Goal: Task Accomplishment & Management: Manage account settings

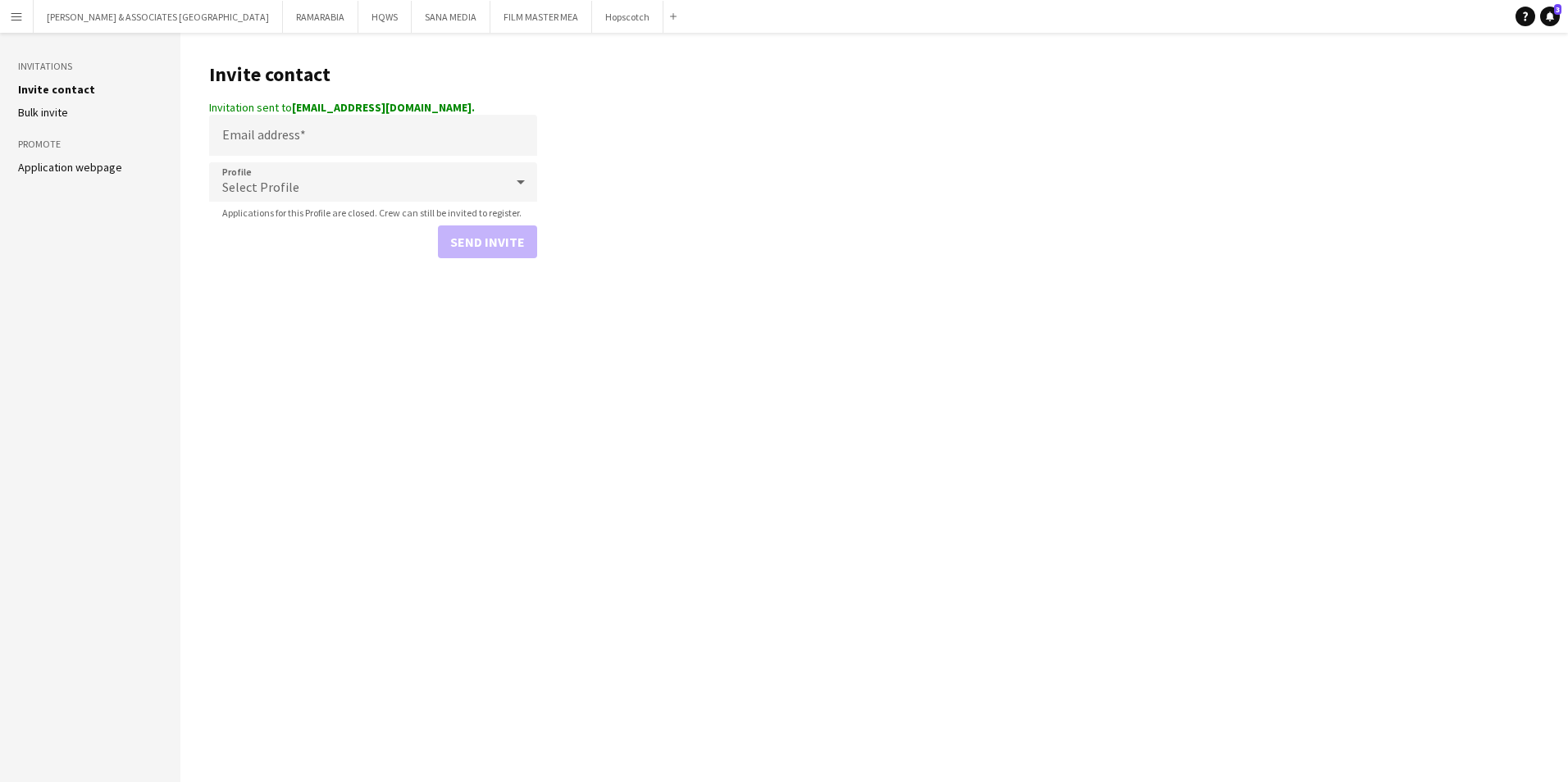
click at [20, 9] on button "Menu" at bounding box center [16, 16] width 33 height 33
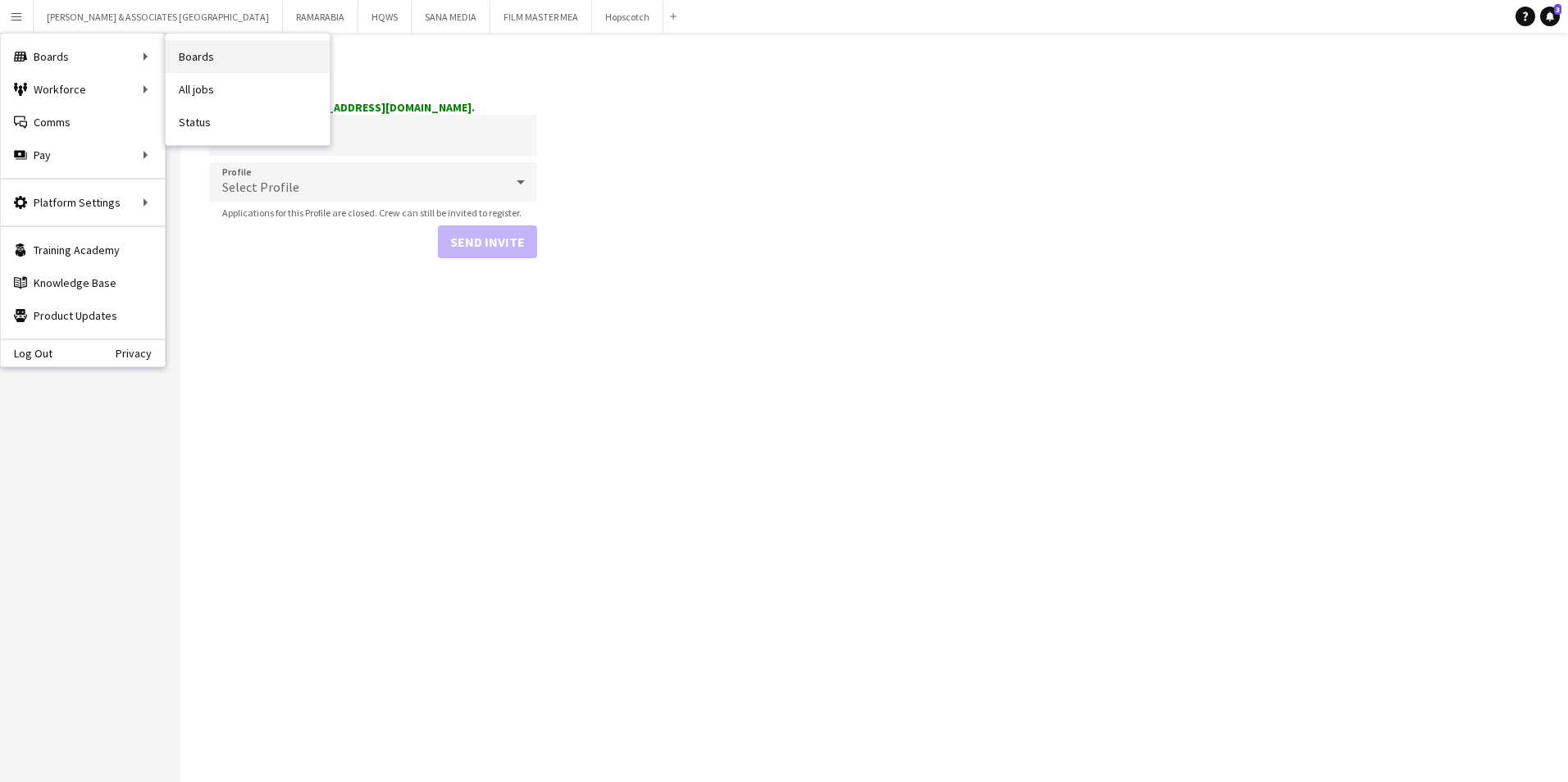
click at [237, 58] on link "Boards" at bounding box center [247, 56] width 164 height 33
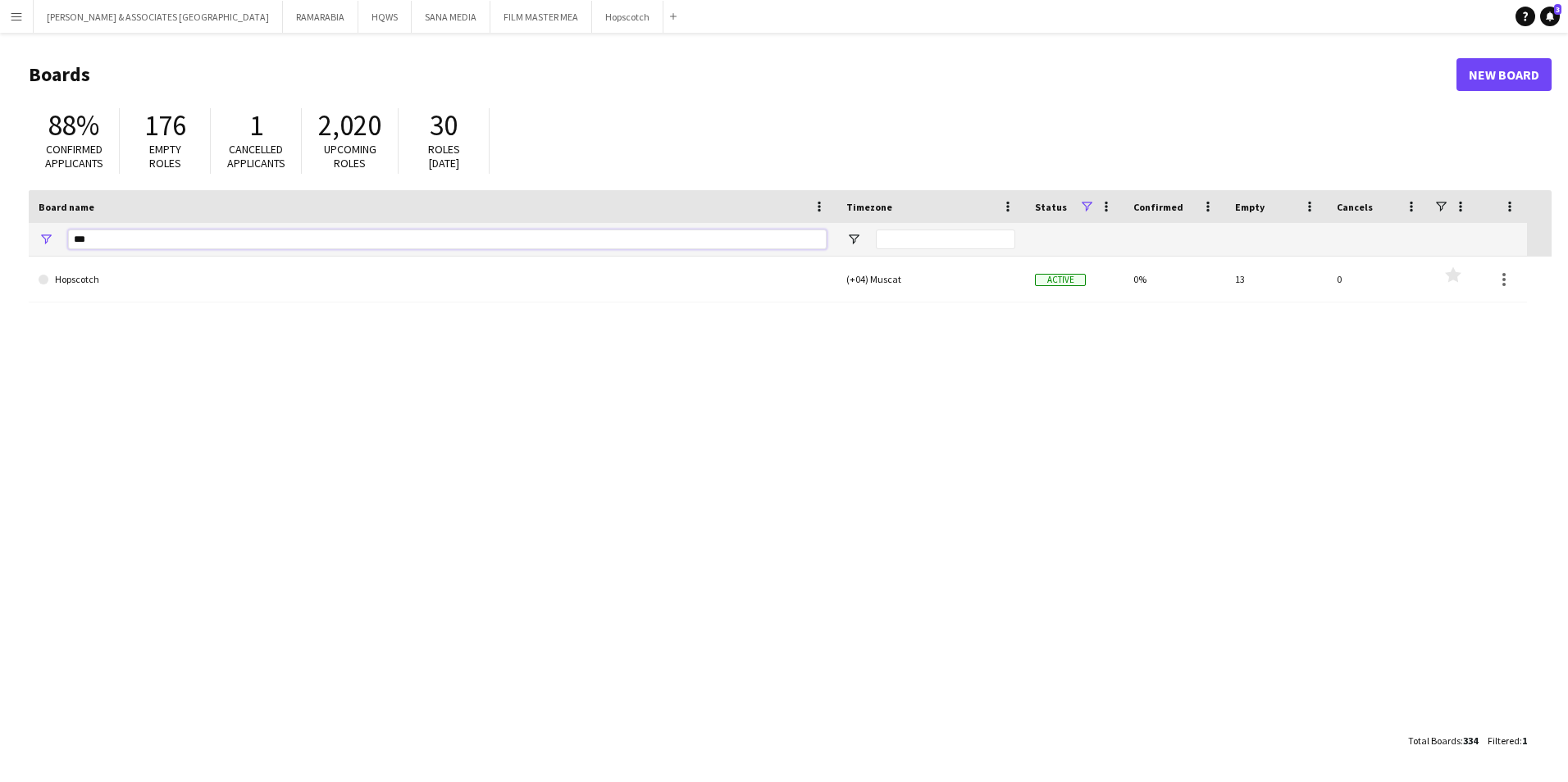
click at [149, 230] on input "***" at bounding box center [447, 239] width 758 height 20
type input "*"
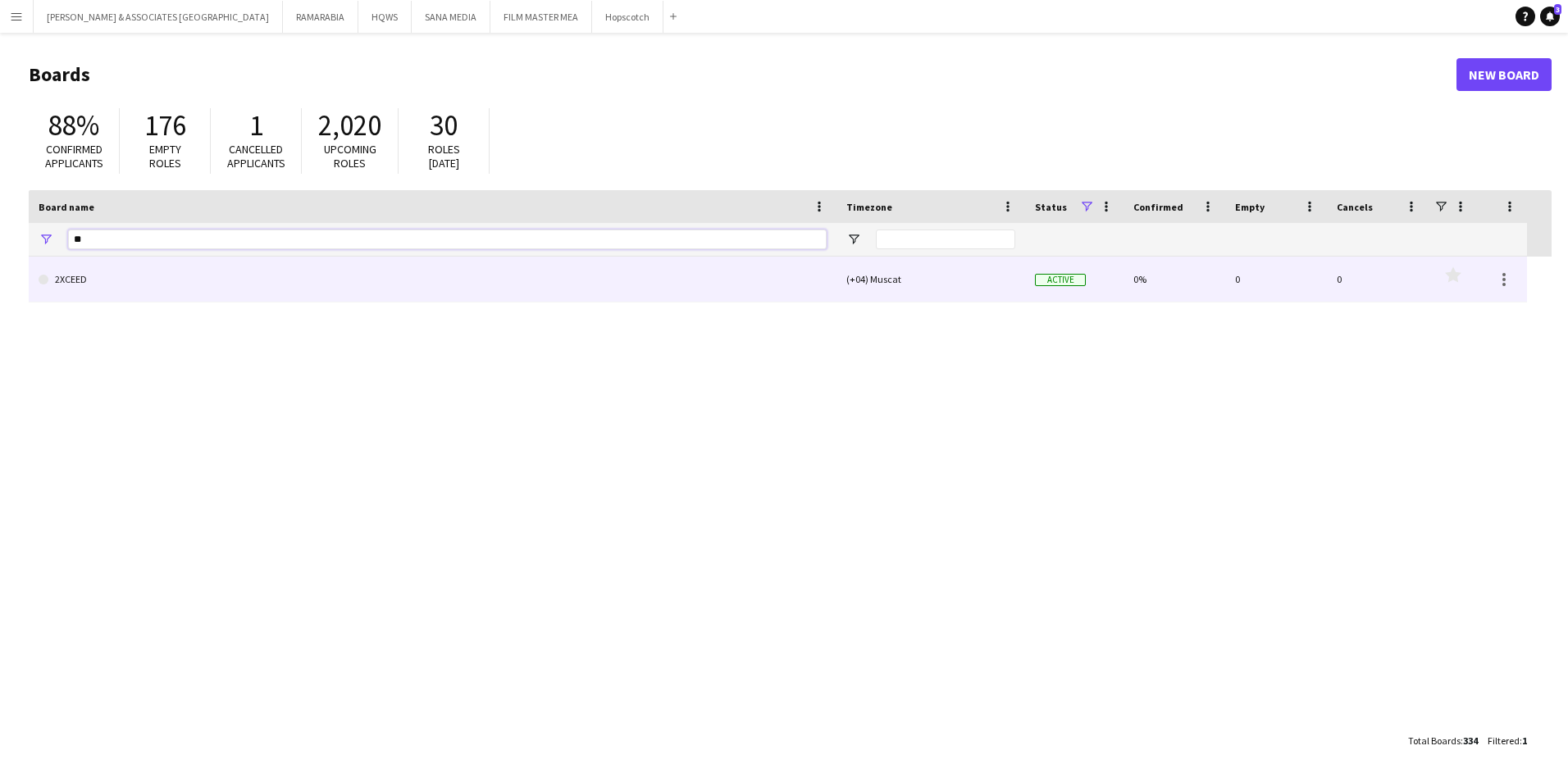
type input "**"
click at [142, 290] on link "2XCEED" at bounding box center [432, 280] width 788 height 46
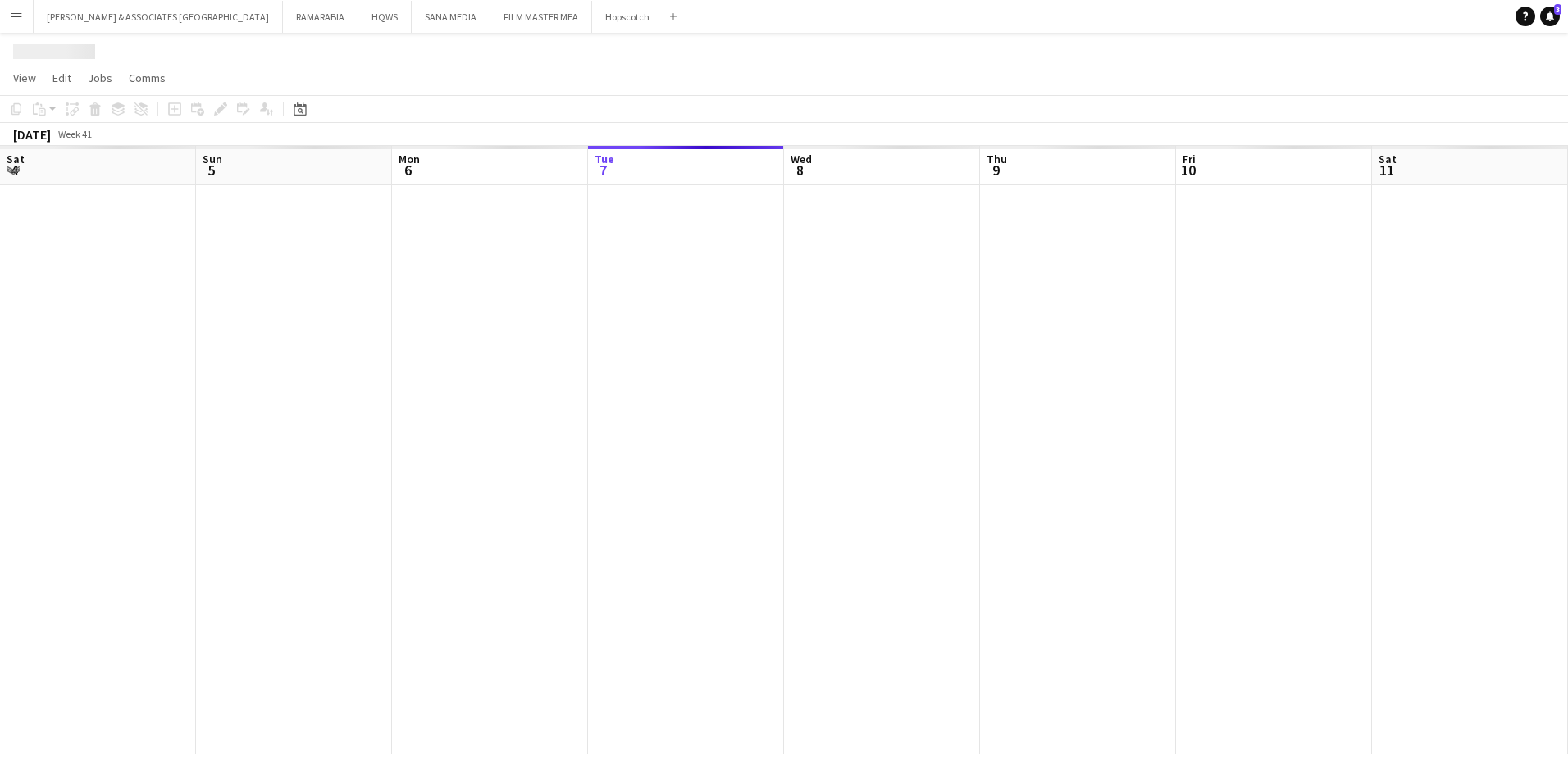
scroll to position [0, 392]
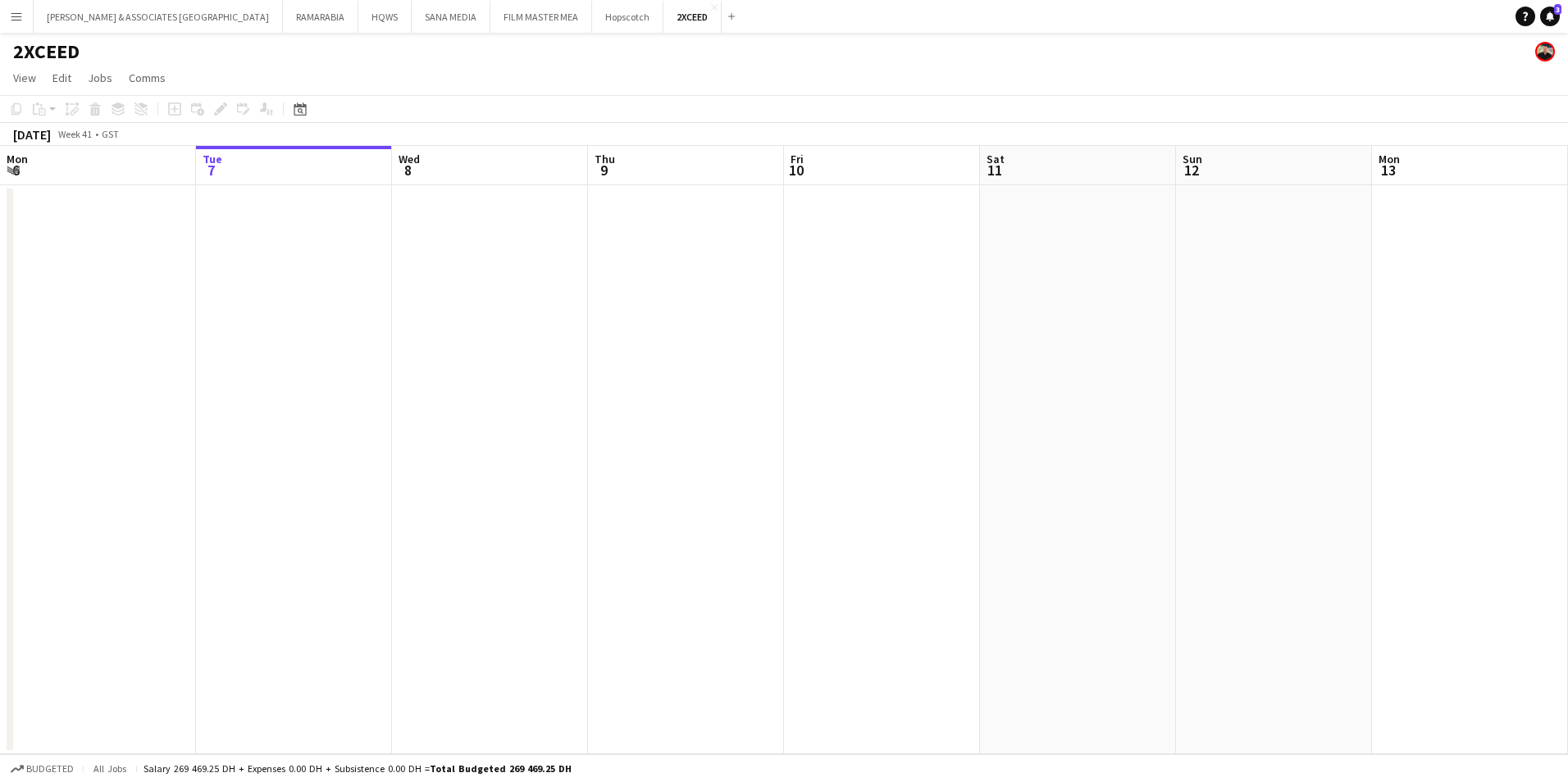
click at [26, 65] on app-page-menu "View Day view expanded Day view collapsed Month view Date picker Jump to [DATE]…" at bounding box center [784, 79] width 1568 height 31
click at [26, 72] on span "View" at bounding box center [24, 77] width 23 height 14
click at [81, 178] on link "Month view" at bounding box center [72, 183] width 130 height 35
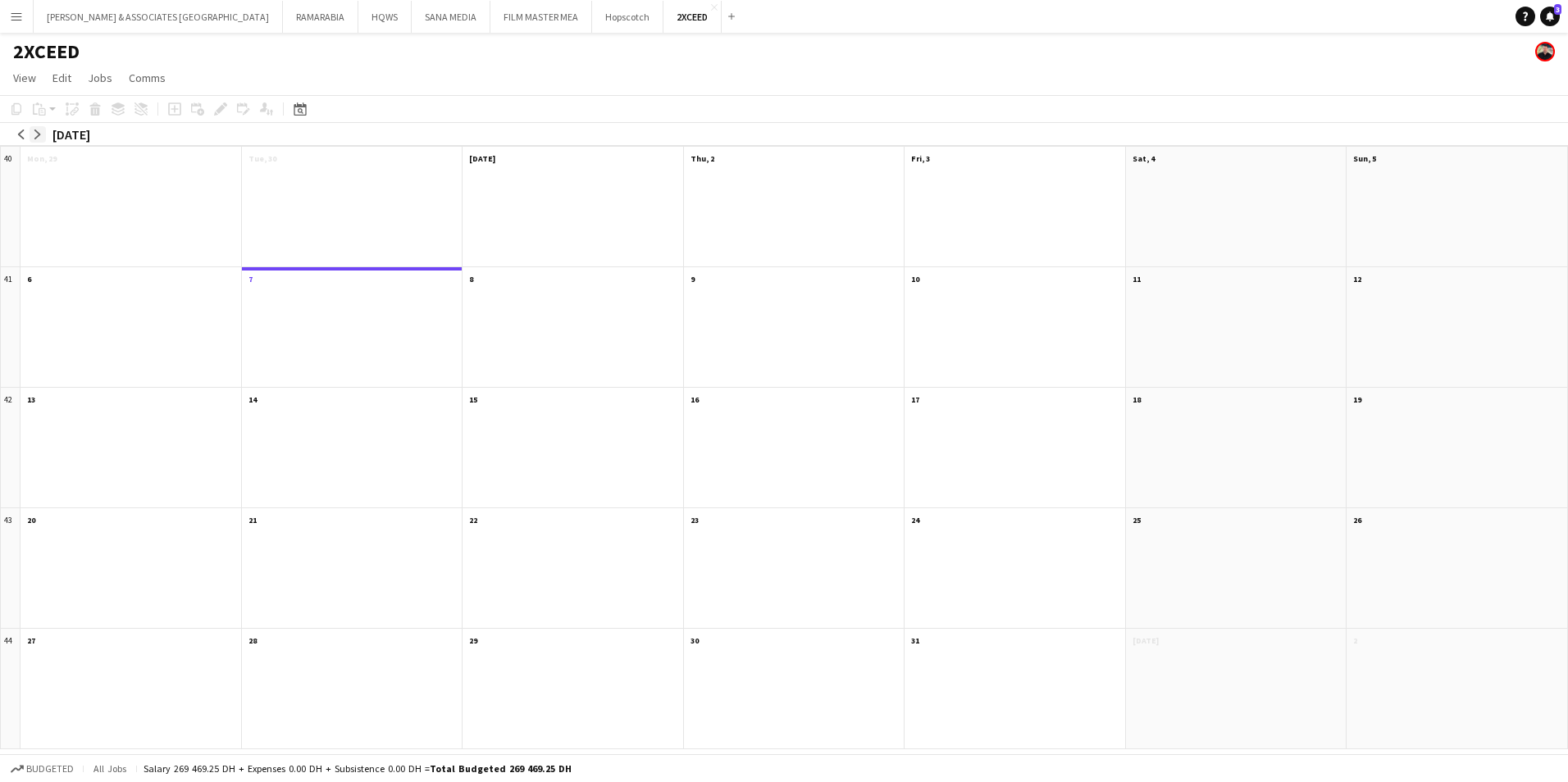
click at [35, 133] on app-icon "arrow-right" at bounding box center [38, 134] width 10 height 10
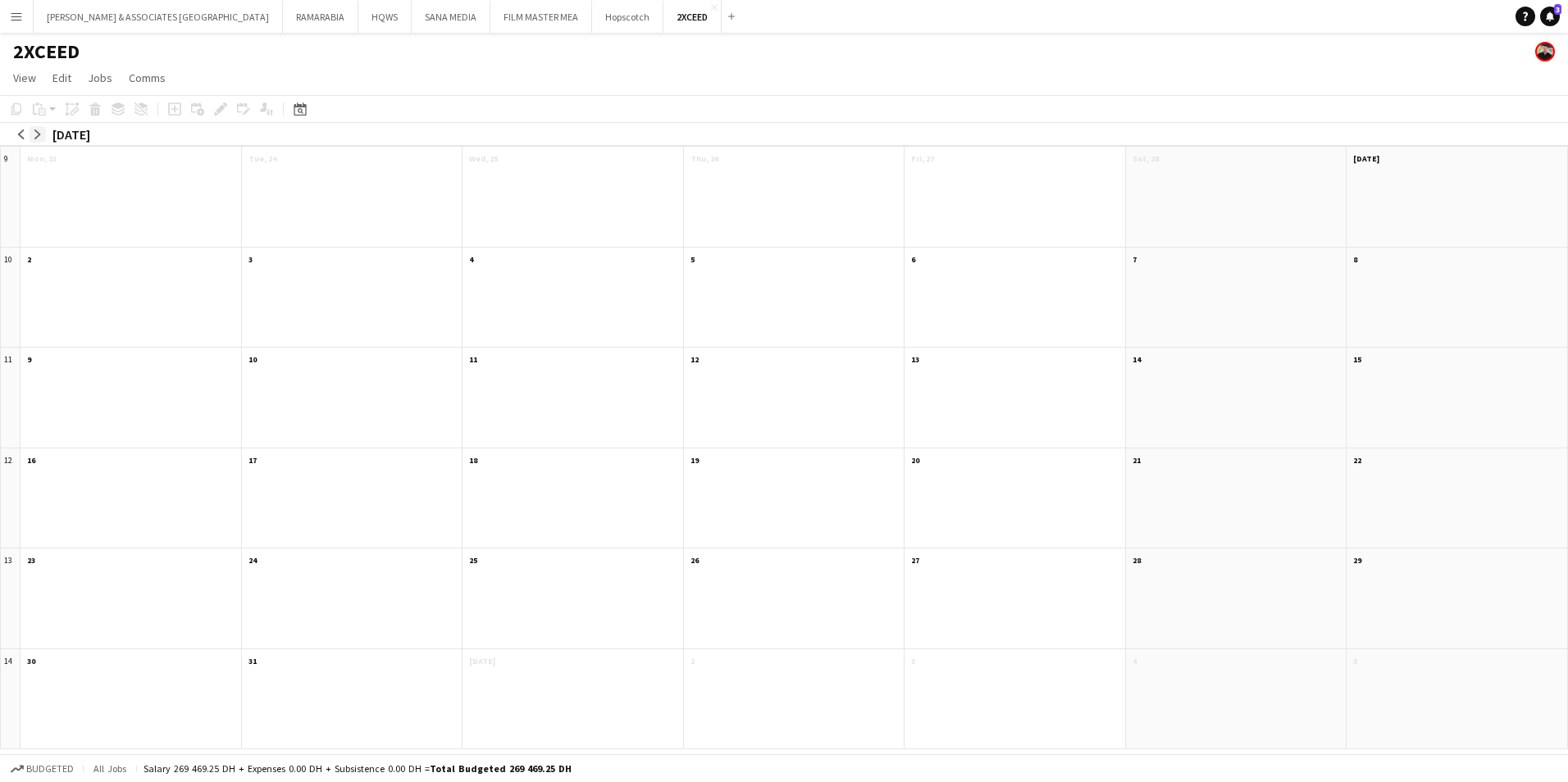
click at [35, 133] on app-icon "arrow-right" at bounding box center [38, 134] width 10 height 10
click at [20, 133] on app-icon "arrow-left" at bounding box center [21, 134] width 10 height 10
click at [1240, 160] on app-month-view-date-header "Sat, 2" at bounding box center [1236, 157] width 220 height 20
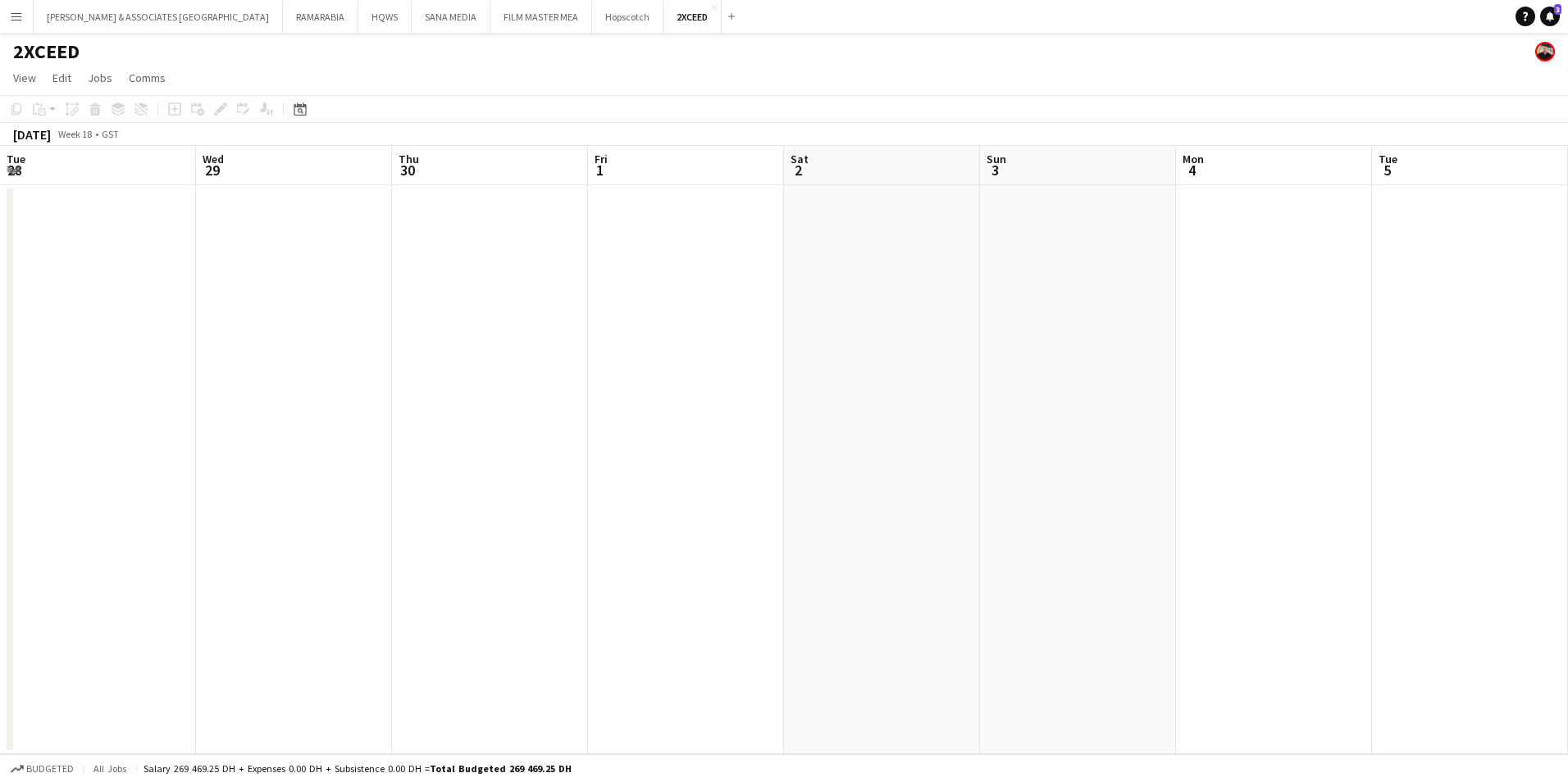
scroll to position [0, 565]
click at [285, 162] on app-board-header-date "Sat 2" at bounding box center [317, 166] width 196 height 39
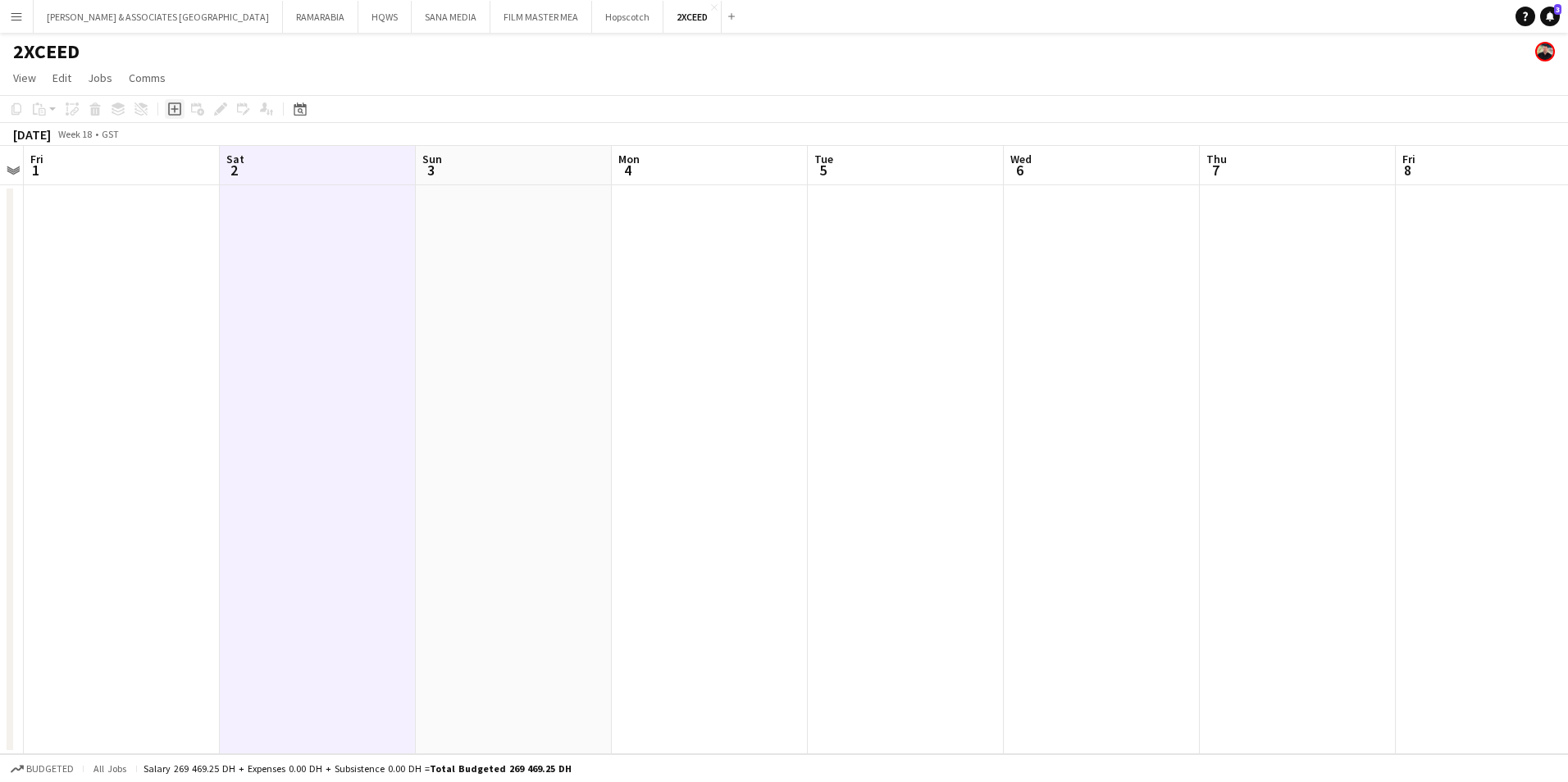
click at [183, 110] on div "Add job" at bounding box center [174, 109] width 20 height 20
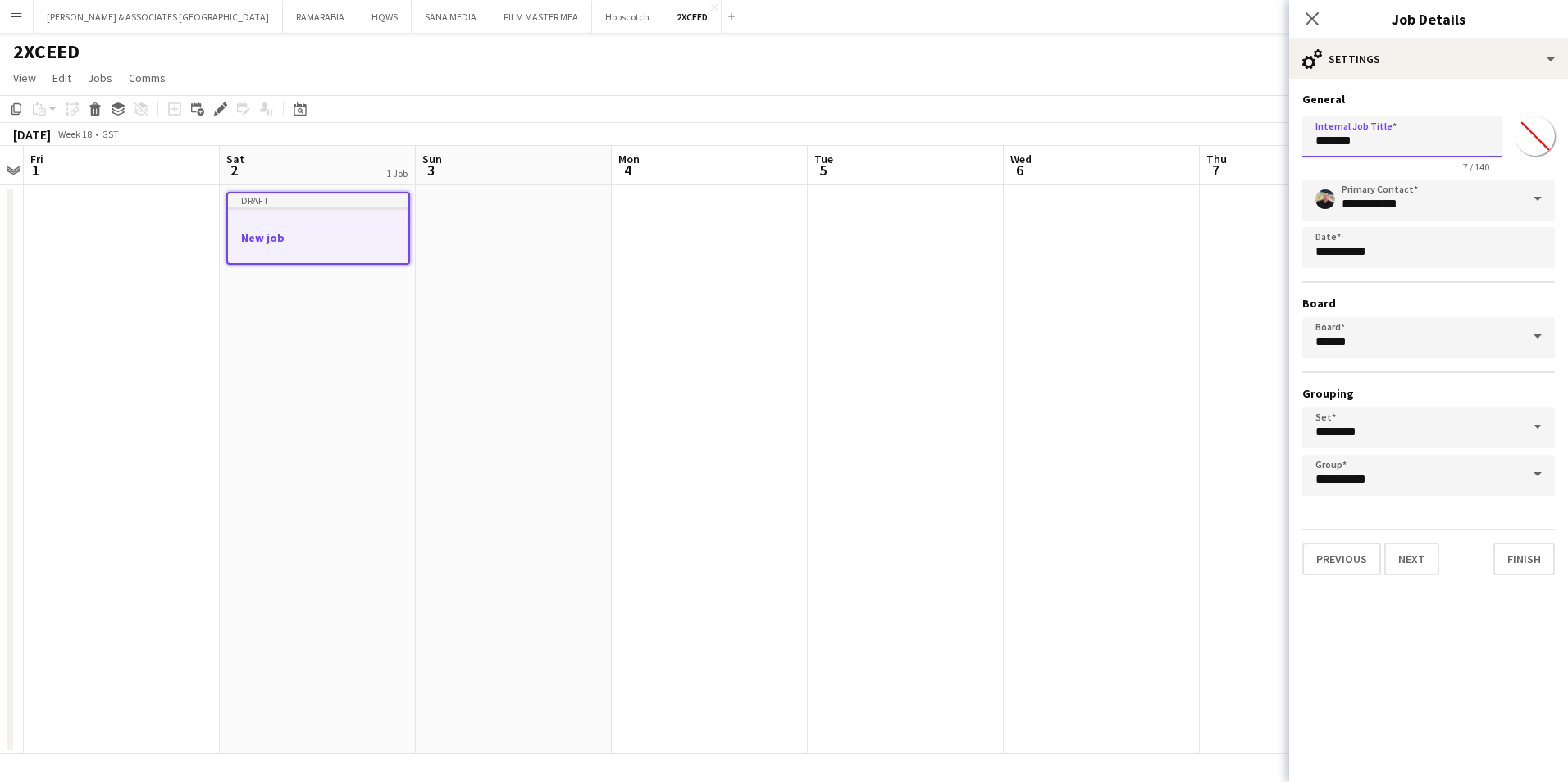
drag, startPoint x: 1387, startPoint y: 142, endPoint x: 1171, endPoint y: 156, distance: 216.5
click at [1171, 156] on body "Menu Boards Boards Boards All jobs Status Workforce Workforce My Workforce Recr…" at bounding box center [784, 391] width 1568 height 782
type input "**********"
click at [1417, 564] on button "Next" at bounding box center [1412, 558] width 55 height 33
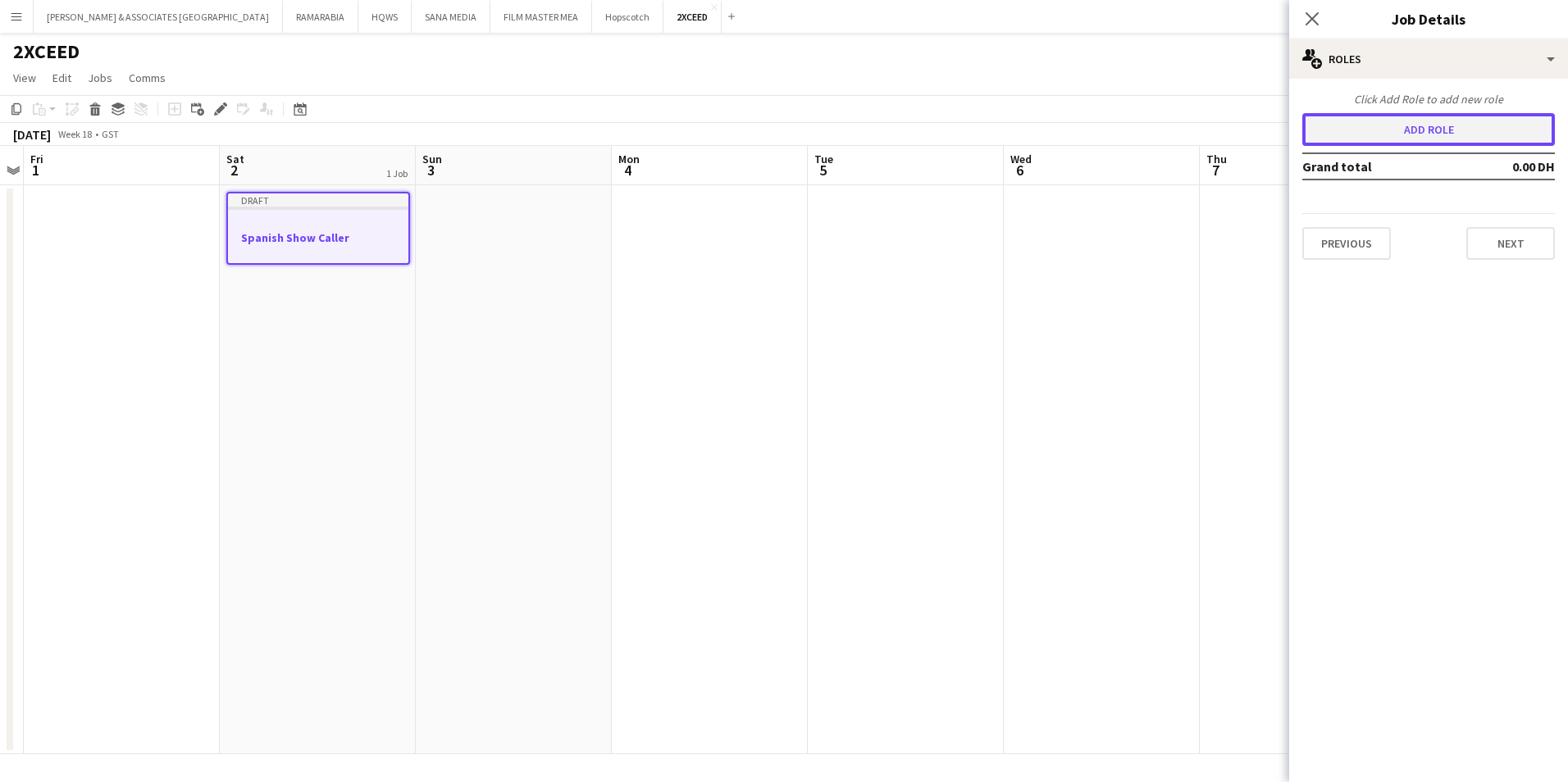
click at [1443, 134] on button "Add role" at bounding box center [1428, 129] width 253 height 33
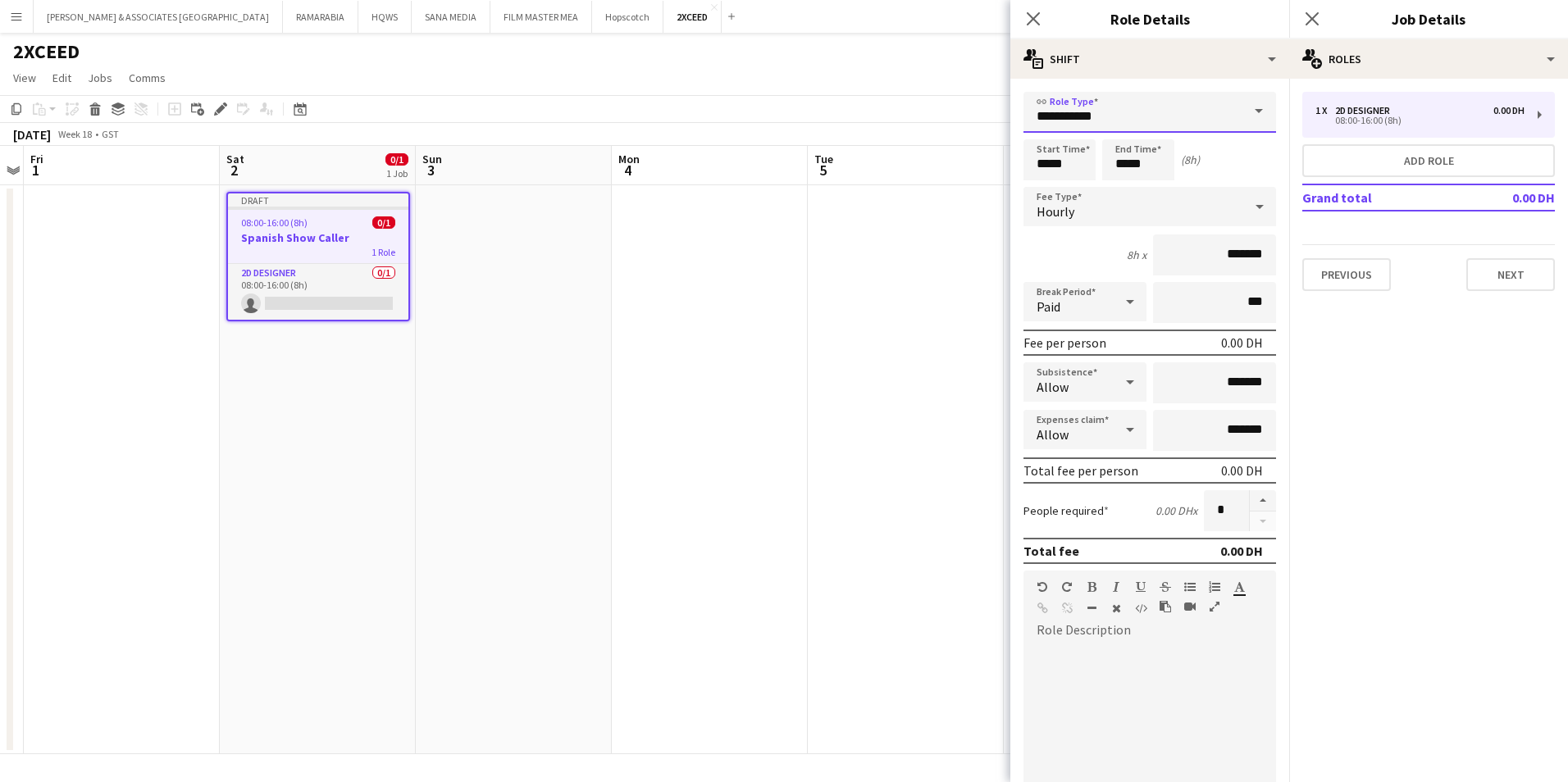
click at [1122, 120] on input "**********" at bounding box center [1150, 112] width 253 height 41
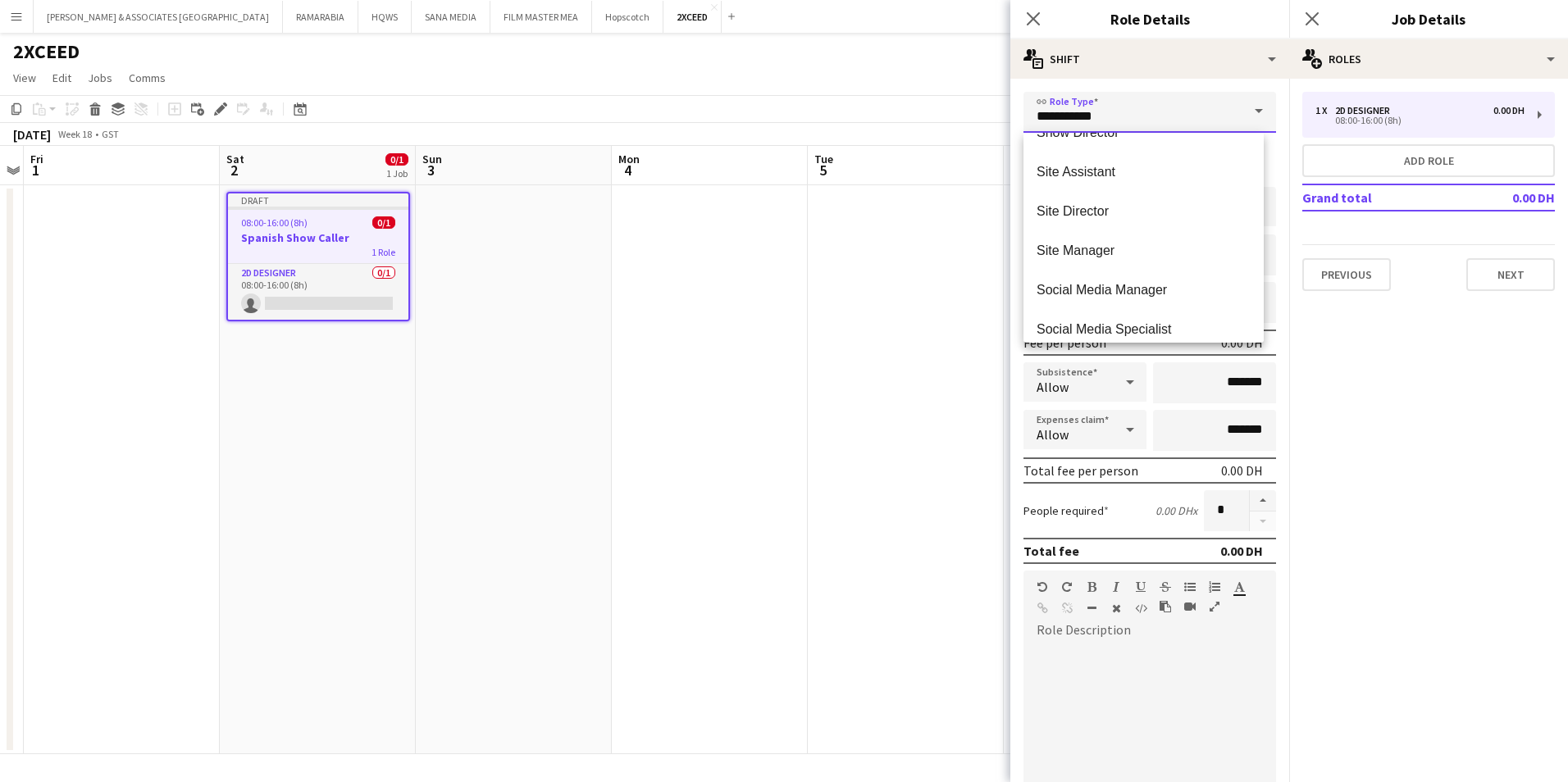
scroll to position [4548, 0]
click at [1135, 162] on mat-option "Show Caller" at bounding box center [1144, 175] width 241 height 39
type input "**********"
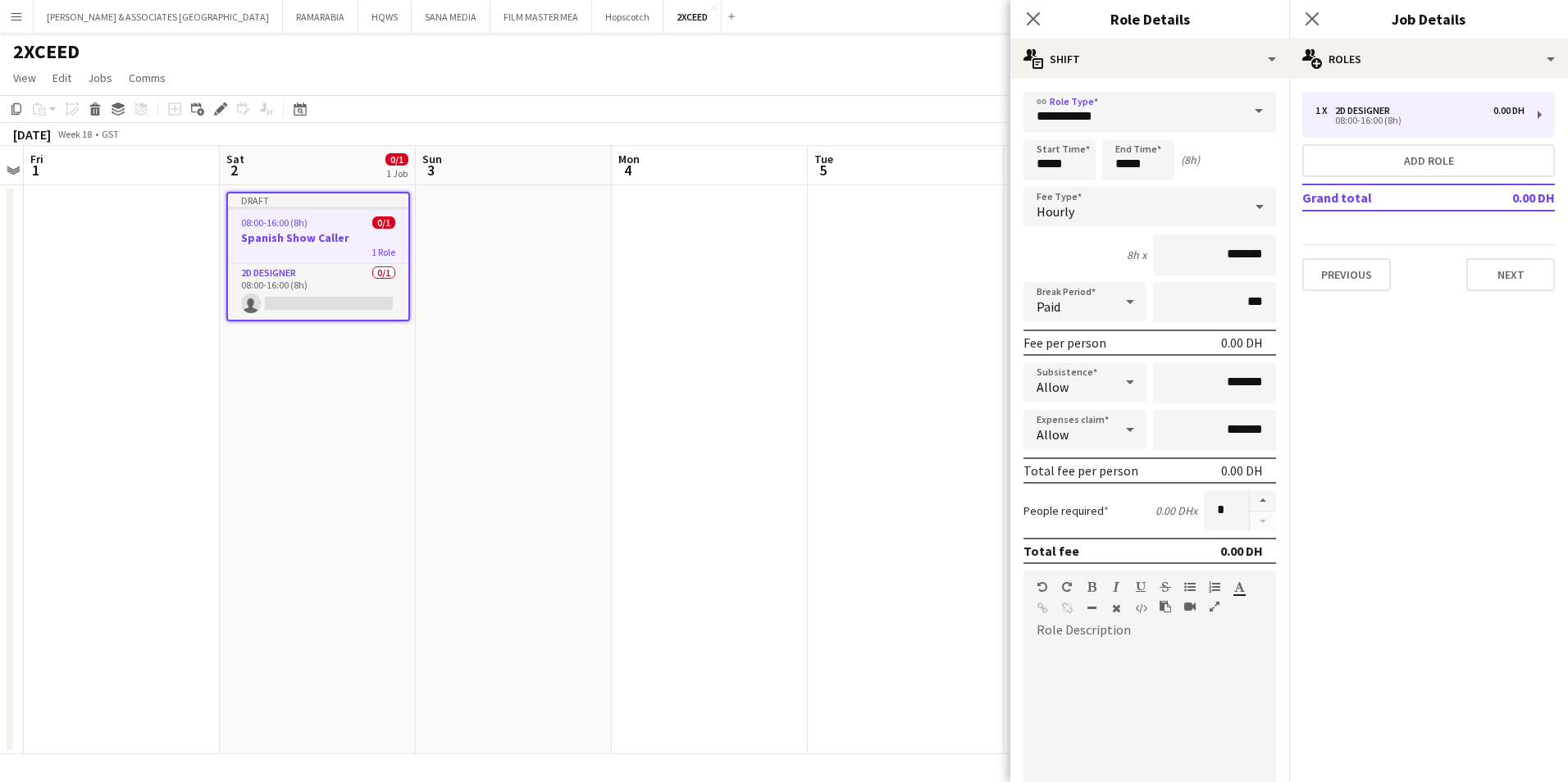
click at [1111, 205] on div "Hourly" at bounding box center [1133, 207] width 219 height 39
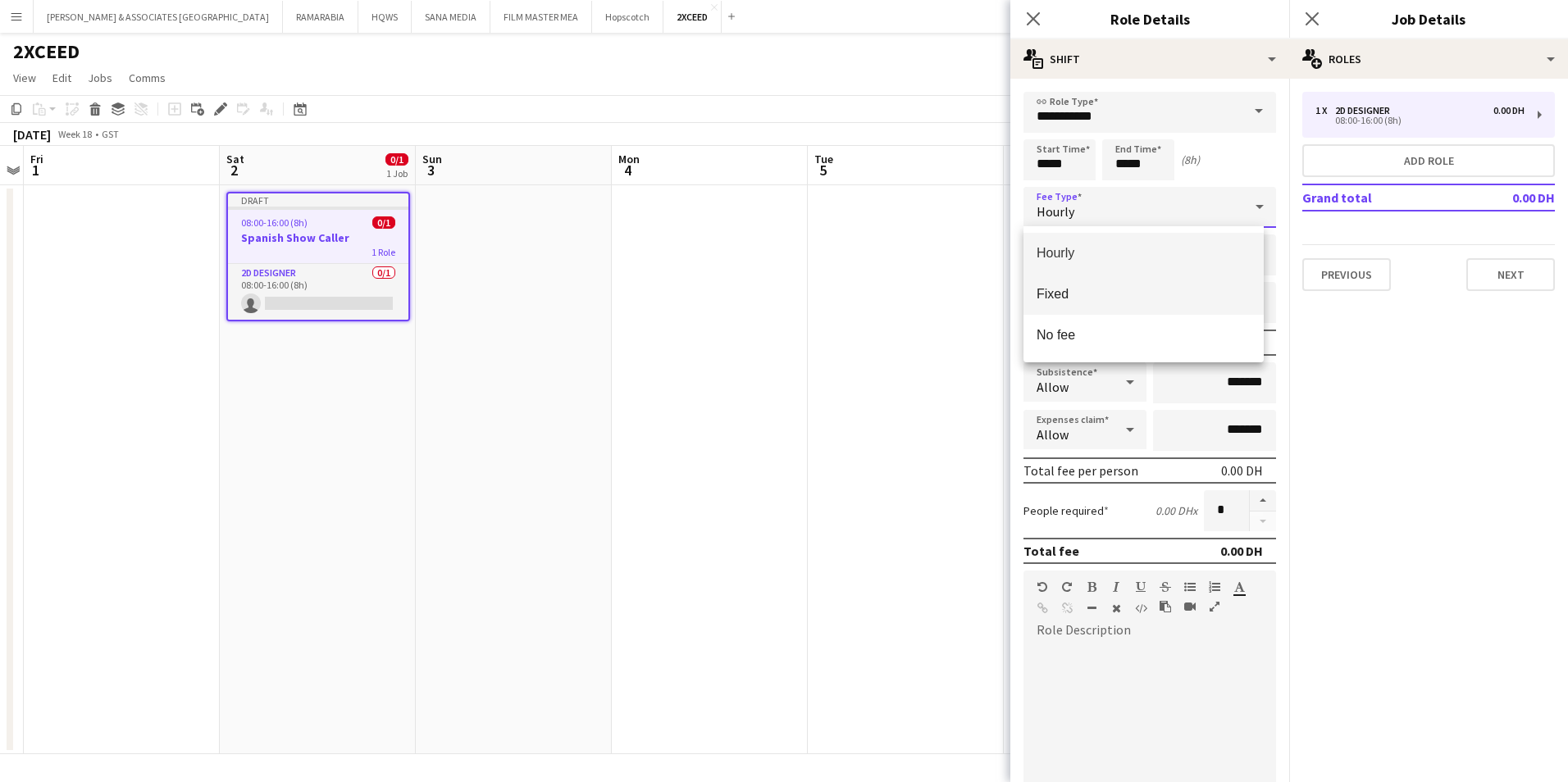
click at [1123, 293] on span "Fixed" at bounding box center [1144, 294] width 214 height 15
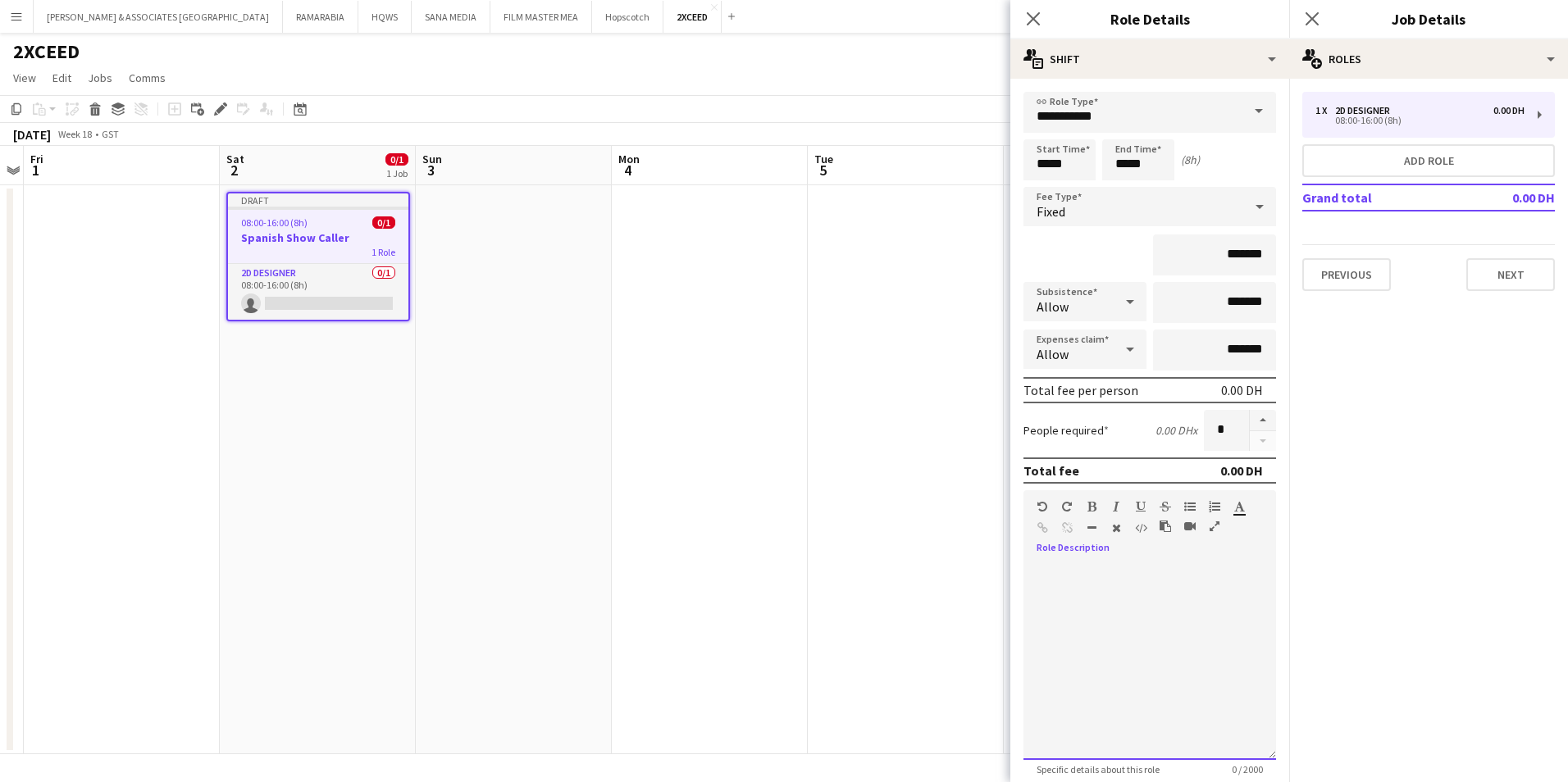
click at [1110, 680] on div at bounding box center [1150, 661] width 253 height 196
drag, startPoint x: 1072, startPoint y: 603, endPoint x: 1037, endPoint y: 606, distance: 35.1
click at [1037, 606] on div "**********" at bounding box center [1144, 604] width 214 height 16
drag, startPoint x: 1211, startPoint y: 570, endPoint x: 965, endPoint y: 562, distance: 246.1
click at [965, 562] on body "Menu Boards Boards Boards All jobs Status Workforce Workforce My Workforce Recr…" at bounding box center [784, 391] width 1568 height 782
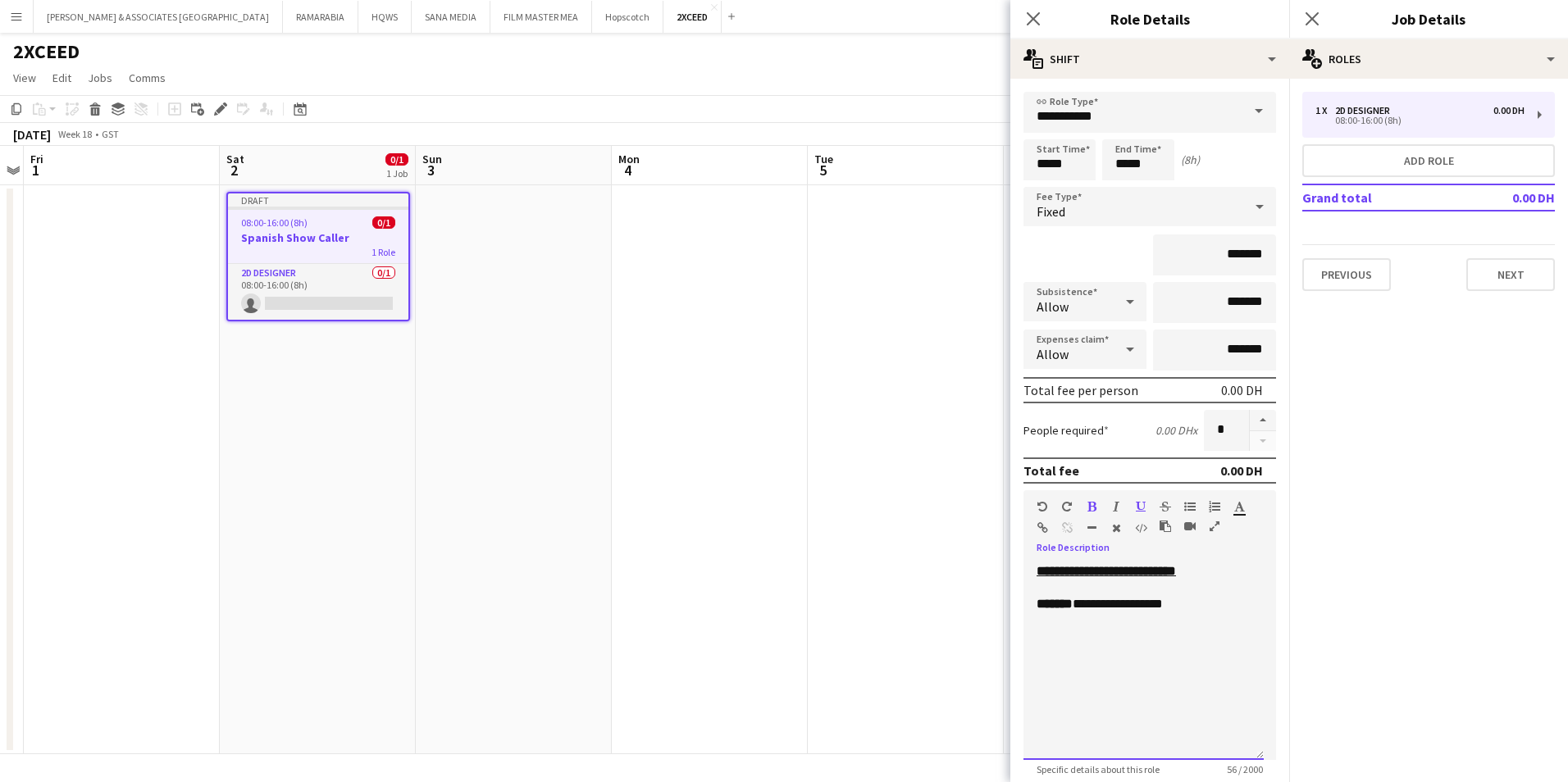
click at [1179, 607] on div "**********" at bounding box center [1144, 604] width 214 height 16
drag, startPoint x: 1088, startPoint y: 621, endPoint x: 1025, endPoint y: 623, distance: 63.0
click at [1025, 623] on div "**********" at bounding box center [1144, 661] width 241 height 196
click at [1225, 624] on div "**********" at bounding box center [1144, 620] width 214 height 16
drag, startPoint x: 1109, startPoint y: 630, endPoint x: 1082, endPoint y: 639, distance: 28.5
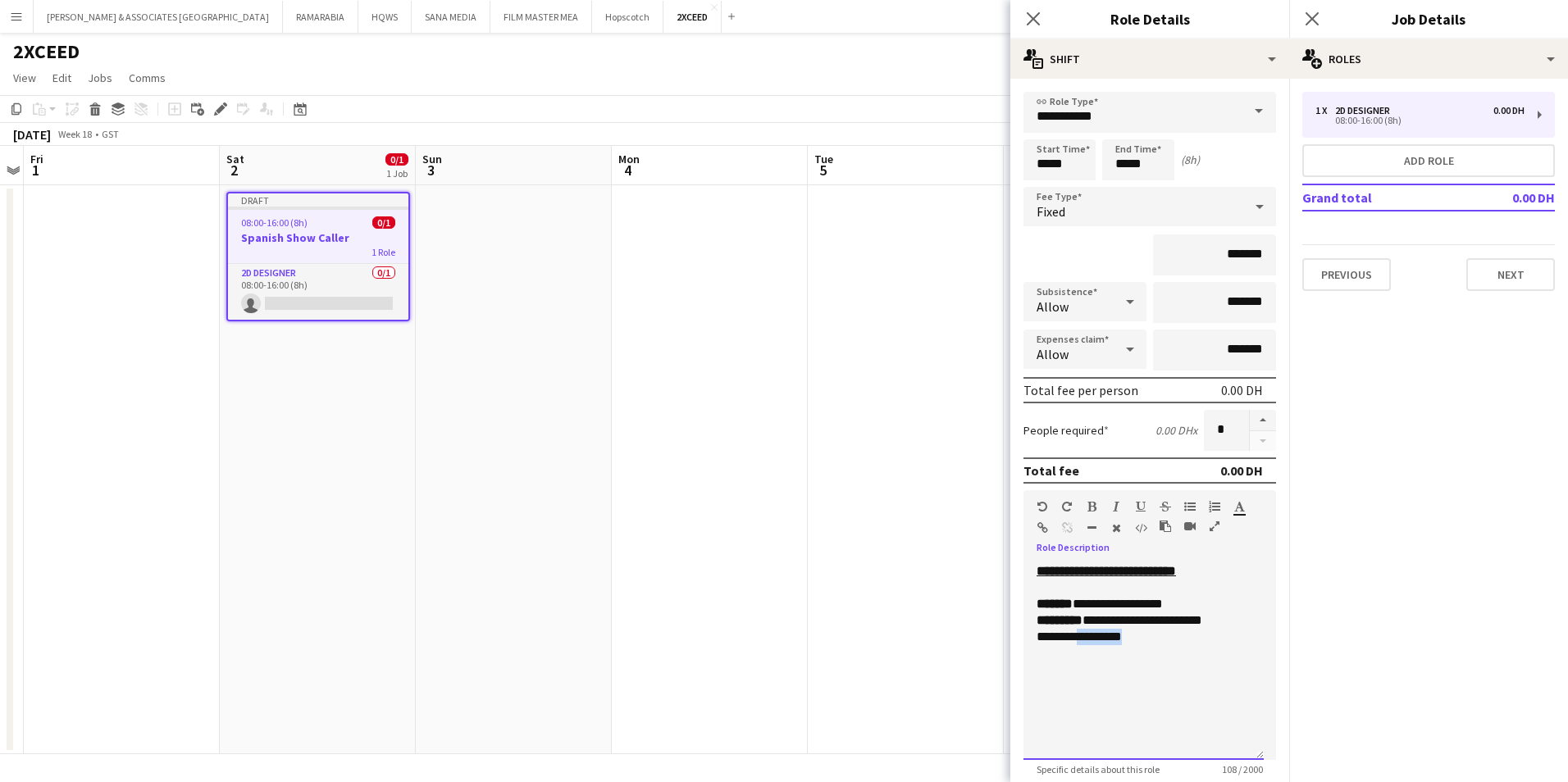
click at [1082, 639] on div "**********" at bounding box center [1144, 637] width 214 height 16
click at [1077, 643] on div "******* *********" at bounding box center [1144, 637] width 214 height 16
drag, startPoint x: 1077, startPoint y: 635, endPoint x: 1034, endPoint y: 641, distance: 43.4
click at [1034, 641] on div "**********" at bounding box center [1144, 661] width 241 height 196
click at [1152, 633] on div "******* *********" at bounding box center [1144, 637] width 214 height 16
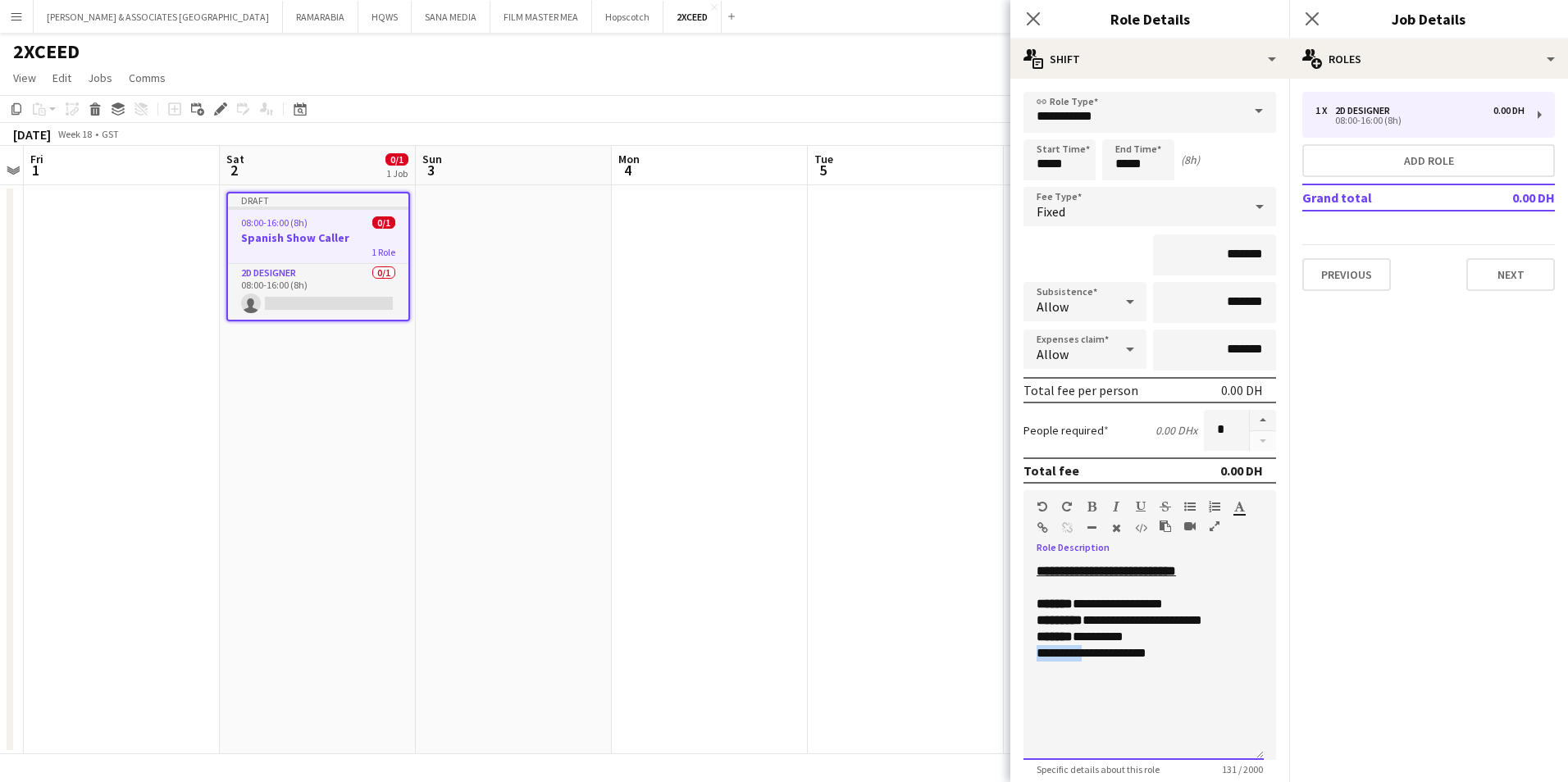
drag, startPoint x: 1091, startPoint y: 649, endPoint x: 1025, endPoint y: 654, distance: 66.2
click at [1025, 654] on div "**********" at bounding box center [1144, 661] width 241 height 196
click at [1092, 508] on icon "button" at bounding box center [1092, 507] width 9 height 12
click at [1202, 643] on div "******* *********" at bounding box center [1144, 637] width 214 height 16
click at [1209, 656] on div "**********" at bounding box center [1144, 653] width 214 height 16
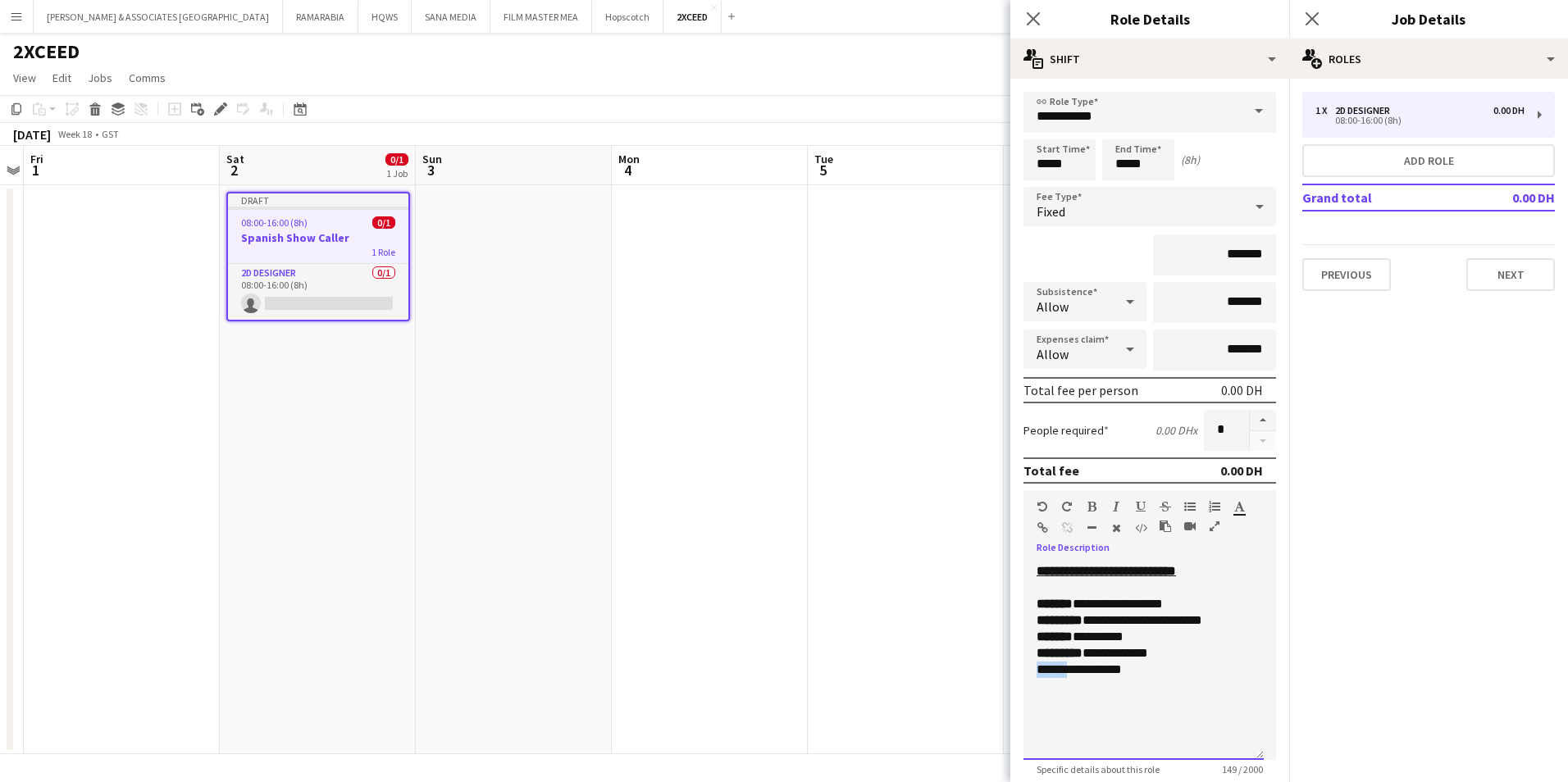
drag, startPoint x: 1070, startPoint y: 664, endPoint x: 1032, endPoint y: 669, distance: 38.3
click at [1032, 669] on div "**********" at bounding box center [1144, 661] width 241 height 196
click at [1150, 664] on div "**********" at bounding box center [1144, 669] width 214 height 16
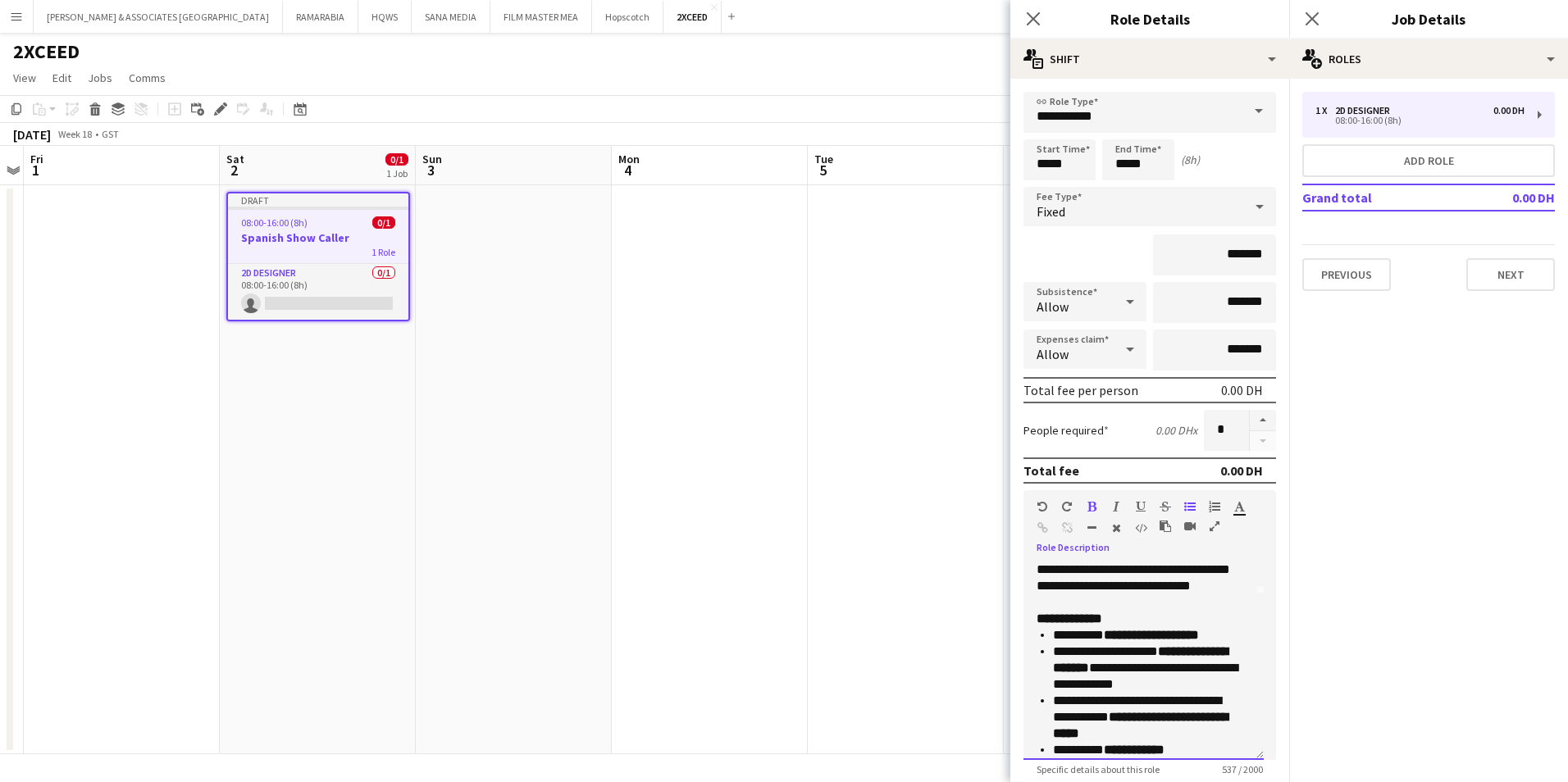
click at [1179, 597] on p "**********" at bounding box center [1137, 570] width 202 height 82
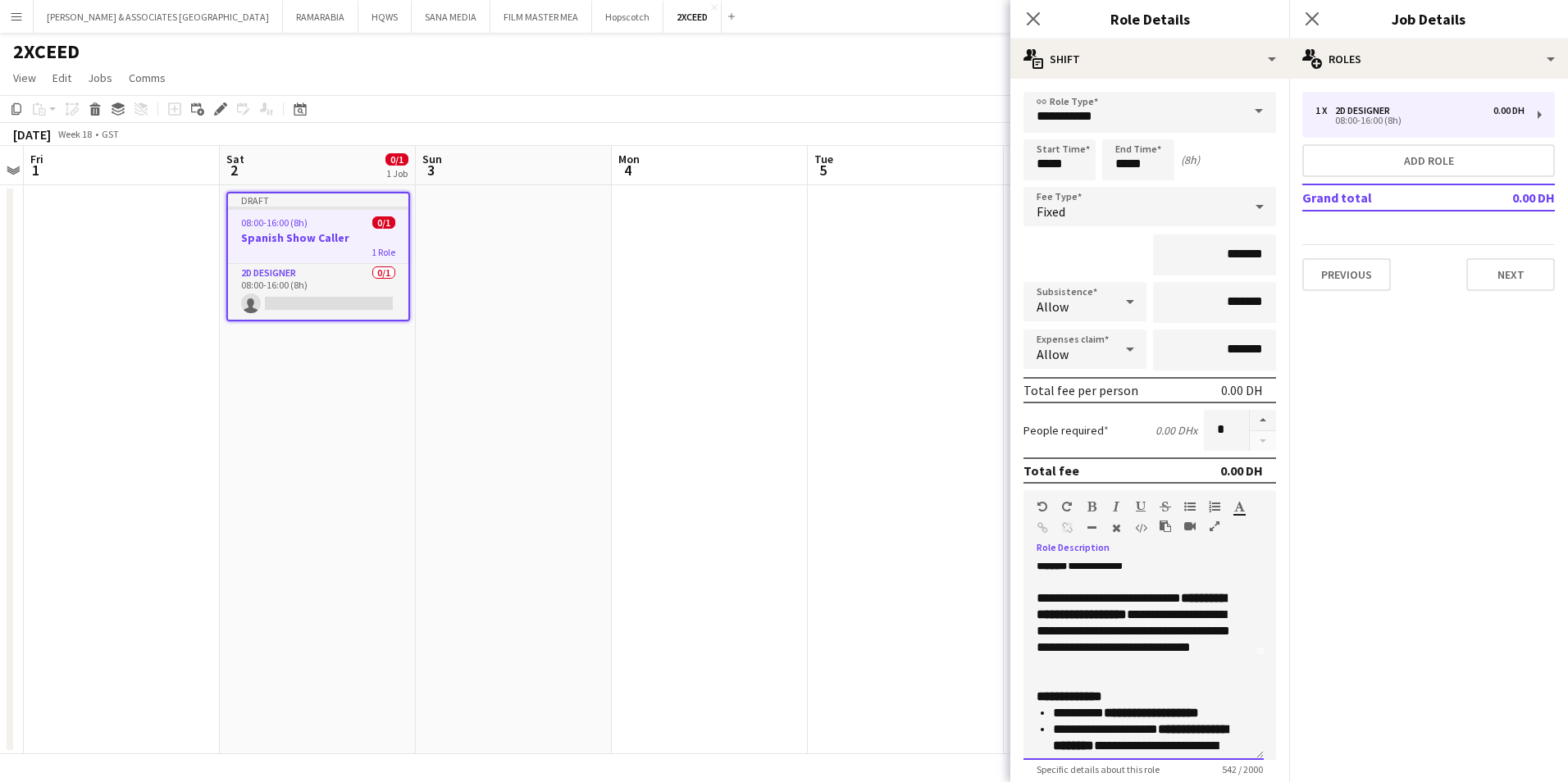
scroll to position [82, 0]
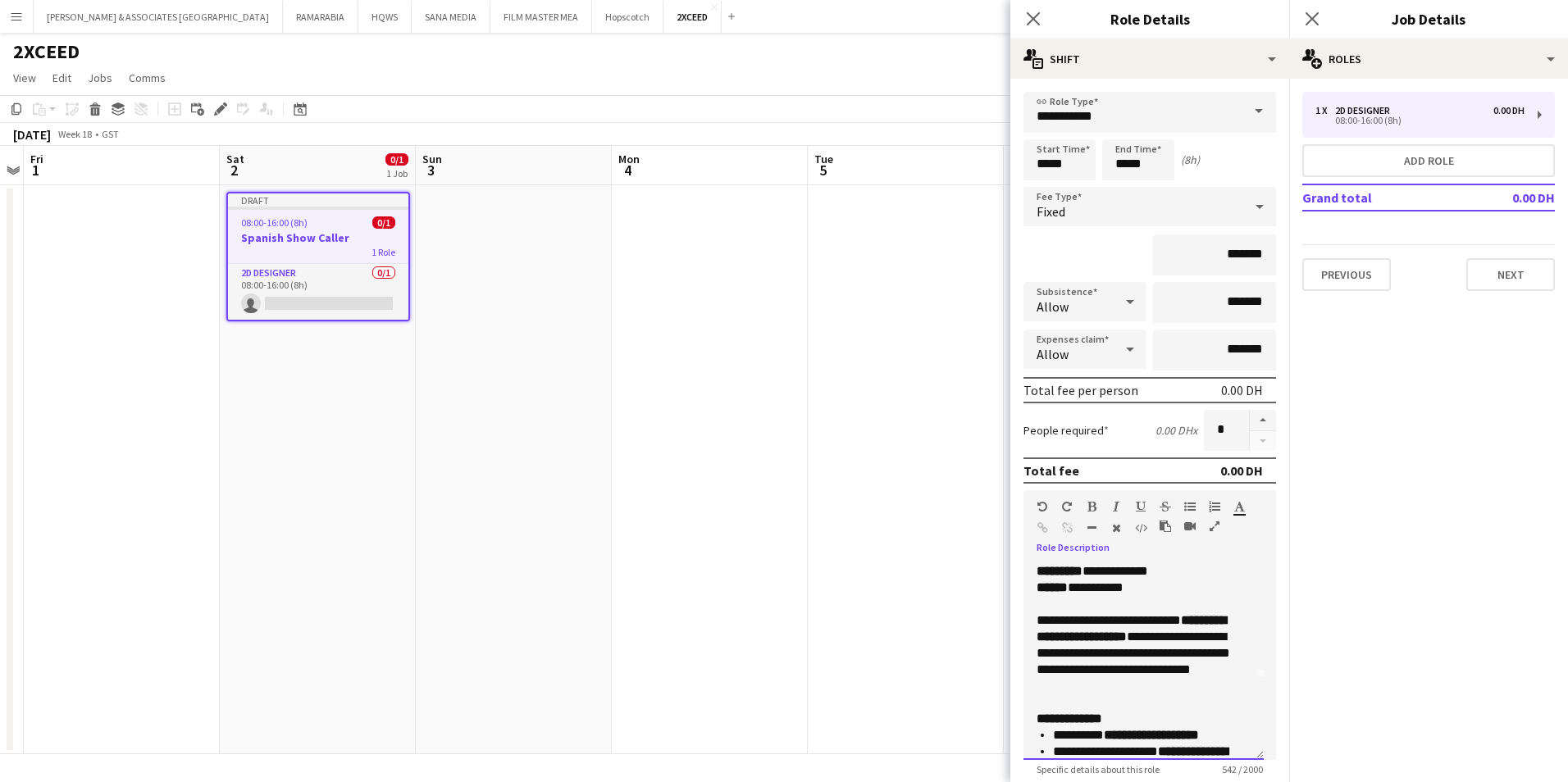
click at [1130, 608] on div at bounding box center [1144, 604] width 214 height 16
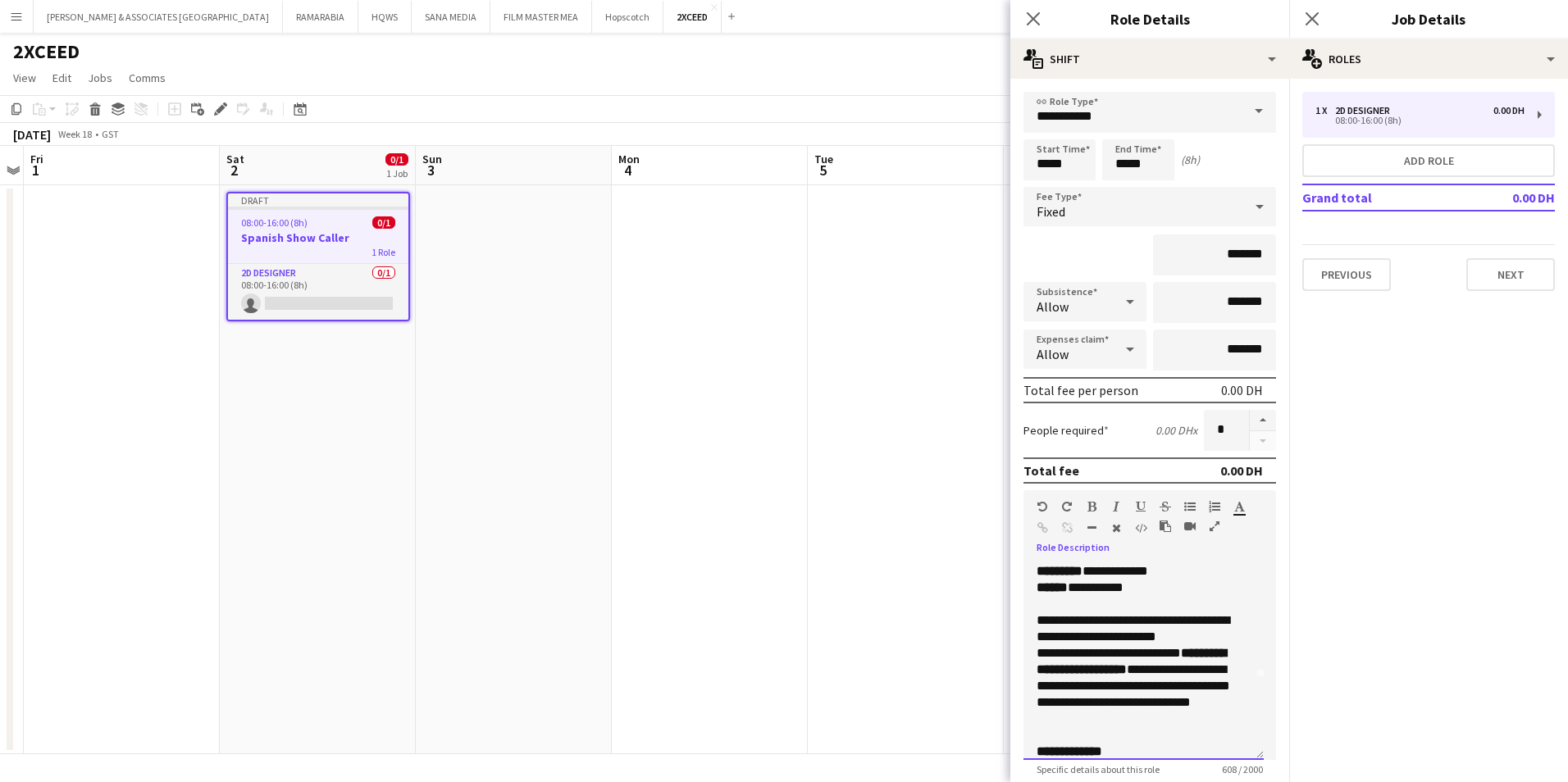
click at [1188, 643] on div "**********" at bounding box center [1137, 628] width 202 height 33
click at [1044, 619] on div "**********" at bounding box center [1137, 628] width 202 height 33
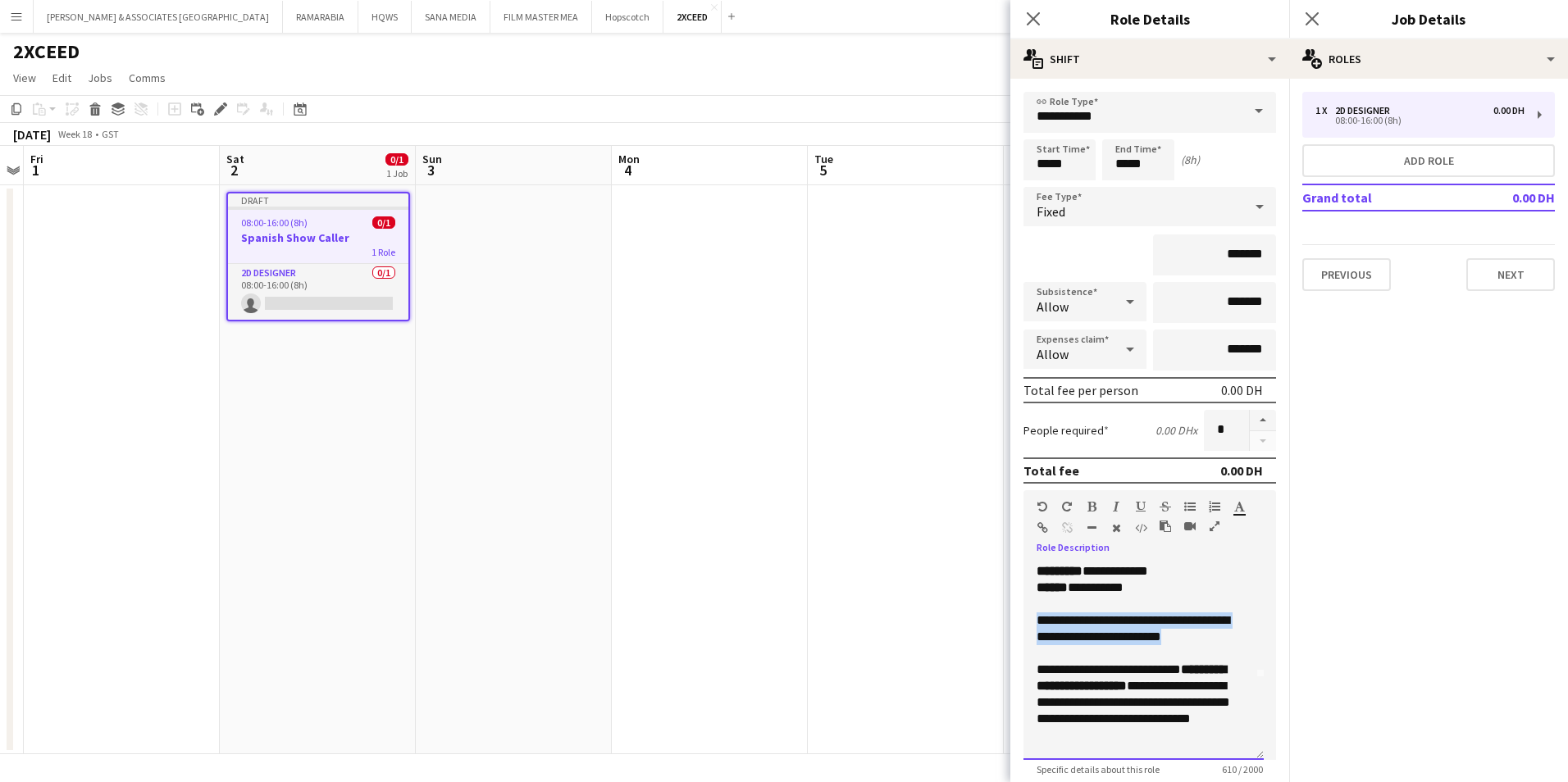
drag, startPoint x: 1189, startPoint y: 635, endPoint x: 1032, endPoint y: 616, distance: 158.1
click at [1032, 616] on div "**********" at bounding box center [1144, 661] width 241 height 196
click at [1092, 505] on icon "button" at bounding box center [1092, 507] width 9 height 12
click at [1139, 505] on icon "button" at bounding box center [1141, 507] width 10 height 12
click at [1228, 636] on div "**********" at bounding box center [1137, 628] width 202 height 33
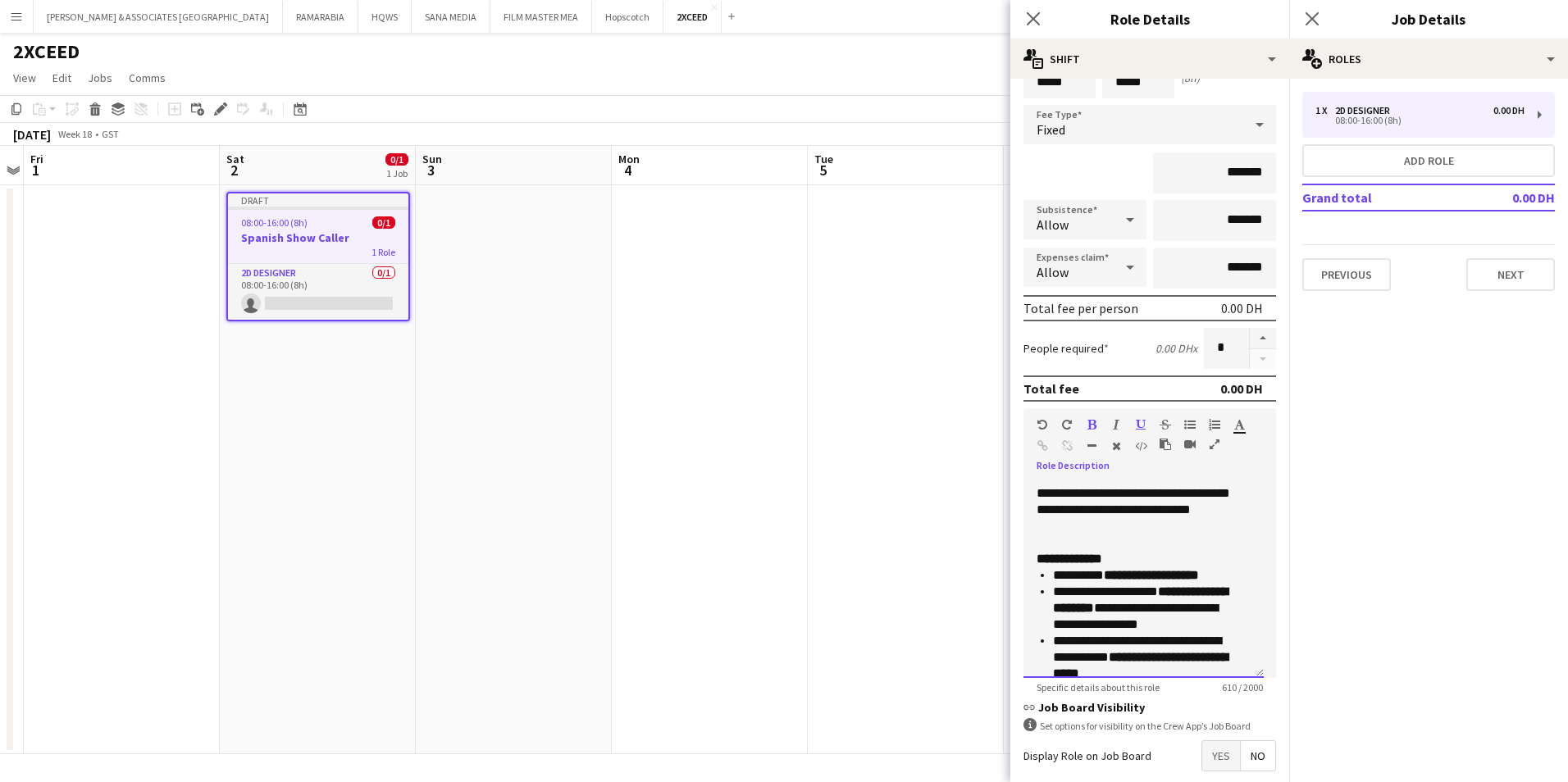
scroll to position [242, 0]
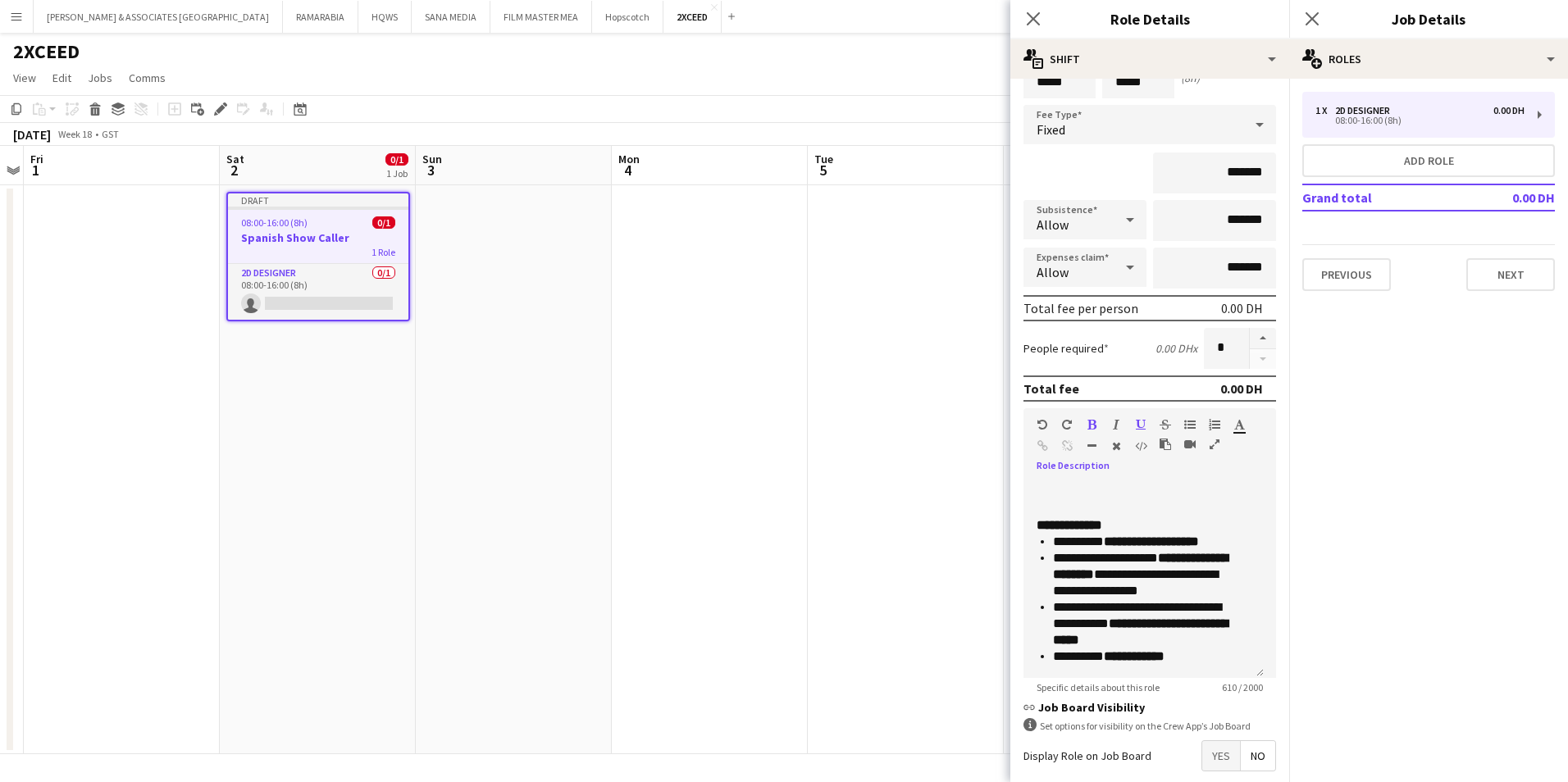
click at [1208, 749] on span "Yes" at bounding box center [1221, 756] width 37 height 30
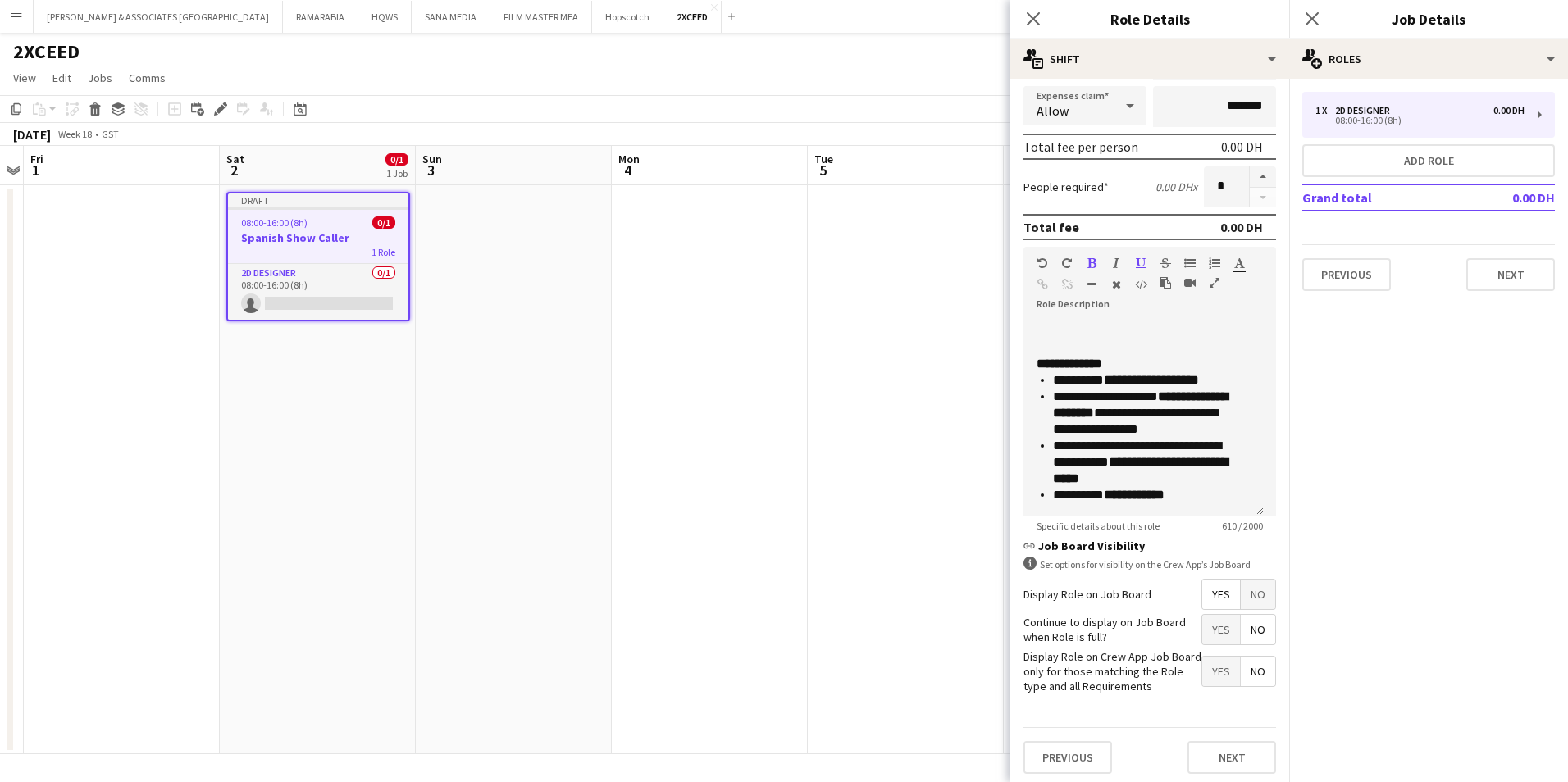
scroll to position [248, 0]
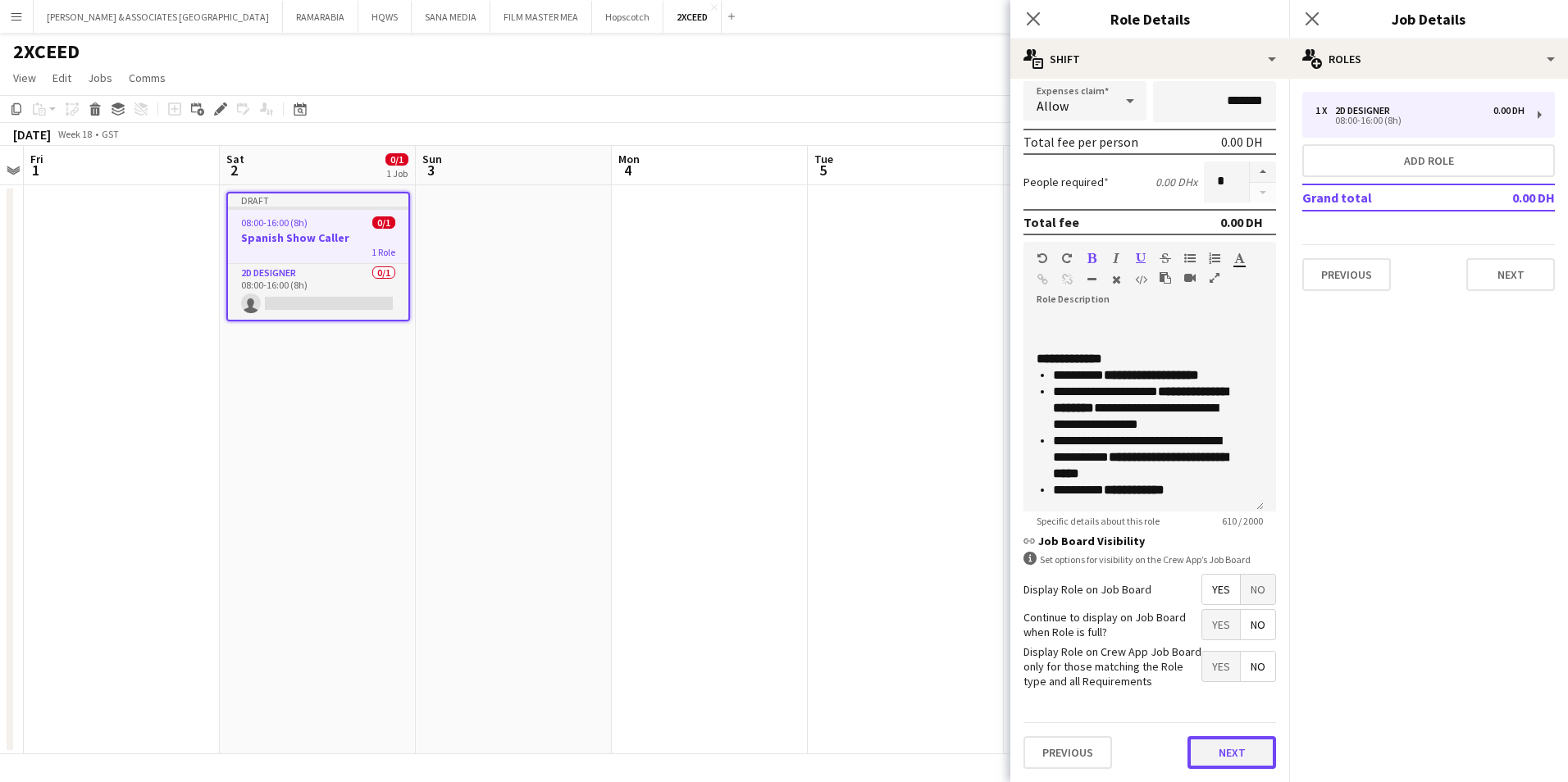
click at [1225, 752] on button "Next" at bounding box center [1231, 752] width 88 height 33
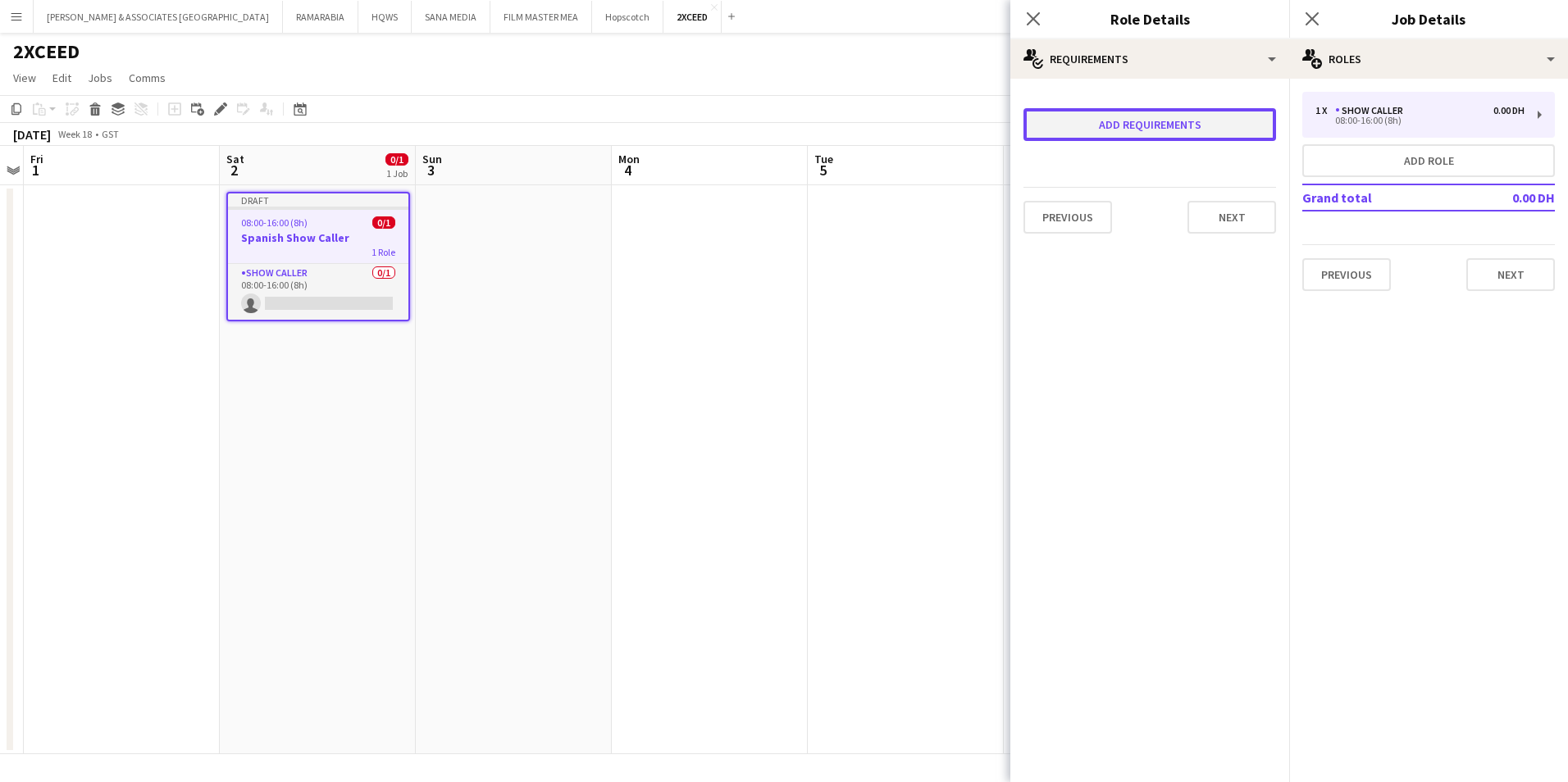
click at [1109, 128] on button "Add requirements" at bounding box center [1150, 124] width 253 height 33
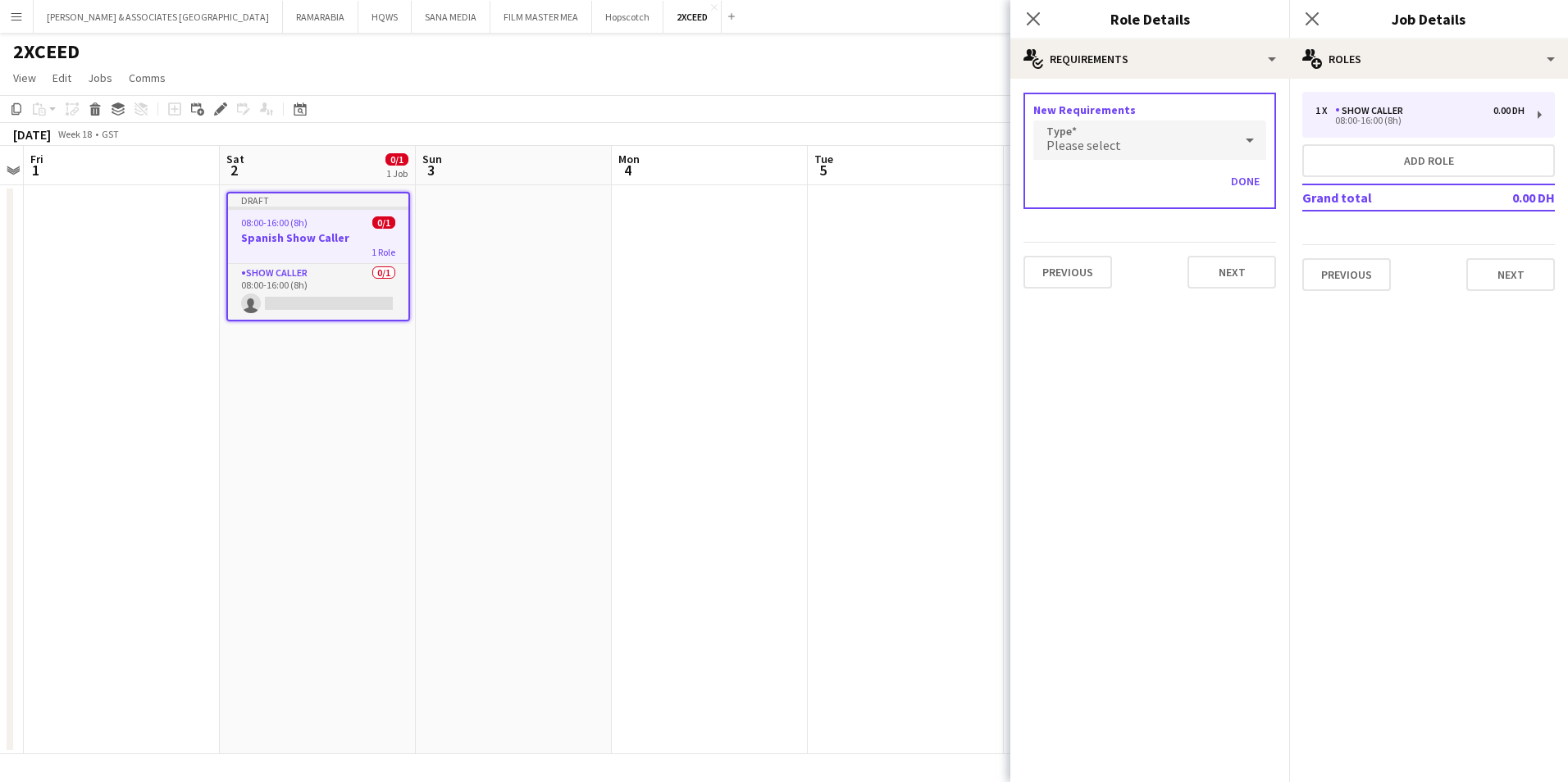
click at [1109, 128] on div "Please select" at bounding box center [1133, 140] width 200 height 39
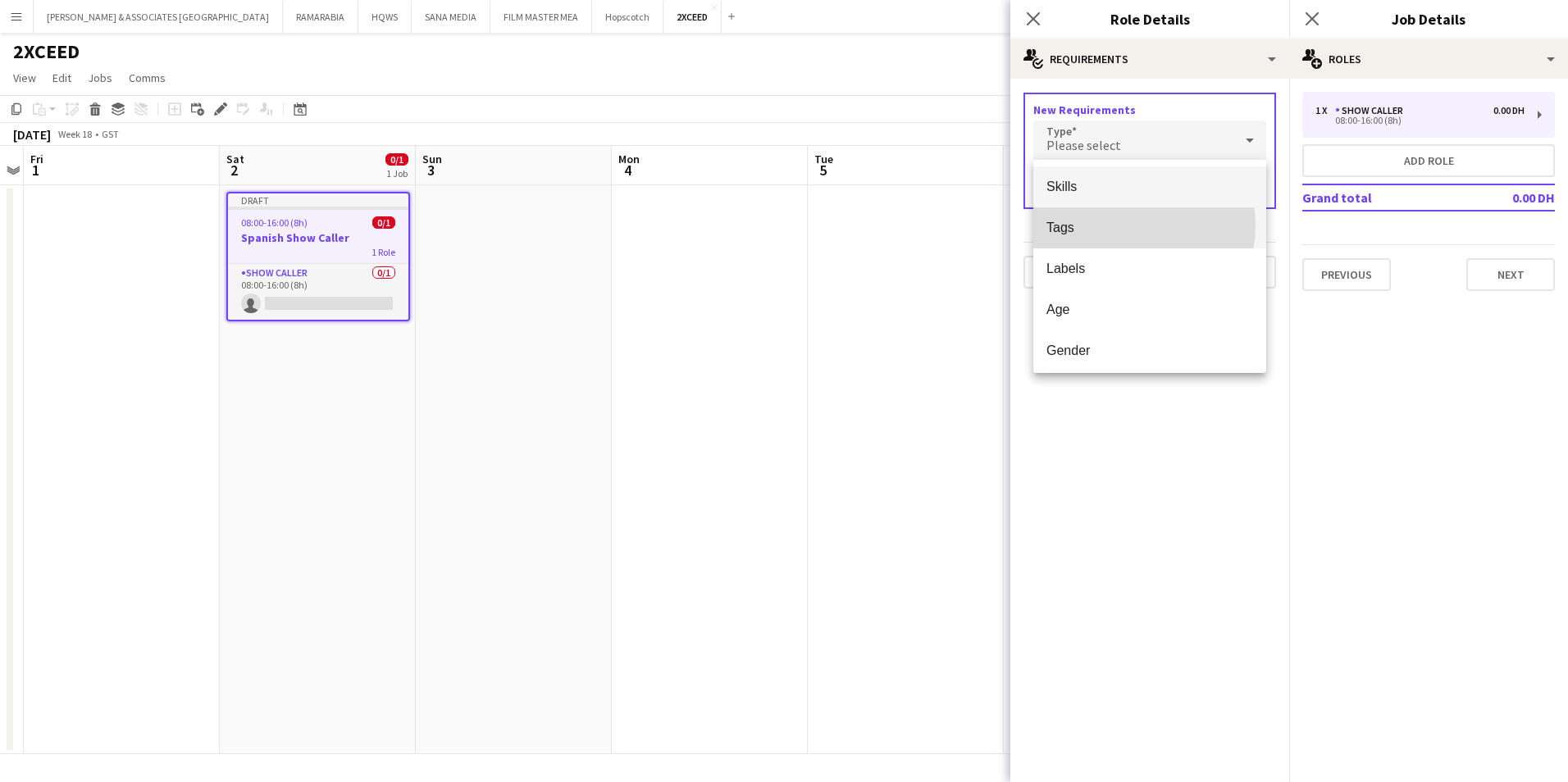
click at [1116, 225] on span "Tags" at bounding box center [1150, 227] width 207 height 15
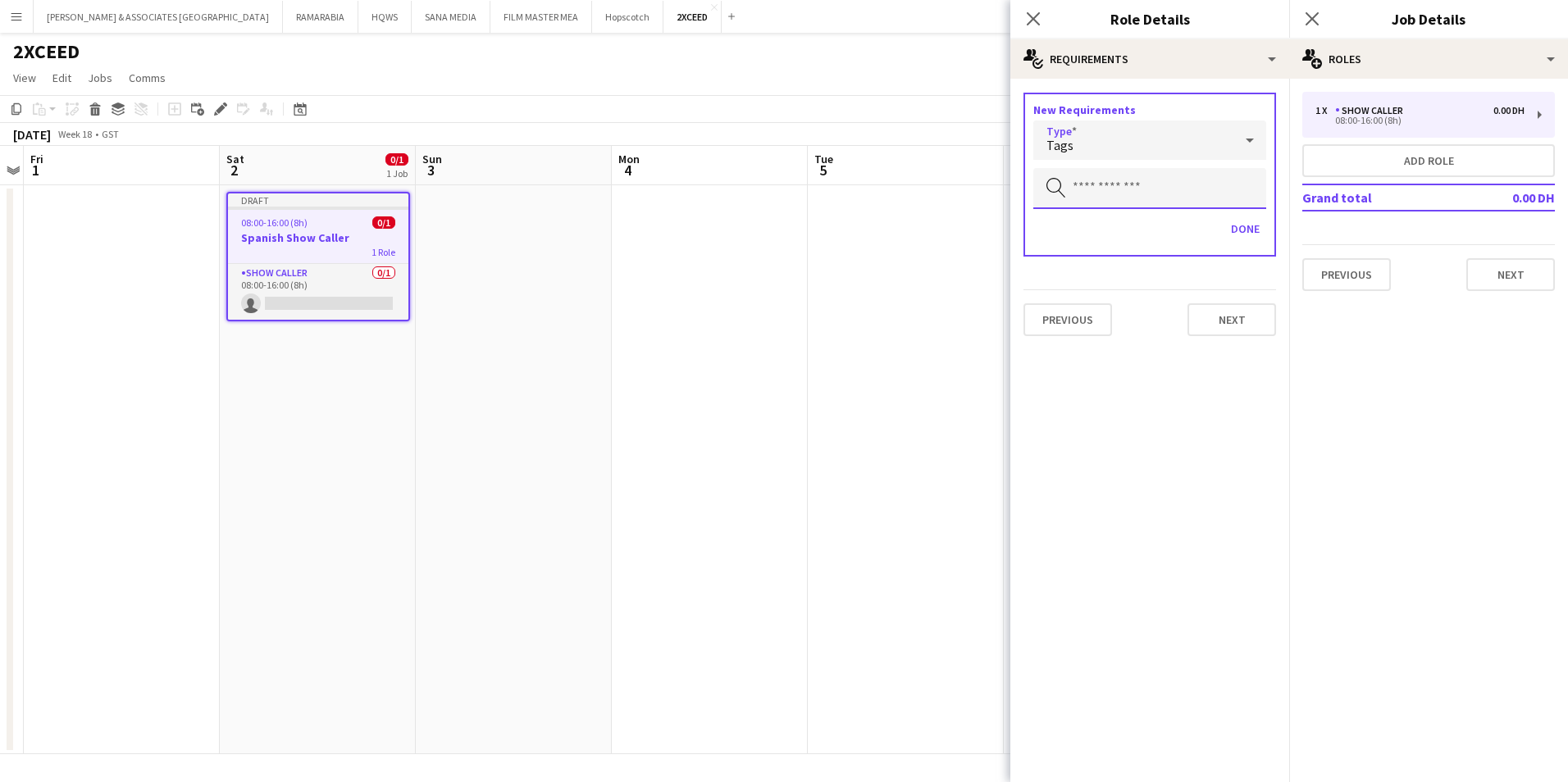
click at [1103, 181] on input "text" at bounding box center [1150, 189] width 233 height 41
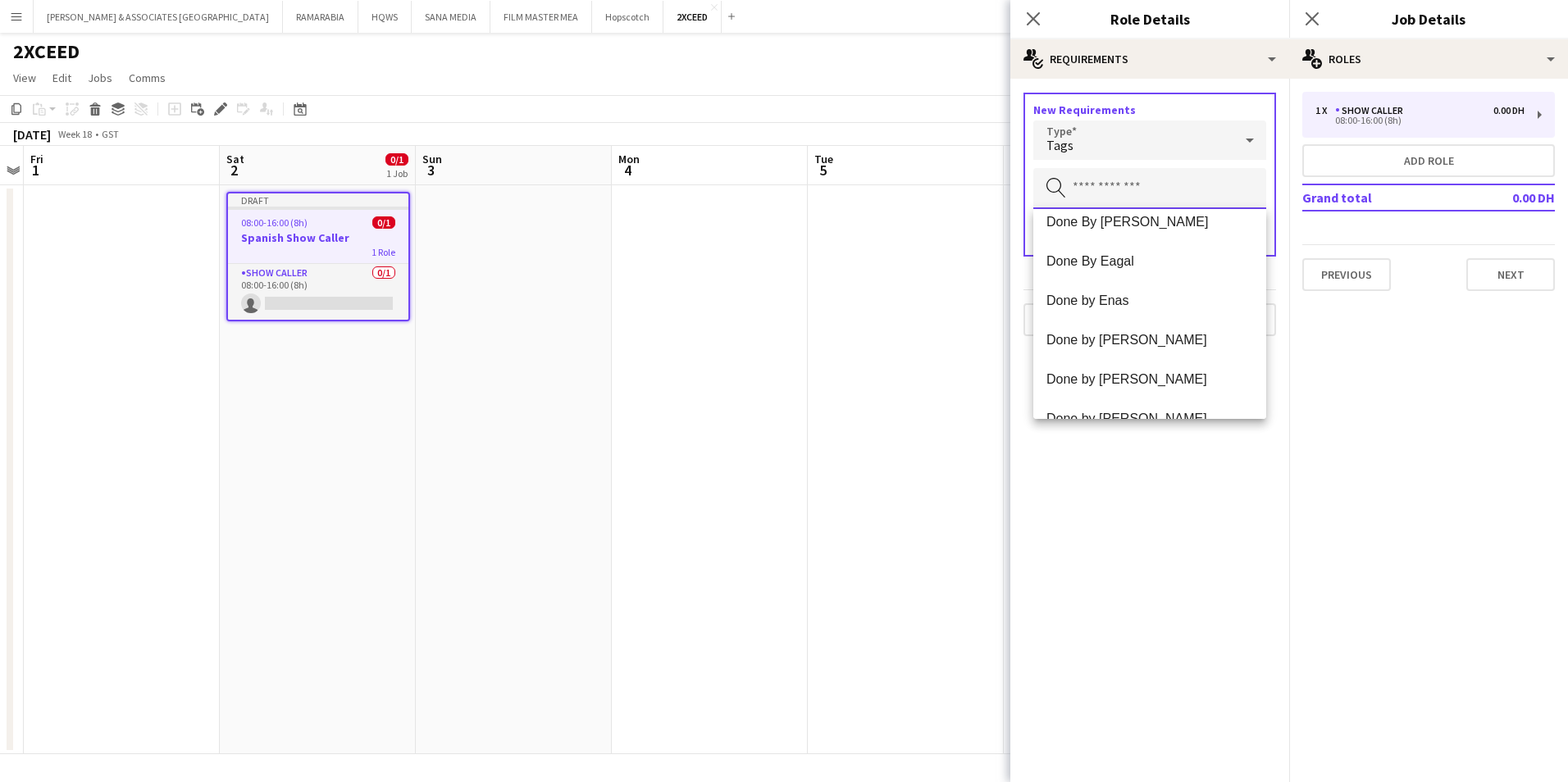
scroll to position [738, 0]
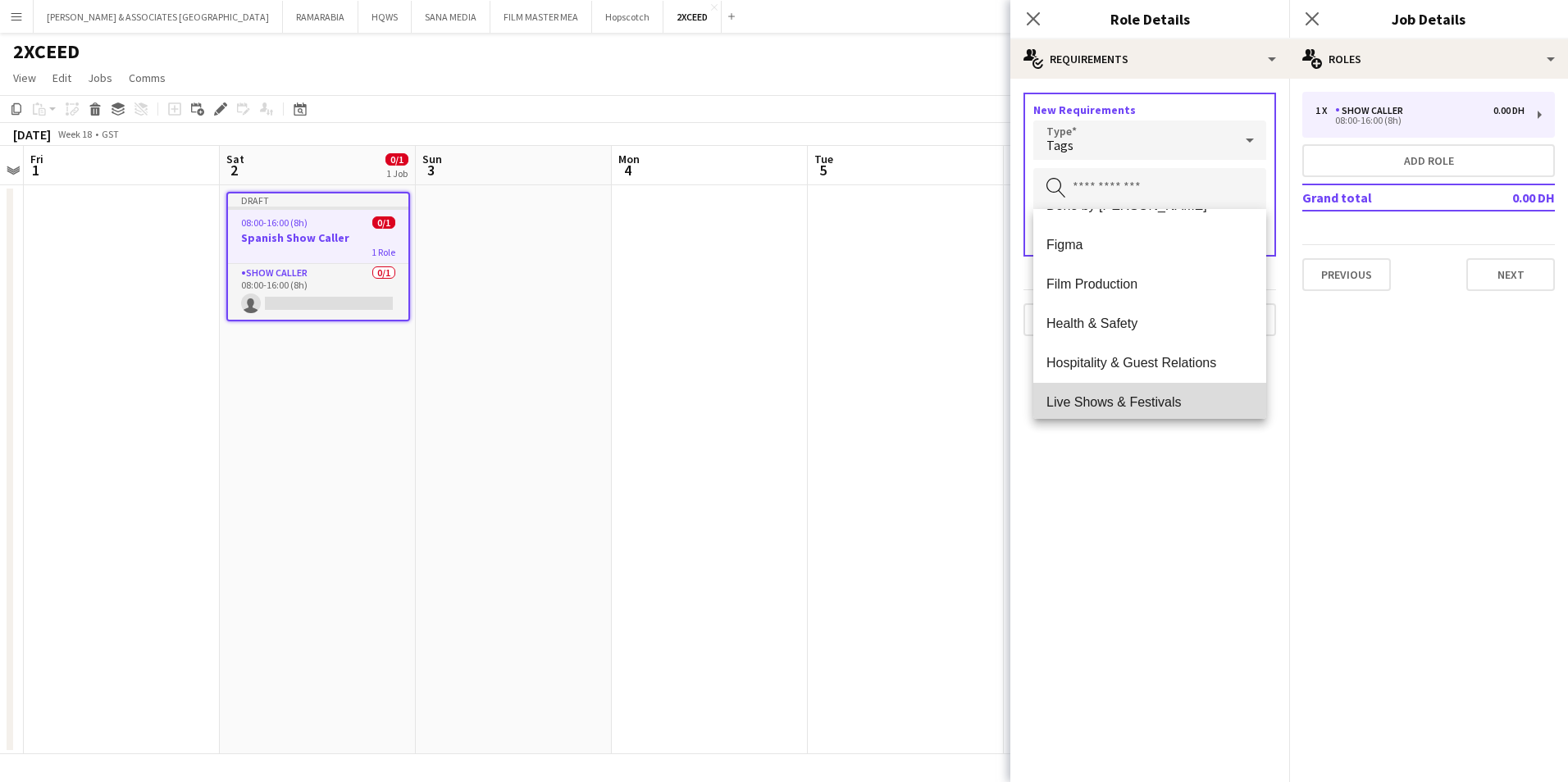
click at [1166, 398] on span "Live Shows & Festivals" at bounding box center [1150, 402] width 207 height 15
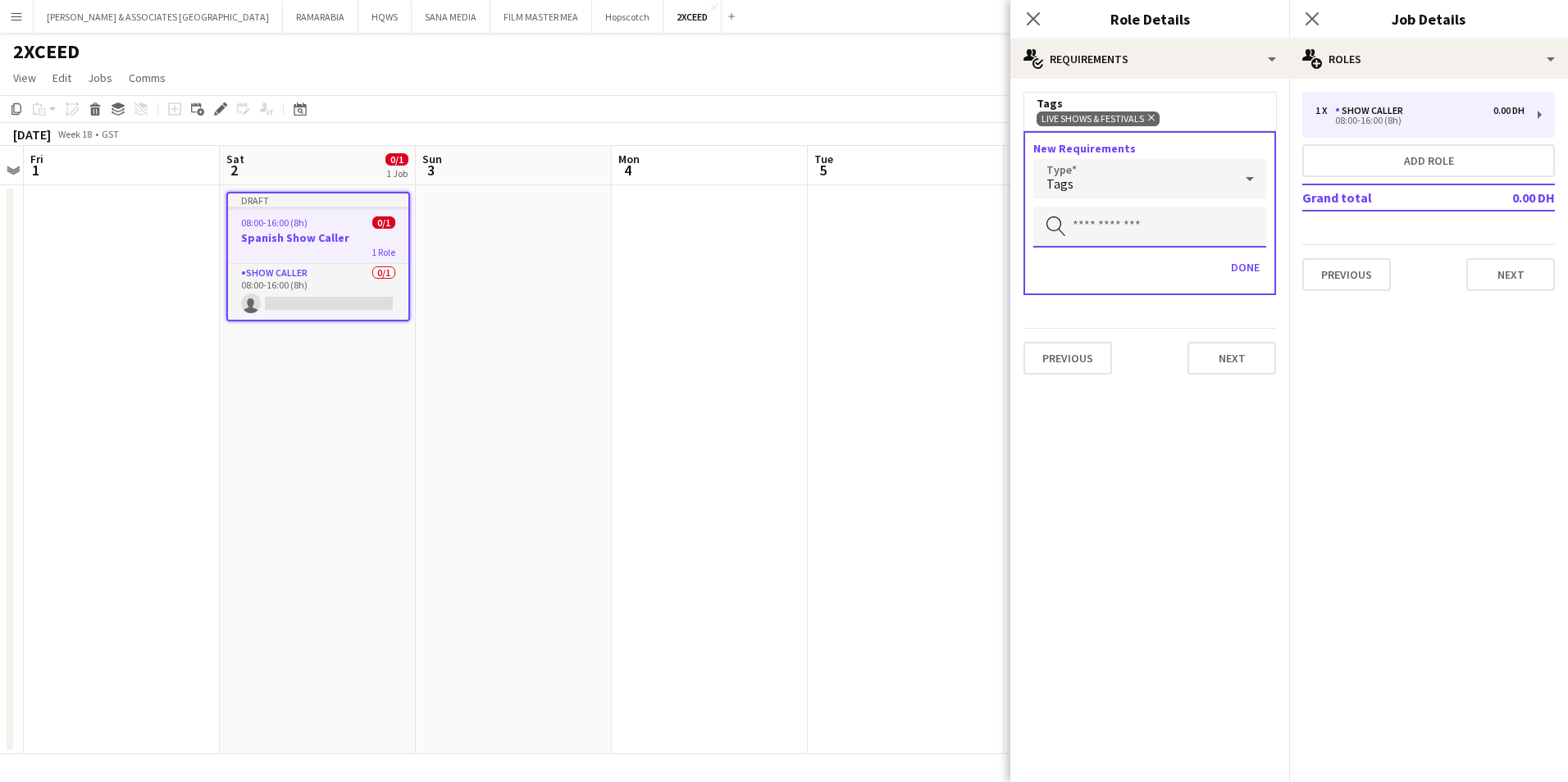
click at [1127, 219] on input "text" at bounding box center [1150, 227] width 233 height 41
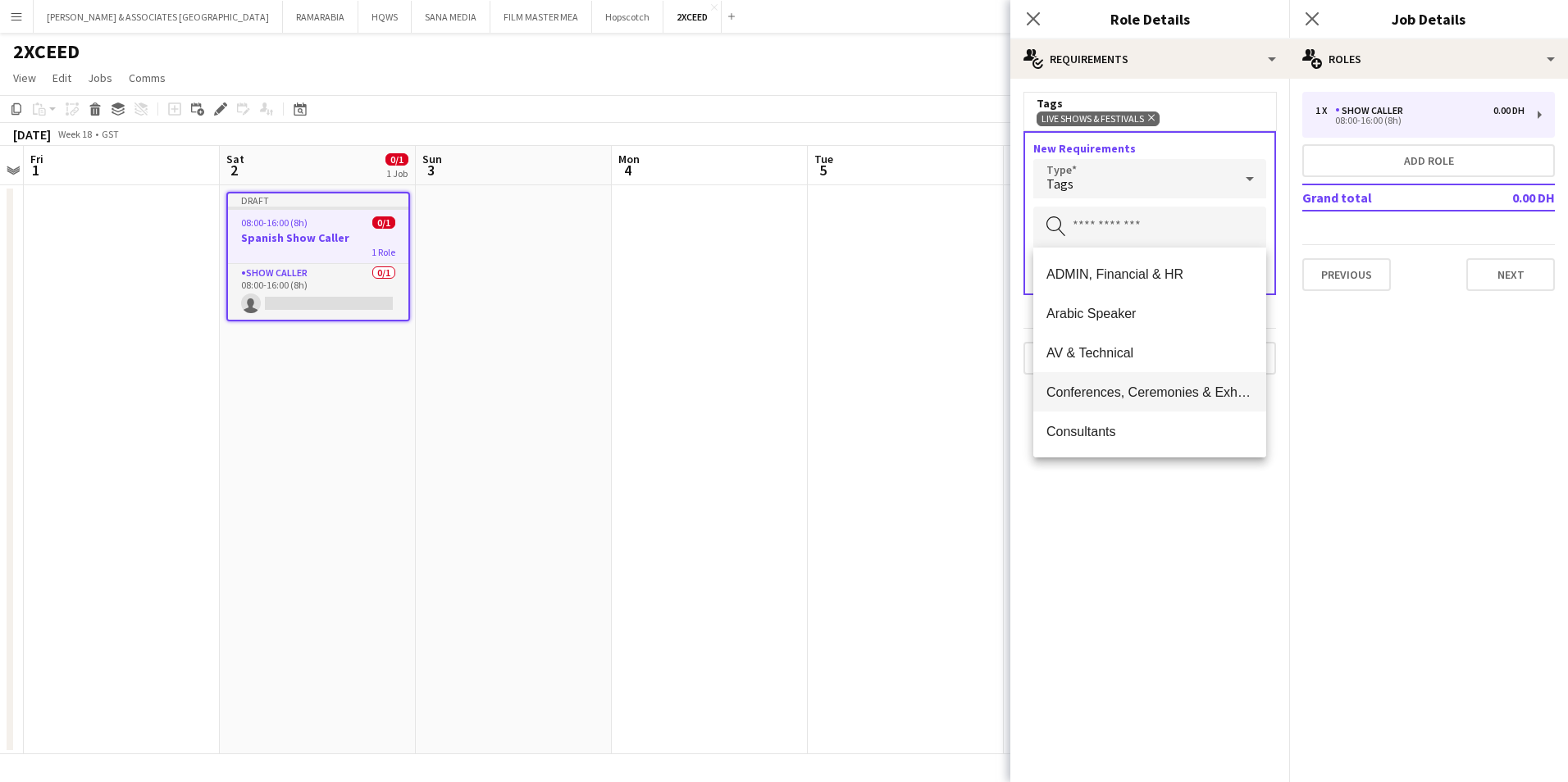
click at [1135, 393] on span "Conferences, Ceremonies & Exhibitions" at bounding box center [1150, 392] width 207 height 15
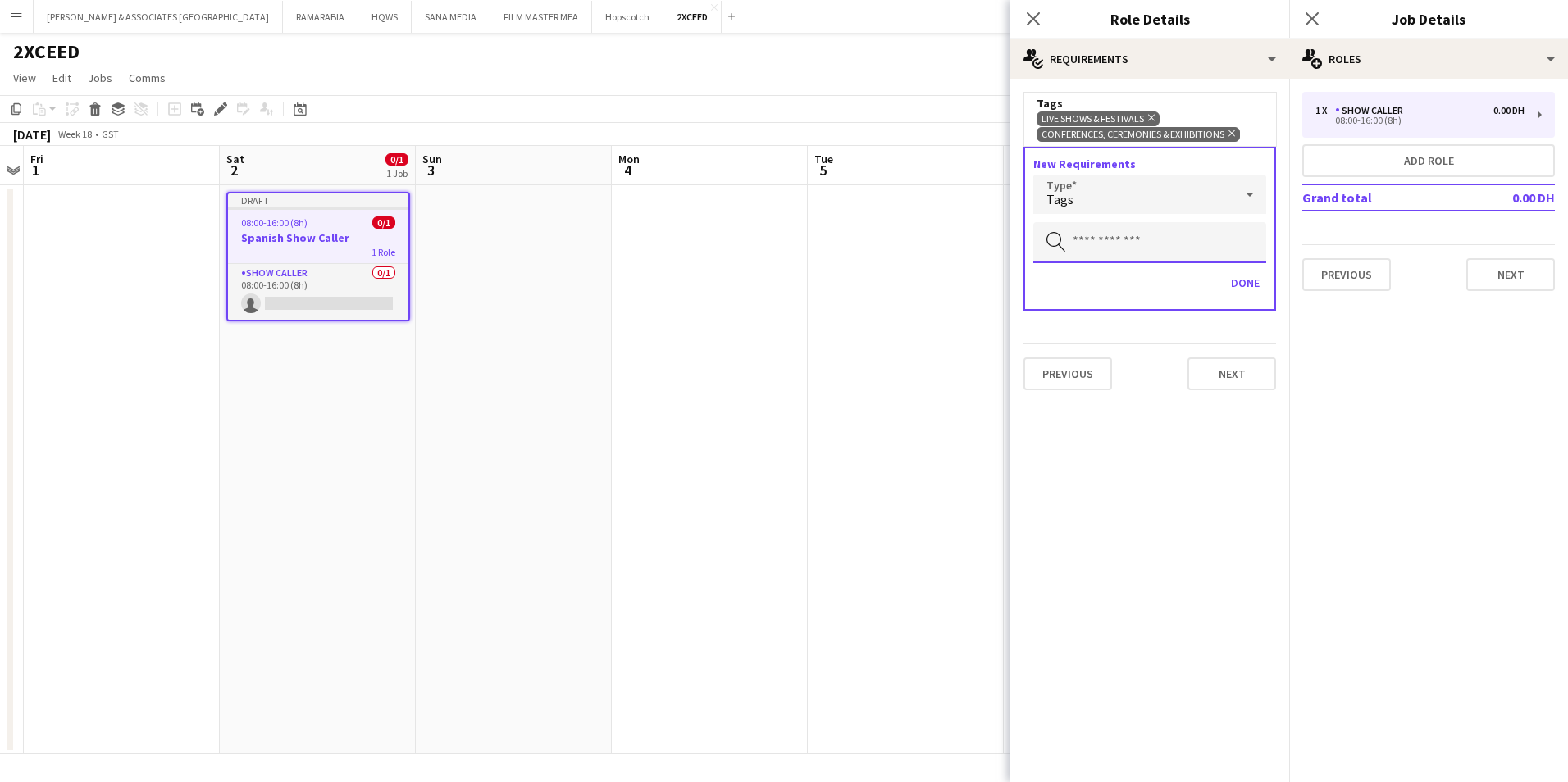
click at [1137, 252] on input "text" at bounding box center [1150, 242] width 233 height 41
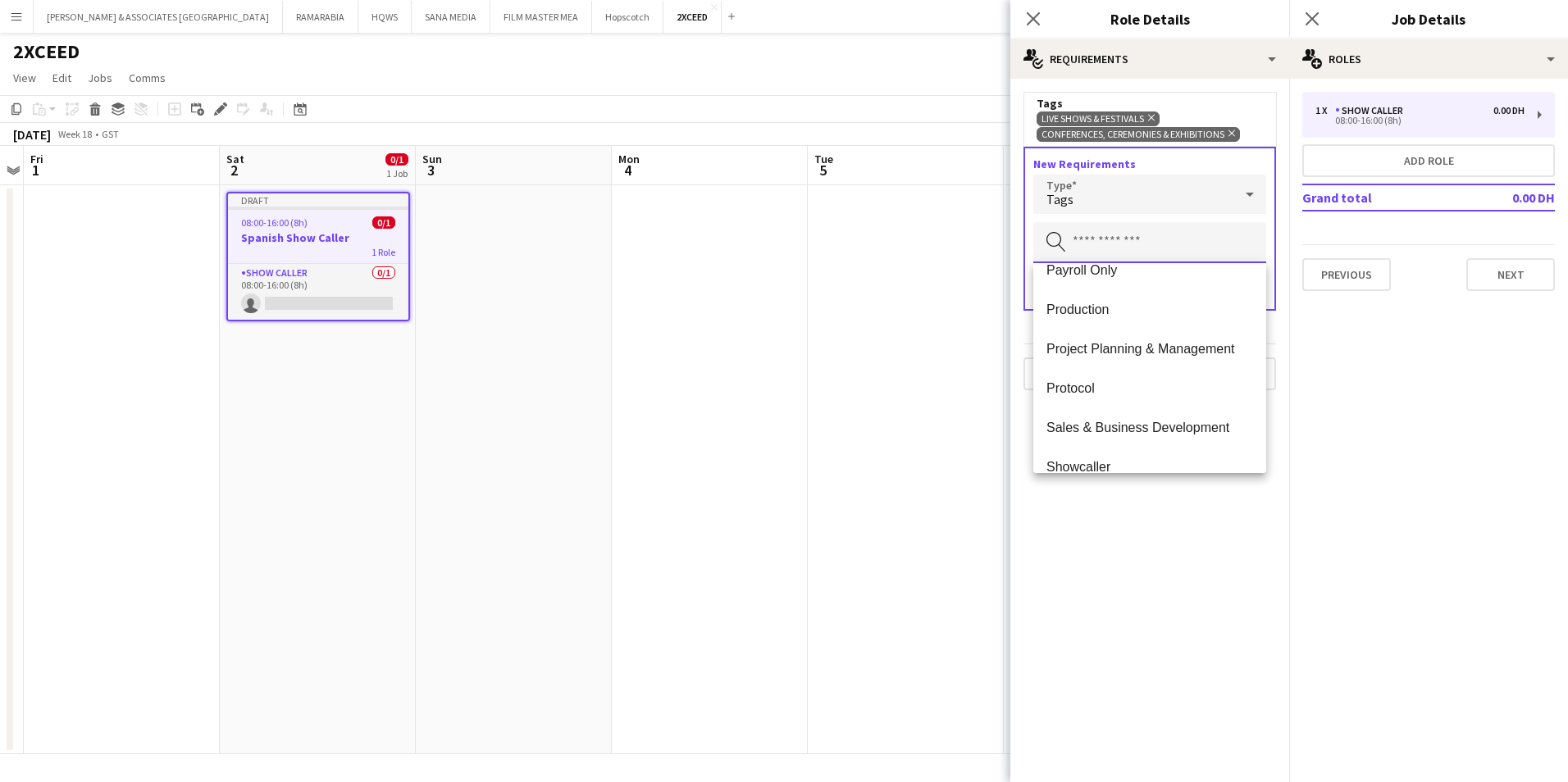
scroll to position [1066, 0]
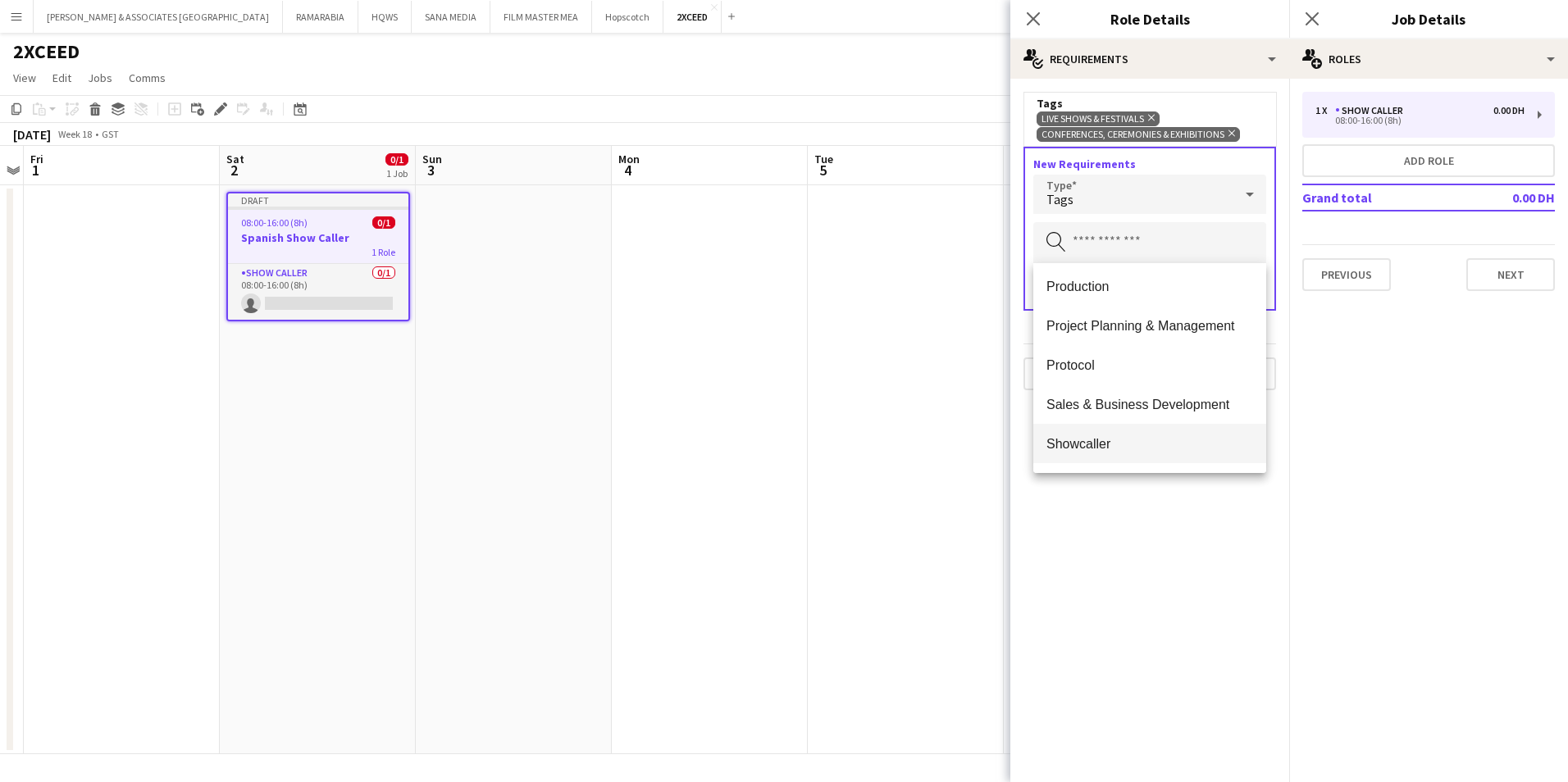
click at [1140, 439] on span "Showcaller" at bounding box center [1150, 444] width 207 height 15
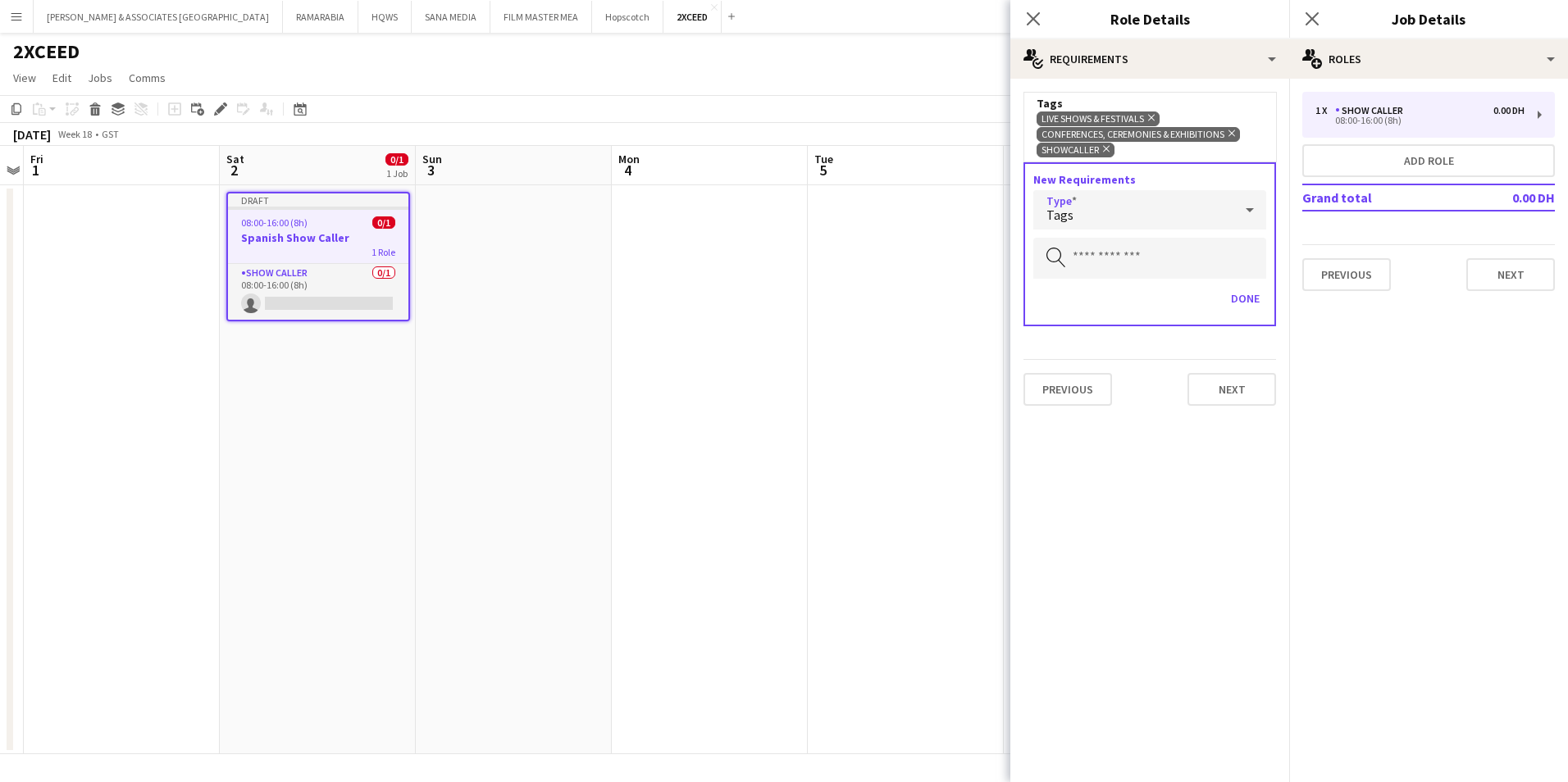
click at [1184, 211] on div "Tags" at bounding box center [1133, 210] width 200 height 39
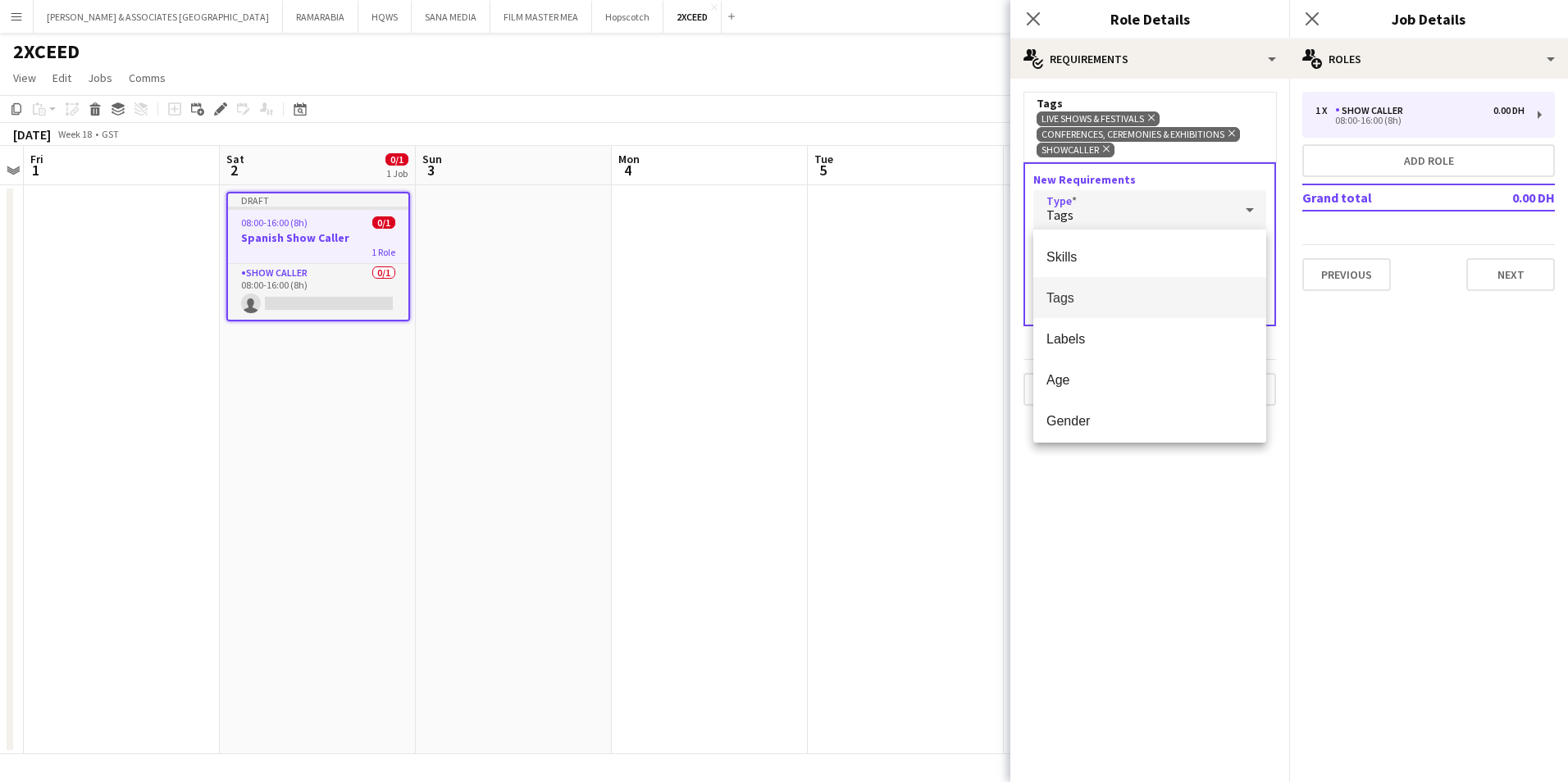
click at [1134, 302] on span "Tags" at bounding box center [1150, 298] width 207 height 15
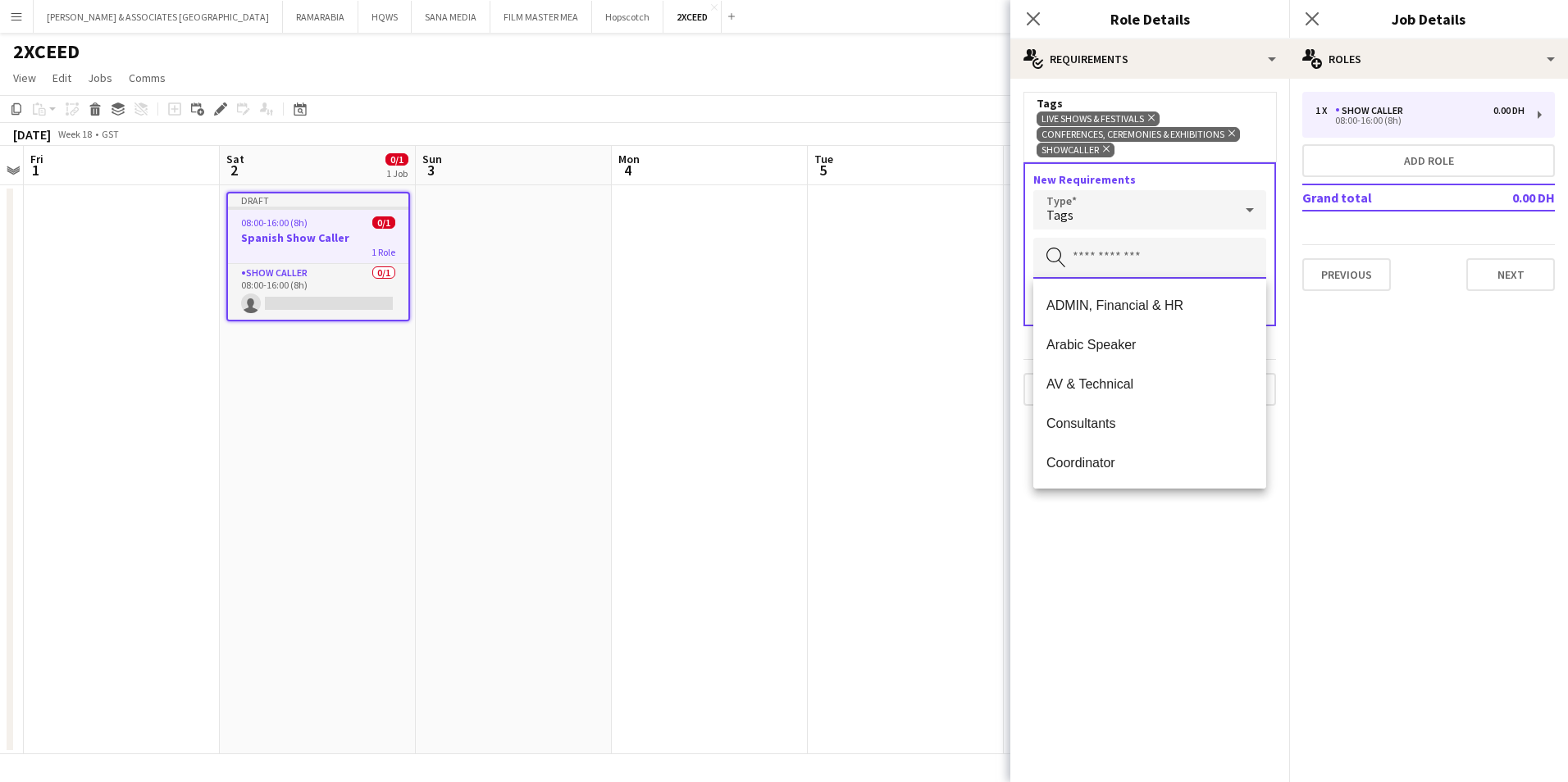
click at [1151, 269] on input "text" at bounding box center [1150, 258] width 233 height 41
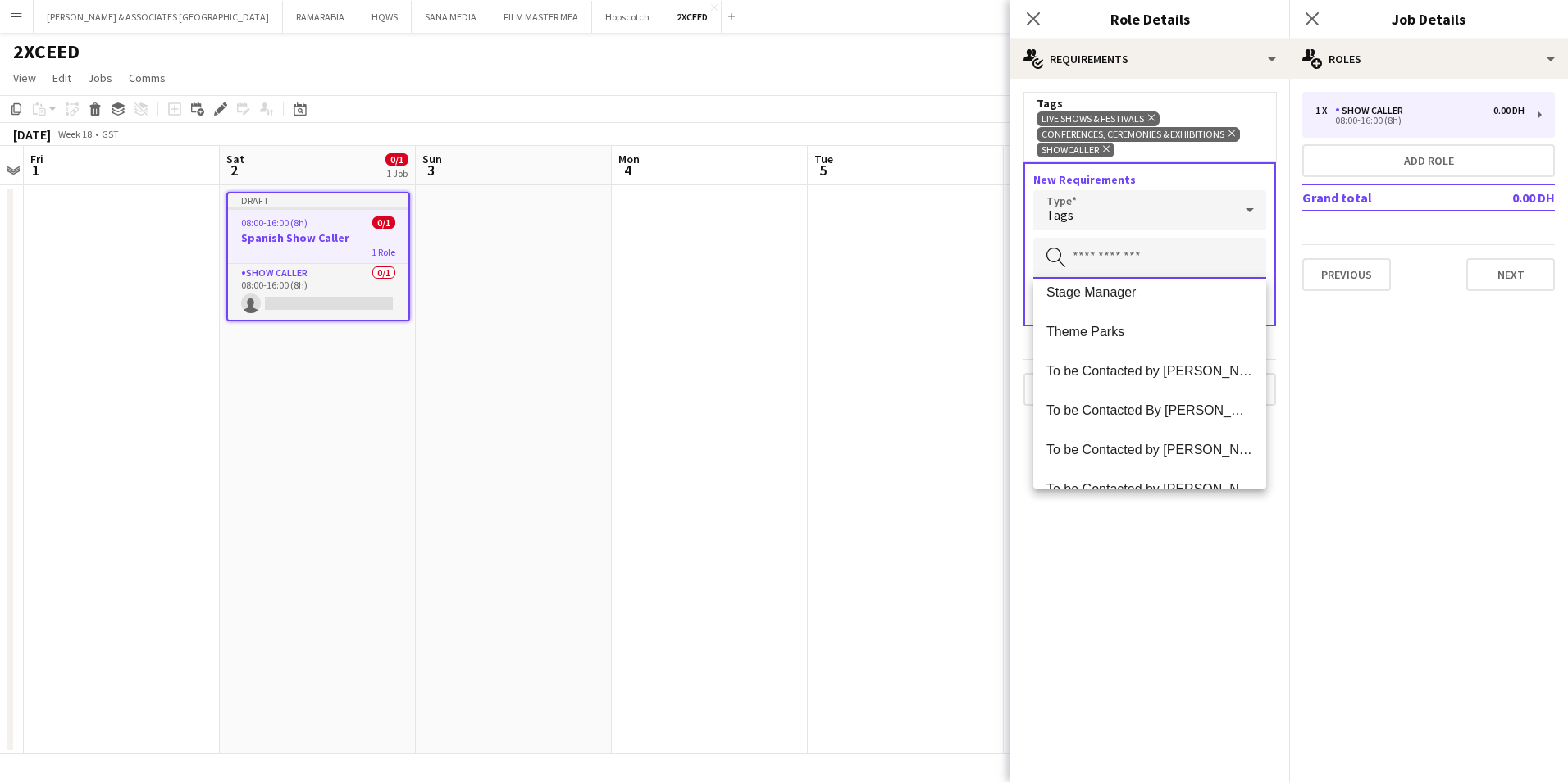
scroll to position [1230, 0]
click at [1158, 376] on span "Stage Manager" at bounding box center [1150, 374] width 207 height 15
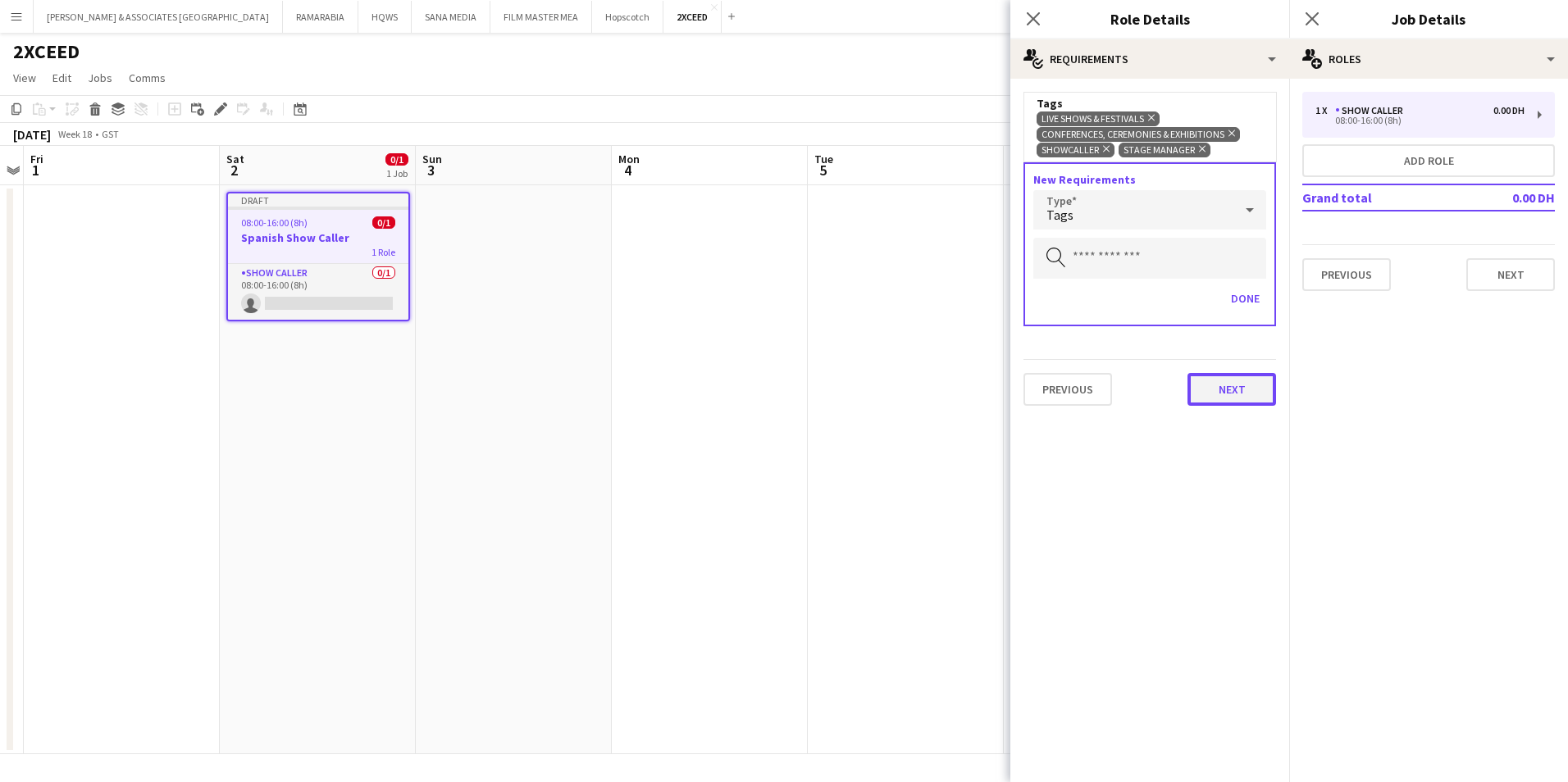
click at [1218, 390] on button "Next" at bounding box center [1231, 389] width 88 height 33
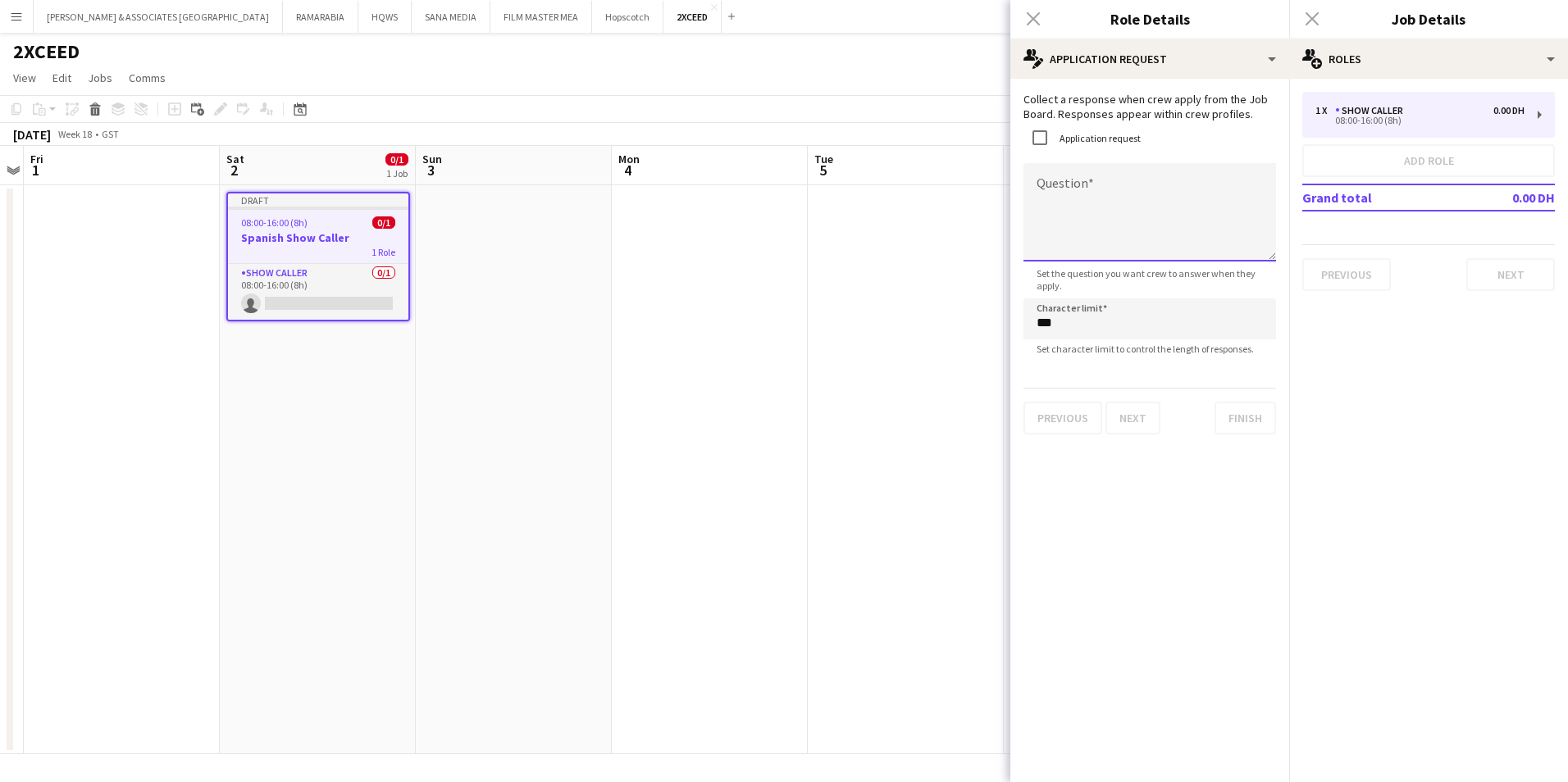
click at [1148, 192] on textarea "Question" at bounding box center [1150, 212] width 253 height 99
type textarea "**********"
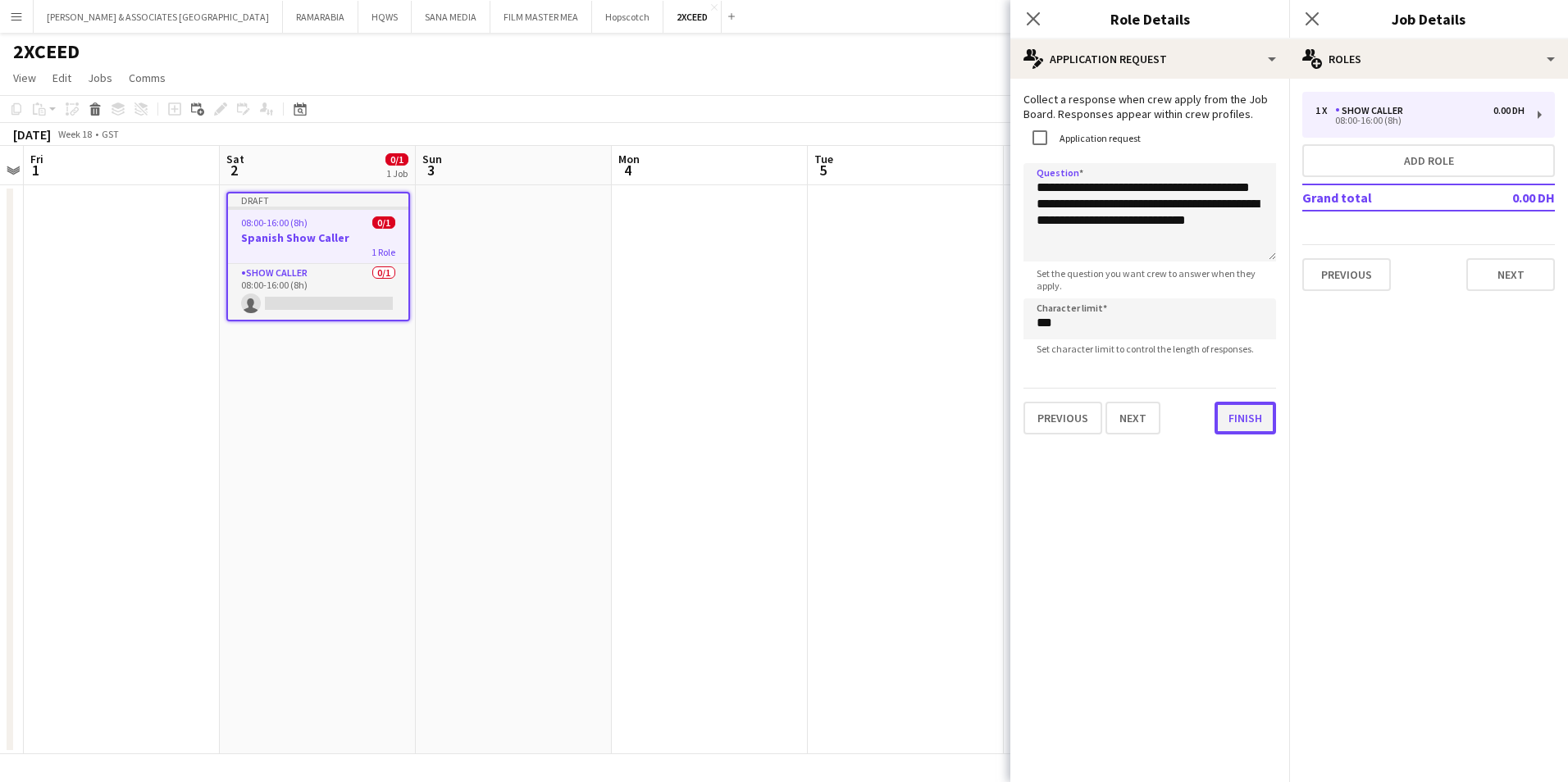
click at [1235, 412] on button "Finish" at bounding box center [1245, 418] width 61 height 33
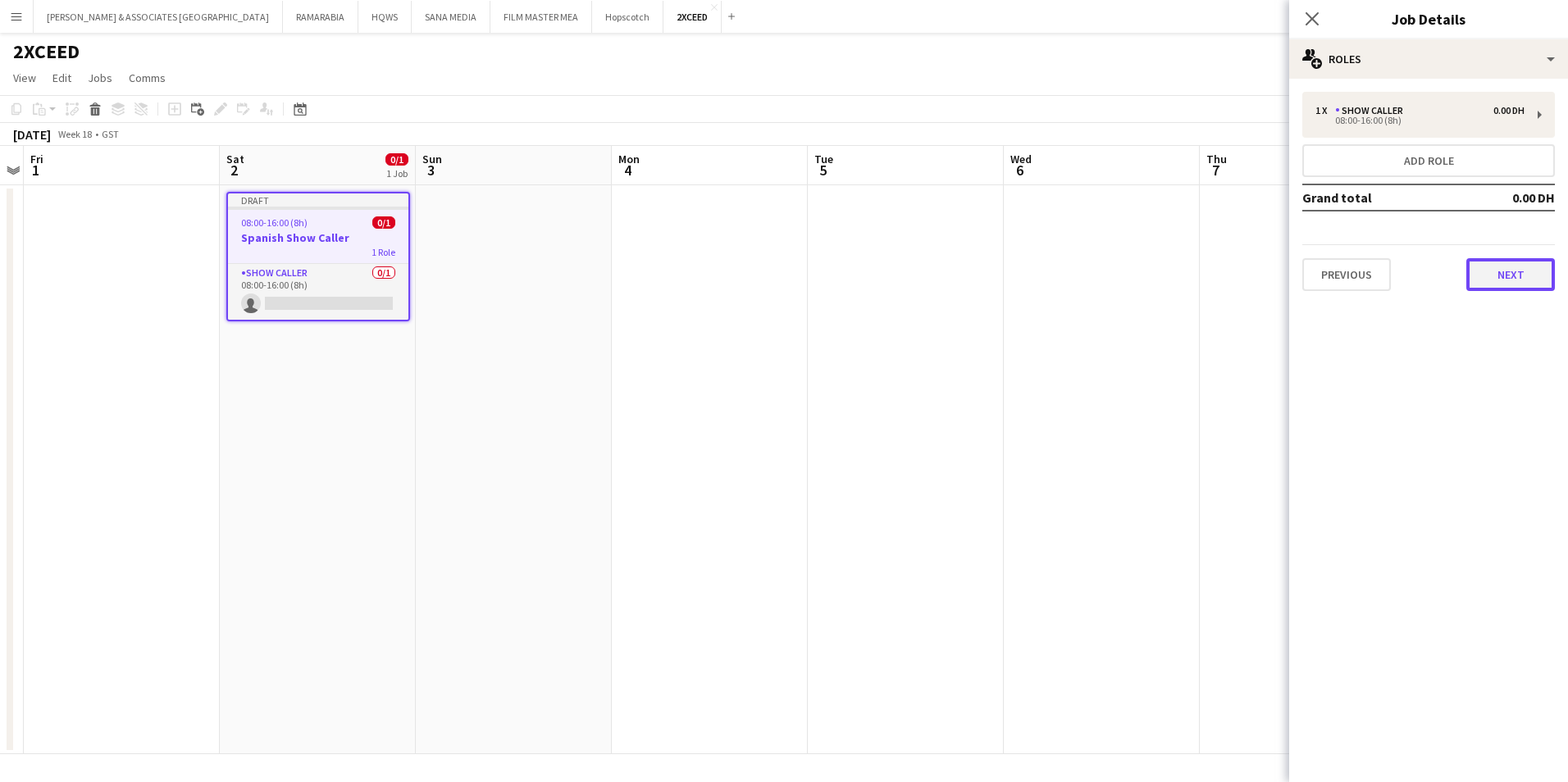
click at [1526, 281] on button "Next" at bounding box center [1510, 275] width 88 height 33
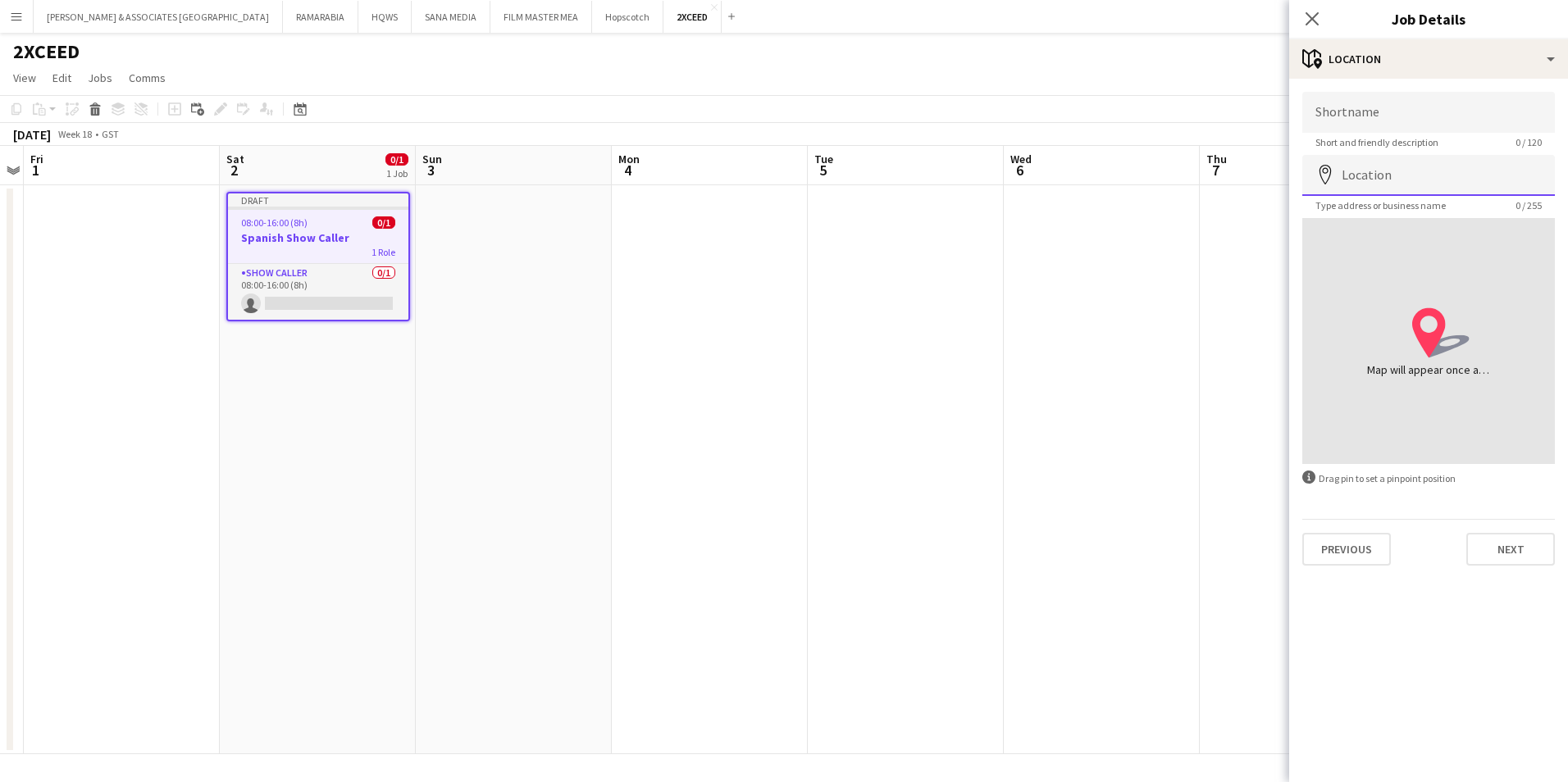
click at [1439, 166] on input "Location" at bounding box center [1428, 175] width 253 height 41
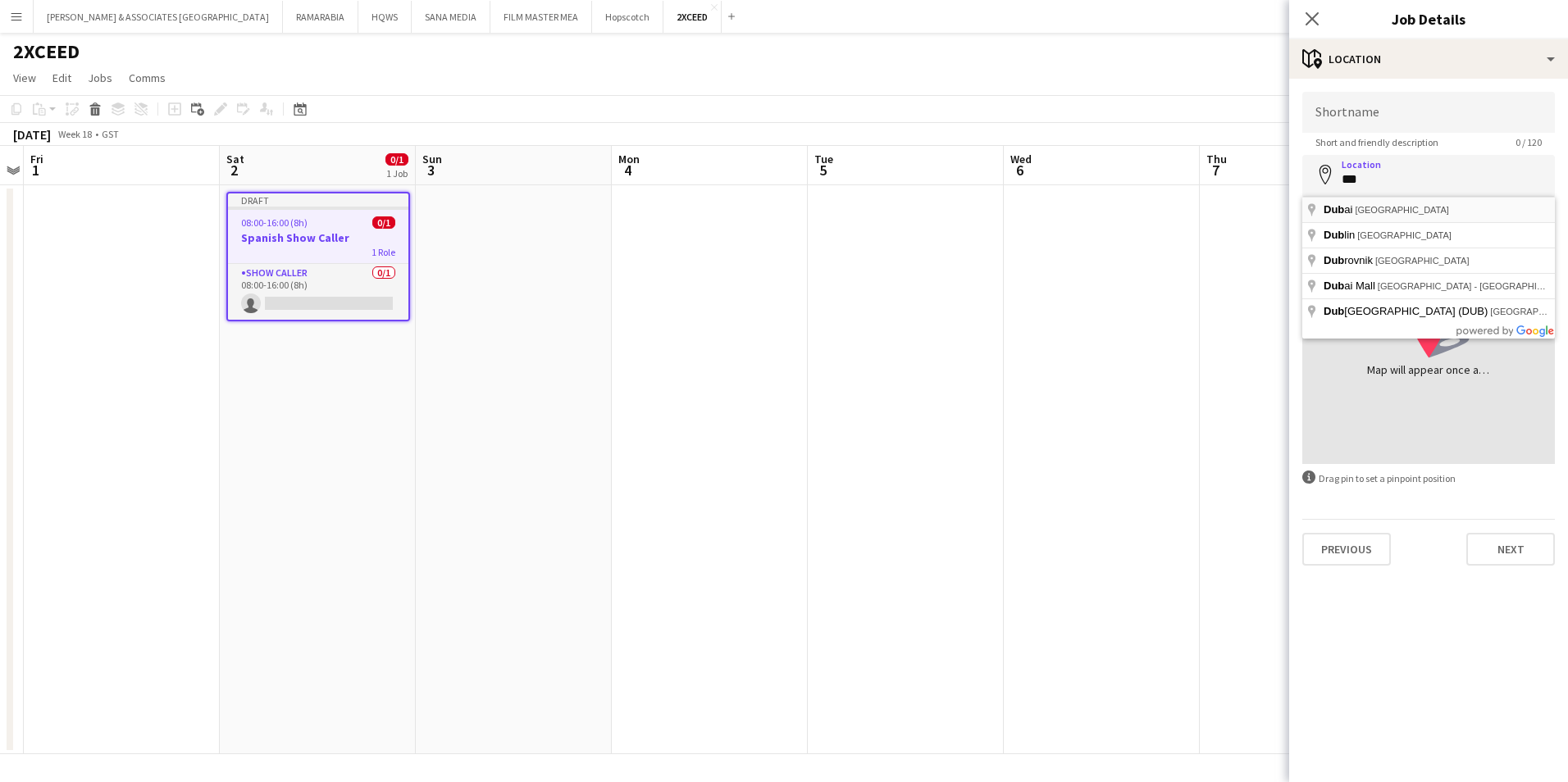
type input "**********"
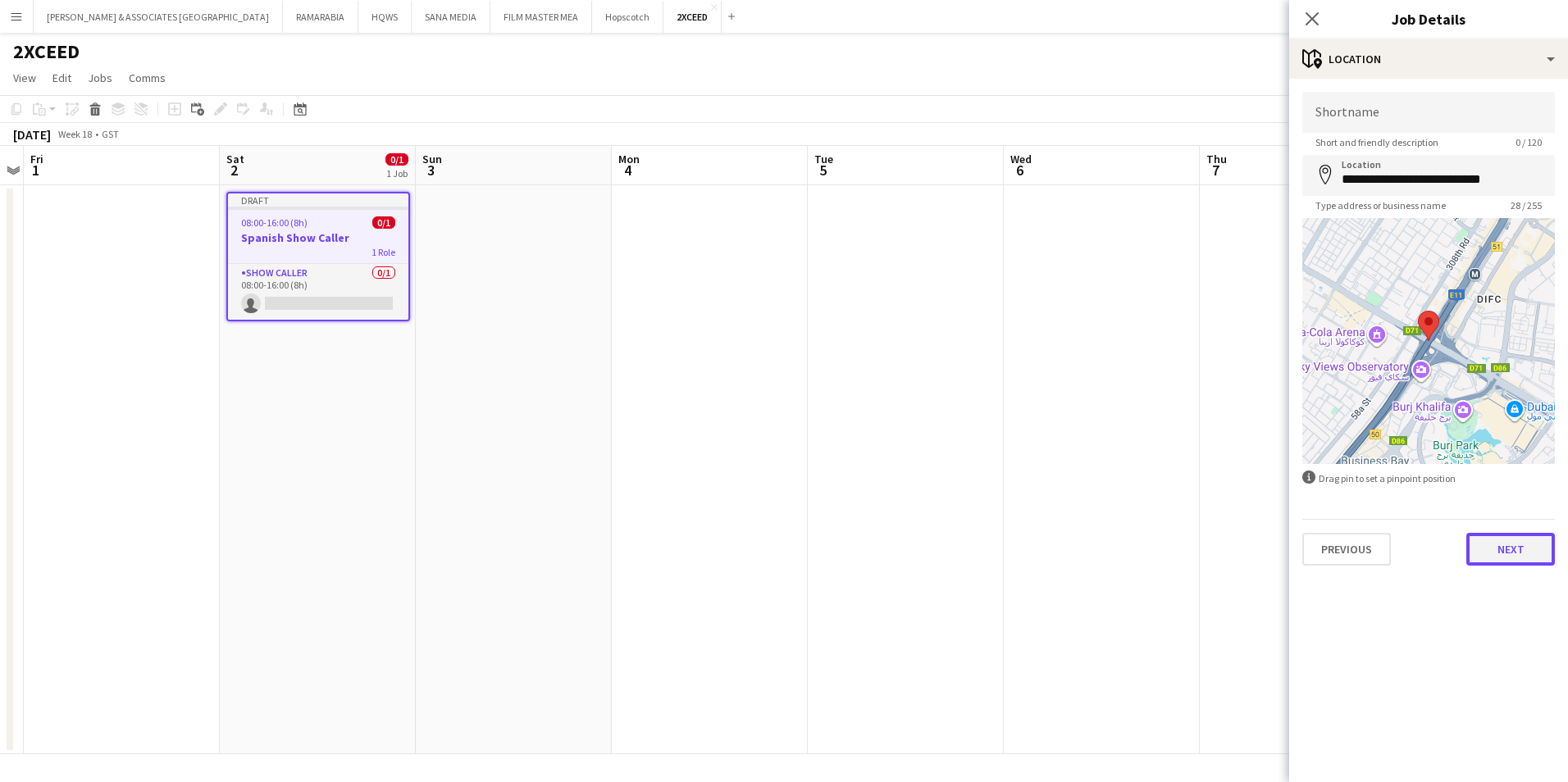
click at [1520, 553] on button "Next" at bounding box center [1510, 549] width 88 height 33
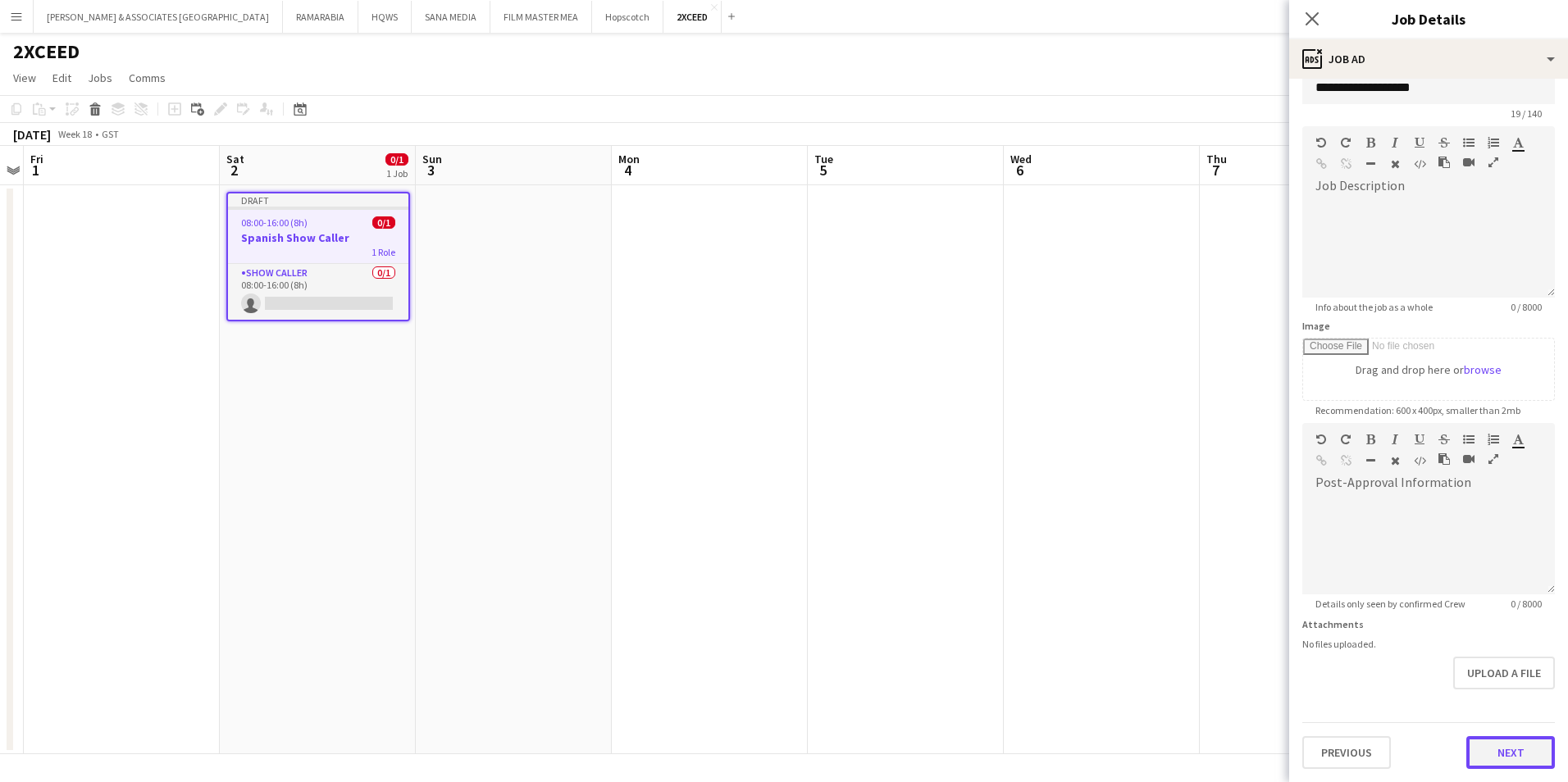
click at [1501, 702] on form "**********" at bounding box center [1429, 416] width 279 height 706
click at [1470, 752] on button "Next" at bounding box center [1510, 752] width 88 height 33
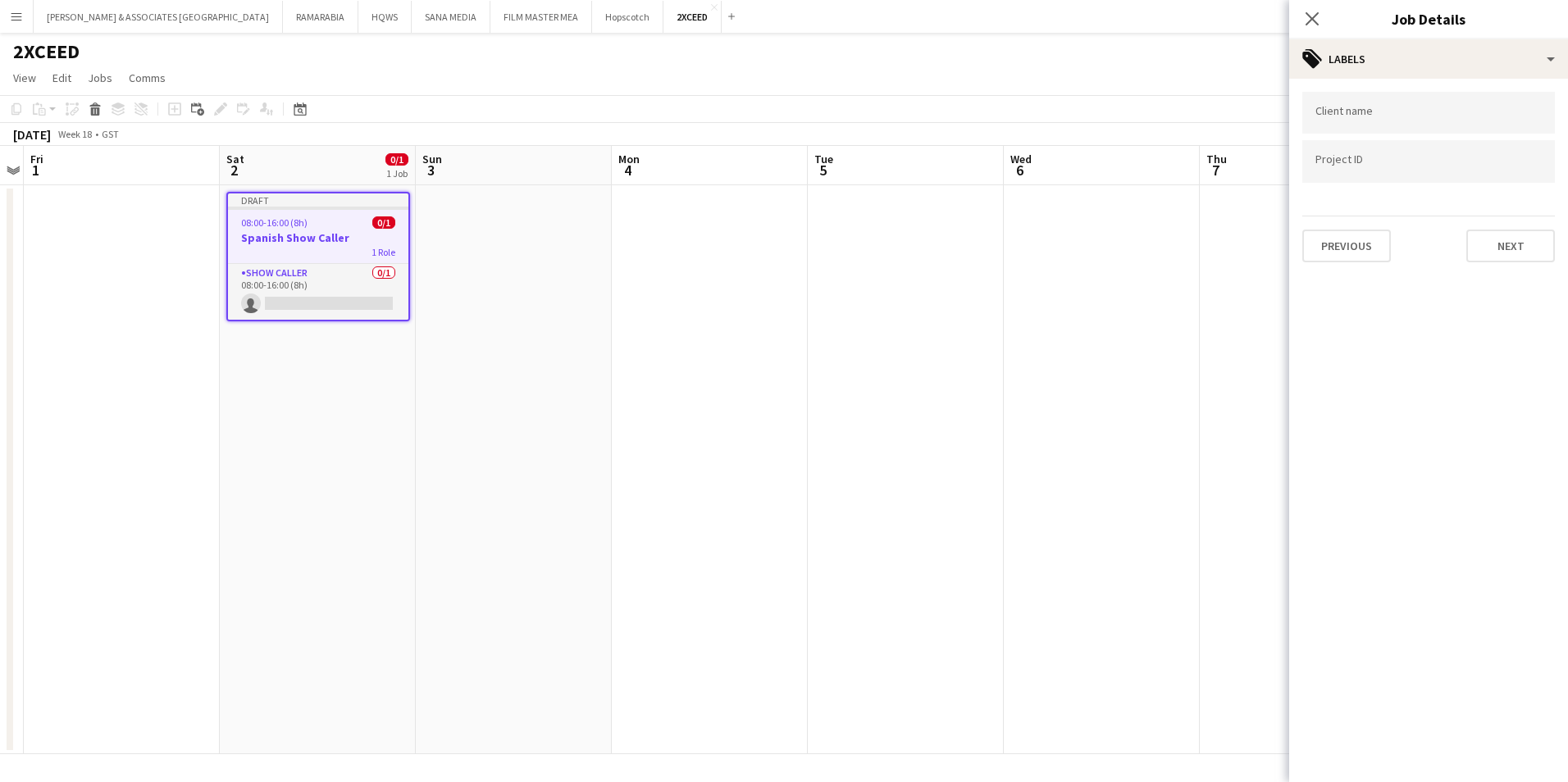
scroll to position [0, 0]
click at [1529, 243] on button "Next" at bounding box center [1510, 246] width 88 height 33
click at [1514, 162] on button "Next" at bounding box center [1510, 169] width 88 height 33
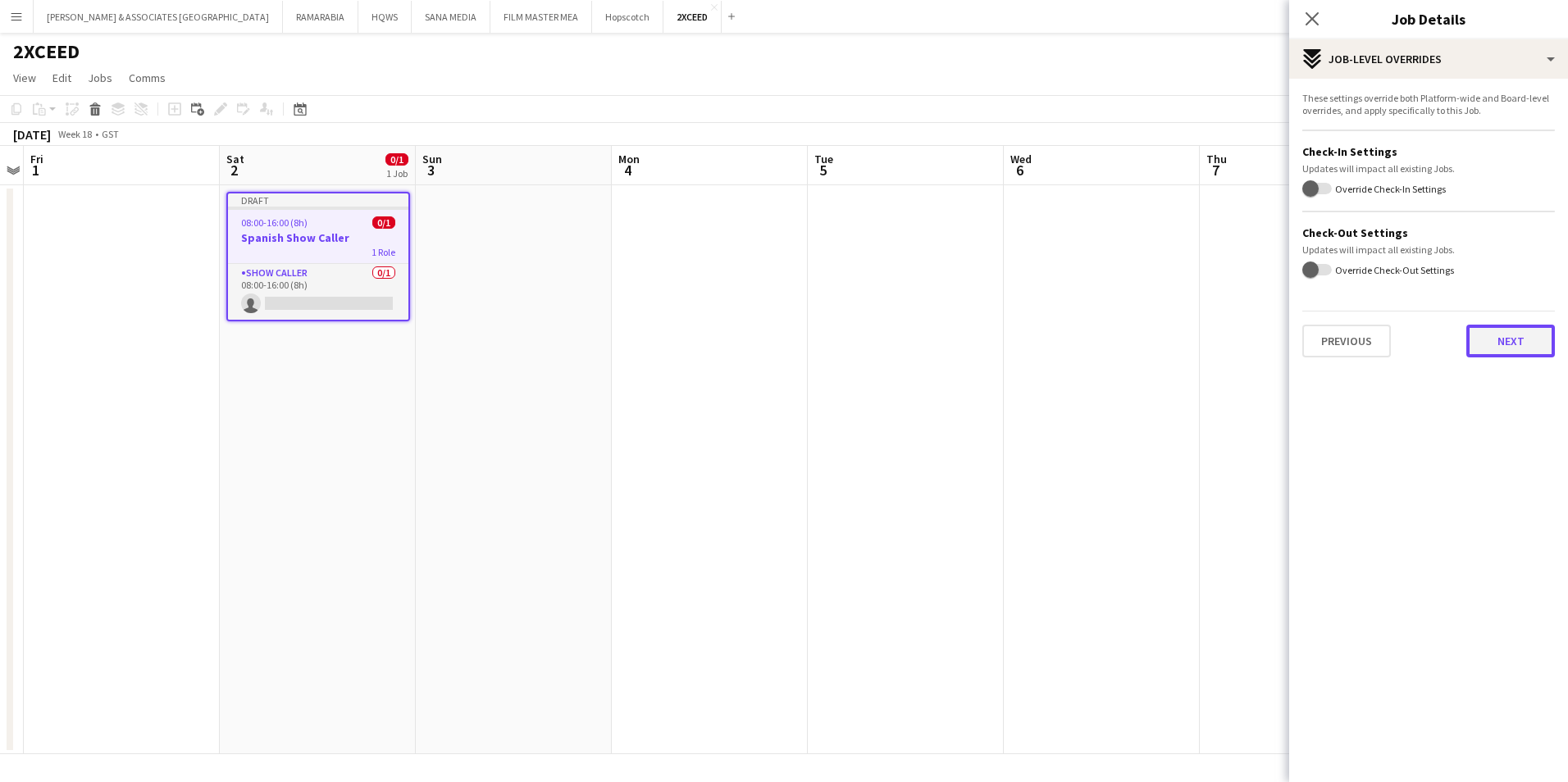
click at [1512, 337] on button "Next" at bounding box center [1510, 341] width 88 height 33
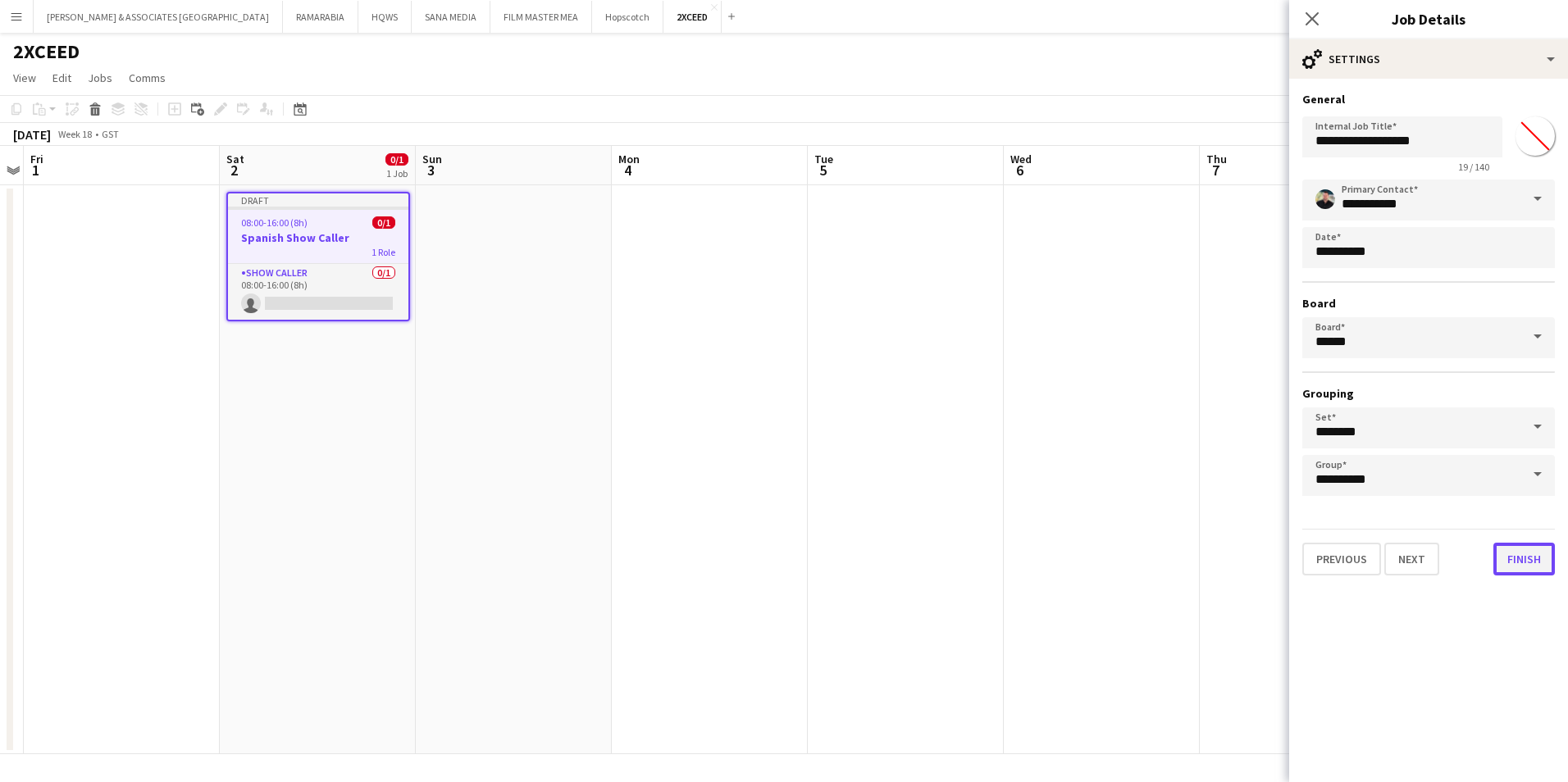
click at [1520, 569] on button "Finish" at bounding box center [1524, 558] width 61 height 33
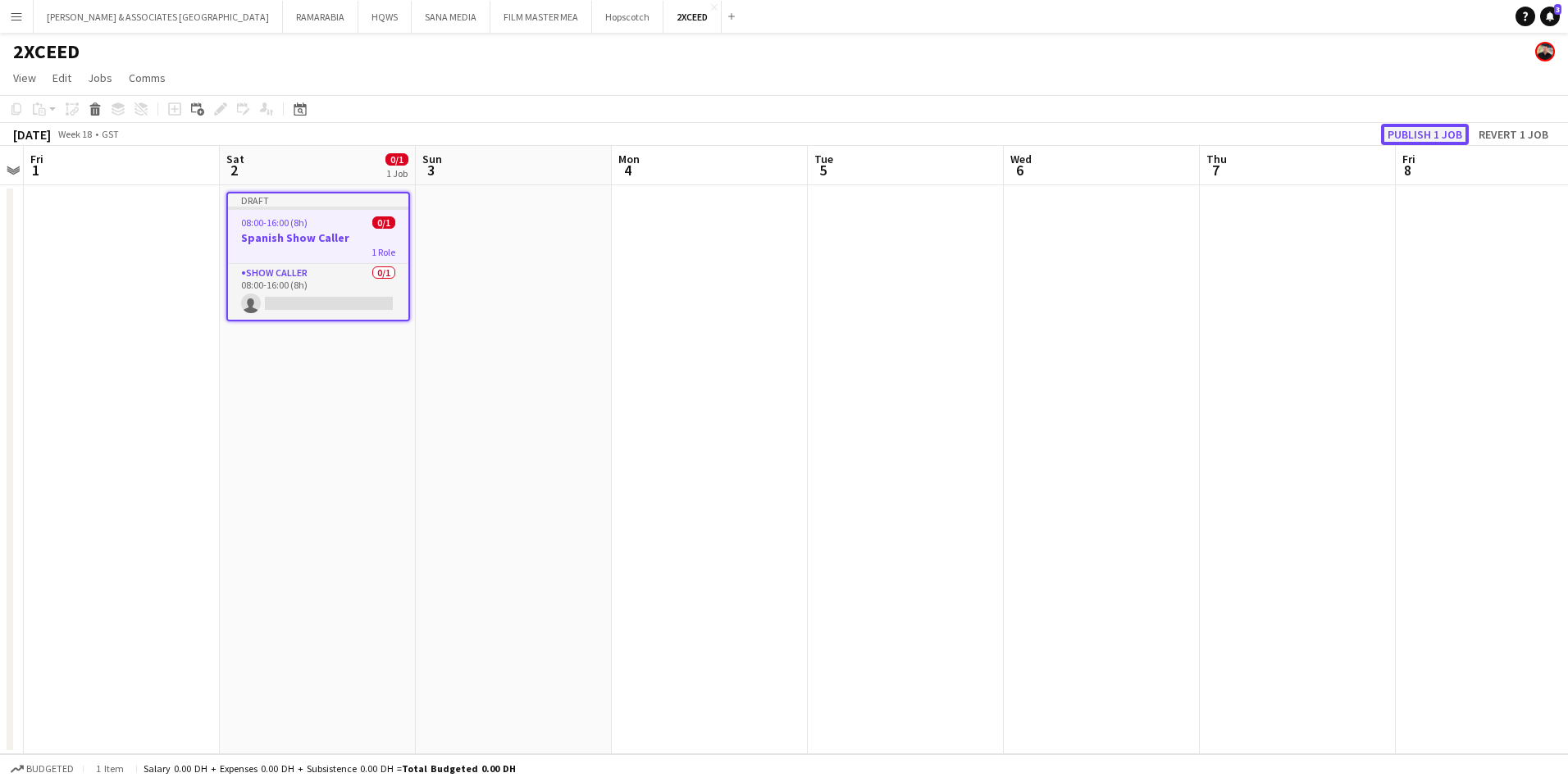
click at [1402, 128] on button "Publish 1 job" at bounding box center [1424, 134] width 88 height 21
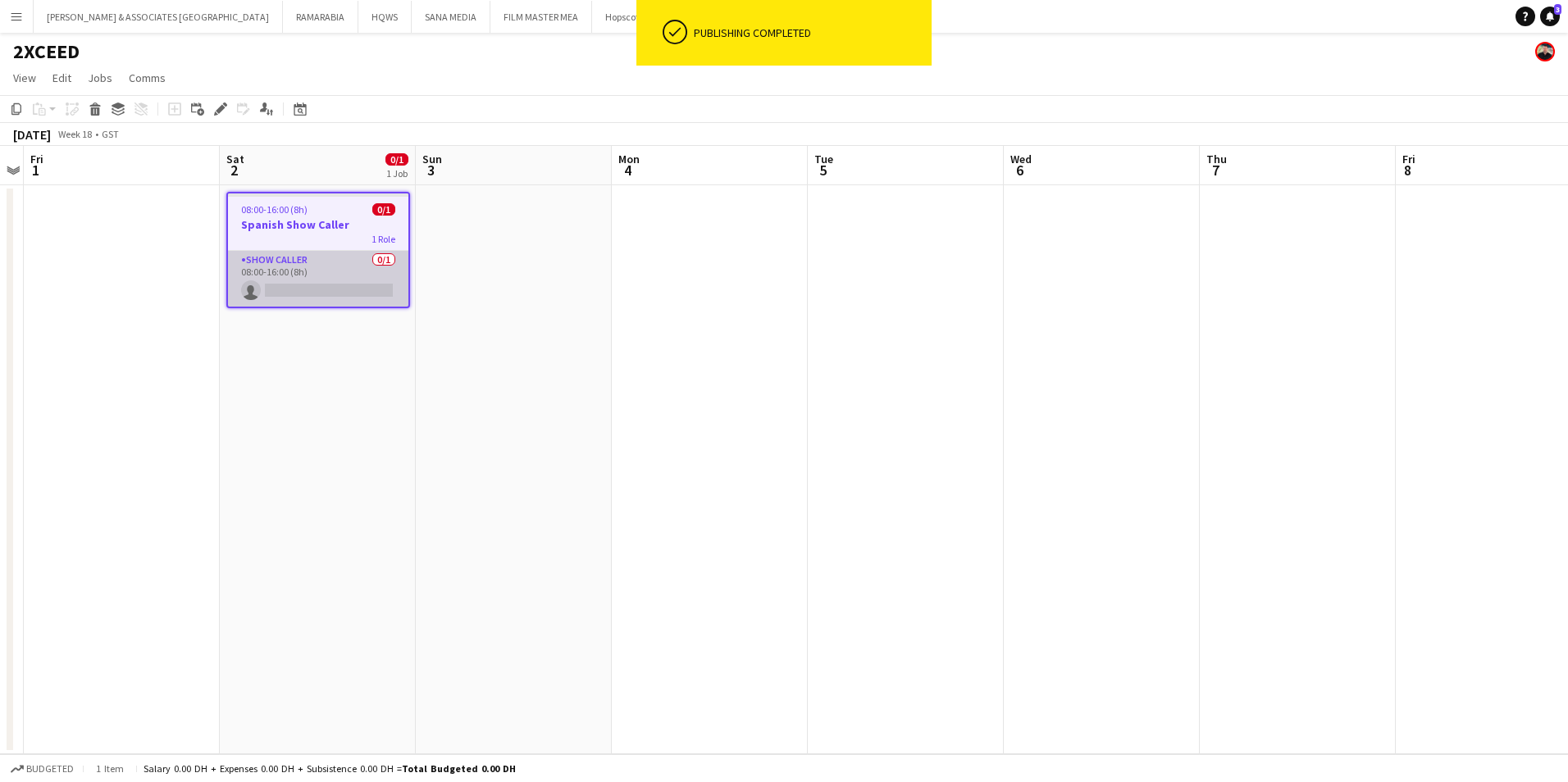
click at [300, 263] on app-card-role "Show Caller 0/1 08:00-16:00 (8h) single-neutral-actions" at bounding box center [318, 279] width 180 height 56
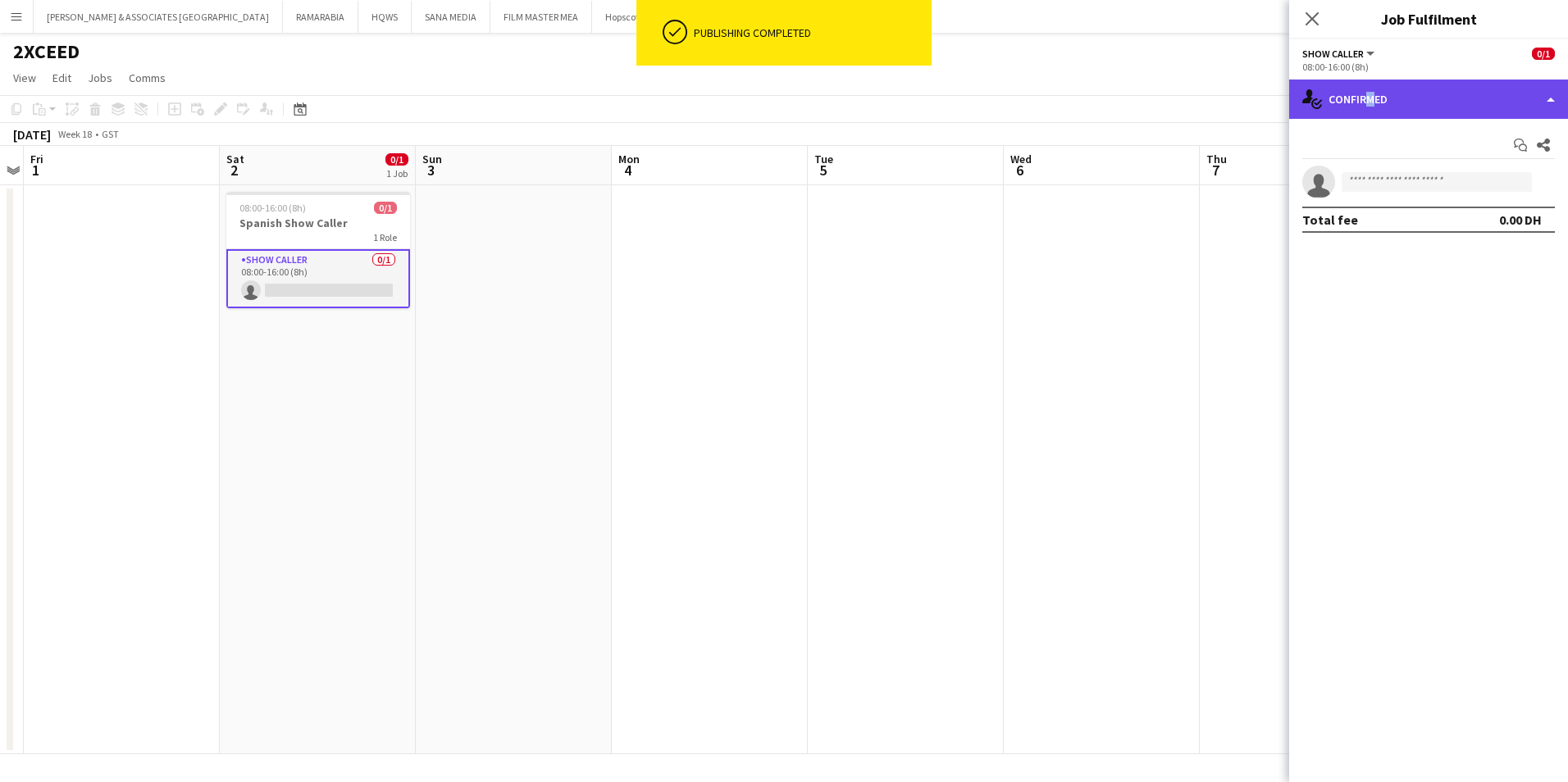
click at [1363, 95] on div "single-neutral-actions-check-2 Confirmed" at bounding box center [1429, 99] width 279 height 39
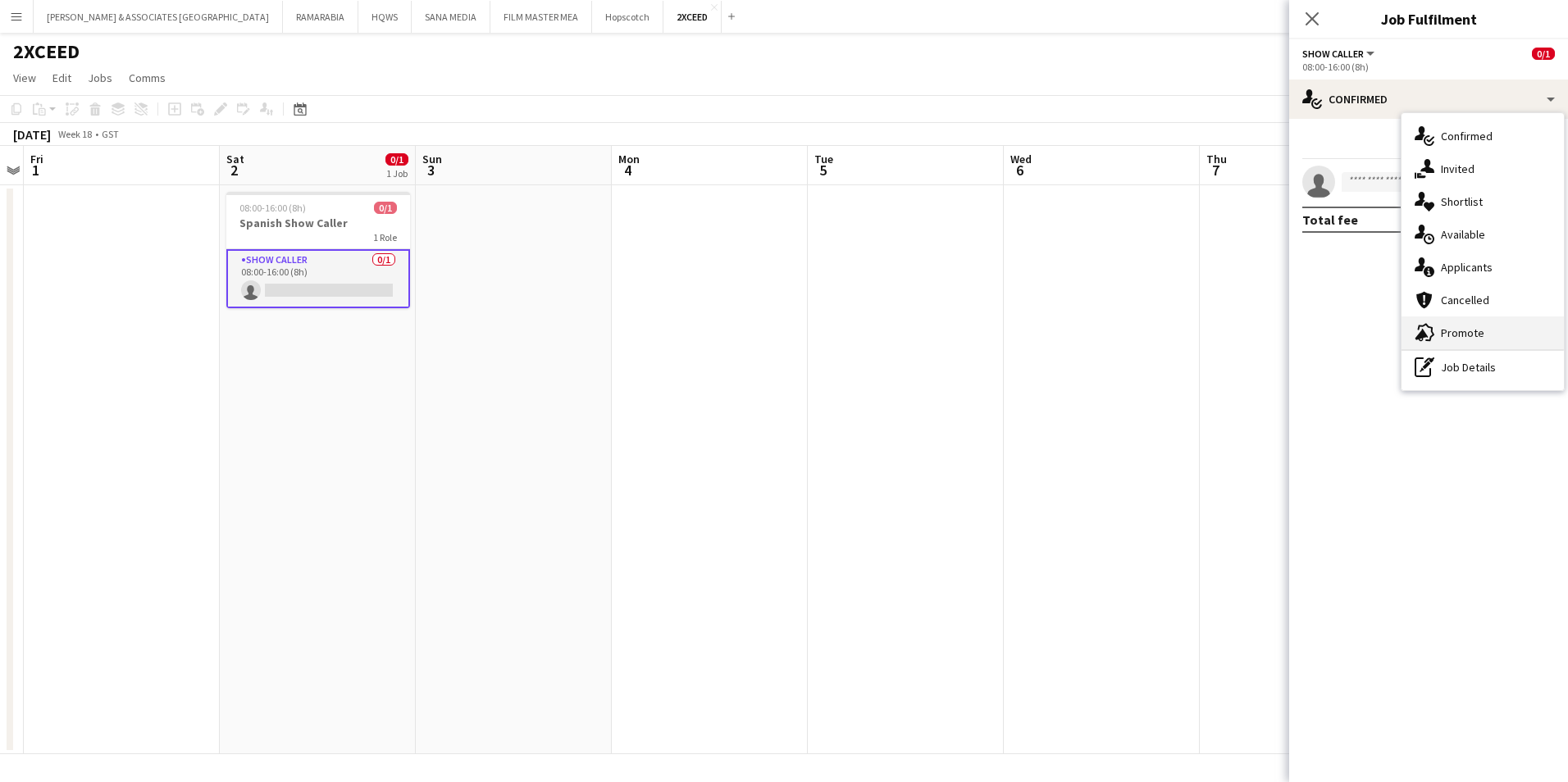
click at [1483, 337] on div "advertising-megaphone Promote" at bounding box center [1482, 332] width 162 height 33
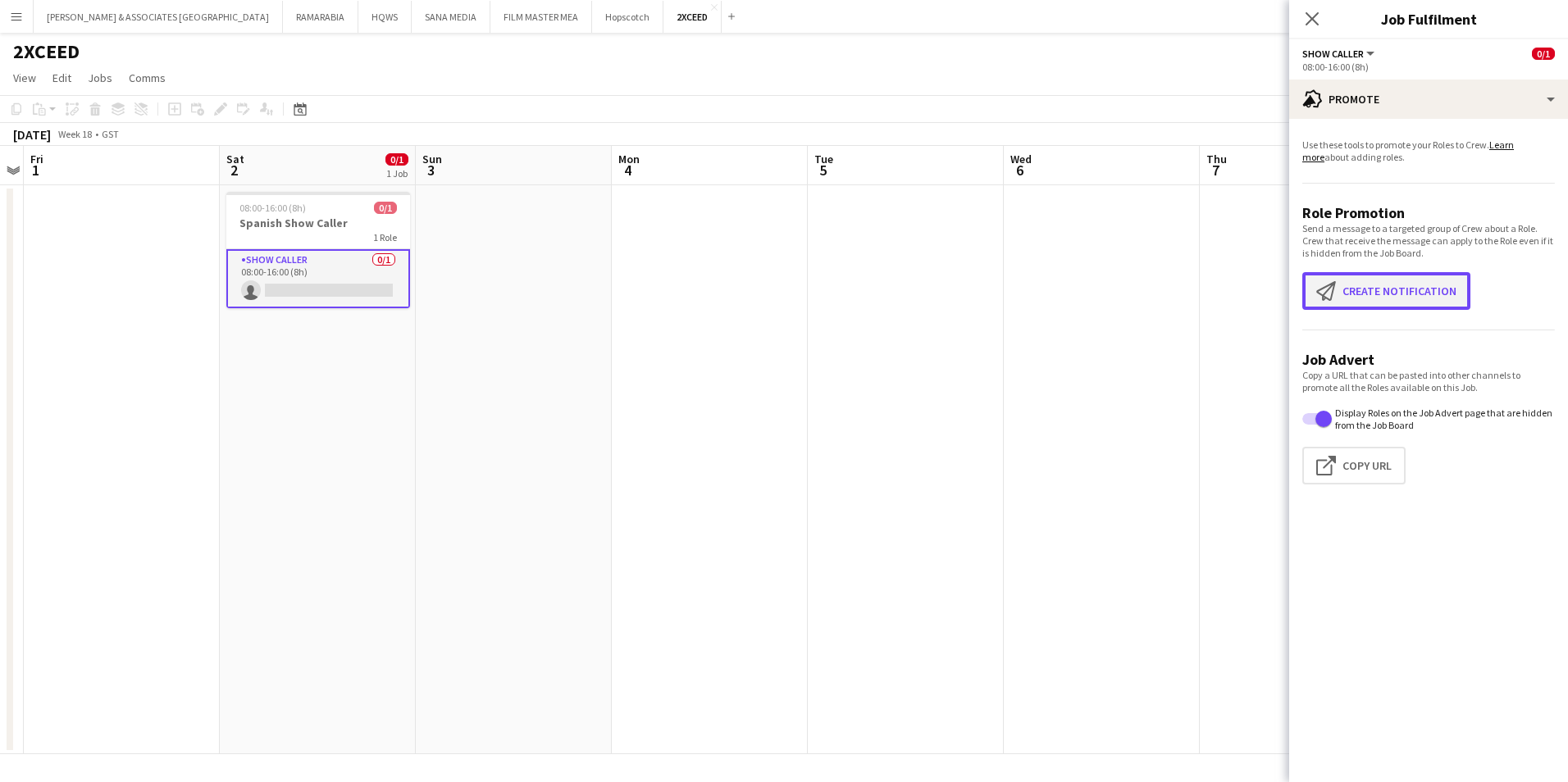
click at [1423, 298] on button "Create notification Create notification" at bounding box center [1386, 291] width 168 height 37
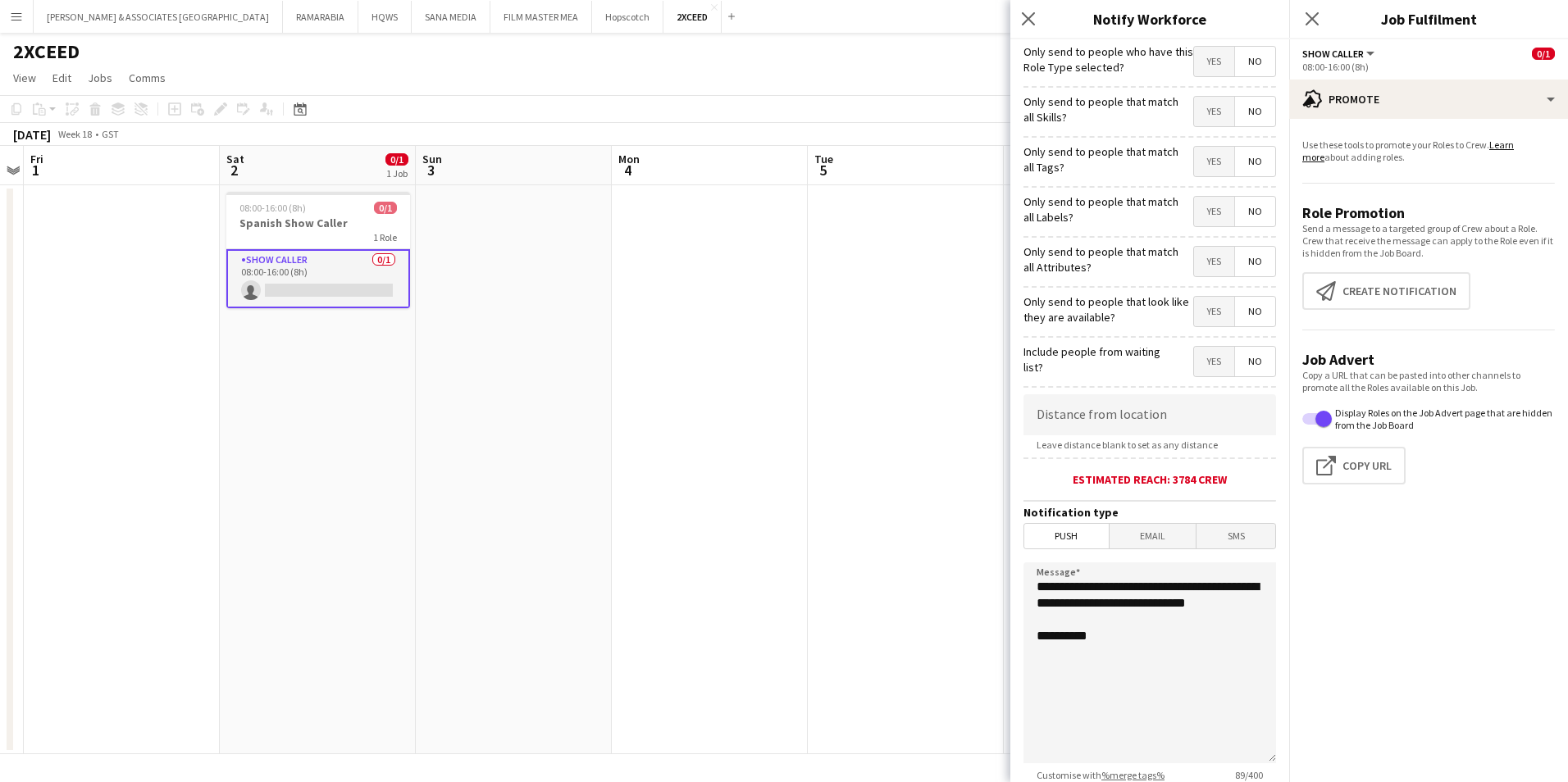
click at [1196, 60] on span "Yes" at bounding box center [1213, 61] width 40 height 30
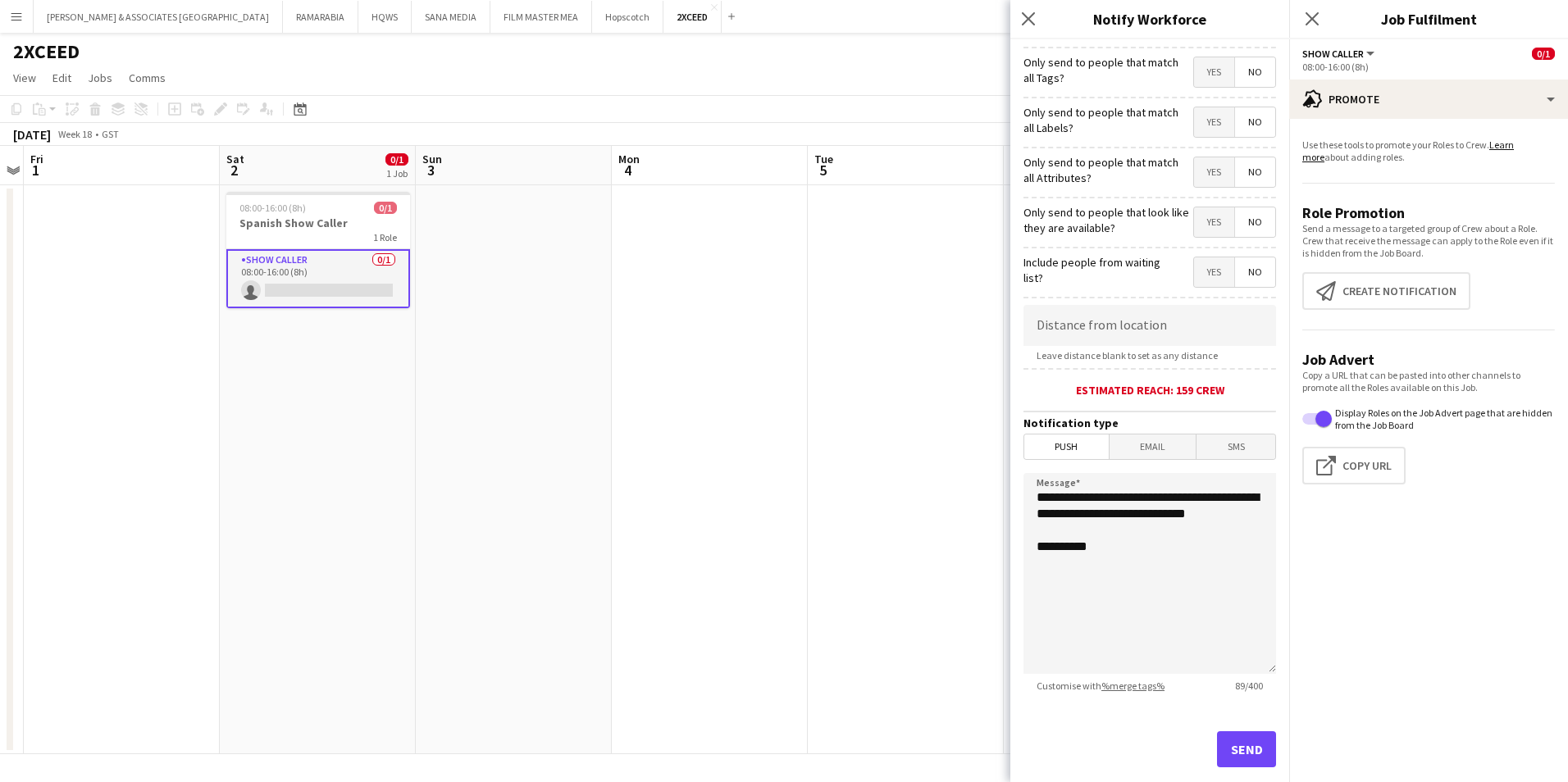
scroll to position [121, 0]
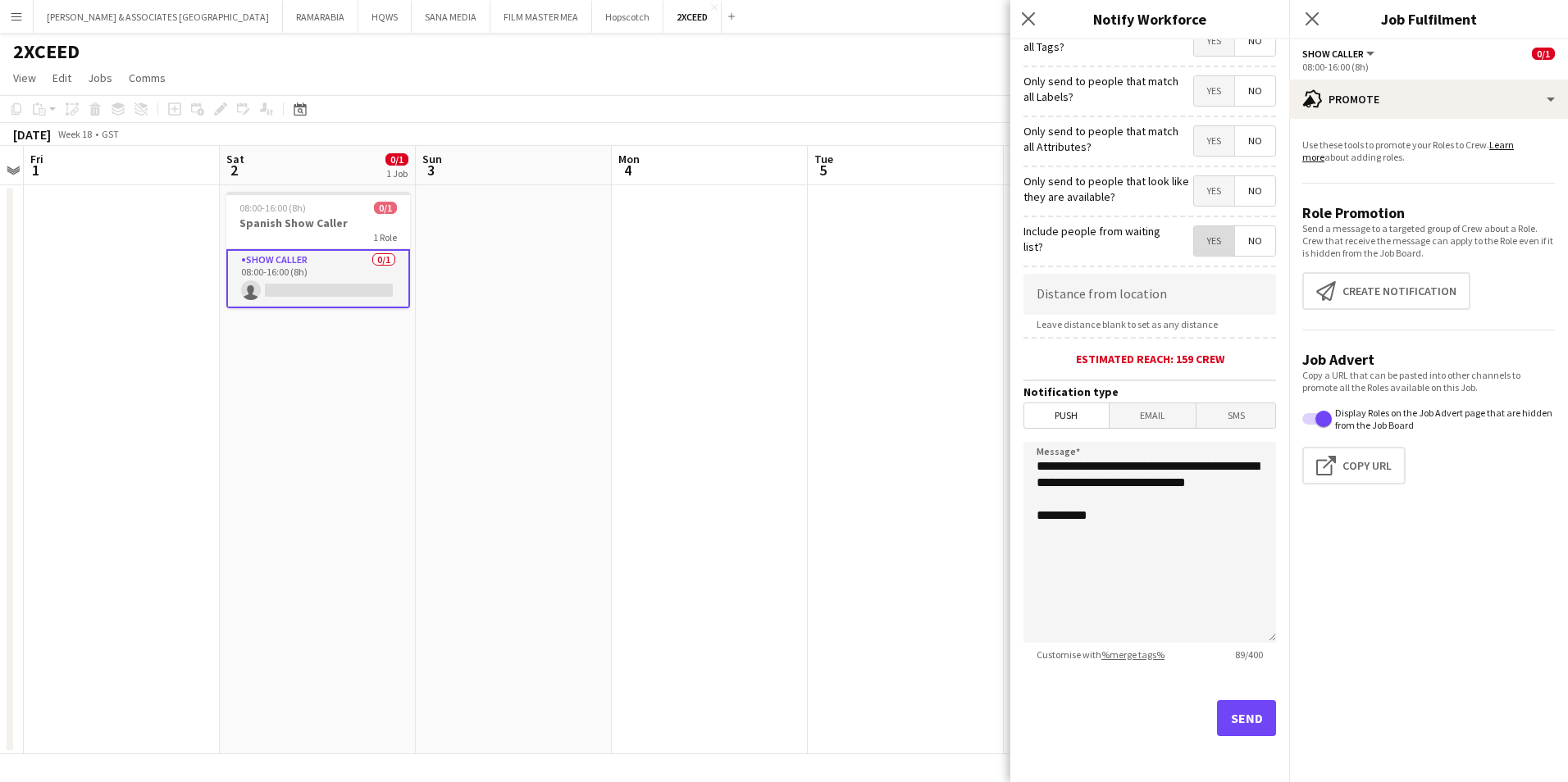
click at [1202, 237] on span "Yes" at bounding box center [1213, 241] width 40 height 30
click at [1242, 713] on button "Send" at bounding box center [1246, 718] width 59 height 36
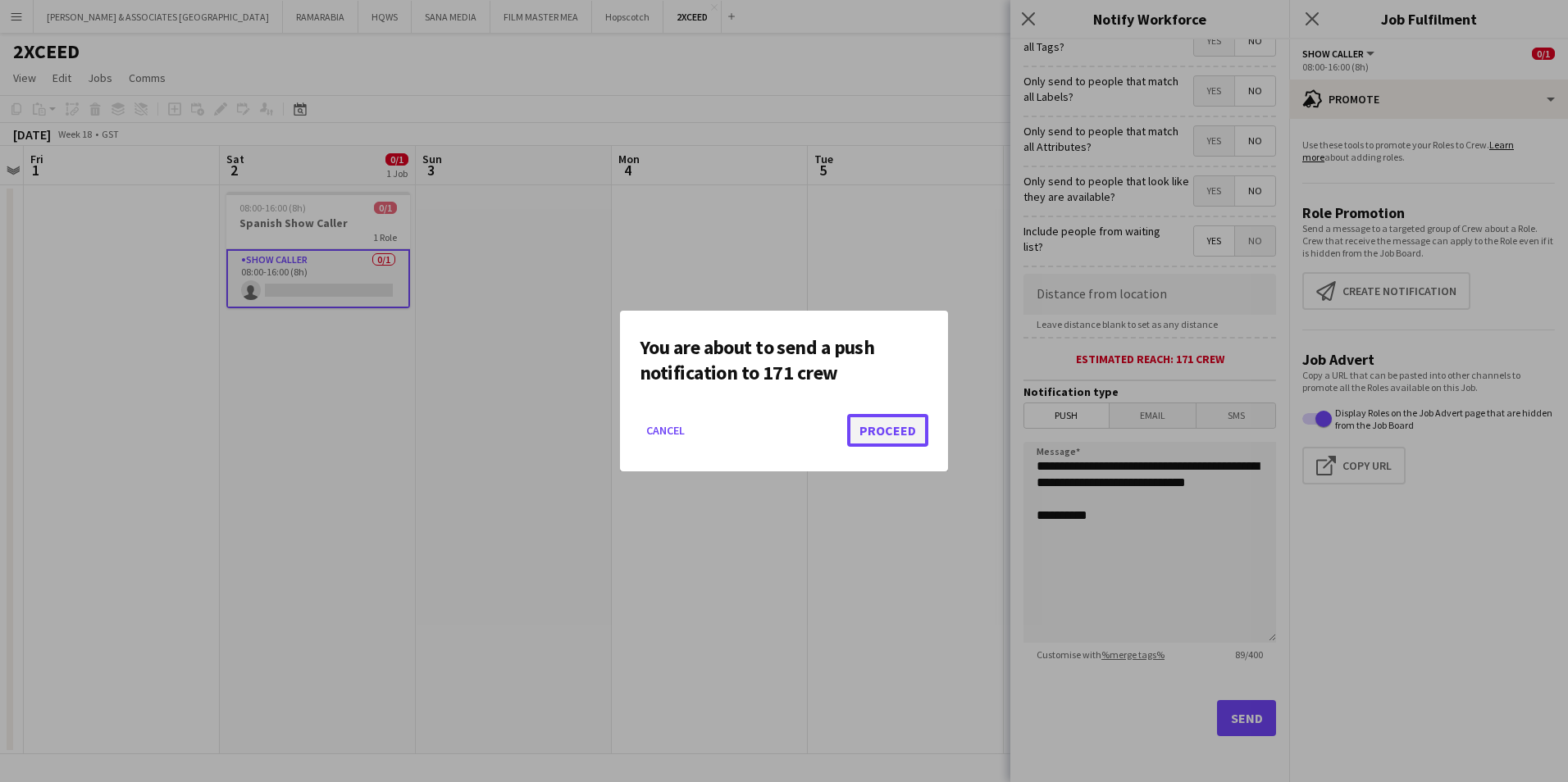
click at [893, 433] on button "Proceed" at bounding box center [887, 430] width 81 height 33
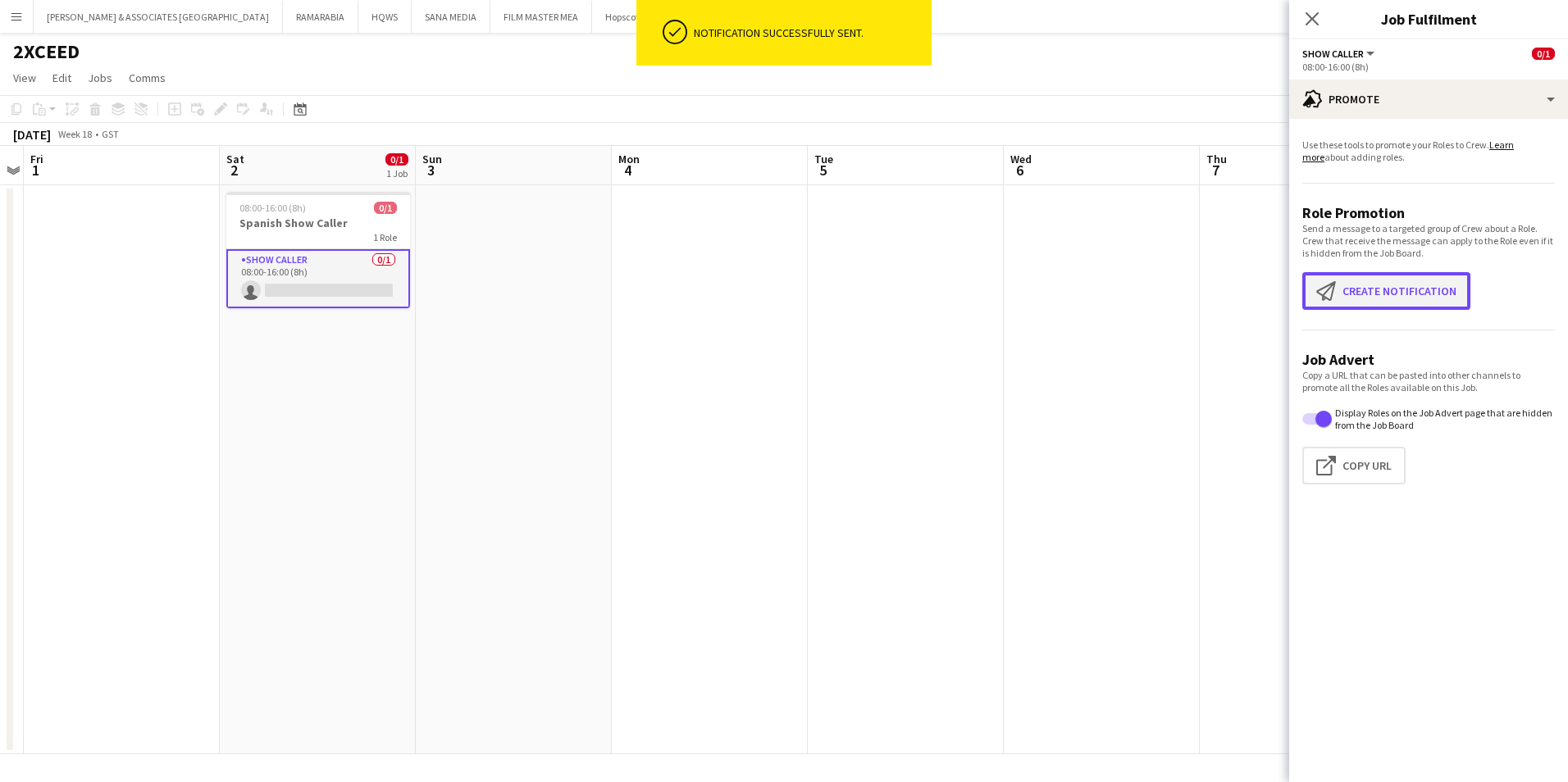
click at [1395, 284] on button "Create notification Create notification" at bounding box center [1386, 291] width 168 height 37
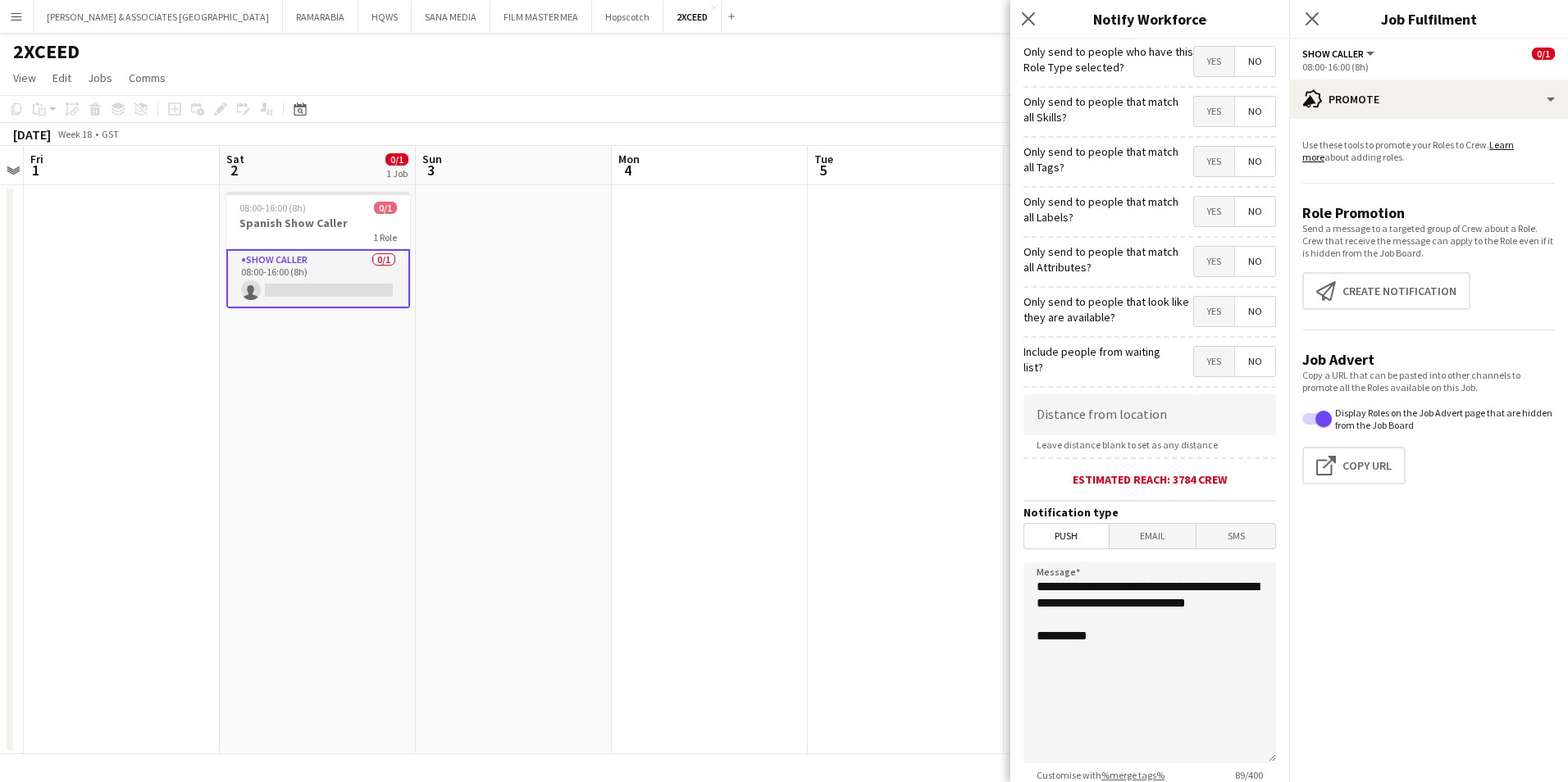
click at [1194, 65] on span "Yes" at bounding box center [1213, 61] width 40 height 30
click at [1199, 365] on span "Yes" at bounding box center [1213, 361] width 40 height 30
click at [1162, 536] on span "Email" at bounding box center [1153, 536] width 87 height 25
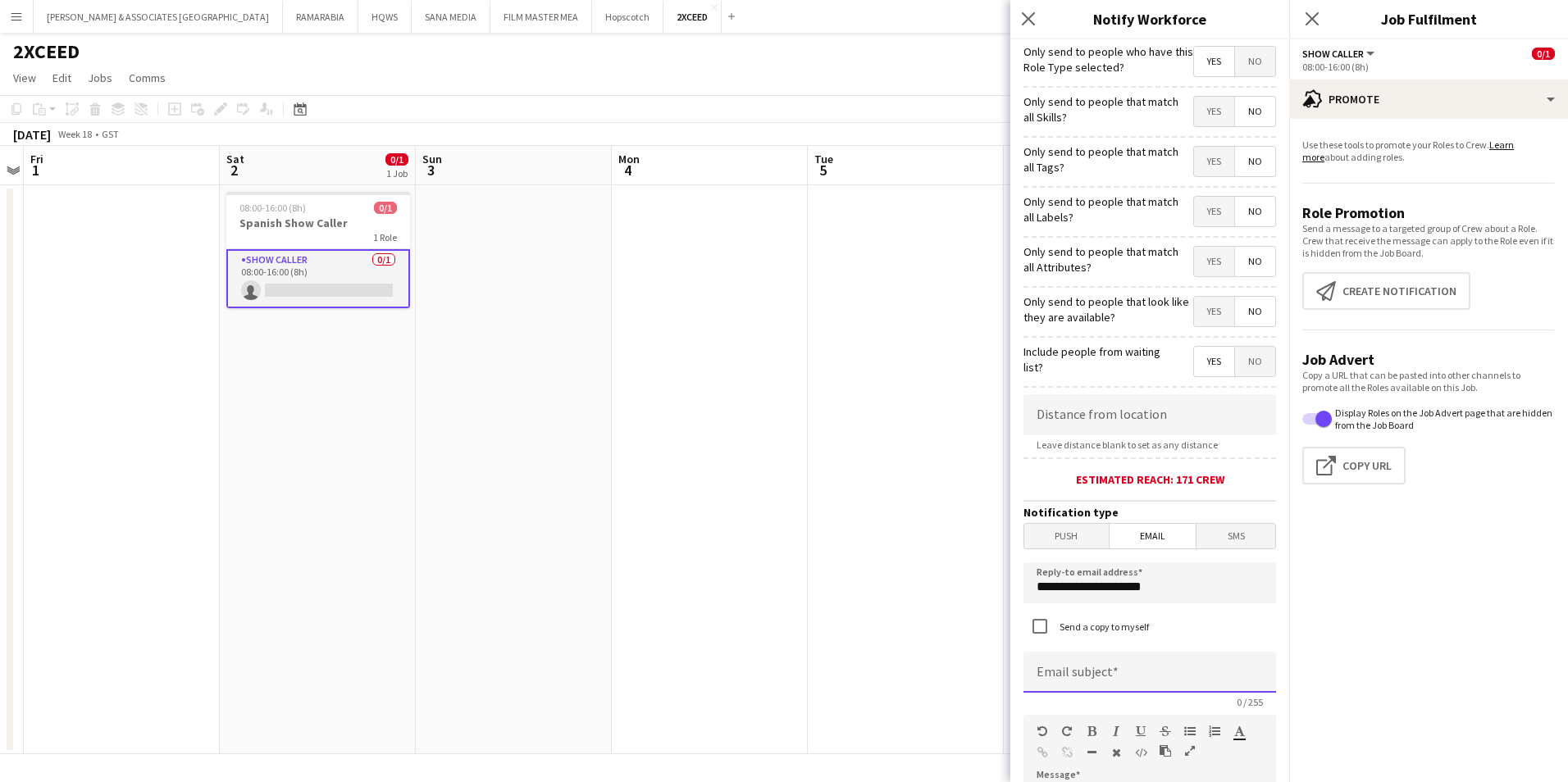
click at [1073, 677] on input at bounding box center [1150, 672] width 253 height 41
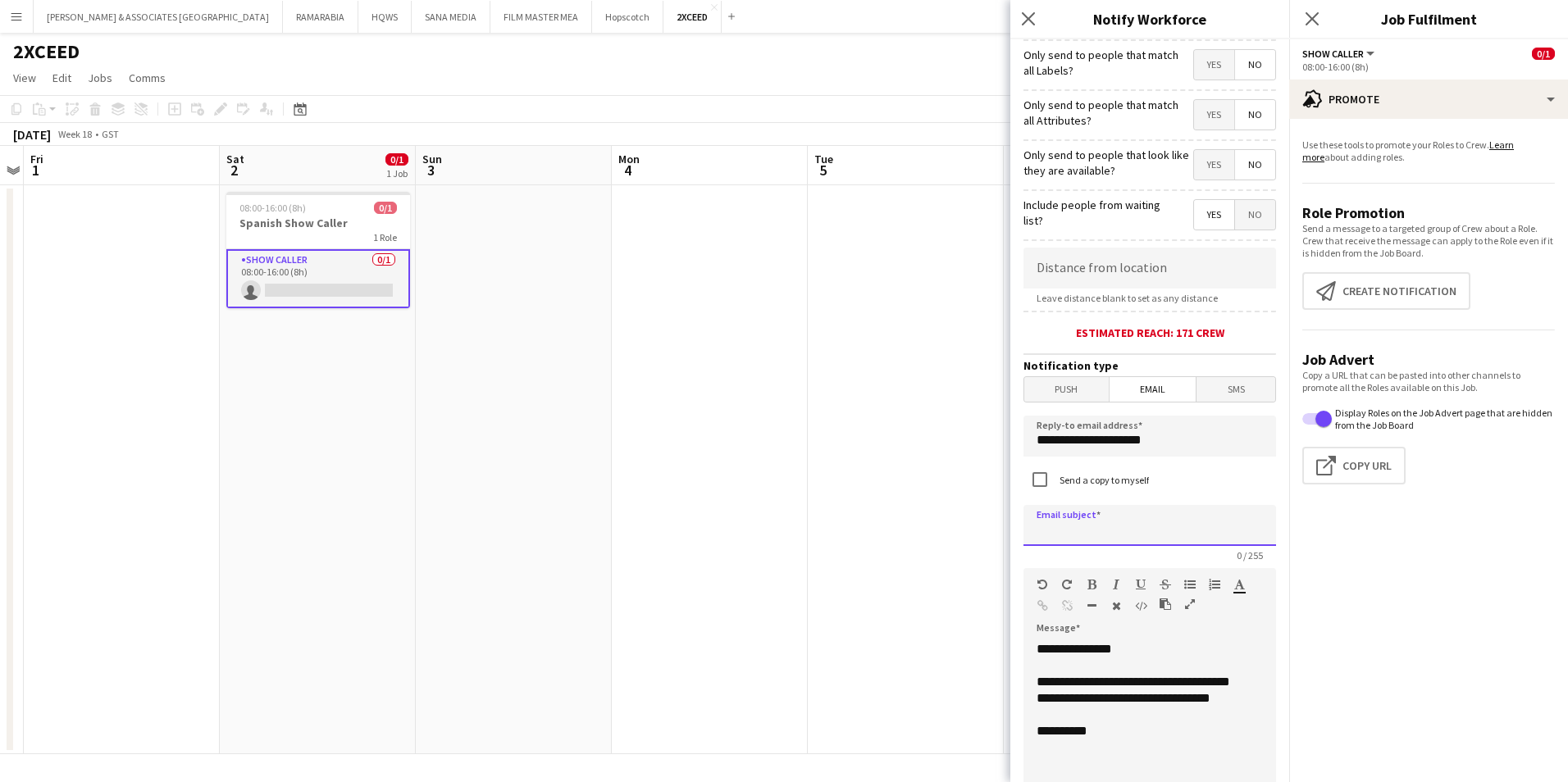
scroll to position [328, 0]
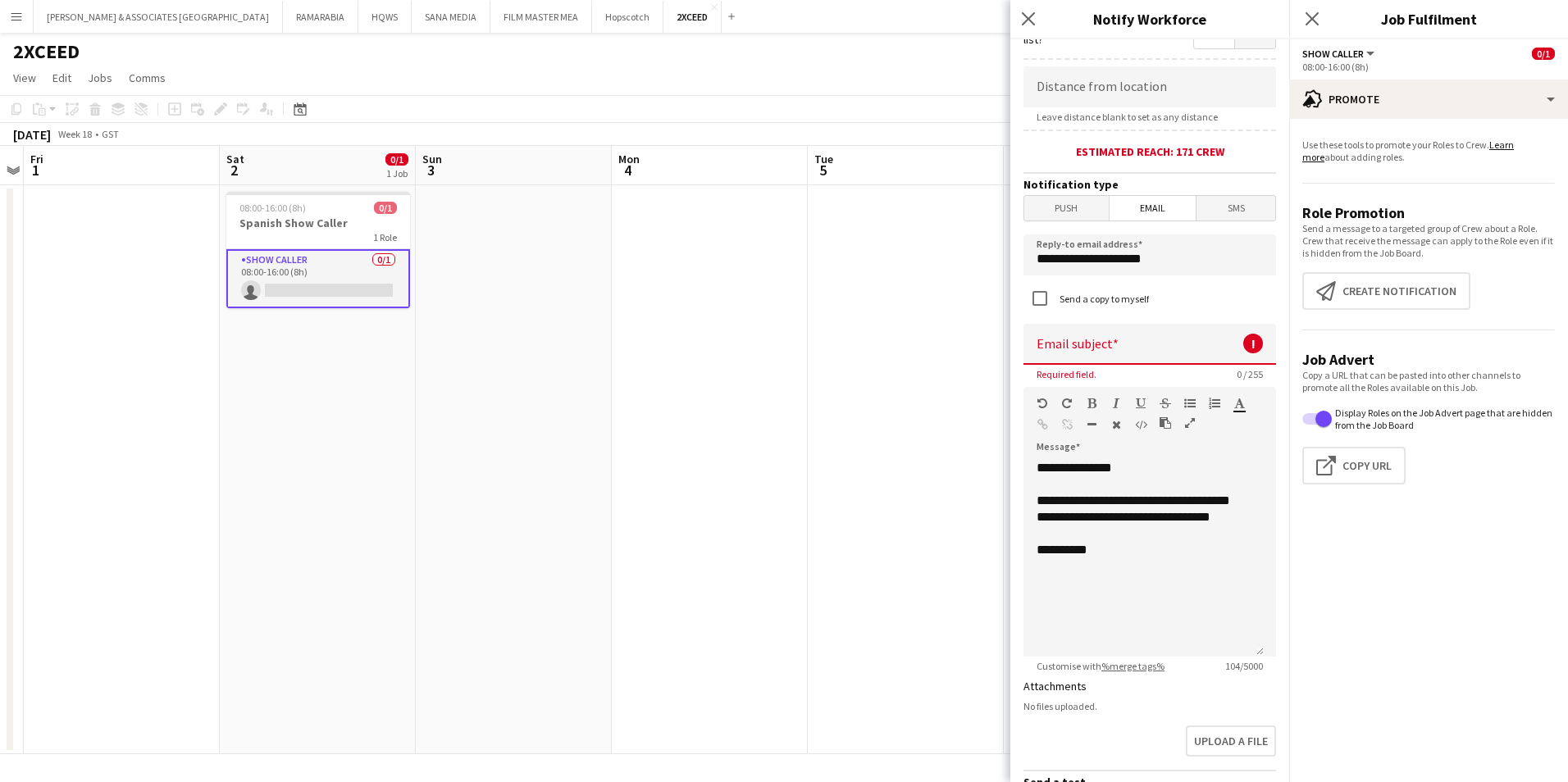
click at [1107, 721] on div "Upload a file" at bounding box center [1150, 745] width 253 height 51
click at [1133, 352] on input at bounding box center [1150, 344] width 253 height 41
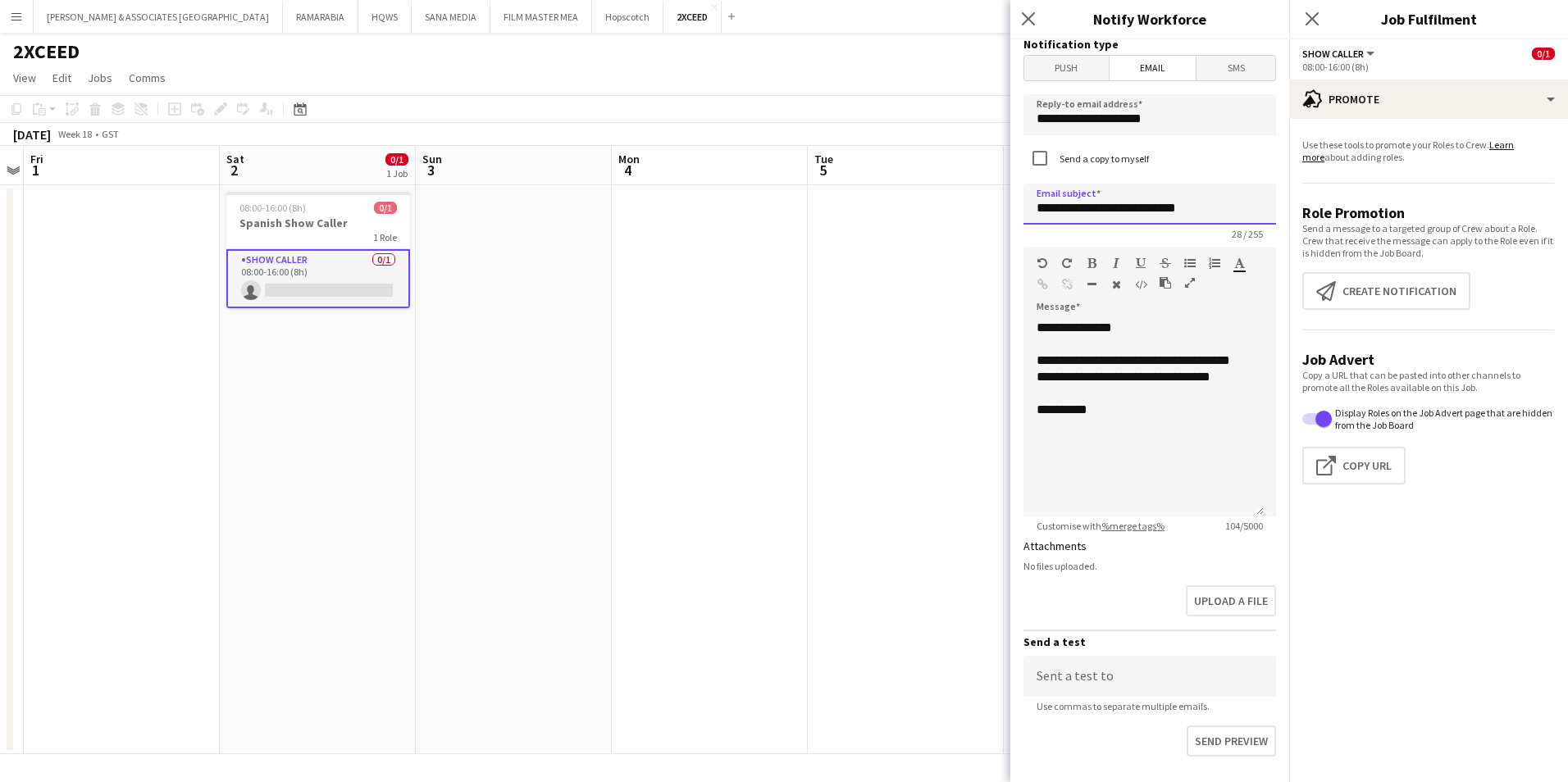
scroll to position [570, 0]
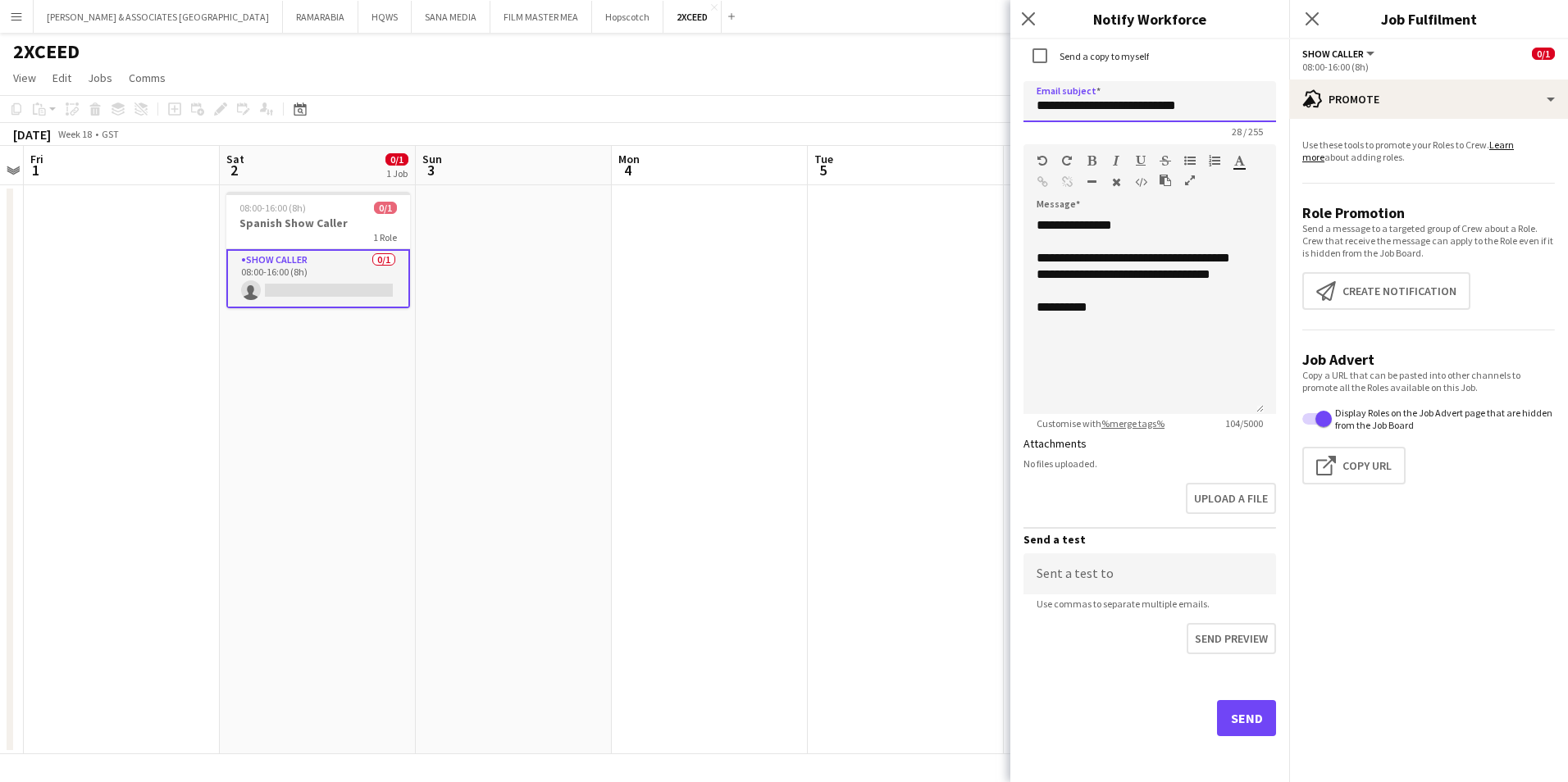
type input "**********"
click at [1233, 722] on button "Send" at bounding box center [1246, 718] width 59 height 36
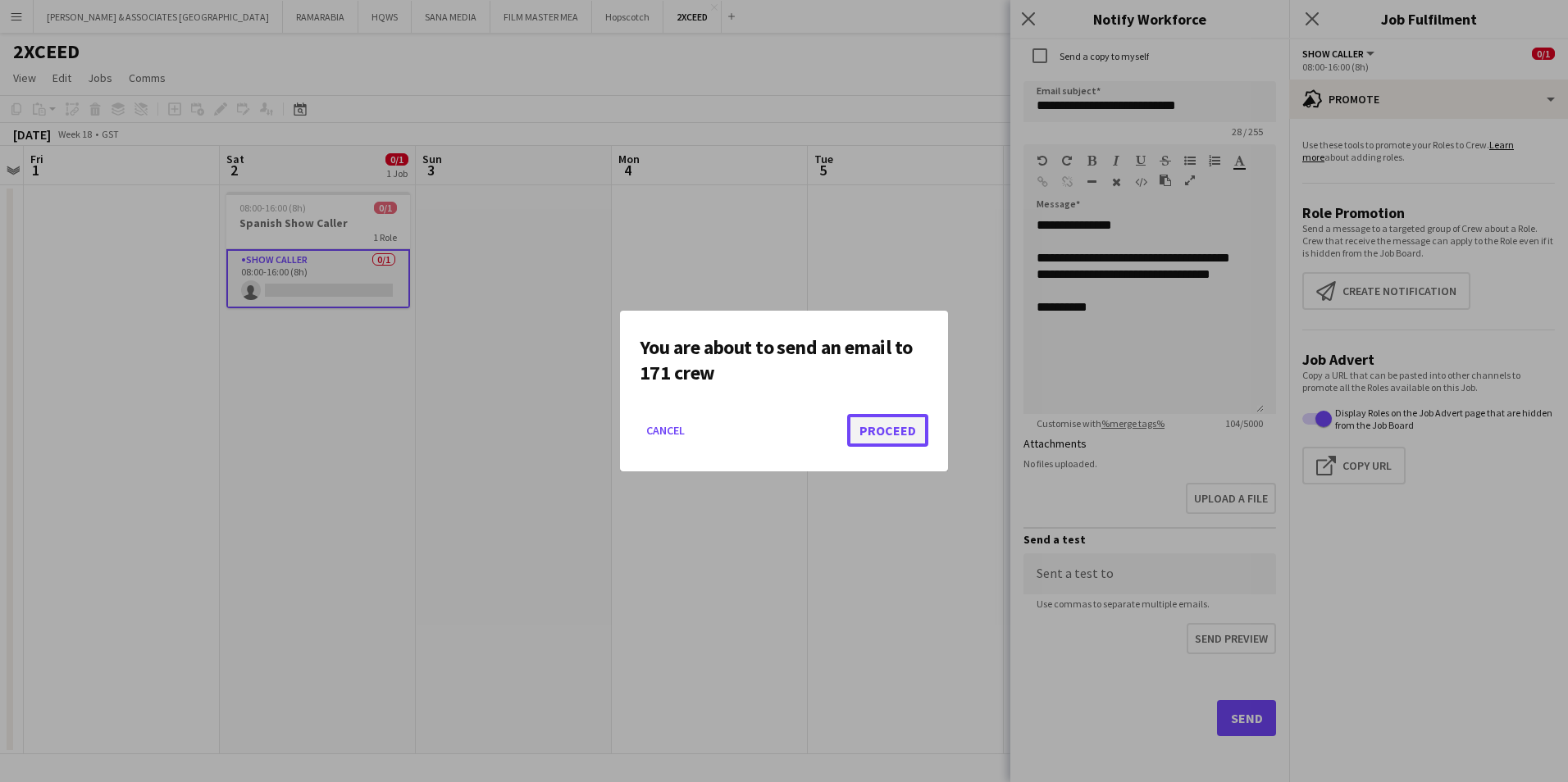
click at [900, 439] on button "Proceed" at bounding box center [887, 430] width 81 height 33
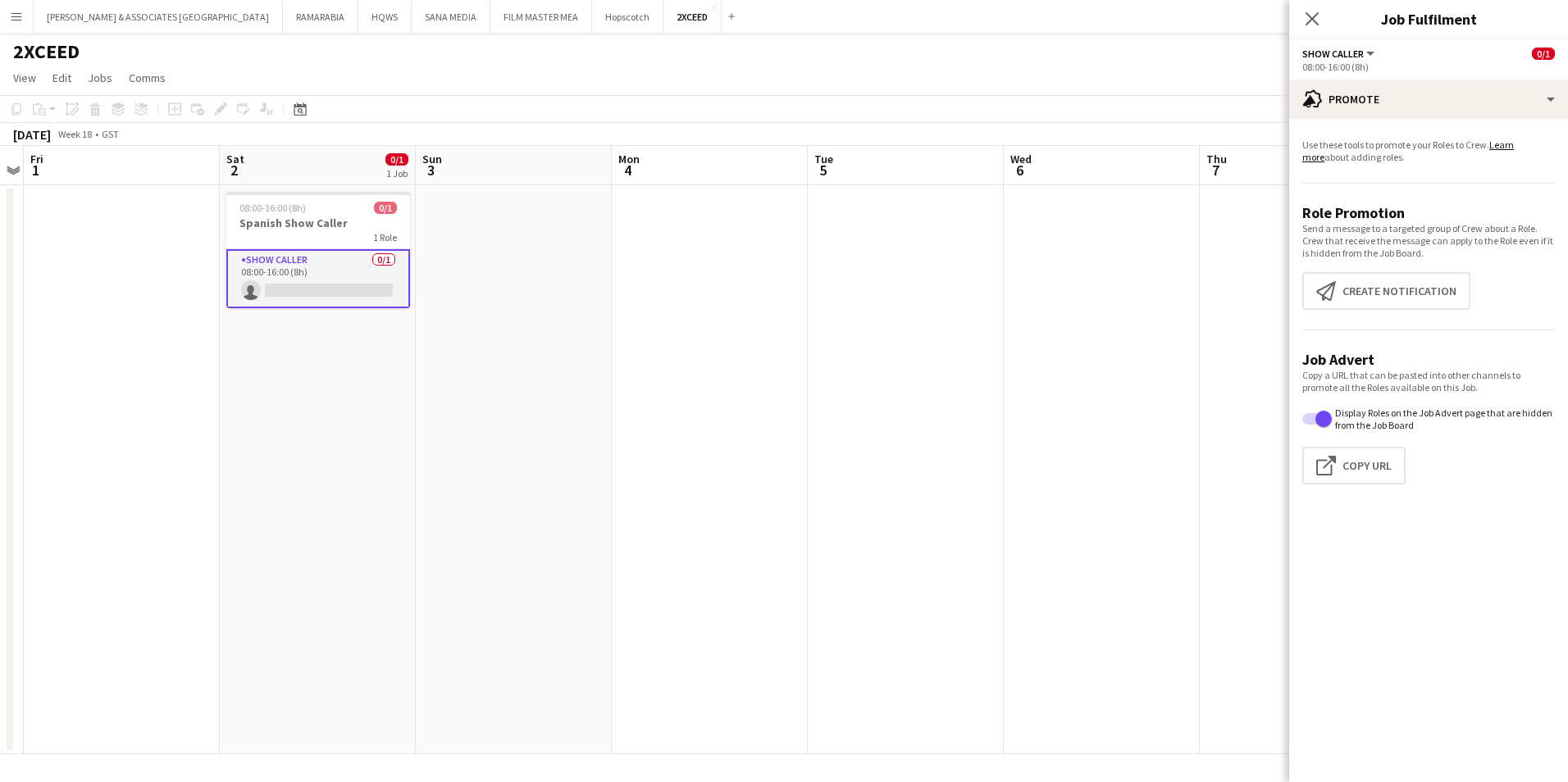
click at [1313, 24] on icon "Close pop-in" at bounding box center [1311, 18] width 13 height 13
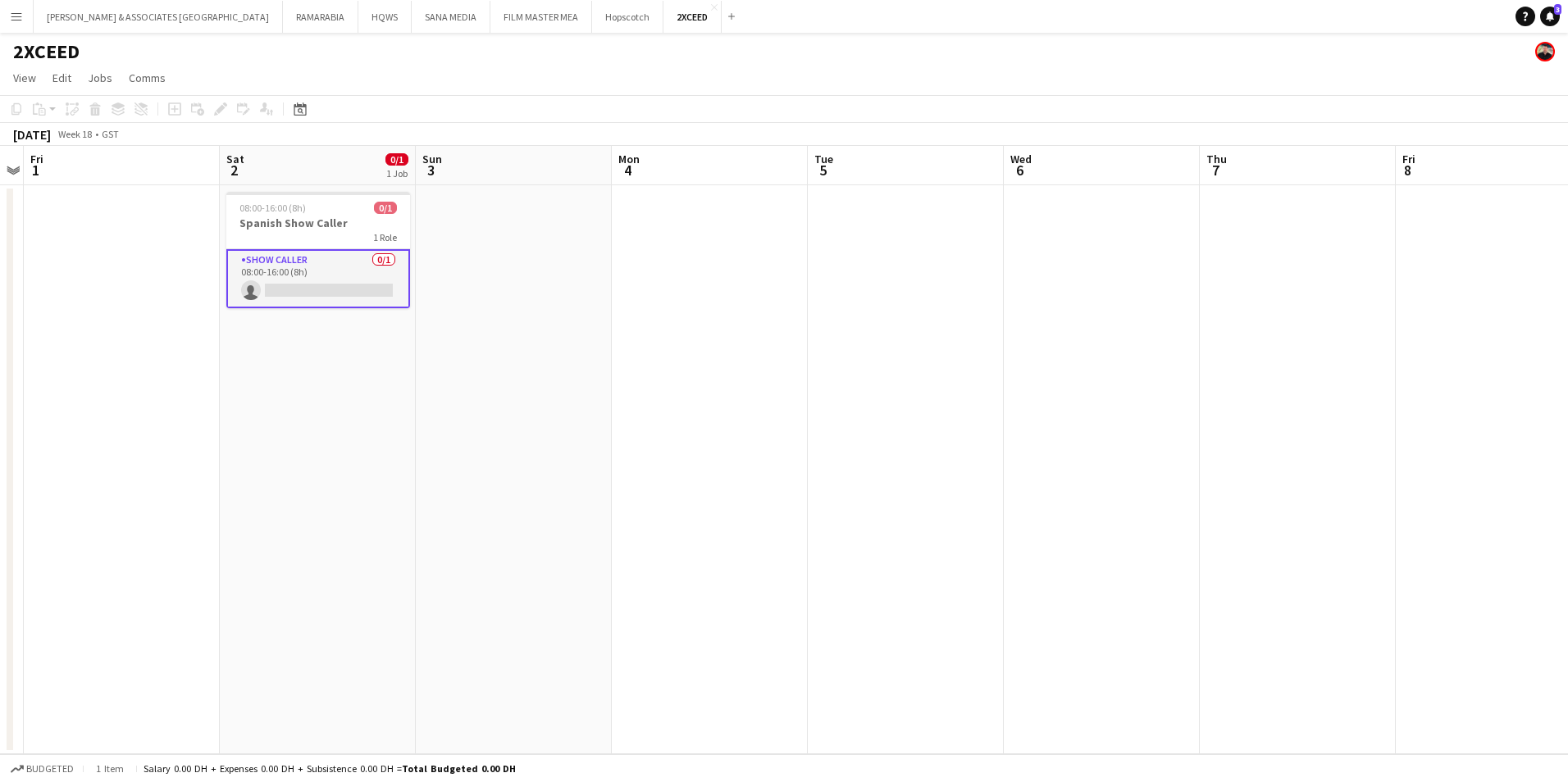
click at [29, 17] on button "Menu" at bounding box center [16, 16] width 33 height 33
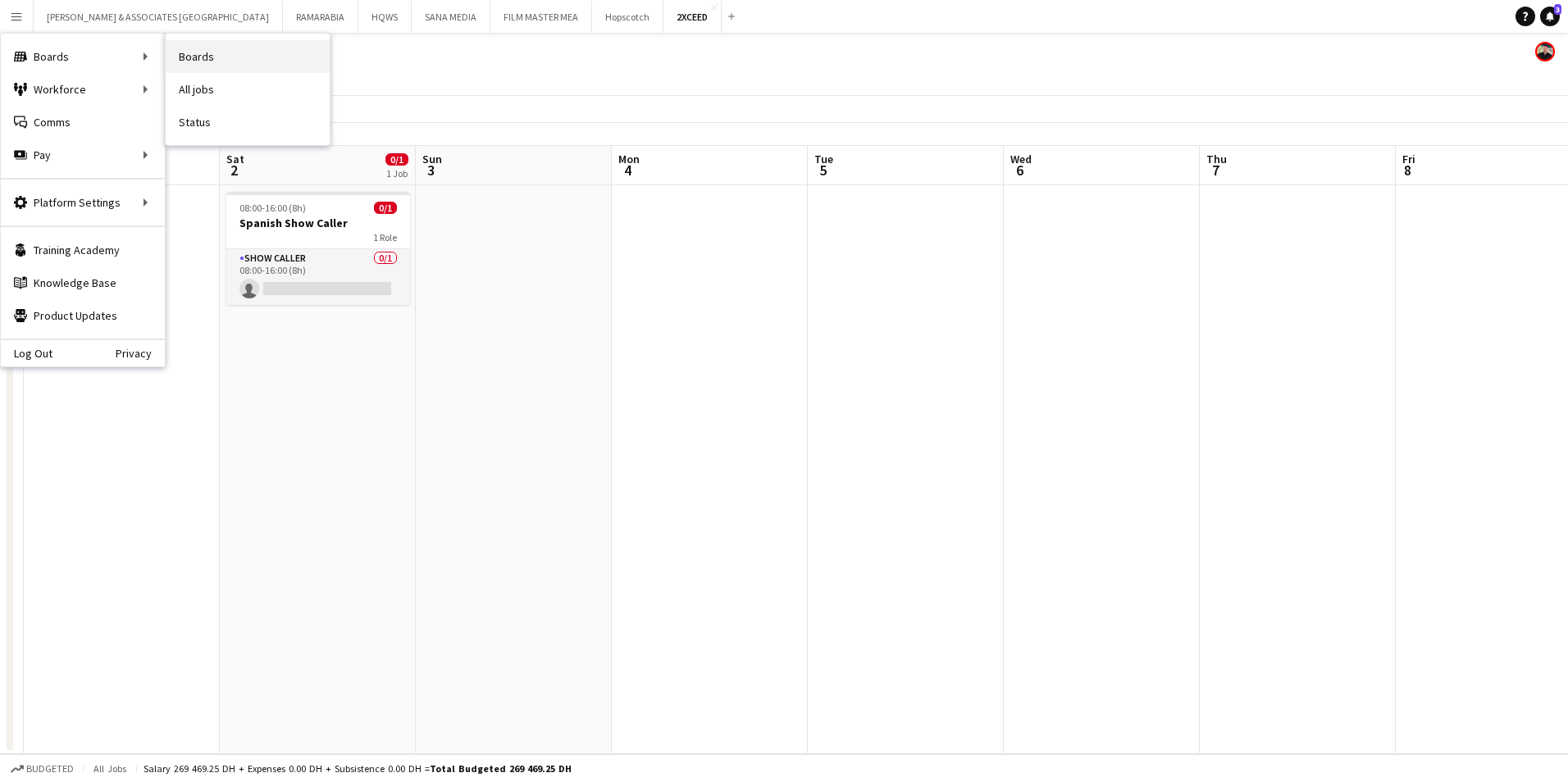
click at [200, 48] on link "Boards" at bounding box center [247, 56] width 164 height 33
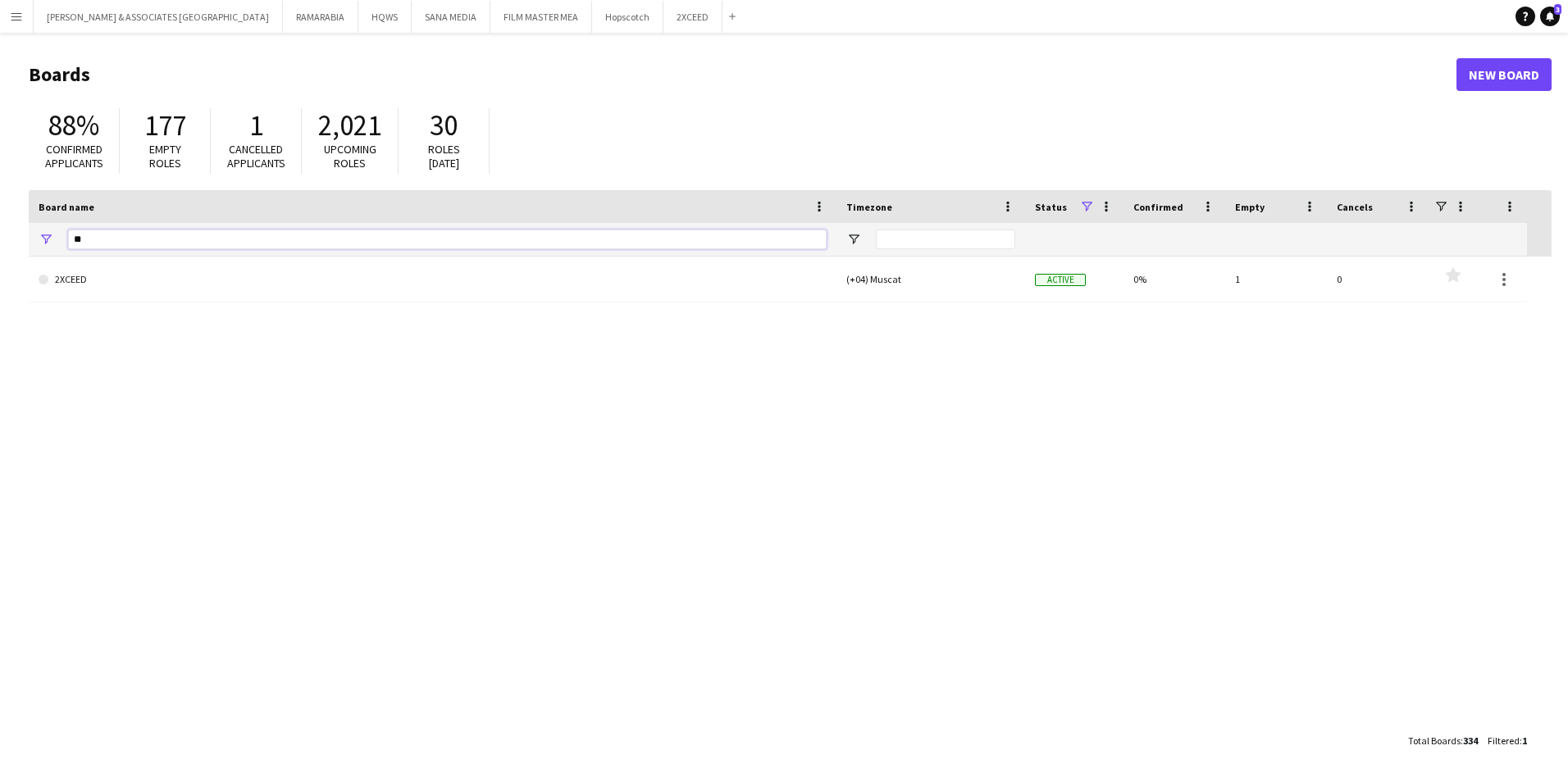
click at [134, 237] on input "**" at bounding box center [447, 239] width 758 height 20
type input "*"
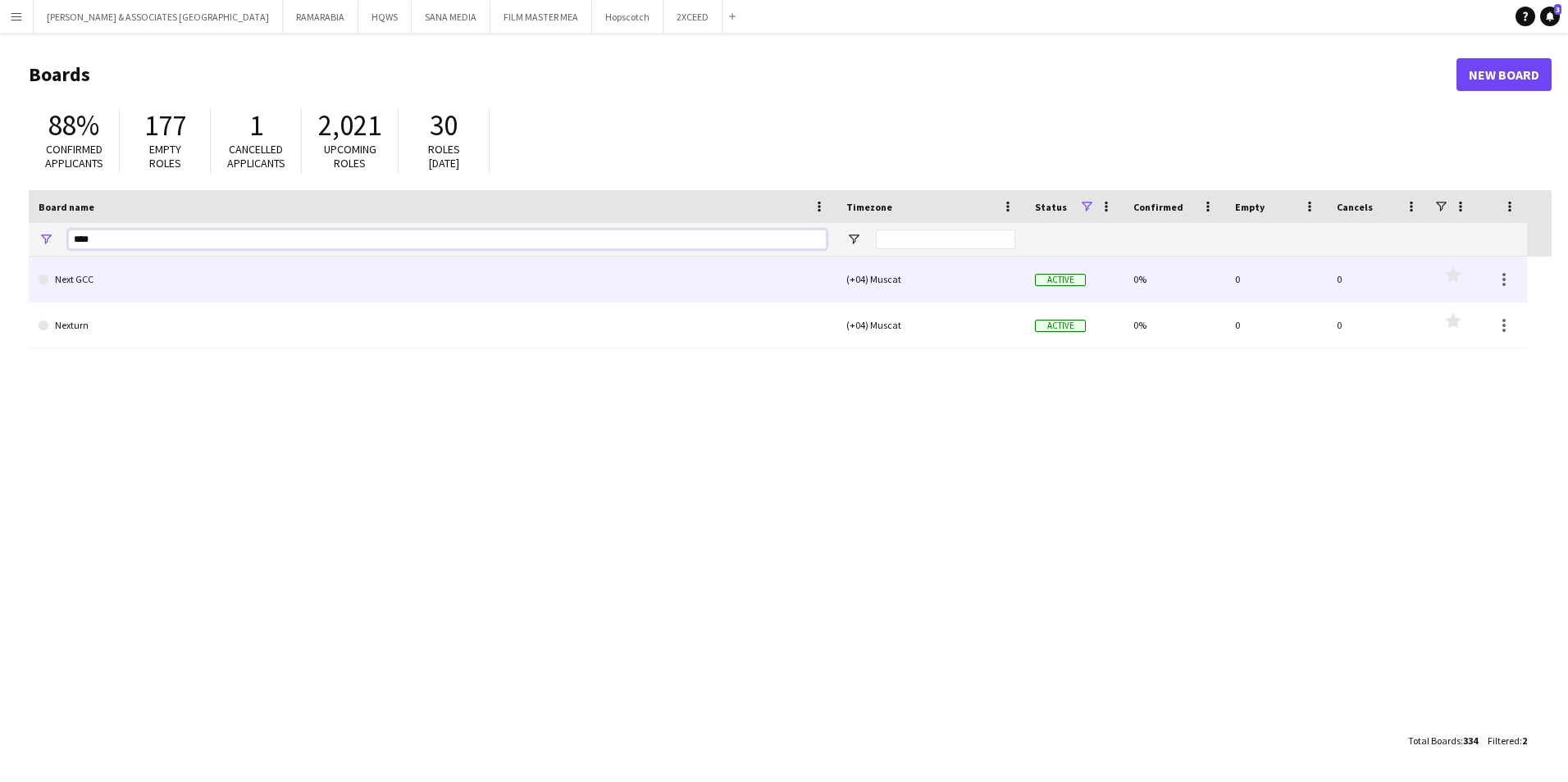
type input "****"
click at [105, 292] on link "Next GCC" at bounding box center [432, 280] width 788 height 46
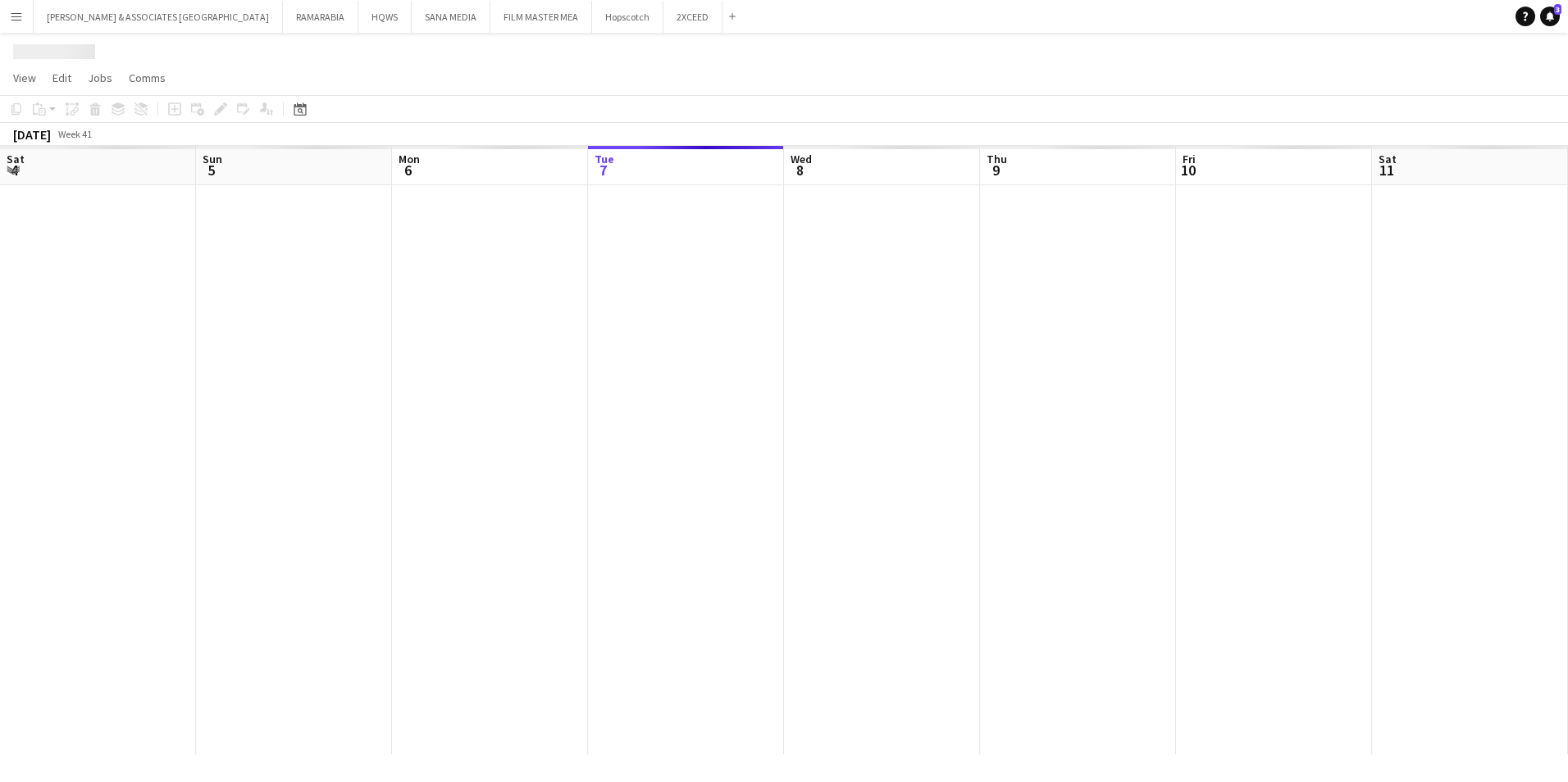
scroll to position [0, 392]
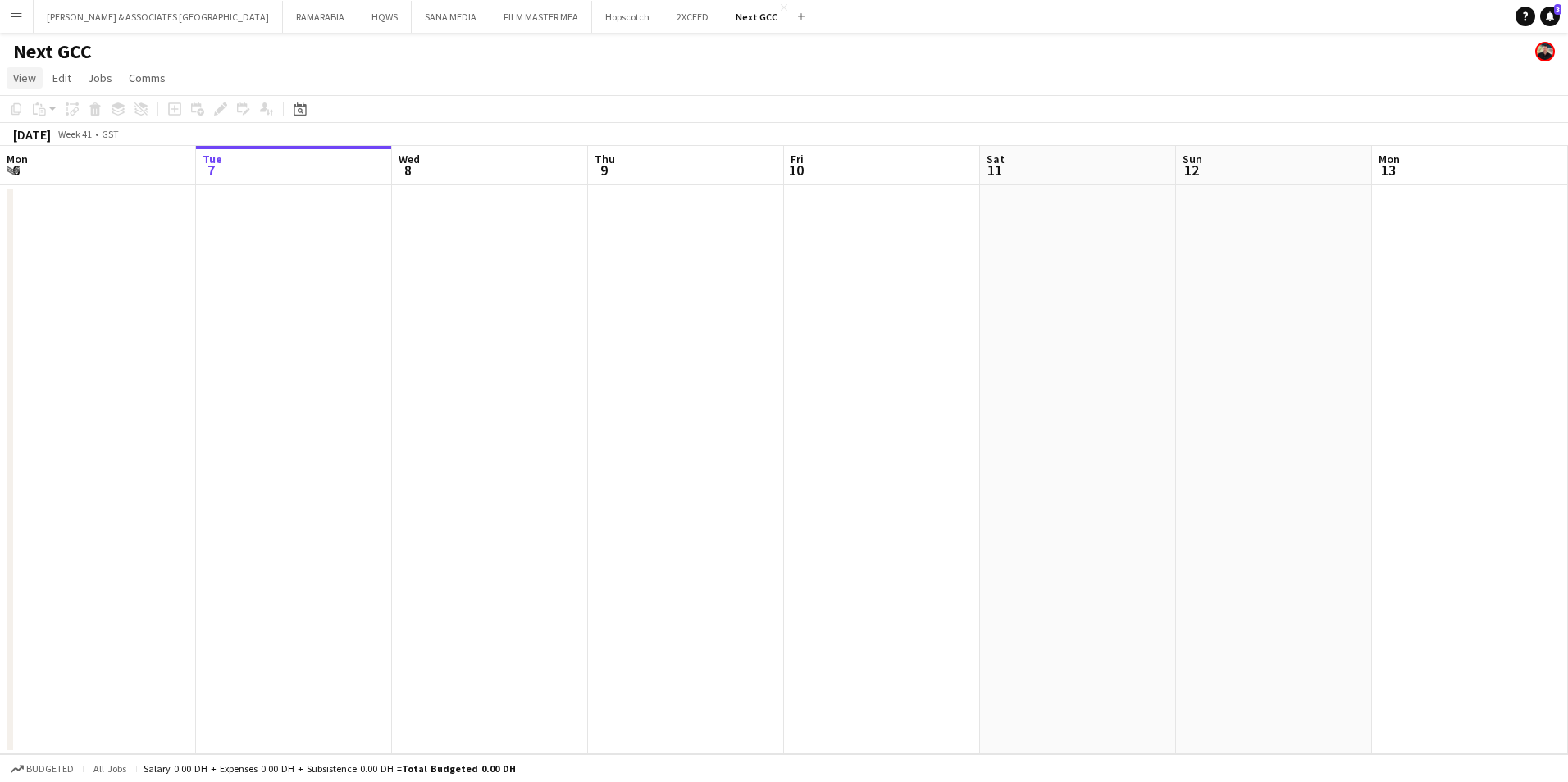
click at [23, 82] on span "View" at bounding box center [24, 77] width 23 height 14
click at [49, 173] on link "Month view" at bounding box center [72, 183] width 130 height 35
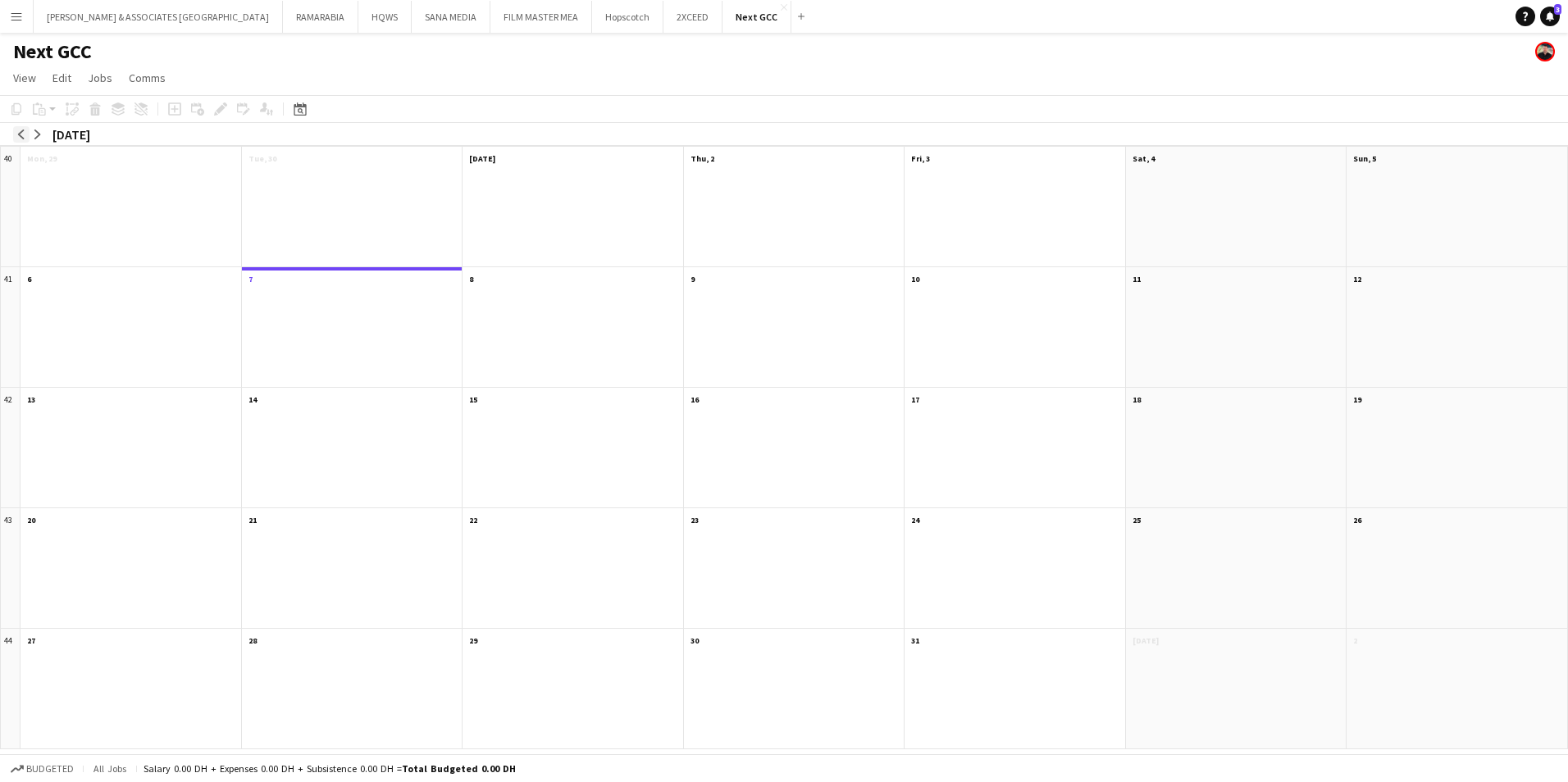
click at [18, 127] on button "arrow-left" at bounding box center [20, 134] width 16 height 16
click at [65, 181] on span "Business Development" at bounding box center [79, 184] width 91 height 11
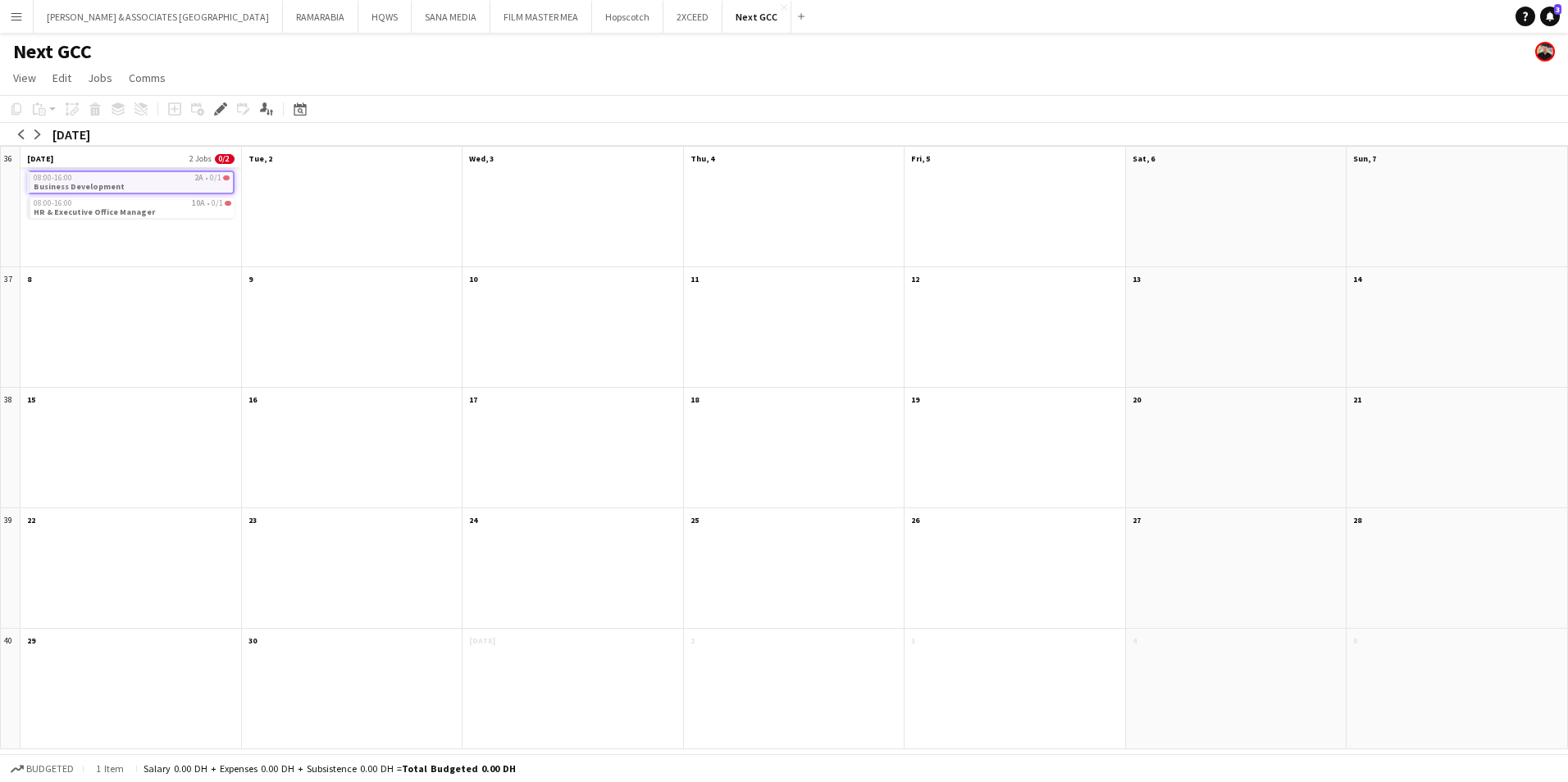
click at [85, 149] on app-month-view-date-header "[DATE] 2 Jobs 0/2" at bounding box center [130, 157] width 220 height 20
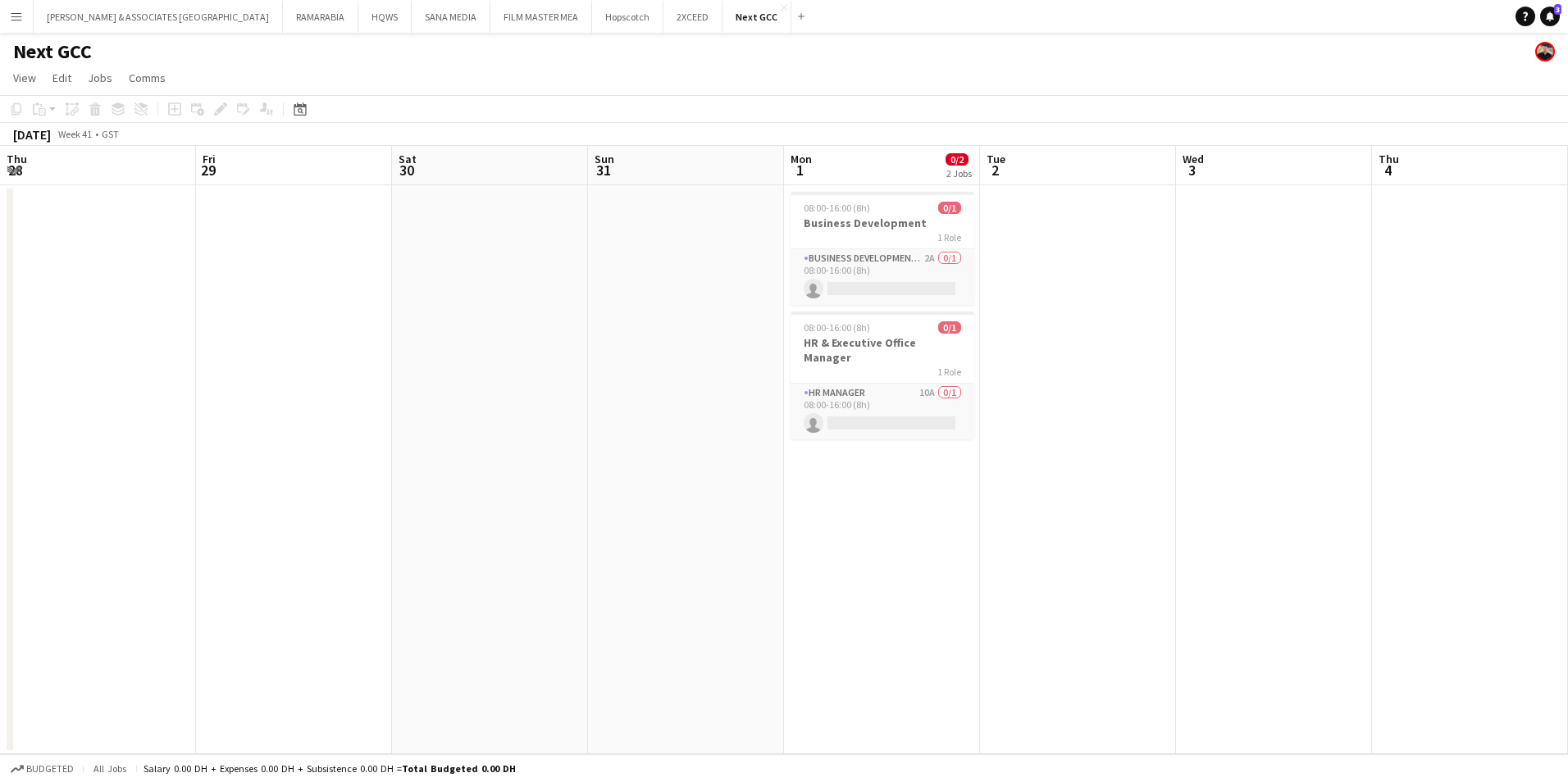
scroll to position [0, 565]
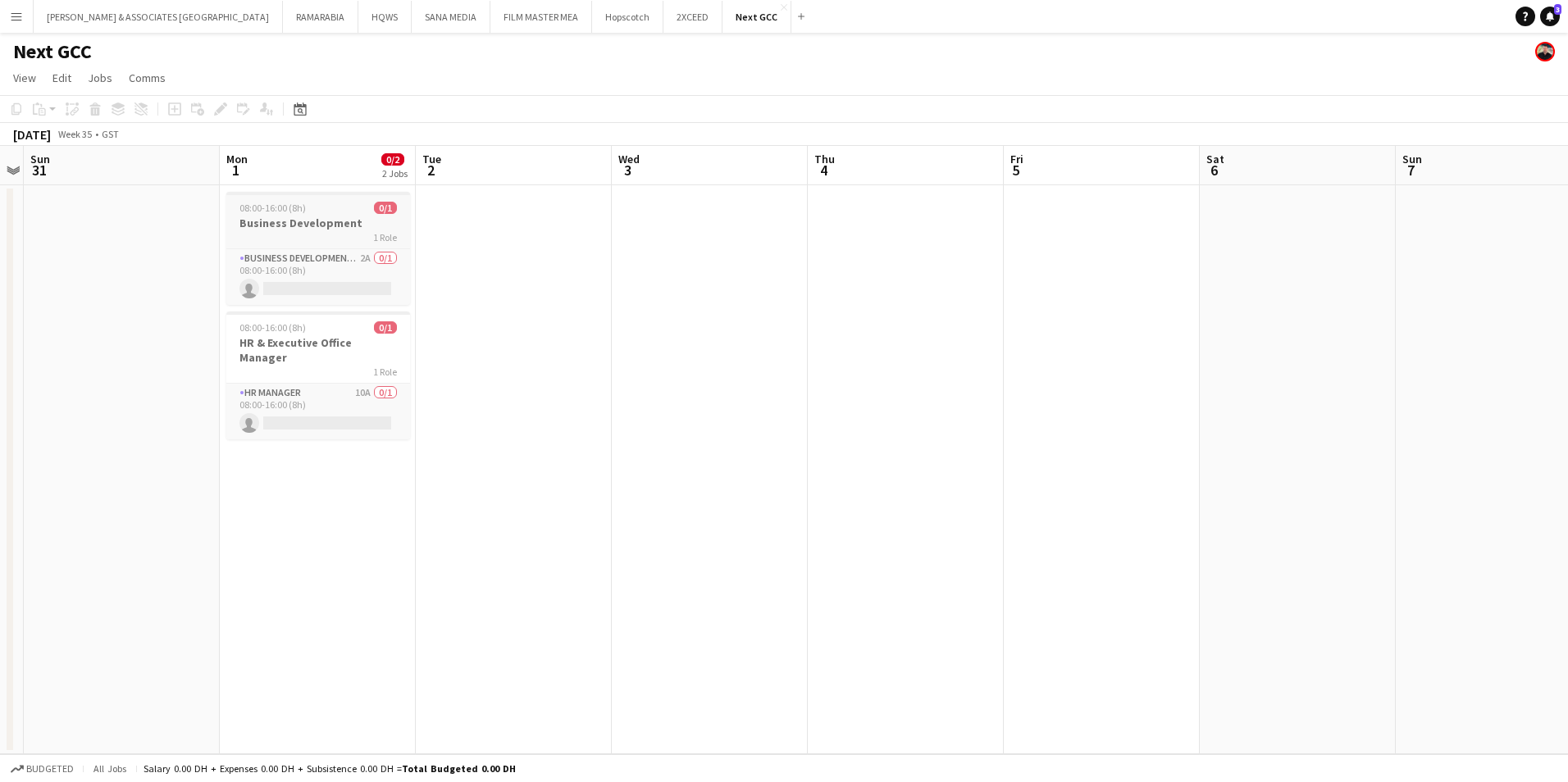
click at [296, 217] on h3 "Business Development" at bounding box center [318, 223] width 184 height 14
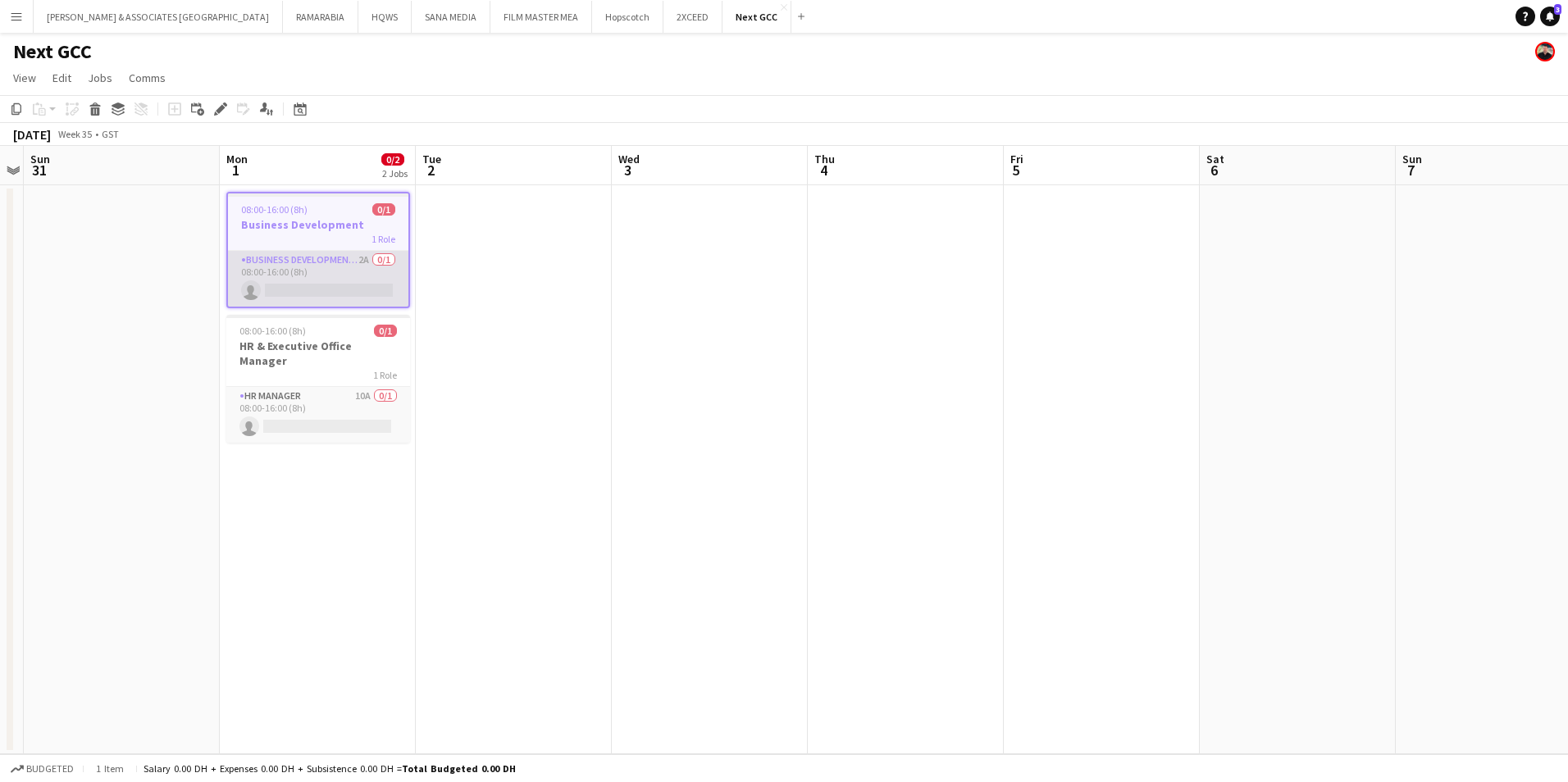
click at [315, 264] on app-card-role "Business Development Manager 2A 0/1 08:00-16:00 (8h) single-neutral-actions" at bounding box center [318, 279] width 180 height 56
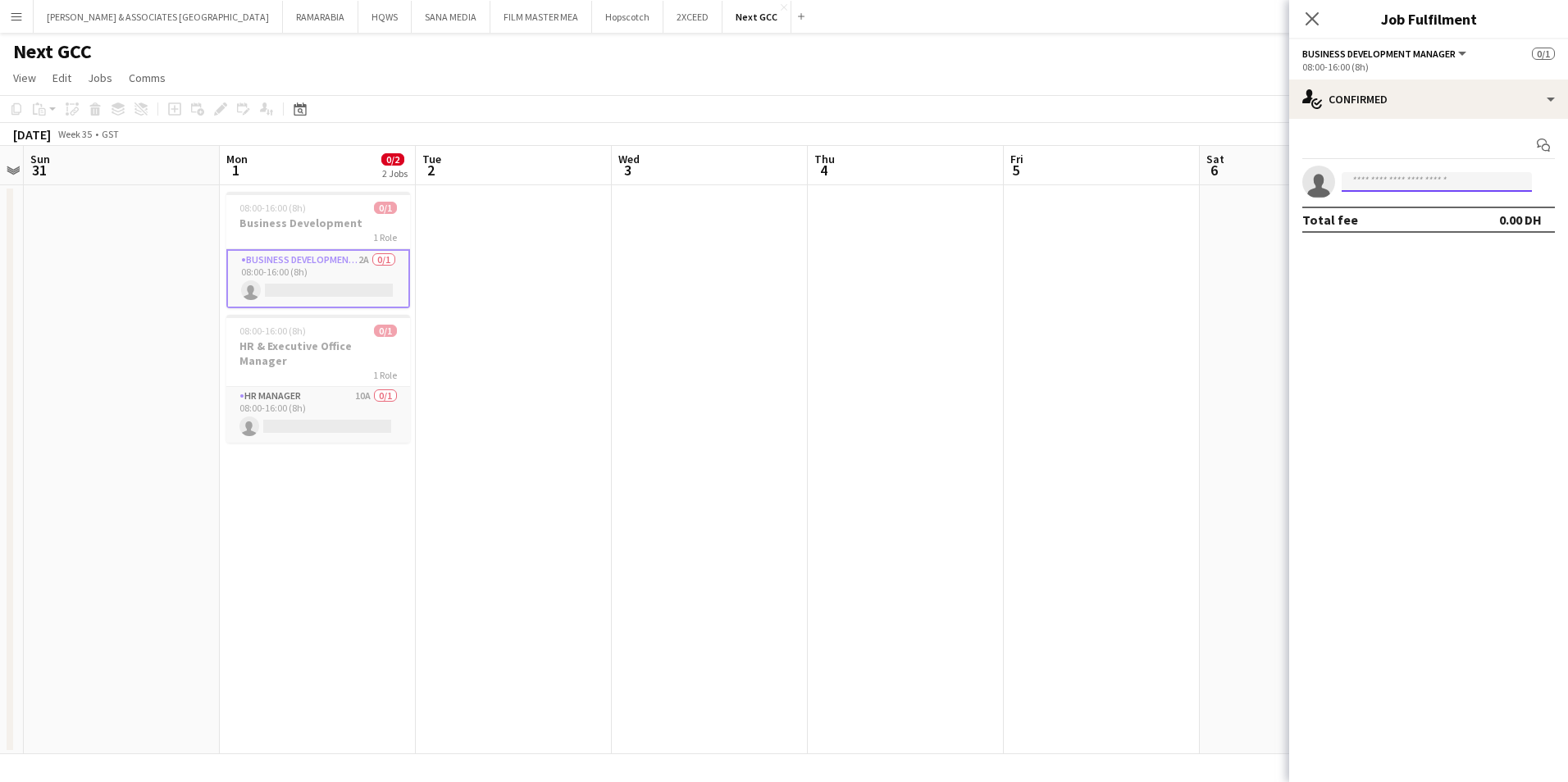
click at [1414, 184] on input at bounding box center [1437, 182] width 190 height 20
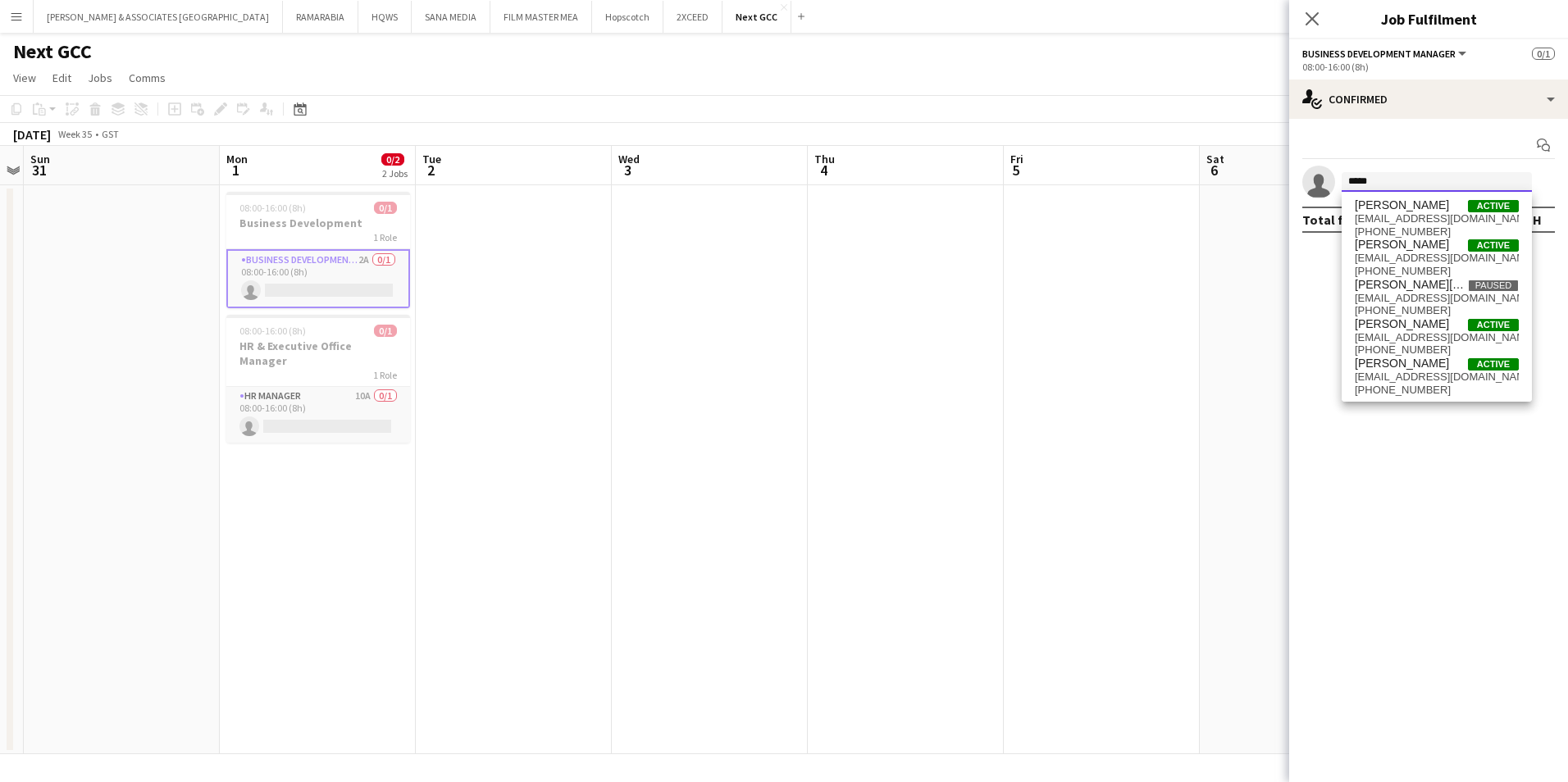
type input "*****"
click at [1429, 522] on mat-expansion-panel "check Confirmed Start chat single-neutral-actions ***** Total fee 0.00 DH" at bounding box center [1429, 450] width 279 height 663
drag, startPoint x: 1381, startPoint y: 182, endPoint x: 1269, endPoint y: 181, distance: 112.0
click at [1269, 181] on body "Menu Boards Boards Boards All jobs Status Workforce Workforce My Workforce Recr…" at bounding box center [784, 391] width 1568 height 782
click at [588, 66] on app-page-menu "View Day view expanded Day view collapsed Month view Date picker Jump to [DATE]…" at bounding box center [784, 79] width 1568 height 31
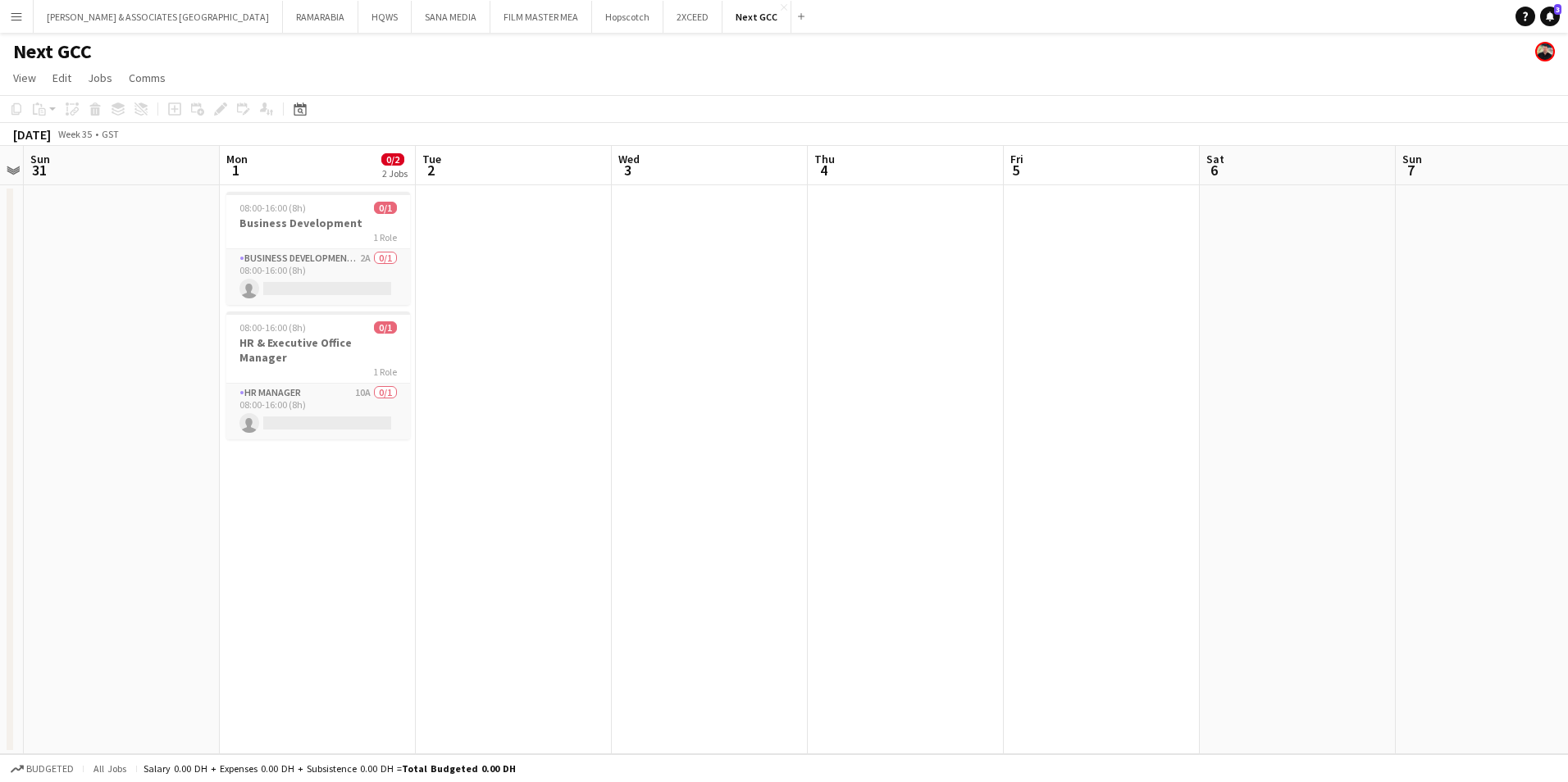
click at [21, 12] on app-icon "Menu" at bounding box center [16, 16] width 13 height 13
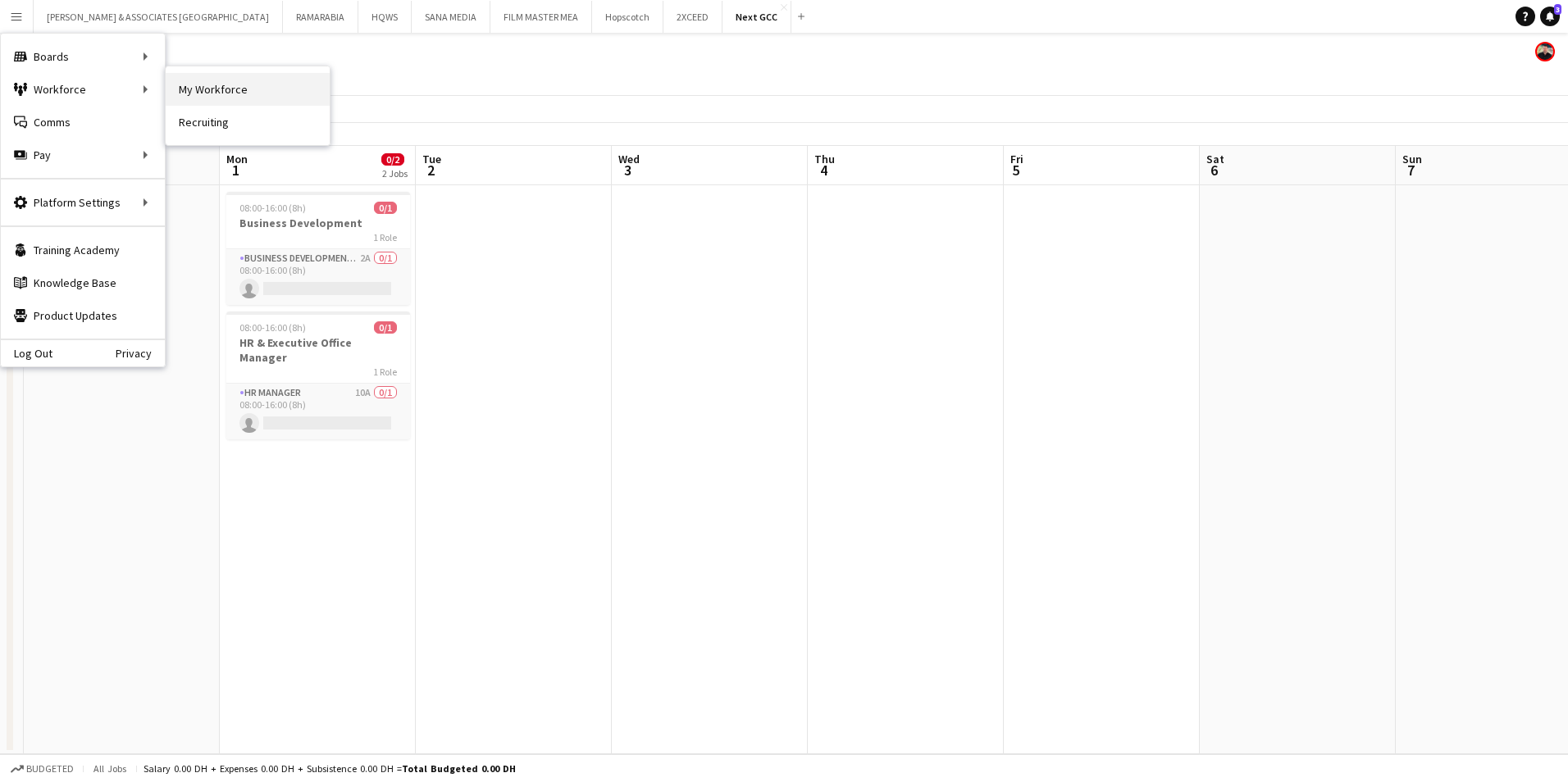
click at [195, 84] on link "My Workforce" at bounding box center [247, 89] width 164 height 33
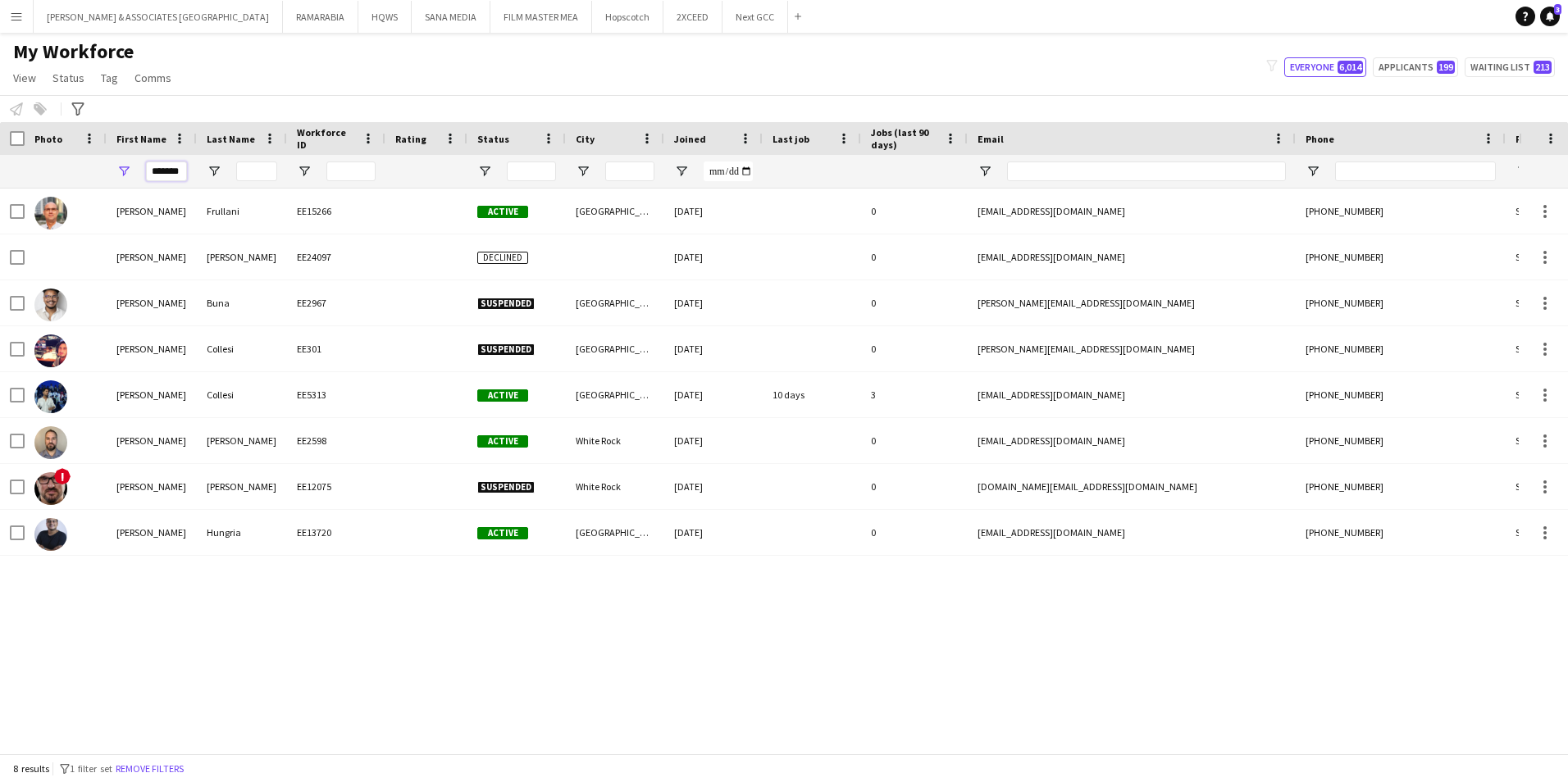
click at [172, 178] on input "*******" at bounding box center [167, 171] width 41 height 20
click at [168, 173] on input "*******" at bounding box center [167, 171] width 41 height 20
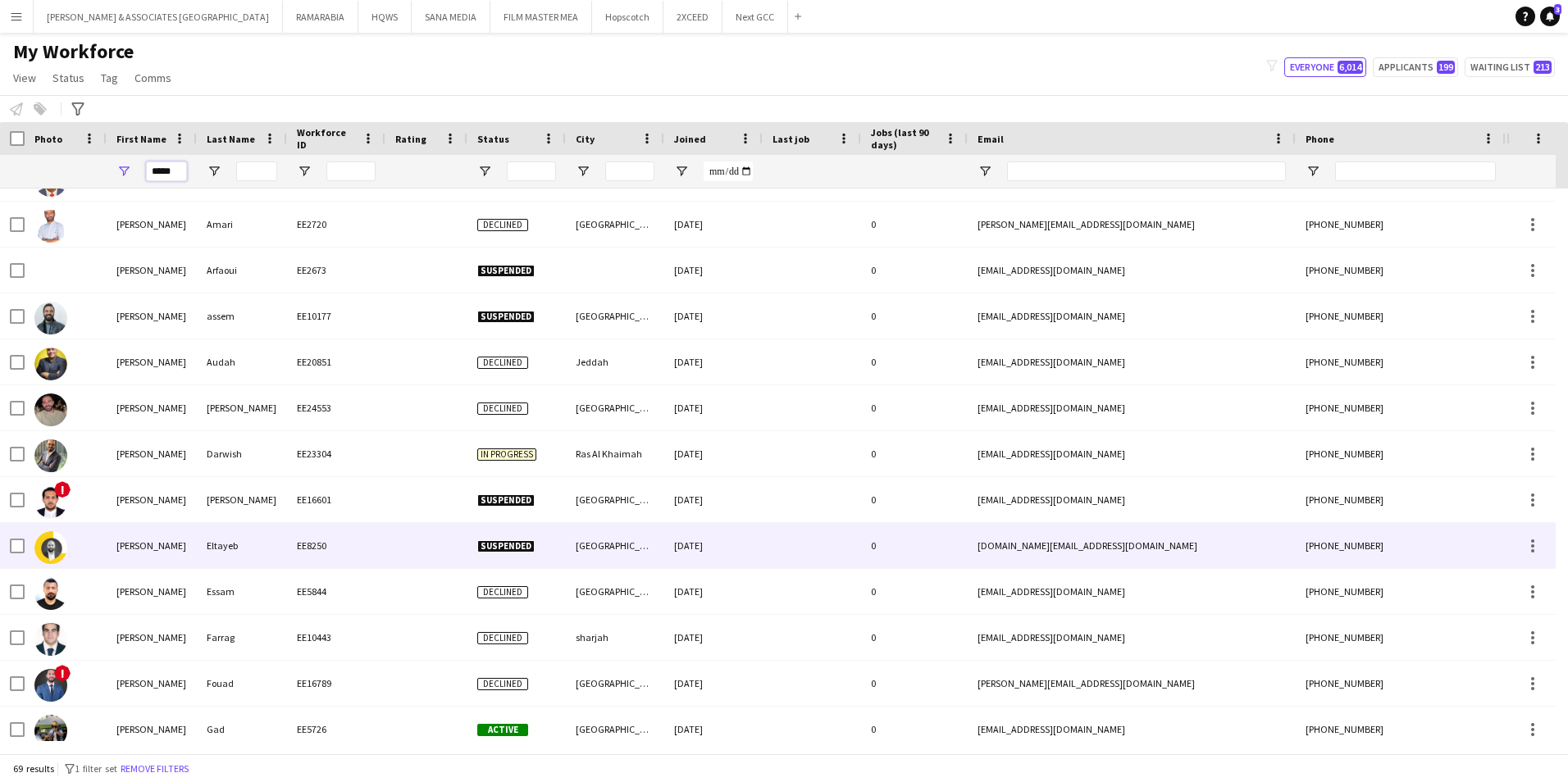
scroll to position [902, 0]
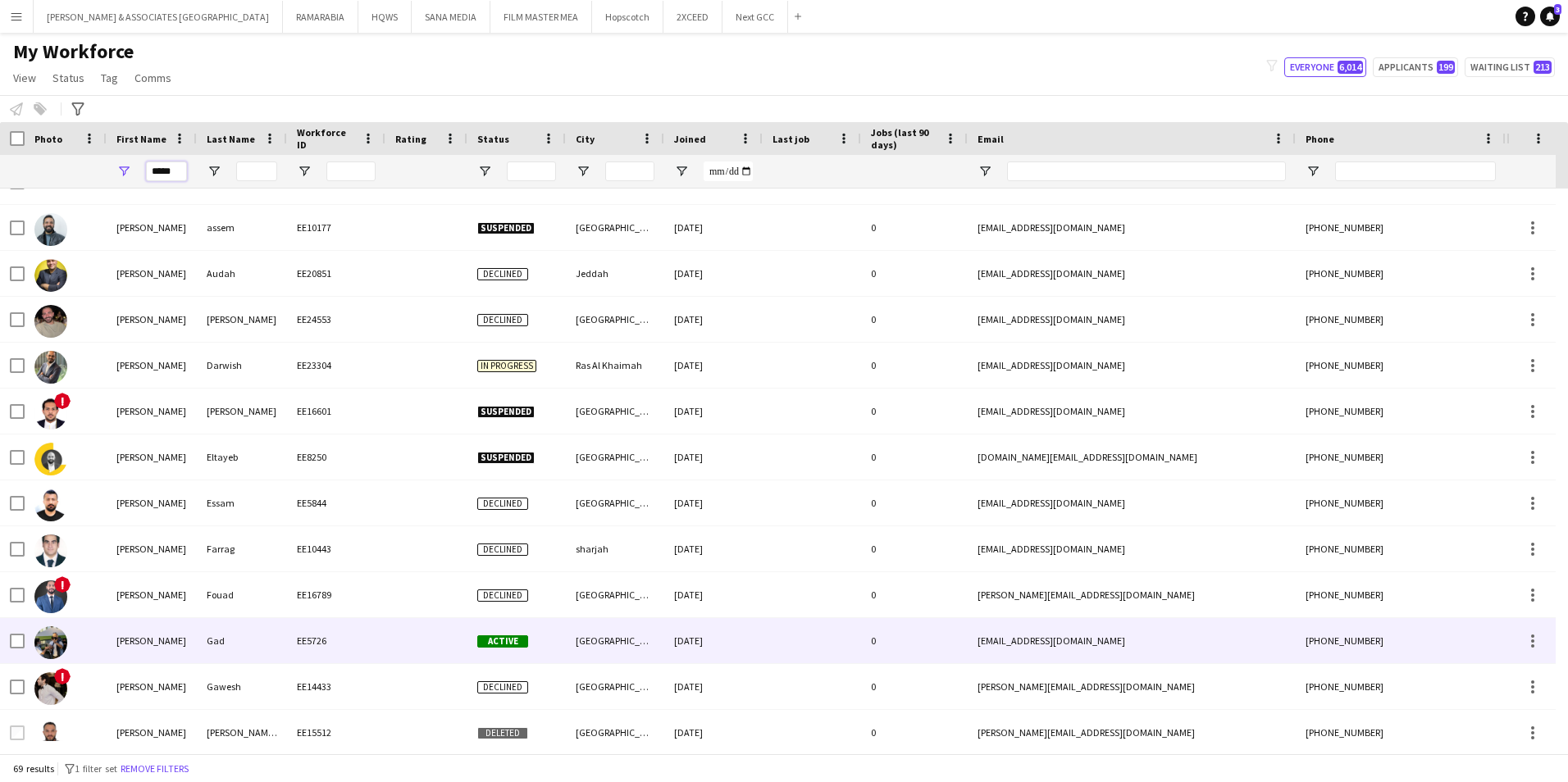
type input "*****"
click at [98, 622] on div at bounding box center [65, 640] width 82 height 45
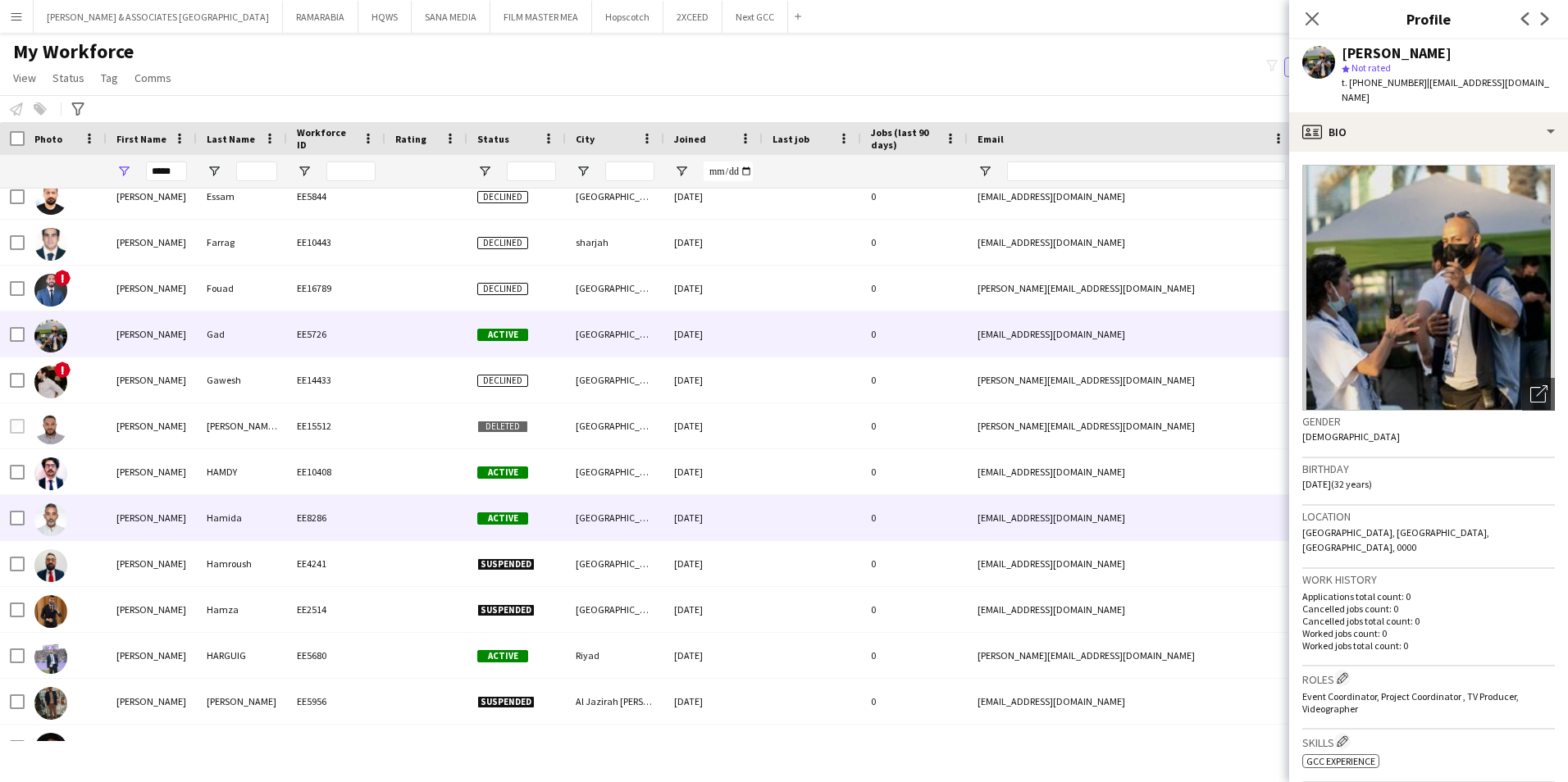
scroll to position [0, 0]
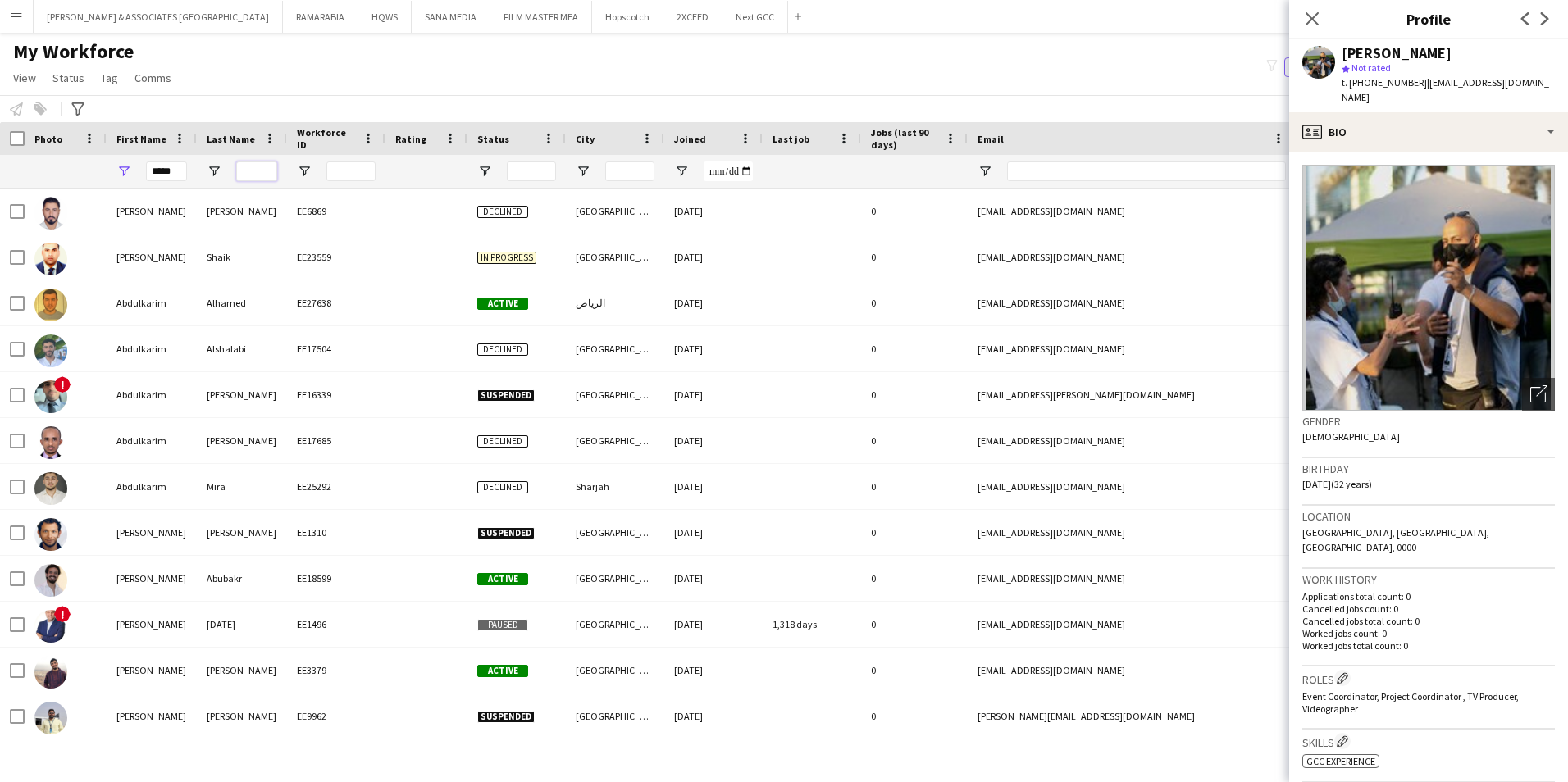
click at [253, 172] on input "Last Name Filter Input" at bounding box center [257, 171] width 41 height 20
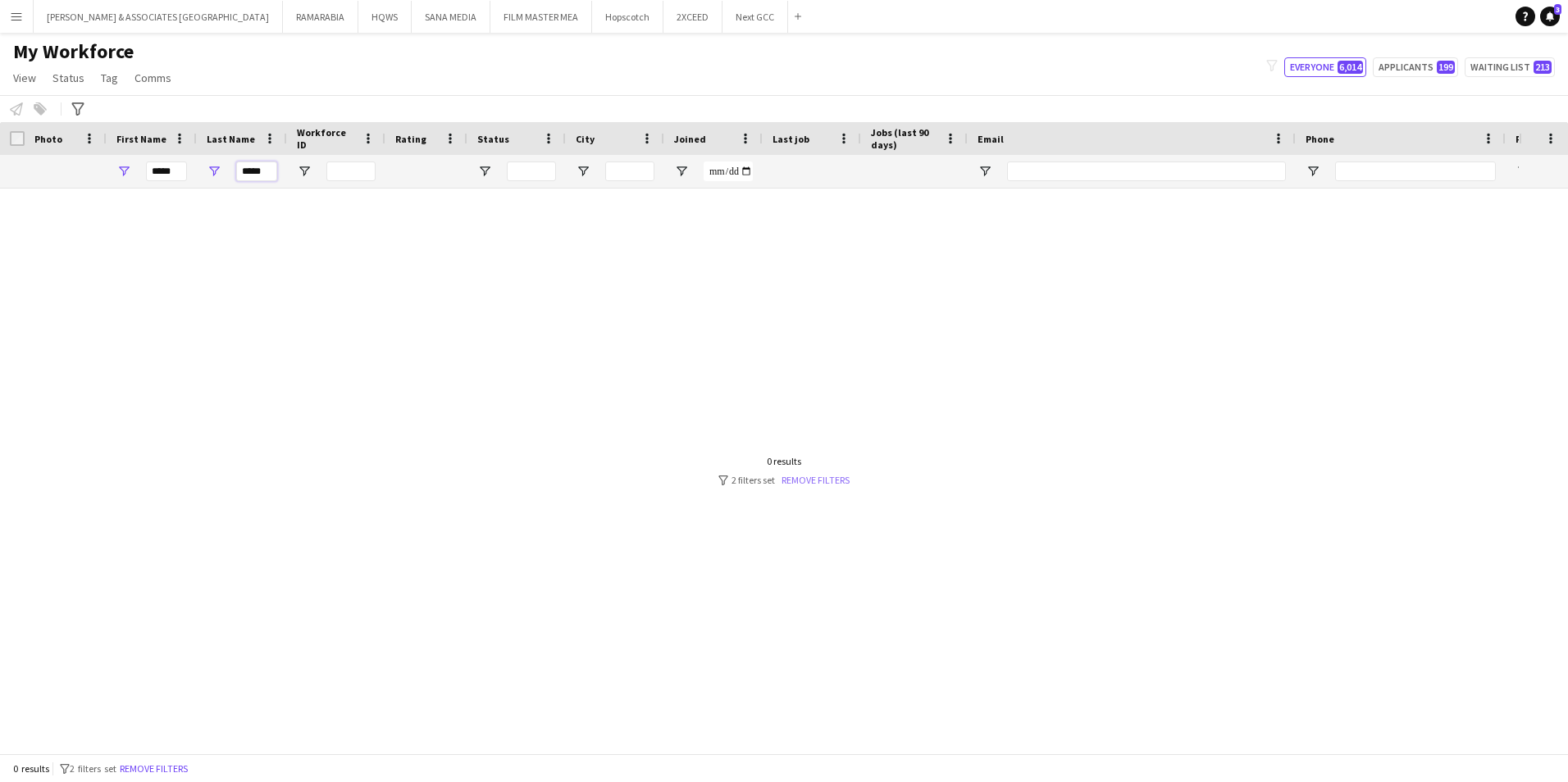
type input "*****"
click at [827, 482] on link "Remove filters" at bounding box center [815, 479] width 68 height 12
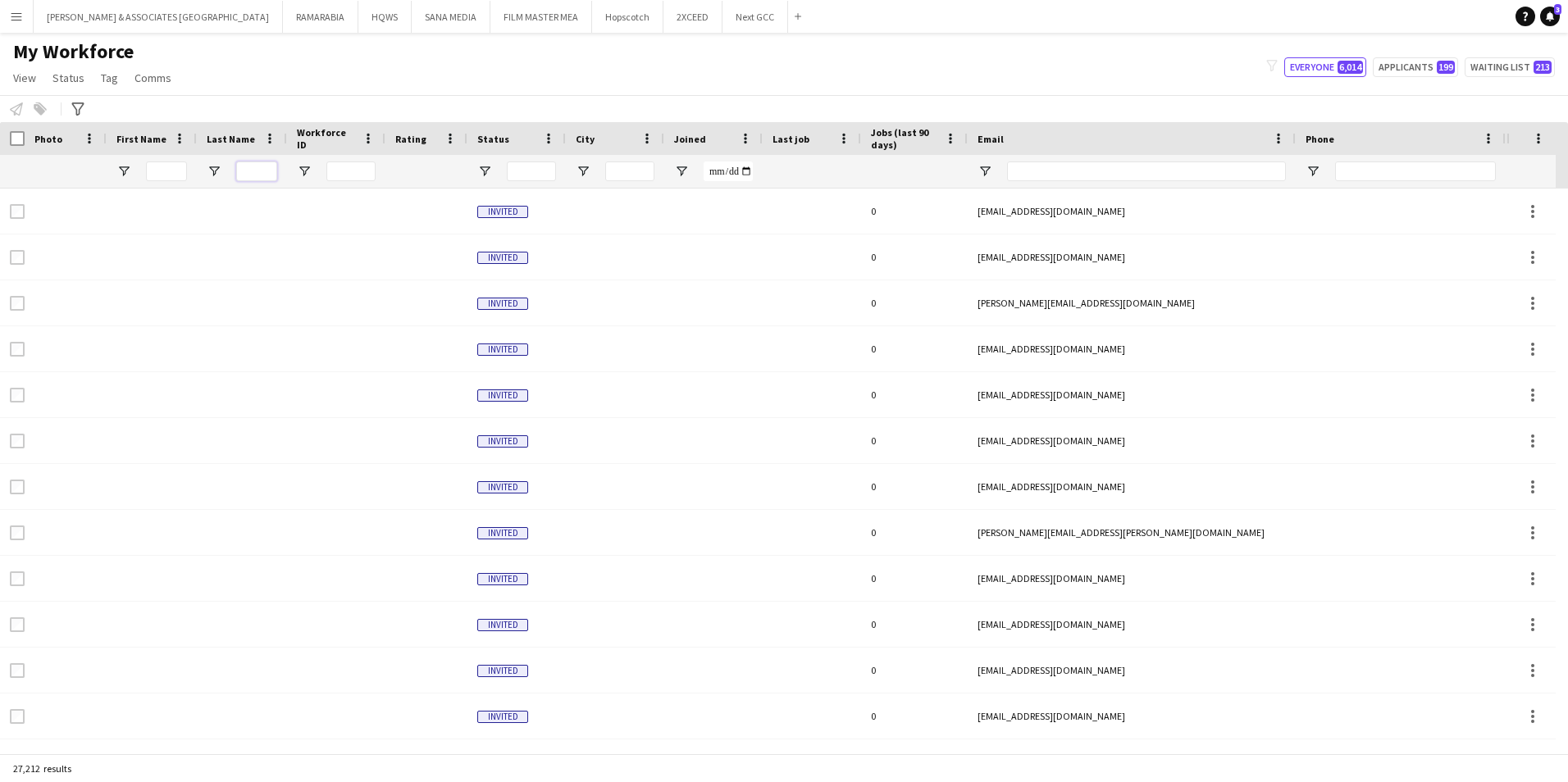
click at [250, 169] on input "Last Name Filter Input" at bounding box center [257, 171] width 41 height 20
click at [156, 173] on input "First Name Filter Input" at bounding box center [167, 171] width 41 height 20
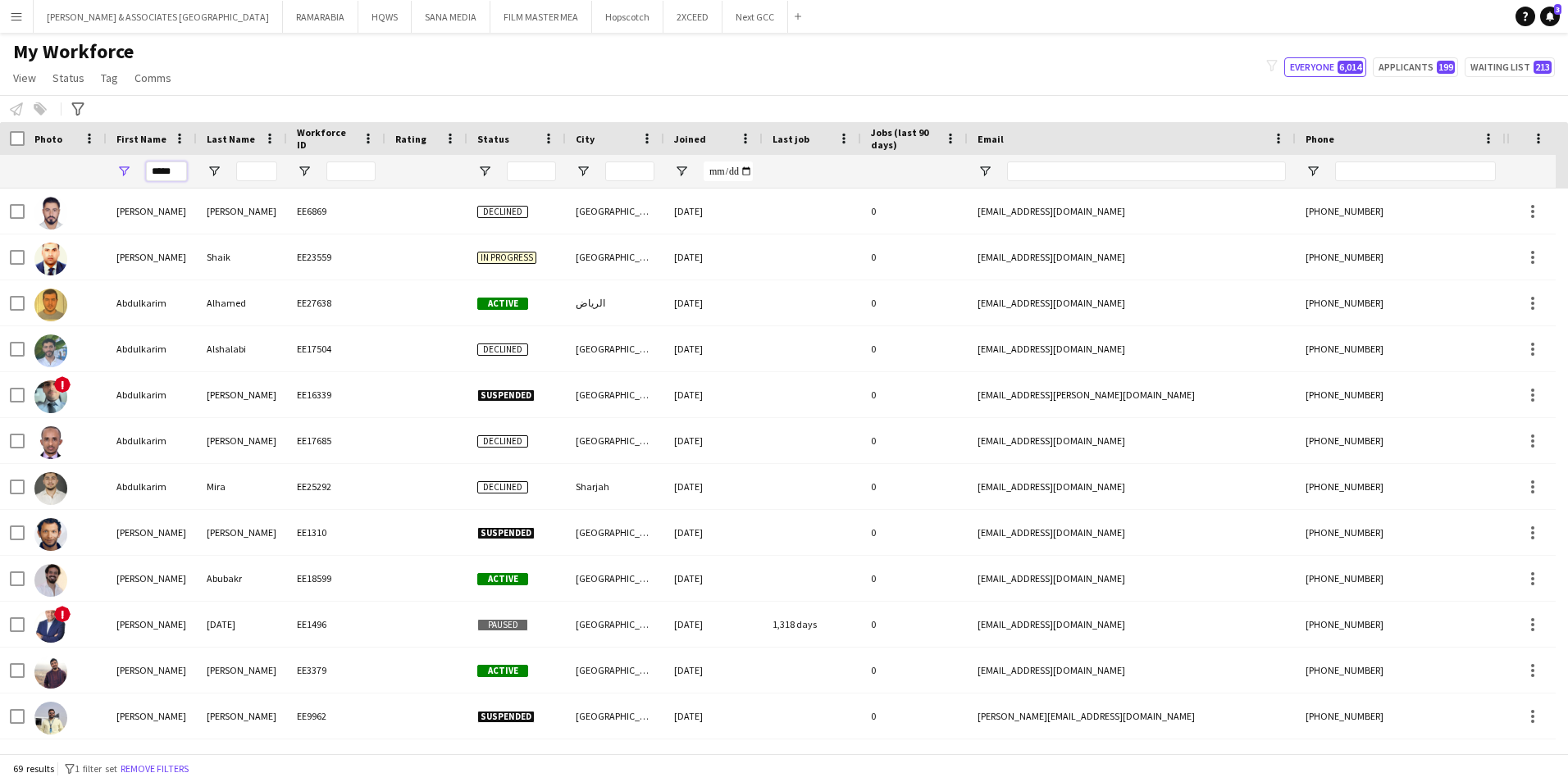
type input "*****"
click at [272, 177] on input "Last Name Filter Input" at bounding box center [257, 171] width 41 height 20
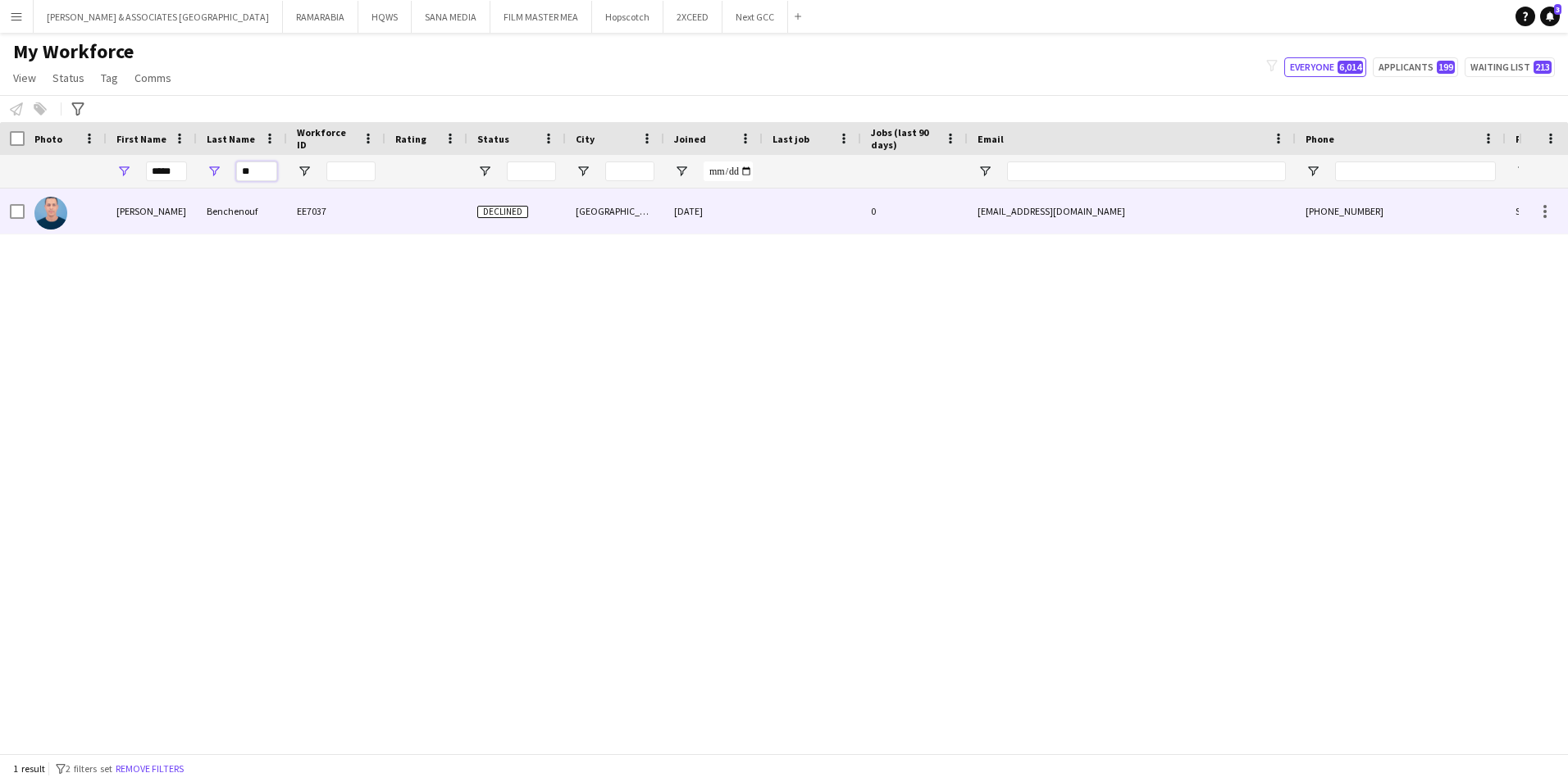
type input "*"
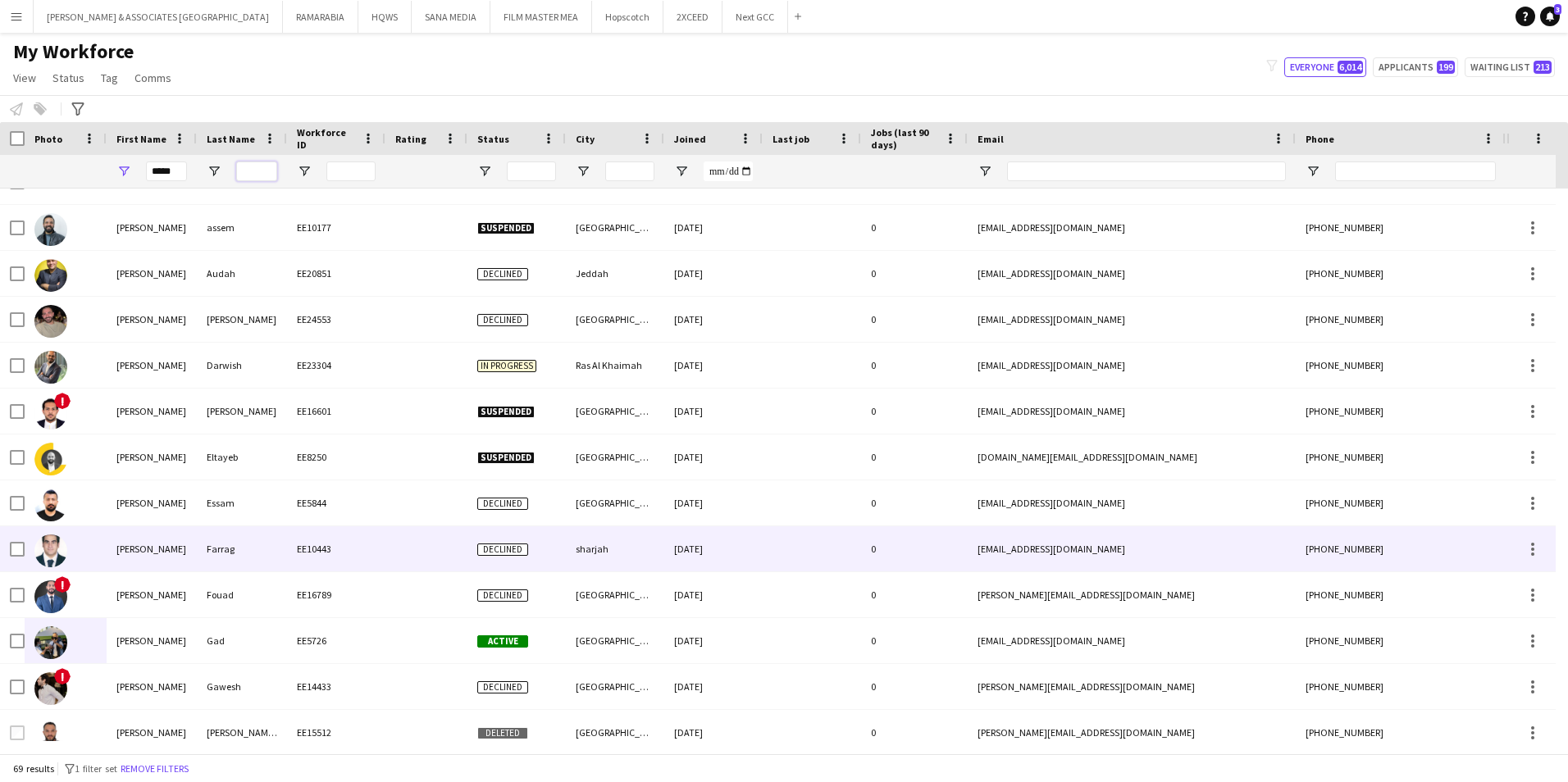
scroll to position [959, 0]
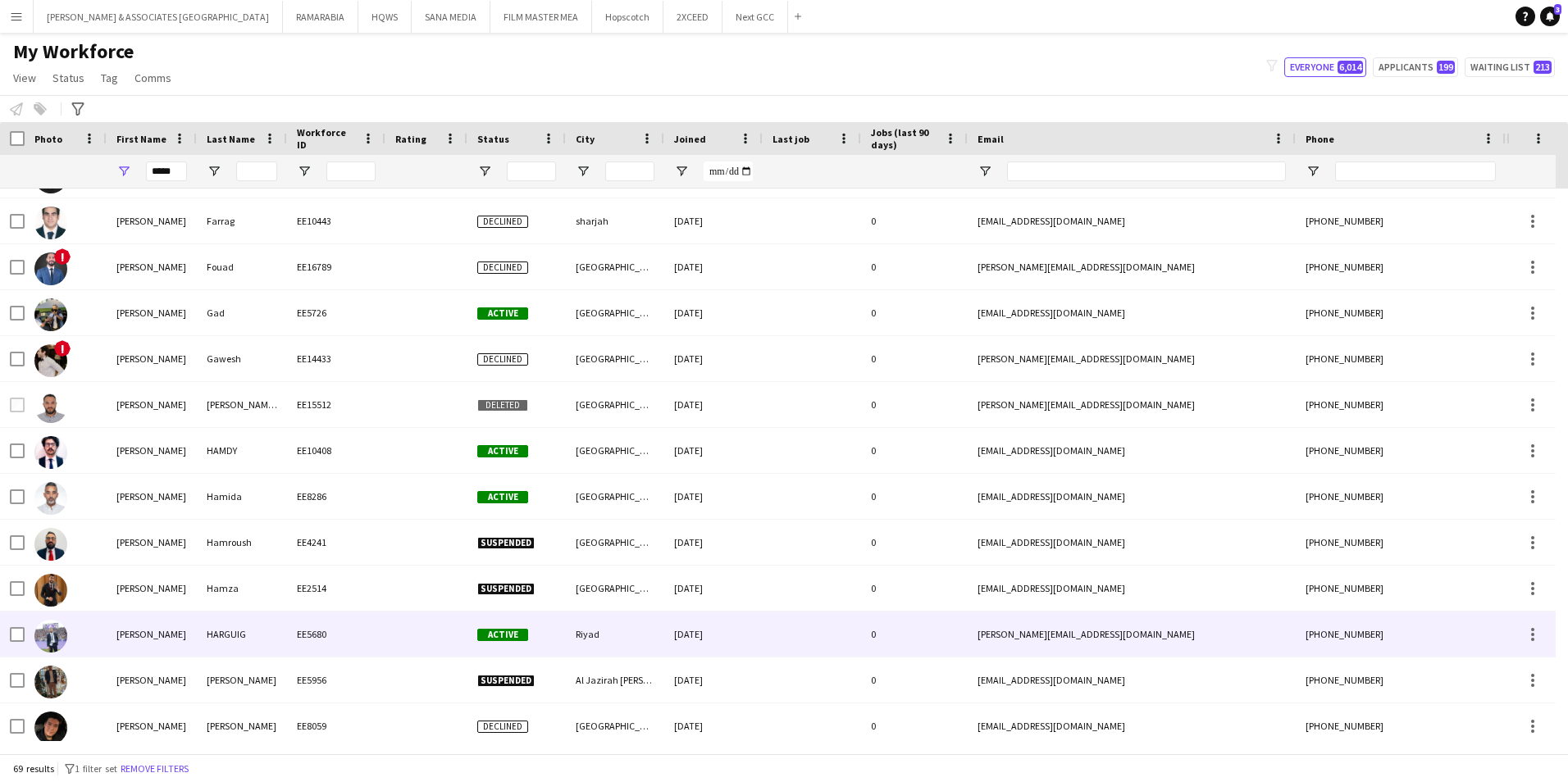
click at [368, 636] on div "EE5680" at bounding box center [337, 633] width 99 height 45
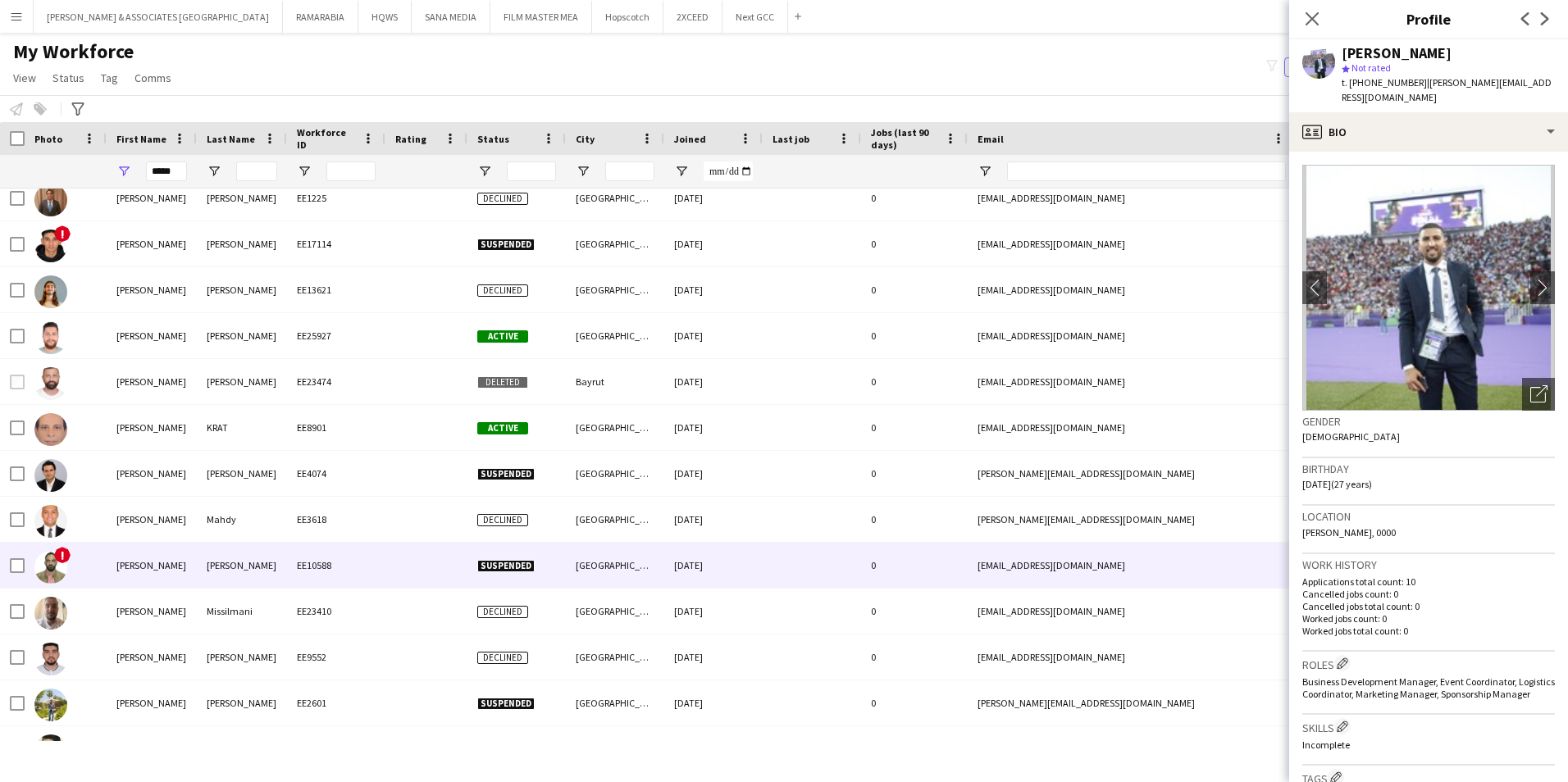
click at [375, 576] on div "EE10588" at bounding box center [337, 564] width 99 height 45
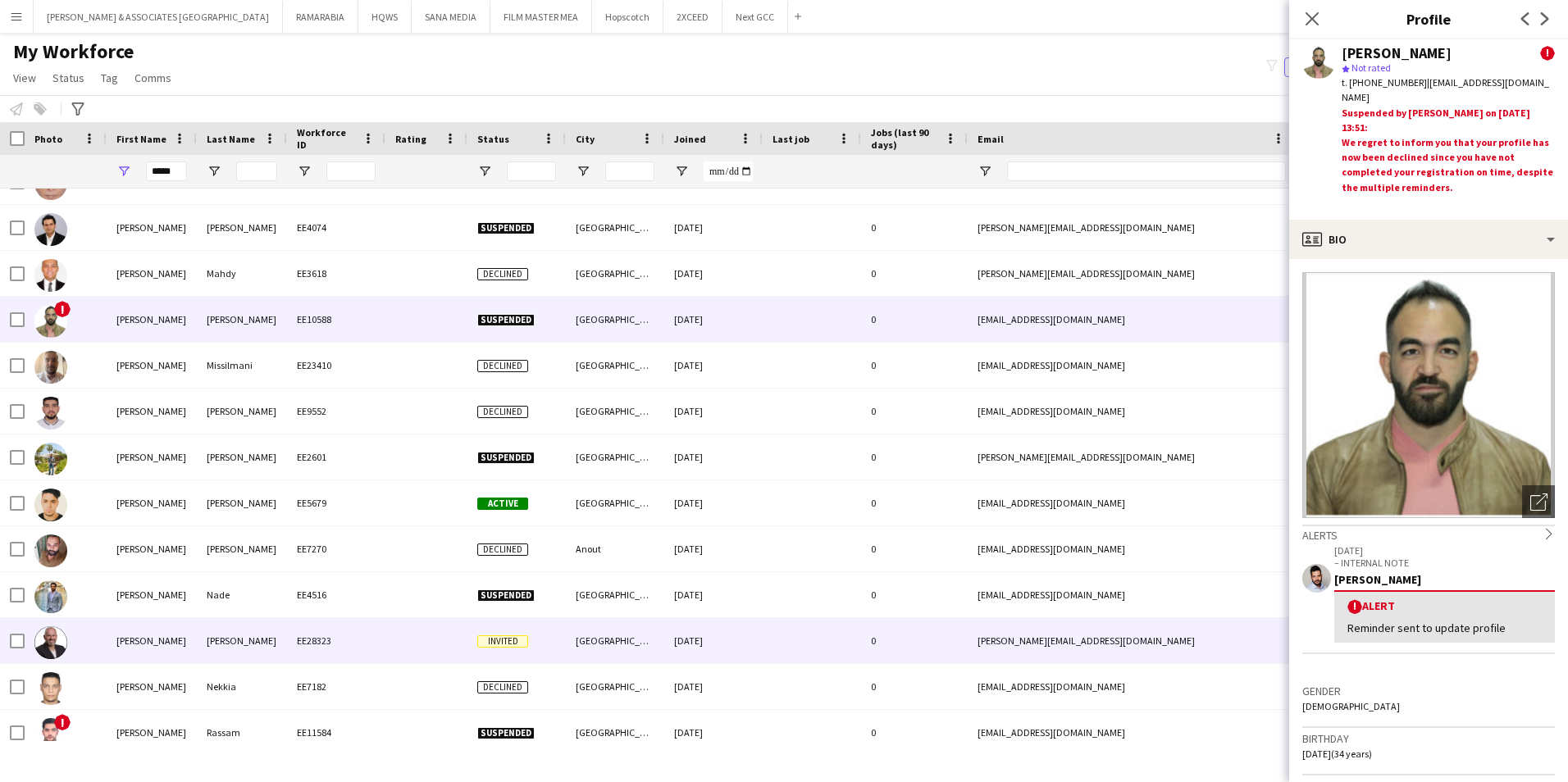
click at [395, 649] on div at bounding box center [426, 640] width 82 height 45
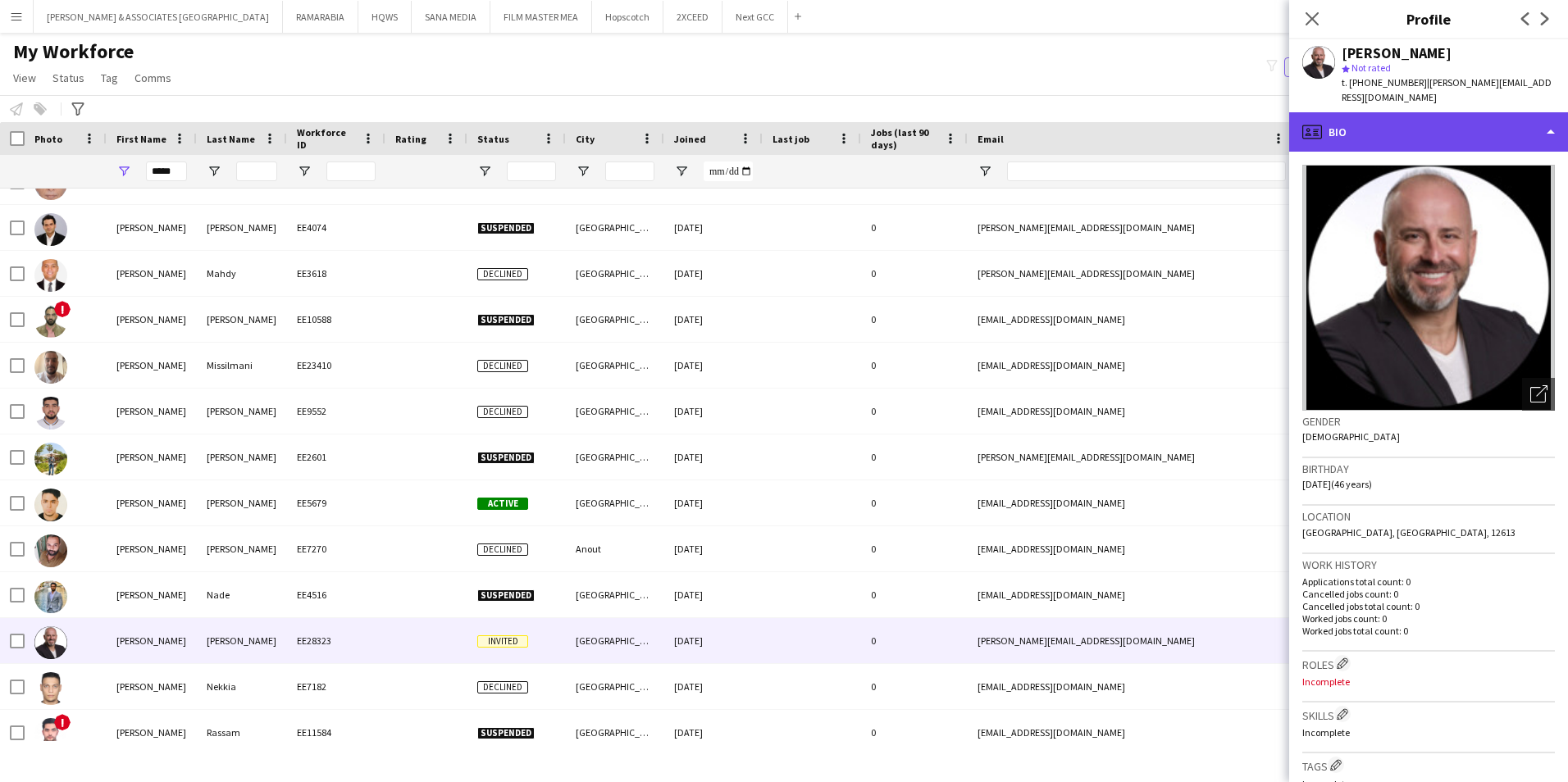
click at [1429, 116] on div "profile Bio" at bounding box center [1429, 132] width 279 height 39
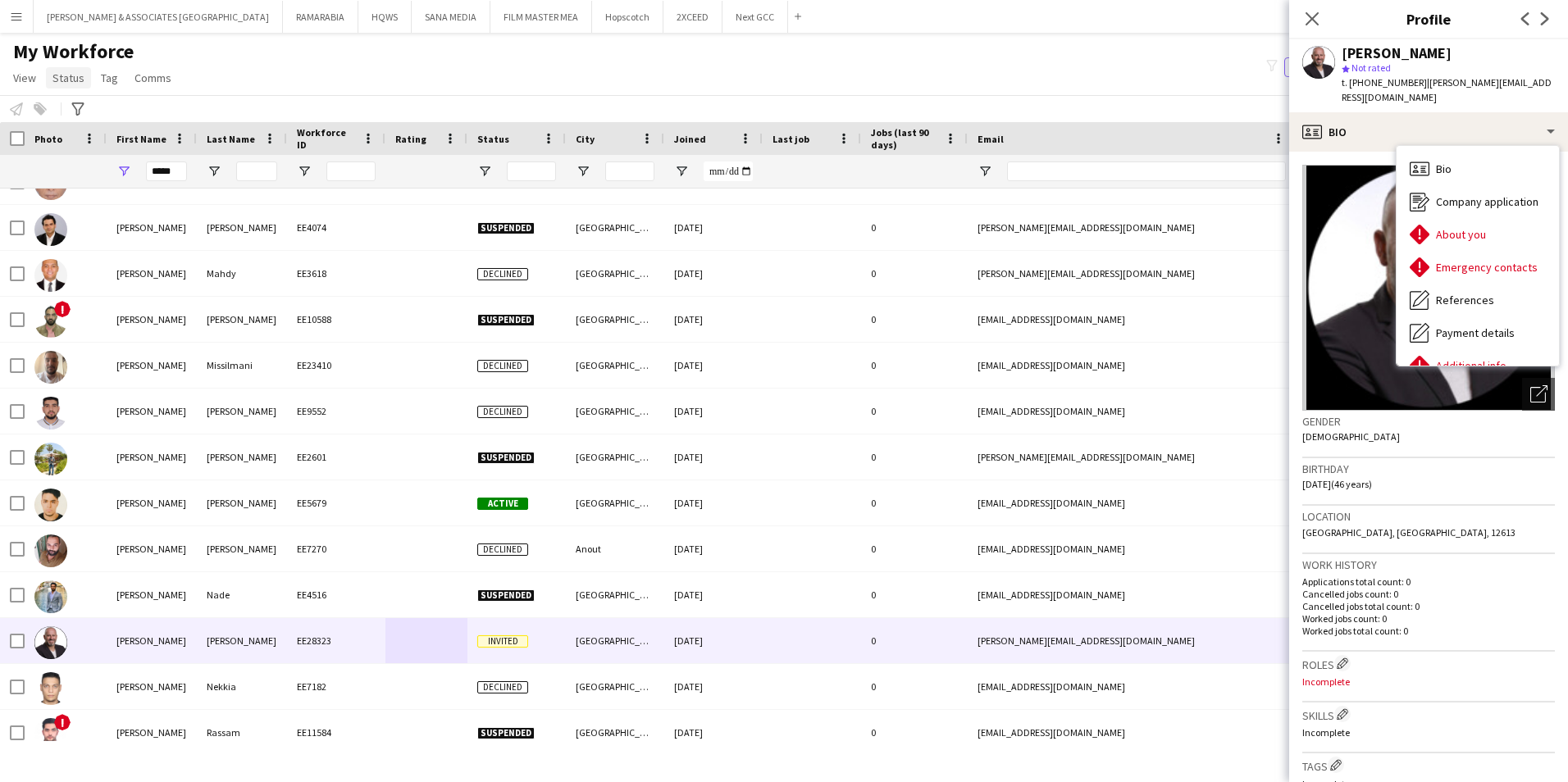
click at [61, 76] on span "Status" at bounding box center [69, 77] width 32 height 14
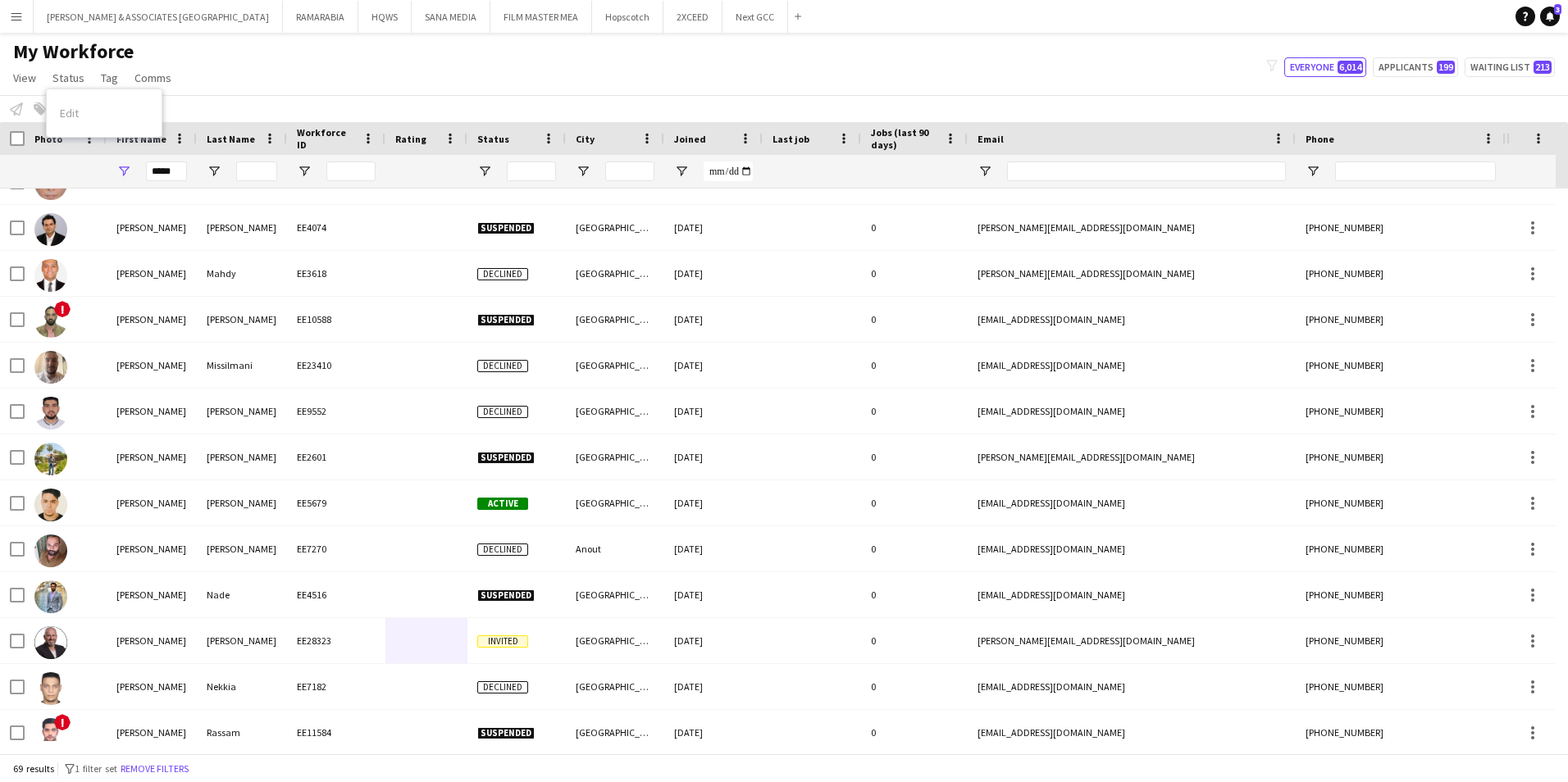
click at [71, 100] on div "Edit" at bounding box center [104, 113] width 115 height 35
click at [75, 110] on div "Edit" at bounding box center [104, 113] width 115 height 35
click at [82, 116] on div "Edit" at bounding box center [104, 113] width 115 height 35
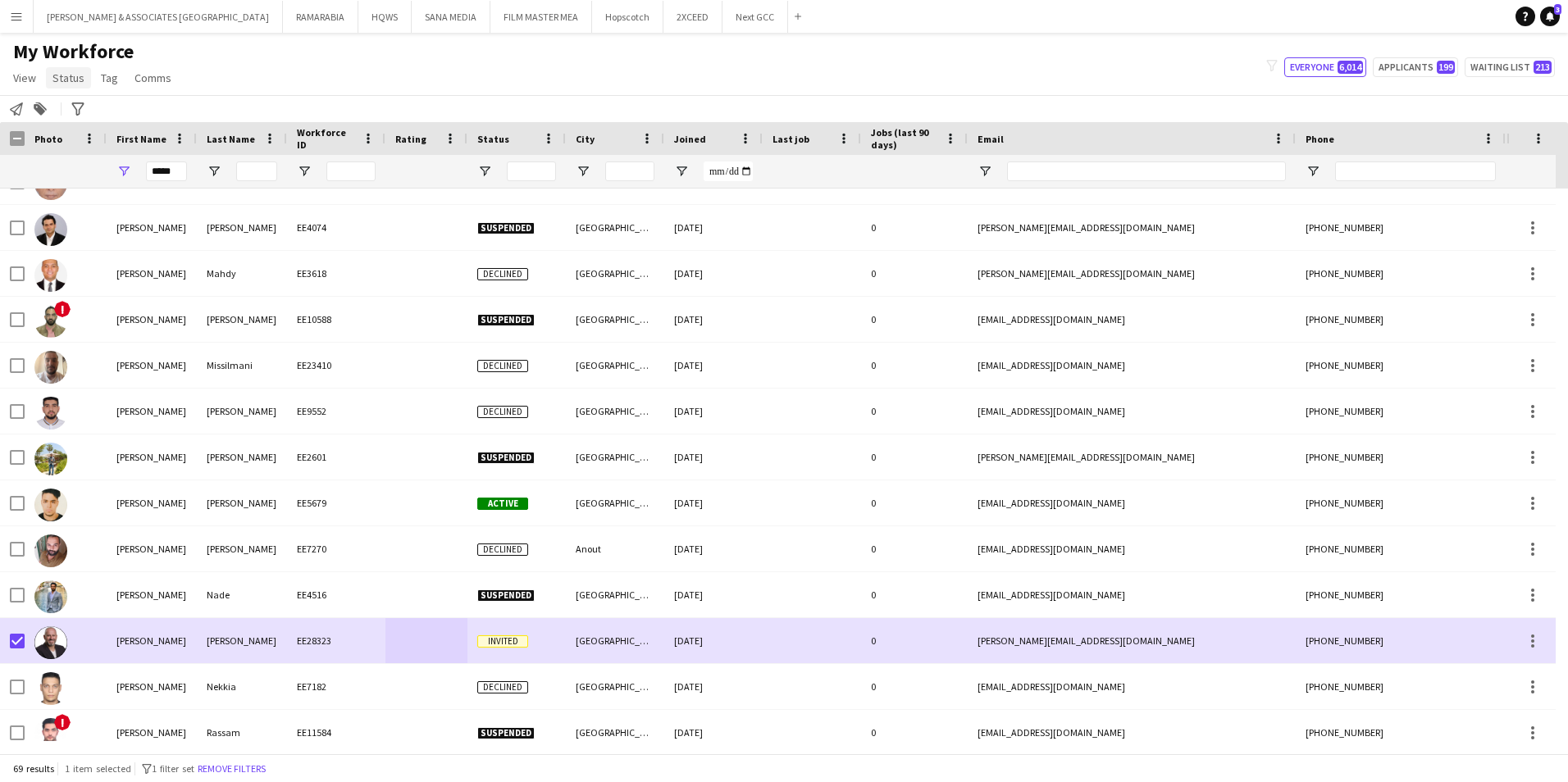
click at [60, 84] on span "Status" at bounding box center [69, 77] width 32 height 14
click at [109, 118] on link "Edit" at bounding box center [104, 113] width 115 height 35
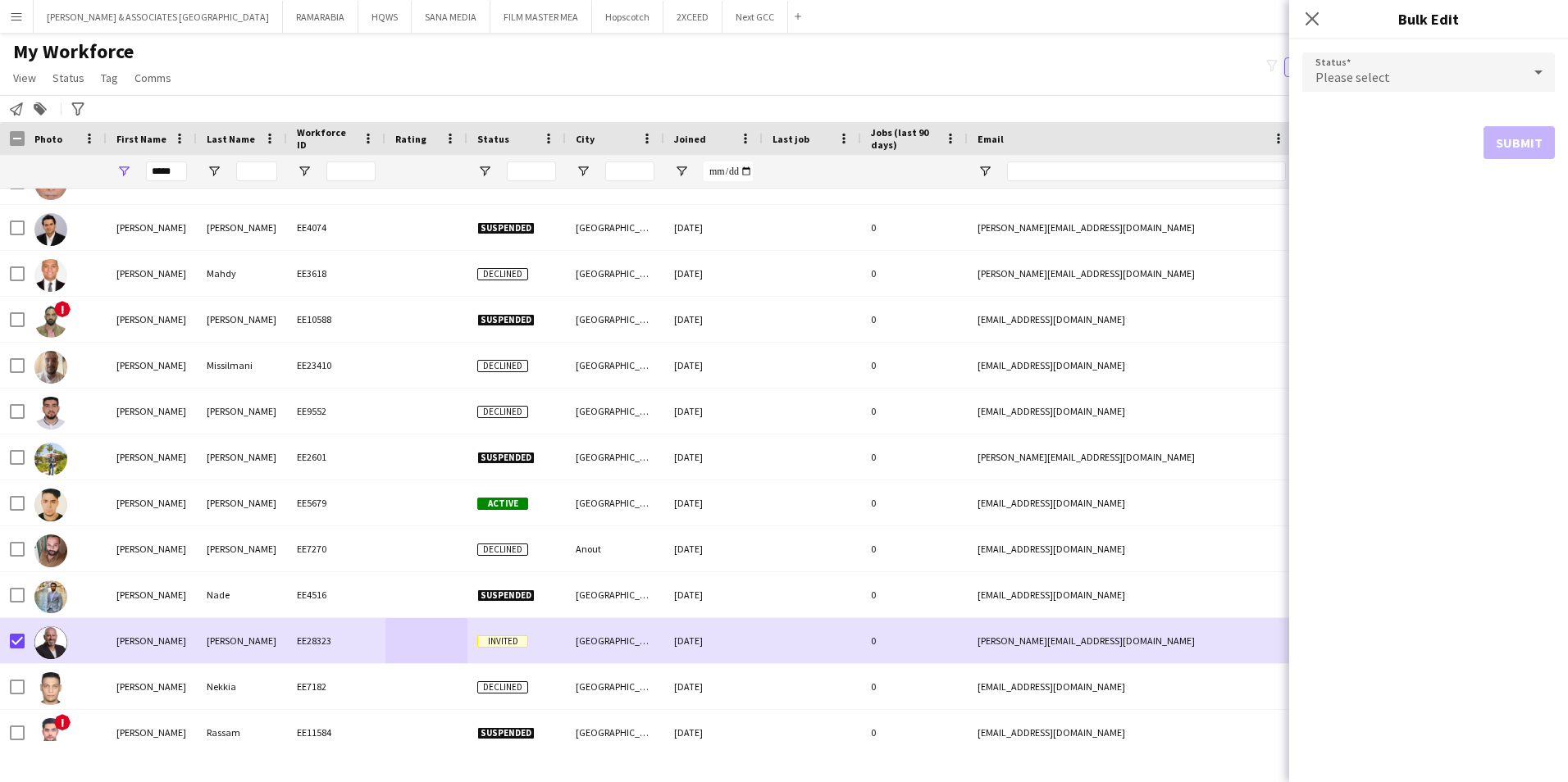
click at [1373, 64] on div "Please select" at bounding box center [1412, 72] width 219 height 39
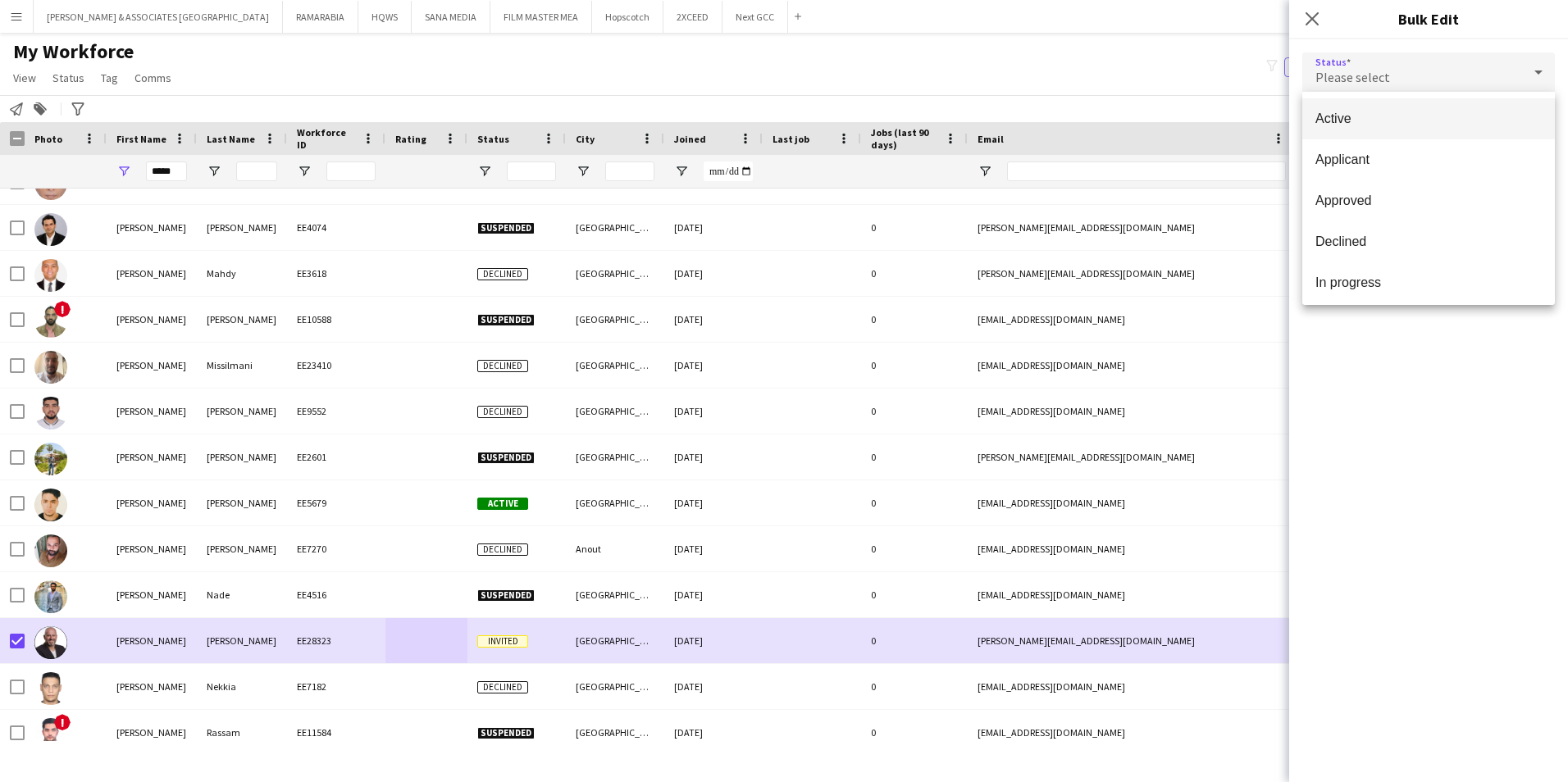
click at [1386, 123] on span "Active" at bounding box center [1429, 118] width 226 height 15
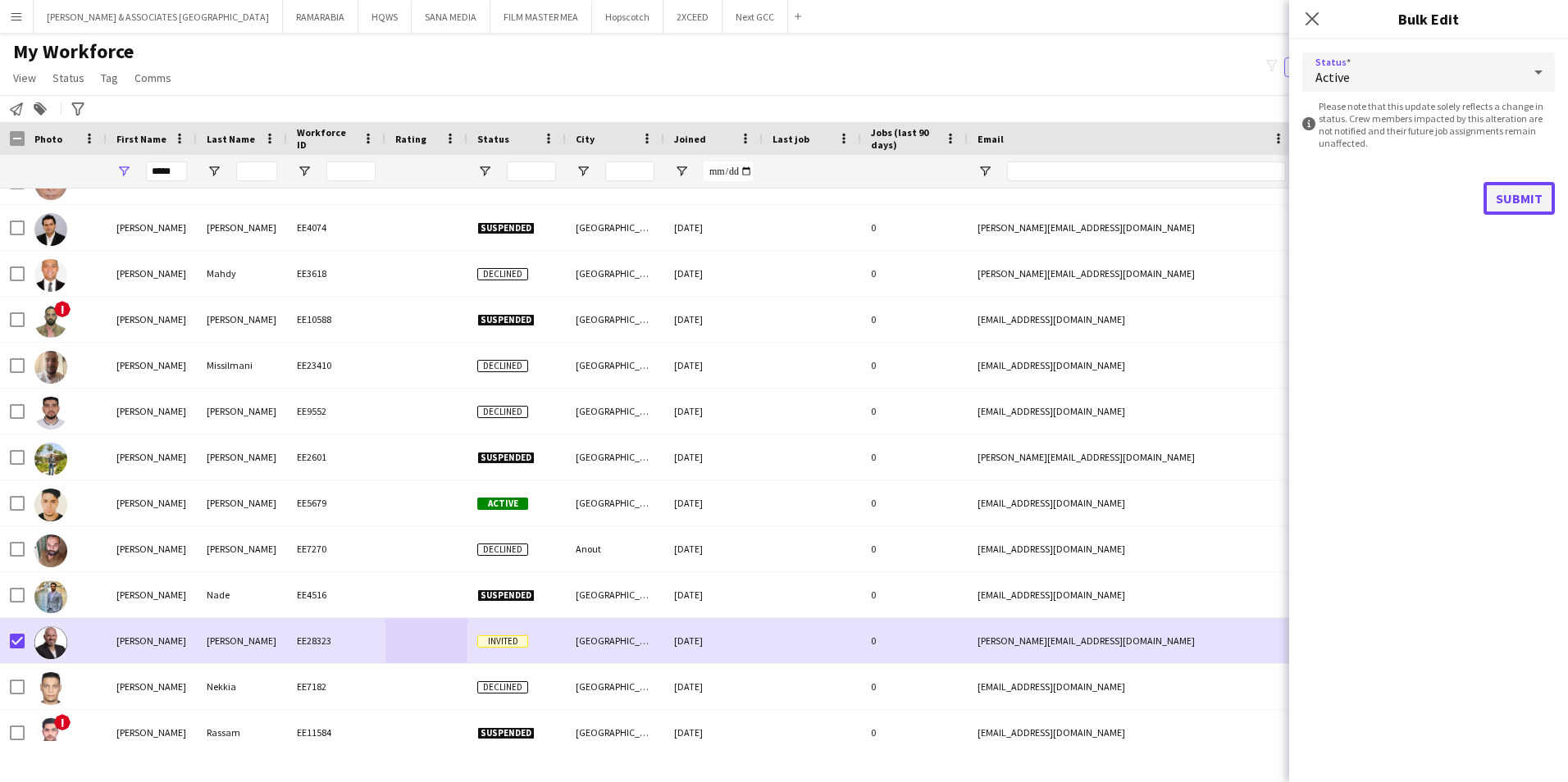
click at [1524, 191] on button "Submit" at bounding box center [1520, 198] width 71 height 33
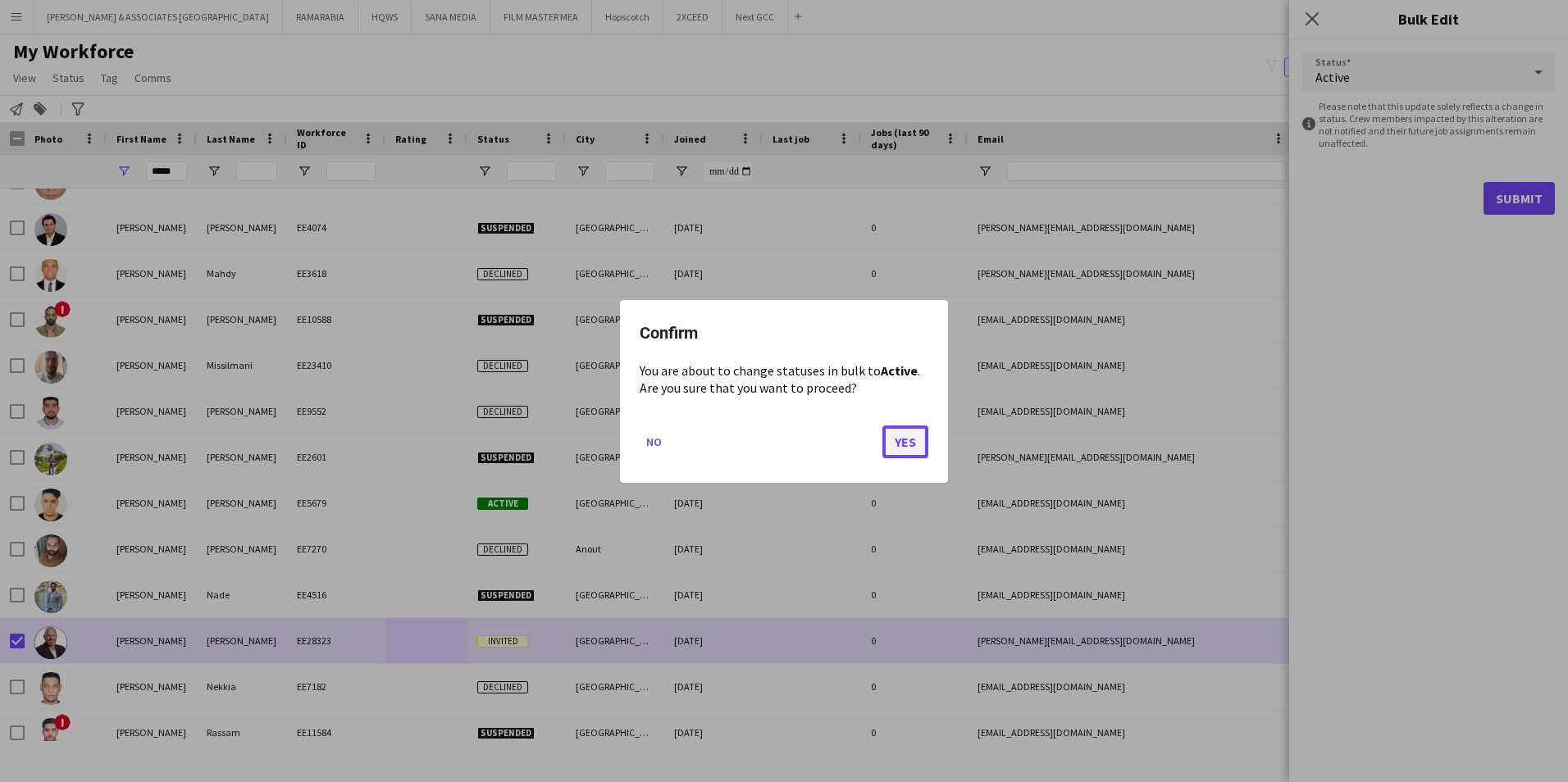
click at [902, 439] on button "Yes" at bounding box center [906, 441] width 46 height 33
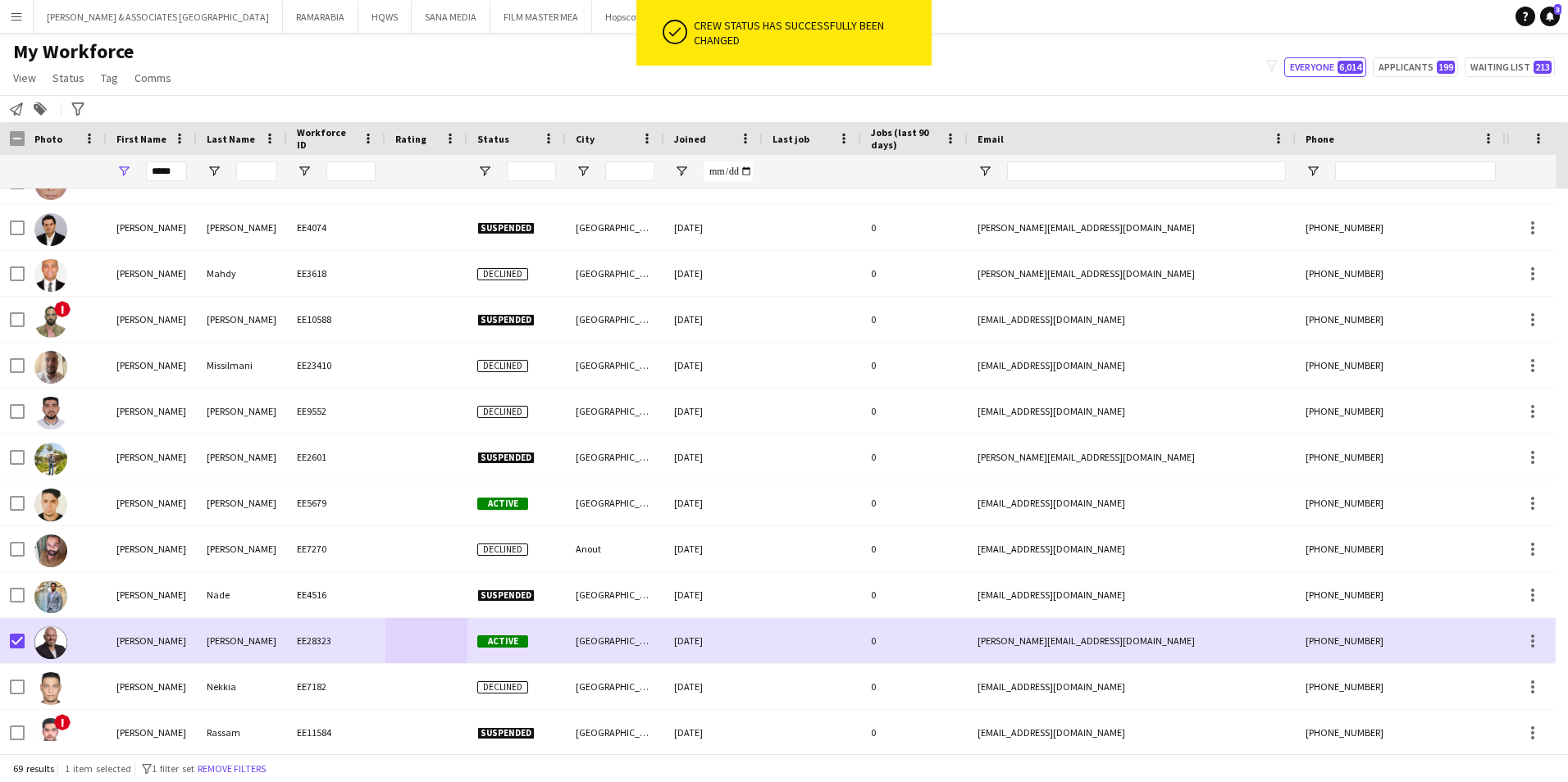
click at [9, 17] on button "Menu" at bounding box center [16, 16] width 33 height 33
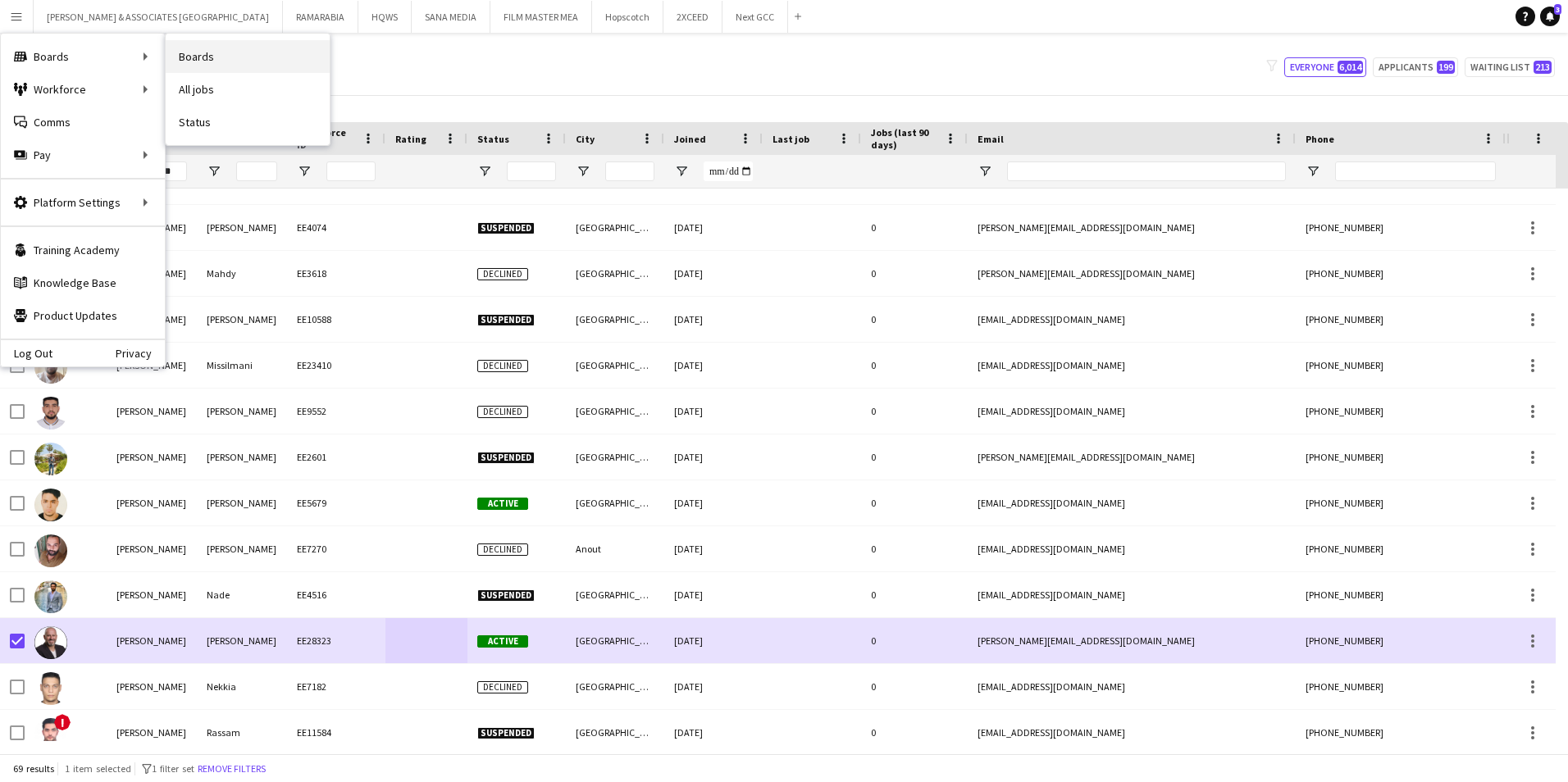
click at [227, 63] on link "Boards" at bounding box center [247, 56] width 164 height 33
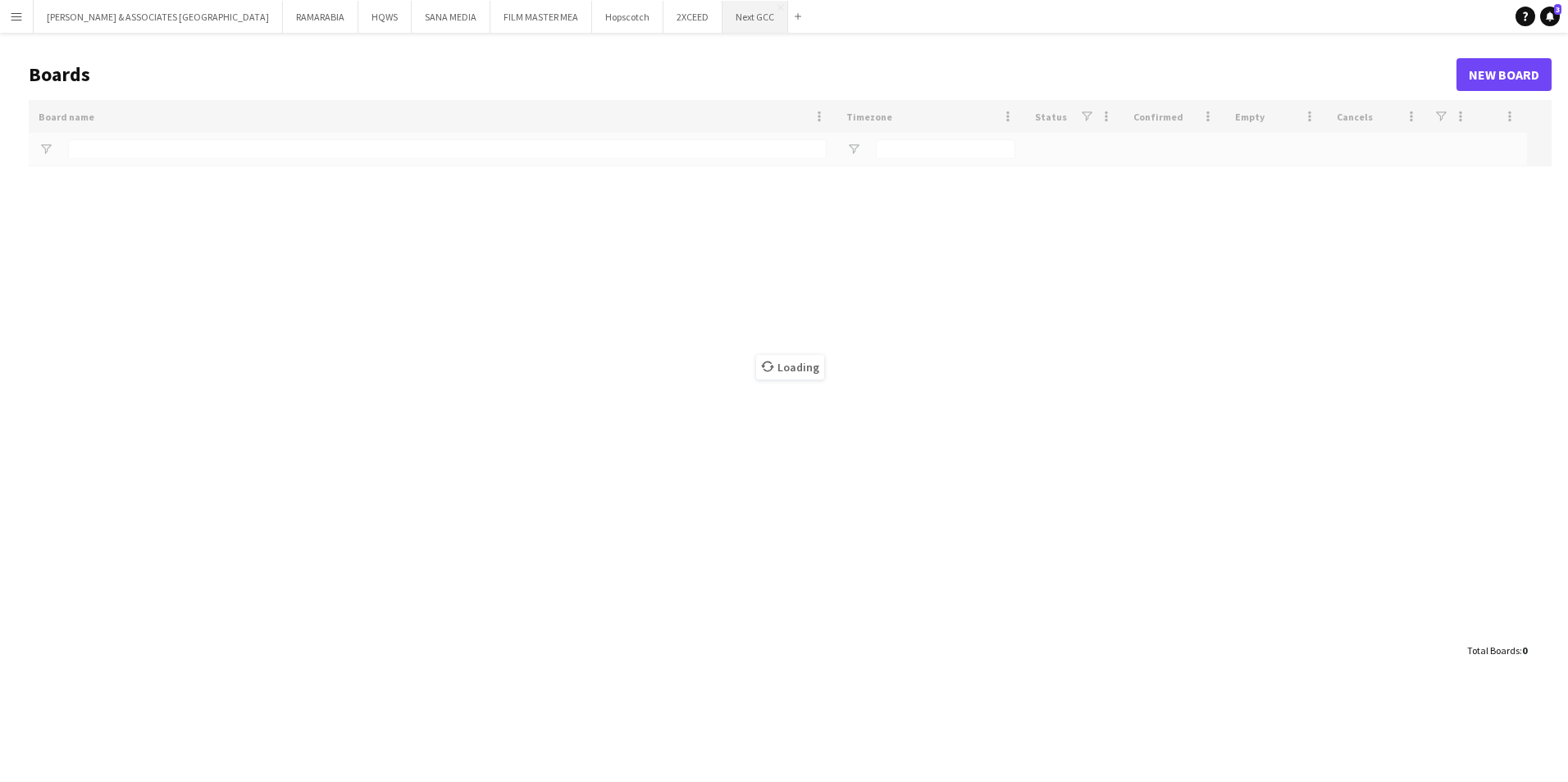
click at [723, 15] on button "Next GCC Close" at bounding box center [755, 17] width 65 height 32
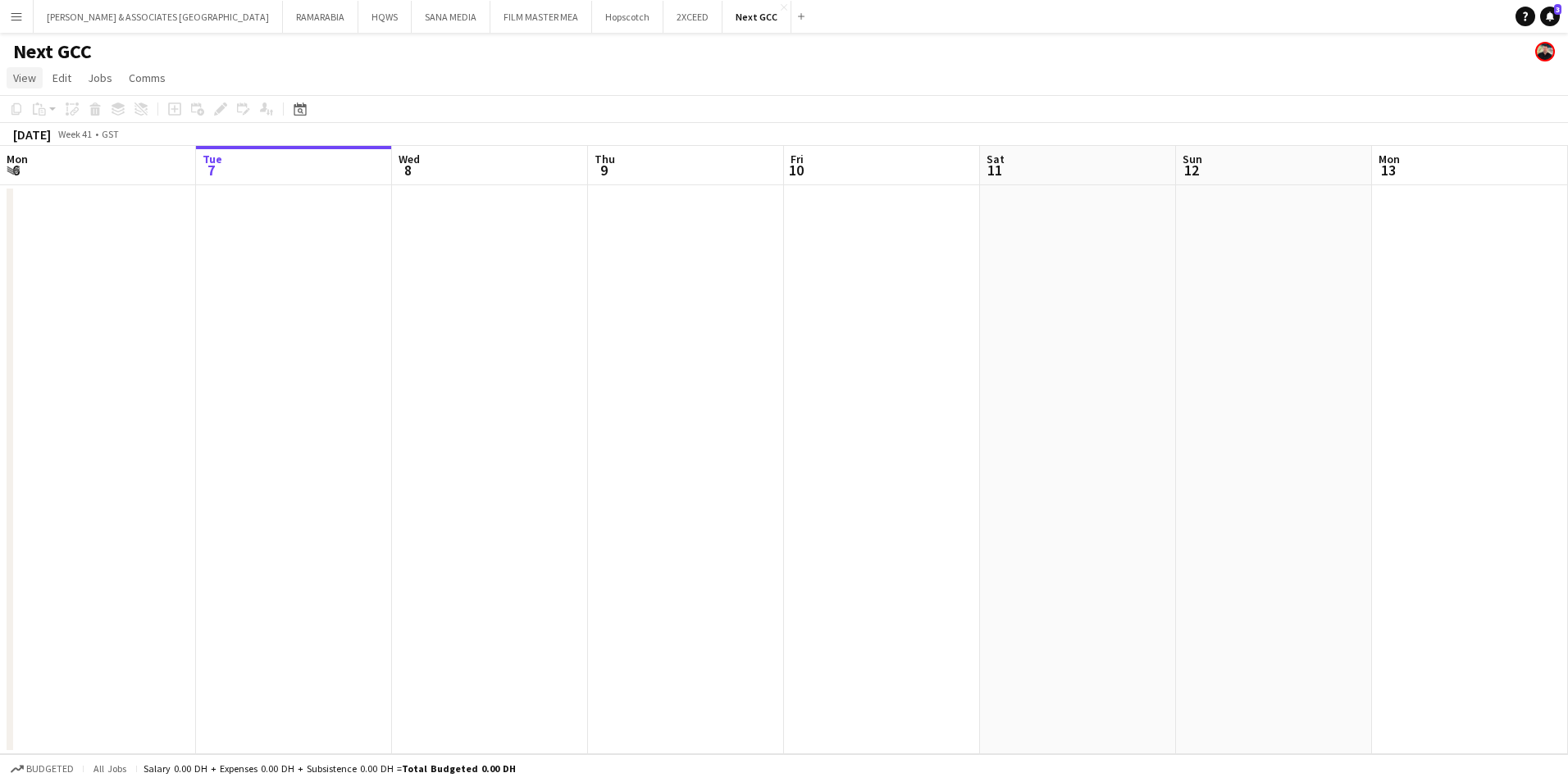
click at [29, 76] on span "View" at bounding box center [24, 77] width 23 height 14
click at [69, 182] on span "Month view" at bounding box center [48, 182] width 56 height 14
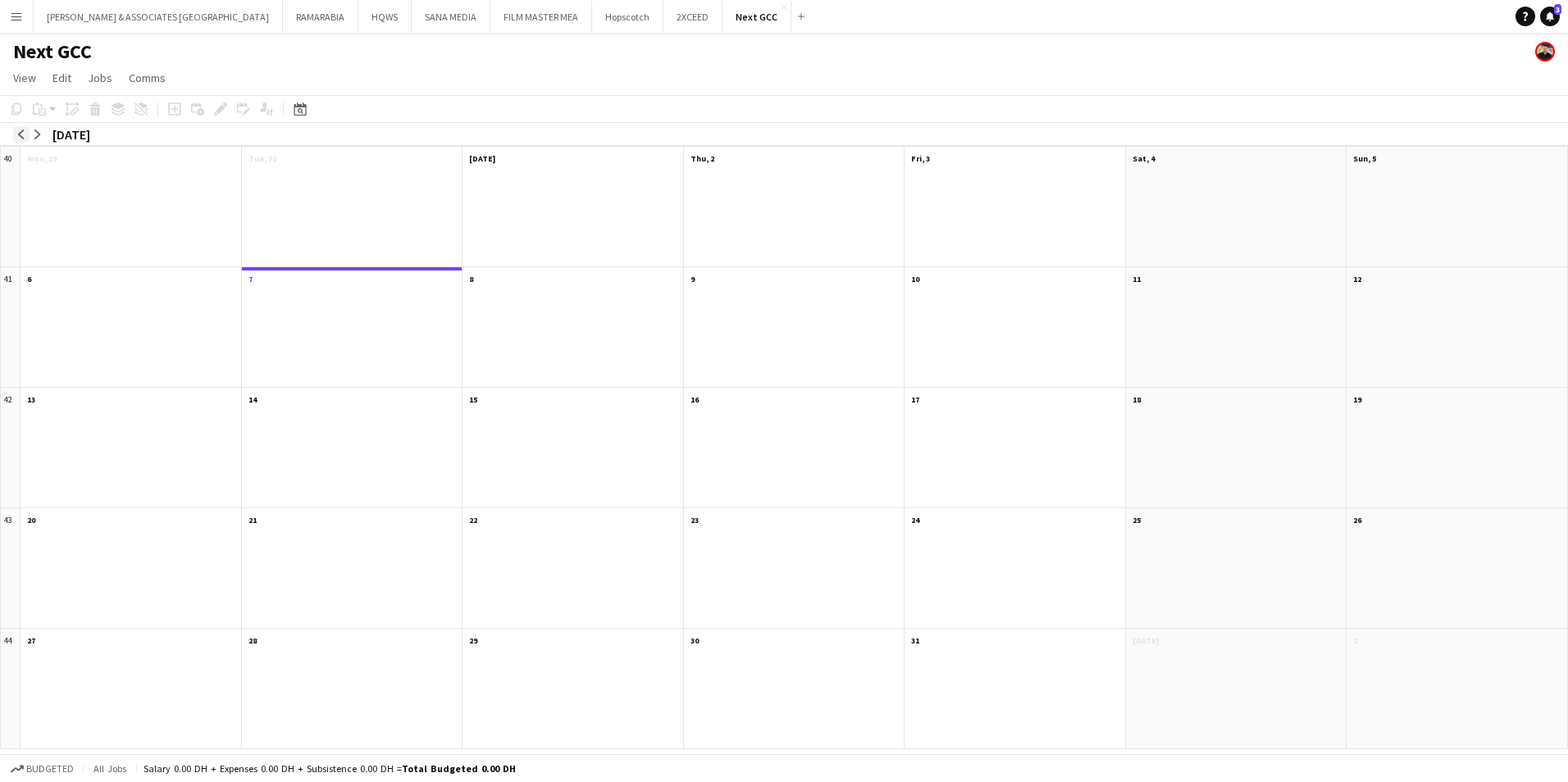
click at [21, 134] on app-icon "arrow-left" at bounding box center [21, 134] width 10 height 10
click at [76, 159] on app-month-view-date-header "[DATE] 2 Jobs 0/2" at bounding box center [130, 157] width 220 height 20
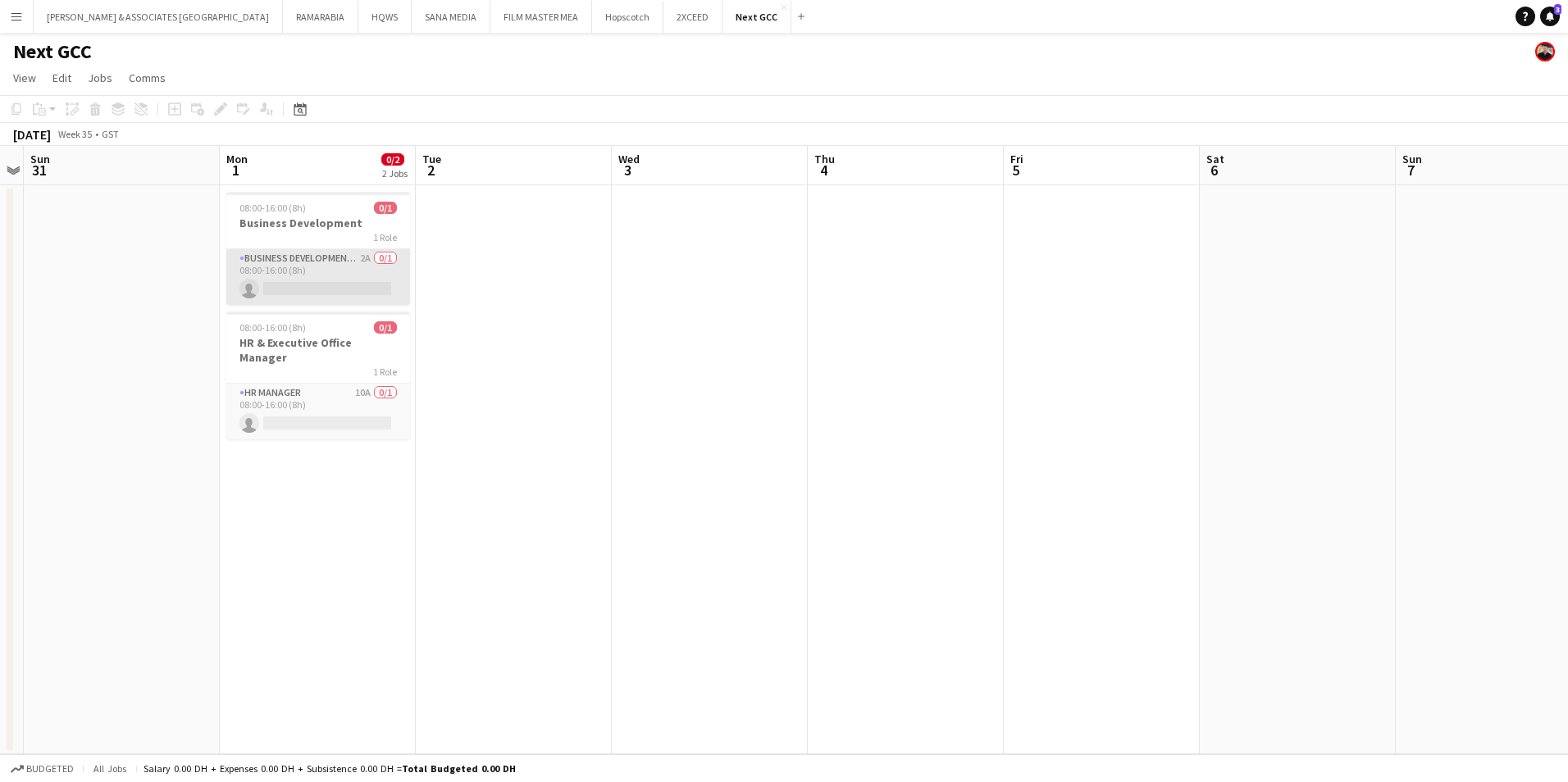
click at [289, 271] on app-card-role "Business Development Manager 2A 0/1 08:00-16:00 (8h) single-neutral-actions" at bounding box center [318, 277] width 184 height 56
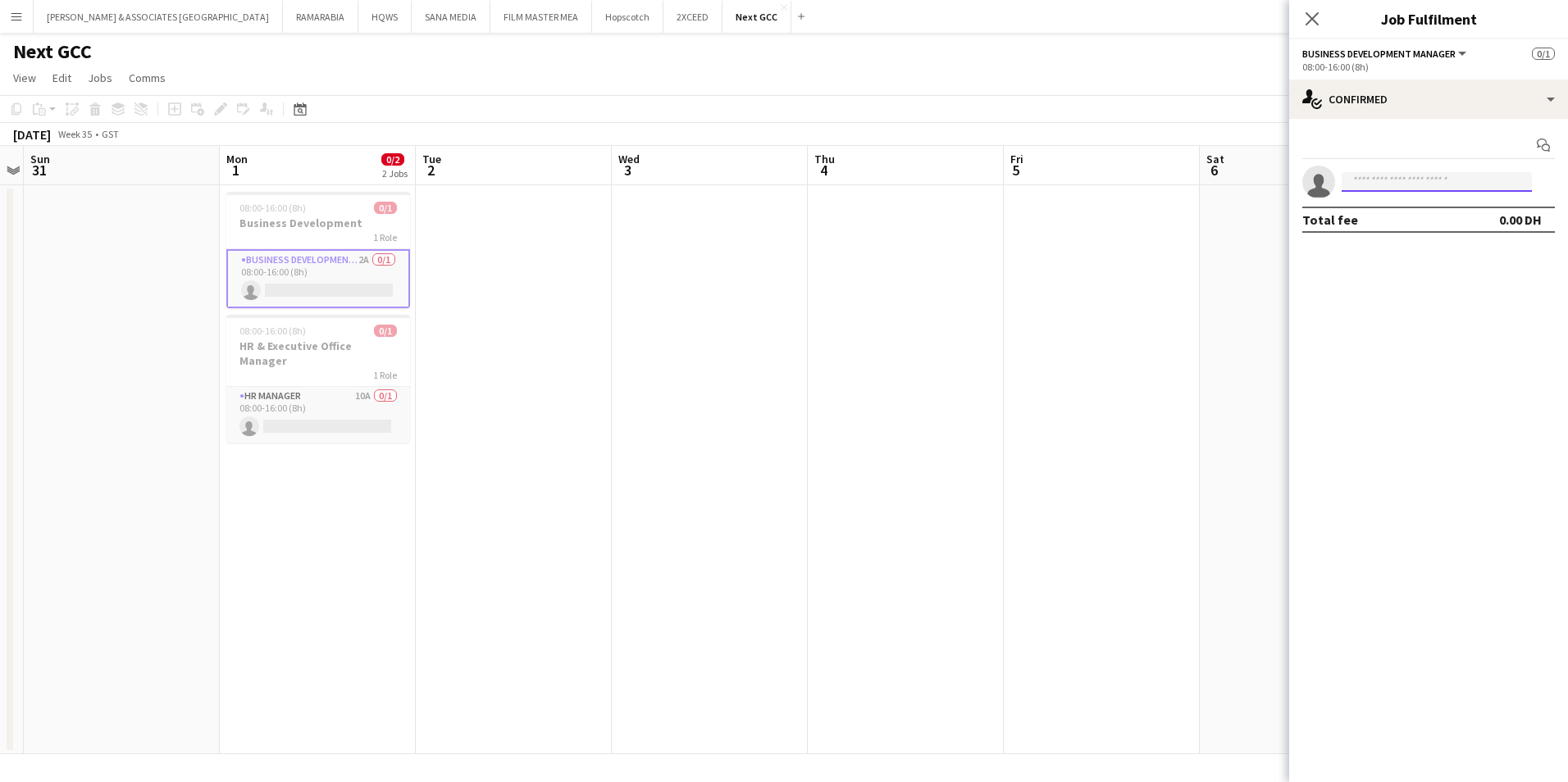
click at [1412, 178] on input at bounding box center [1437, 182] width 190 height 20
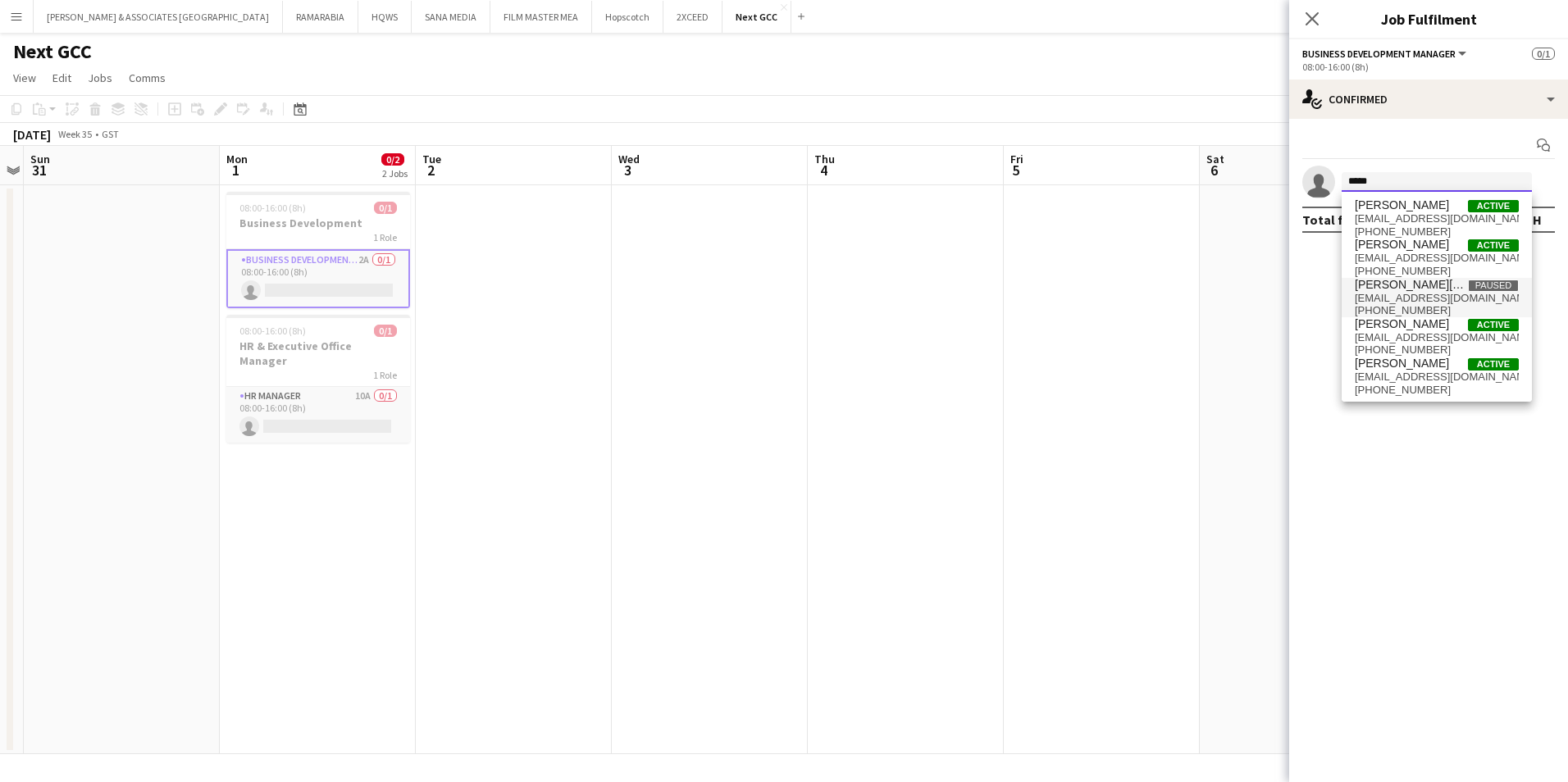
scroll to position [1, 0]
type input "*****"
click at [1409, 488] on mat-expansion-panel "check Confirmed Start chat single-neutral-actions ***** Total fee 0.00 DH" at bounding box center [1429, 450] width 279 height 663
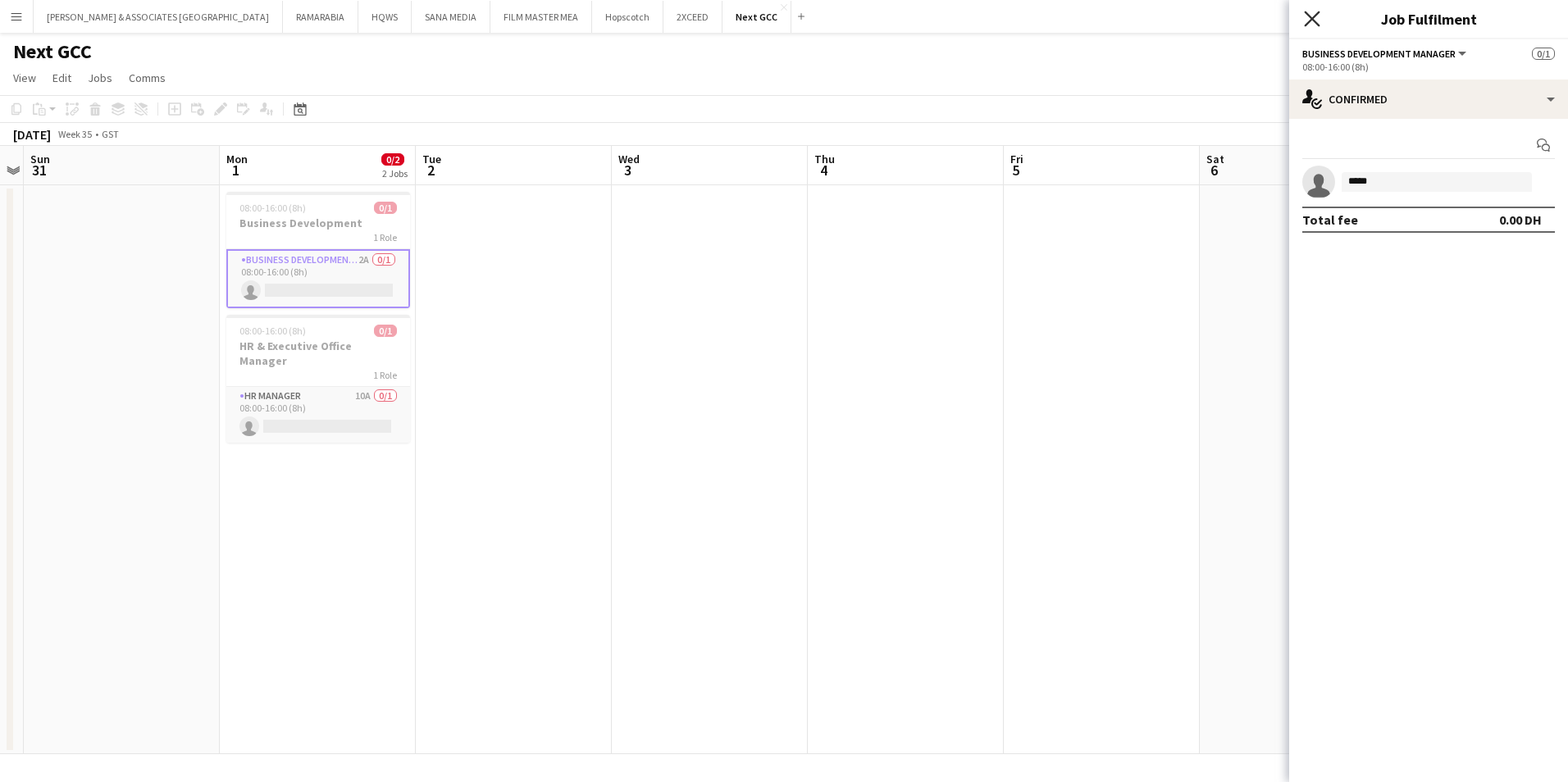
click at [1317, 20] on icon "Close pop-in" at bounding box center [1311, 19] width 15 height 15
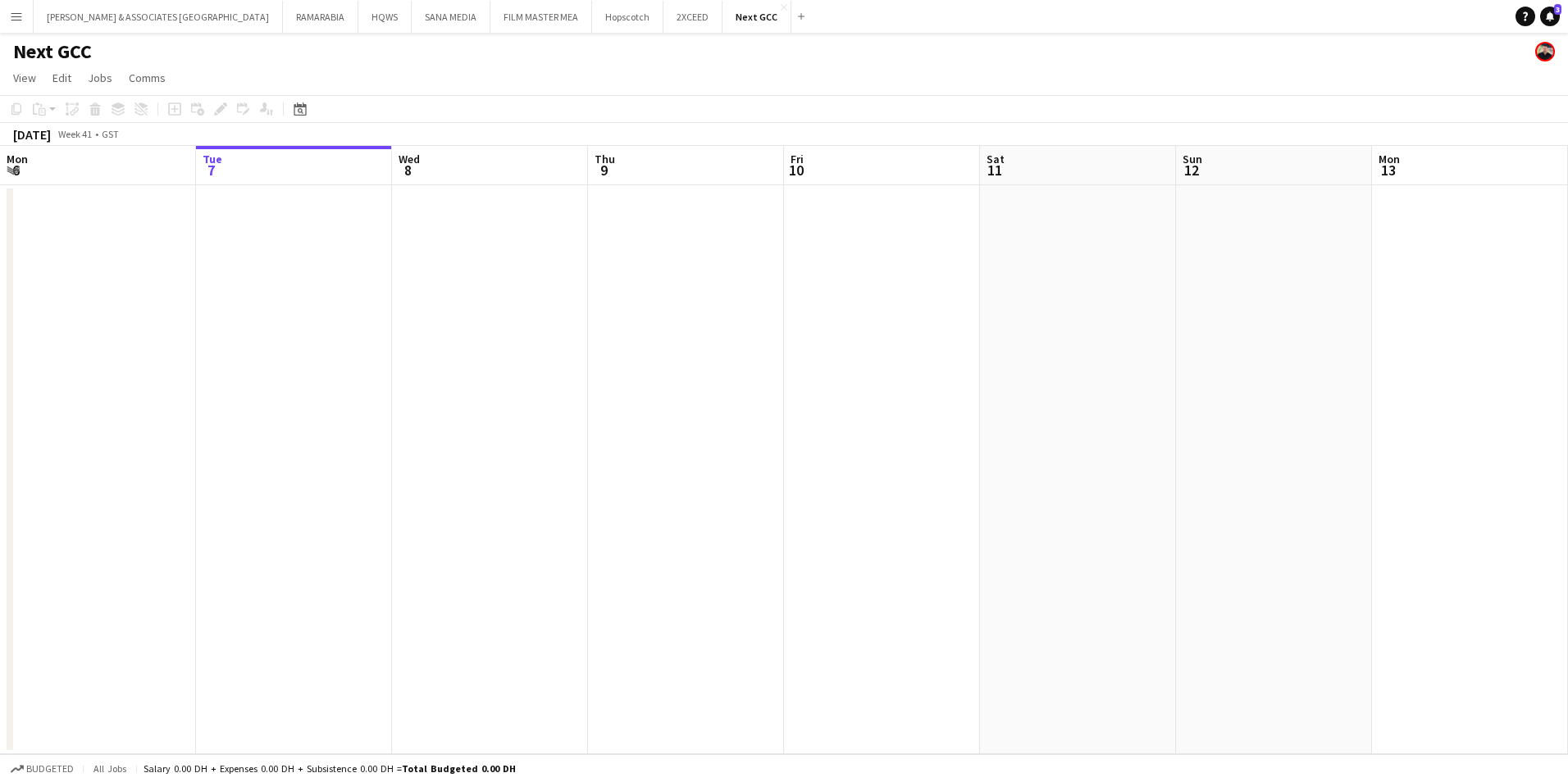
click at [20, 18] on app-icon "Menu" at bounding box center [16, 16] width 13 height 13
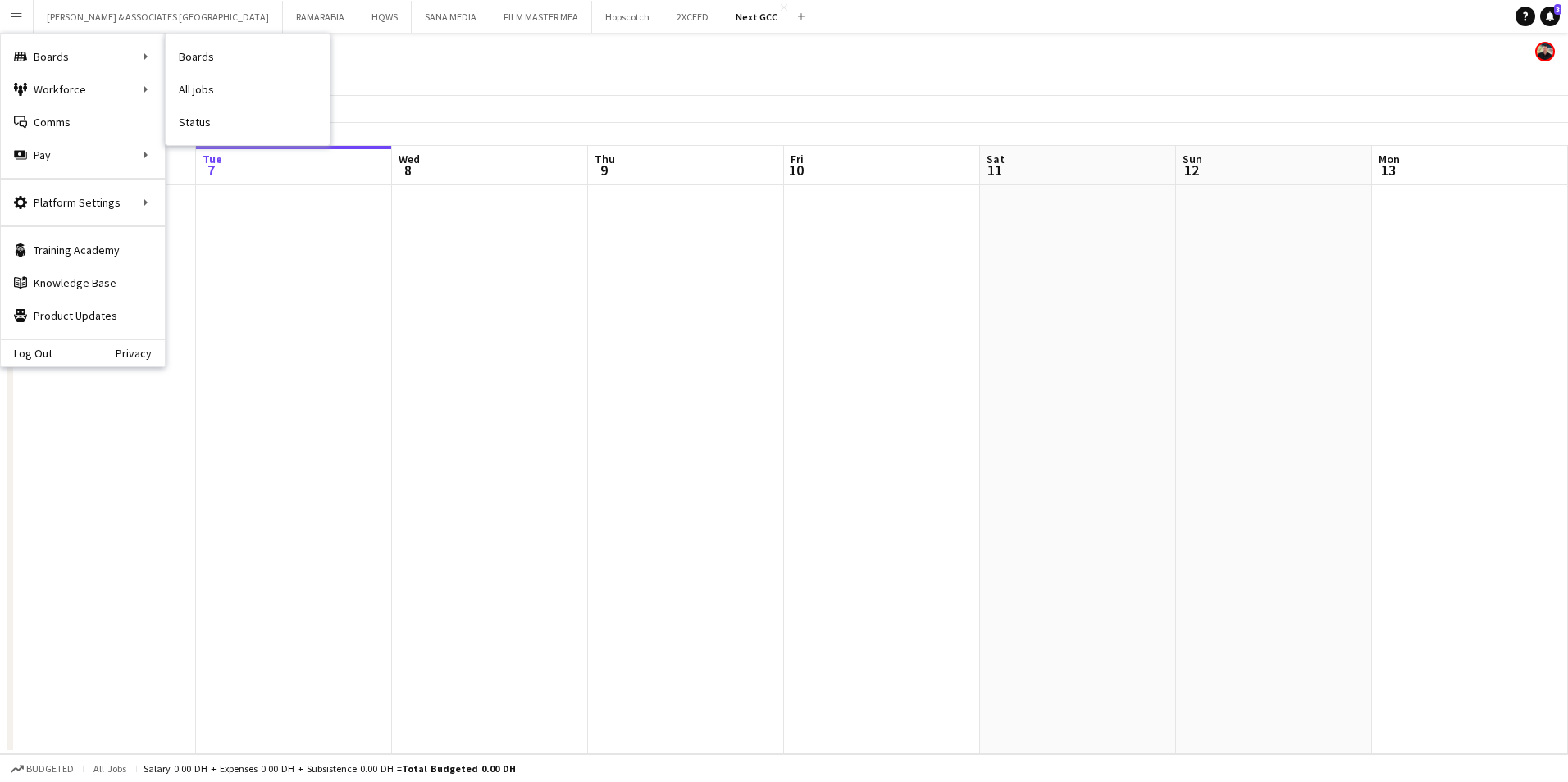
click at [521, 60] on div "Next GCC" at bounding box center [784, 48] width 1568 height 31
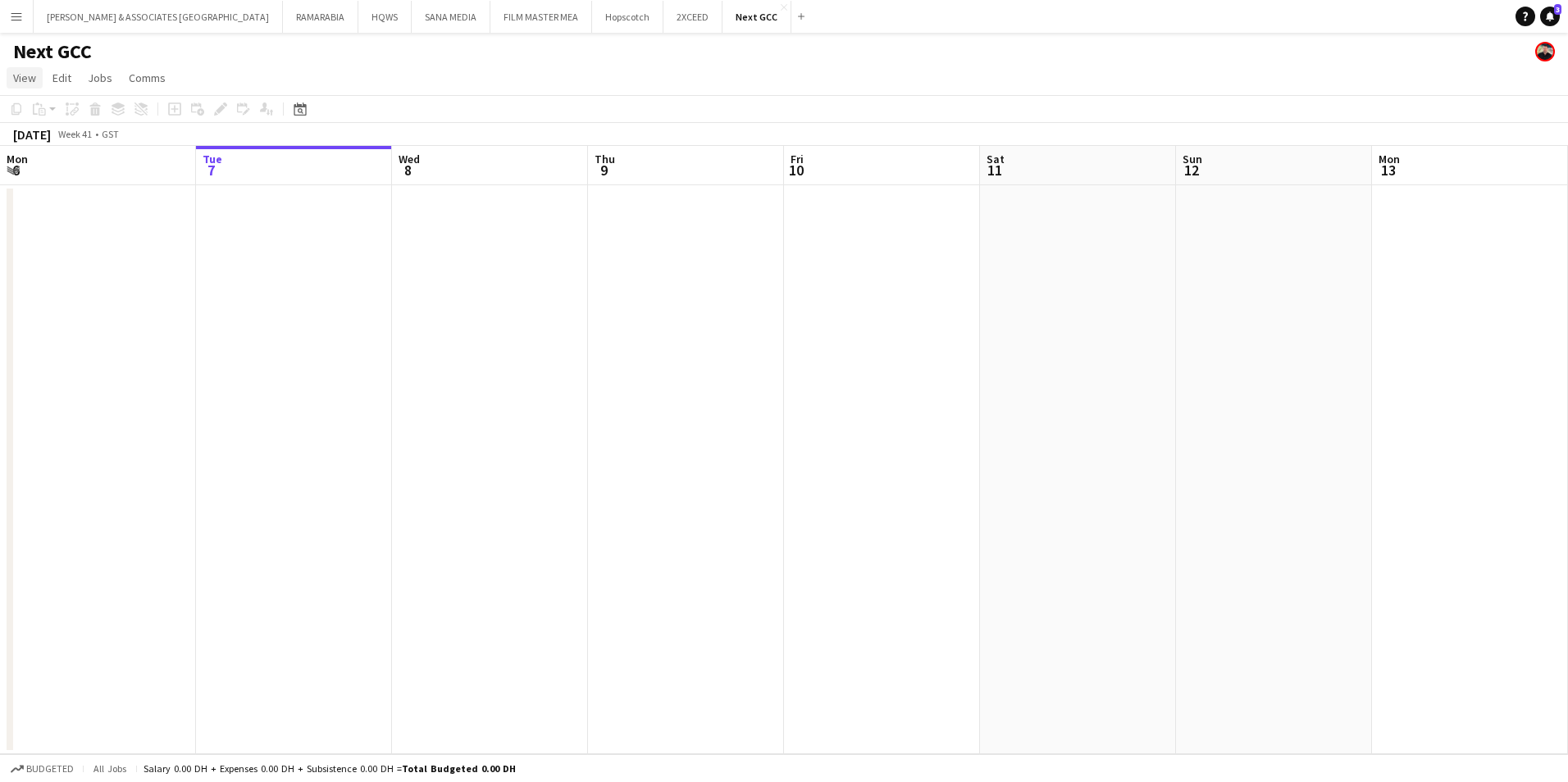
click at [14, 76] on span "View" at bounding box center [24, 77] width 23 height 14
click at [48, 184] on span "Month view" at bounding box center [48, 182] width 56 height 14
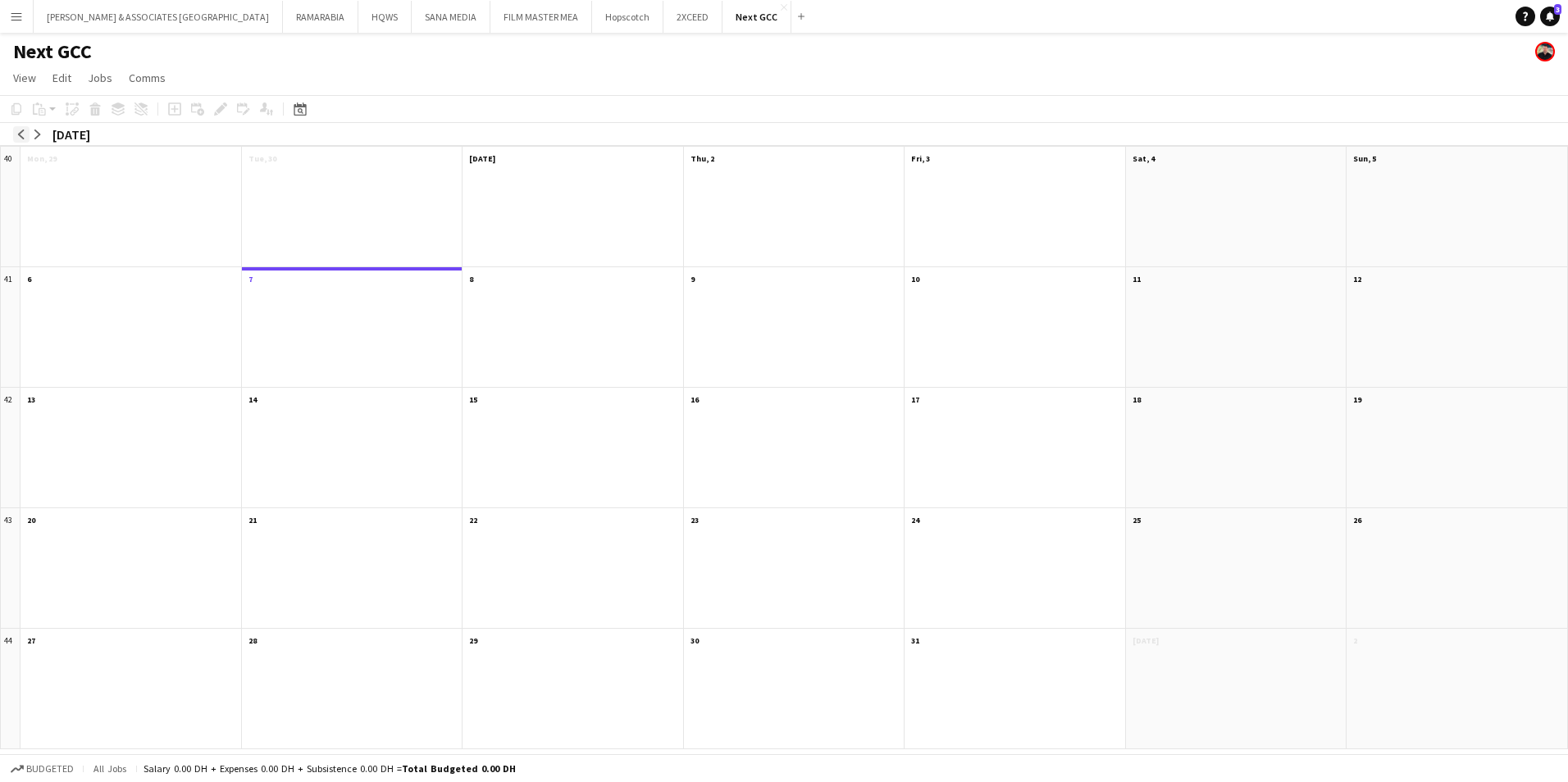
click at [19, 133] on app-icon "arrow-left" at bounding box center [21, 134] width 10 height 10
click at [97, 144] on div "arrow-left arrow-right September 2025" at bounding box center [54, 134] width 110 height 23
click at [97, 150] on app-month-view-date-header "[DATE] 2 Jobs 0/2" at bounding box center [130, 157] width 220 height 20
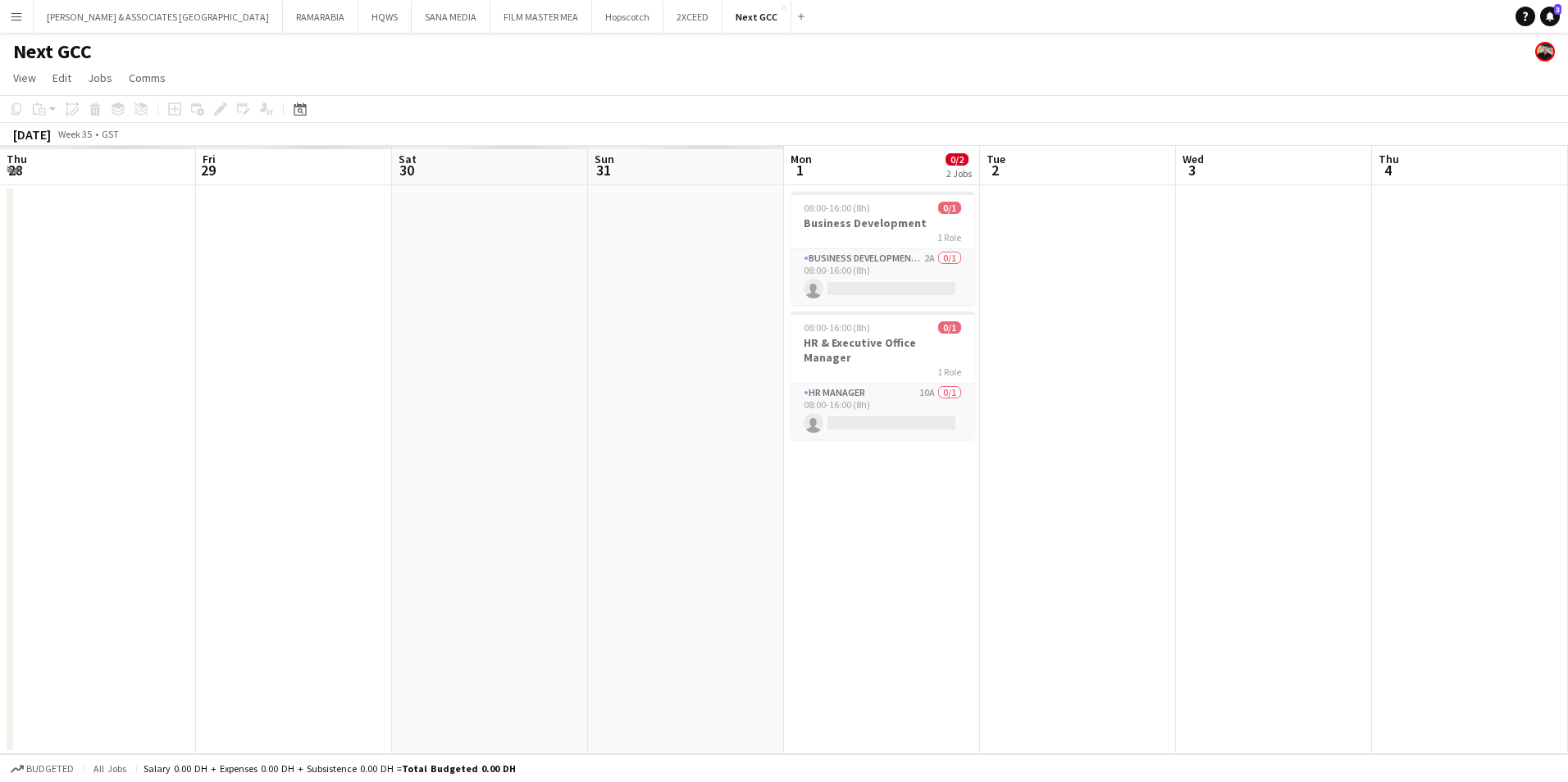
scroll to position [0, 565]
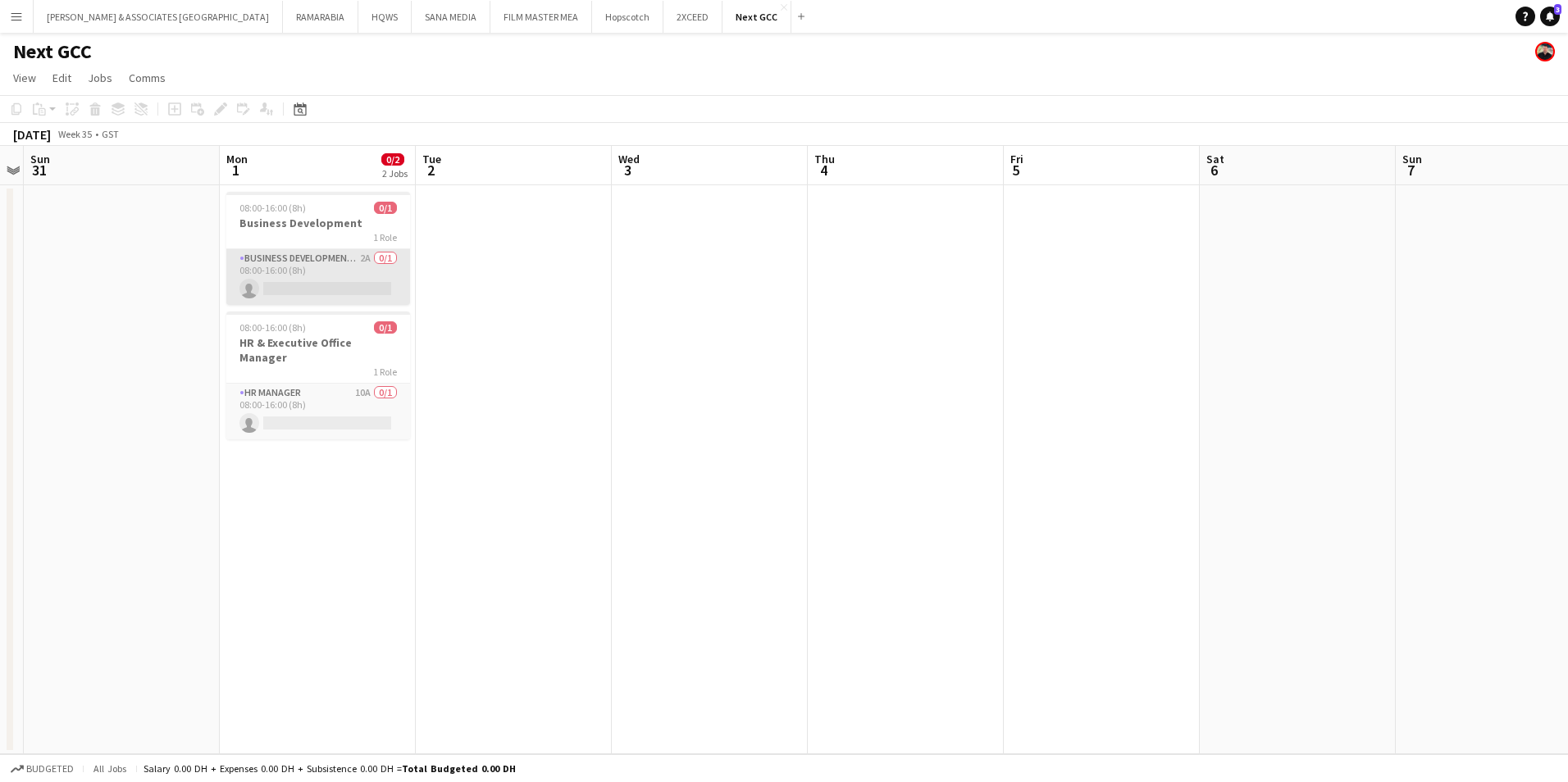
click at [284, 258] on app-card-role "Business Development Manager 2A 0/1 08:00-16:00 (8h) single-neutral-actions" at bounding box center [318, 277] width 184 height 56
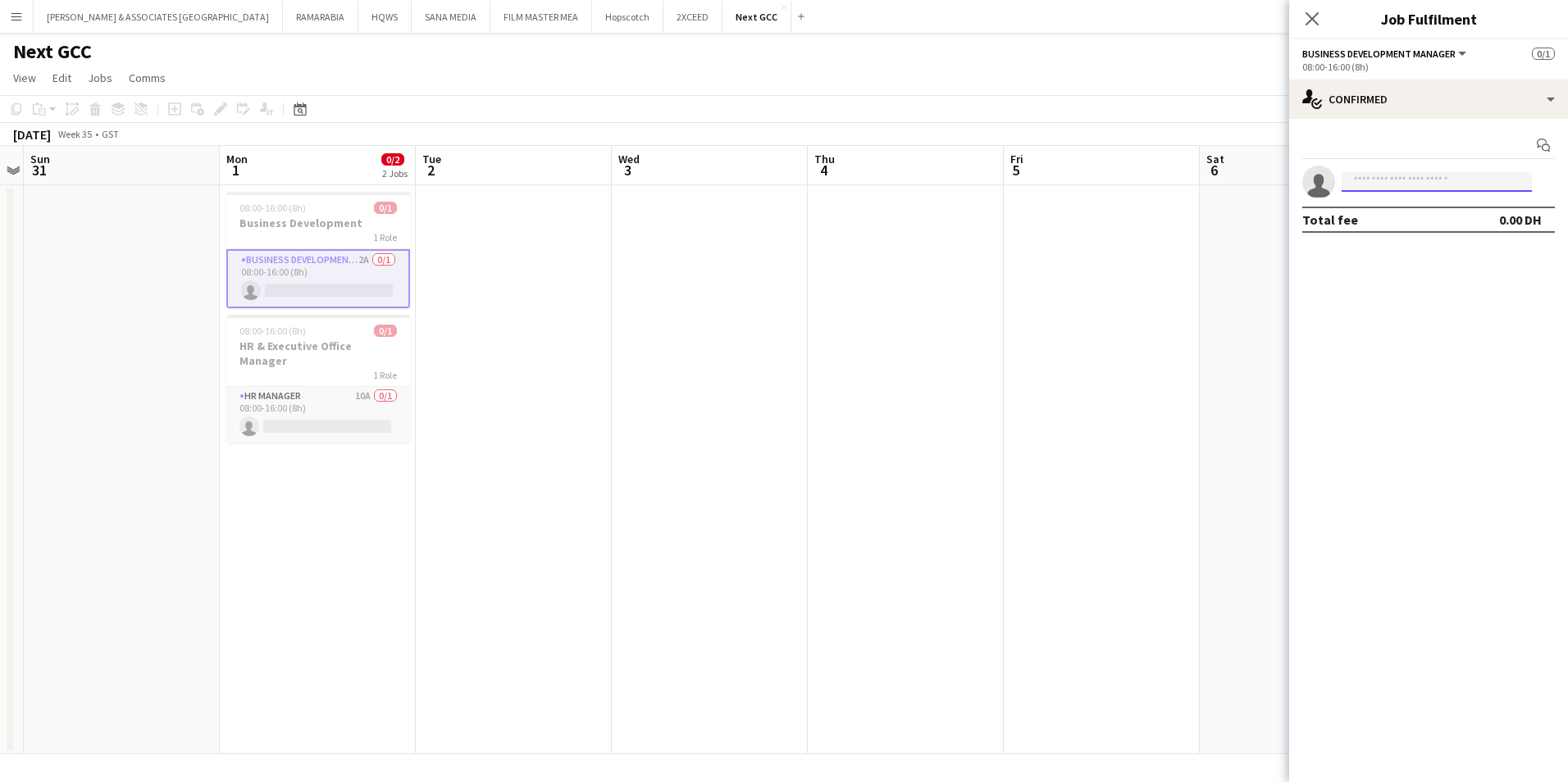
click at [1460, 178] on input at bounding box center [1437, 182] width 190 height 20
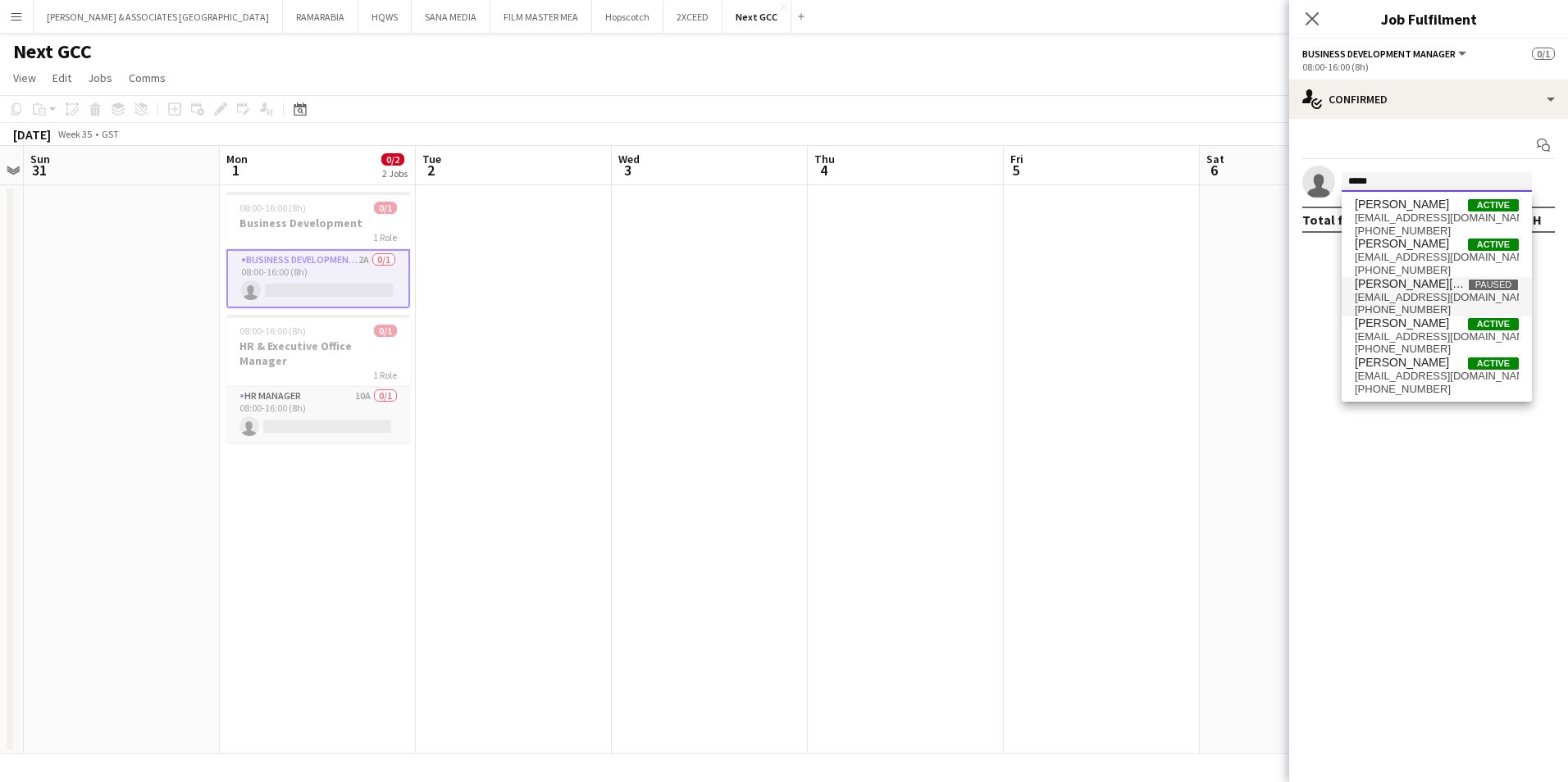
scroll to position [0, 0]
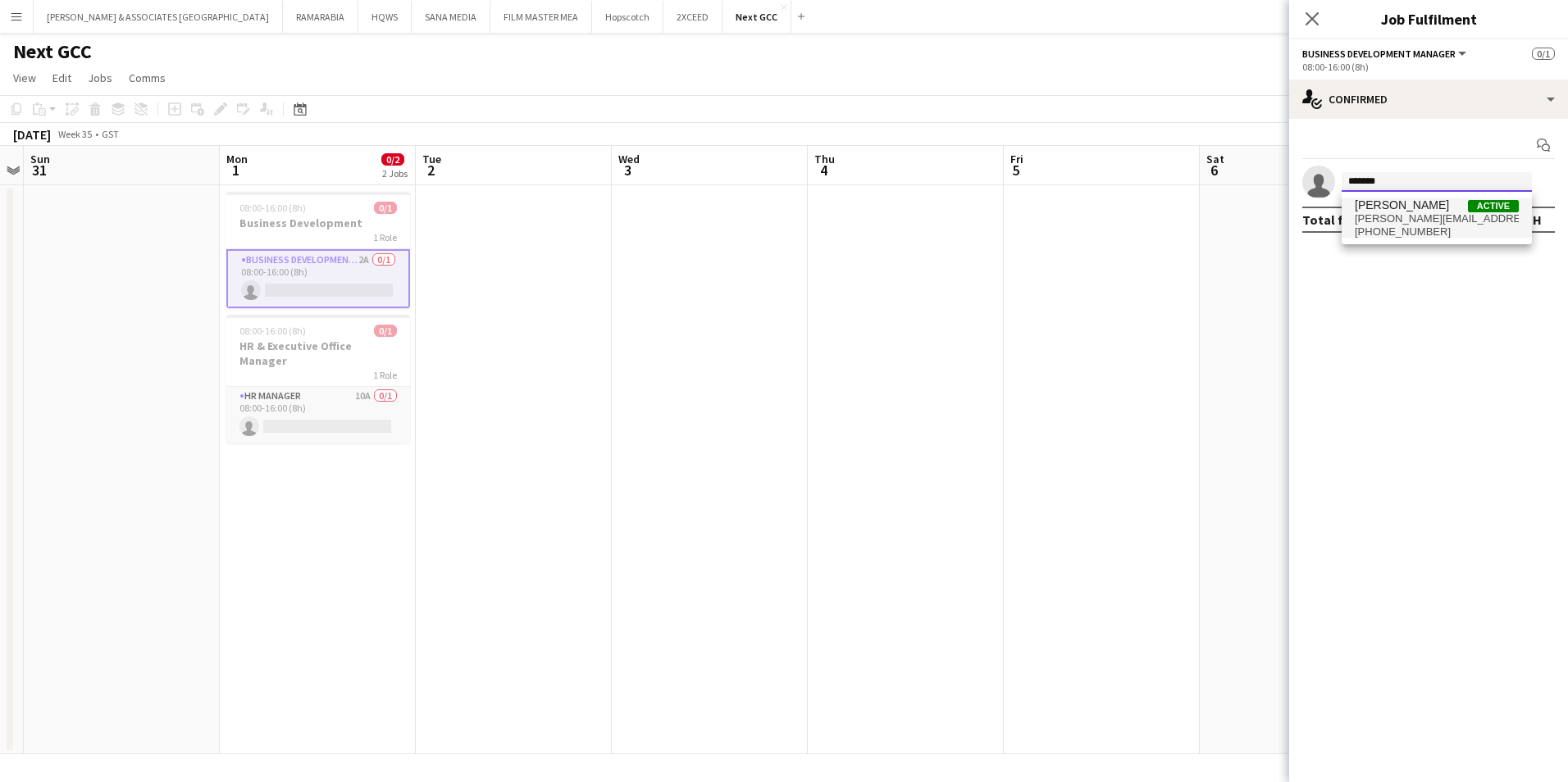
type input "*******"
click at [1403, 221] on span "[PERSON_NAME][EMAIL_ADDRESS][DOMAIN_NAME]" at bounding box center [1436, 218] width 164 height 13
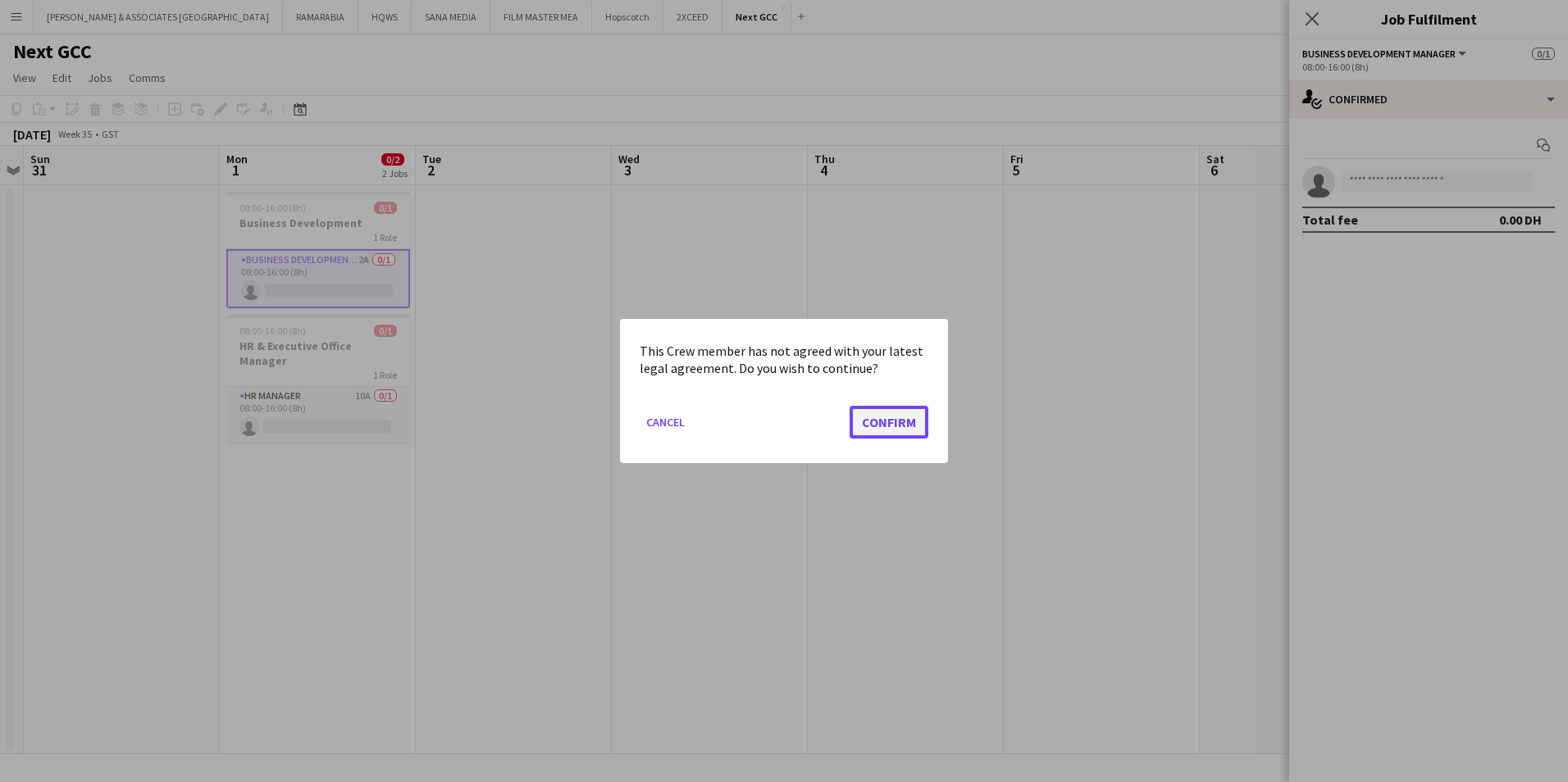
click at [891, 418] on button "Confirm" at bounding box center [889, 422] width 79 height 33
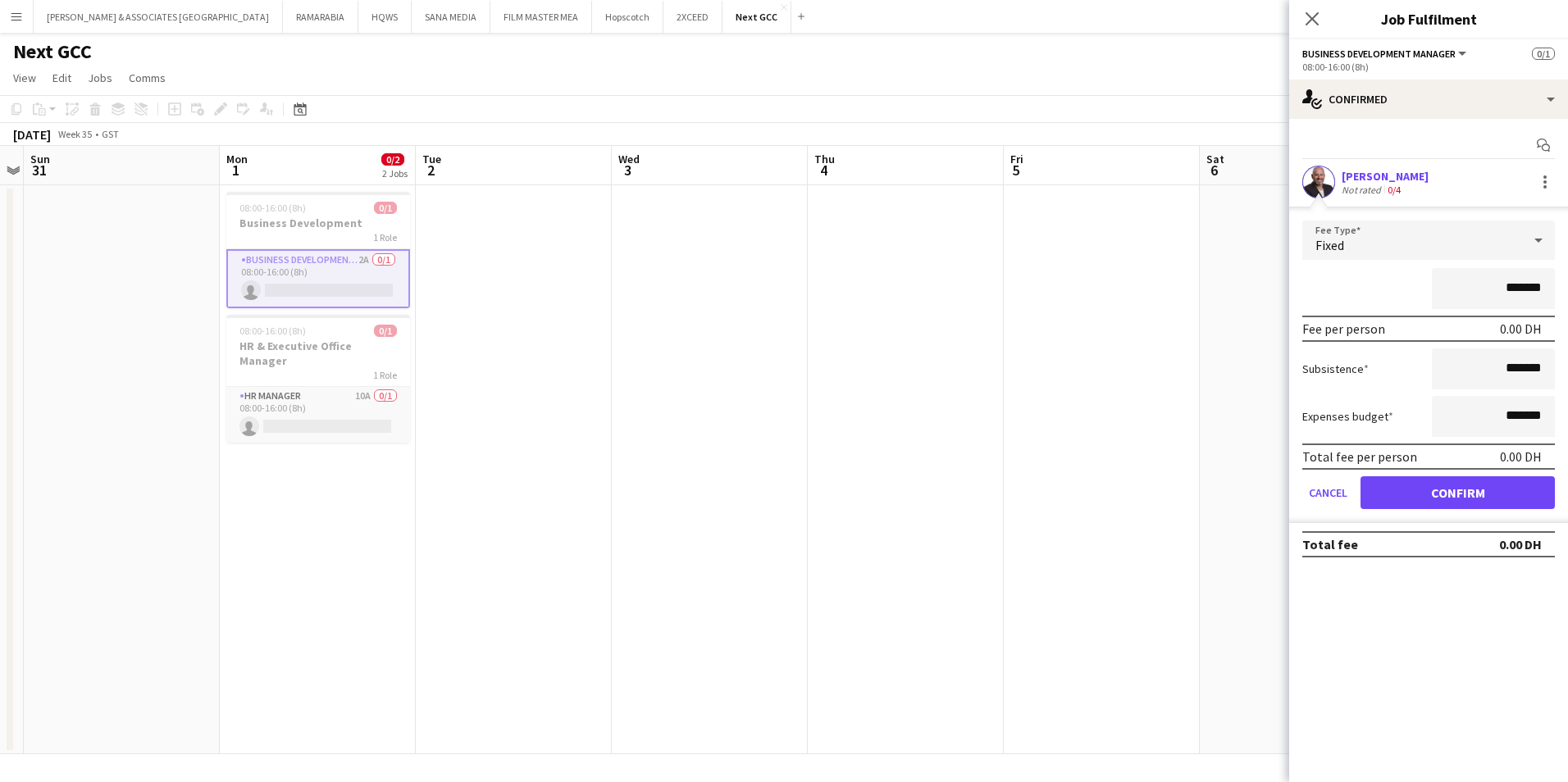
click at [1420, 246] on div "Fixed" at bounding box center [1412, 240] width 219 height 39
click at [1386, 289] on span "Hourly" at bounding box center [1429, 287] width 226 height 15
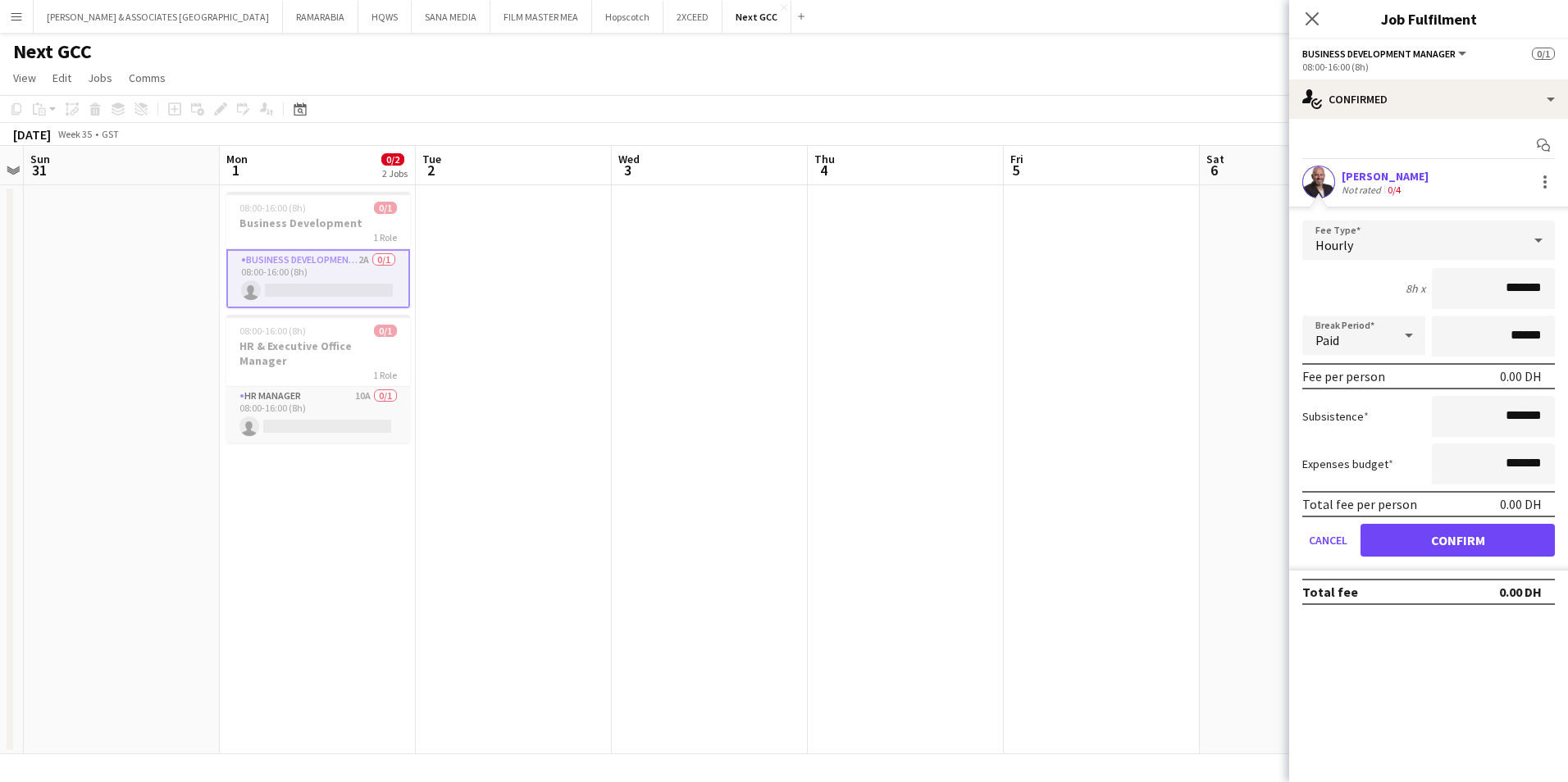
click at [1407, 283] on div "8h x" at bounding box center [1415, 288] width 20 height 14
click at [1501, 286] on input "*******" at bounding box center [1493, 288] width 123 height 41
click at [1546, 285] on input "*******" at bounding box center [1493, 288] width 123 height 41
click at [1525, 288] on input "*******" at bounding box center [1493, 288] width 123 height 41
click at [1542, 189] on div at bounding box center [1544, 182] width 20 height 20
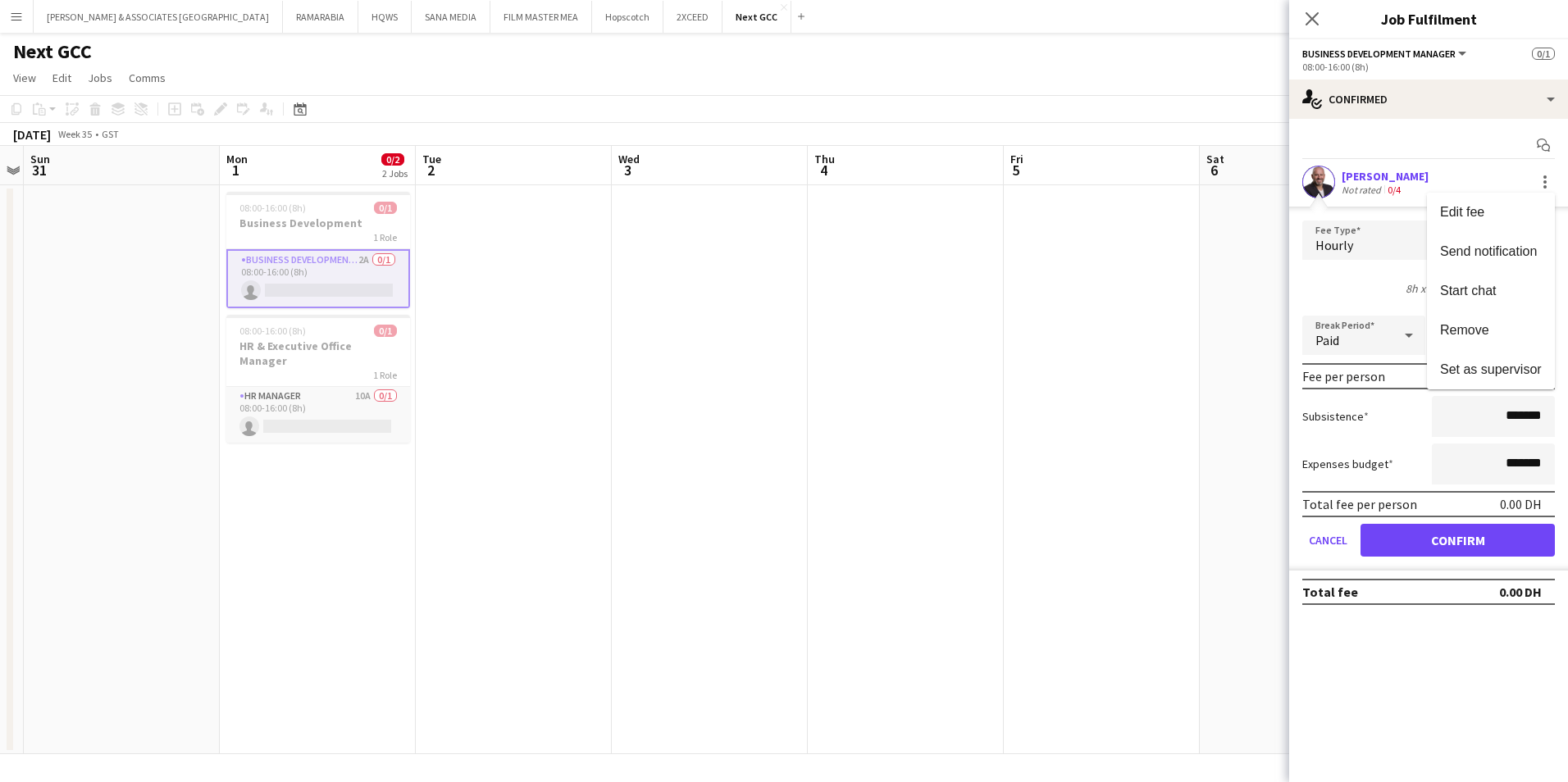
click at [1511, 162] on div at bounding box center [784, 391] width 1568 height 782
click at [1543, 197] on div "Karim Naoum Not rated 0/4" at bounding box center [1429, 182] width 279 height 33
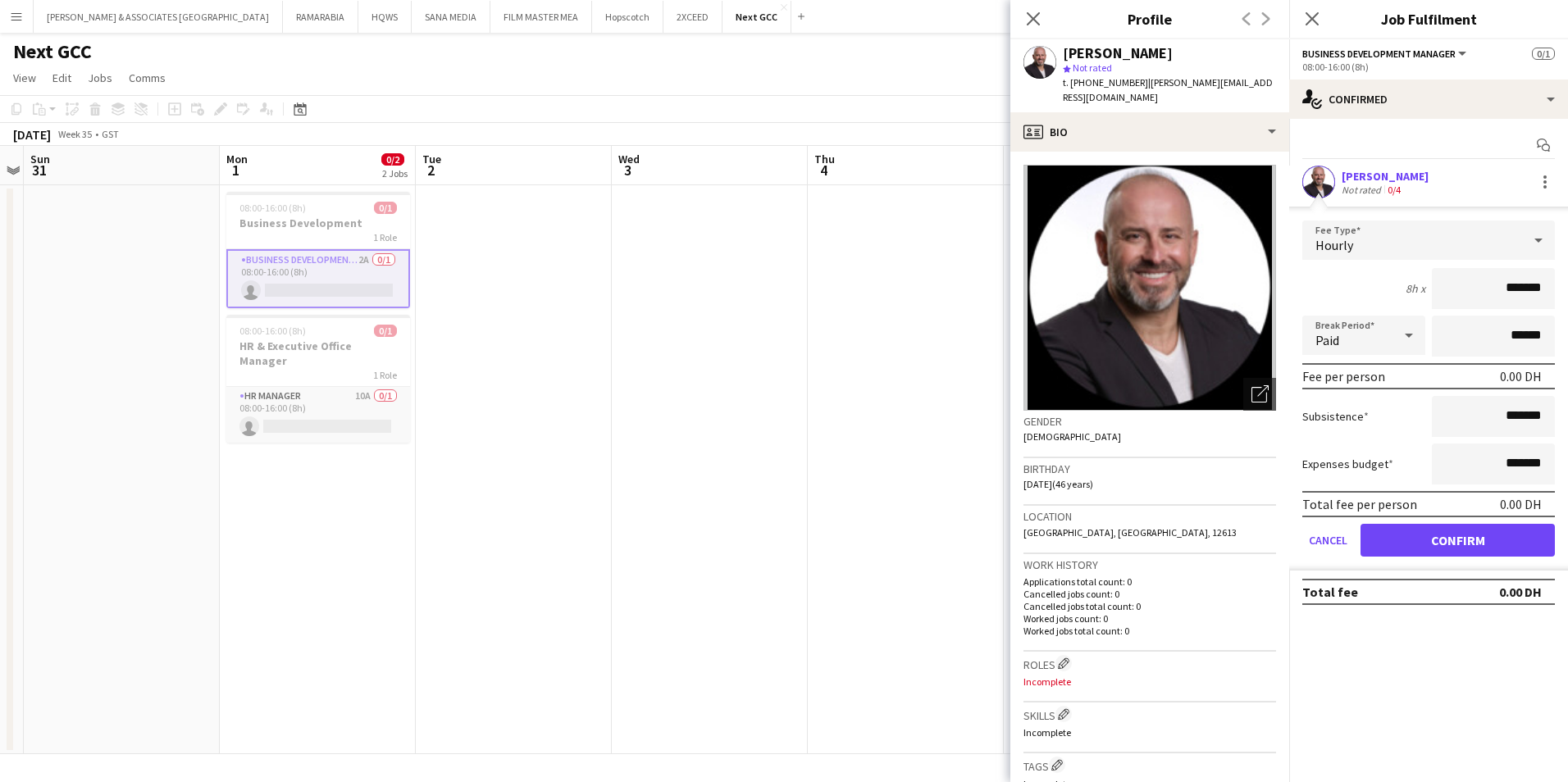
click at [1555, 184] on div "Karim Naoum Not rated 0/4" at bounding box center [1429, 182] width 279 height 33
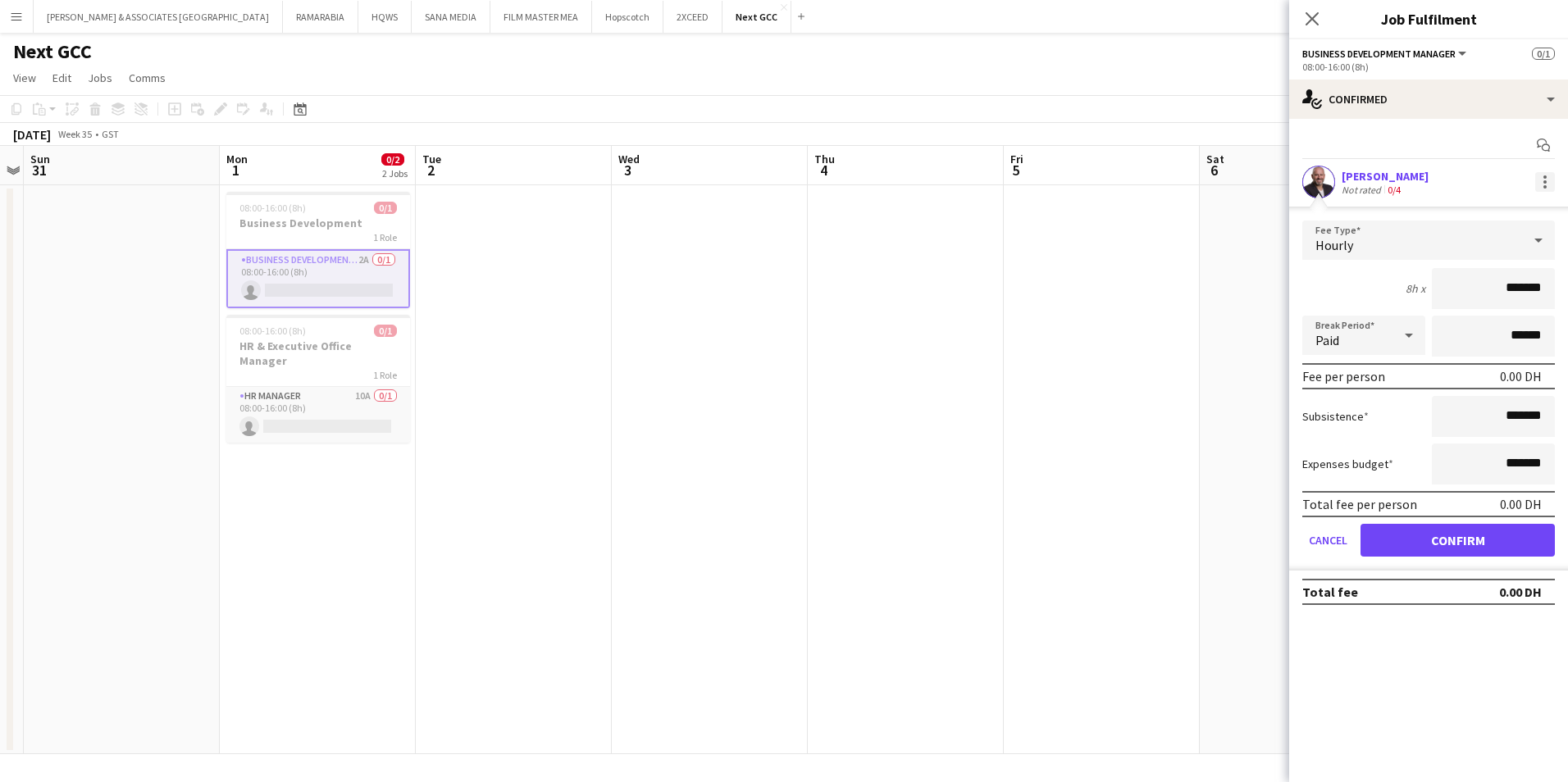
click at [1548, 184] on div at bounding box center [1544, 182] width 20 height 20
click at [1497, 215] on span "Edit fee" at bounding box center [1491, 212] width 102 height 14
click at [1414, 241] on div "Hourly" at bounding box center [1412, 240] width 219 height 39
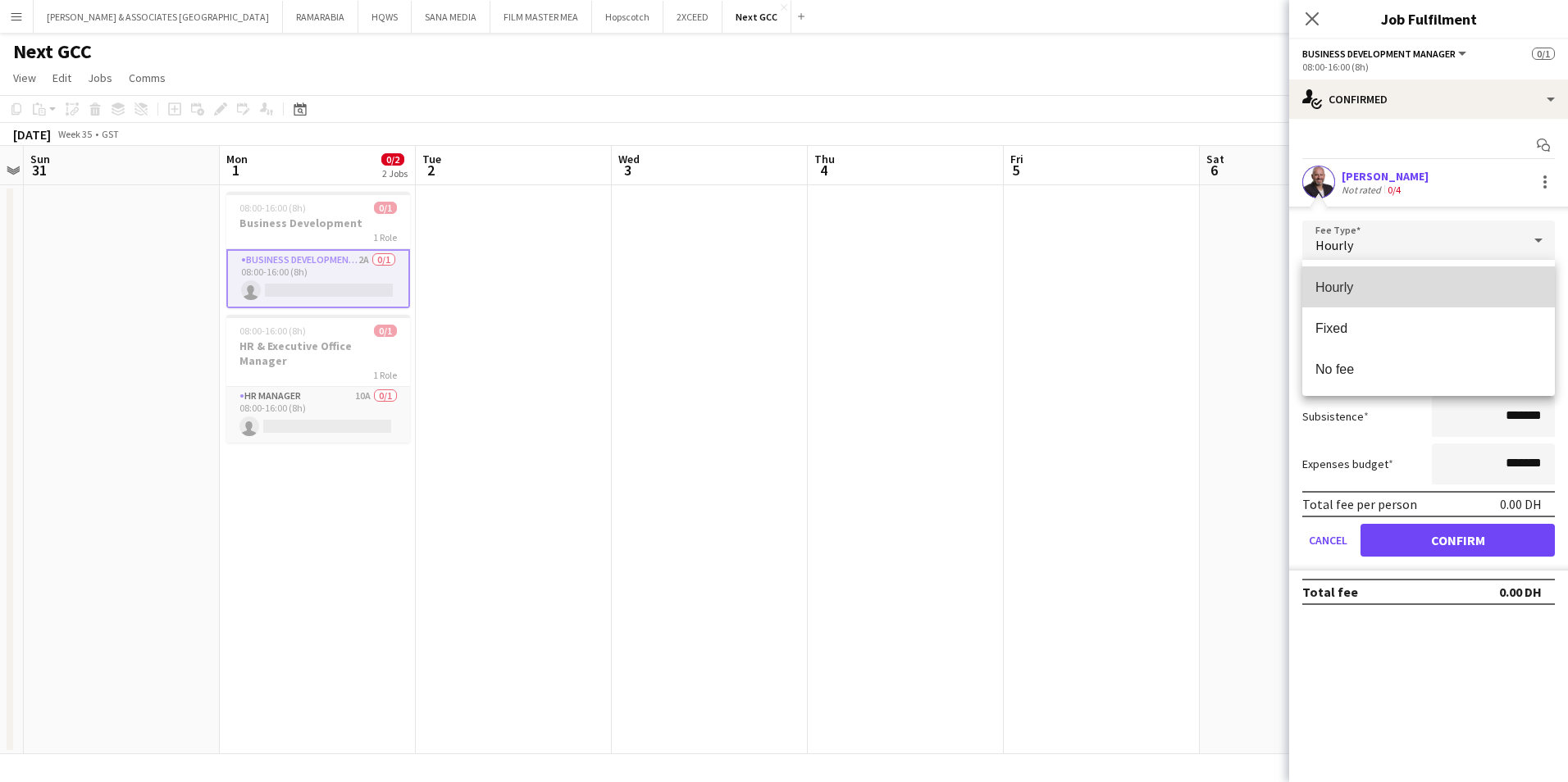
click at [1385, 289] on span "Hourly" at bounding box center [1429, 287] width 226 height 15
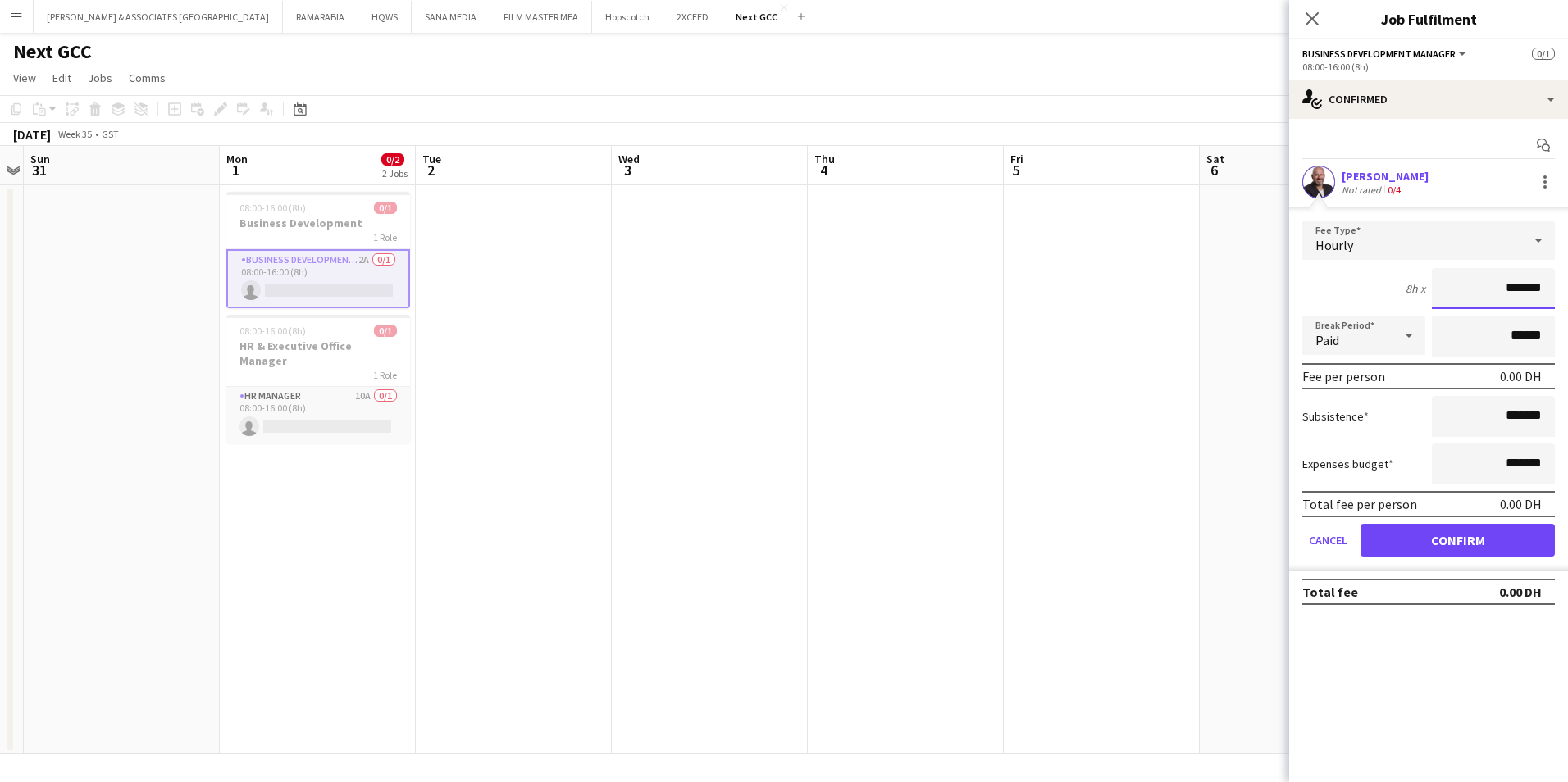
click at [1495, 297] on input "*******" at bounding box center [1493, 288] width 123 height 41
drag, startPoint x: 1571, startPoint y: 221, endPoint x: 1571, endPoint y: 243, distance: 22.0
click at [1567, 243] on html "Menu Boards Boards Boards All jobs Status Workforce Workforce My Workforce Recr…" at bounding box center [784, 391] width 1568 height 782
click at [1494, 173] on div "Karim Naoum Not rated 0/4" at bounding box center [1429, 182] width 279 height 33
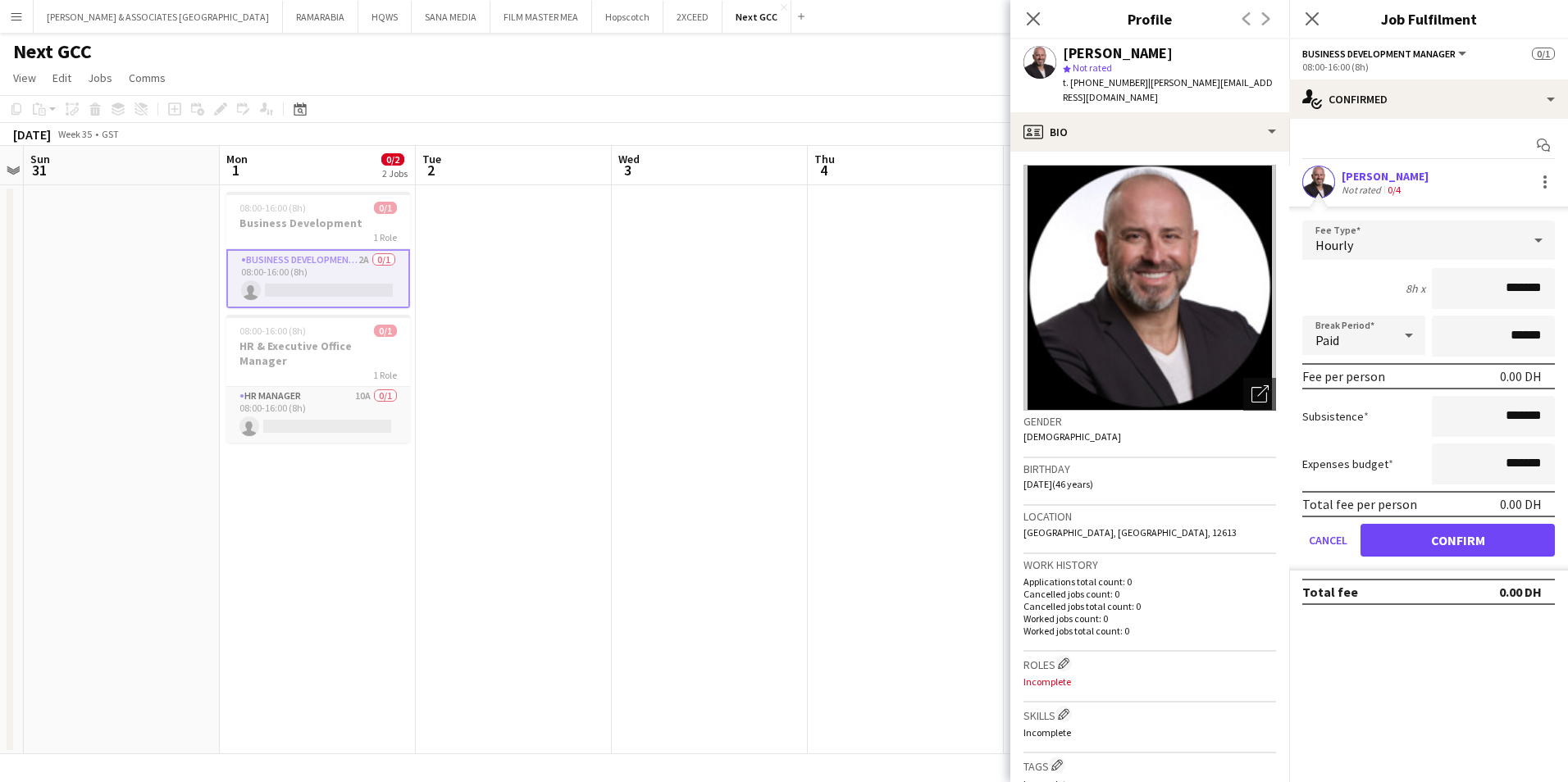
click at [1413, 343] on icon at bounding box center [1408, 335] width 20 height 33
click at [1348, 396] on mat-option "Paid" at bounding box center [1363, 382] width 123 height 41
click at [1524, 275] on input "*******" at bounding box center [1493, 288] width 123 height 41
click at [1486, 276] on input "*******" at bounding box center [1493, 288] width 123 height 41
drag, startPoint x: 1489, startPoint y: 283, endPoint x: 1571, endPoint y: 296, distance: 83.0
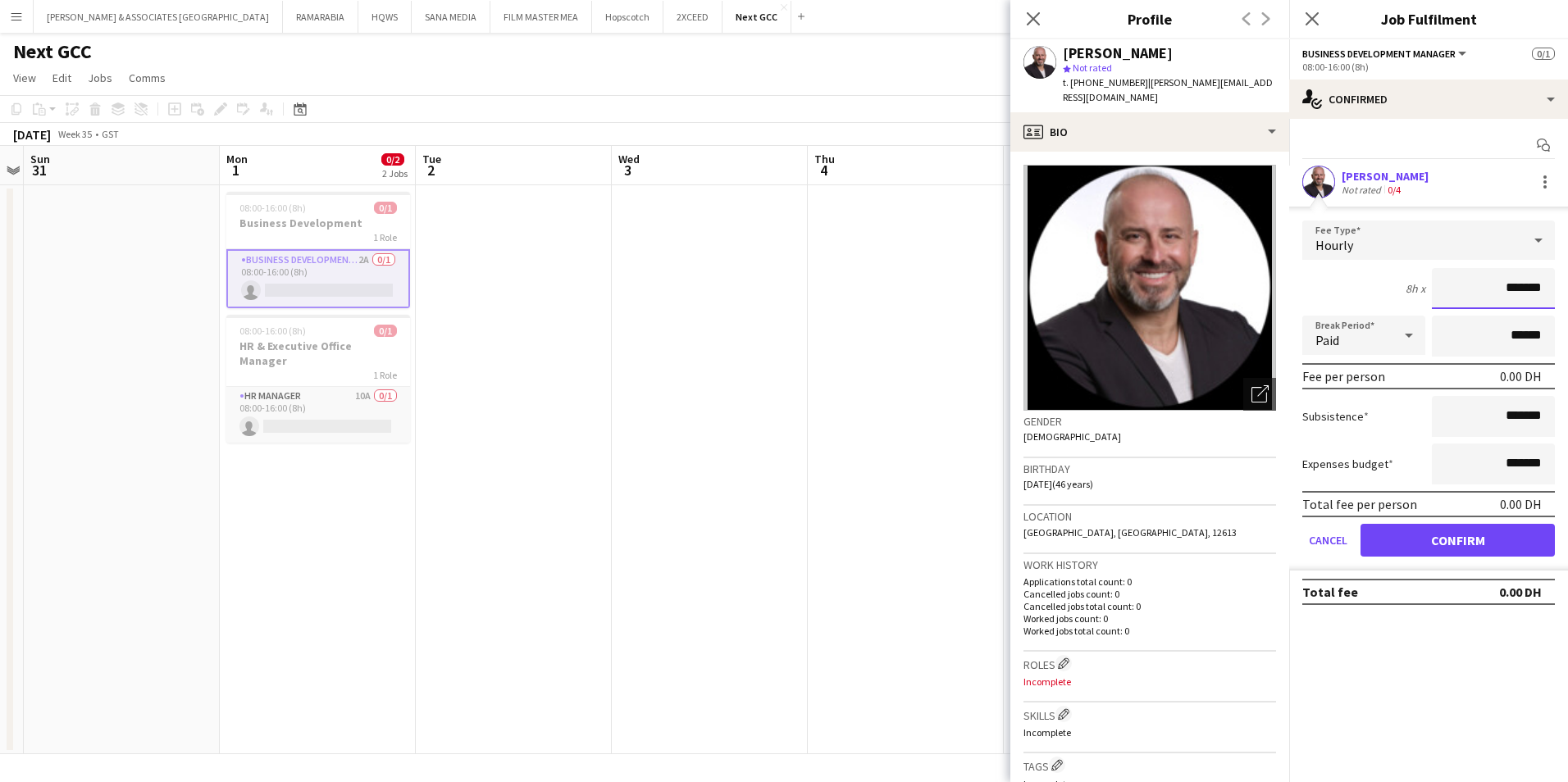
click at [1567, 296] on html "Menu Boards Boards Boards All jobs Status Workforce Workforce My Workforce Recr…" at bounding box center [784, 391] width 1568 height 782
type input "******"
click button "Confirm" at bounding box center [1457, 540] width 195 height 33
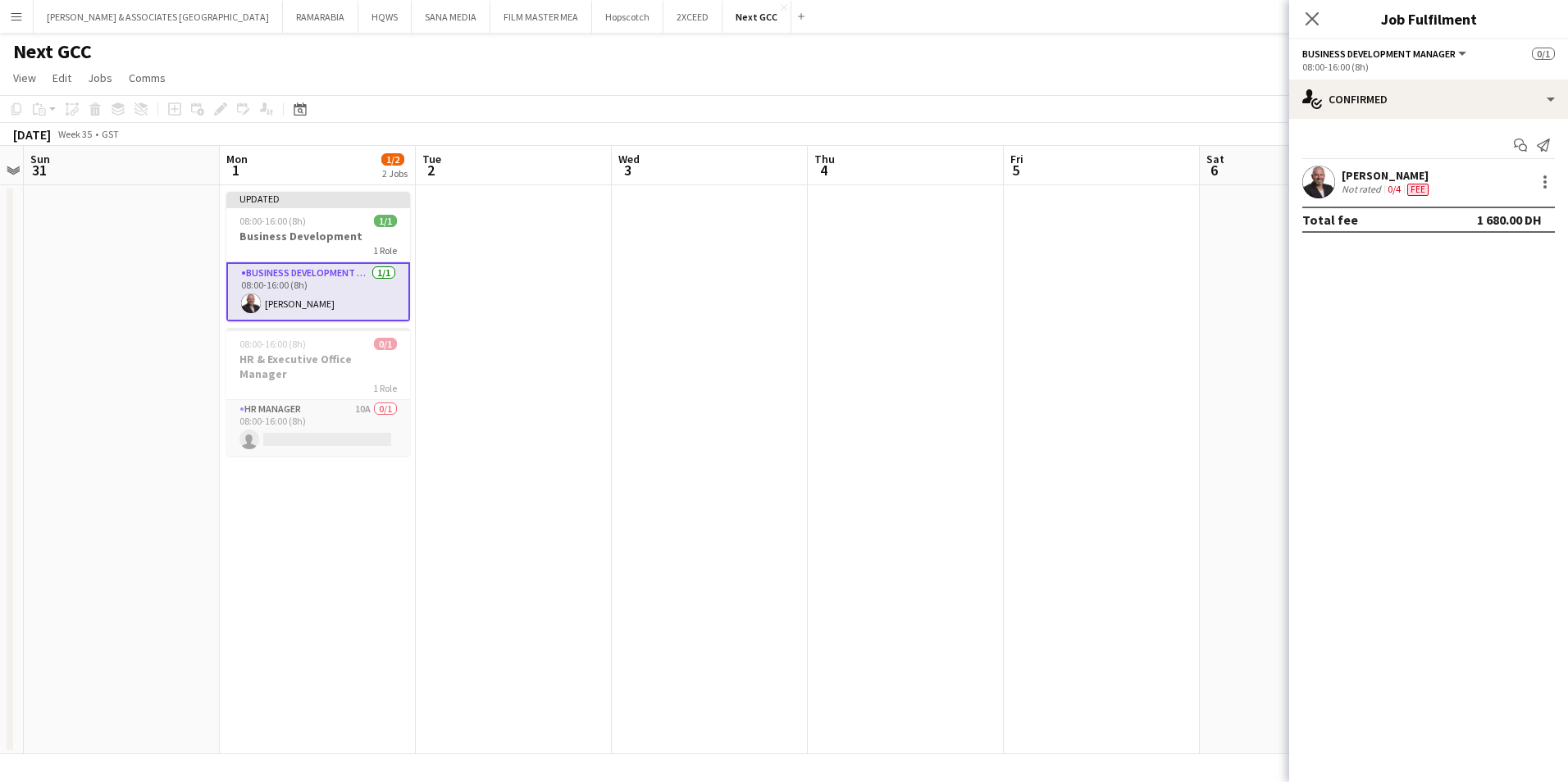
click at [1480, 172] on div "Karim Naoum Not rated 0/4 Fee" at bounding box center [1429, 182] width 279 height 33
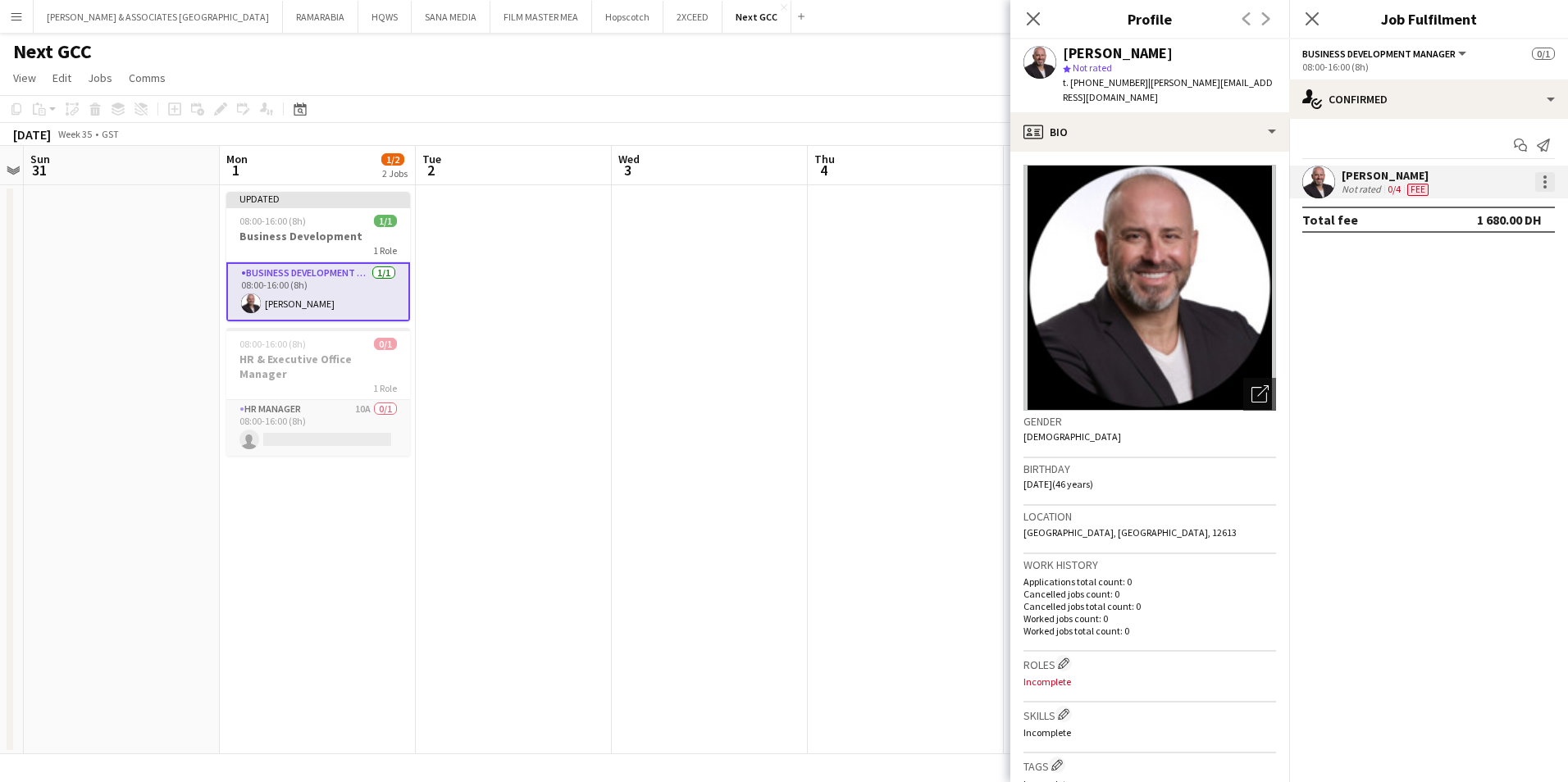
click at [1548, 181] on div at bounding box center [1544, 182] width 20 height 20
click at [1489, 215] on span "Edit fee" at bounding box center [1491, 212] width 102 height 14
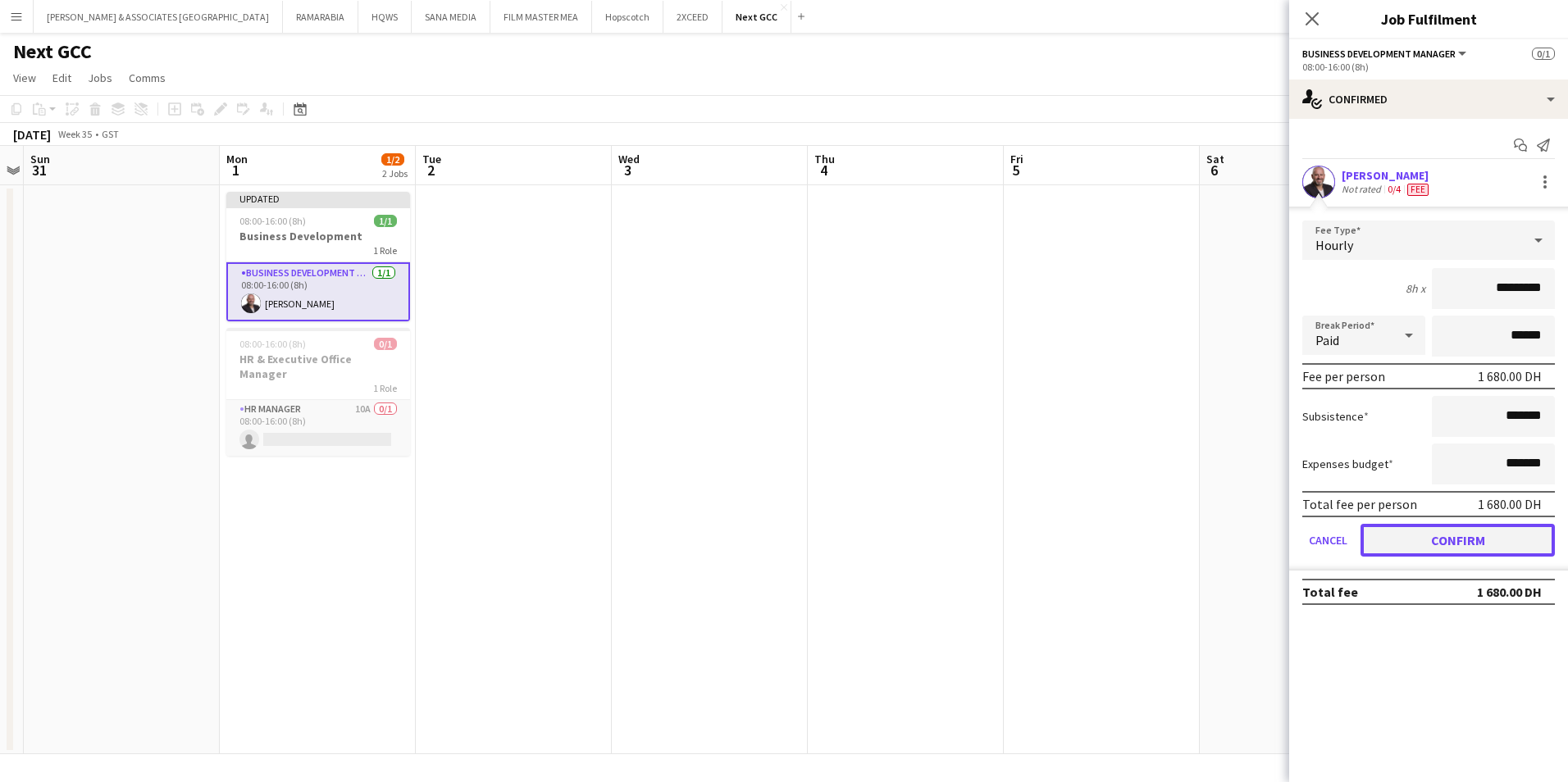
click at [1411, 539] on button "Confirm" at bounding box center [1457, 540] width 195 height 33
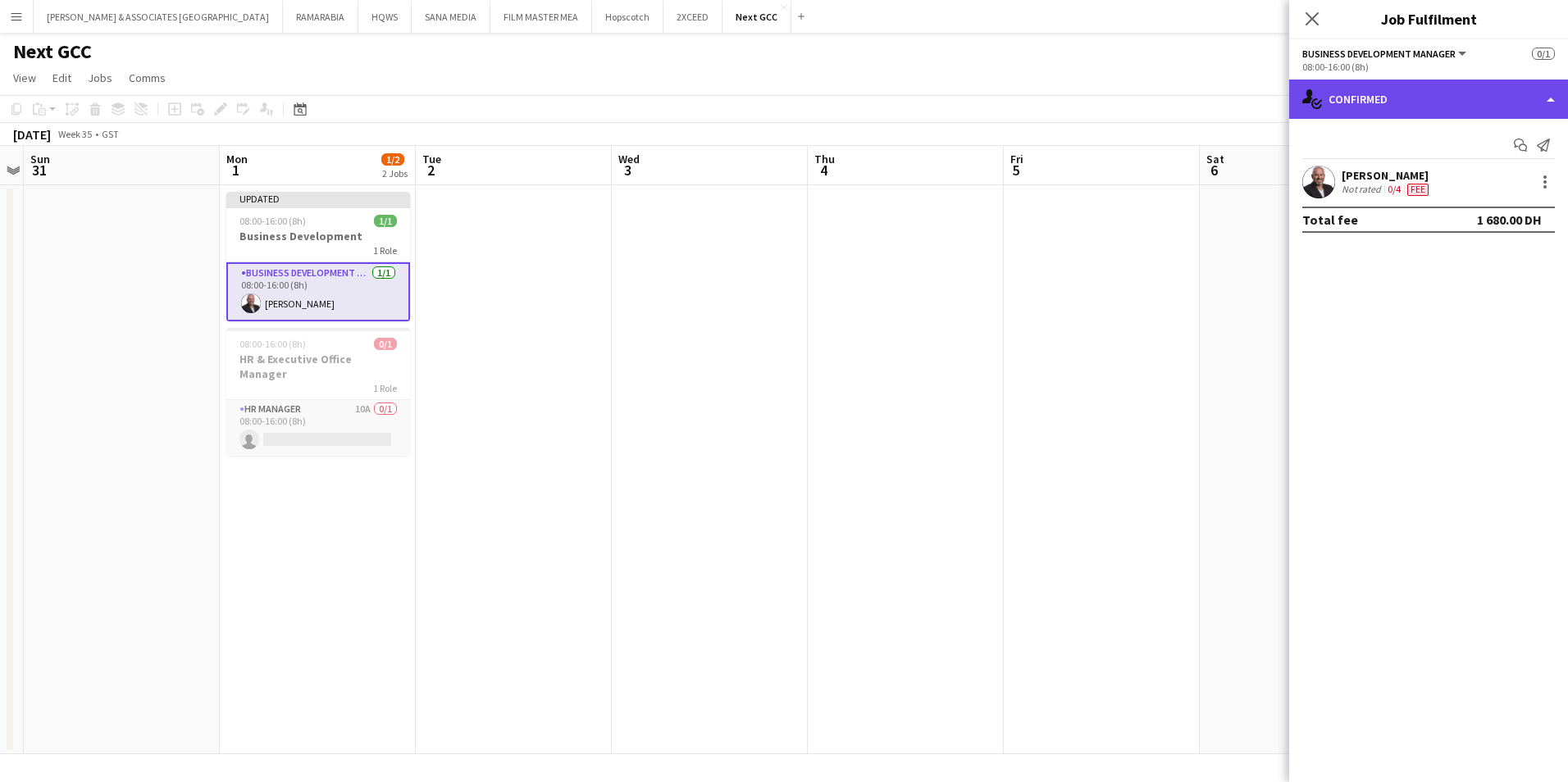
click at [1556, 106] on div "single-neutral-actions-check-2 Confirmed" at bounding box center [1429, 99] width 279 height 39
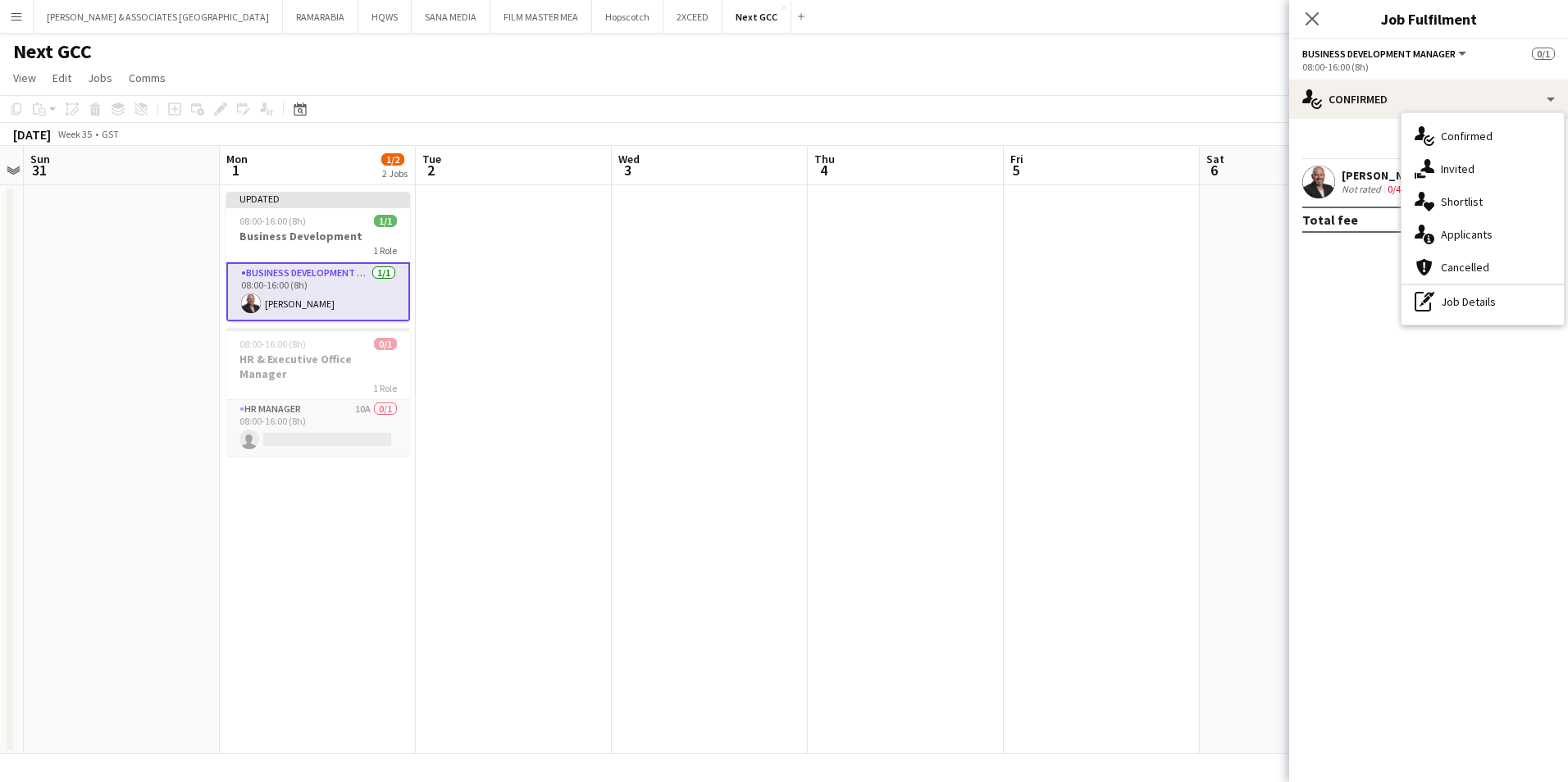
click at [1342, 144] on div "Start chat Send notification" at bounding box center [1428, 145] width 253 height 27
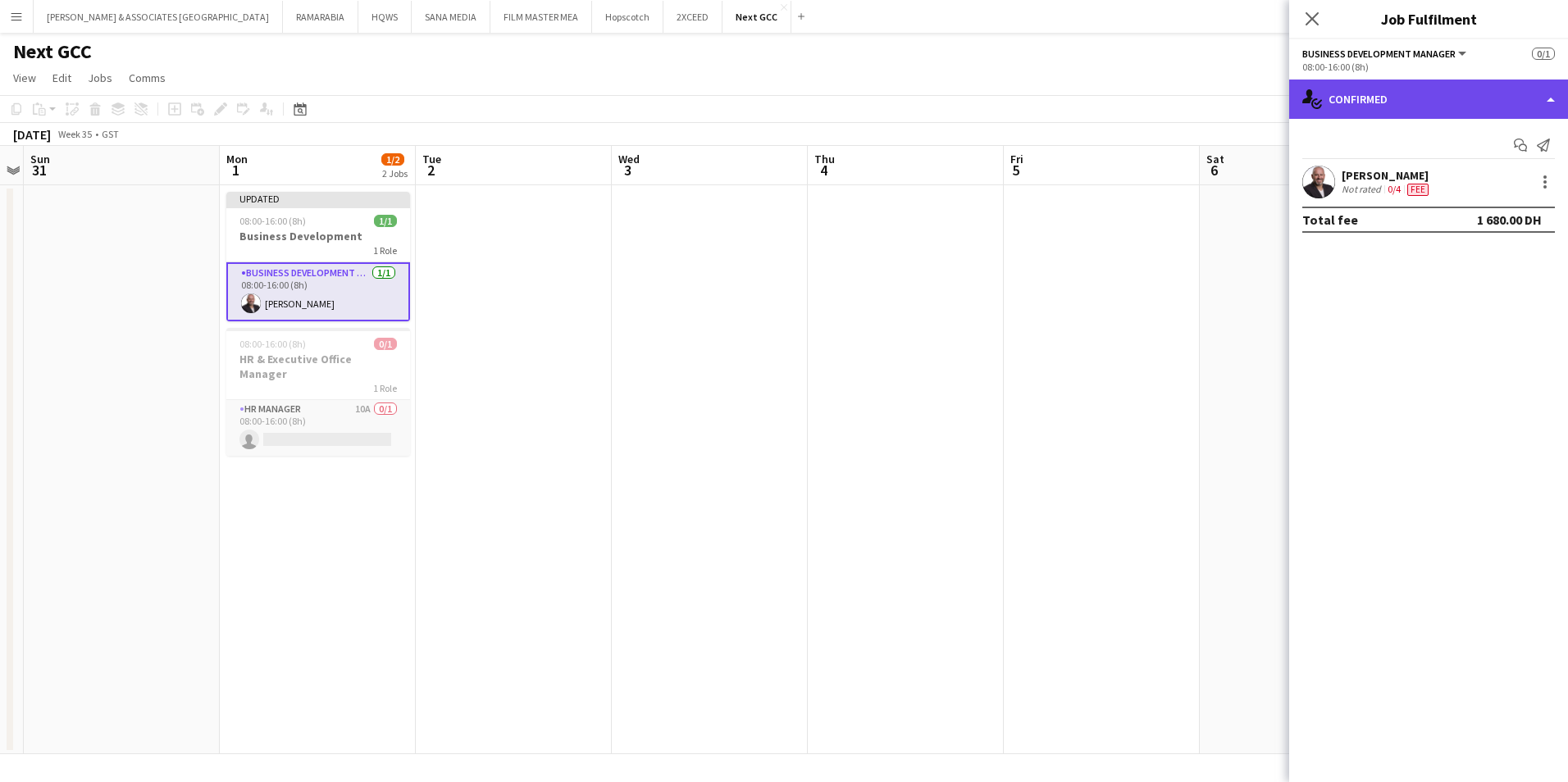
click at [1382, 109] on div "single-neutral-actions-check-2 Confirmed" at bounding box center [1429, 99] width 279 height 39
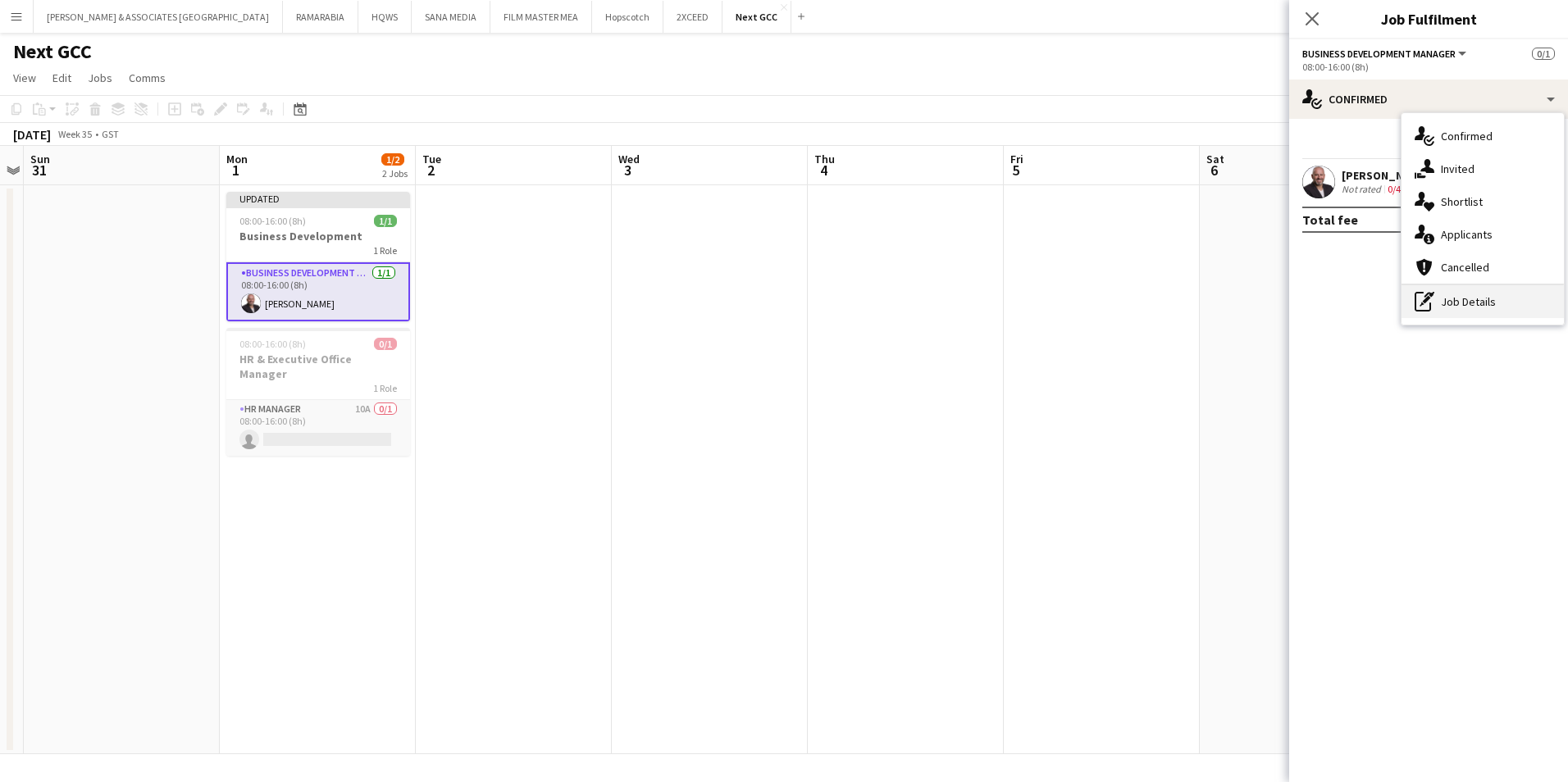
click at [1449, 303] on div "pen-write Job Details" at bounding box center [1482, 302] width 162 height 33
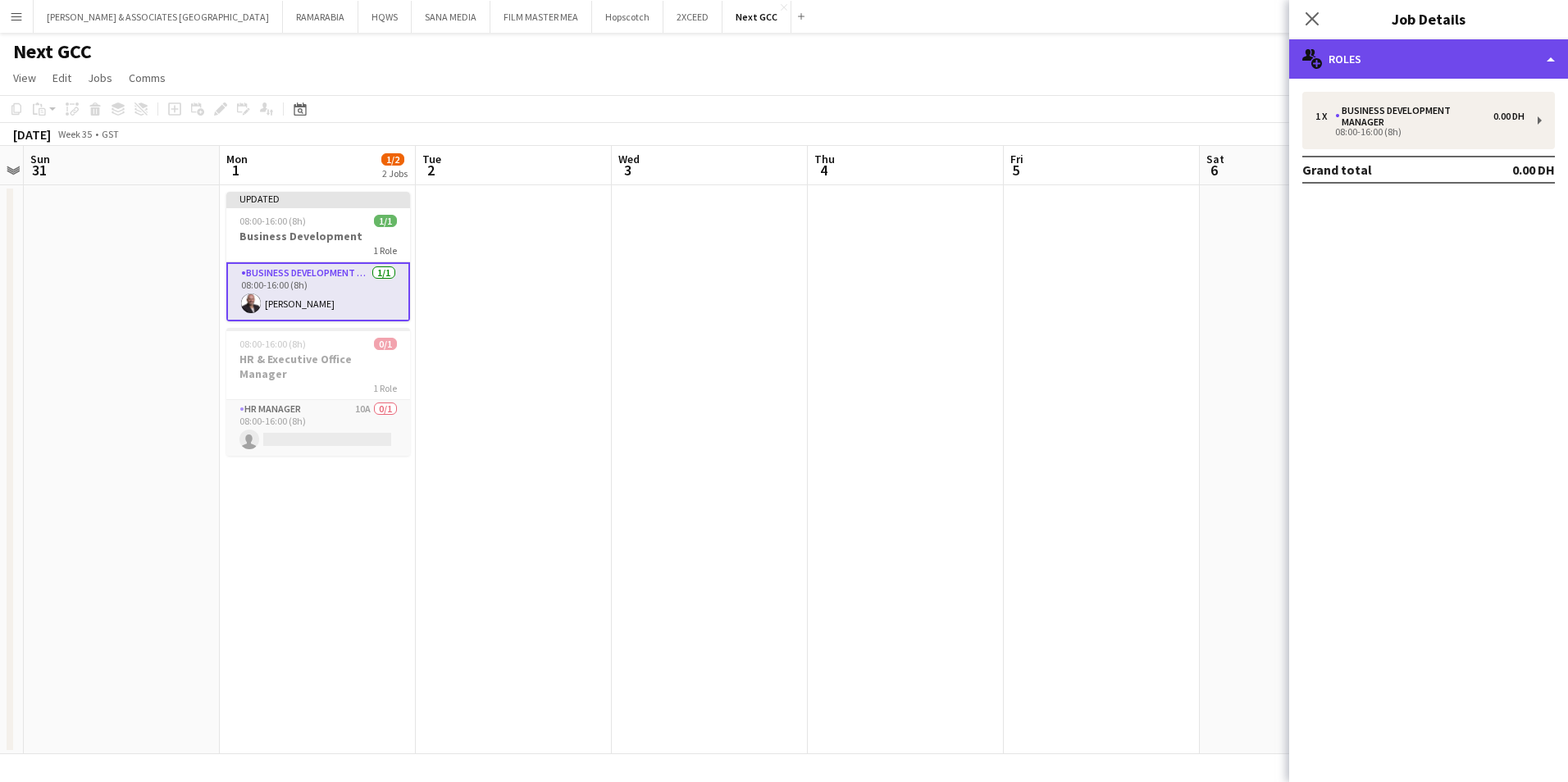
click at [1422, 44] on div "multiple-users-add Roles" at bounding box center [1429, 59] width 279 height 39
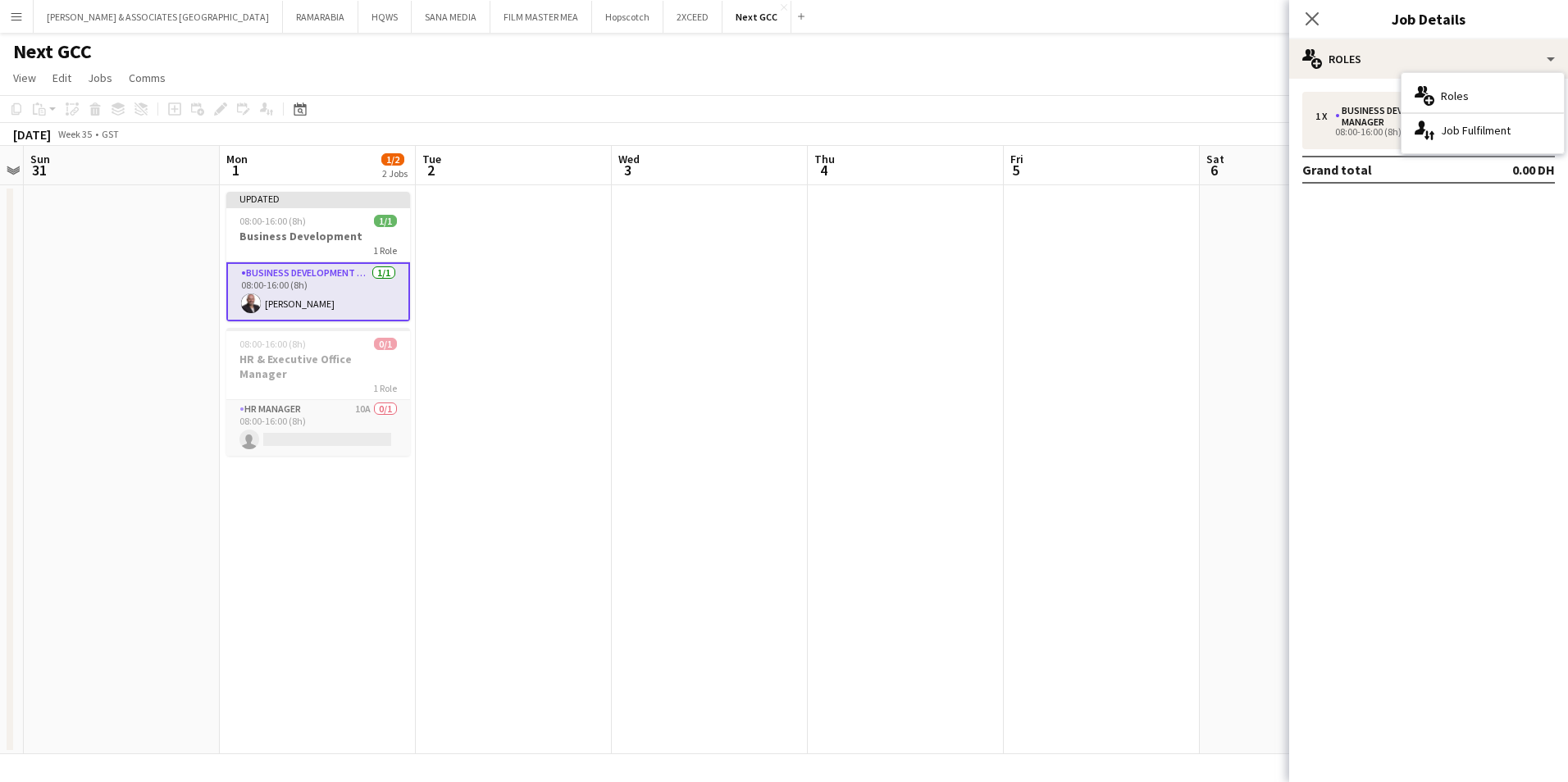
click at [1379, 228] on mat-expansion-panel "pencil3 General details 1 x Business Development Manager 0.00 DH 08:00-16:00 (8…" at bounding box center [1429, 430] width 279 height 703
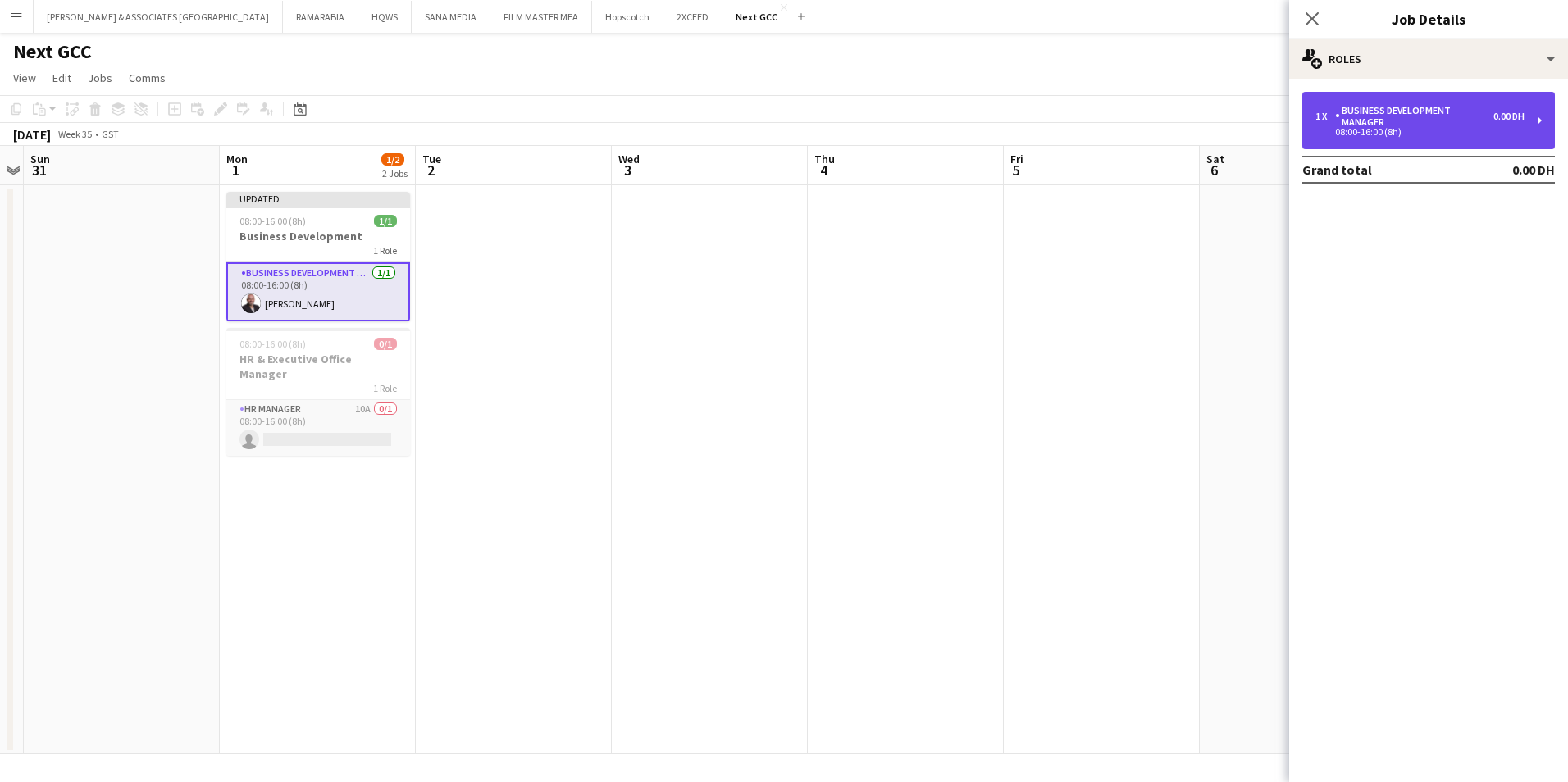
click at [1381, 126] on div "Business Development Manager" at bounding box center [1414, 116] width 158 height 23
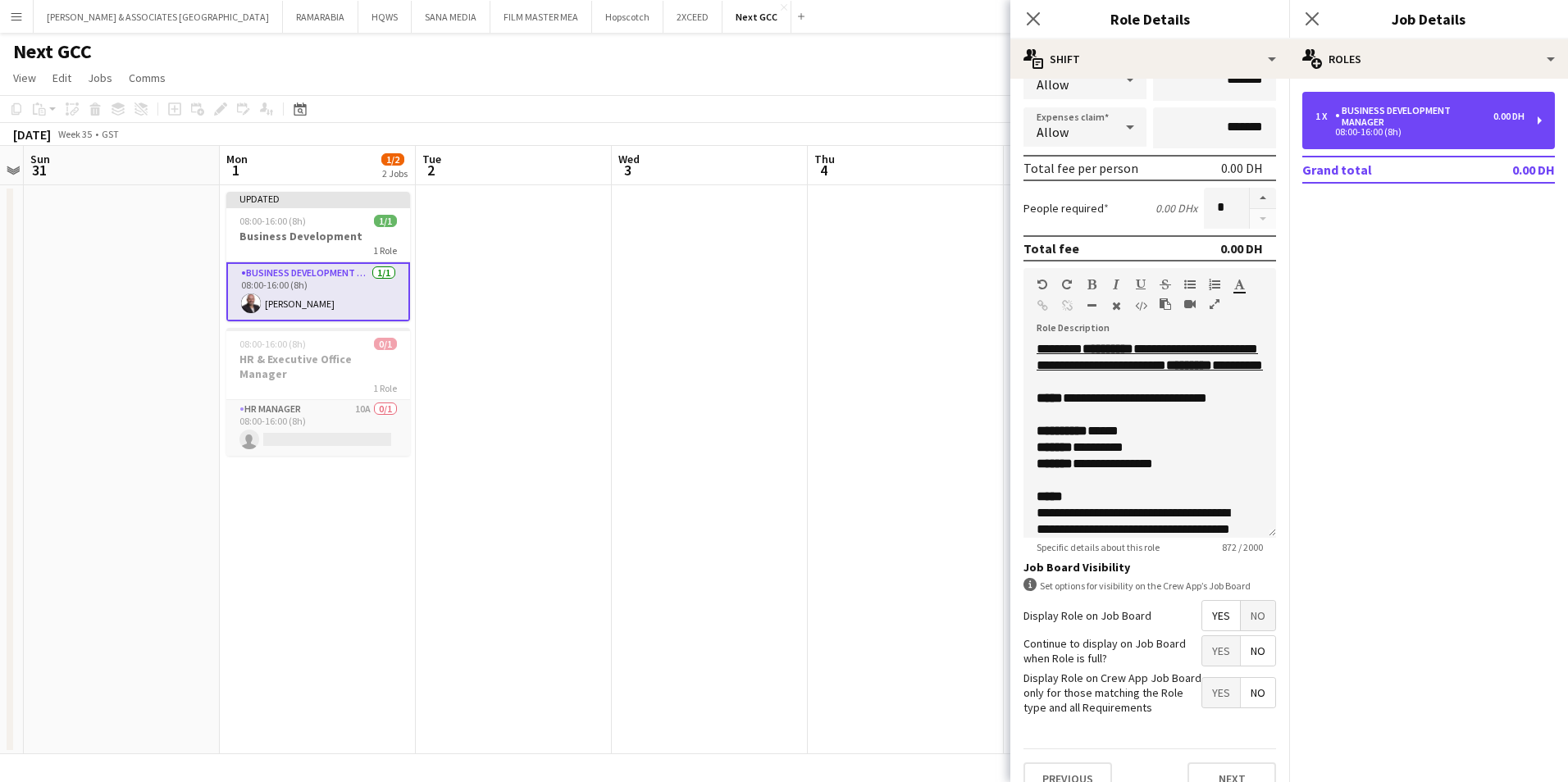
scroll to position [248, 0]
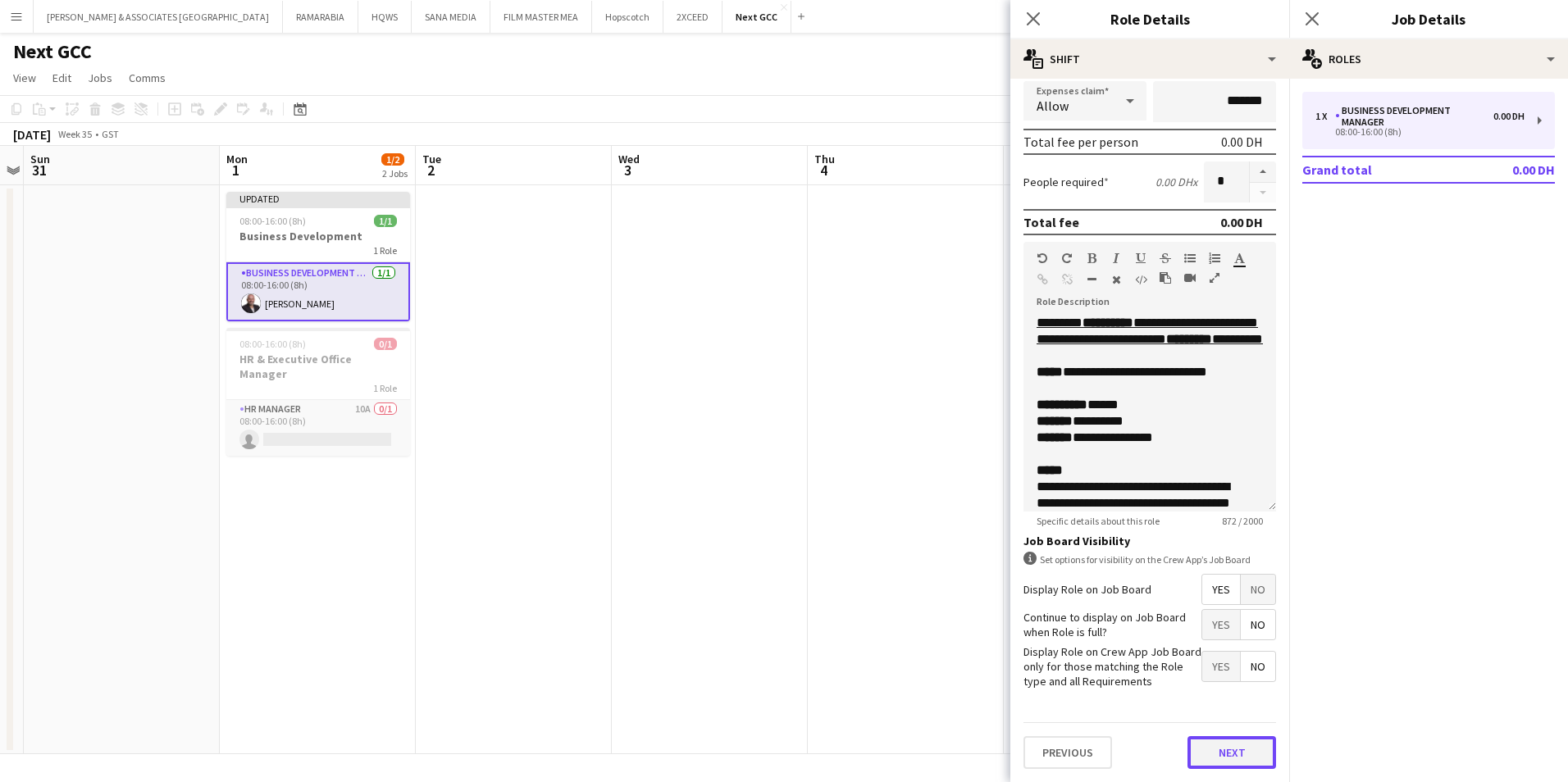
click at [1210, 749] on button "Next" at bounding box center [1231, 752] width 88 height 33
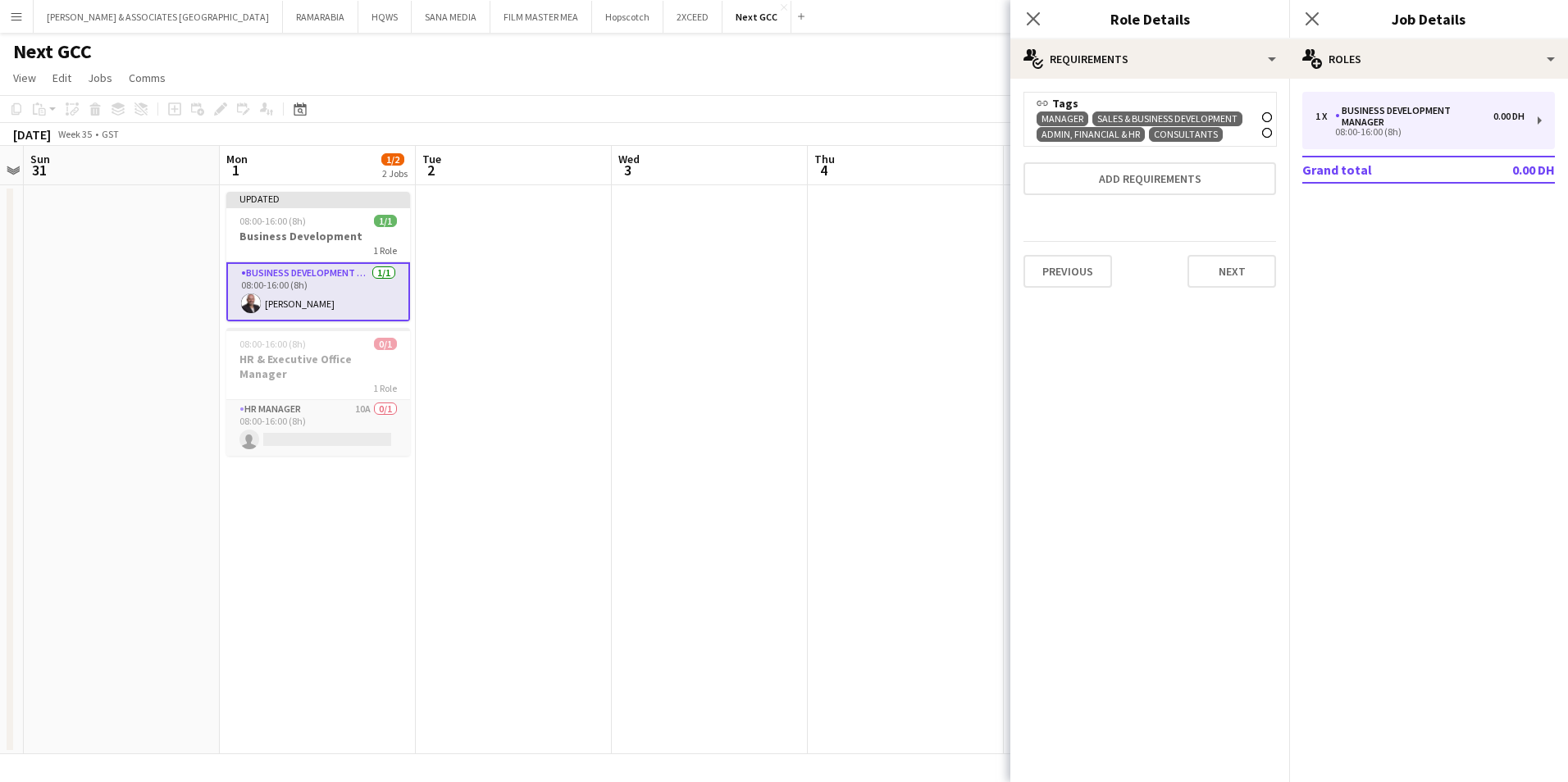
scroll to position [0, 0]
click at [1232, 279] on button "Next" at bounding box center [1231, 271] width 88 height 33
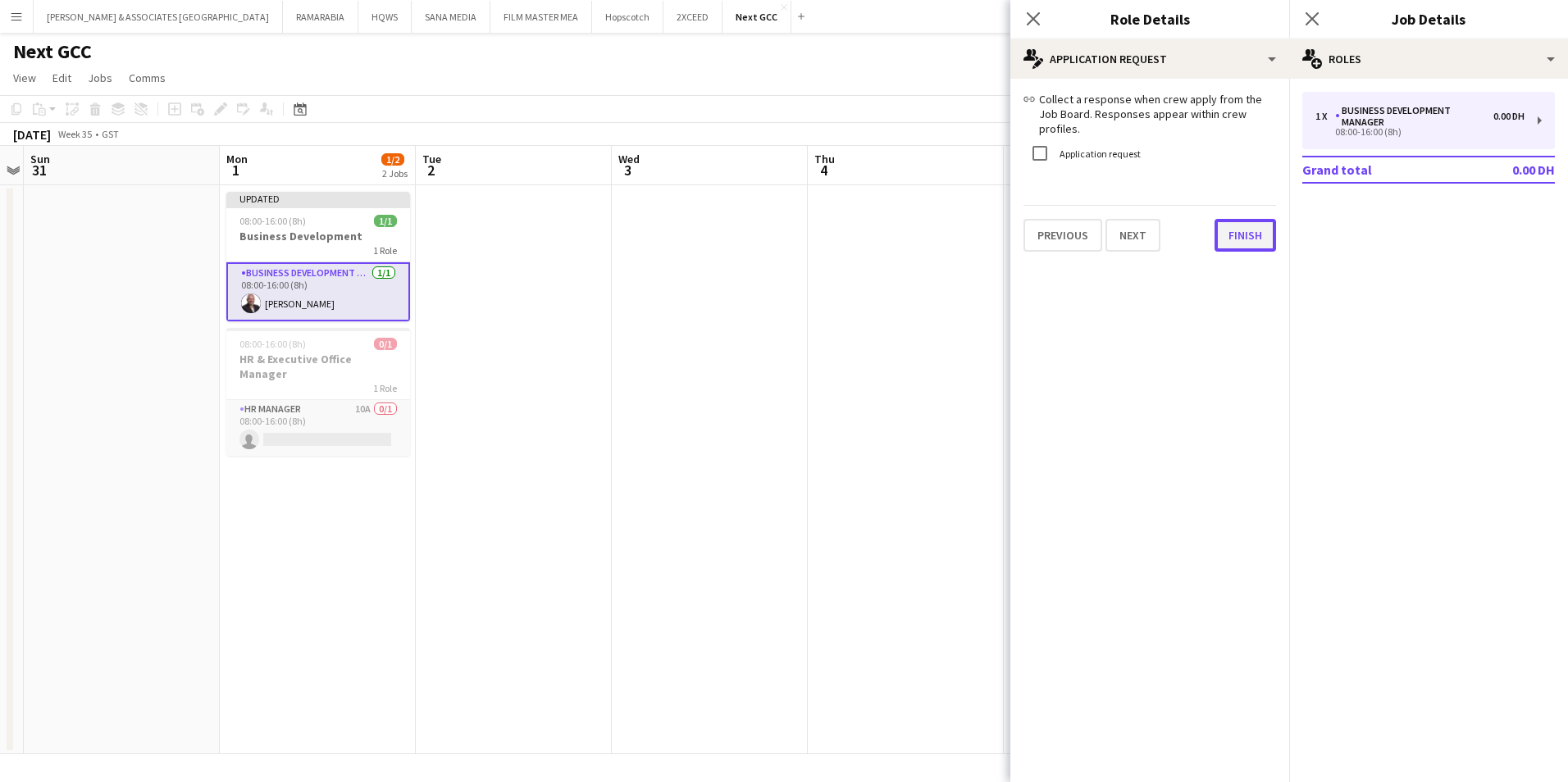
click at [1226, 244] on div "link Collect a response when crew apply from the Job Board. Responses appear wi…" at bounding box center [1150, 172] width 279 height 186
click at [1237, 230] on button "Finish" at bounding box center [1245, 235] width 61 height 33
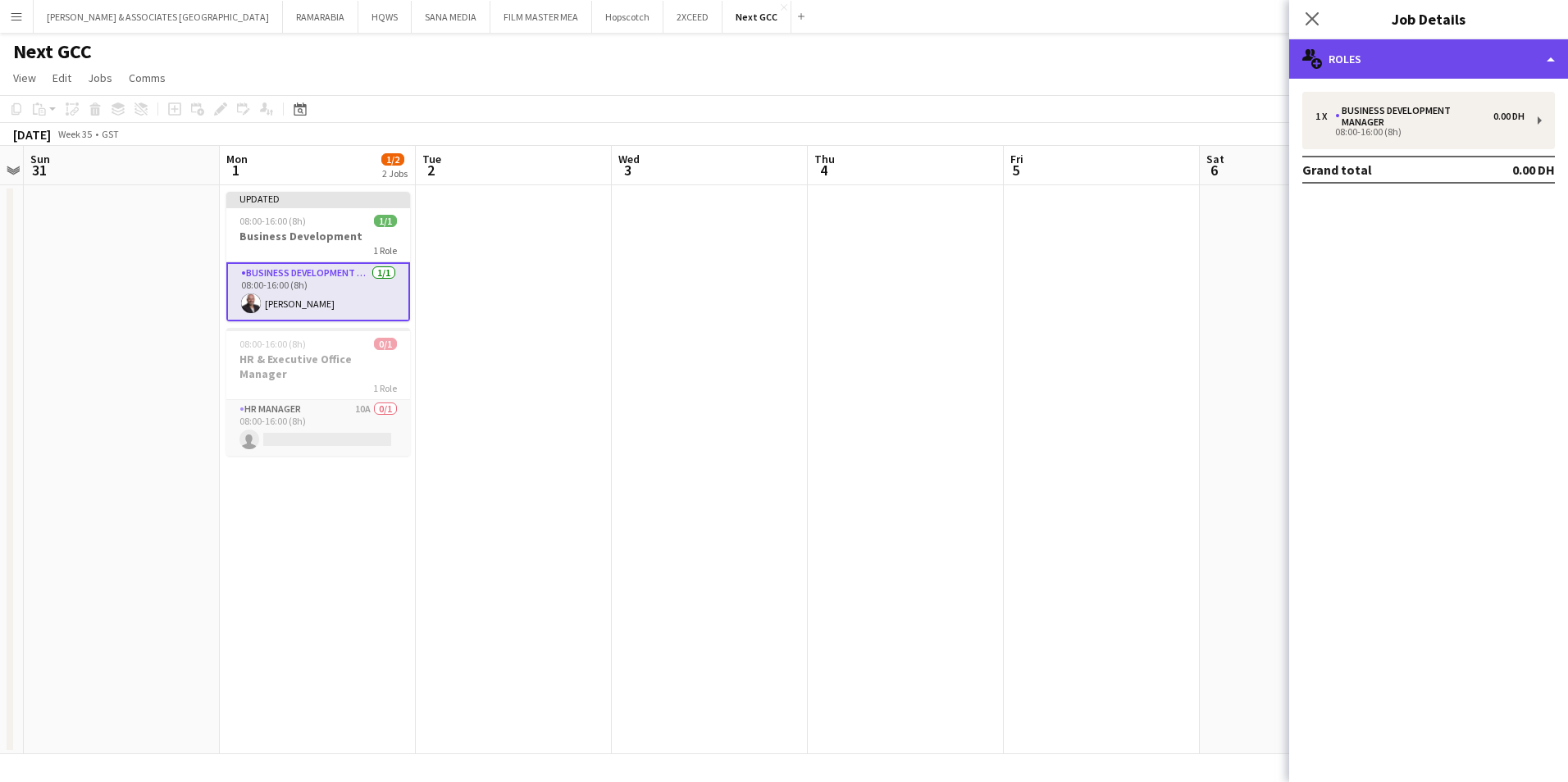
click at [1465, 50] on div "multiple-users-add Roles" at bounding box center [1429, 59] width 279 height 39
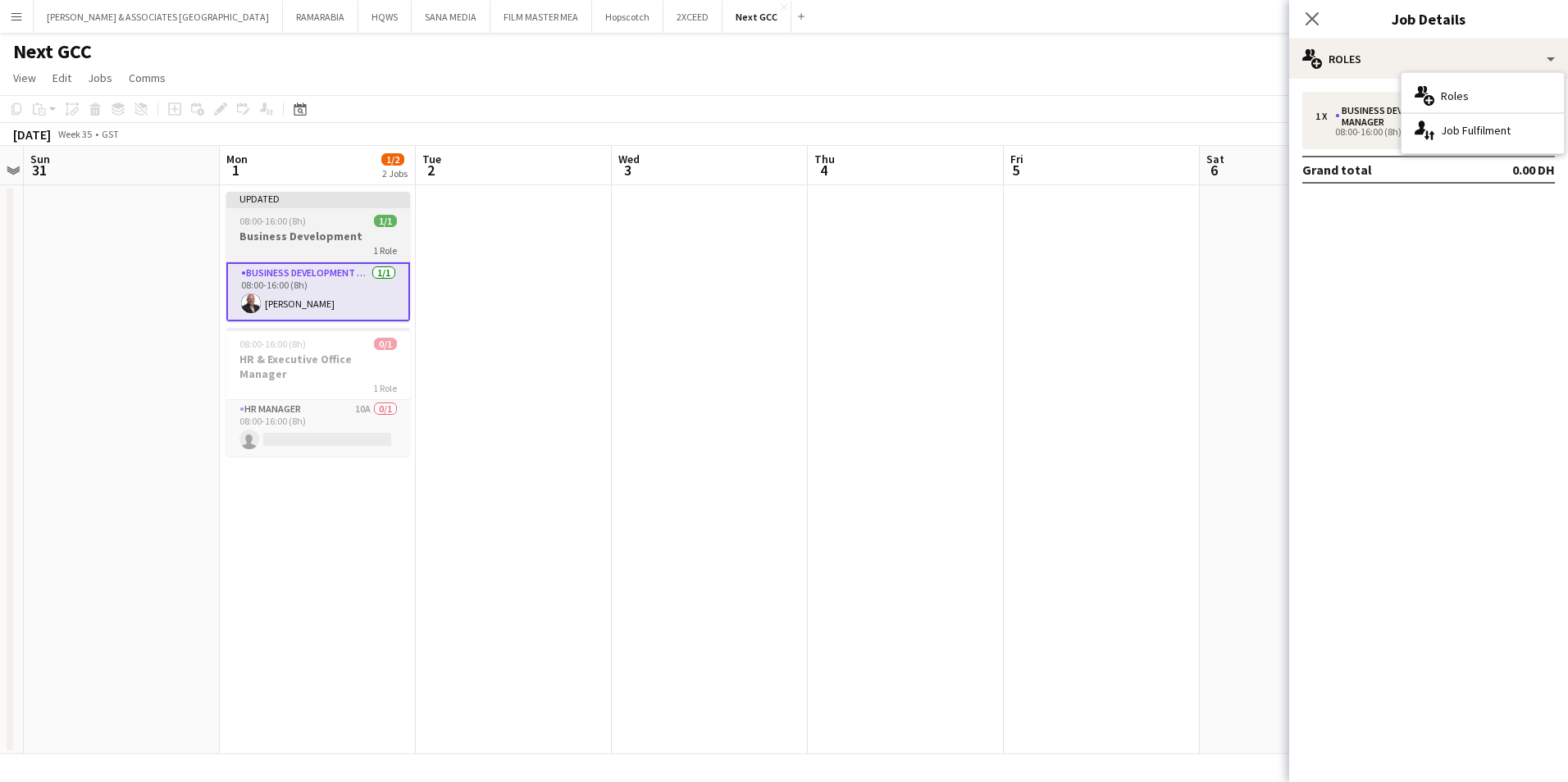
click at [293, 232] on h3 "Business Development" at bounding box center [318, 235] width 184 height 14
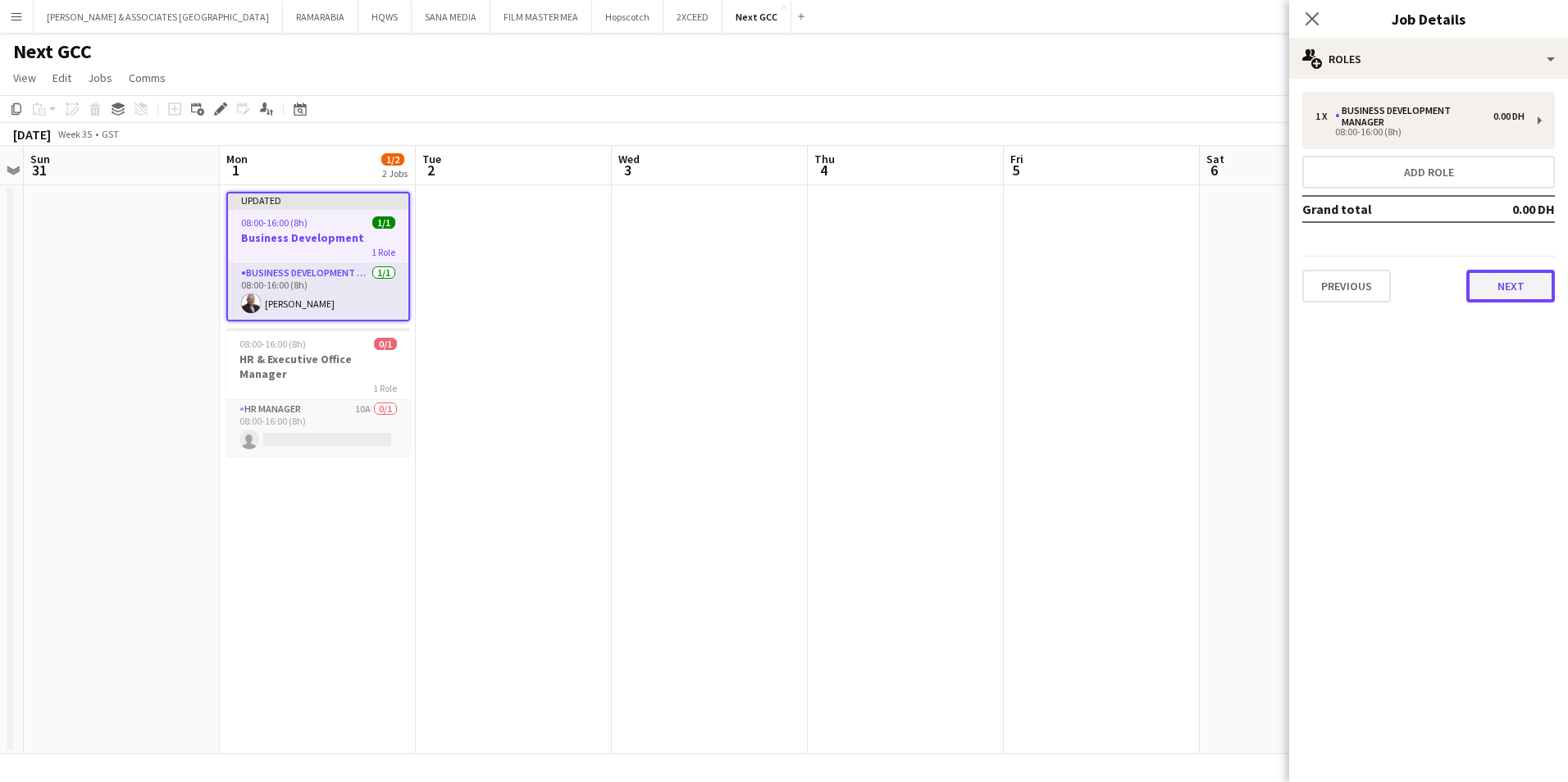
click at [1505, 287] on button "Next" at bounding box center [1510, 286] width 88 height 33
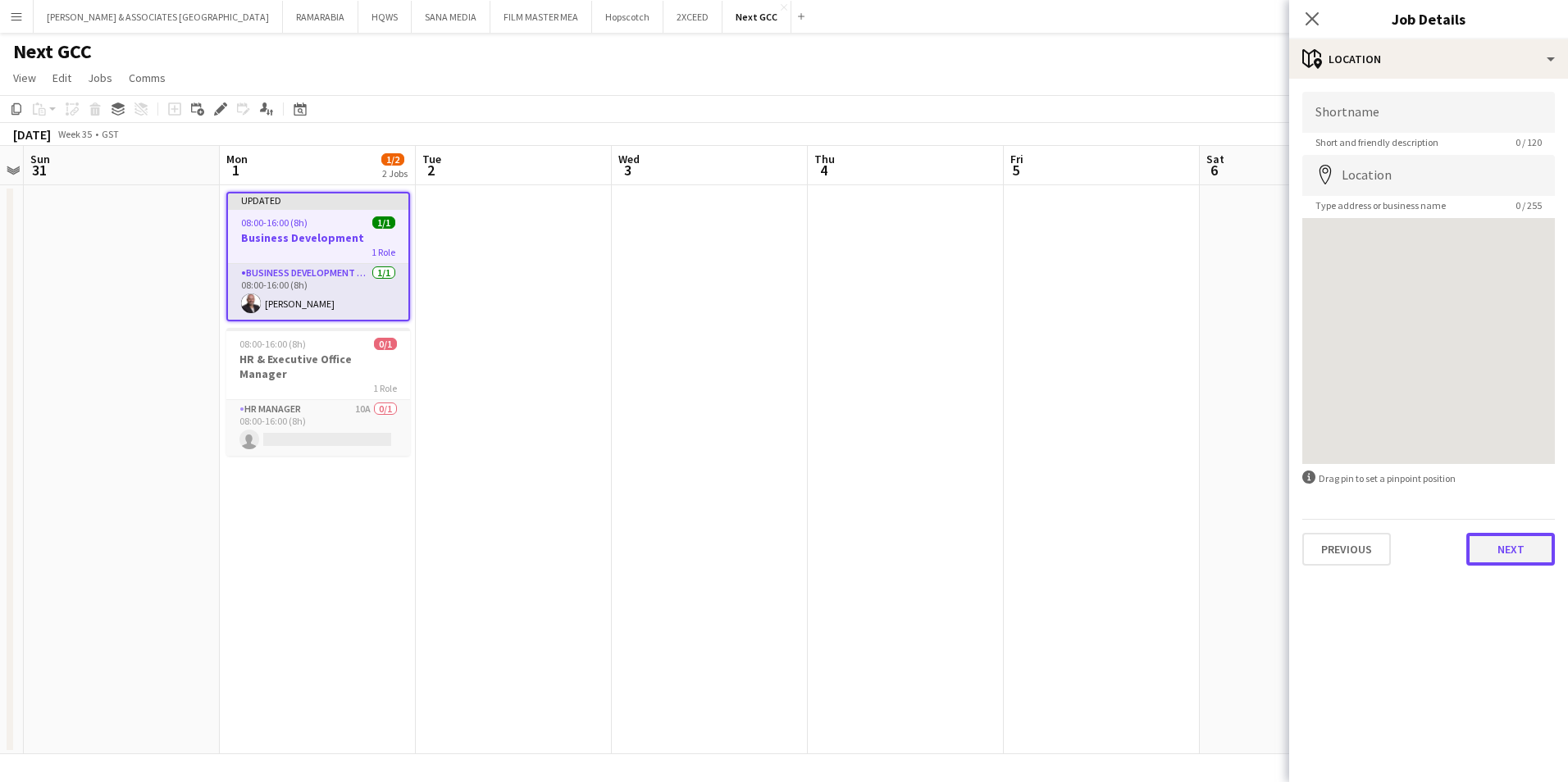
click at [1509, 545] on button "Next" at bounding box center [1510, 549] width 88 height 33
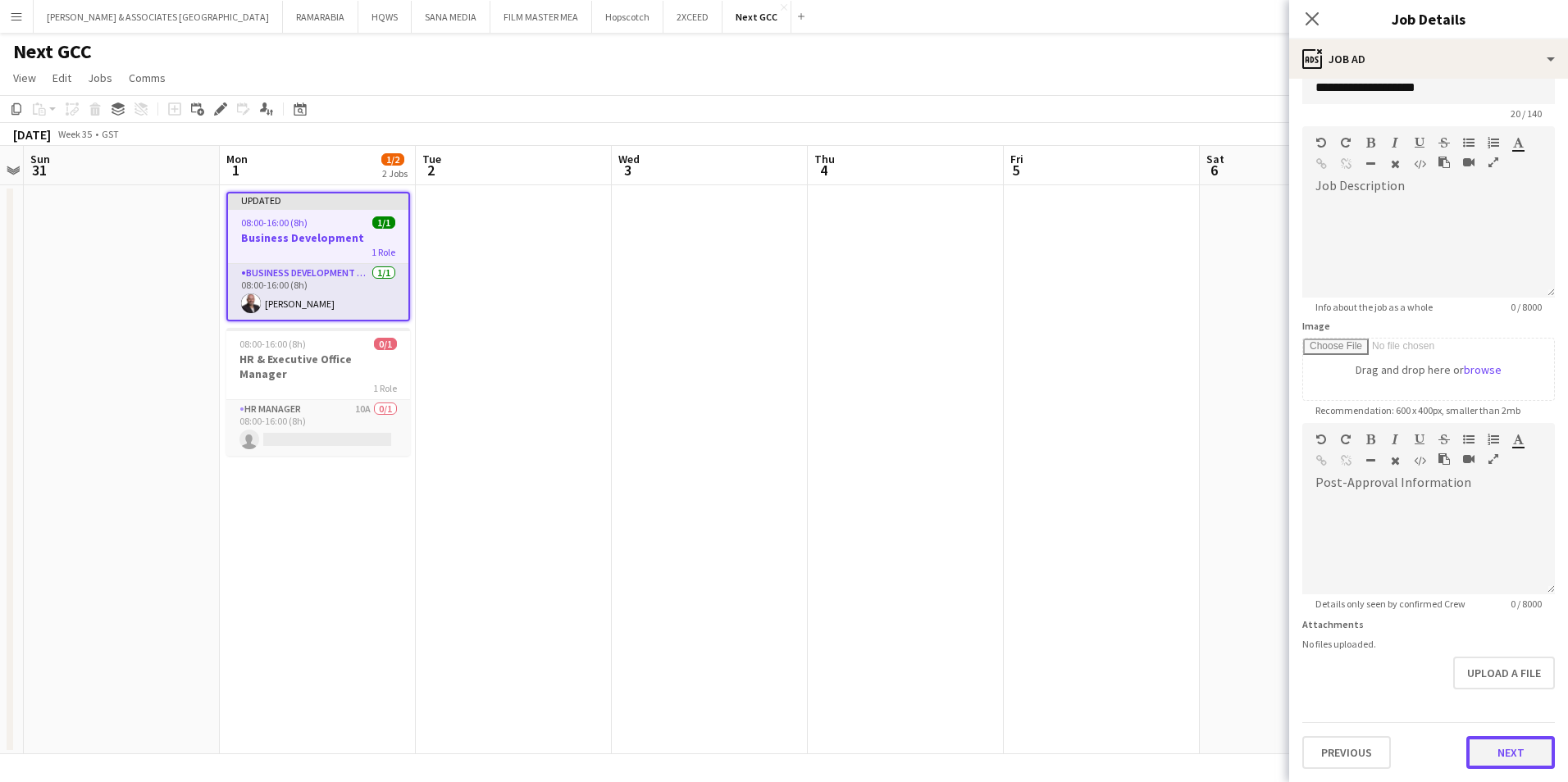
scroll to position [29, 0]
click at [1505, 693] on form "**********" at bounding box center [1429, 416] width 279 height 706
click at [1502, 749] on button "Next" at bounding box center [1510, 752] width 88 height 33
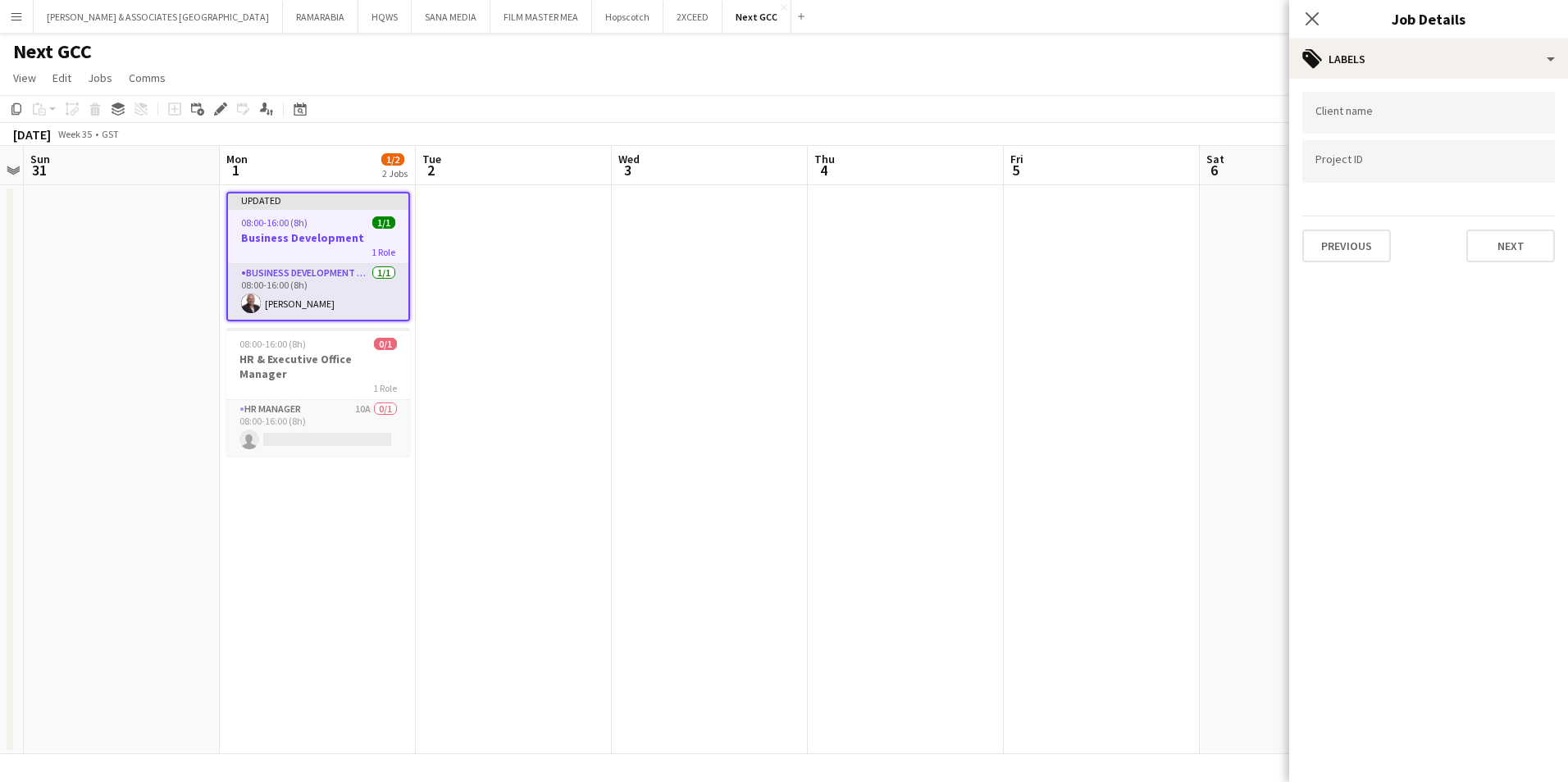
click at [1379, 112] on input "Type to search client labels..." at bounding box center [1429, 112] width 226 height 14
type input "********"
click at [1478, 511] on mat-expansion-panel "tags Labels Client name ******** Project ID Previous Next" at bounding box center [1429, 430] width 279 height 703
click at [1438, 164] on input "Type to search project ID labels..." at bounding box center [1429, 161] width 226 height 14
paste input "**********"
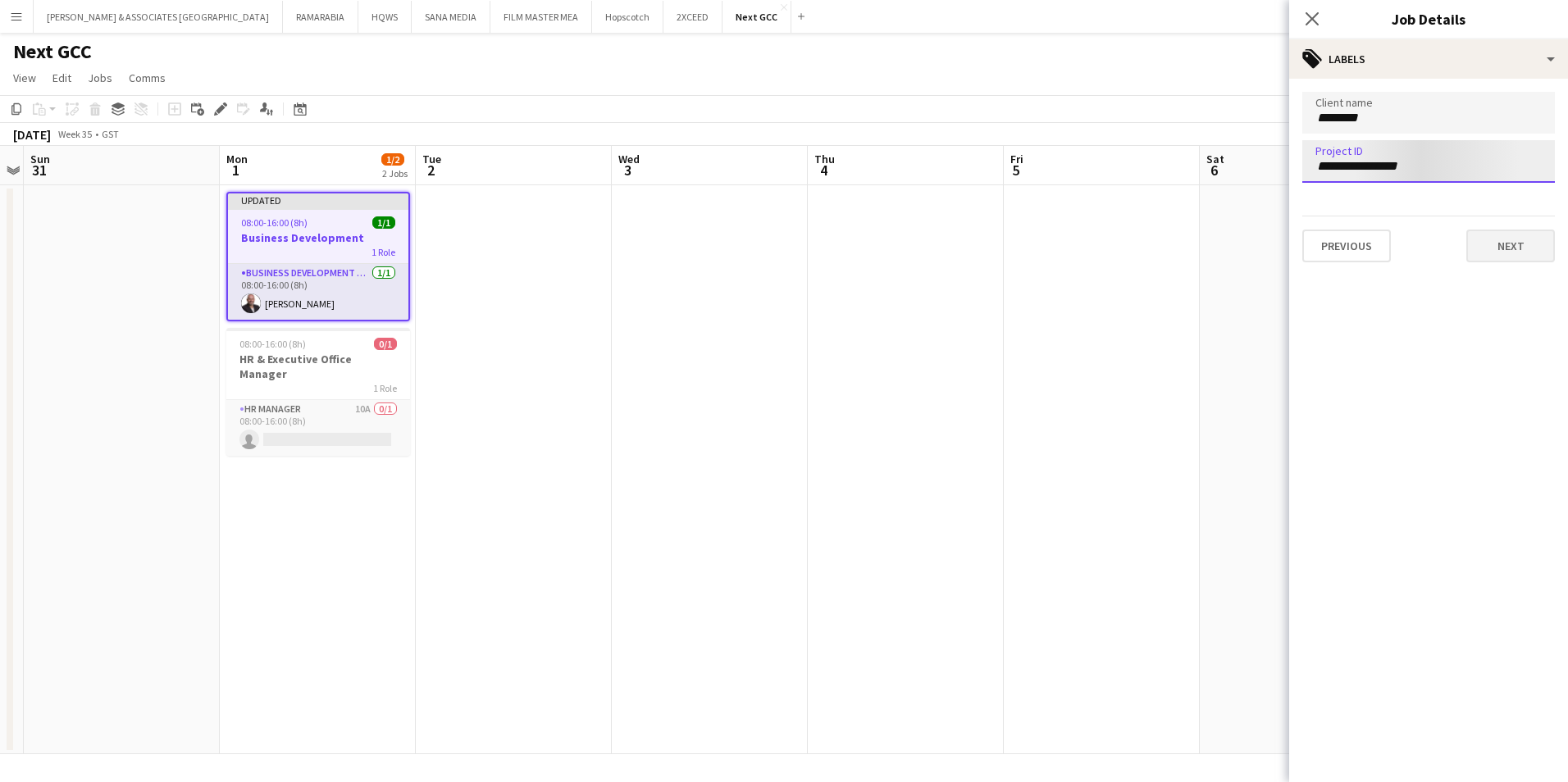
type input "**********"
click at [1502, 254] on button "Next" at bounding box center [1510, 246] width 88 height 33
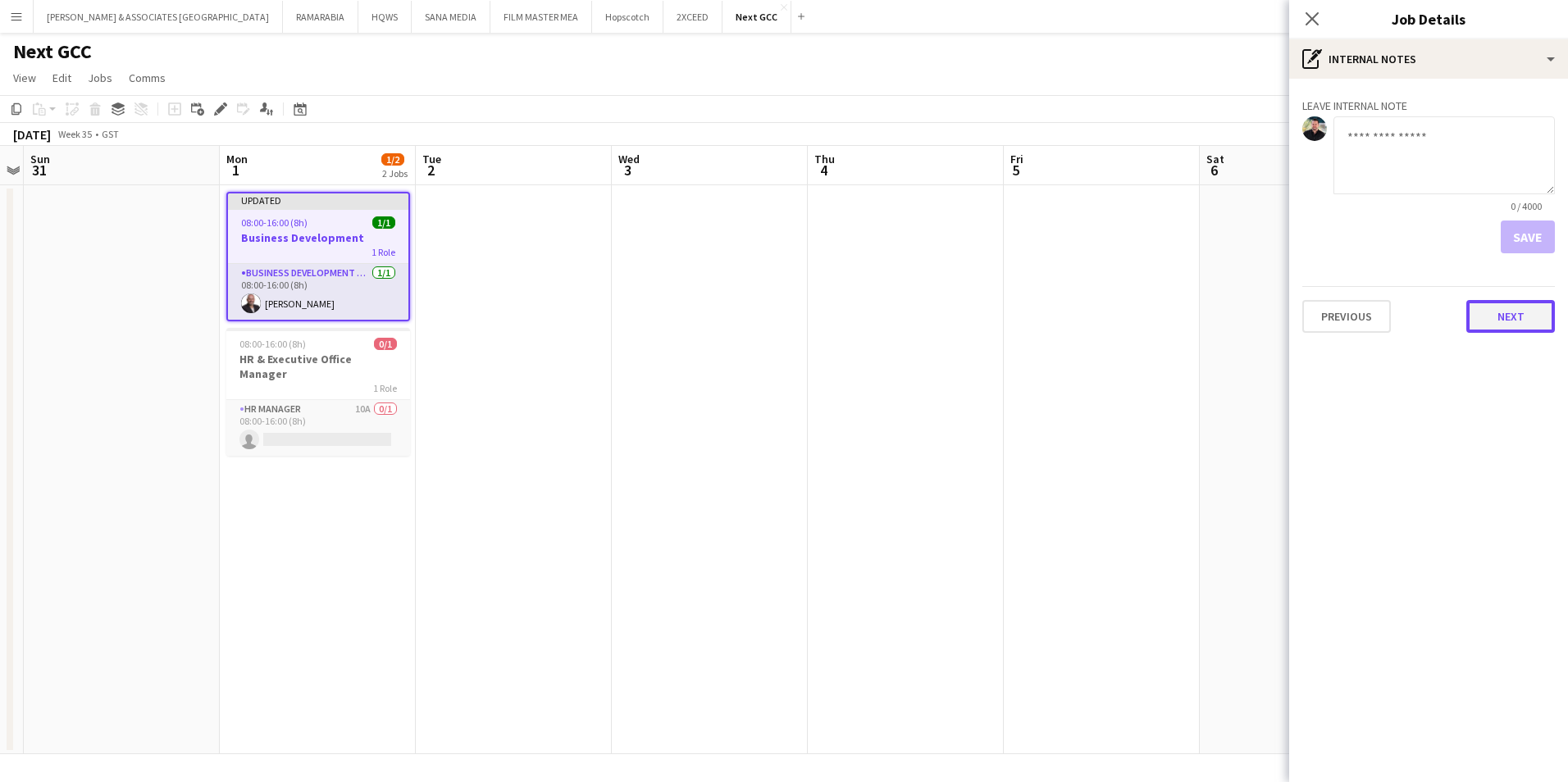
click at [1503, 319] on button "Next" at bounding box center [1510, 316] width 88 height 33
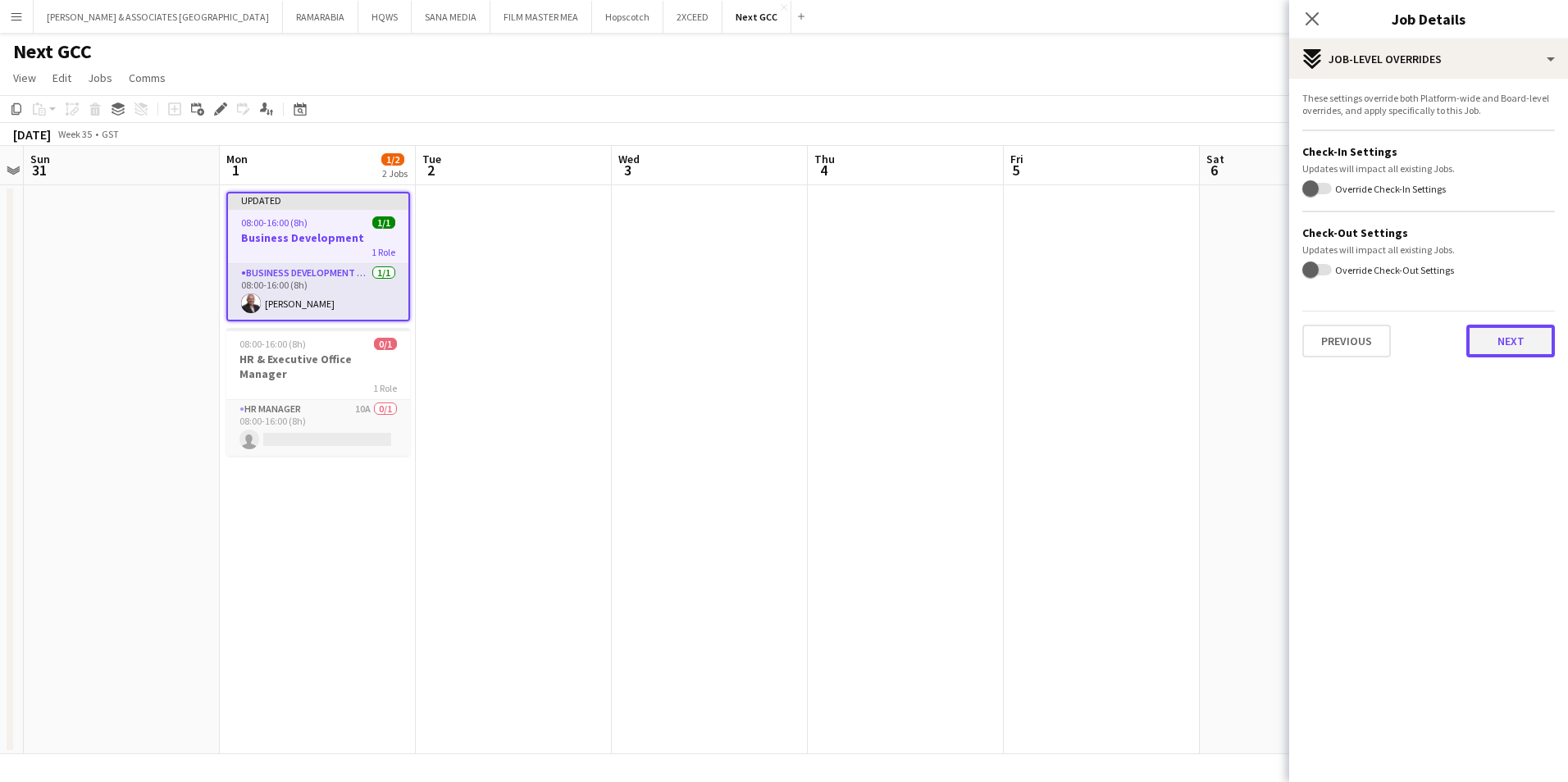
click at [1514, 343] on button "Next" at bounding box center [1510, 341] width 88 height 33
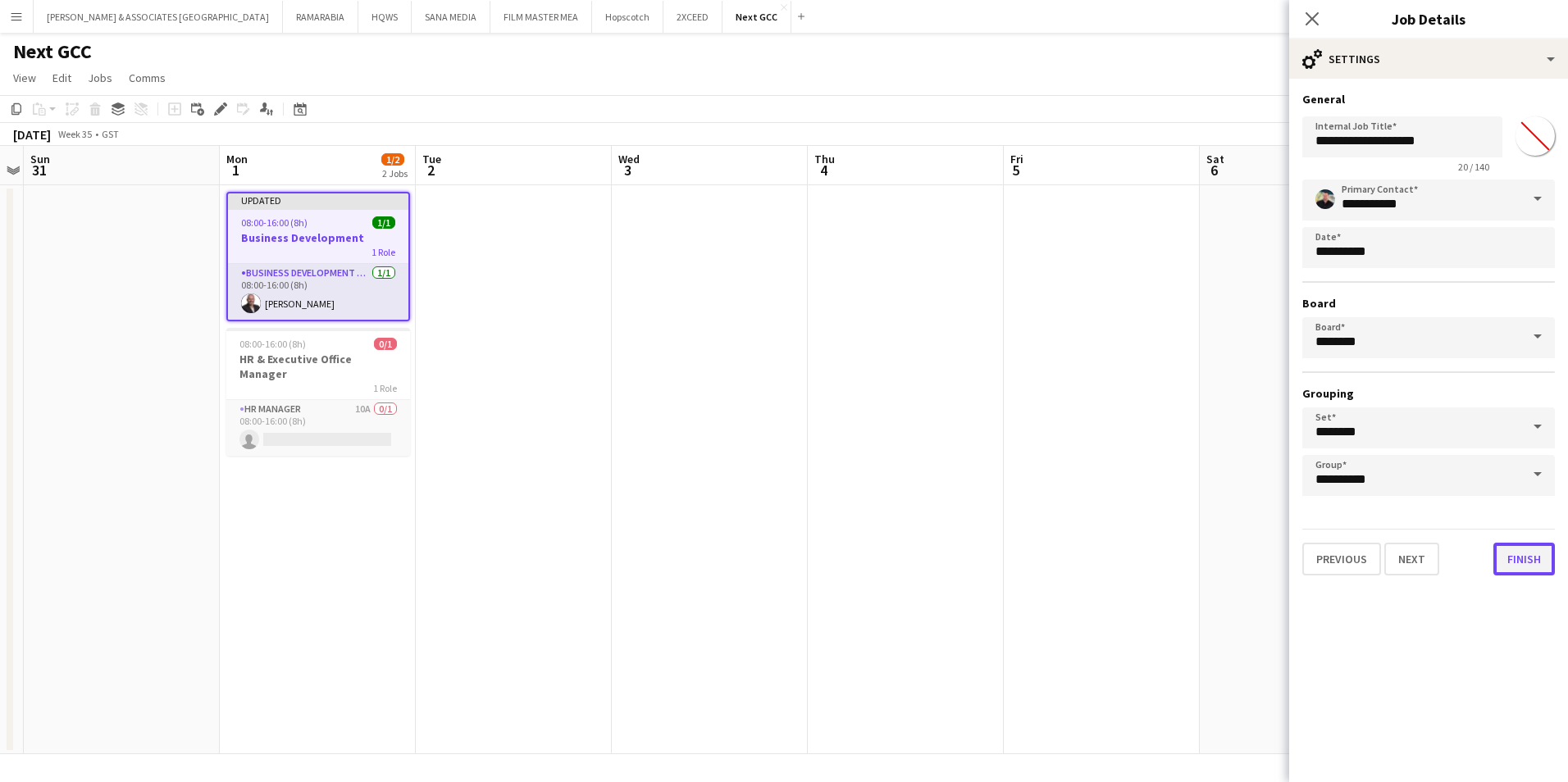
click at [1520, 552] on button "Finish" at bounding box center [1524, 558] width 61 height 33
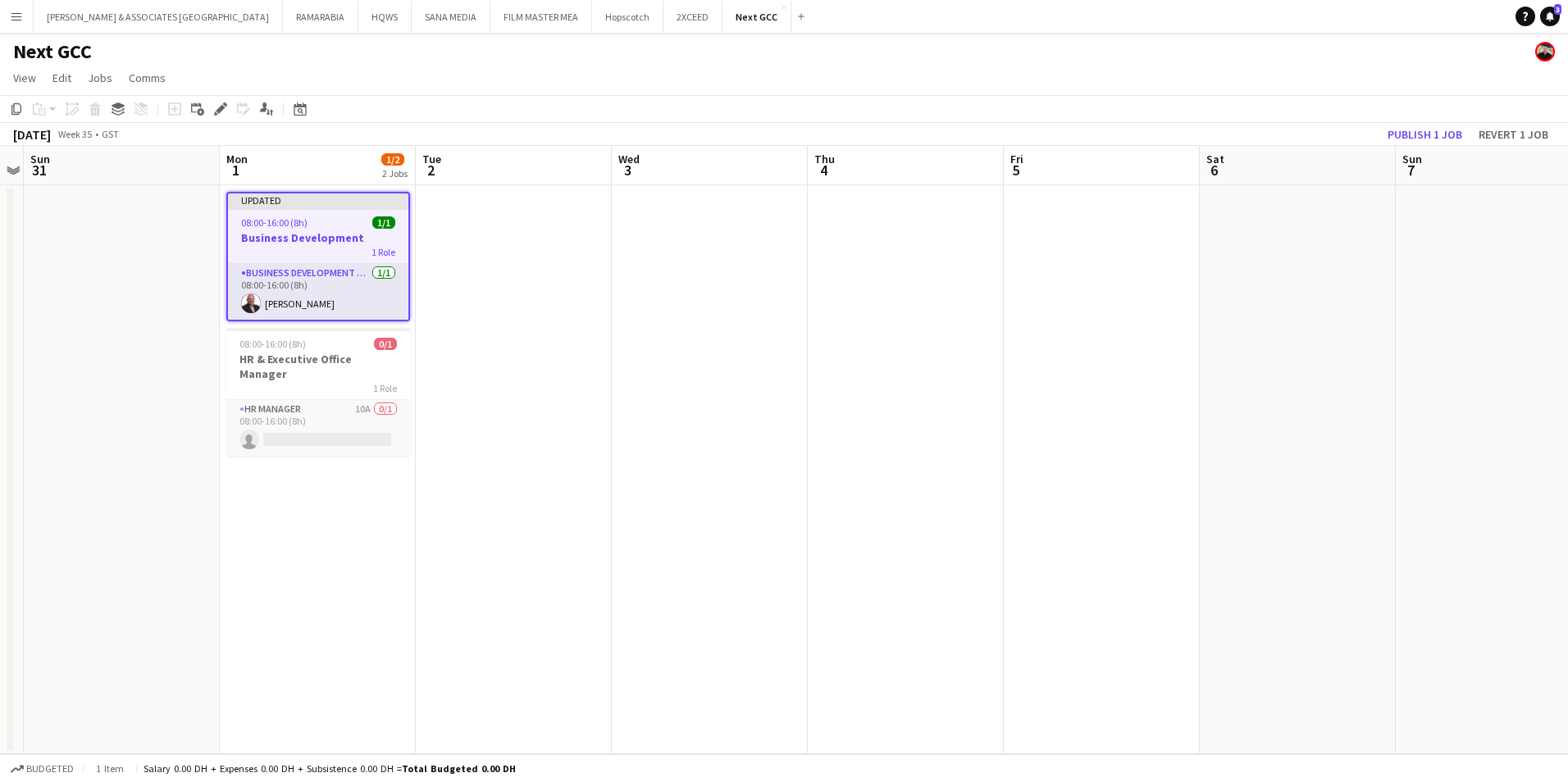
click at [311, 203] on div "Updated" at bounding box center [318, 200] width 180 height 13
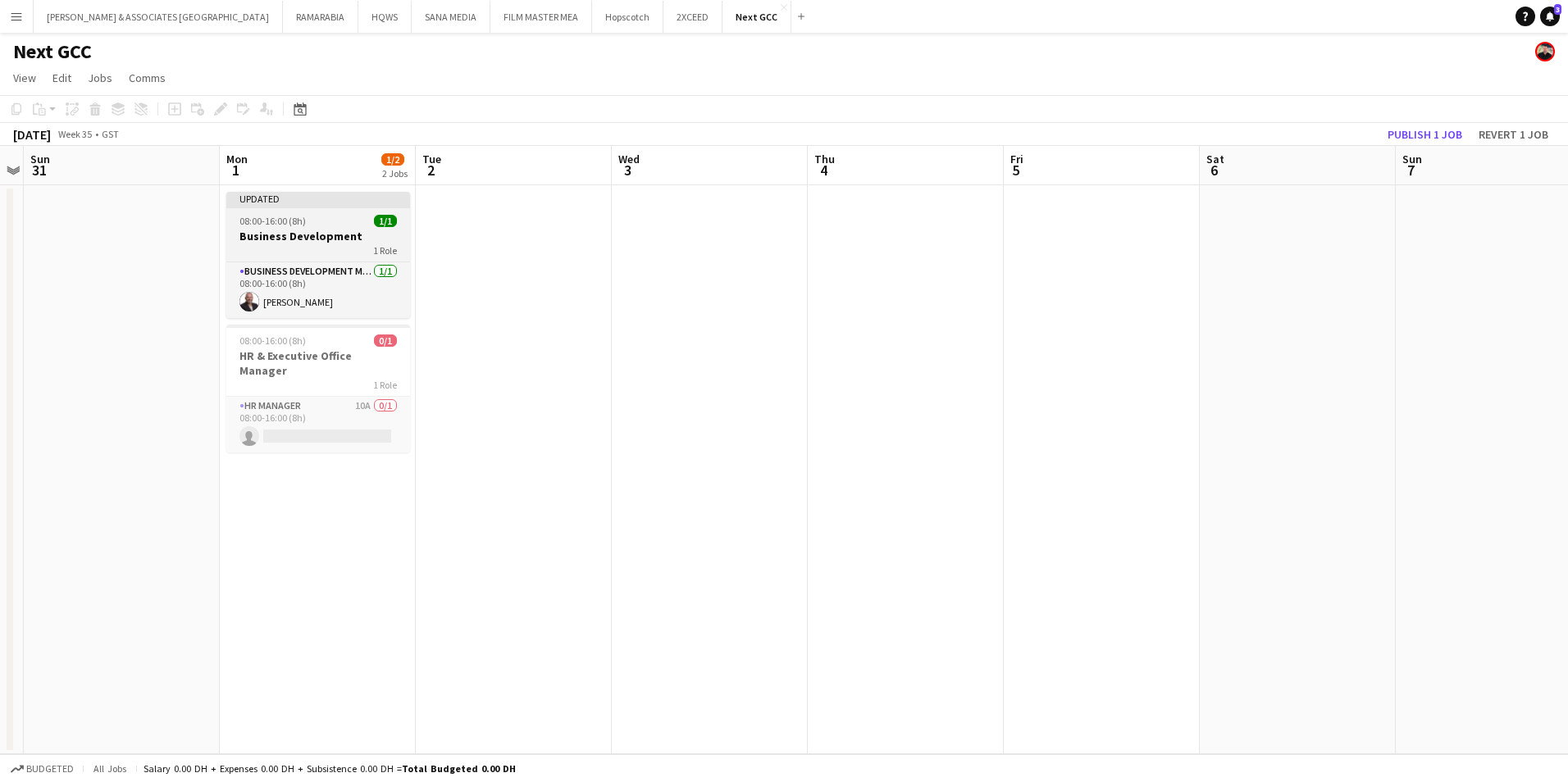
click at [311, 203] on div "Updated" at bounding box center [318, 198] width 184 height 13
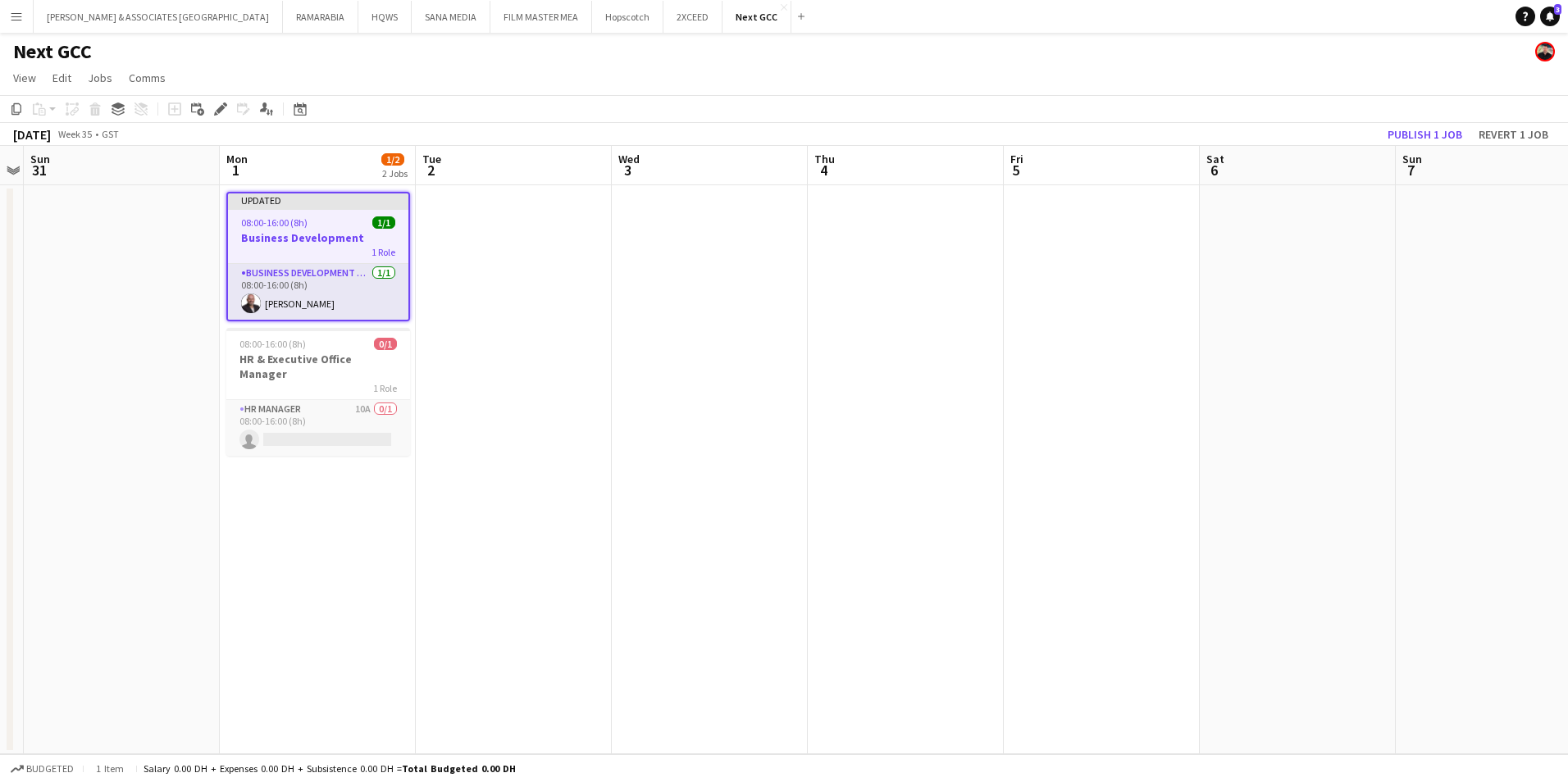
drag, startPoint x: 311, startPoint y: 203, endPoint x: 126, endPoint y: 240, distance: 188.7
click at [126, 240] on app-date-cell at bounding box center [122, 469] width 196 height 569
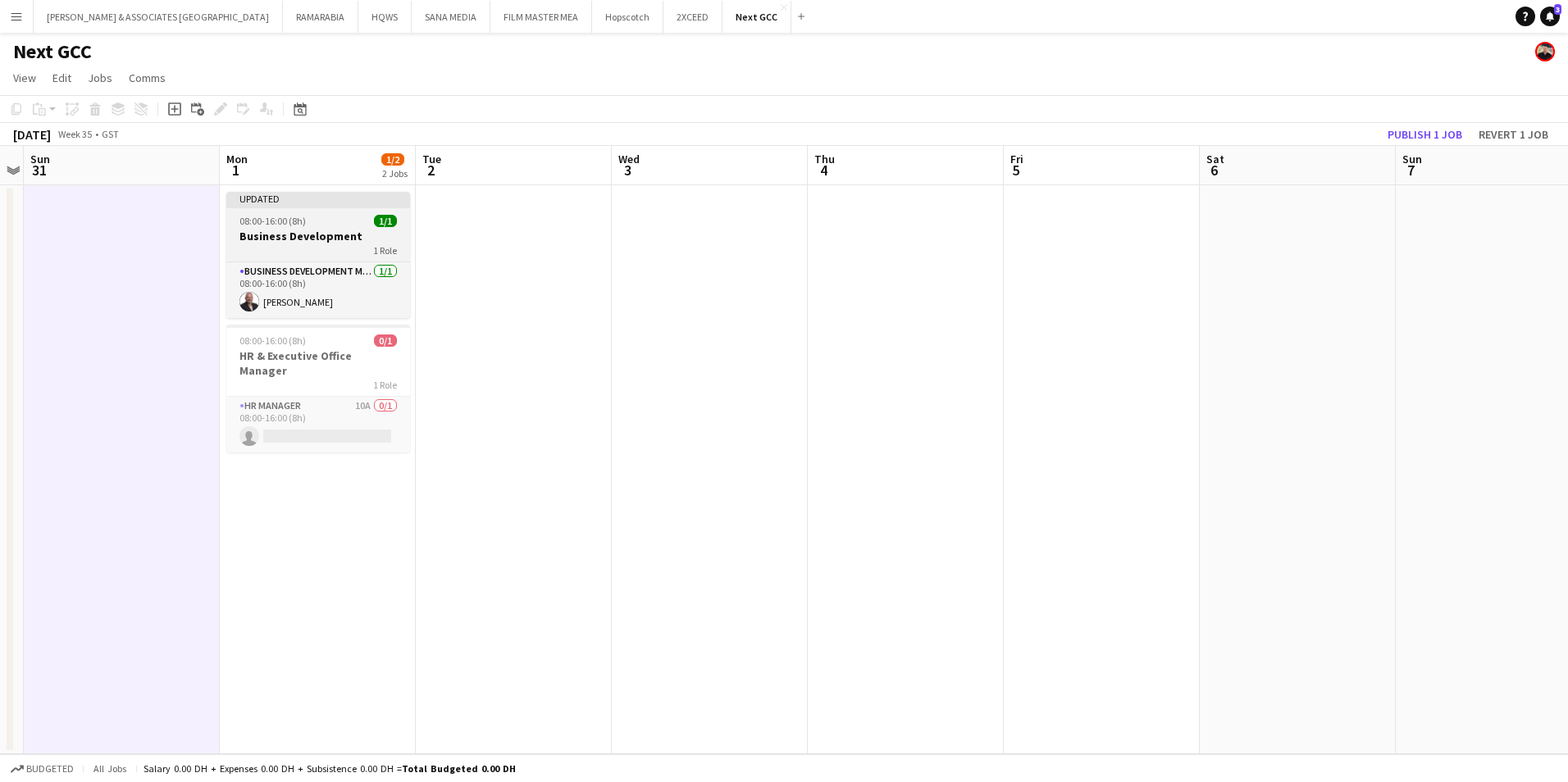
click at [298, 195] on div "Updated" at bounding box center [318, 198] width 184 height 13
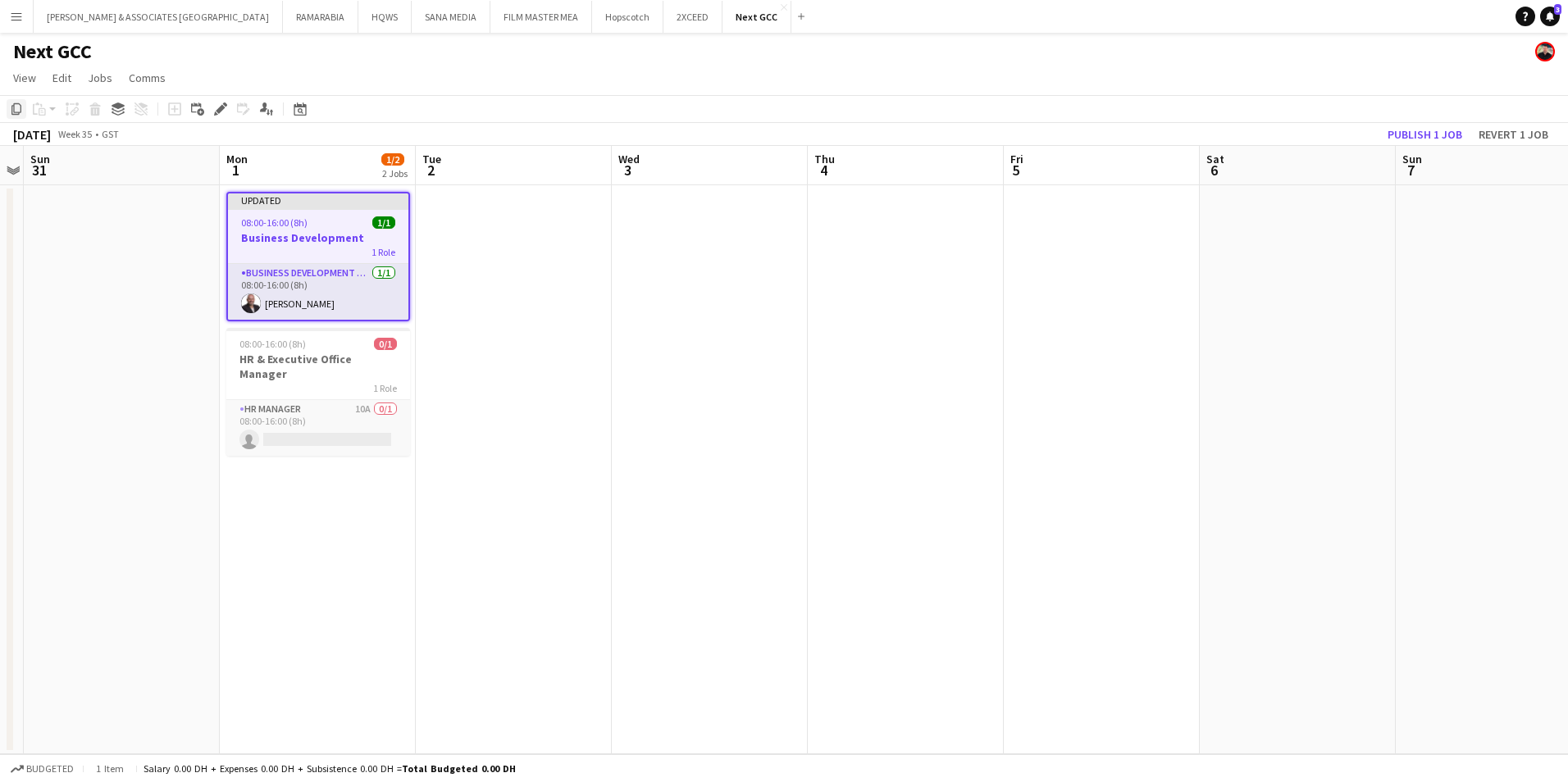
click at [16, 110] on icon "Copy" at bounding box center [16, 109] width 13 height 13
click at [498, 226] on app-date-cell at bounding box center [514, 469] width 196 height 569
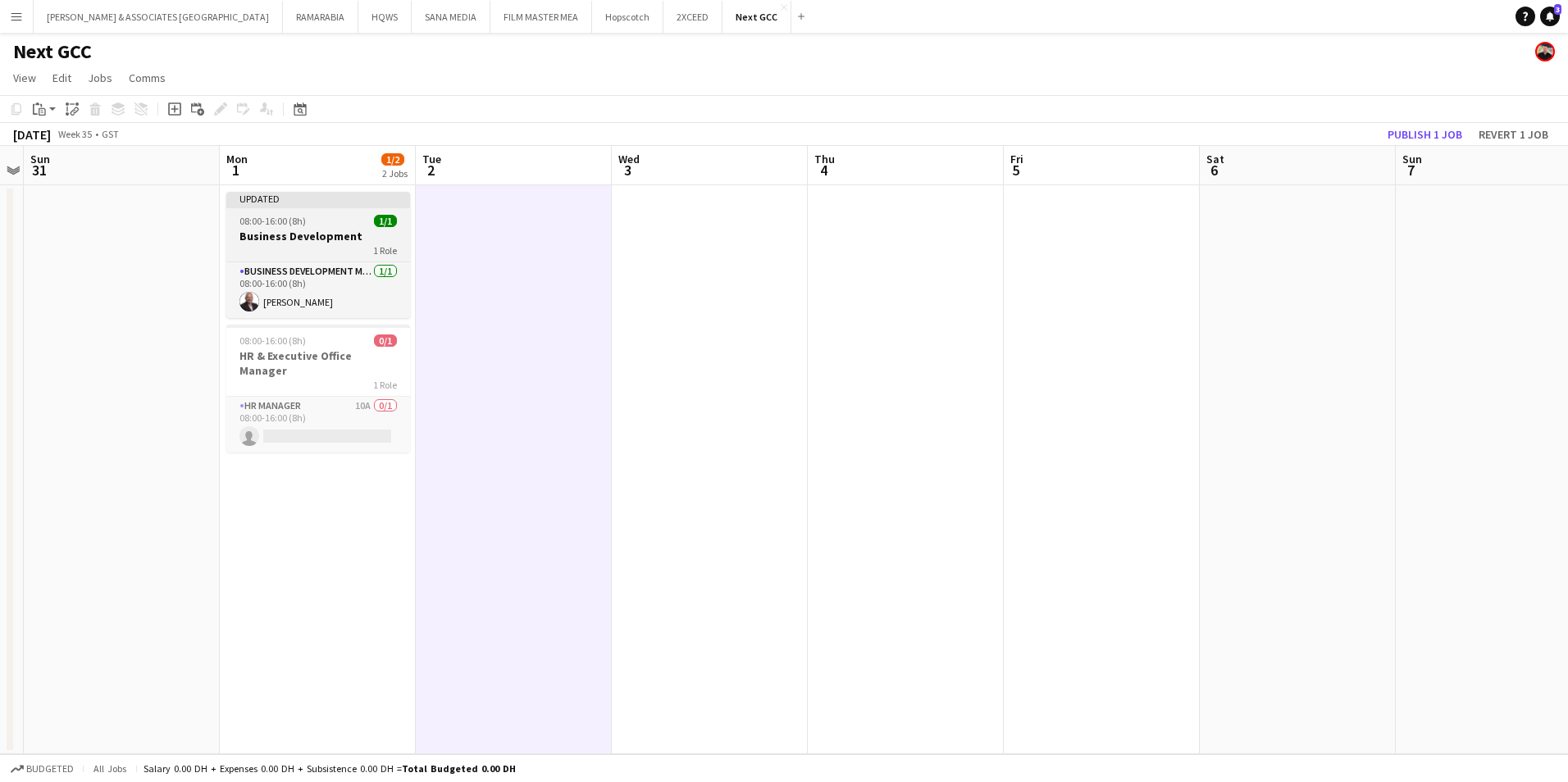
click at [315, 198] on div "Updated" at bounding box center [318, 198] width 184 height 13
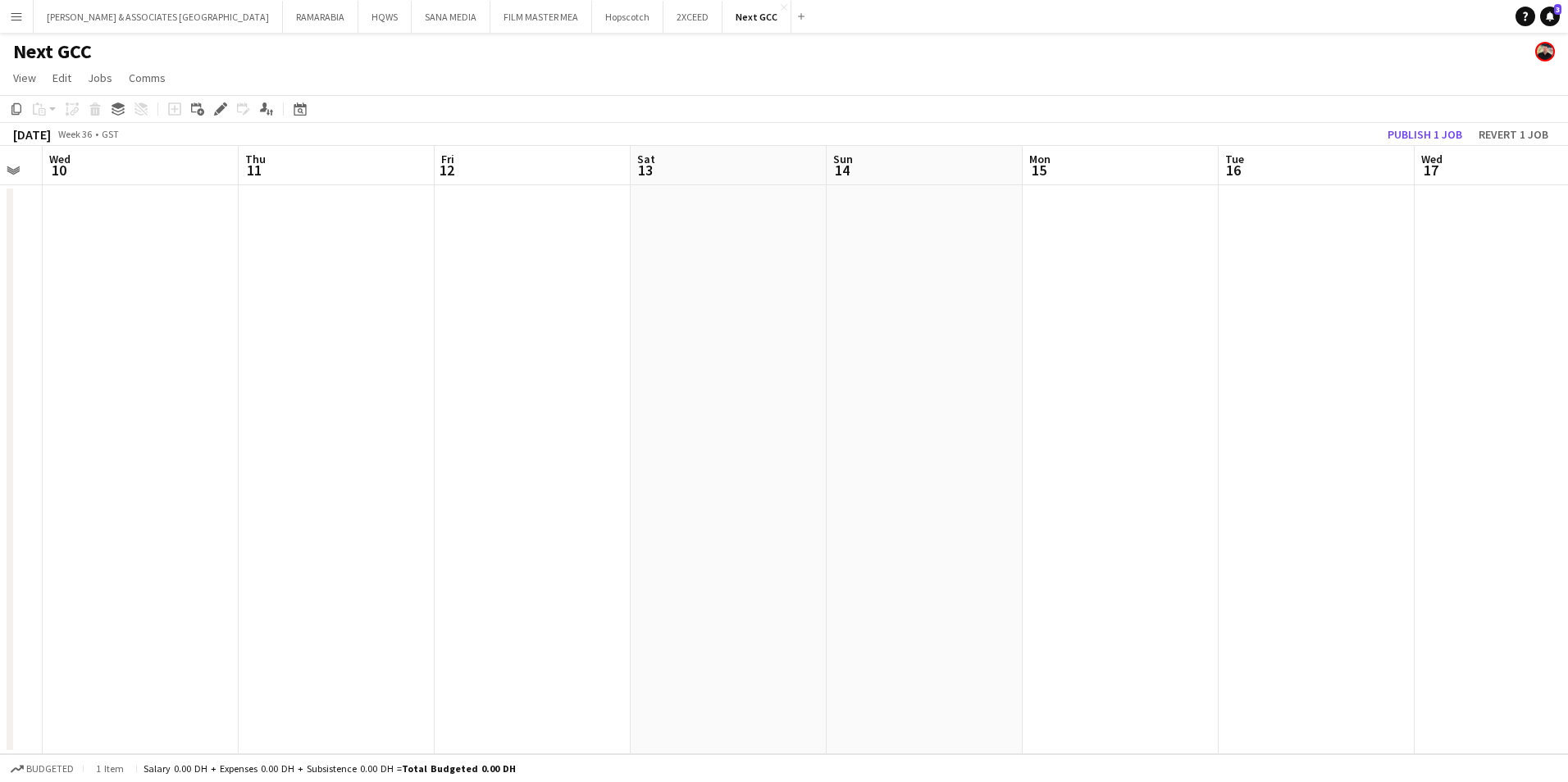
scroll to position [0, 547]
click at [20, 76] on span "View" at bounding box center [24, 77] width 23 height 14
click at [61, 178] on span "Month view" at bounding box center [48, 182] width 56 height 14
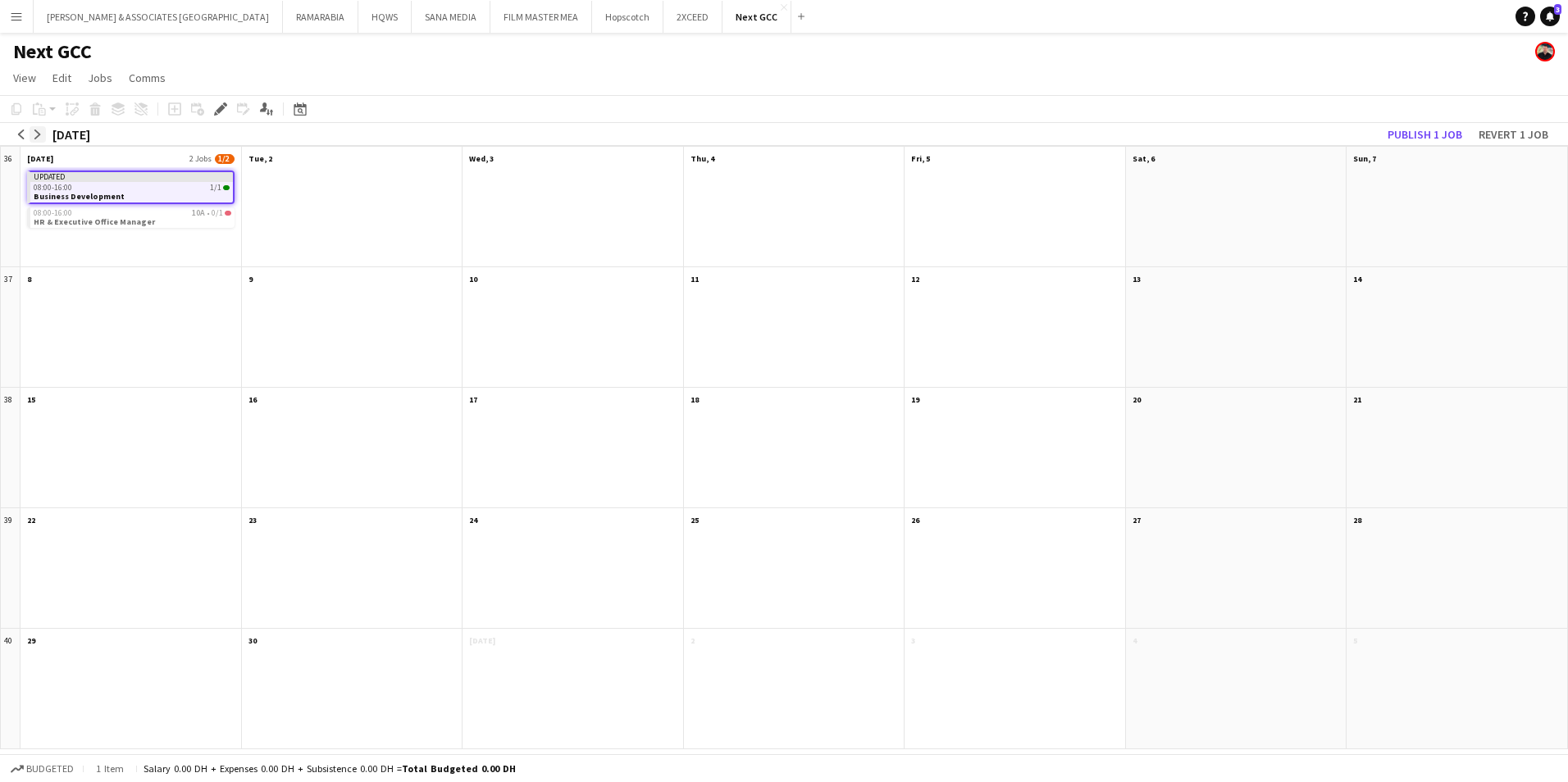
click at [37, 129] on app-icon "arrow-right" at bounding box center [38, 134] width 10 height 10
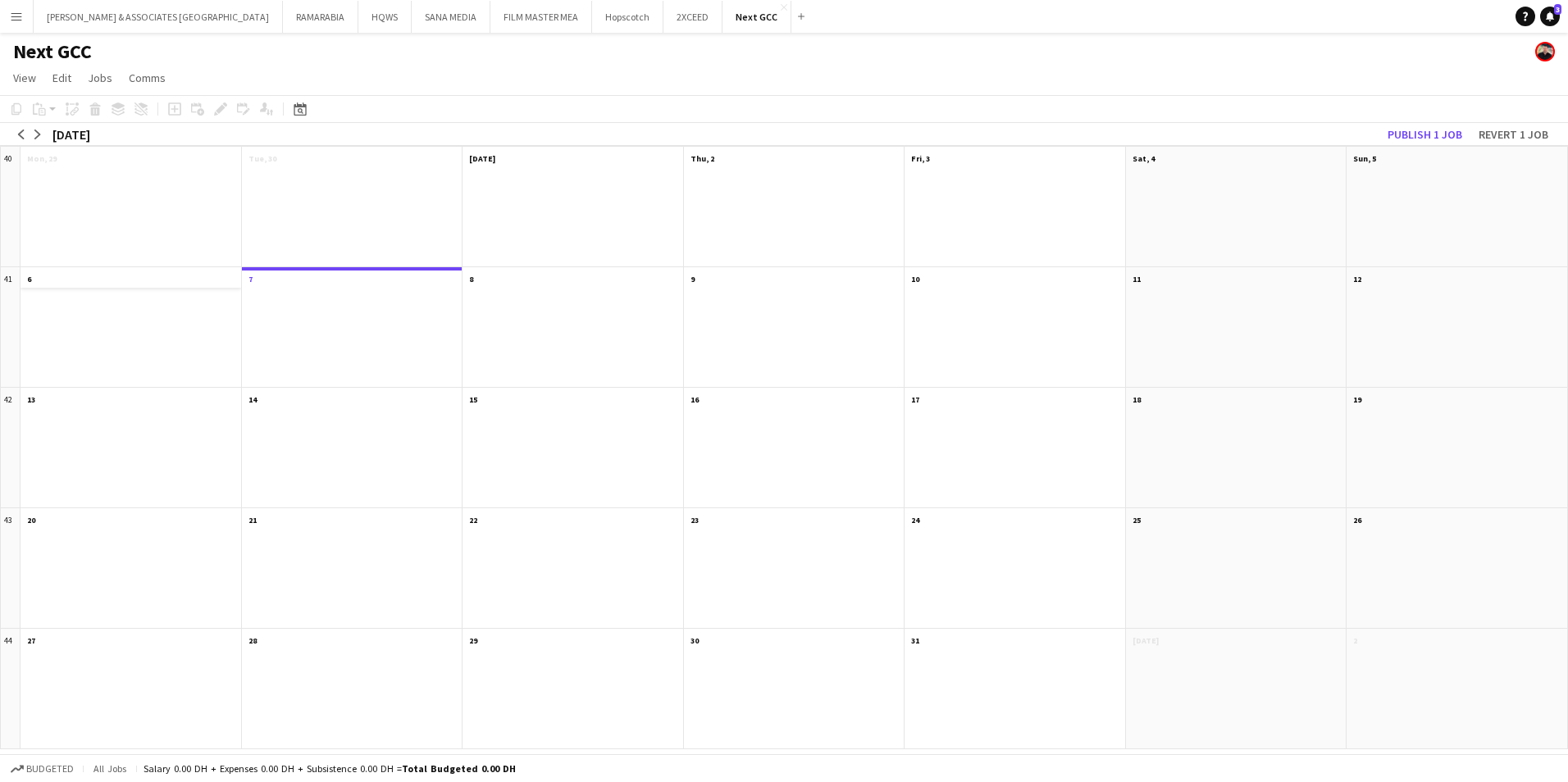
click at [98, 276] on app-month-view-date-header "6" at bounding box center [130, 277] width 220 height 20
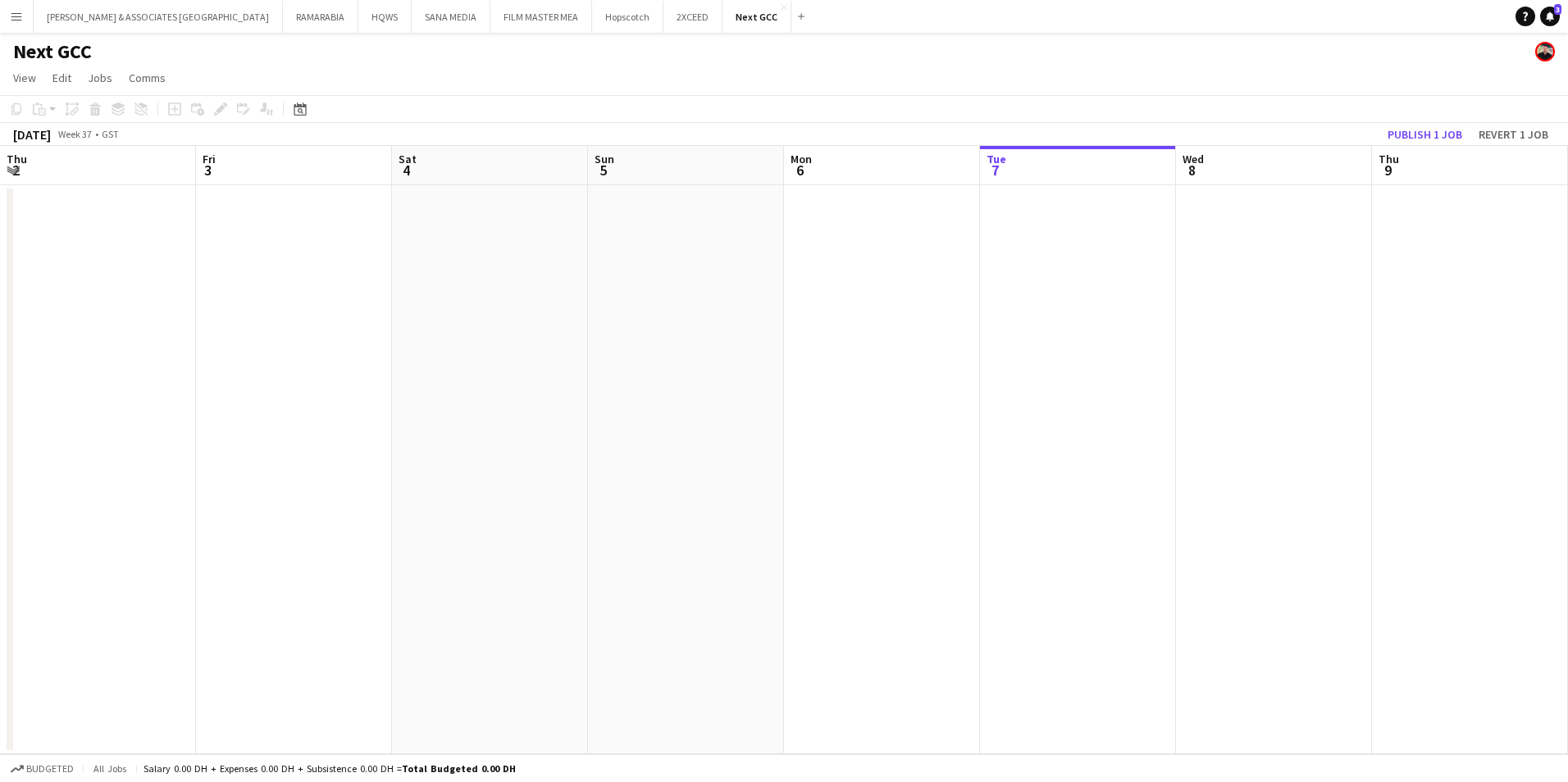
scroll to position [0, 565]
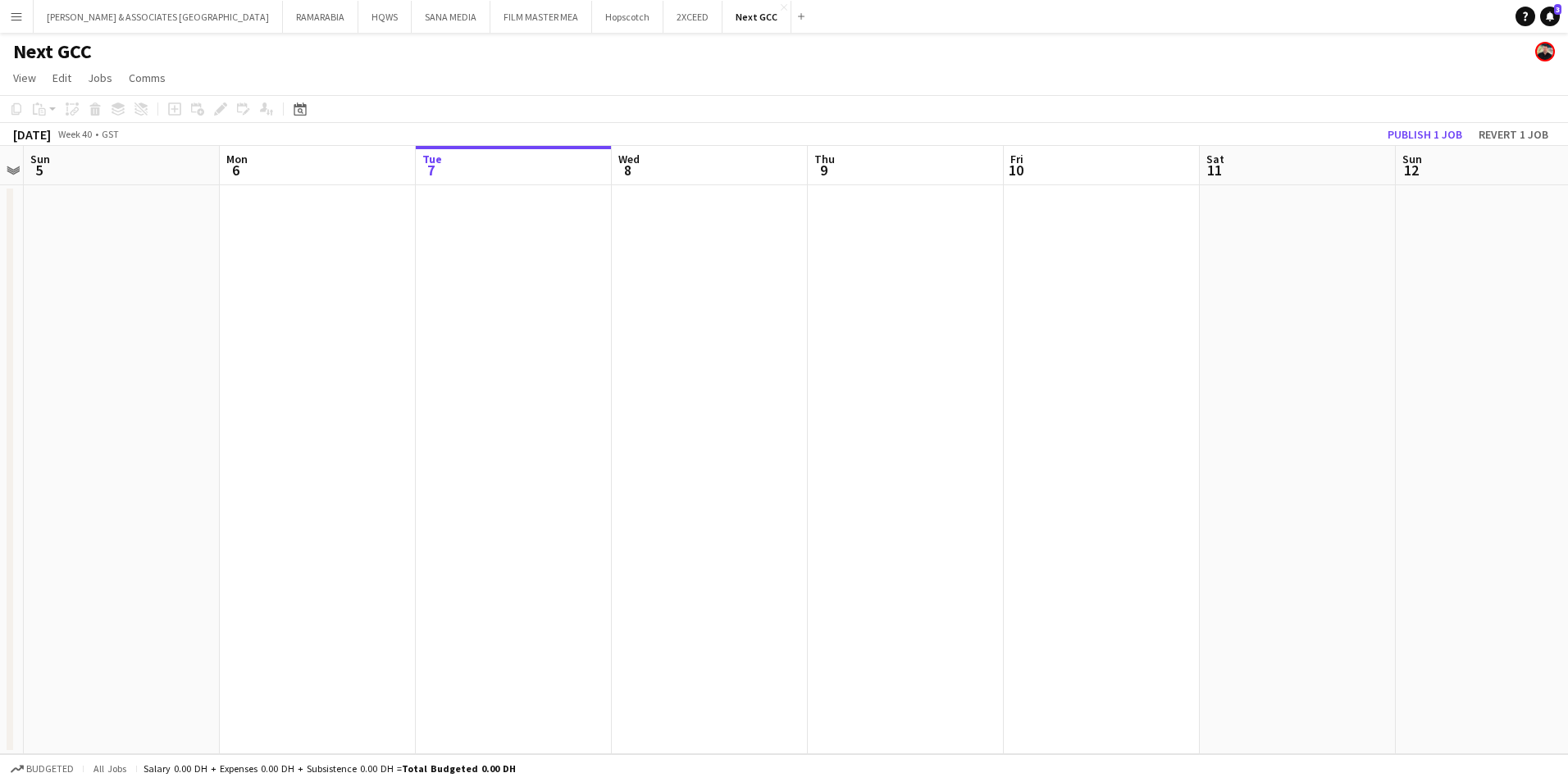
click at [337, 174] on app-board-header-date "Mon 6" at bounding box center [317, 166] width 196 height 39
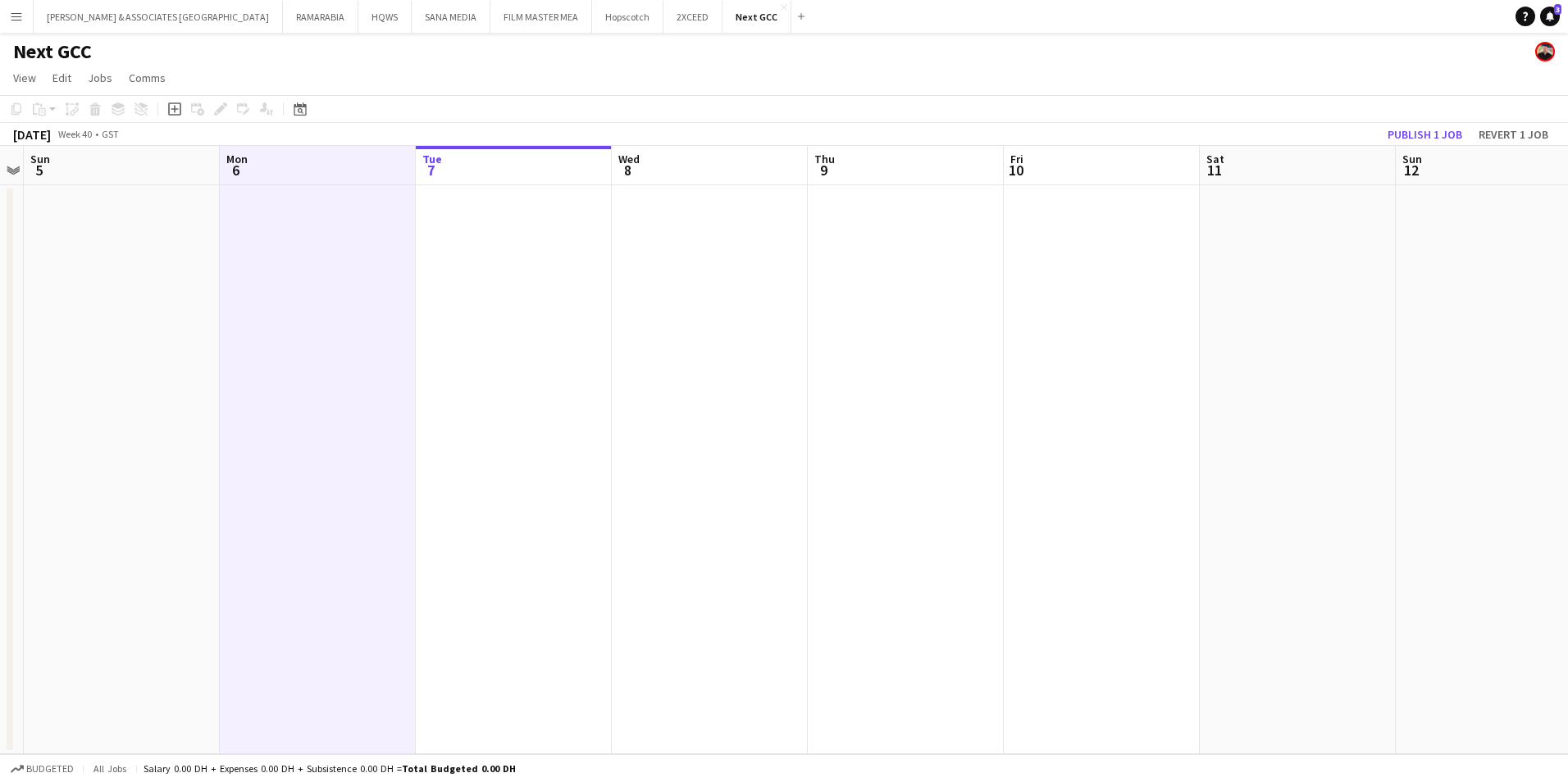
click at [311, 217] on app-date-cell at bounding box center [317, 469] width 196 height 569
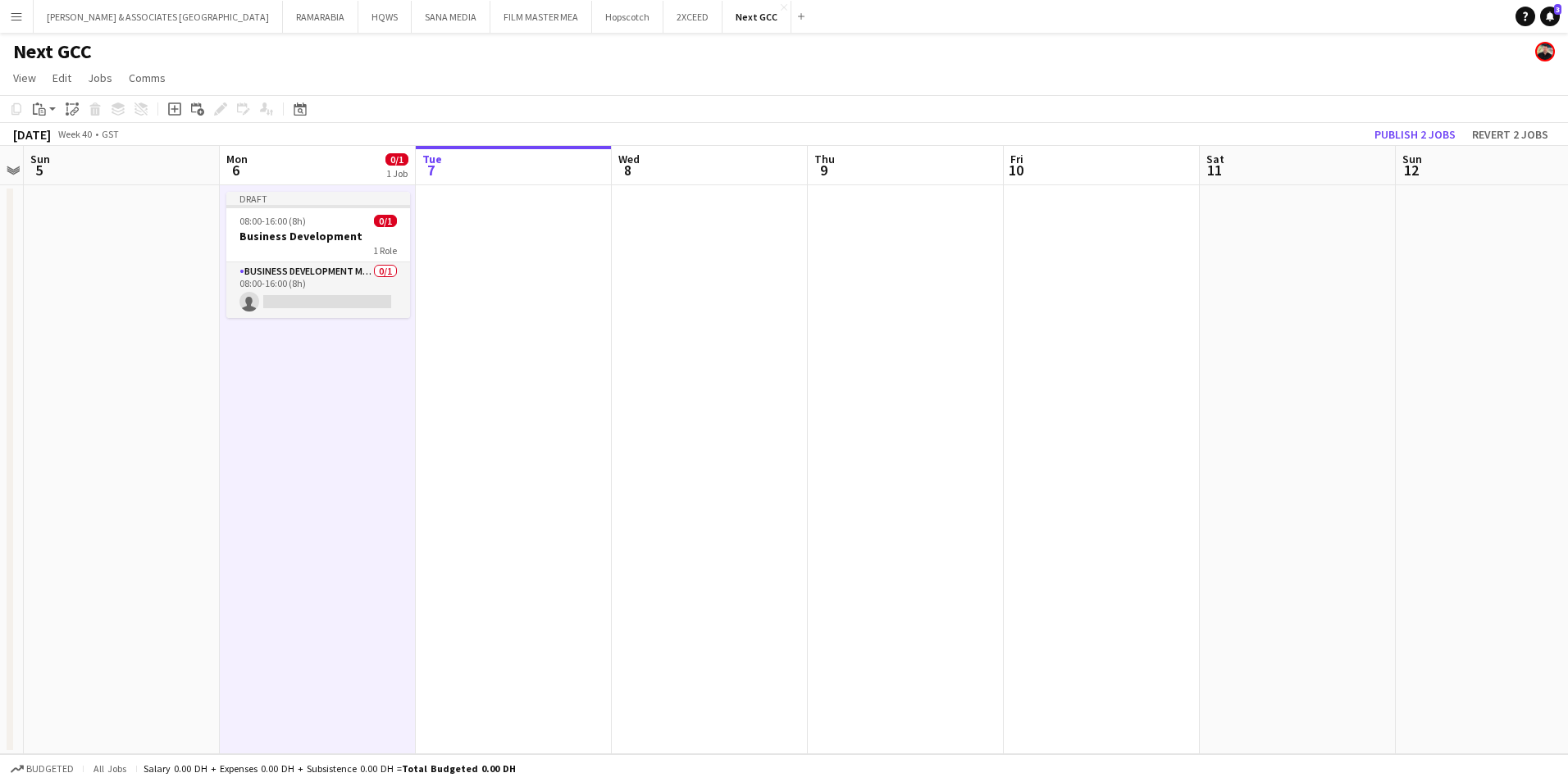
click at [369, 422] on app-date-cell "Draft 08:00-16:00 (8h) 0/1 Business Development 1 Role Business Development Man…" at bounding box center [317, 469] width 196 height 569
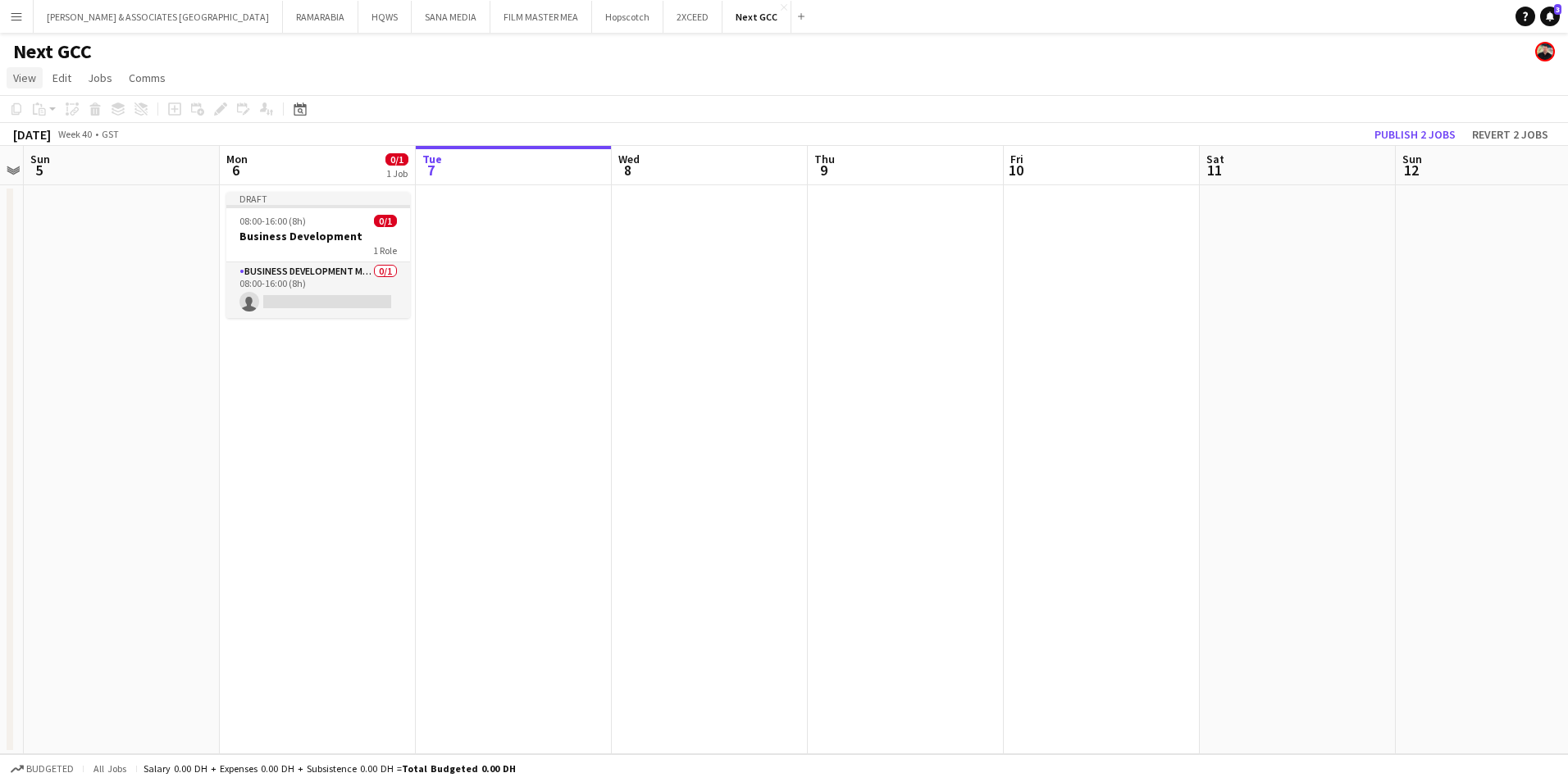
click at [26, 82] on span "View" at bounding box center [24, 77] width 23 height 14
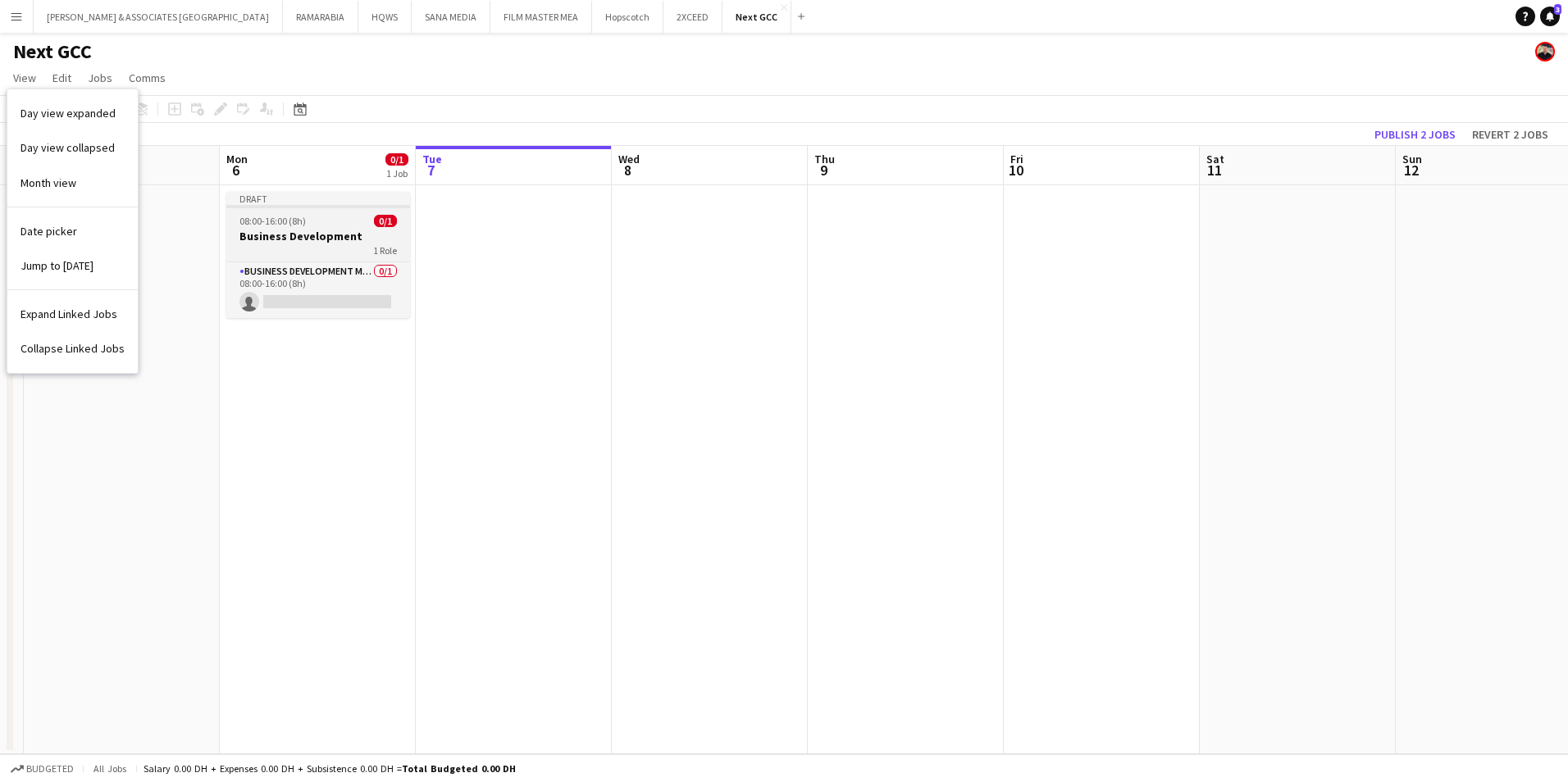
click at [293, 195] on div "Draft" at bounding box center [318, 198] width 184 height 13
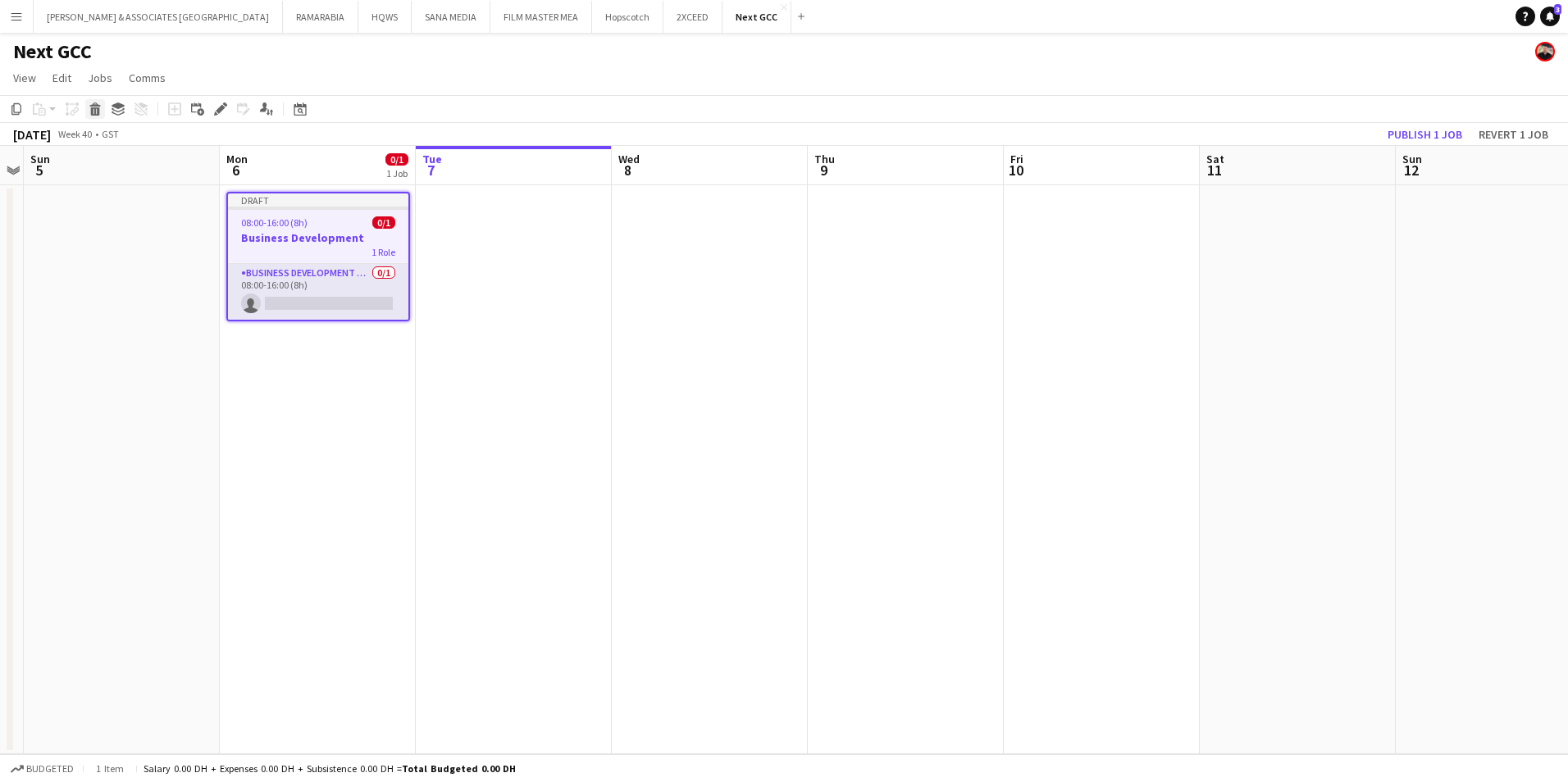
click at [98, 111] on icon at bounding box center [95, 111] width 9 height 8
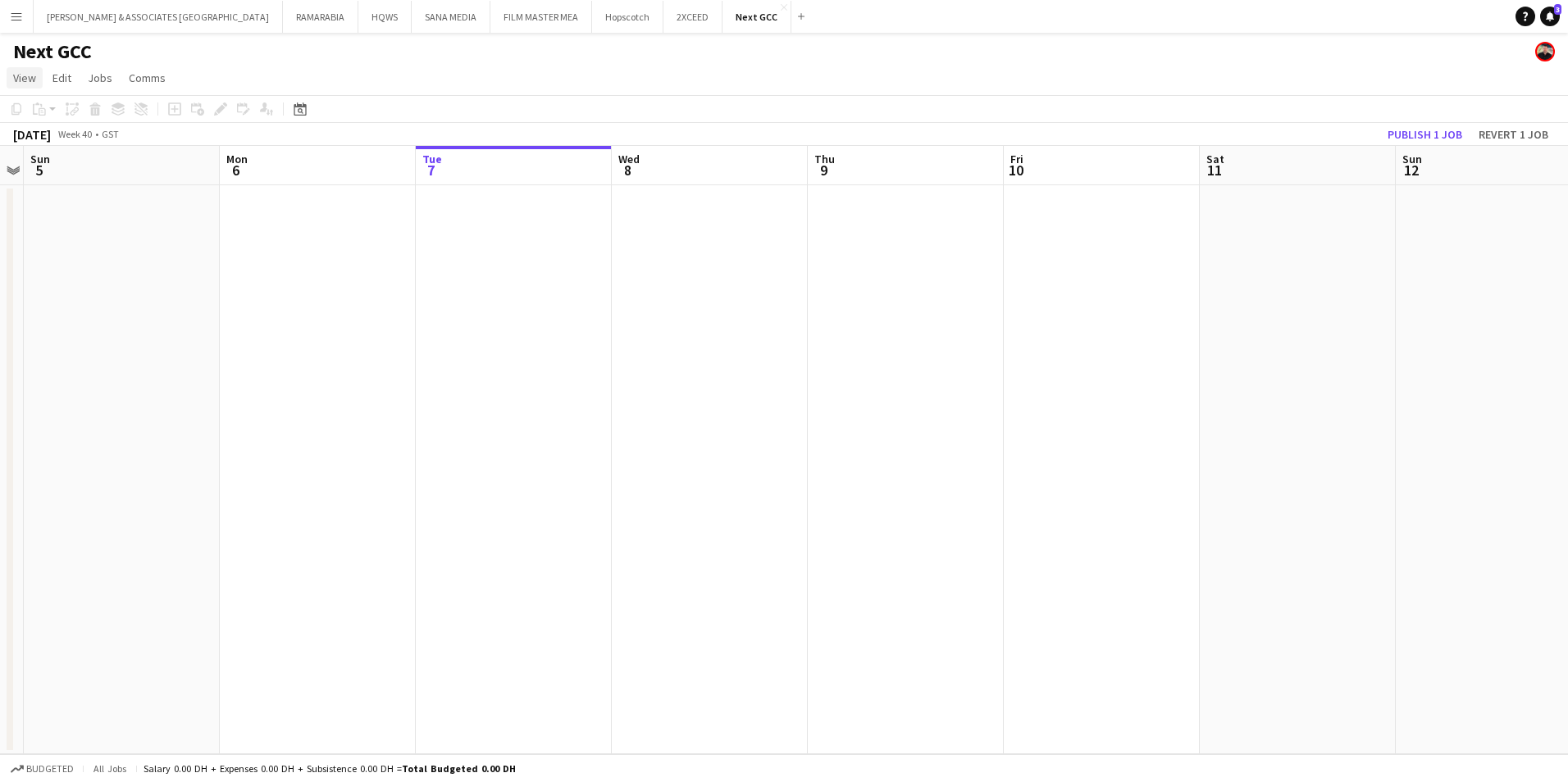
click at [30, 76] on span "View" at bounding box center [24, 77] width 23 height 14
click at [61, 190] on span "Month view" at bounding box center [48, 182] width 56 height 14
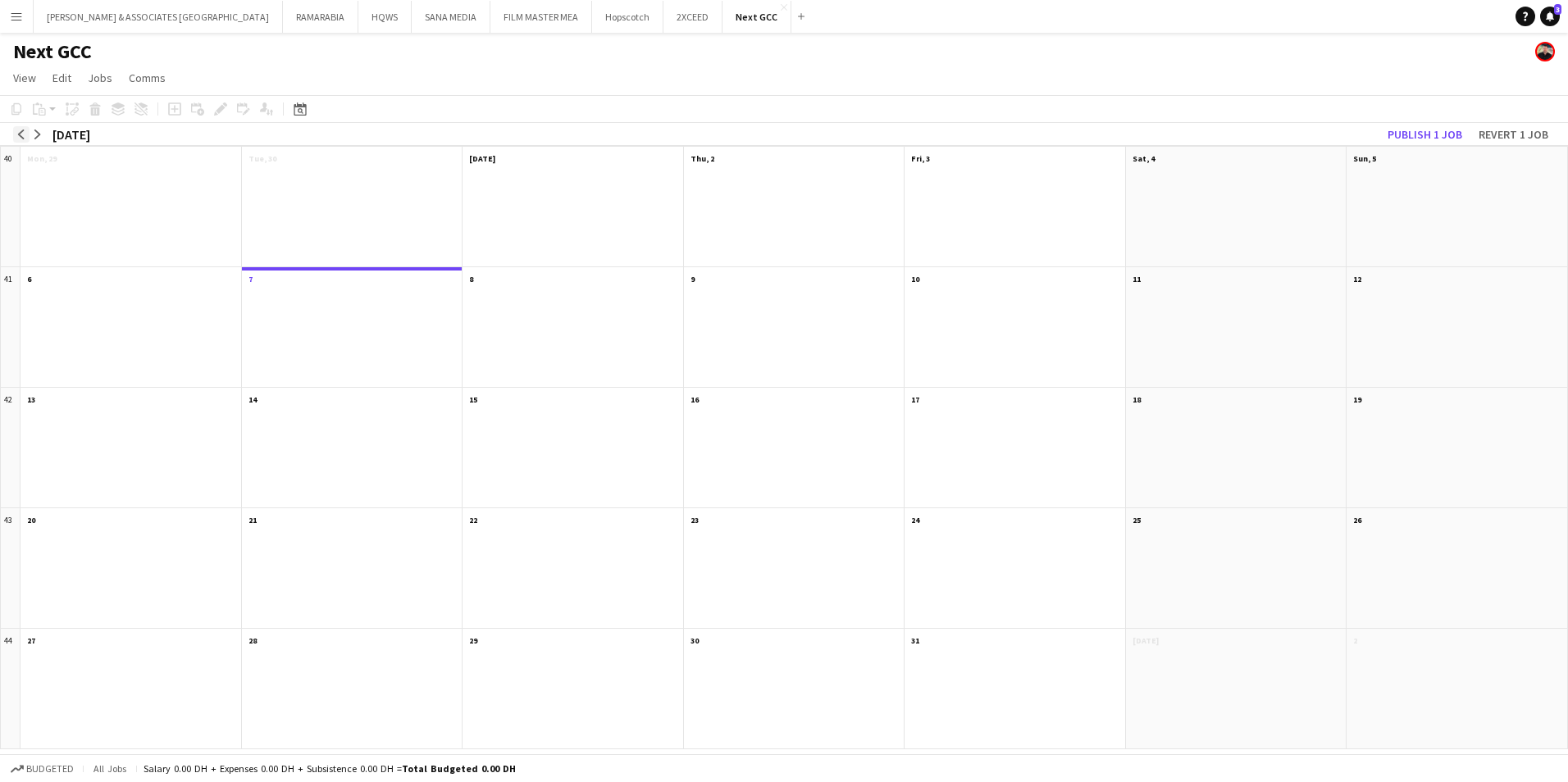
click at [18, 133] on app-icon "arrow-left" at bounding box center [21, 134] width 10 height 10
click at [83, 178] on div "Updated" at bounding box center [133, 176] width 204 height 10
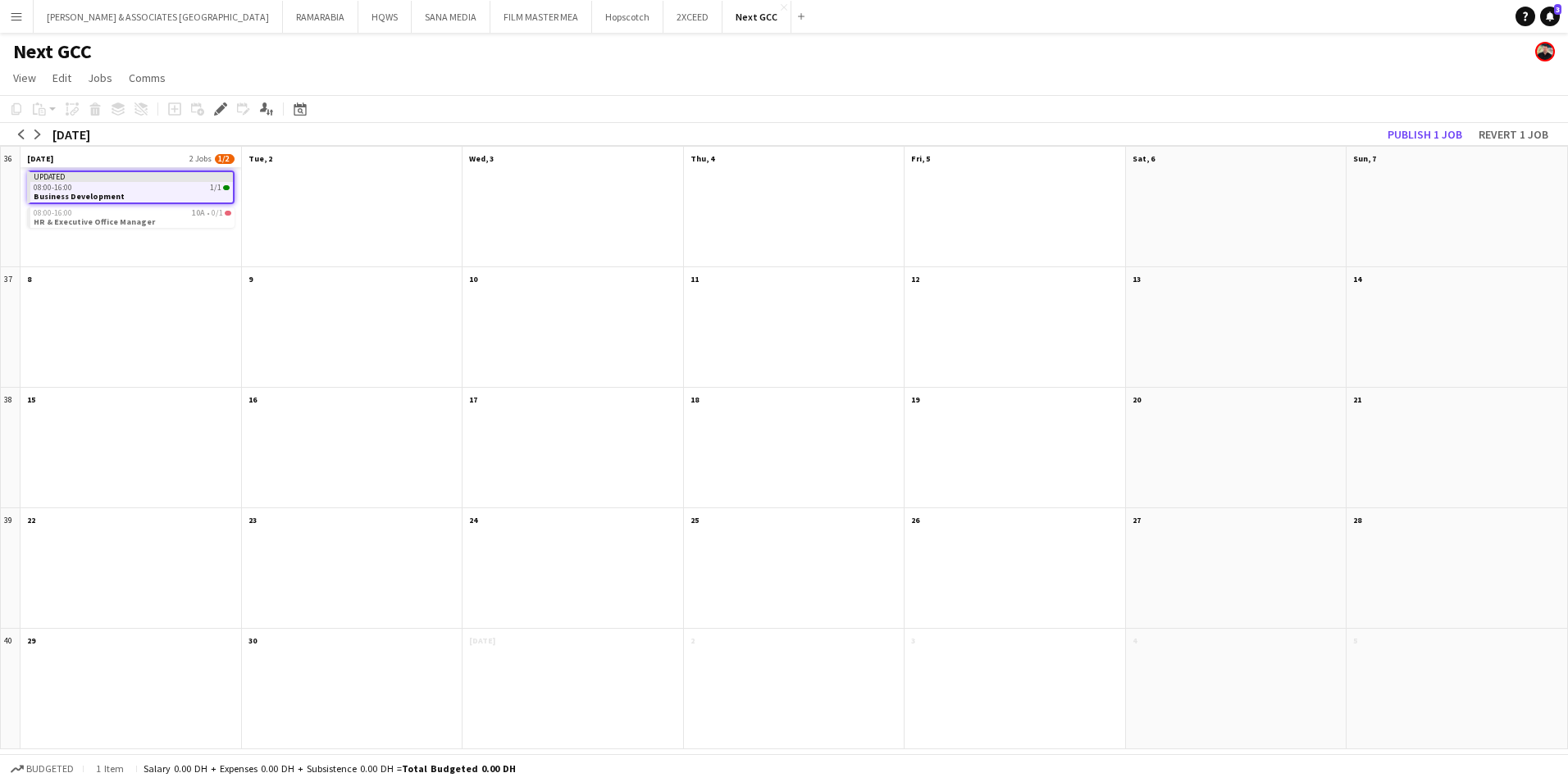
click at [111, 155] on app-month-view-date-header "Mon, 1 Sep 2 Jobs 1/2" at bounding box center [130, 157] width 220 height 20
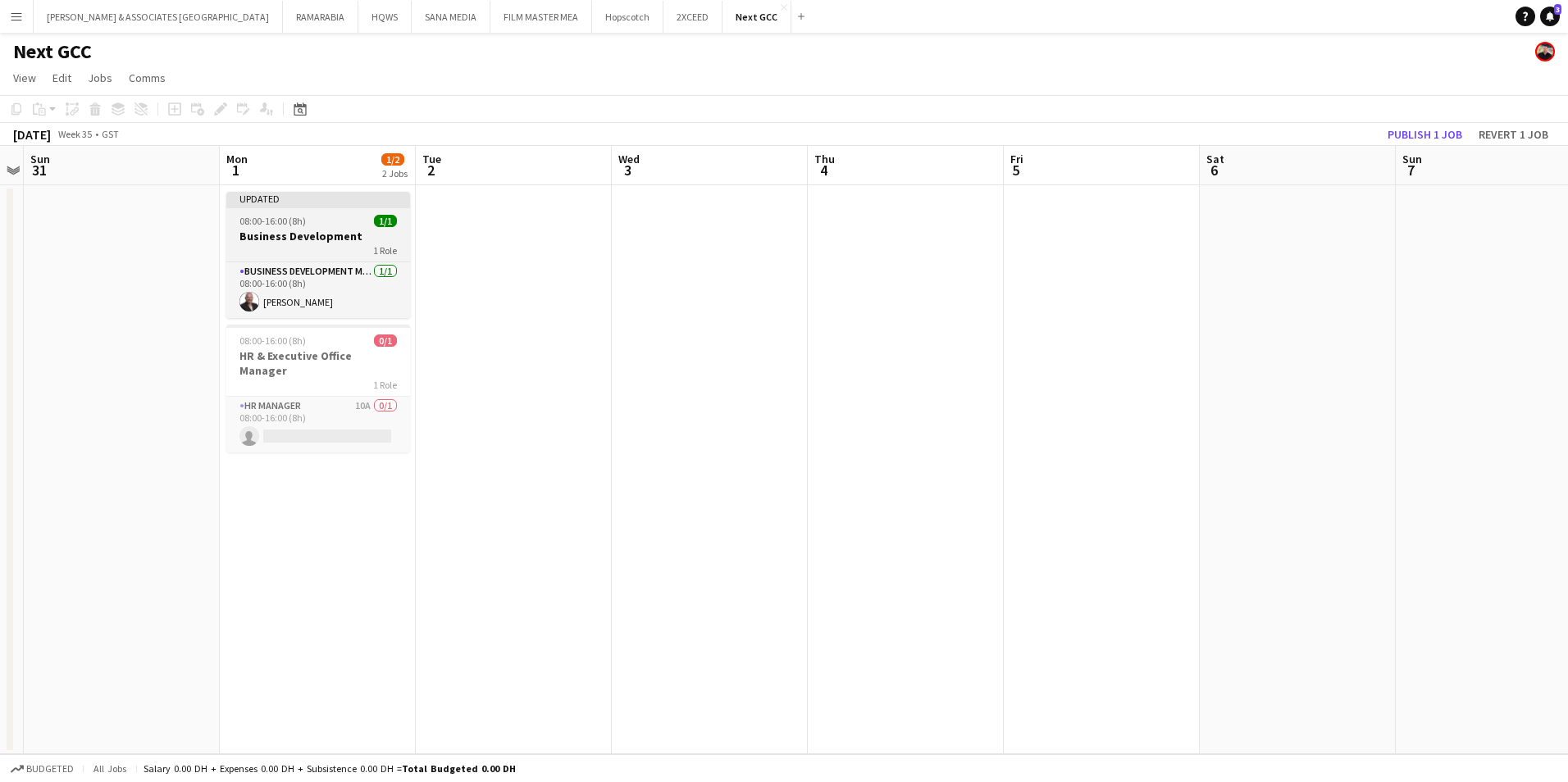
click at [280, 206] on div at bounding box center [318, 207] width 184 height 3
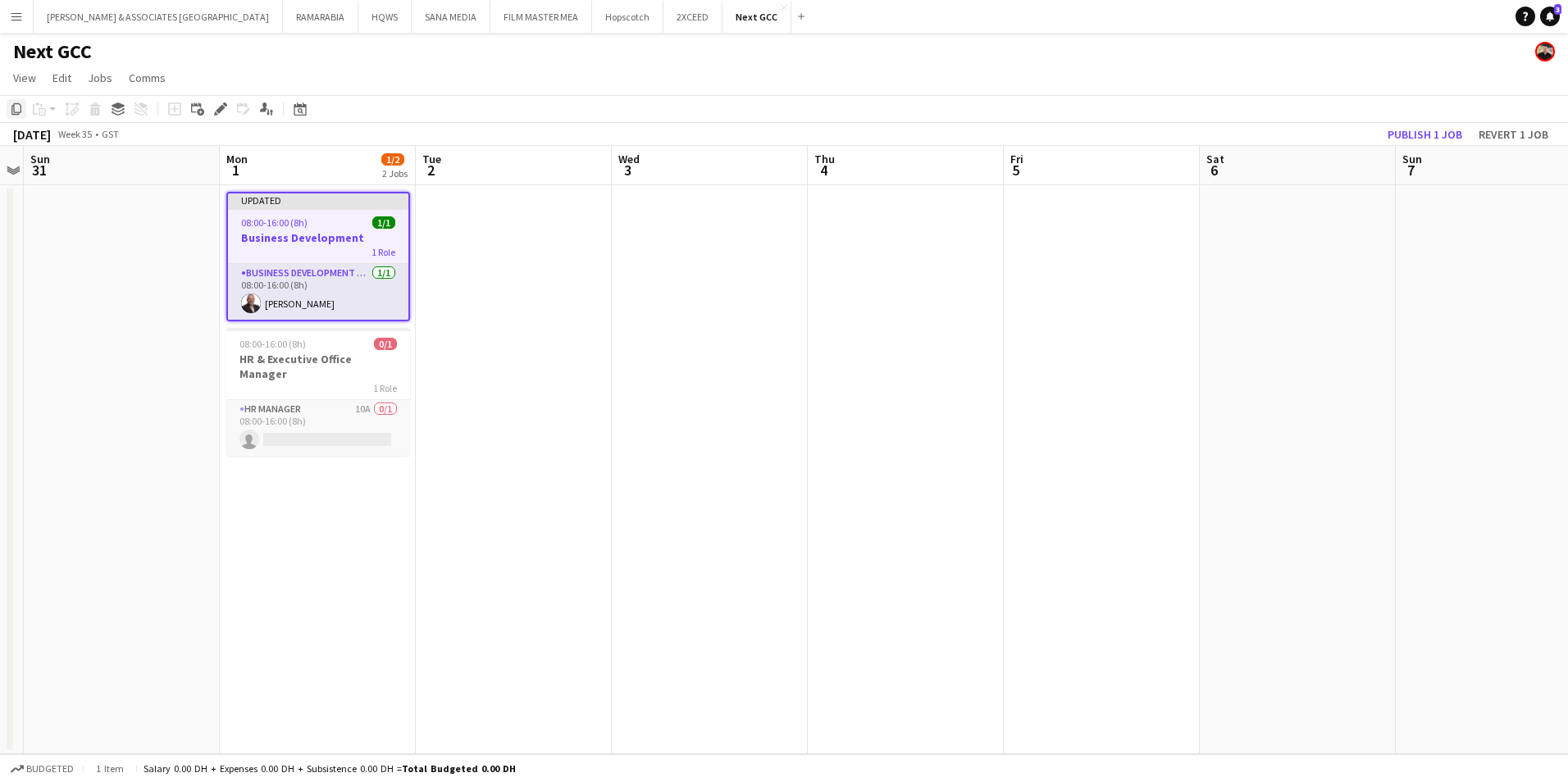
click at [17, 111] on icon "Copy" at bounding box center [16, 109] width 13 height 13
click at [48, 77] on link "Edit" at bounding box center [62, 77] width 32 height 21
click at [80, 118] on span "Copy Ctrl+C" at bounding box center [87, 112] width 55 height 14
click at [327, 212] on app-job-card "Updated 08:00-16:00 (8h) 1/1 Business Development 1 Role Business Development M…" at bounding box center [318, 257] width 184 height 129
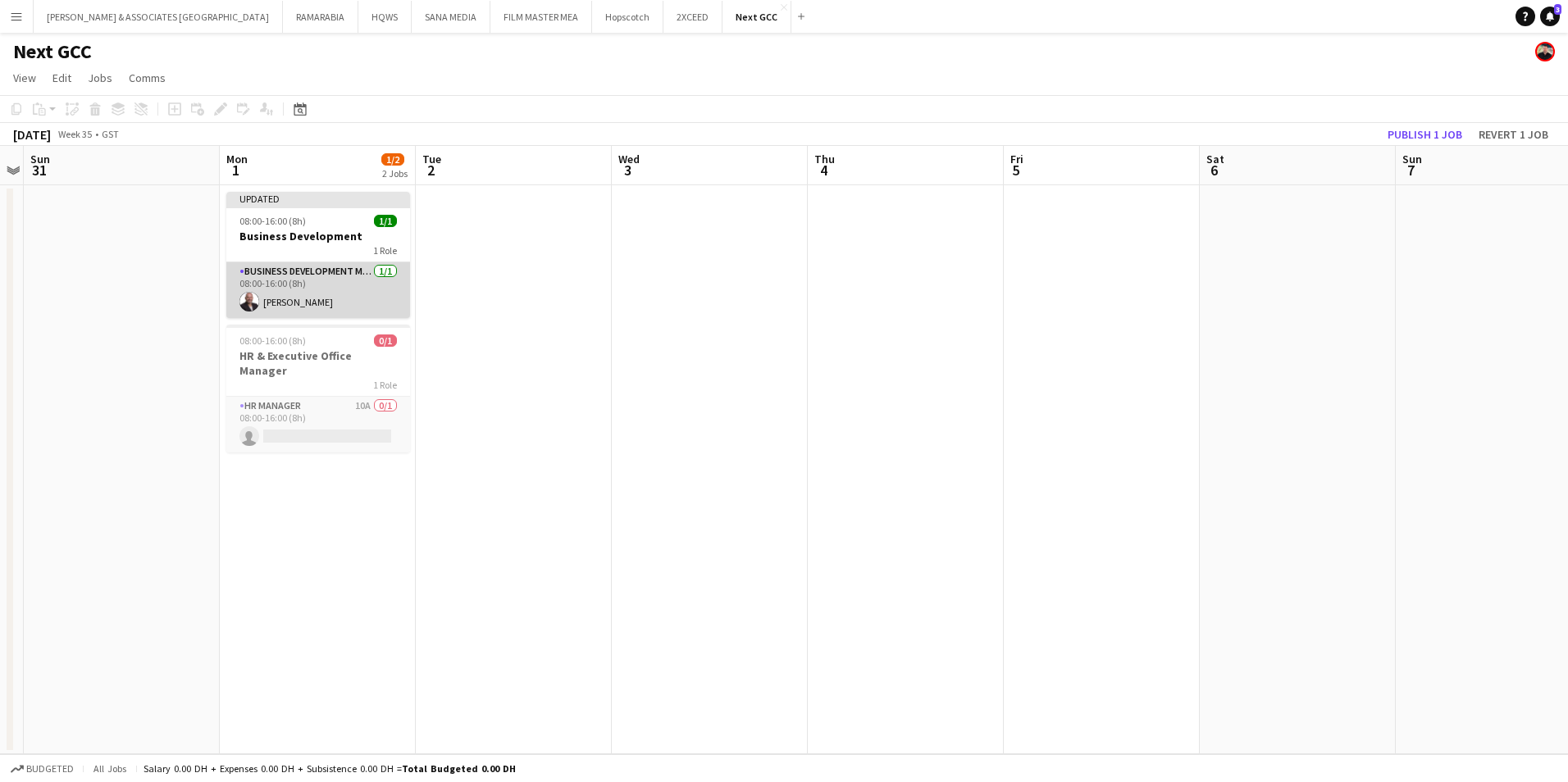
click at [314, 277] on app-card-role "Business Development Manager 1/1 08:00-16:00 (8h) Karim Naoum" at bounding box center [318, 291] width 184 height 56
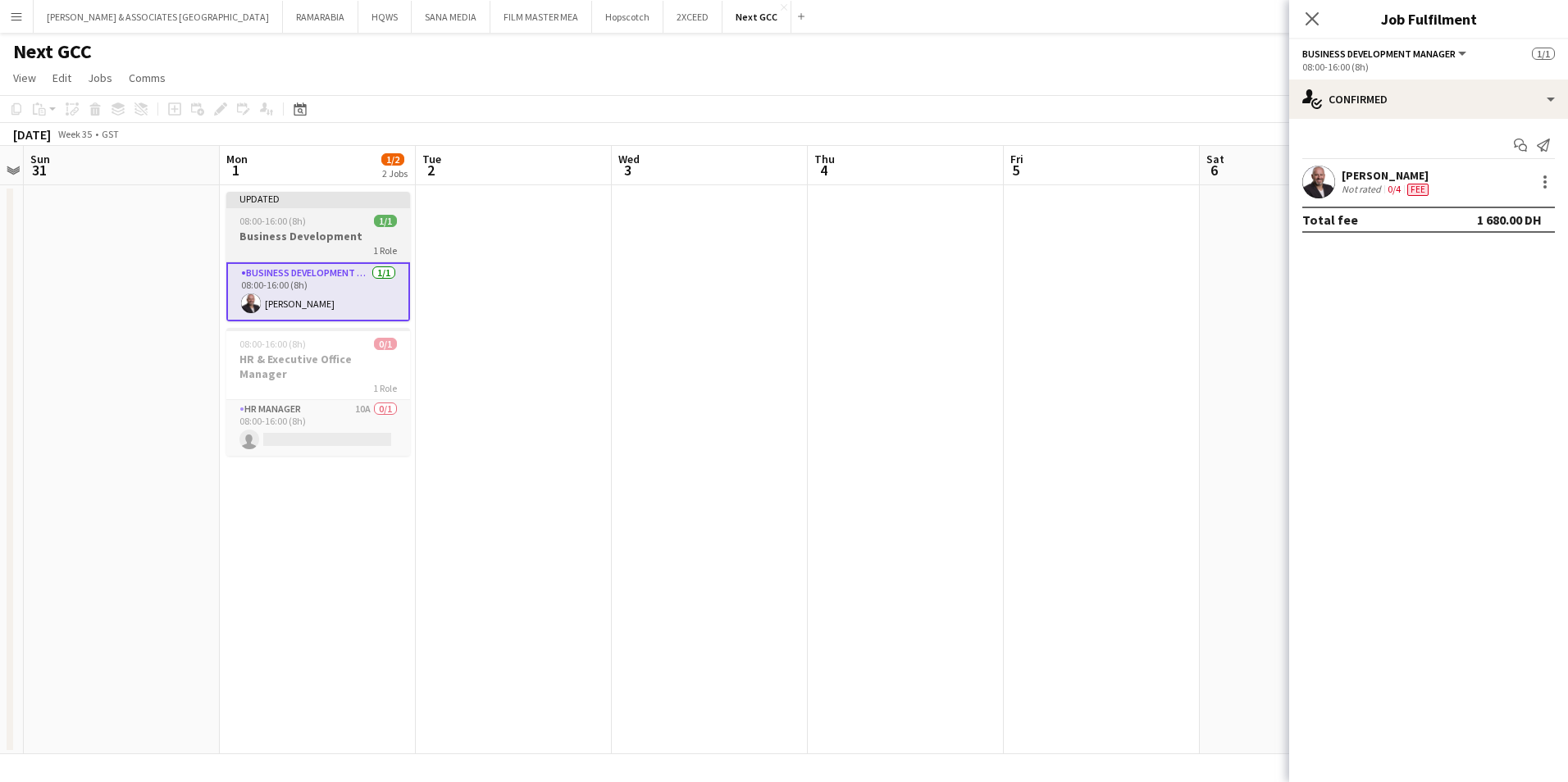
click at [295, 197] on div "Updated" at bounding box center [318, 198] width 184 height 13
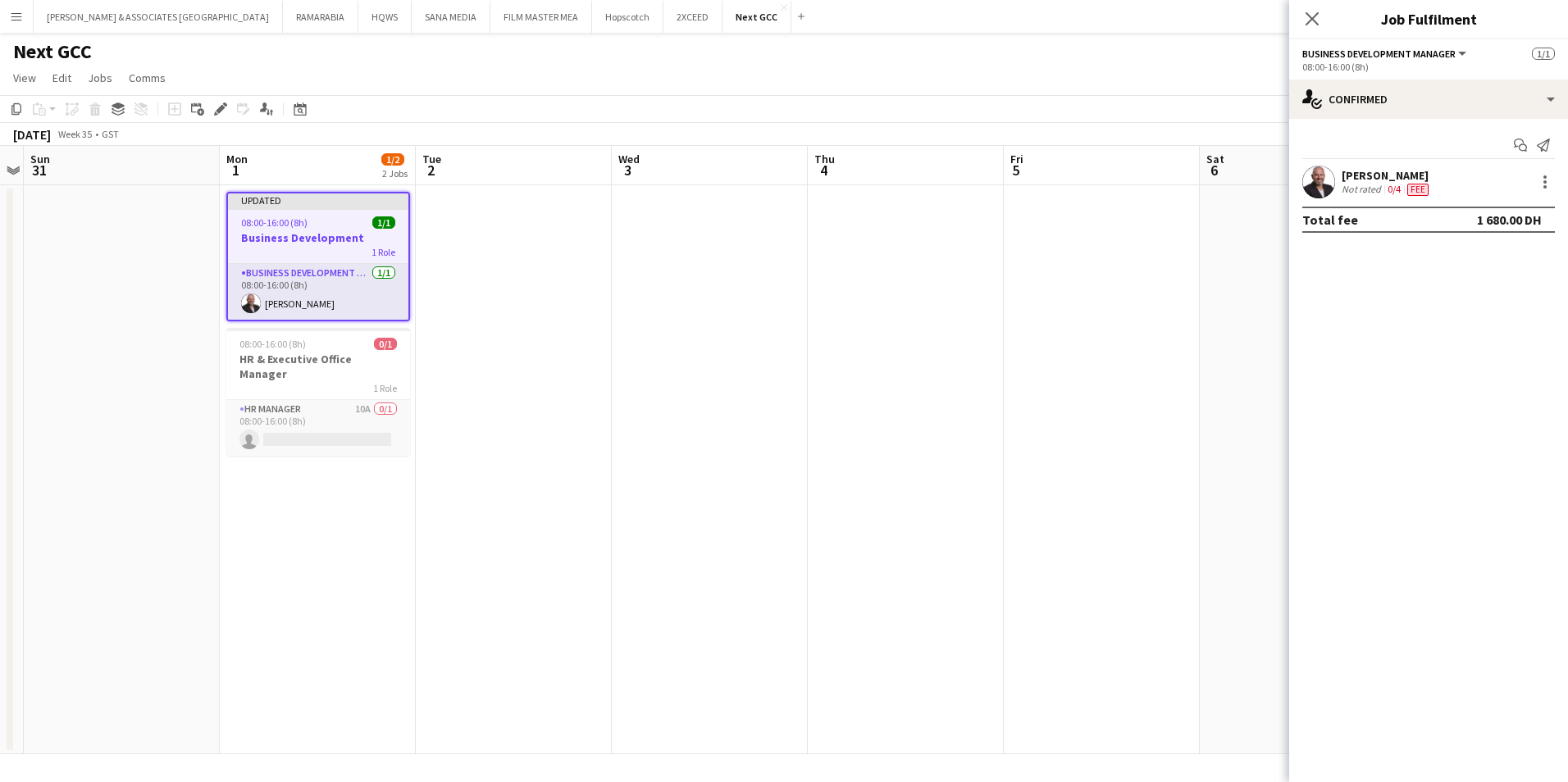
click at [39, 108] on div "Copy Paste Paste Ctrl+V Paste with crew Ctrl+Shift+V Paste linked Job Delete Gr…" at bounding box center [79, 109] width 145 height 20
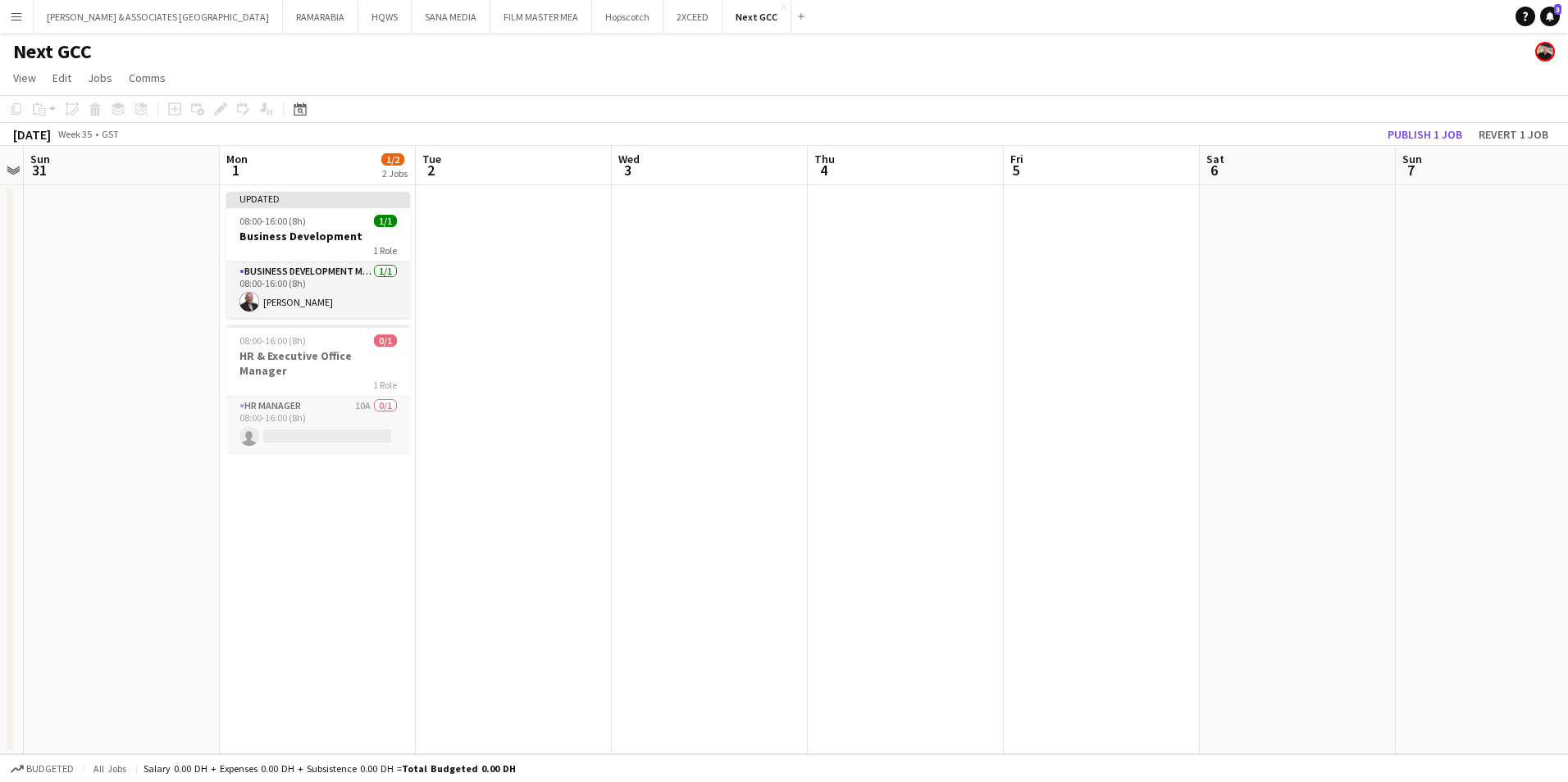
click at [281, 191] on app-date-cell "Updated 08:00-16:00 (8h) 1/1 Business Development 1 Role Business Development M…" at bounding box center [317, 469] width 196 height 569
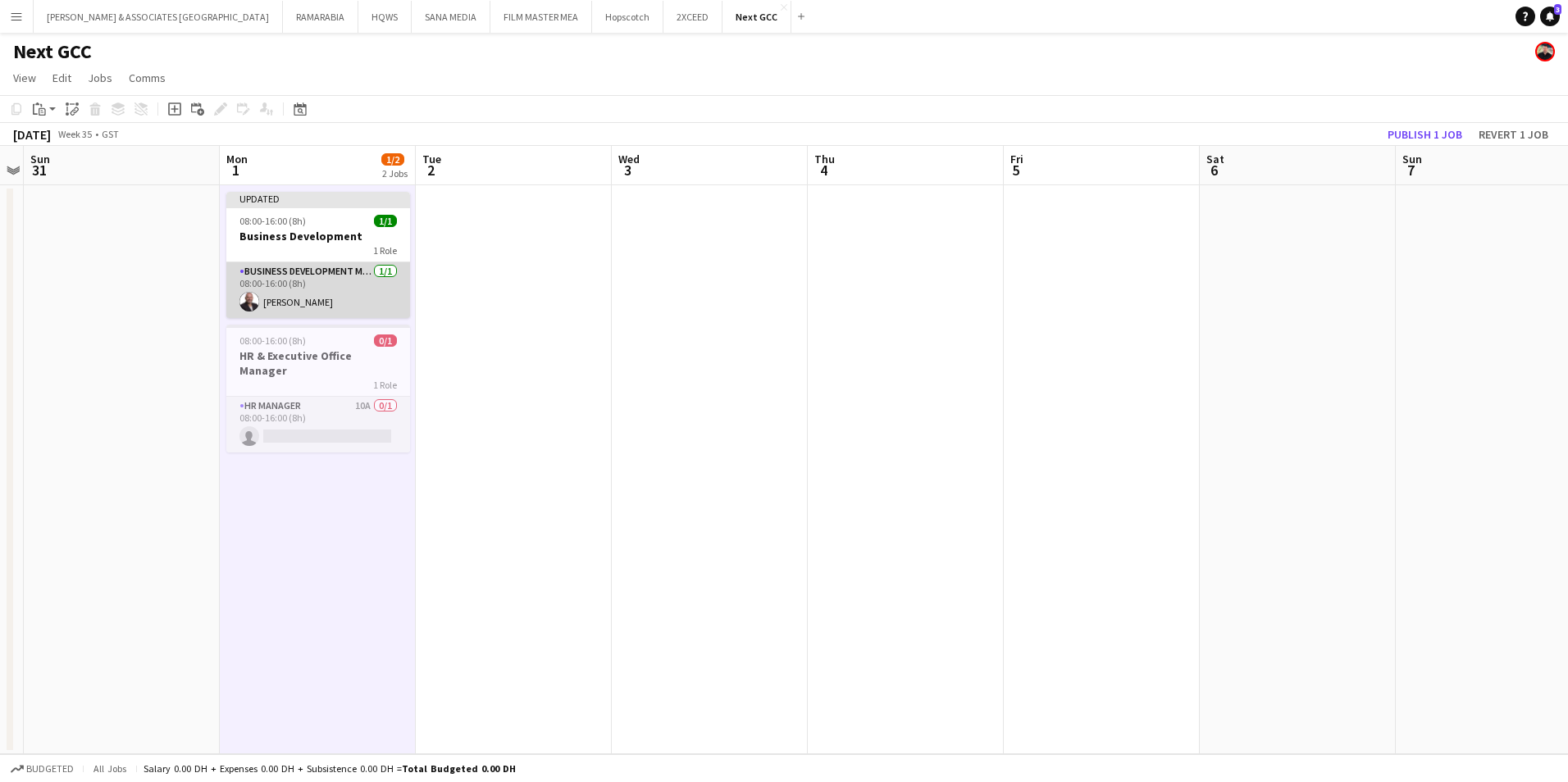
click at [324, 275] on app-card-role "Business Development Manager 1/1 08:00-16:00 (8h) Karim Naoum" at bounding box center [318, 291] width 184 height 56
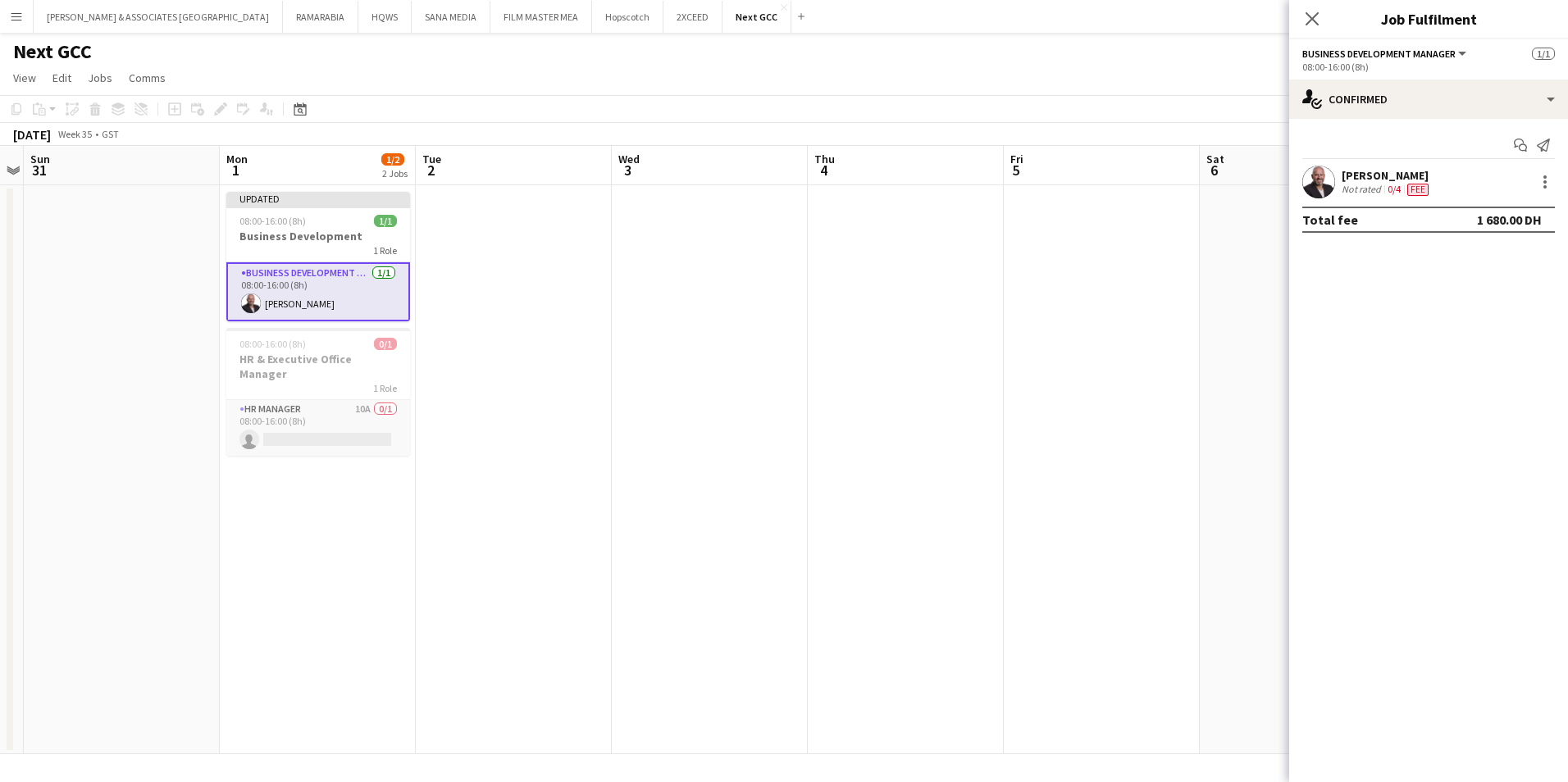
drag, startPoint x: 324, startPoint y: 272, endPoint x: 302, endPoint y: 228, distance: 49.2
click at [302, 228] on app-job-card "Updated 08:00-16:00 (8h) 1/1 Business Development 1 Role Business Development M…" at bounding box center [318, 257] width 184 height 129
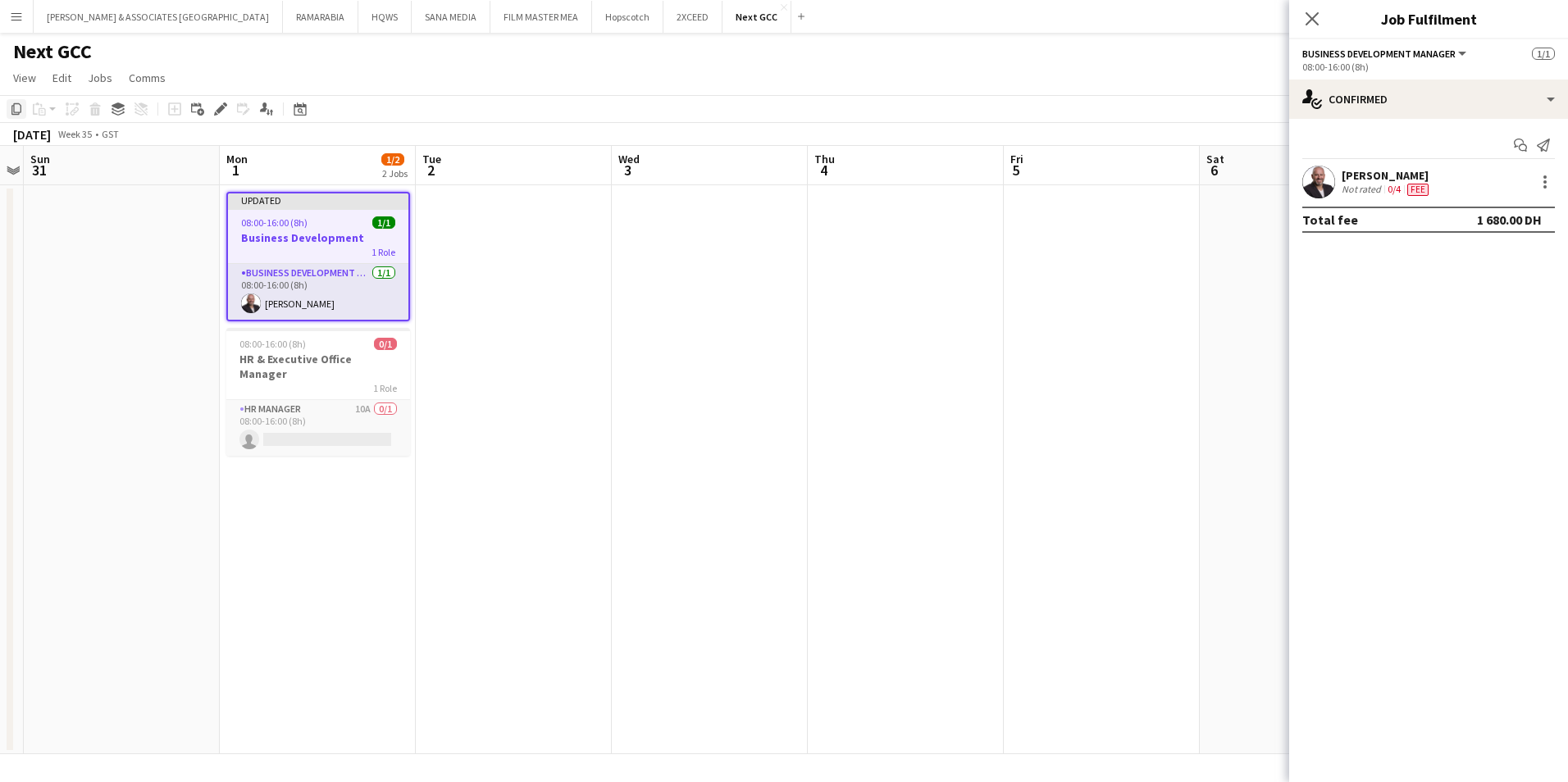
click at [16, 110] on icon "Copy" at bounding box center [16, 109] width 13 height 13
click at [499, 226] on app-date-cell at bounding box center [514, 469] width 196 height 569
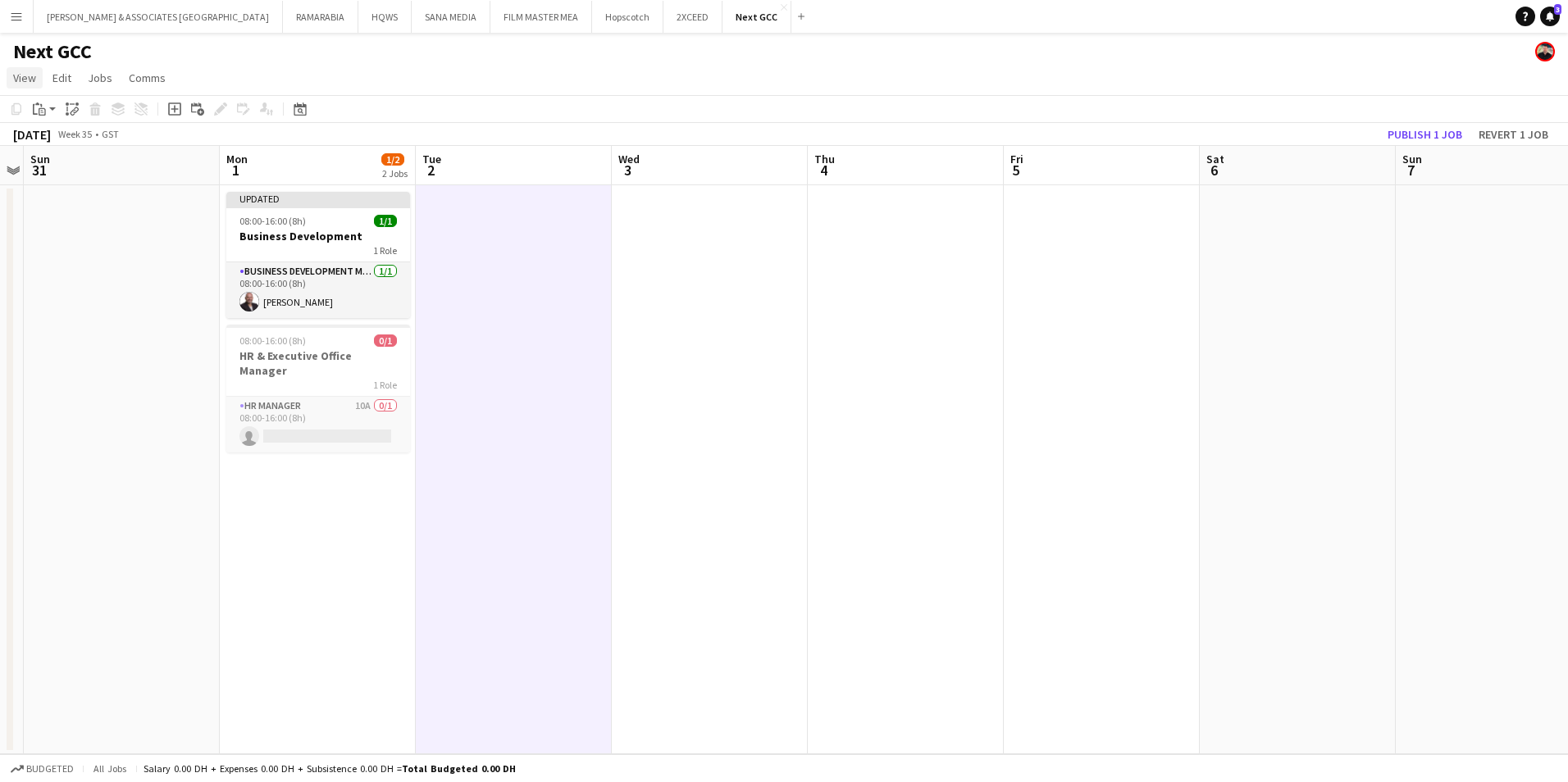
click at [26, 76] on span "View" at bounding box center [24, 77] width 23 height 14
click at [62, 184] on span "Month view" at bounding box center [48, 182] width 56 height 14
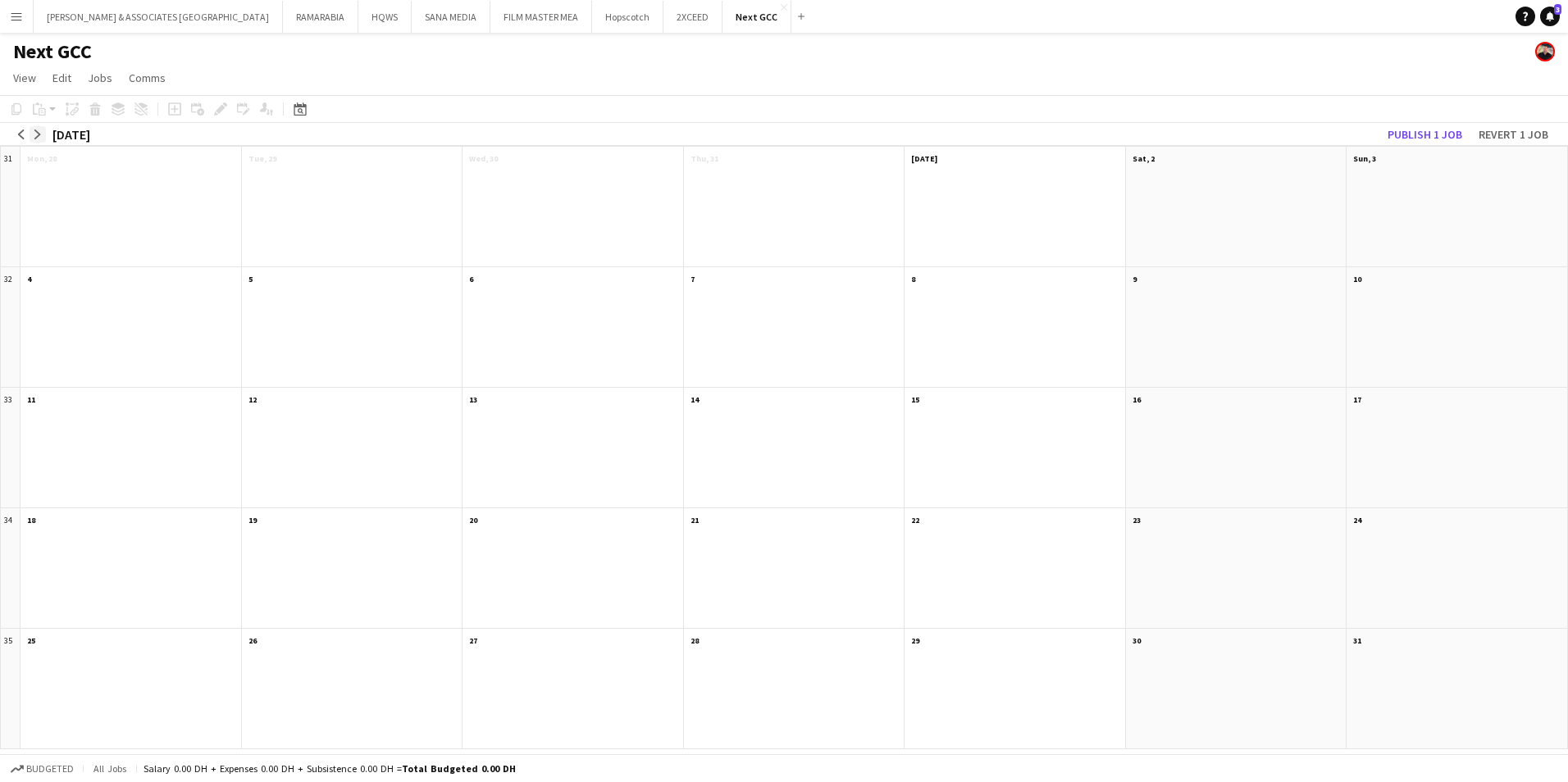
click at [34, 134] on app-icon "arrow-right" at bounding box center [38, 134] width 10 height 10
click at [136, 278] on app-month-view-date-header "6" at bounding box center [130, 277] width 220 height 20
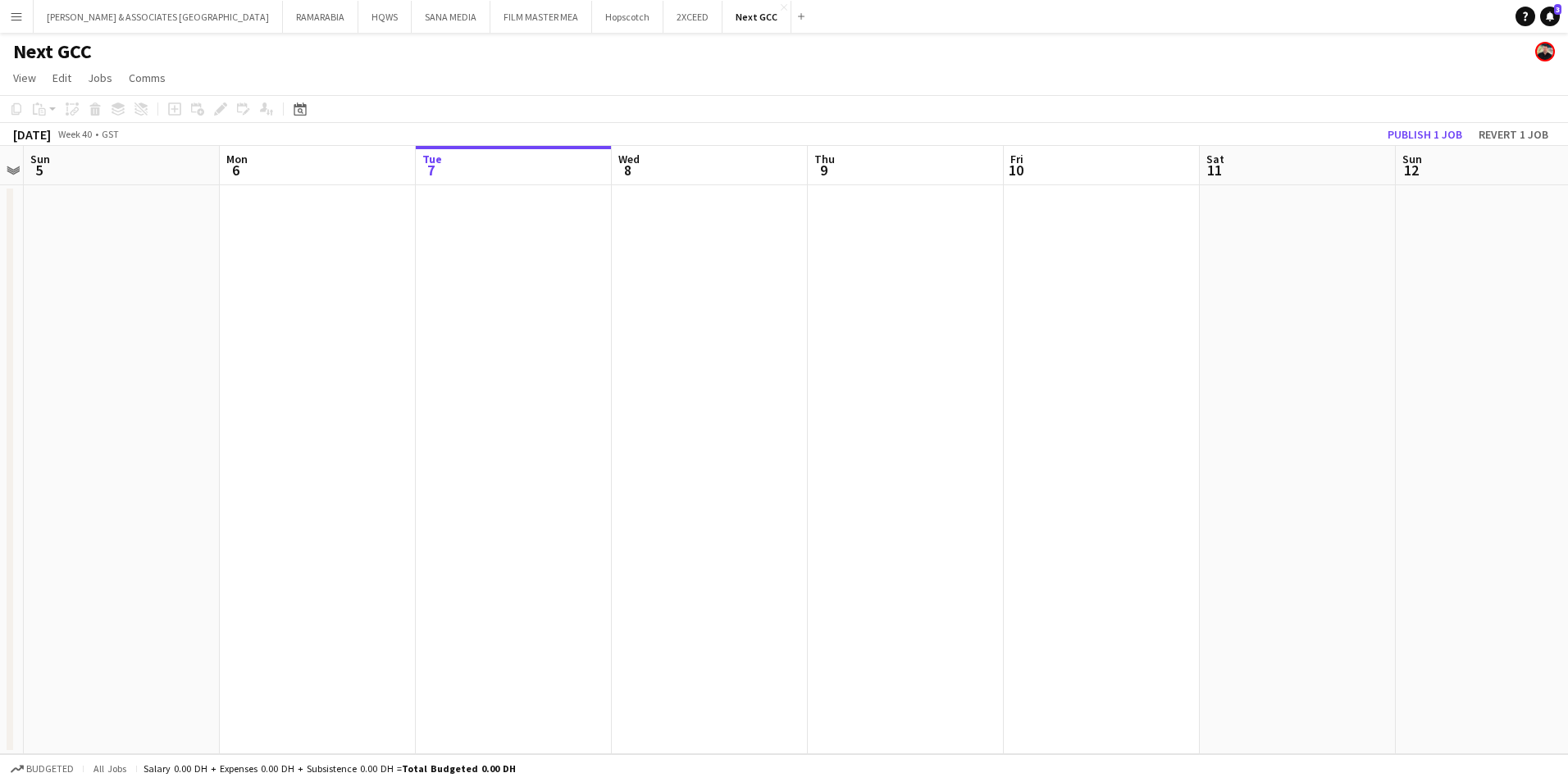
click at [316, 159] on app-board-header-date "Mon 6" at bounding box center [317, 166] width 196 height 39
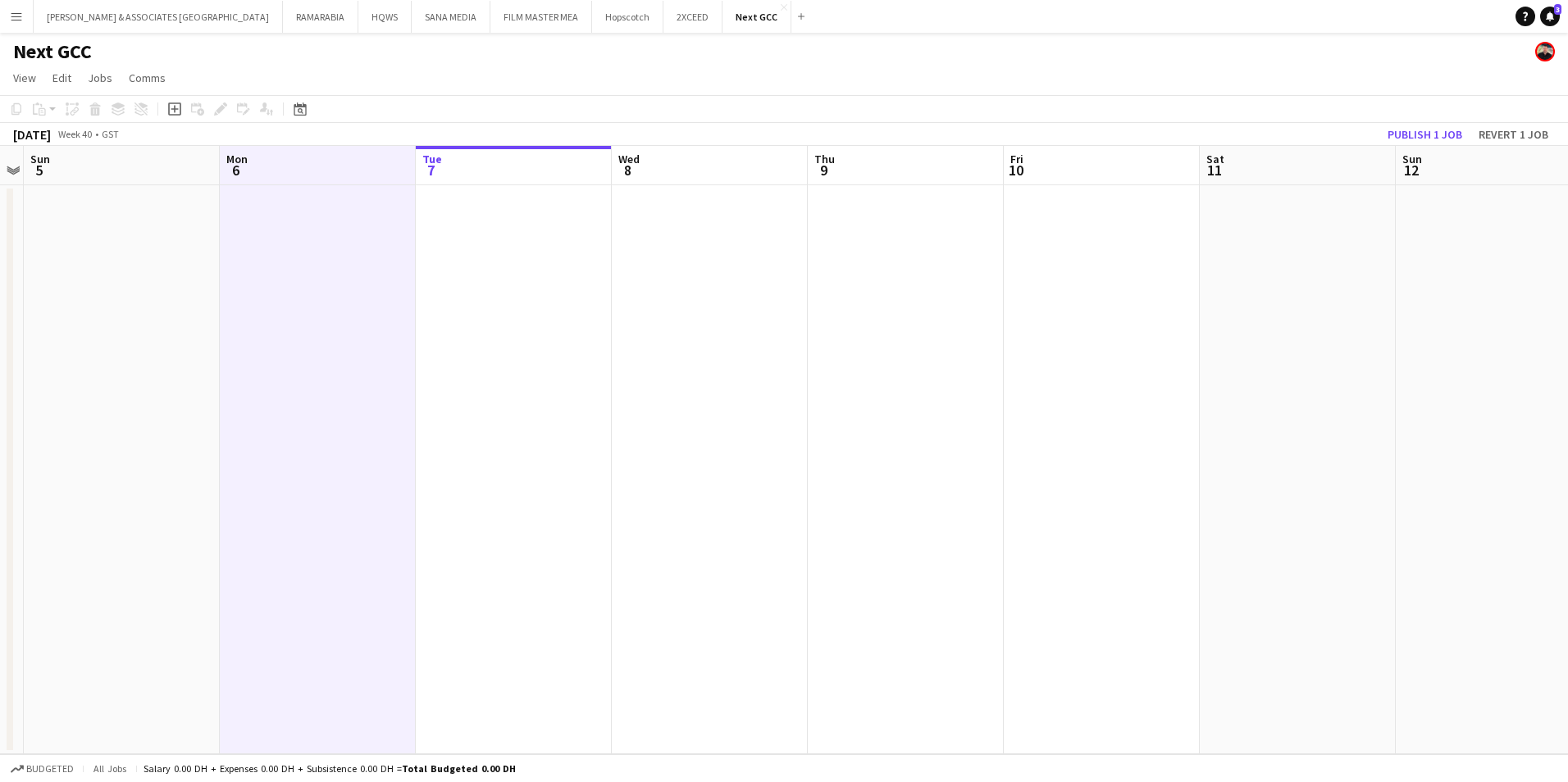
click at [307, 219] on app-date-cell at bounding box center [317, 469] width 196 height 569
click at [51, 108] on app-action-btn "Paste" at bounding box center [44, 109] width 30 height 20
click at [91, 167] on link "Paste with crew Ctrl+Shift+V" at bounding box center [120, 167] width 154 height 14
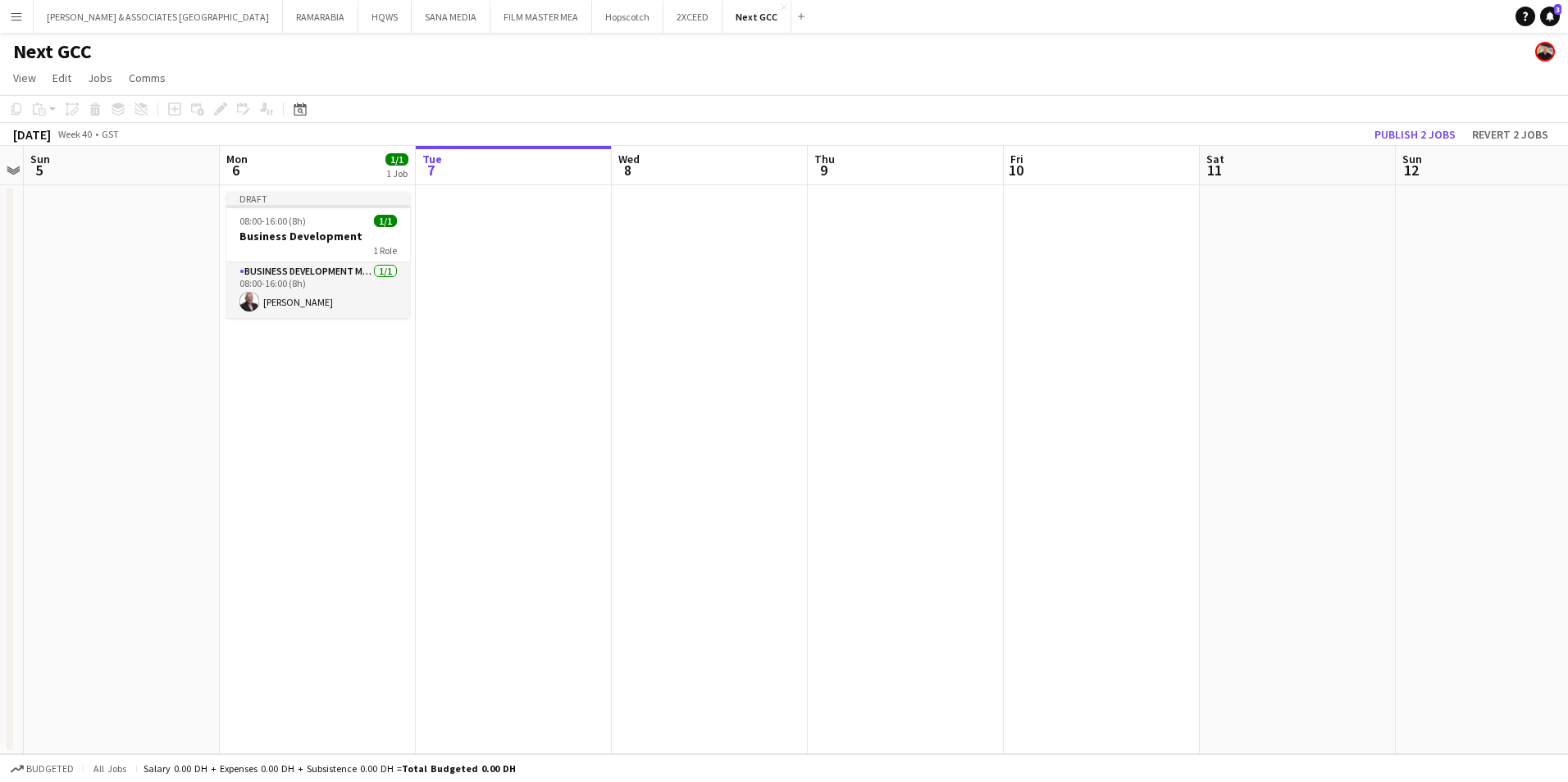
click at [508, 220] on app-date-cell at bounding box center [514, 469] width 196 height 569
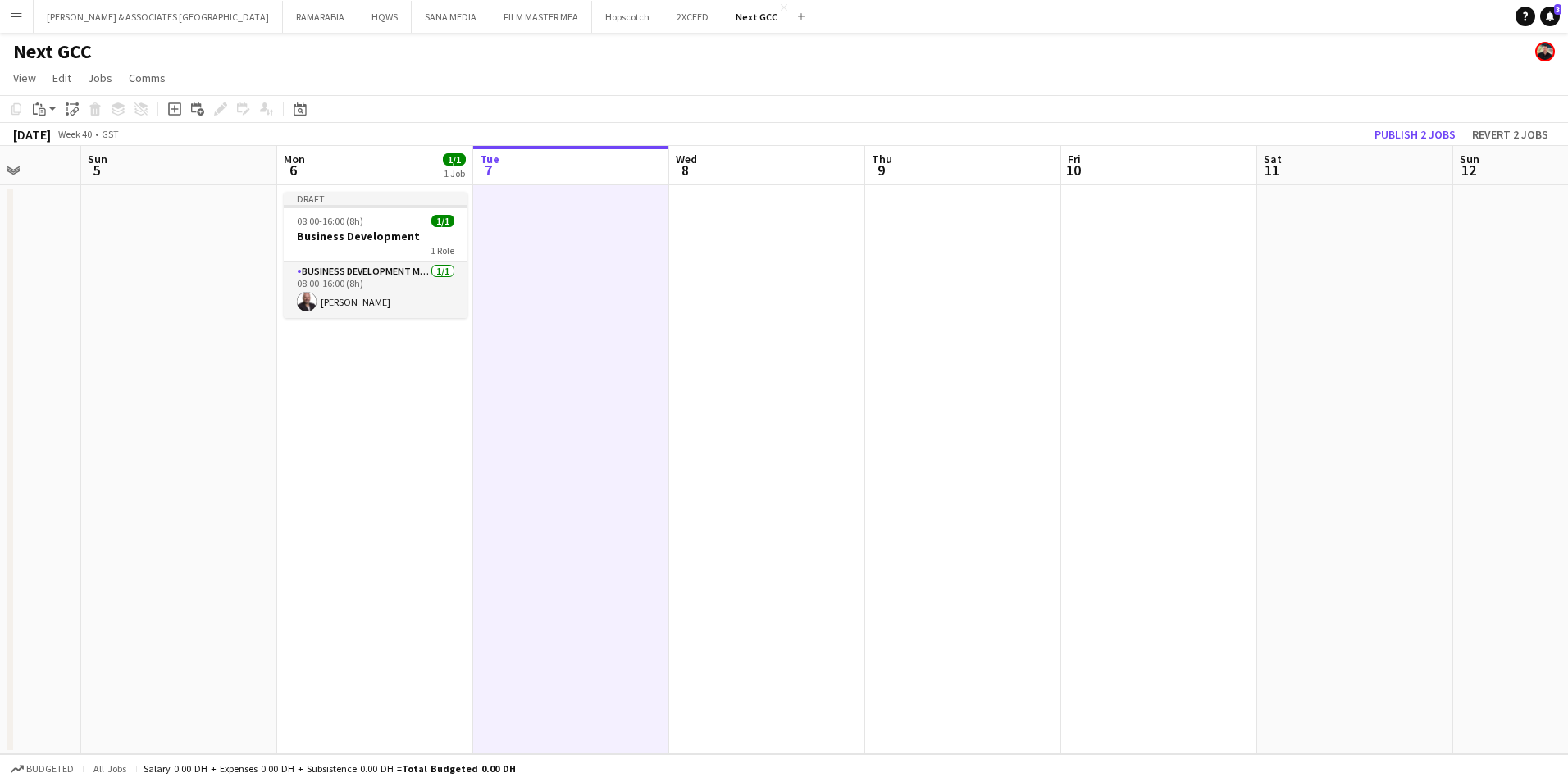
scroll to position [0, 536]
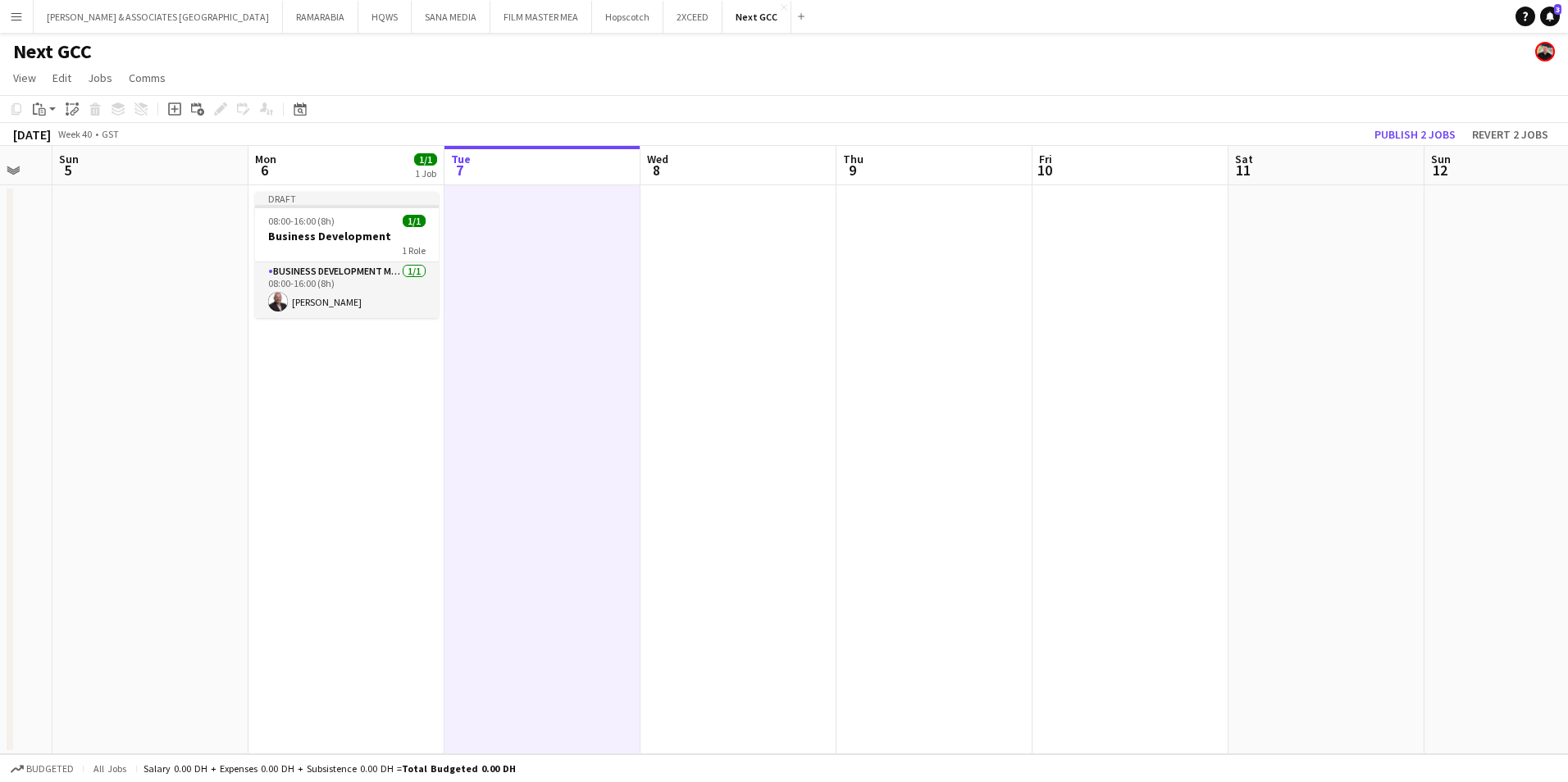
drag, startPoint x: 508, startPoint y: 230, endPoint x: 537, endPoint y: 245, distance: 32.6
click at [537, 245] on app-calendar-viewport "Thu 2 Fri 3 Sat 4 Sun 5 Mon 6 1/1 1 Job Tue 7 Wed 8 Thu 9 Fri 10 Sat 11 Sun 12 …" at bounding box center [784, 450] width 1568 height 609
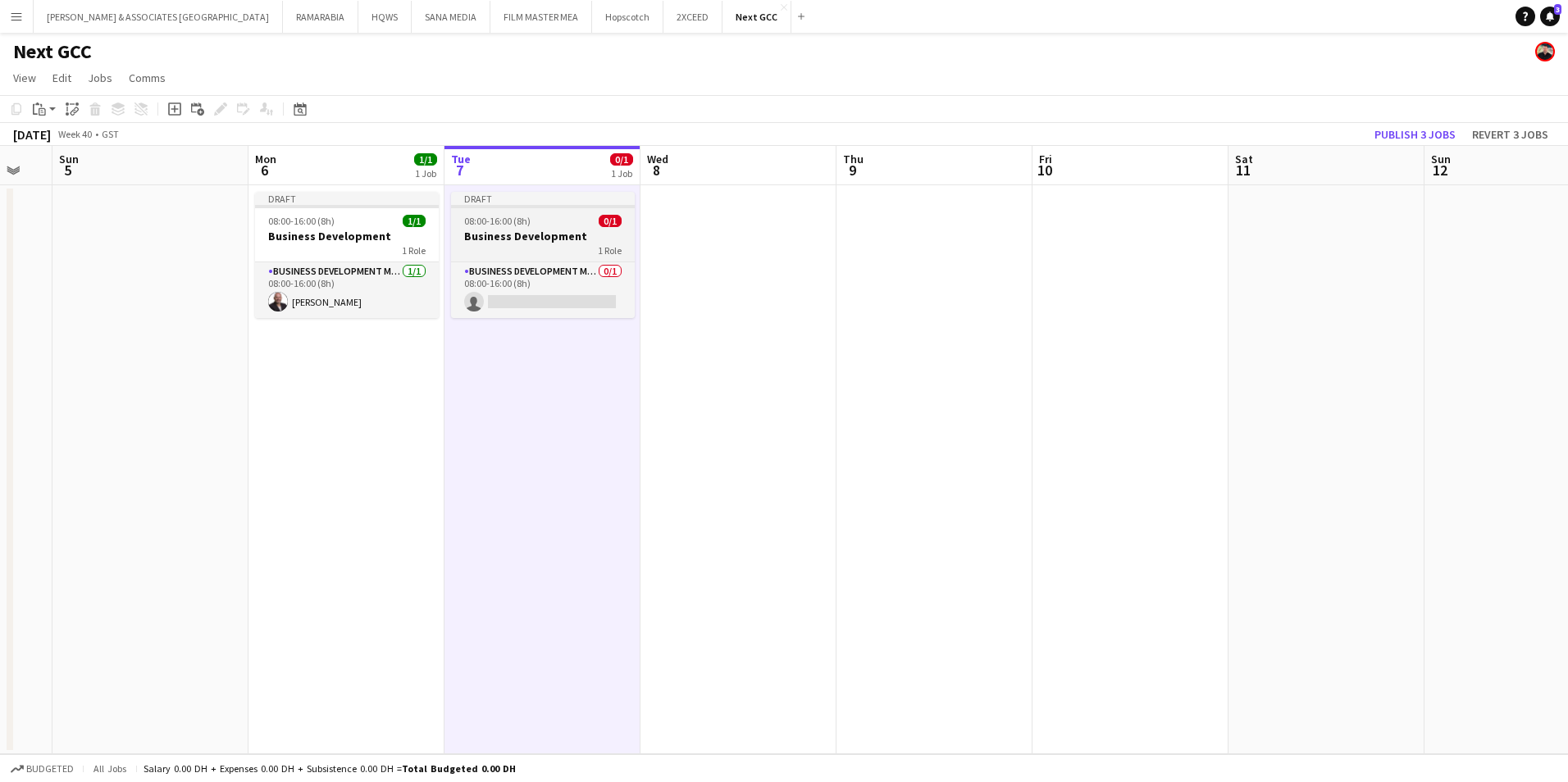
click at [582, 194] on div "Draft" at bounding box center [543, 198] width 184 height 13
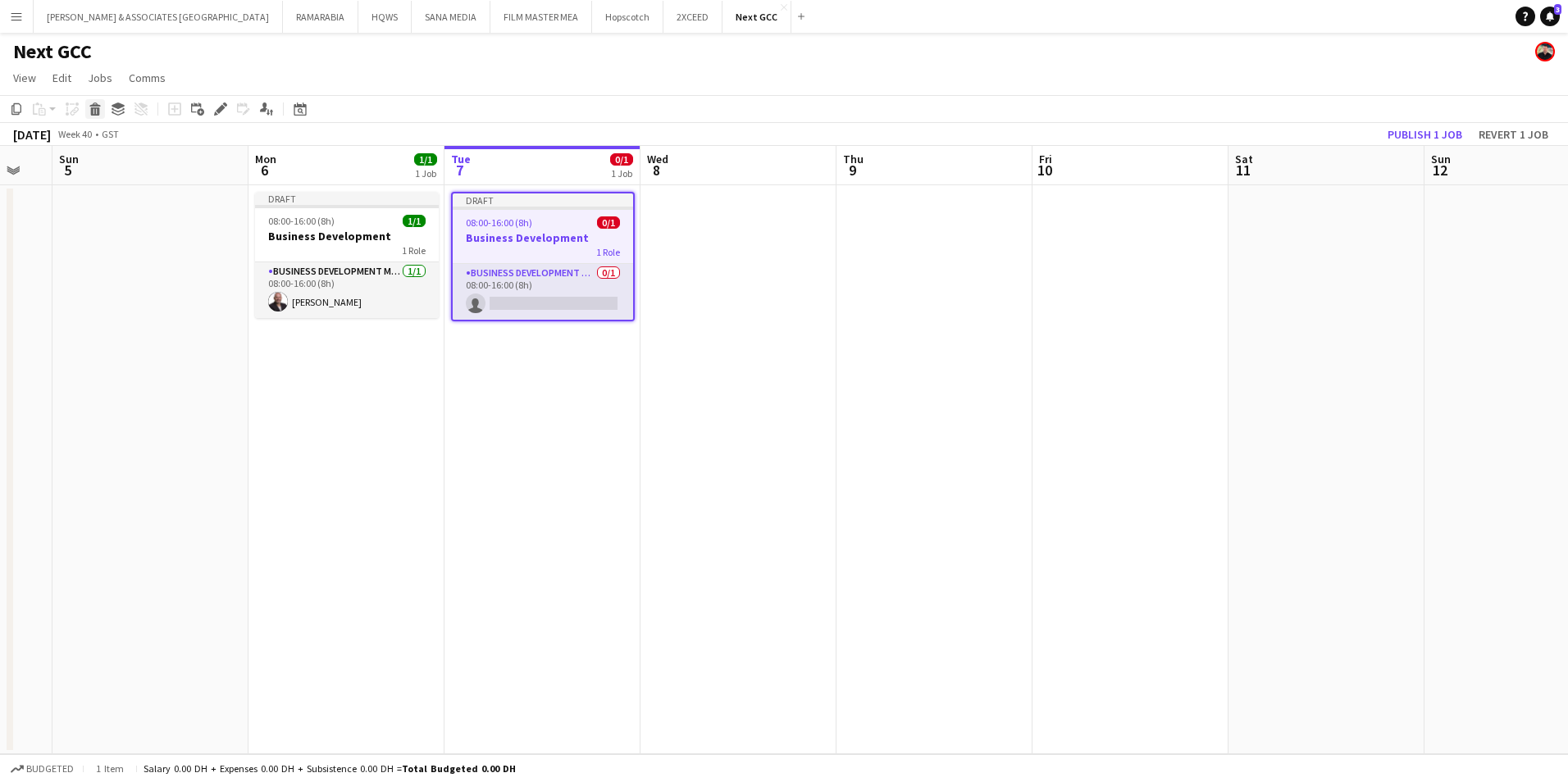
click at [93, 114] on icon at bounding box center [95, 111] width 9 height 8
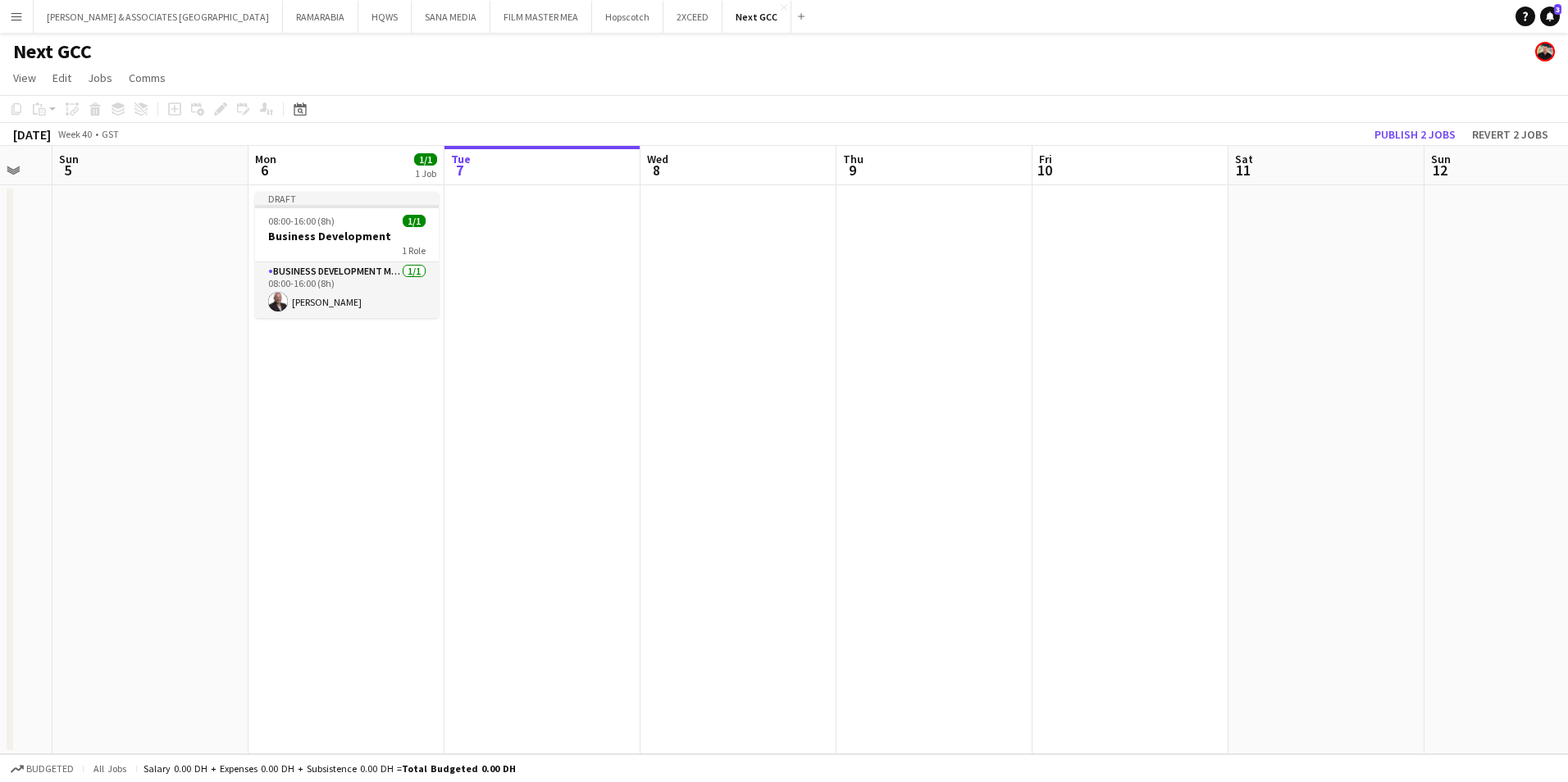
click at [496, 211] on app-date-cell at bounding box center [543, 469] width 196 height 569
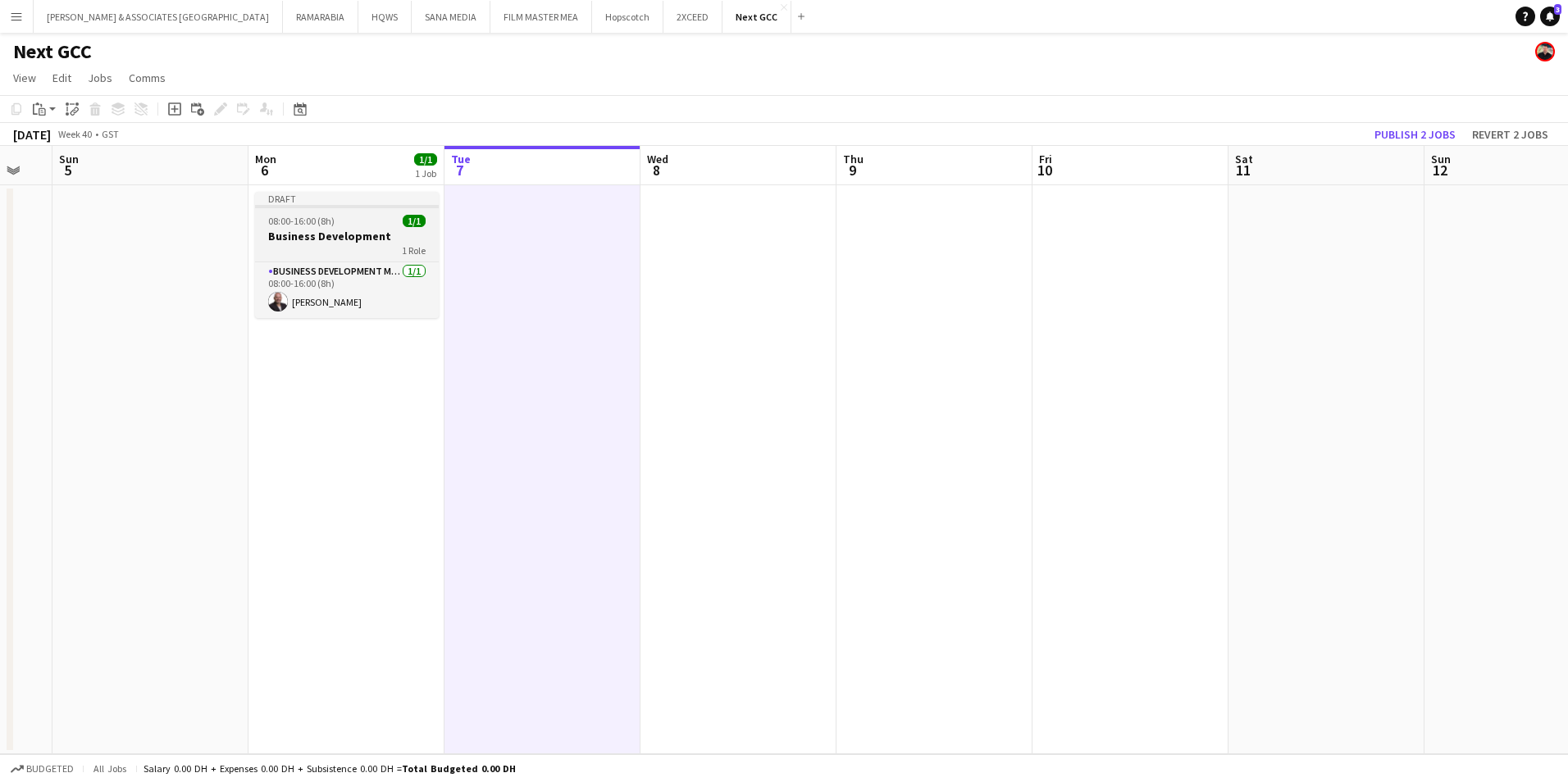
click at [396, 198] on div "Draft" at bounding box center [347, 198] width 184 height 13
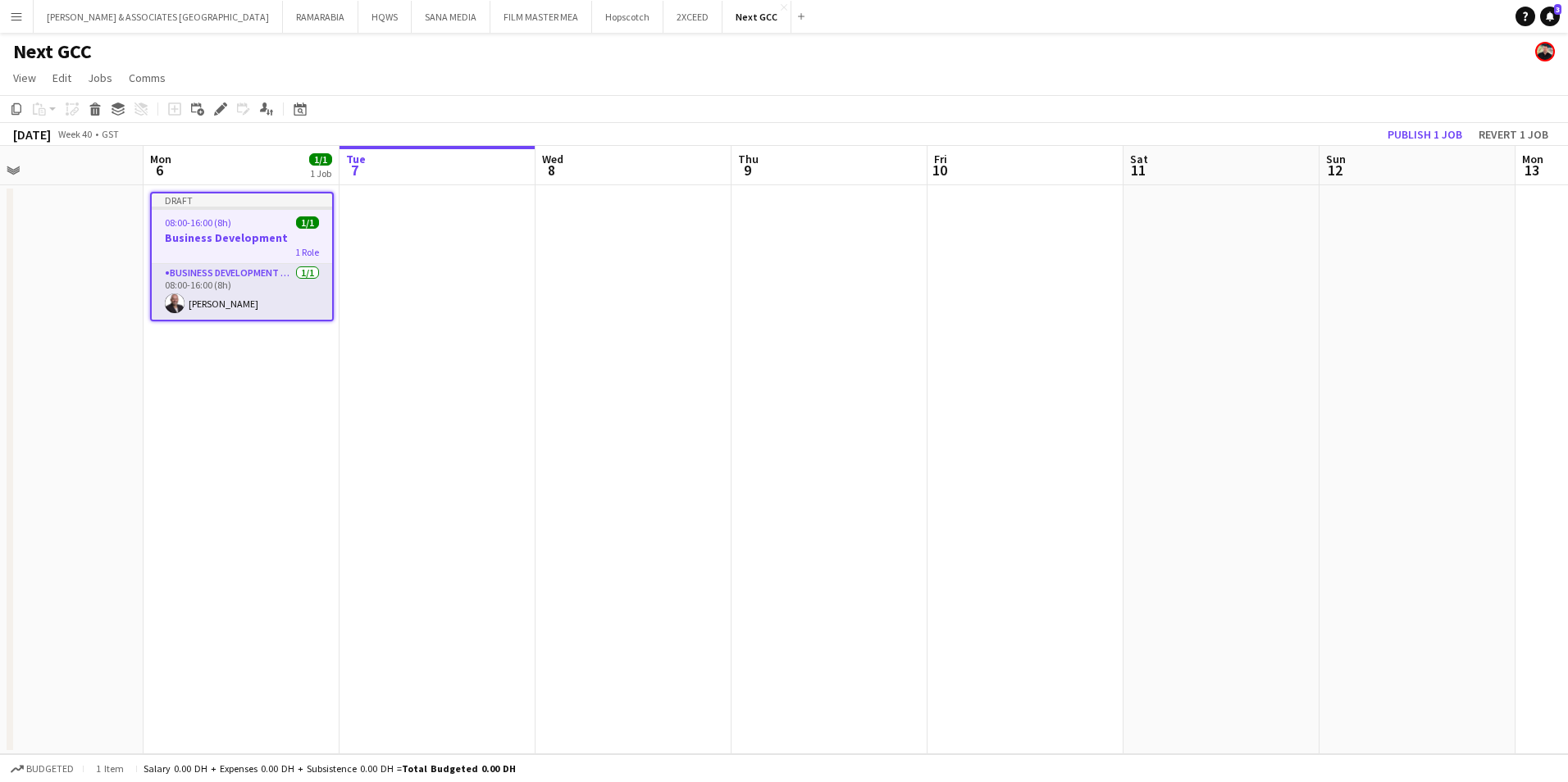
scroll to position [0, 642]
drag, startPoint x: 401, startPoint y: 198, endPoint x: 293, endPoint y: 212, distance: 108.9
click at [293, 212] on app-calendar-viewport "Thu 2 Fri 3 Sat 4 Sun 5 Mon 6 1/1 1 Job Tue 7 Wed 8 Thu 9 Fri 10 Sat 11 Sun 12 …" at bounding box center [784, 450] width 1568 height 609
click at [418, 219] on app-date-cell at bounding box center [435, 469] width 196 height 569
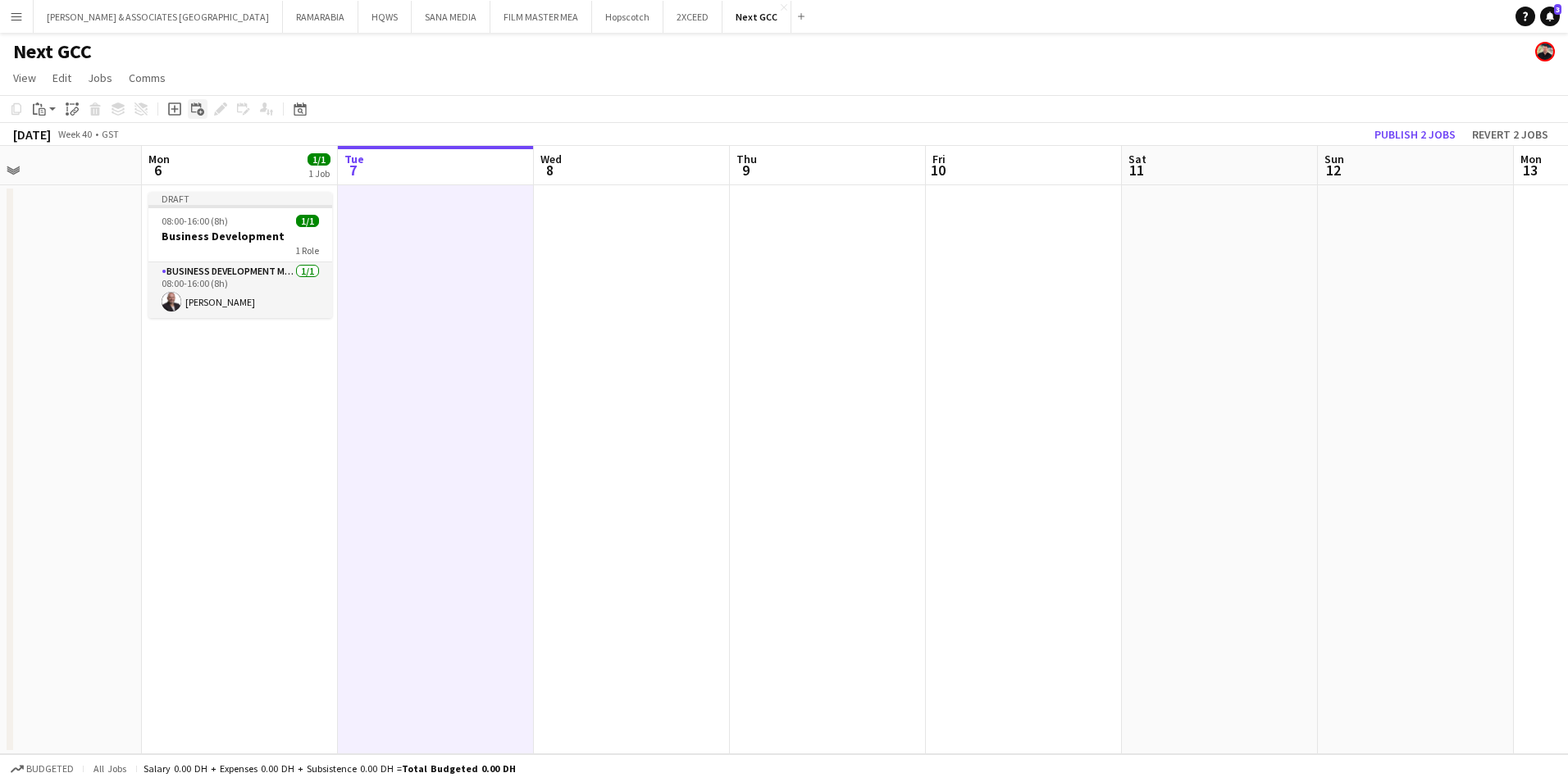
click at [202, 107] on icon "Add linked Job" at bounding box center [197, 109] width 13 height 13
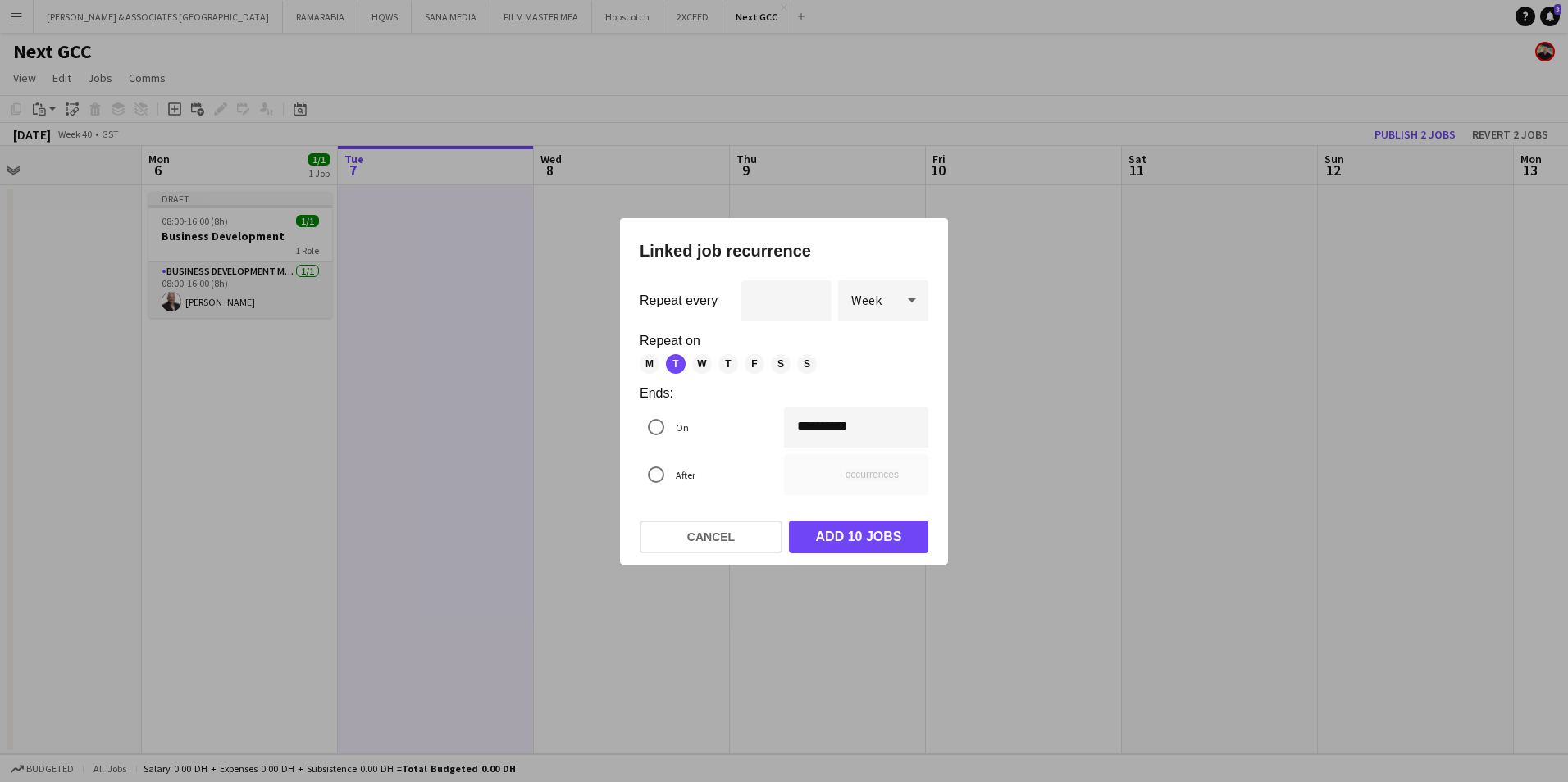
click at [826, 428] on div "**********" at bounding box center [784, 391] width 1568 height 782
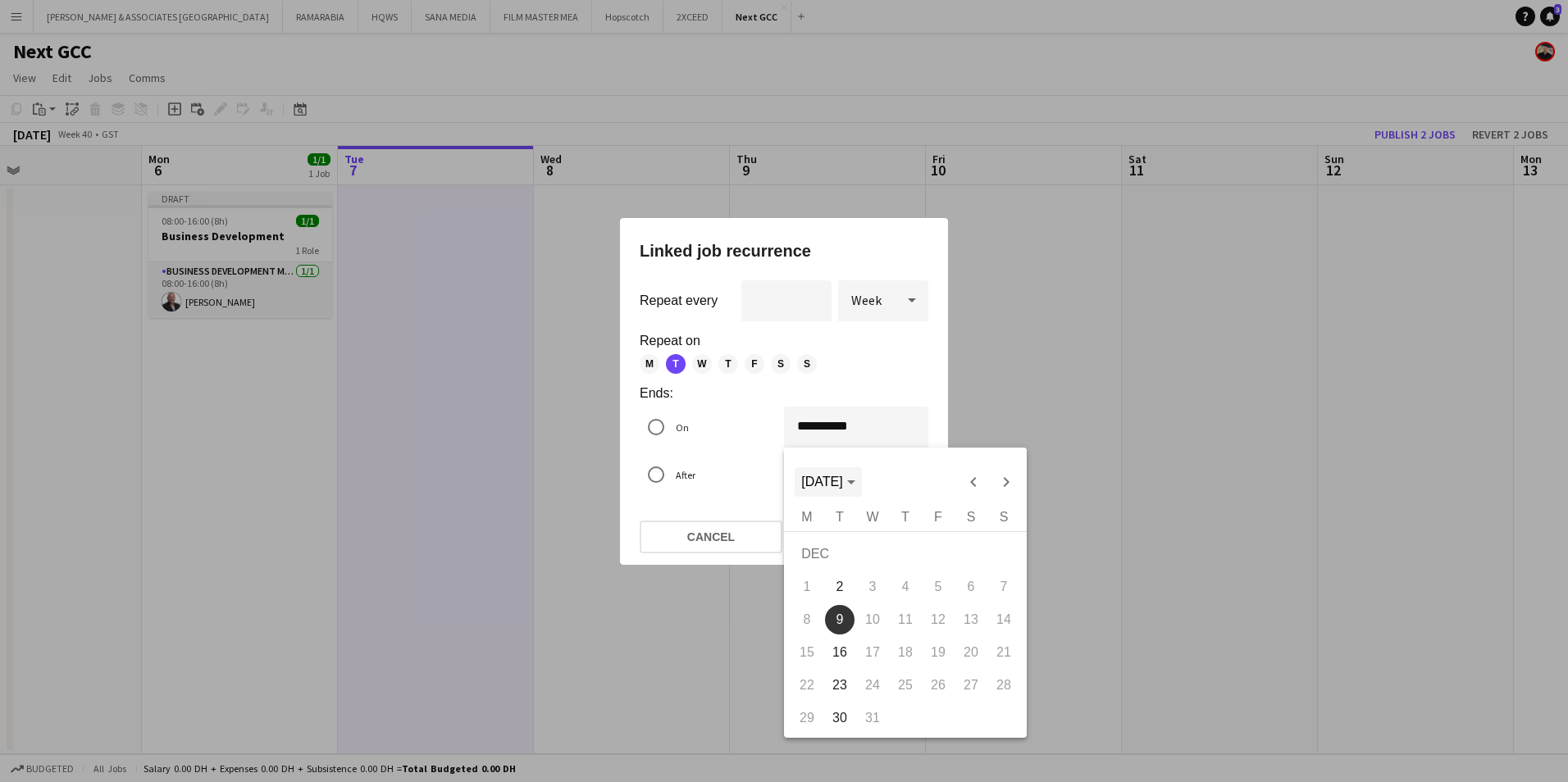
click at [842, 489] on span "DEC 2025" at bounding box center [821, 481] width 41 height 14
click at [828, 530] on span "2025" at bounding box center [820, 533] width 52 height 30
click at [889, 633] on span "OCT" at bounding box center [877, 631] width 52 height 30
click at [936, 720] on span "31" at bounding box center [938, 717] width 30 height 30
click at [861, 297] on div at bounding box center [784, 391] width 1568 height 782
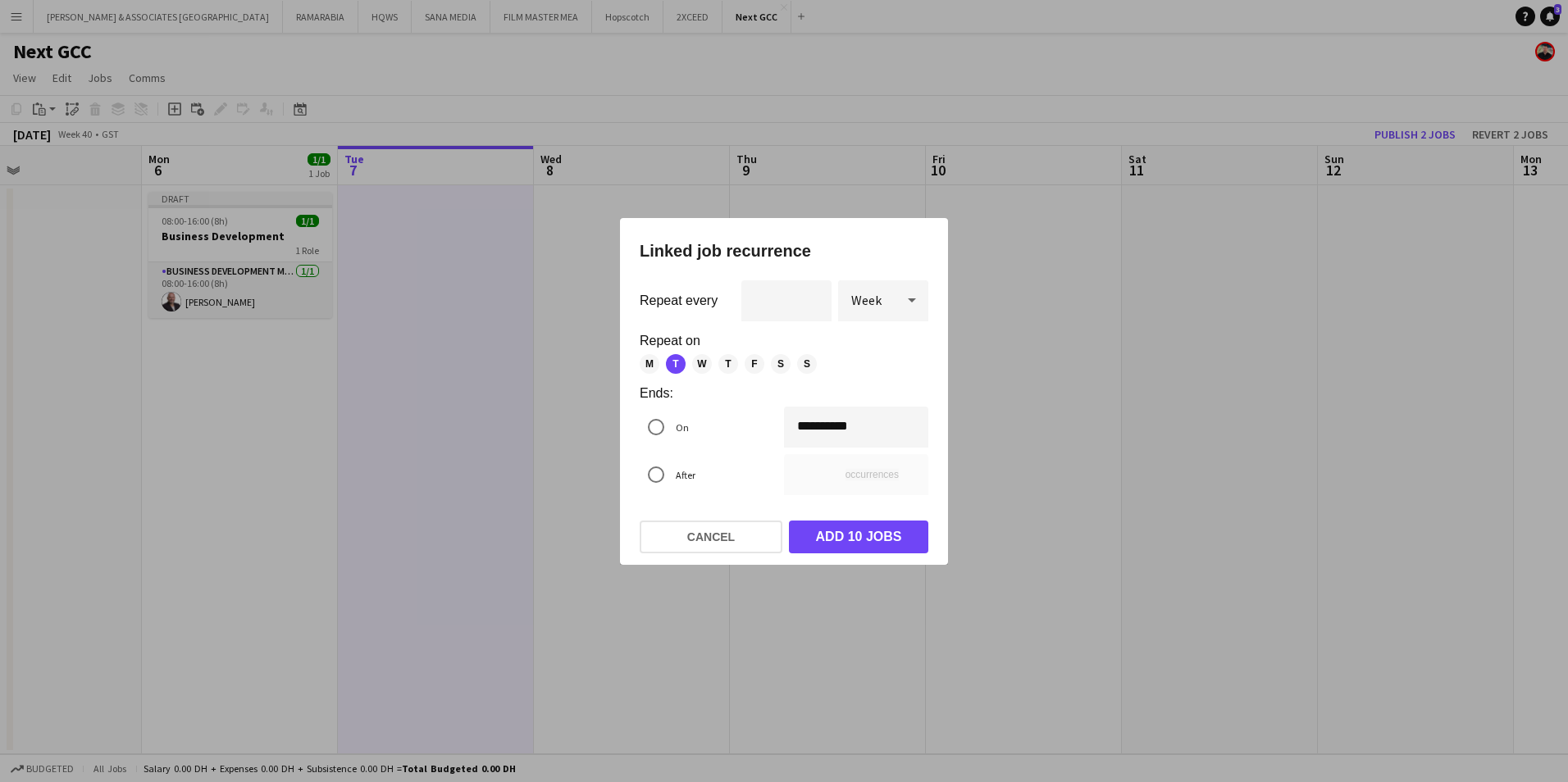
click at [887, 295] on div "Week" at bounding box center [867, 300] width 58 height 39
click at [878, 343] on span "Day" at bounding box center [883, 345] width 64 height 15
type input "**"
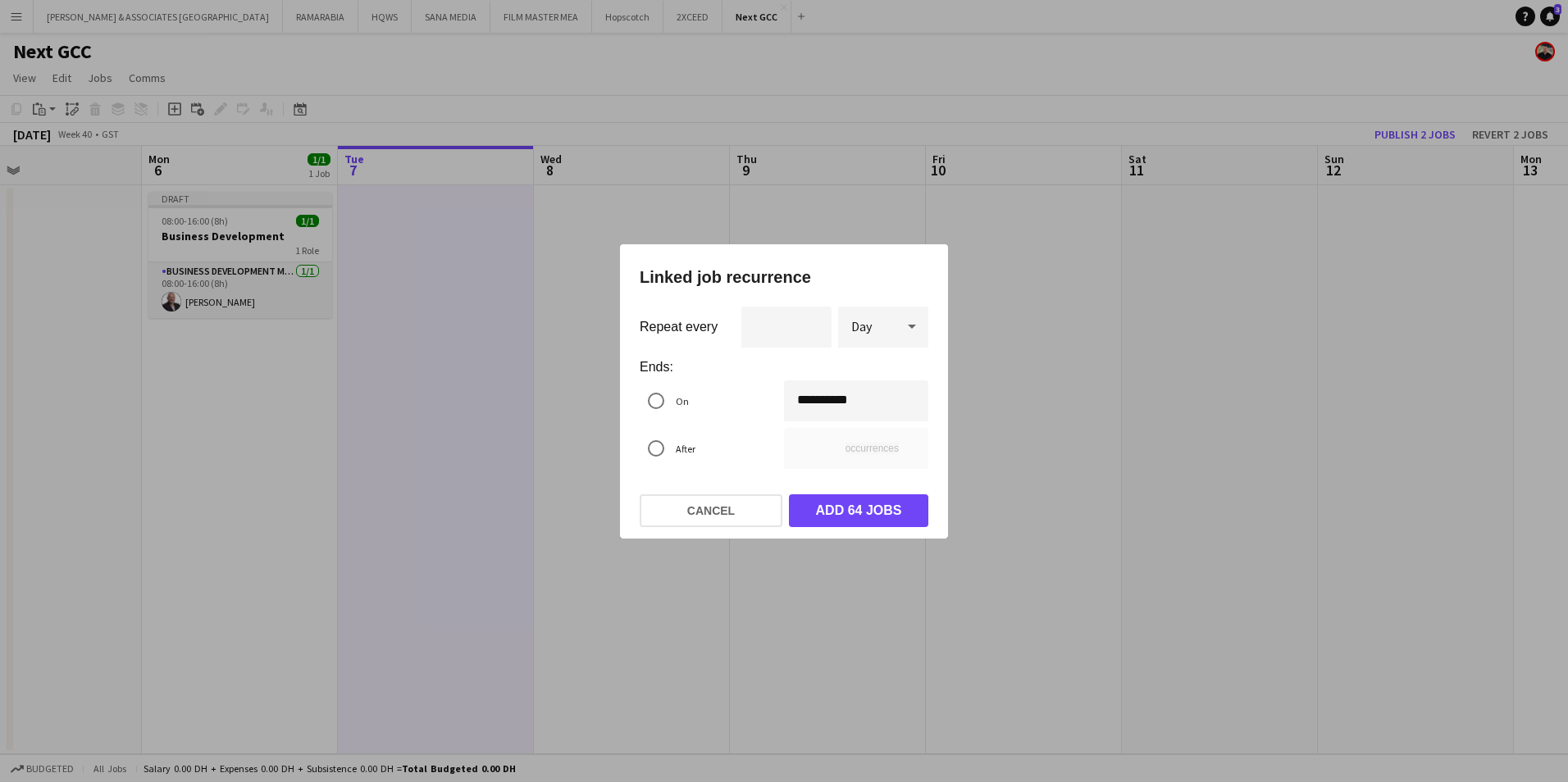
click at [848, 405] on div "**********" at bounding box center [784, 391] width 1568 height 782
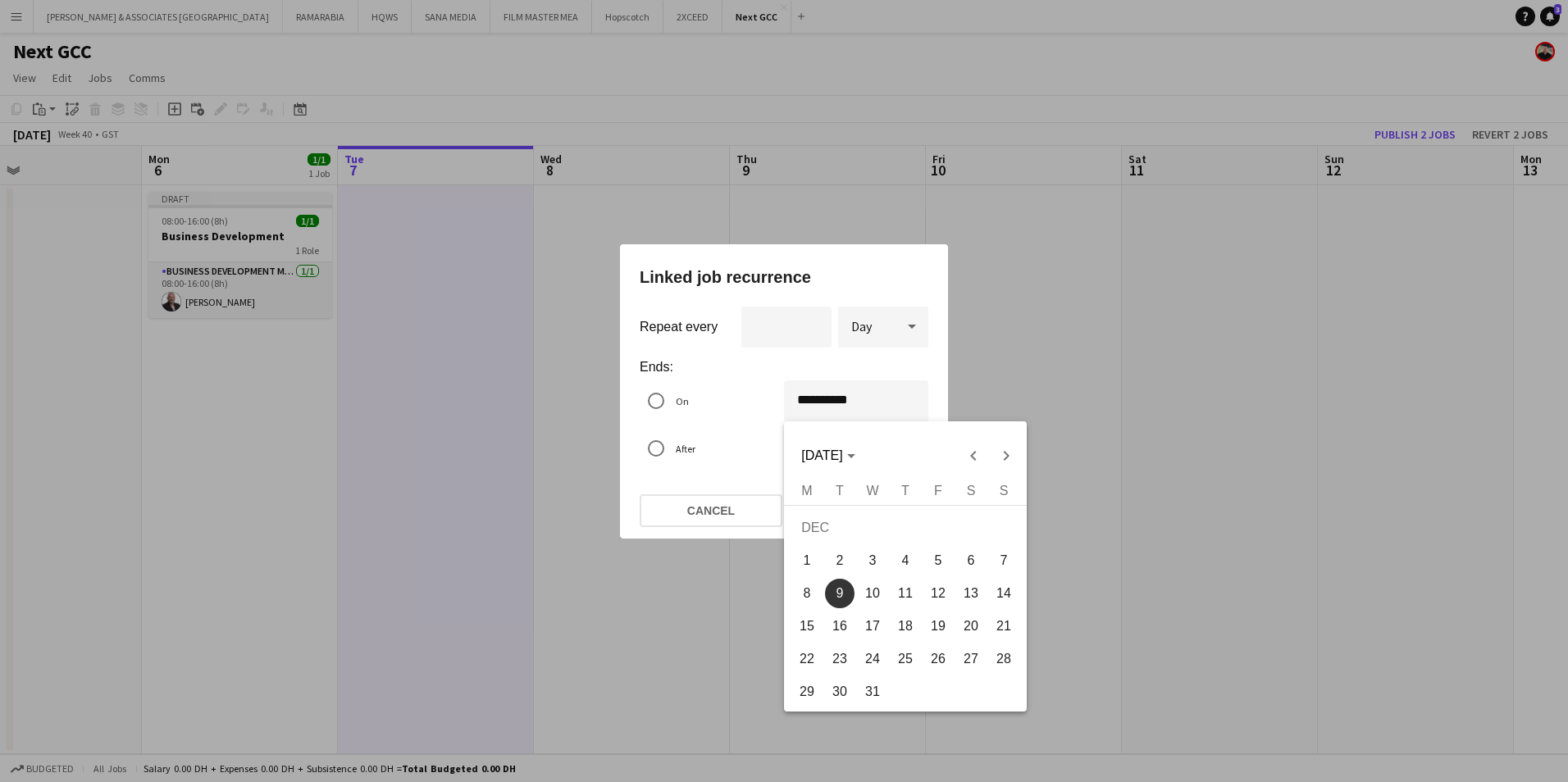
click at [872, 696] on span "31" at bounding box center [872, 692] width 30 height 30
type input "**********"
type input "**"
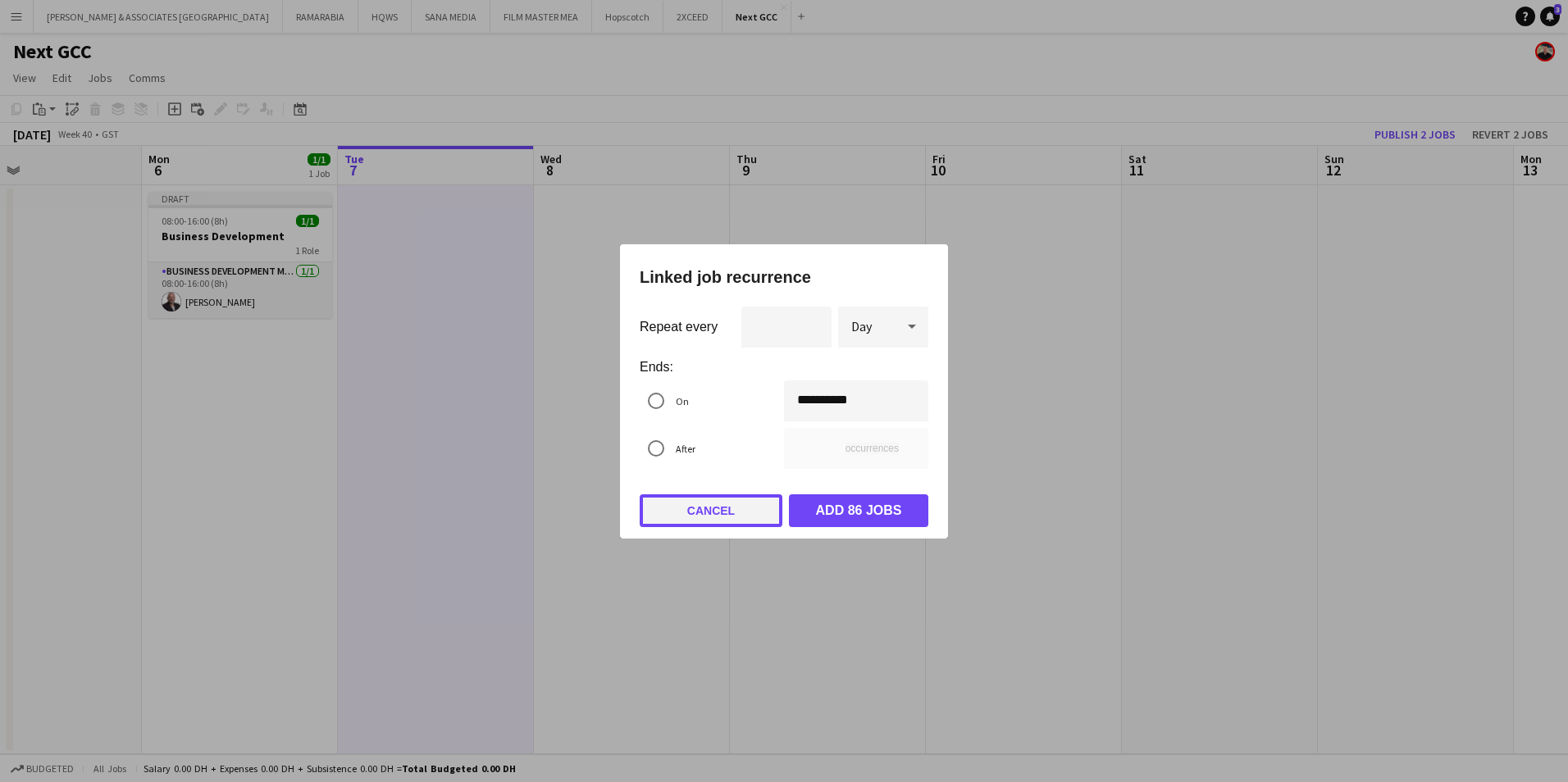
click at [685, 517] on button "Cancel" at bounding box center [711, 511] width 143 height 33
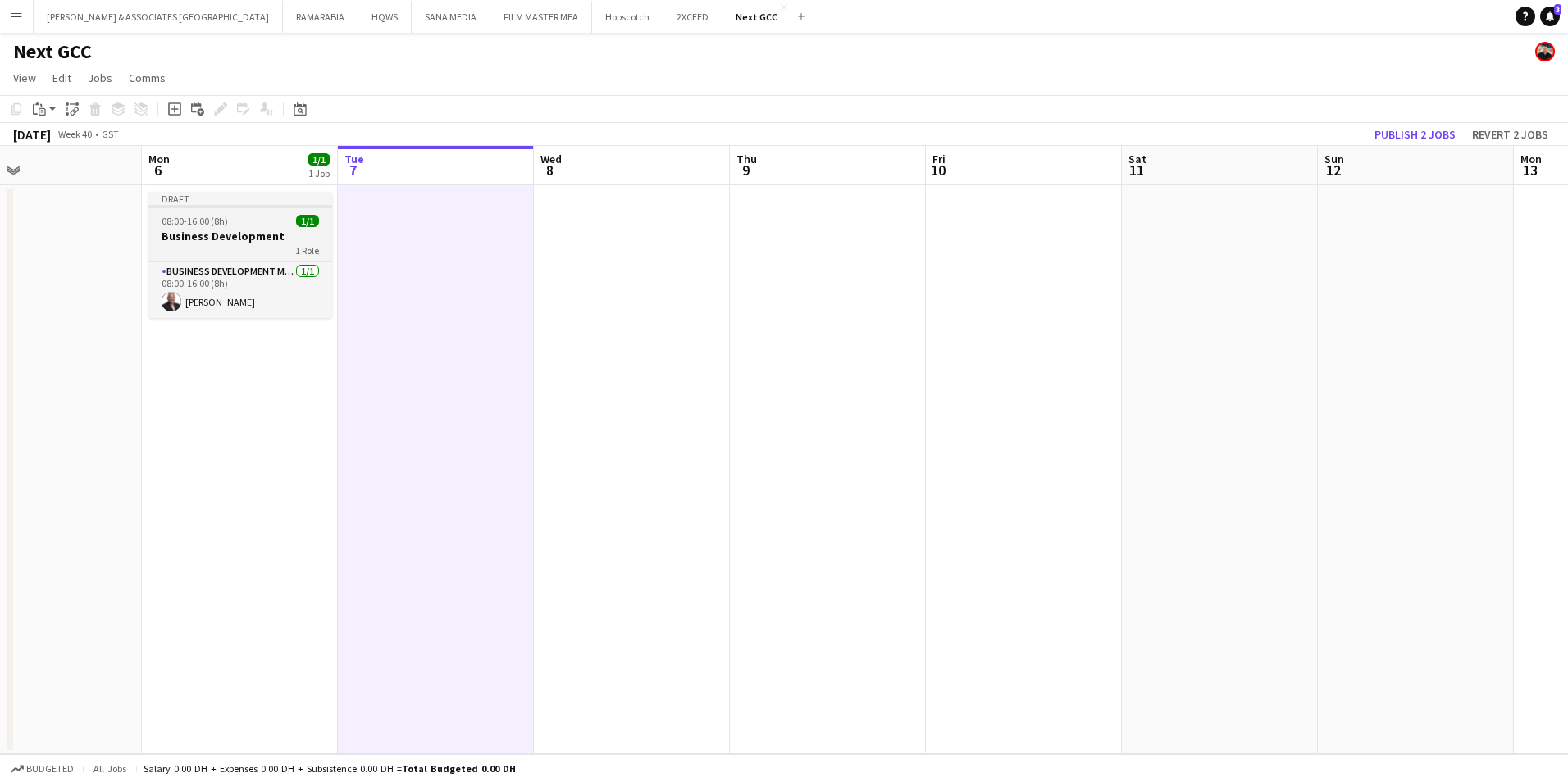
click at [257, 201] on div "Draft" at bounding box center [241, 198] width 184 height 13
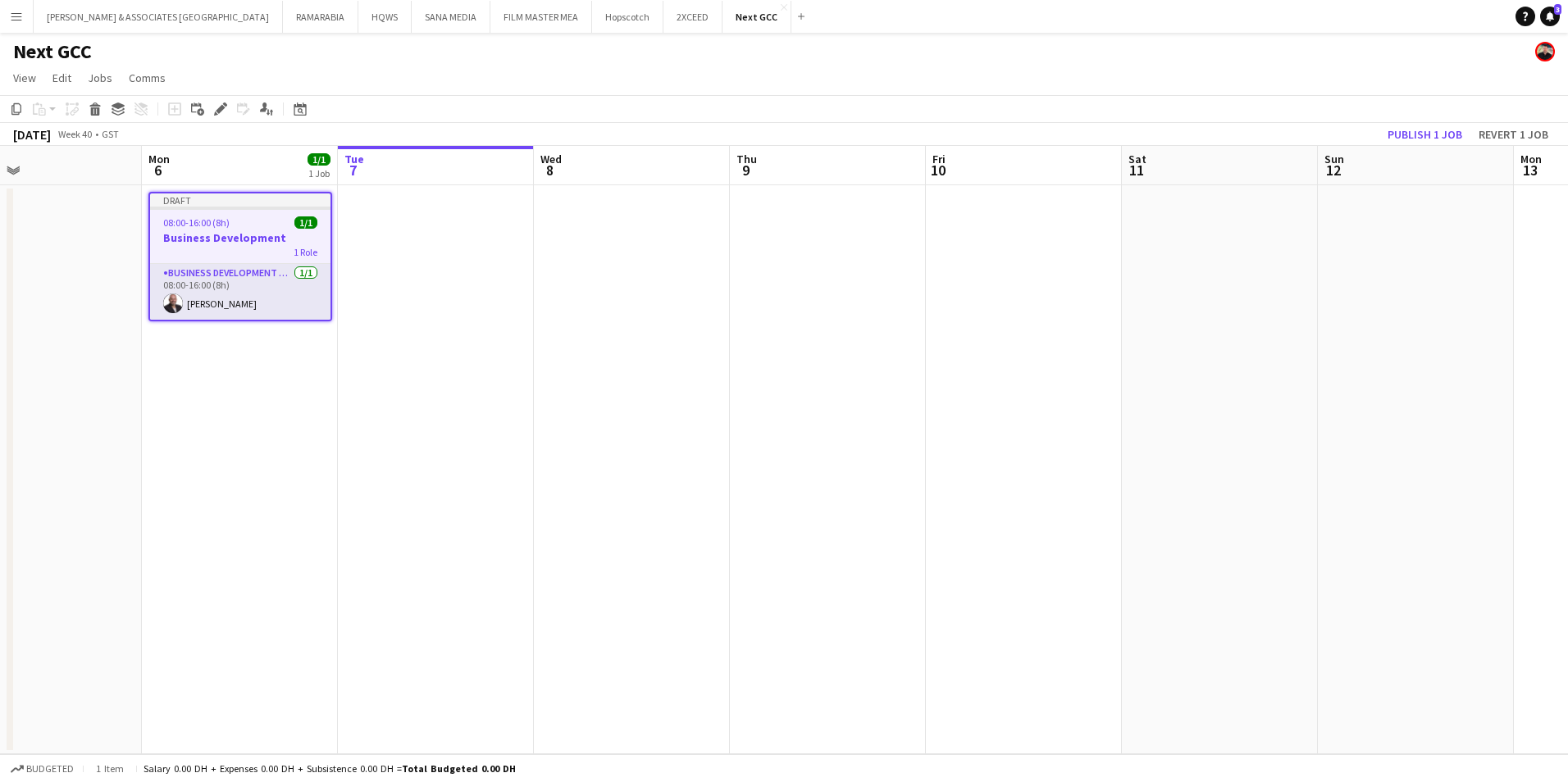
click at [409, 214] on app-date-cell at bounding box center [435, 469] width 196 height 569
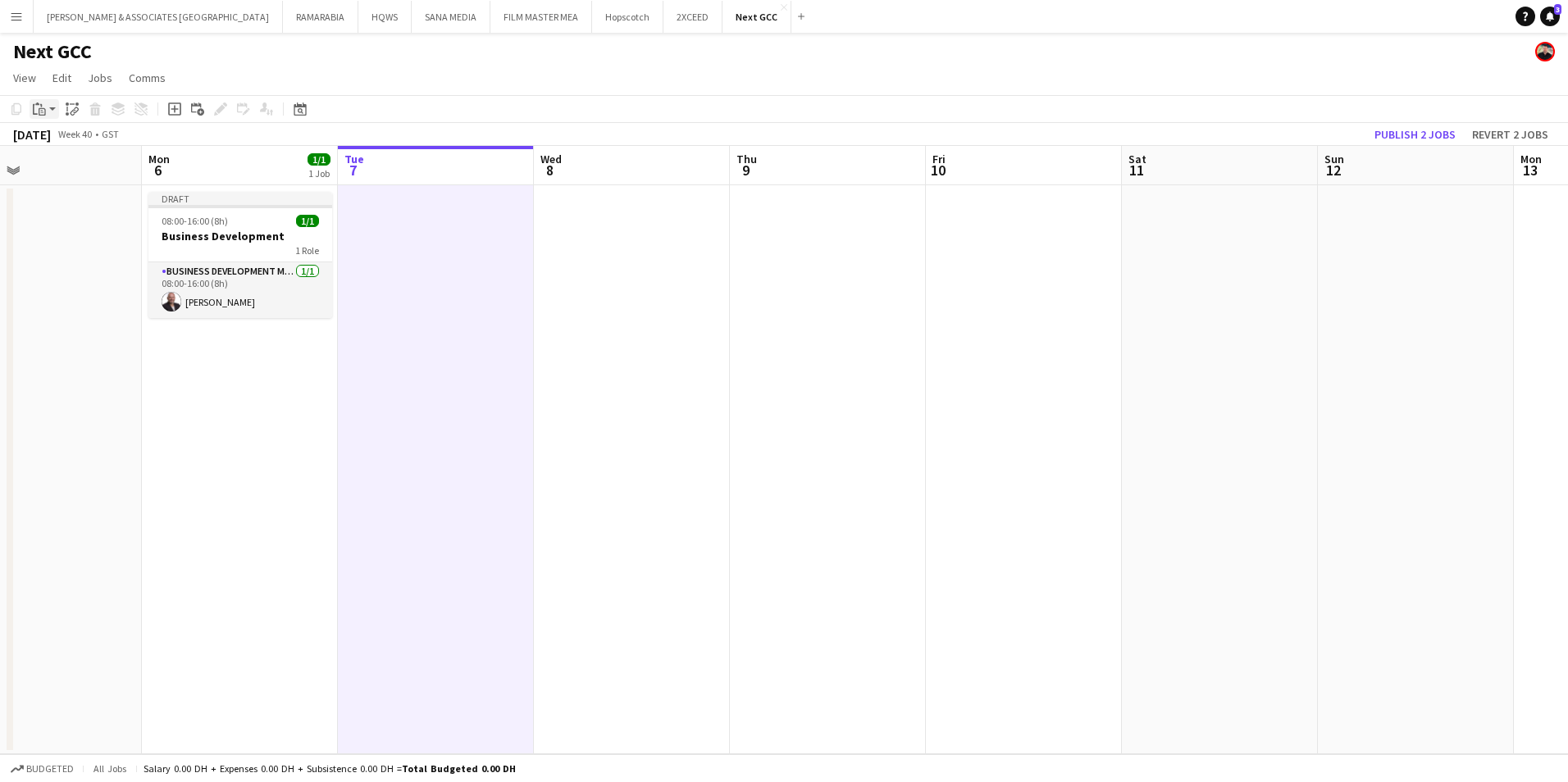
click at [52, 104] on app-action-btn "Paste" at bounding box center [44, 109] width 30 height 20
click at [108, 177] on div "Paste Ctrl+V Paste with crew Ctrl+Shift+V" at bounding box center [121, 154] width 180 height 69
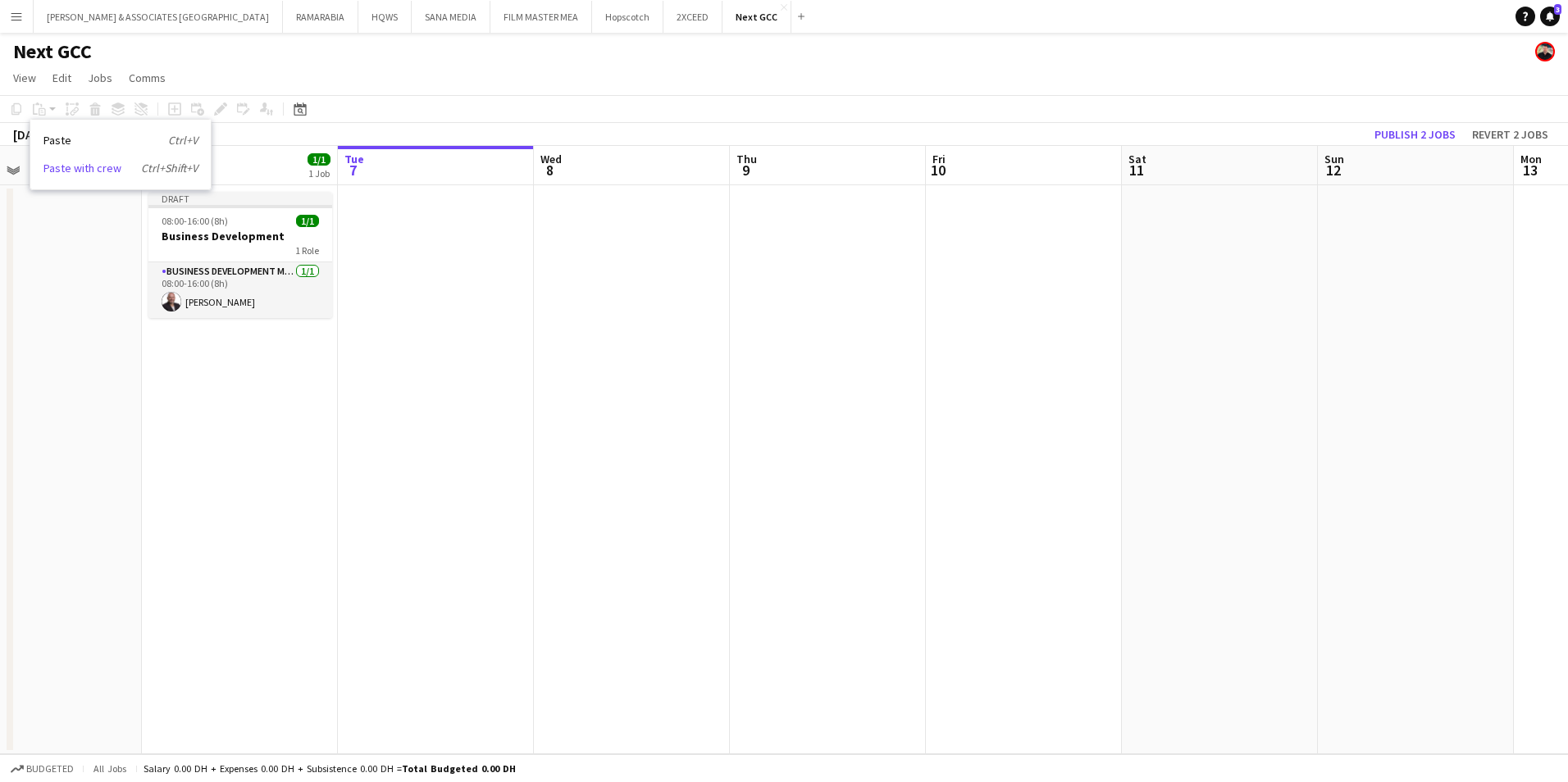
click at [68, 167] on link "Paste with crew Ctrl+Shift+V" at bounding box center [120, 167] width 154 height 14
click at [405, 219] on app-date-cell at bounding box center [435, 469] width 196 height 569
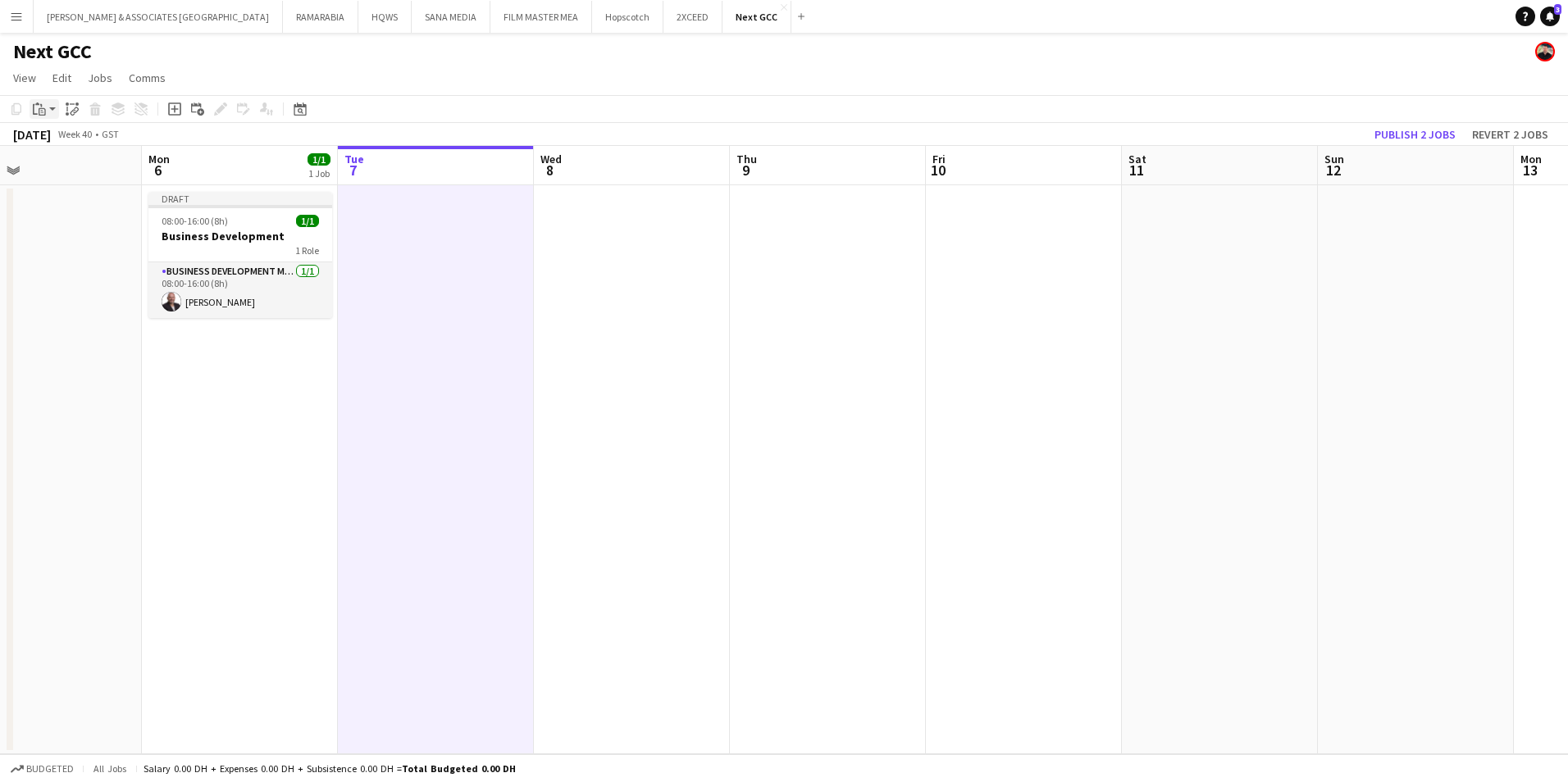
click at [47, 104] on div "Paste" at bounding box center [39, 109] width 20 height 20
click at [97, 168] on link "Paste with crew Ctrl+Shift+V" at bounding box center [120, 167] width 154 height 14
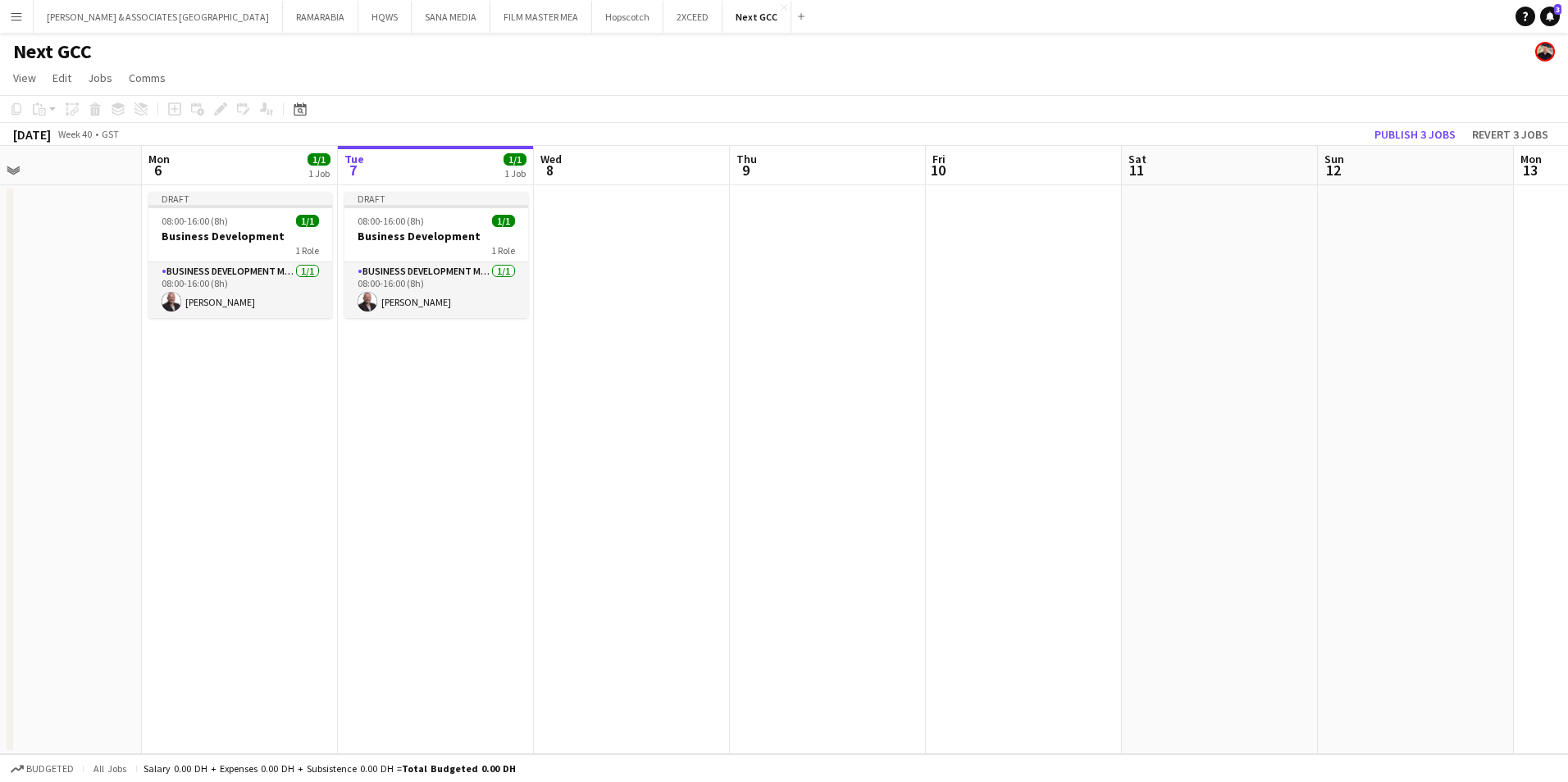
click at [634, 213] on app-date-cell at bounding box center [632, 469] width 196 height 569
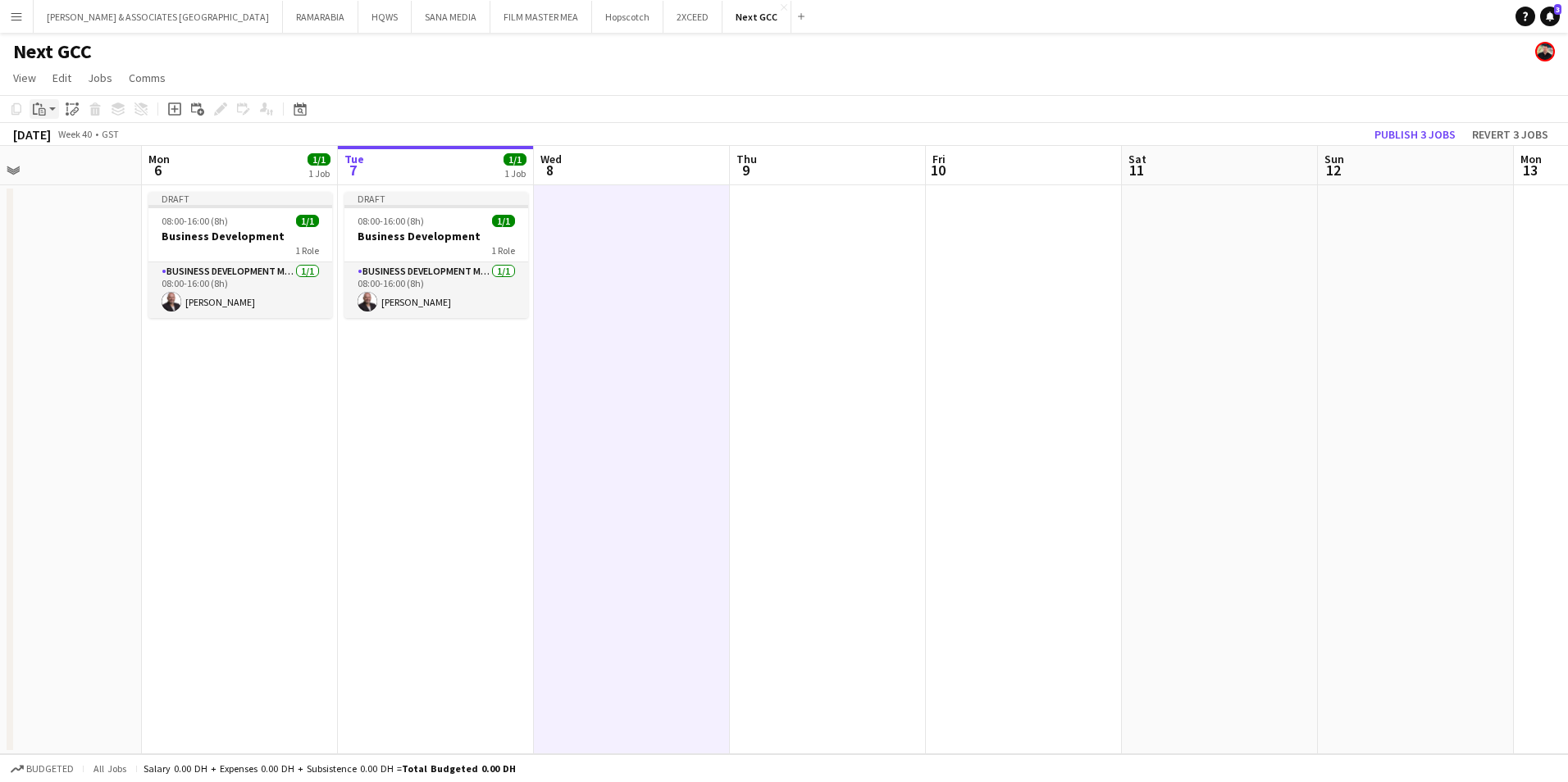
click at [51, 114] on app-action-btn "Paste" at bounding box center [44, 109] width 30 height 20
click at [77, 159] on div "Paste Ctrl+V Paste with crew Ctrl+Shift+V" at bounding box center [121, 154] width 180 height 69
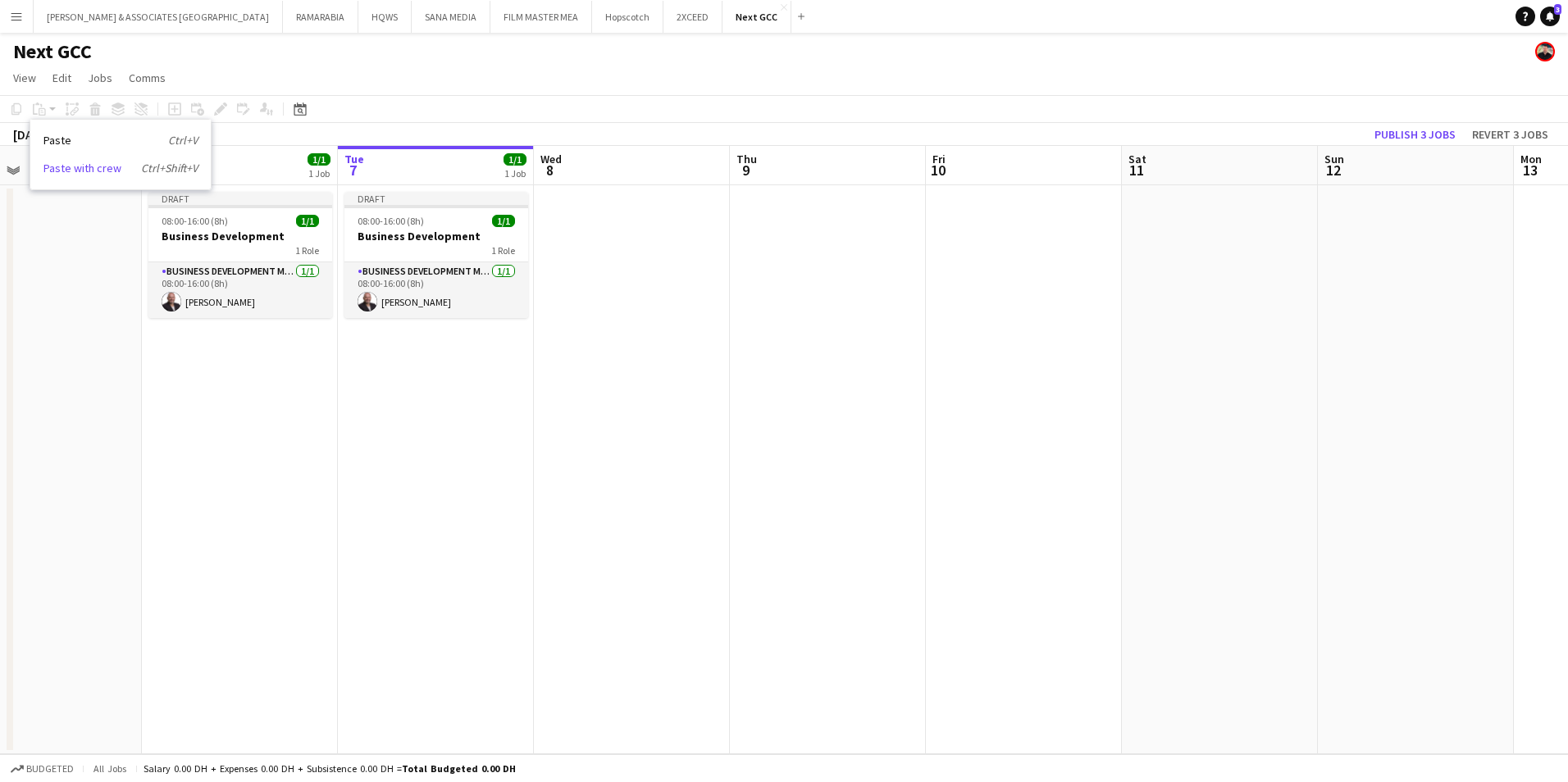
click at [81, 166] on link "Paste with crew Ctrl+Shift+V" at bounding box center [120, 167] width 154 height 14
click at [616, 212] on app-date-cell at bounding box center [632, 469] width 196 height 569
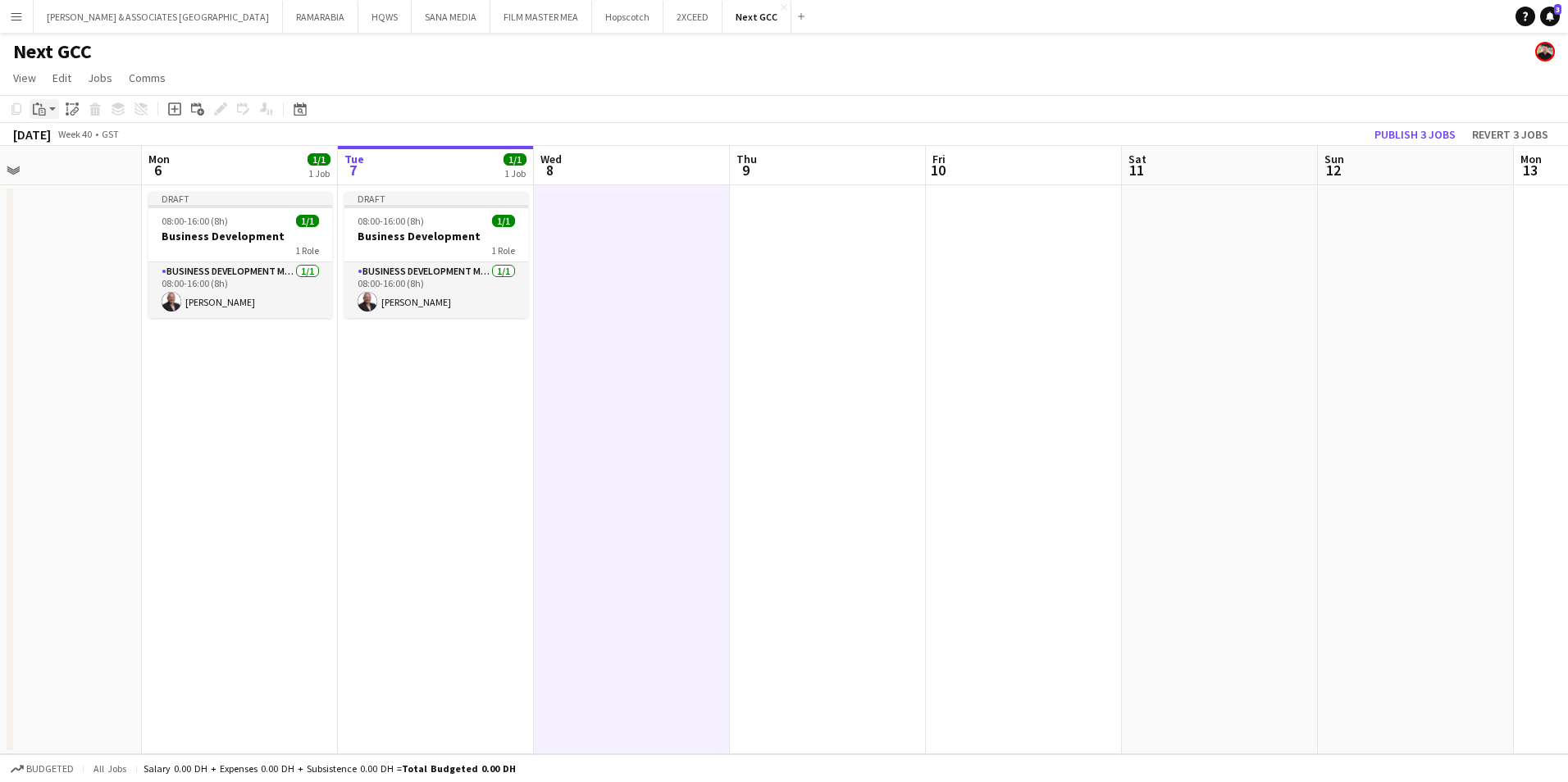
click at [54, 105] on app-action-btn "Paste" at bounding box center [44, 109] width 30 height 20
click at [91, 174] on link "Paste with crew Ctrl+Shift+V" at bounding box center [120, 167] width 154 height 14
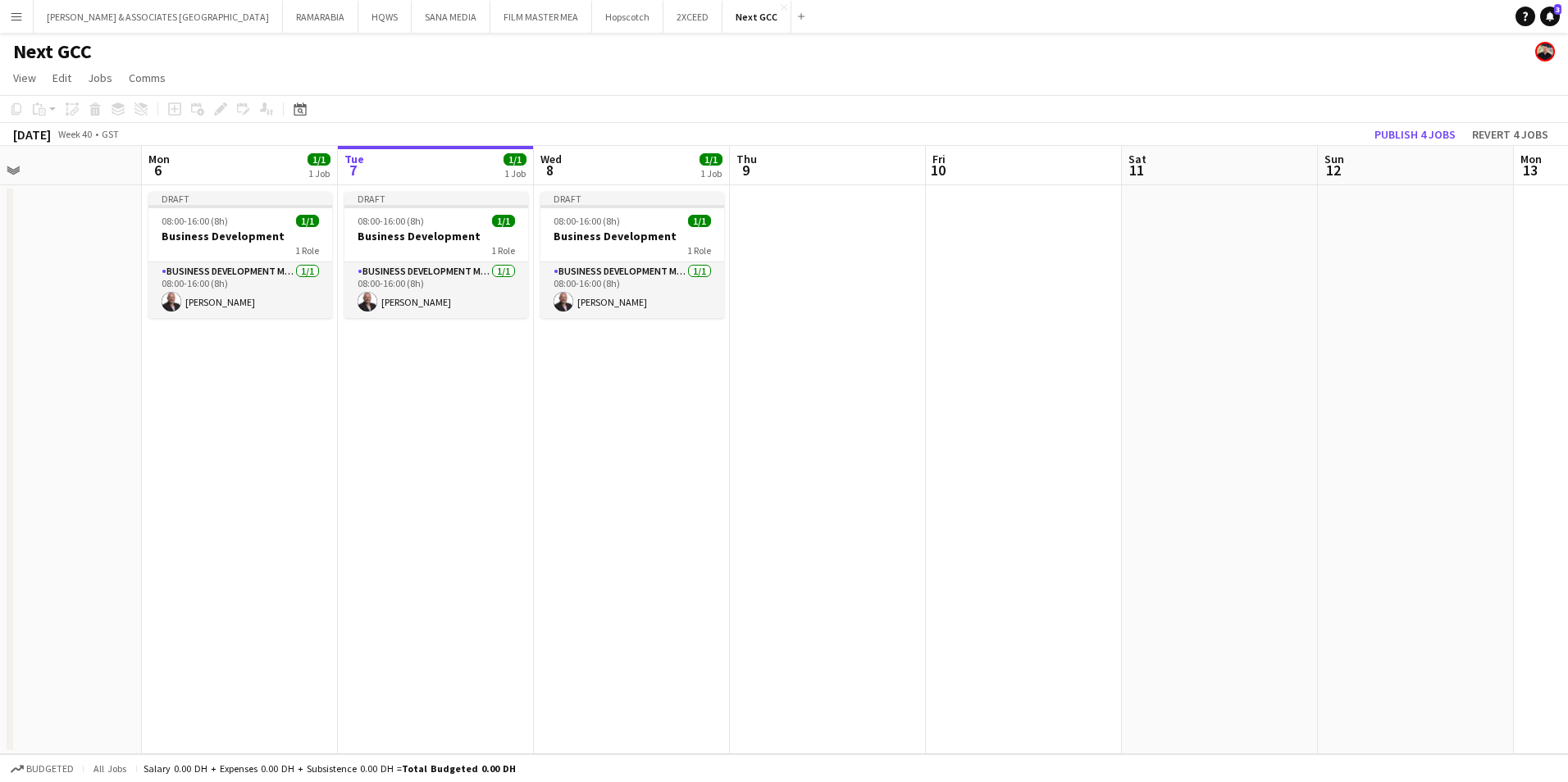
click at [796, 214] on app-date-cell at bounding box center [827, 469] width 196 height 569
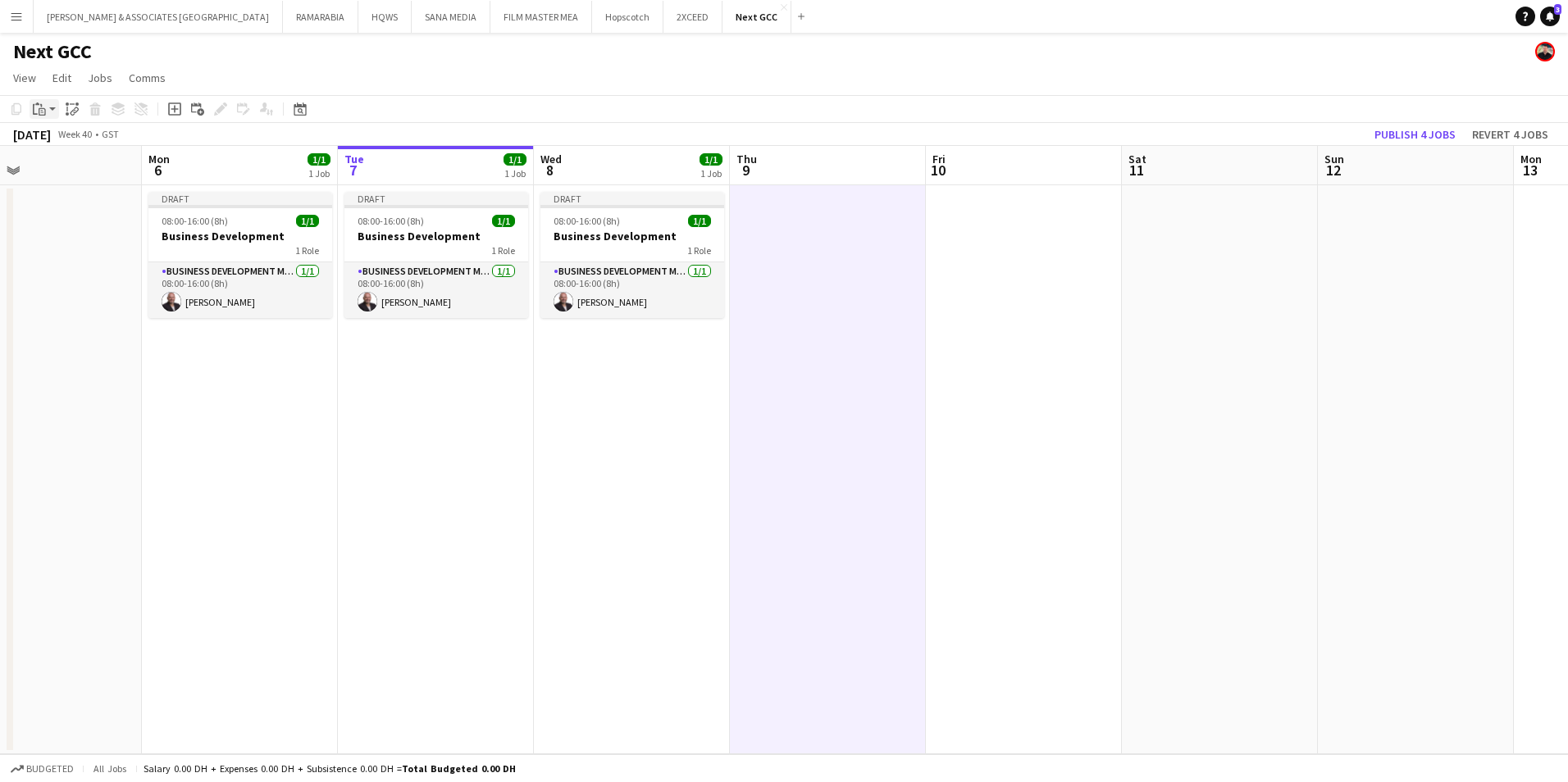
click at [51, 110] on app-action-btn "Paste" at bounding box center [44, 109] width 30 height 20
click at [85, 164] on link "Paste with crew Ctrl+Shift+V" at bounding box center [120, 167] width 154 height 14
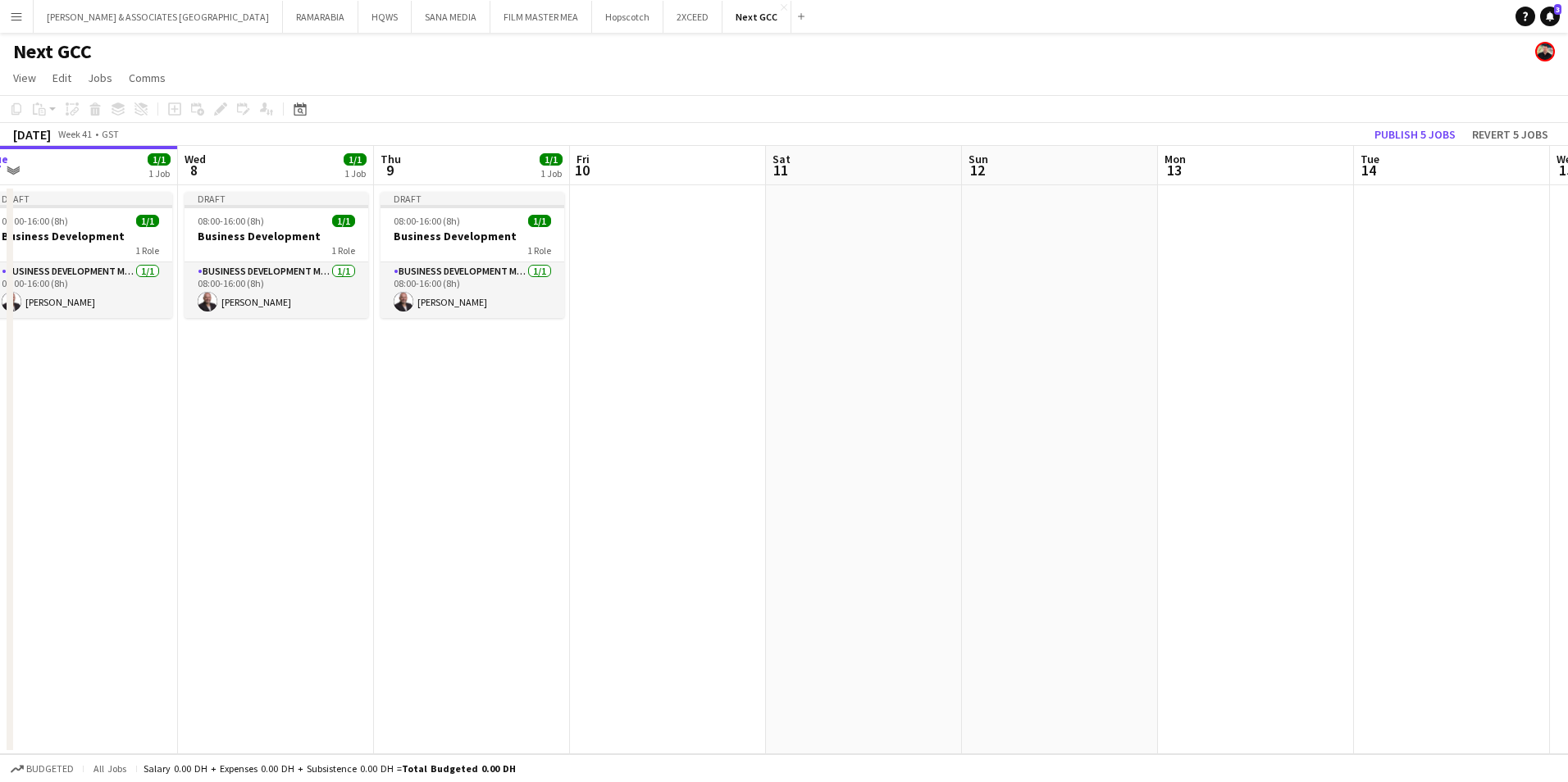
scroll to position [0, 607]
click at [1234, 191] on app-date-cell at bounding box center [1255, 469] width 196 height 569
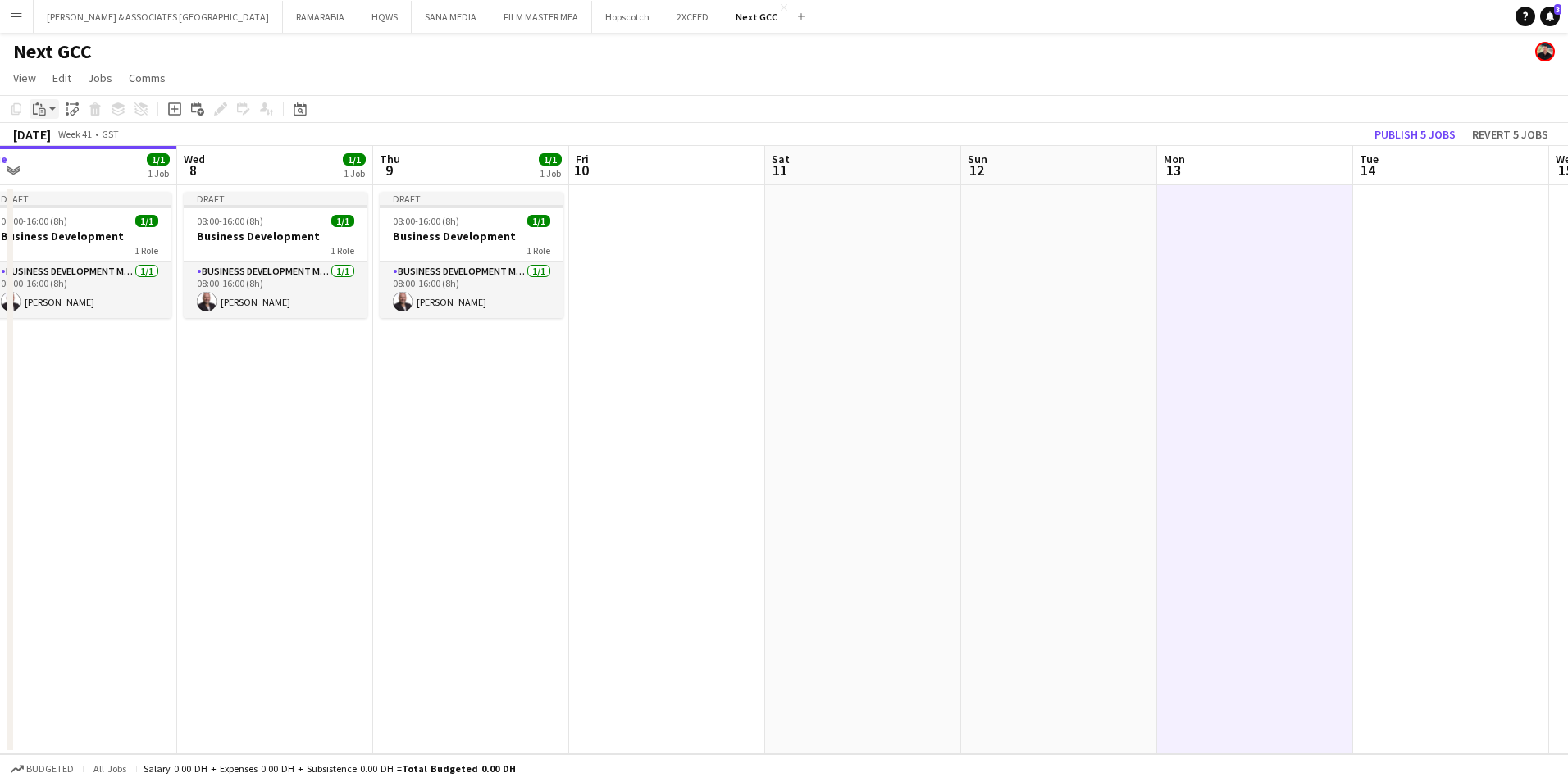
click at [48, 107] on div "Paste" at bounding box center [39, 109] width 20 height 20
click at [88, 172] on link "Paste with crew Ctrl+Shift+V" at bounding box center [120, 167] width 154 height 14
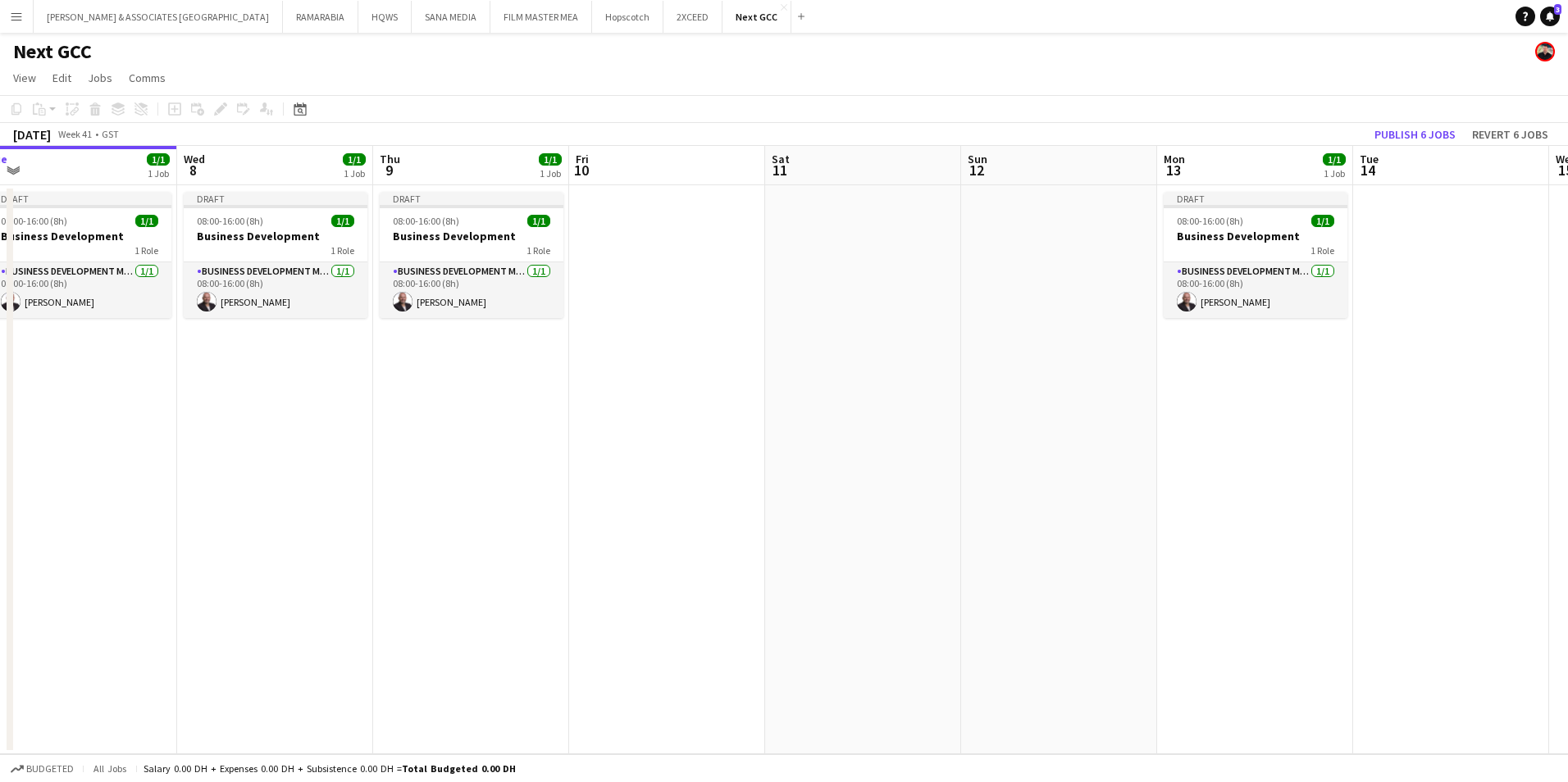
click at [1440, 206] on app-date-cell at bounding box center [1451, 469] width 196 height 569
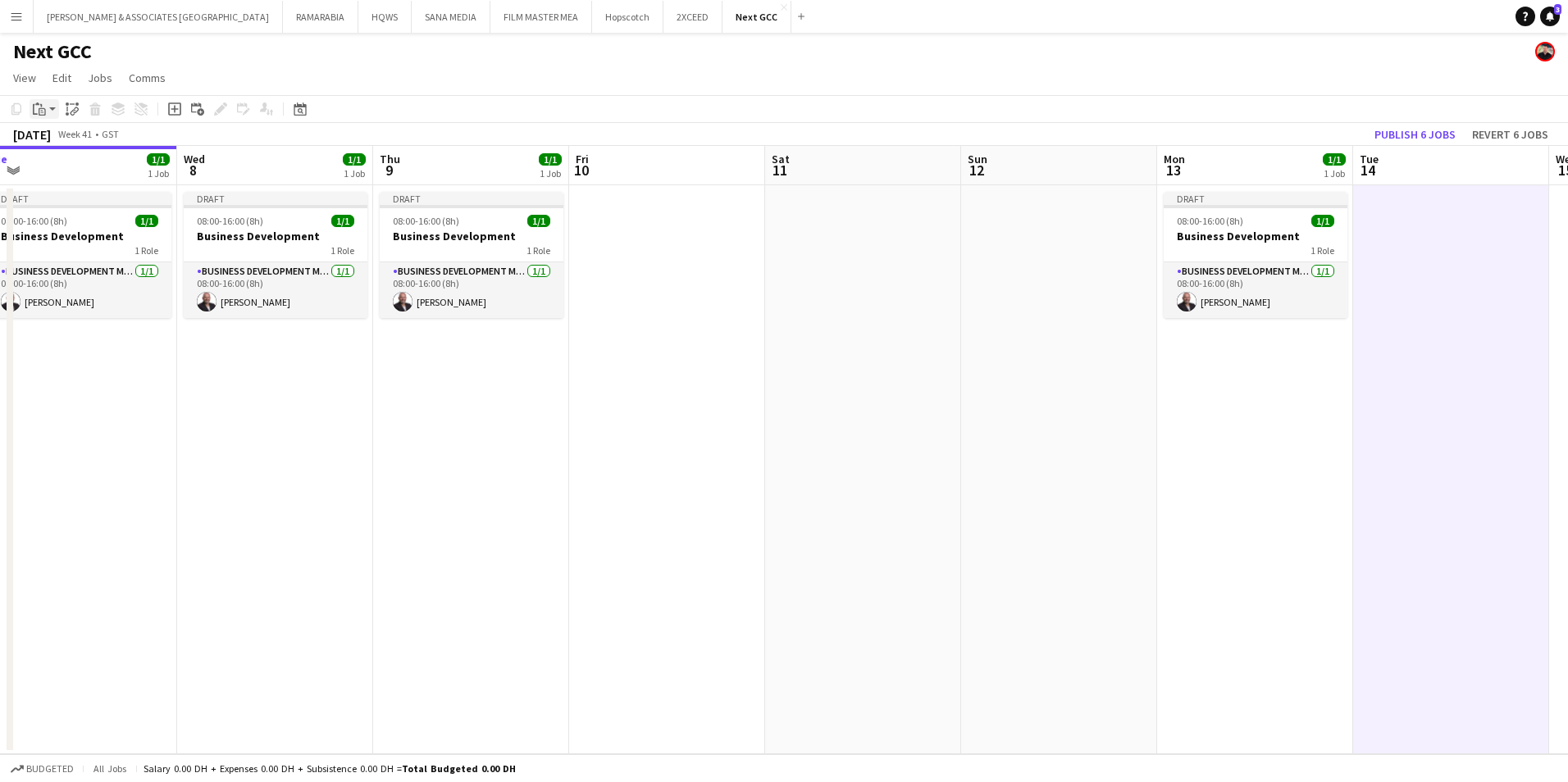
click at [50, 116] on app-action-btn "Paste" at bounding box center [44, 109] width 30 height 20
click at [68, 168] on link "Paste with crew Ctrl+Shift+V" at bounding box center [120, 167] width 154 height 14
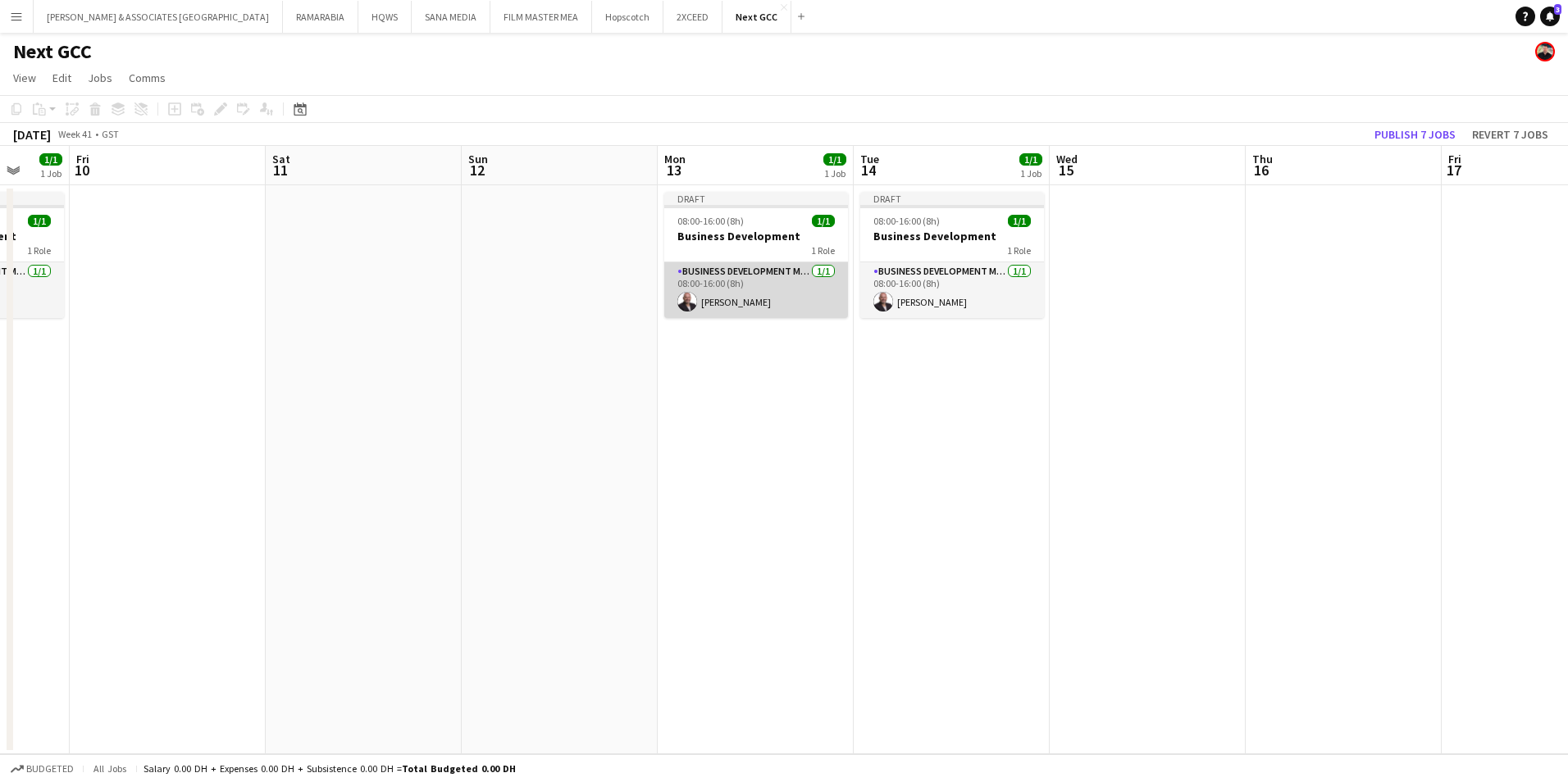
scroll to position [0, 519]
click at [1094, 194] on app-date-cell at bounding box center [1146, 469] width 196 height 569
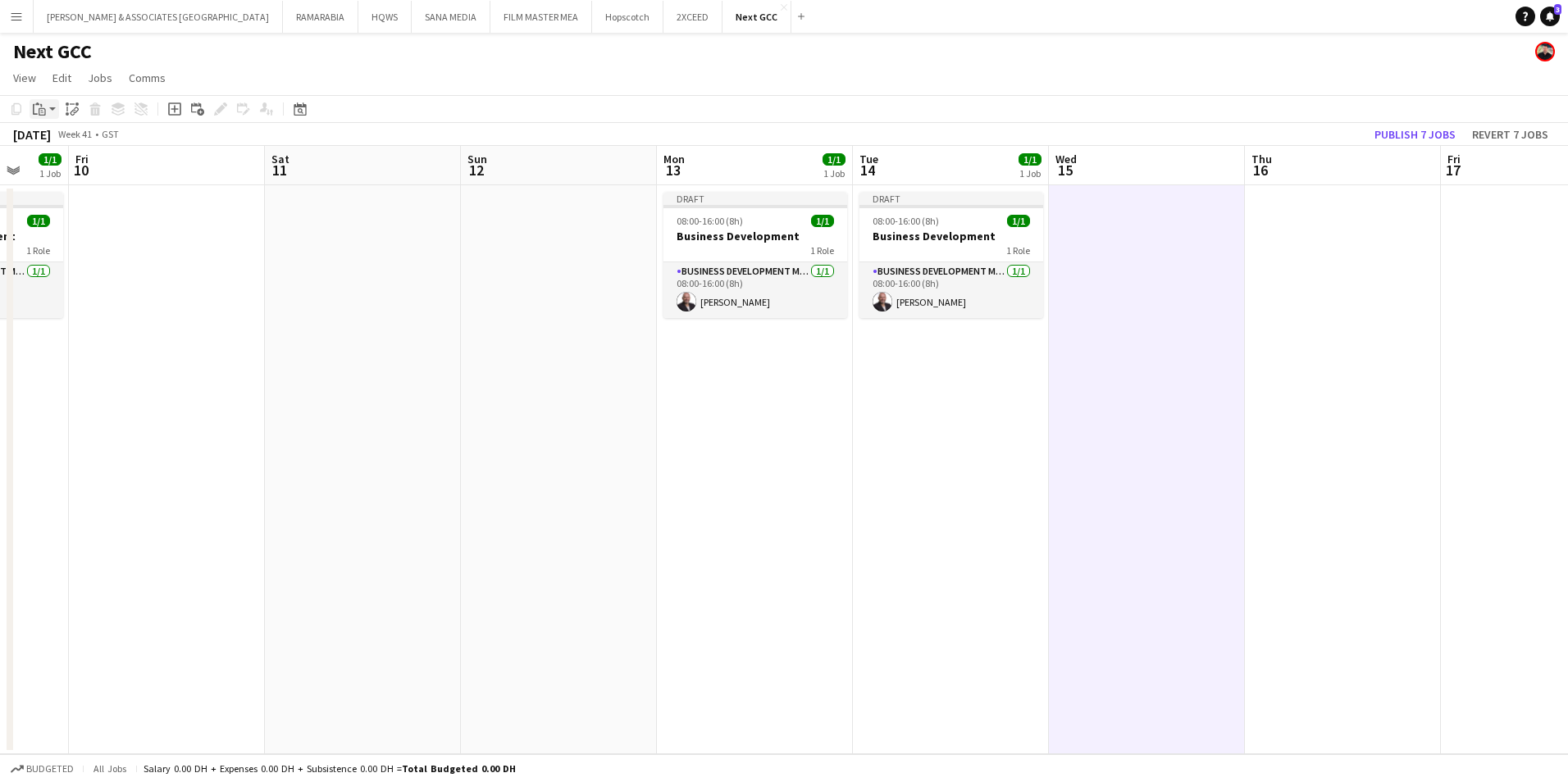
click at [46, 108] on div "Paste" at bounding box center [39, 109] width 20 height 20
click at [84, 166] on link "Paste with crew Ctrl+Shift+V" at bounding box center [120, 167] width 154 height 14
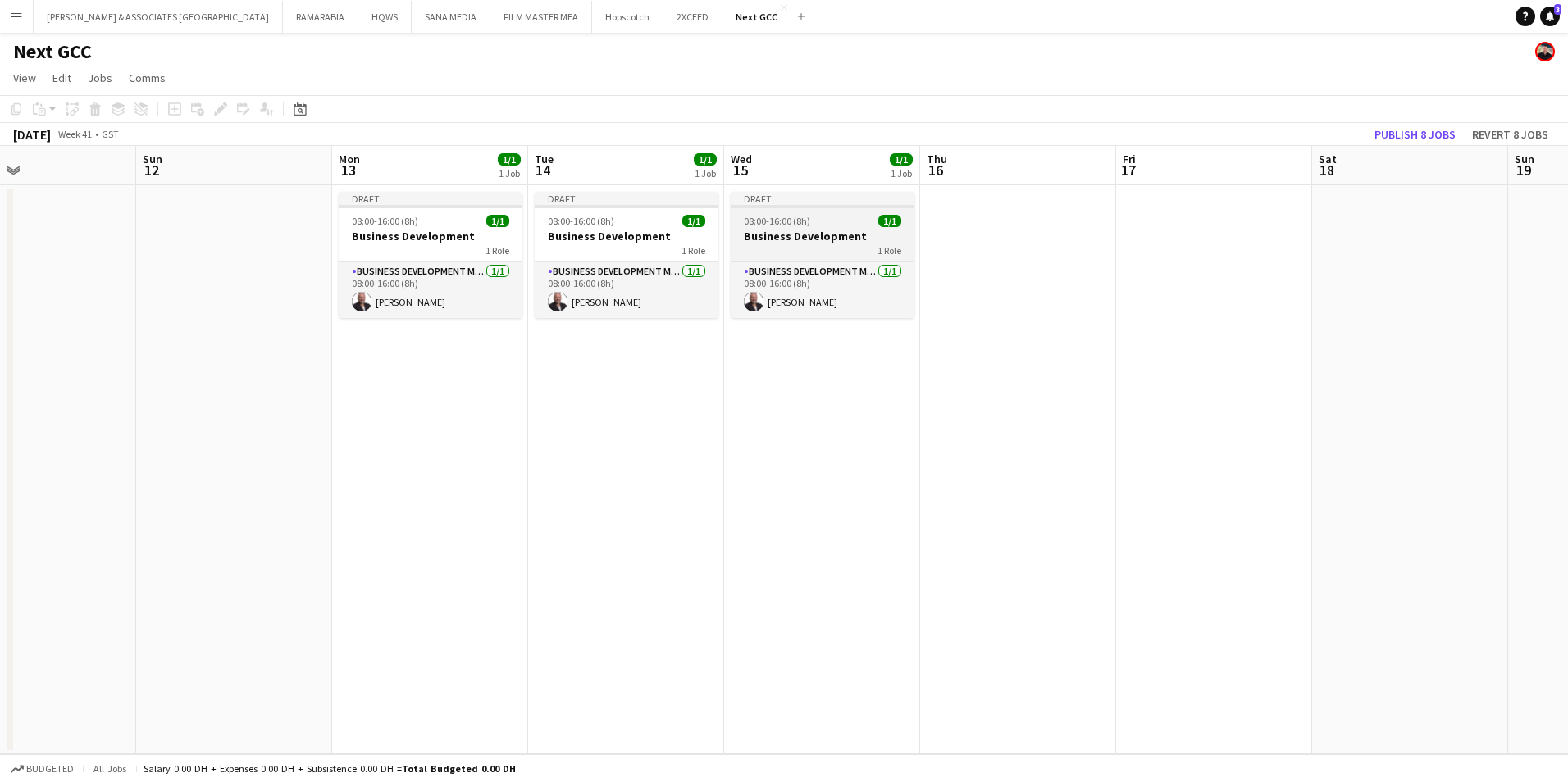
scroll to position [0, 649]
click at [964, 202] on app-date-cell at bounding box center [1017, 469] width 196 height 569
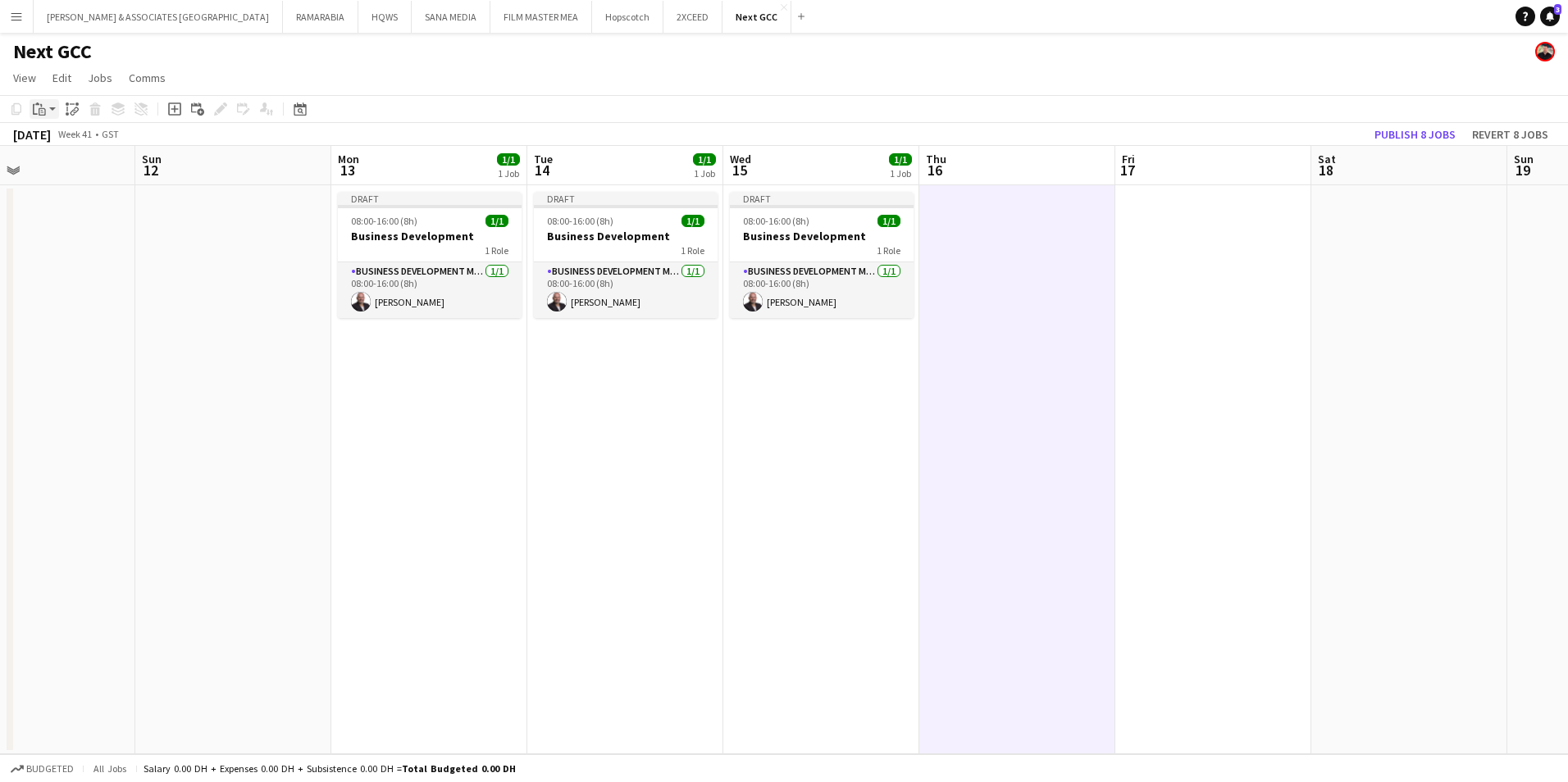
click at [43, 105] on icon "Paste" at bounding box center [39, 109] width 13 height 13
click at [93, 163] on link "Paste with crew Ctrl+Shift+V" at bounding box center [120, 167] width 154 height 14
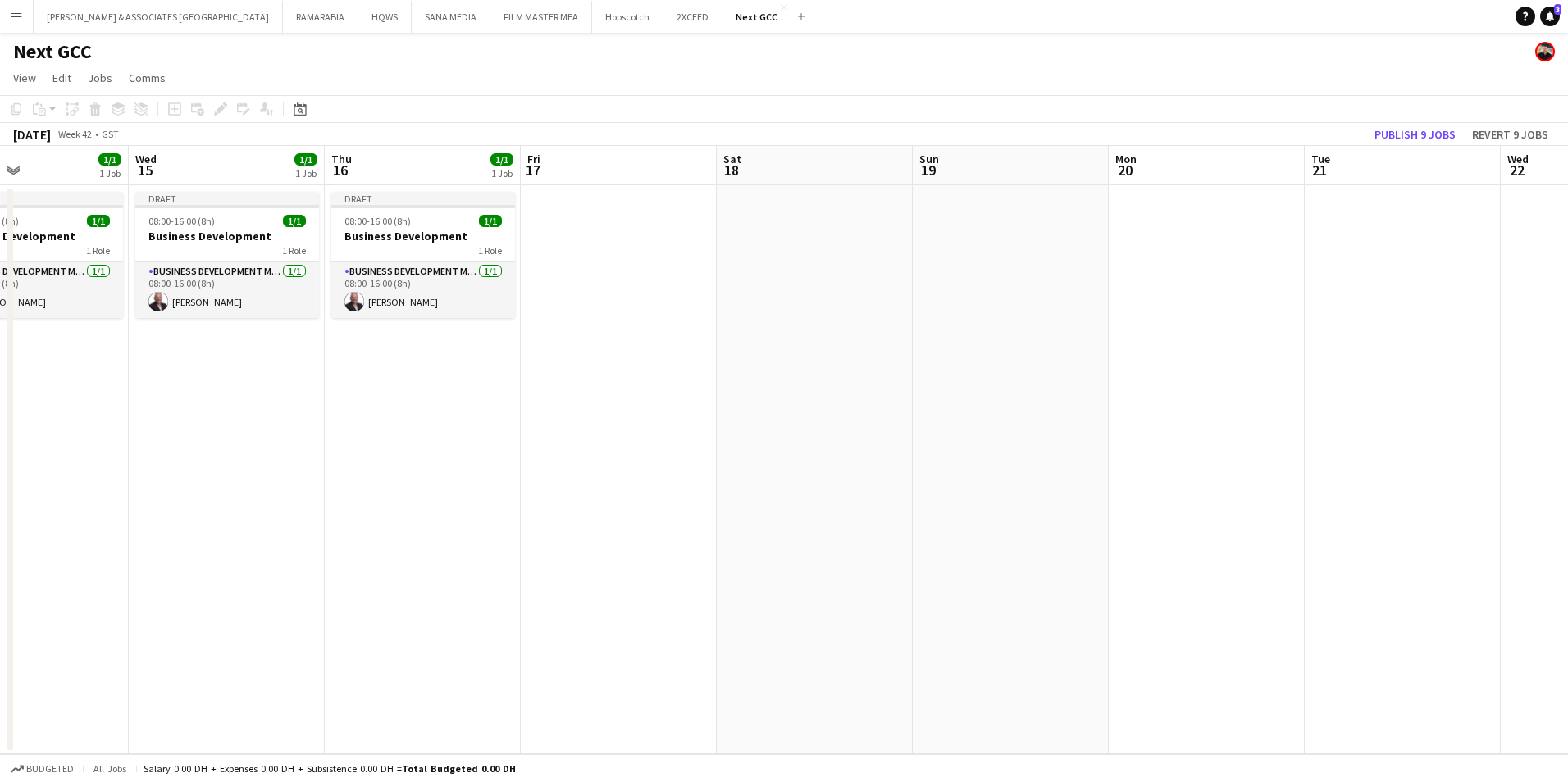
scroll to position [0, 460]
click at [1204, 219] on app-date-cell at bounding box center [1206, 469] width 196 height 569
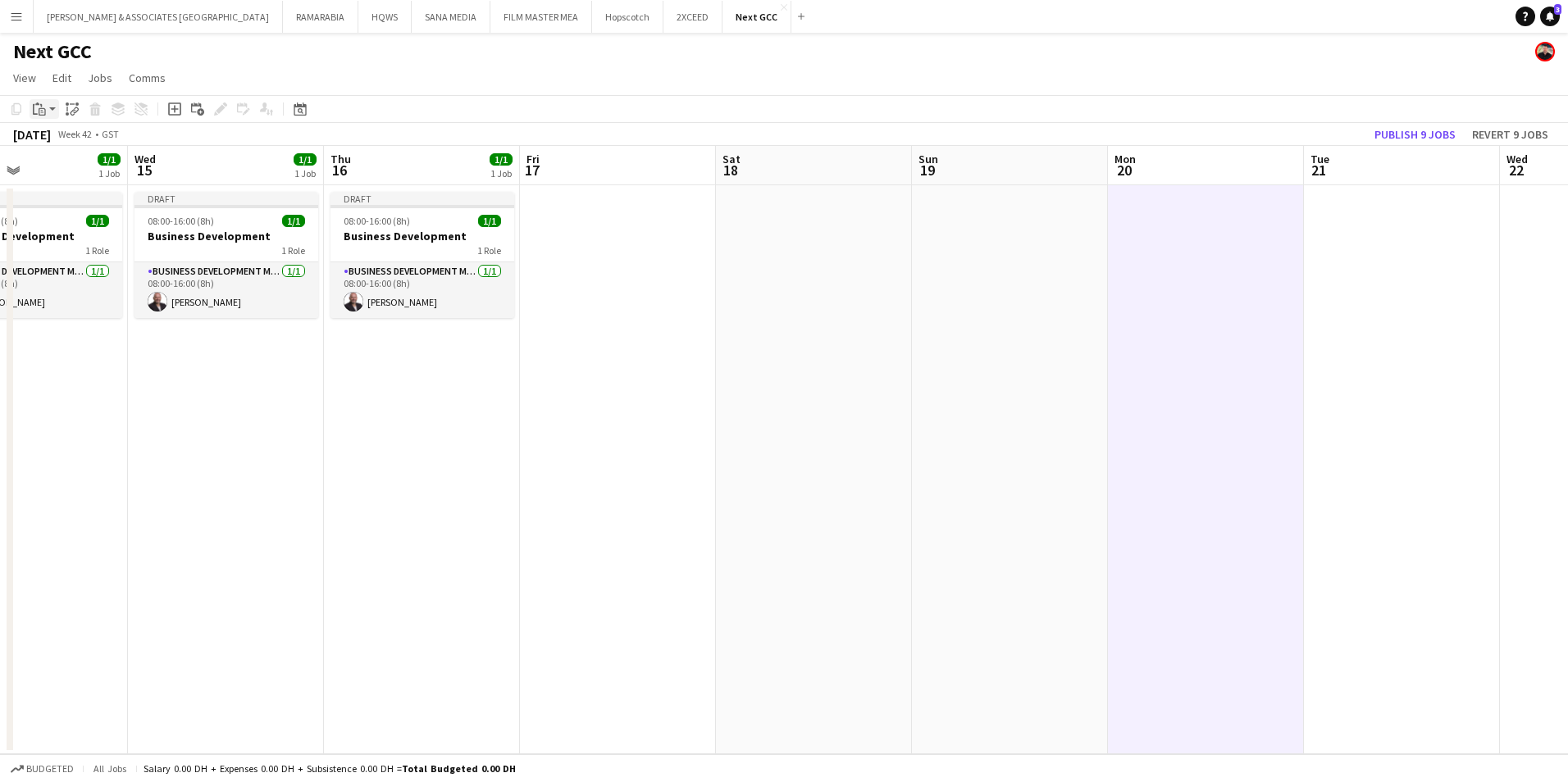
click at [43, 110] on icon at bounding box center [42, 110] width 3 height 1
click at [104, 172] on link "Paste with crew Ctrl+Shift+V" at bounding box center [120, 167] width 154 height 14
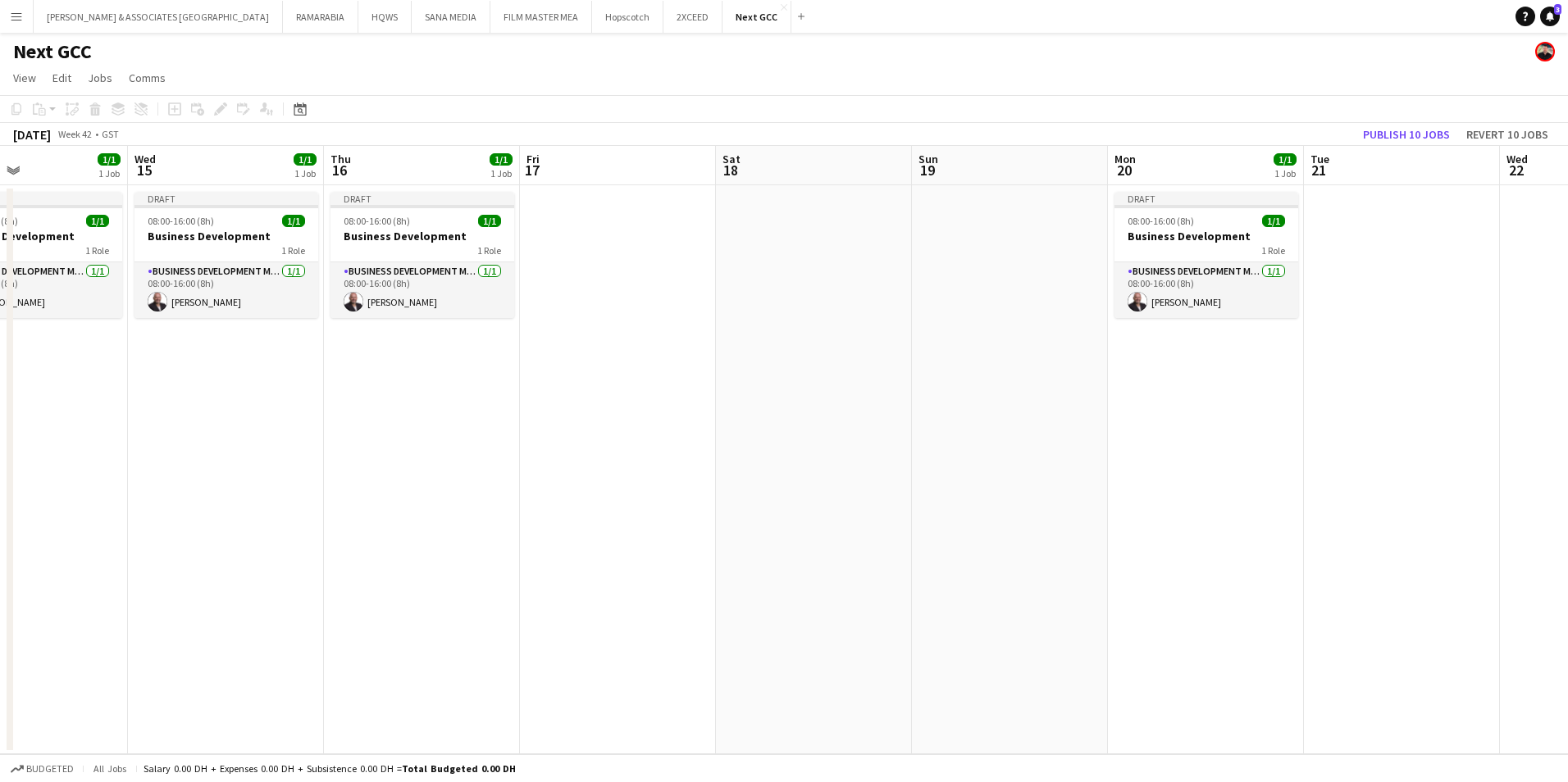
click at [1394, 198] on app-date-cell at bounding box center [1401, 469] width 196 height 569
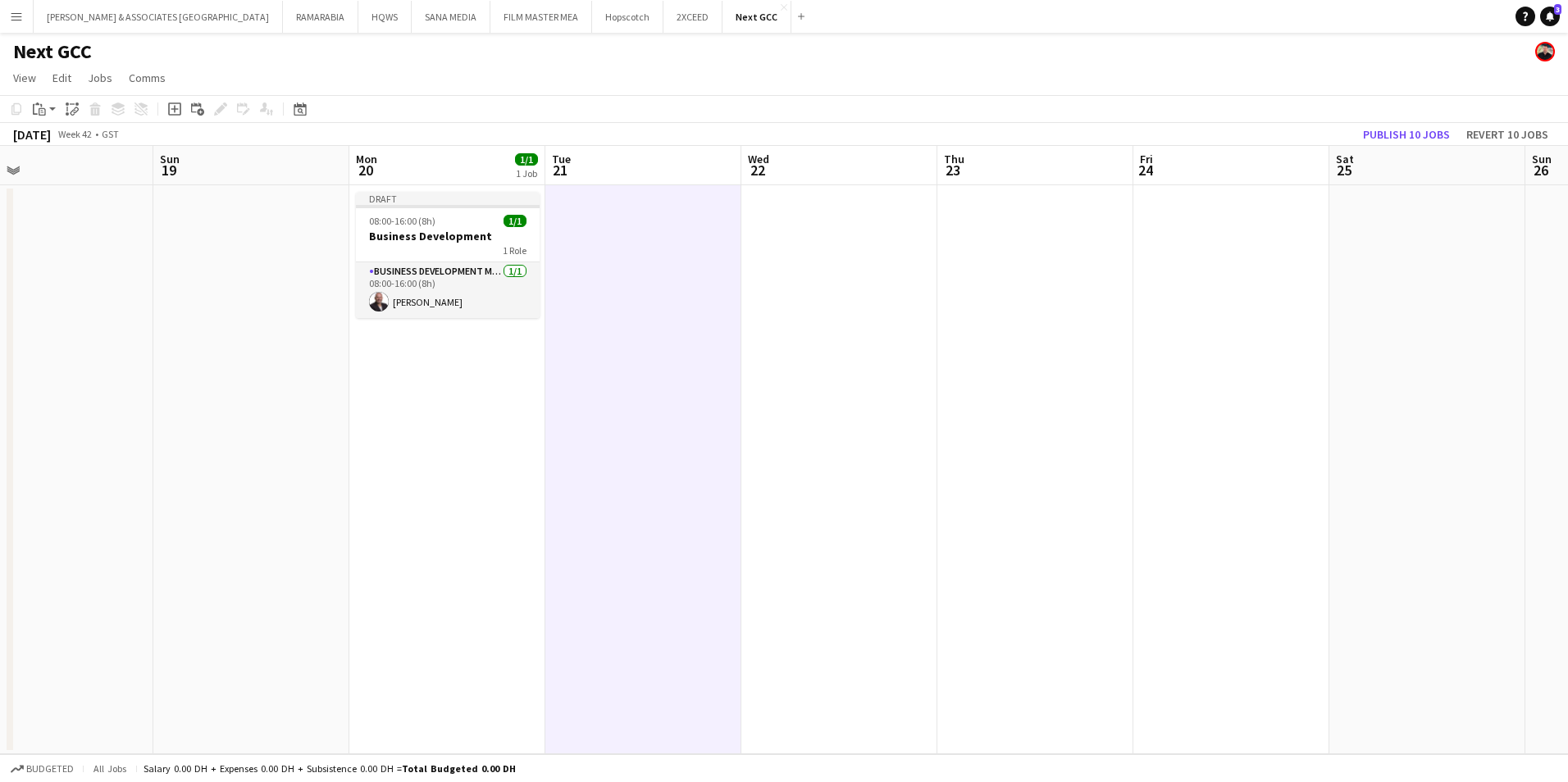
scroll to position [0, 645]
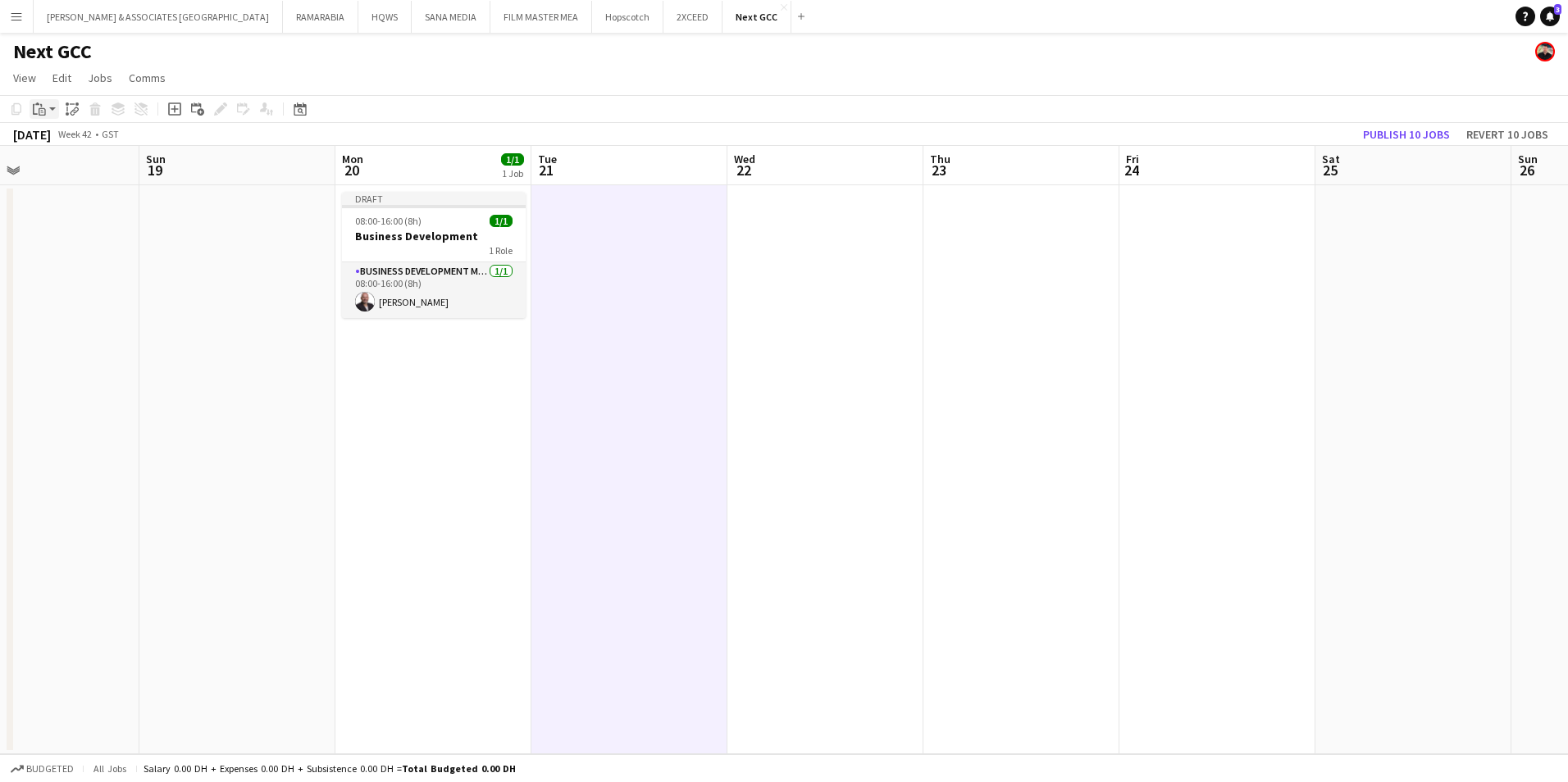
click at [53, 113] on app-action-btn "Paste" at bounding box center [44, 109] width 30 height 20
click at [82, 168] on link "Paste with crew Ctrl+Shift+V" at bounding box center [120, 167] width 154 height 14
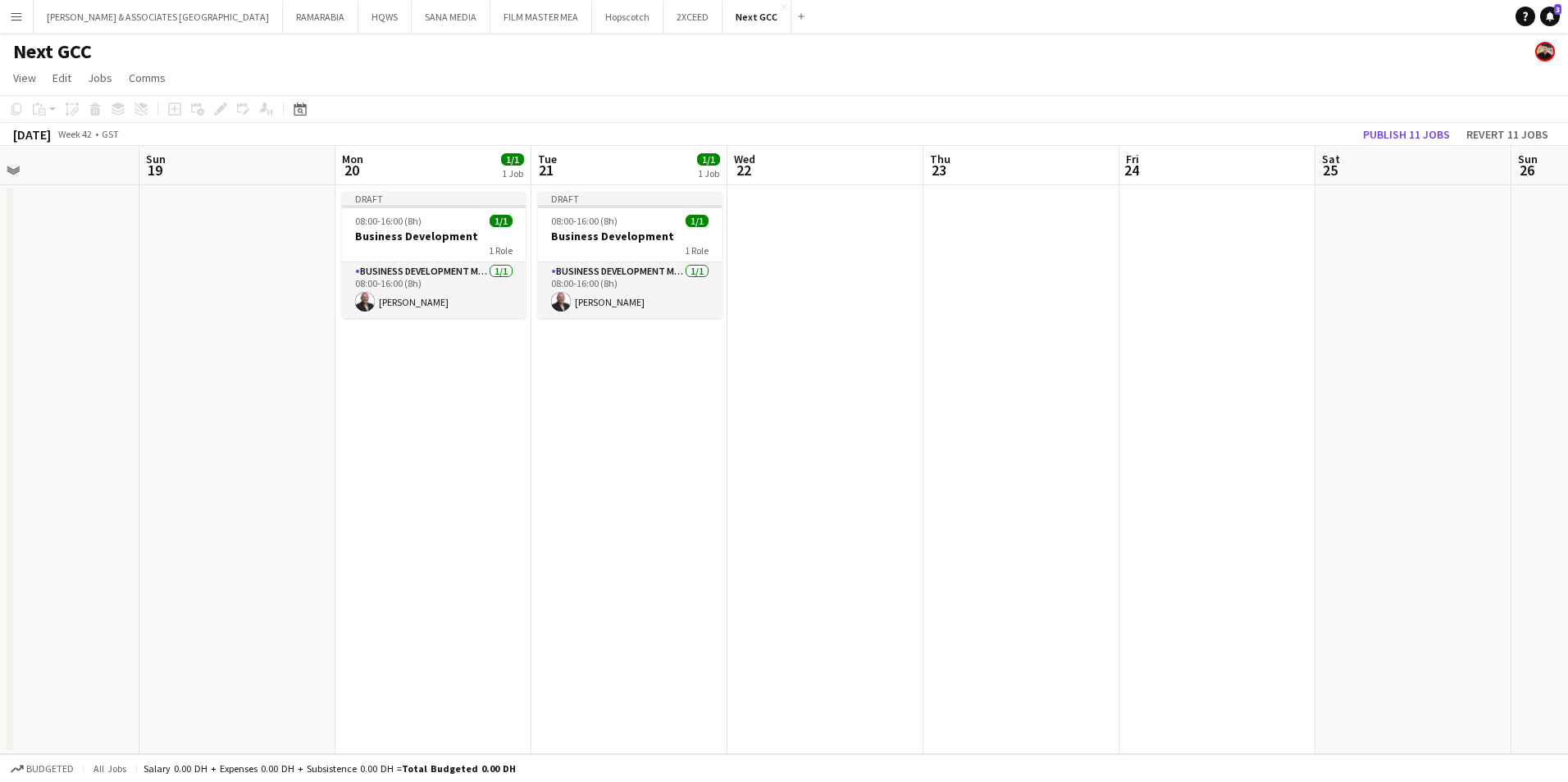
click at [791, 196] on app-date-cell at bounding box center [825, 469] width 196 height 569
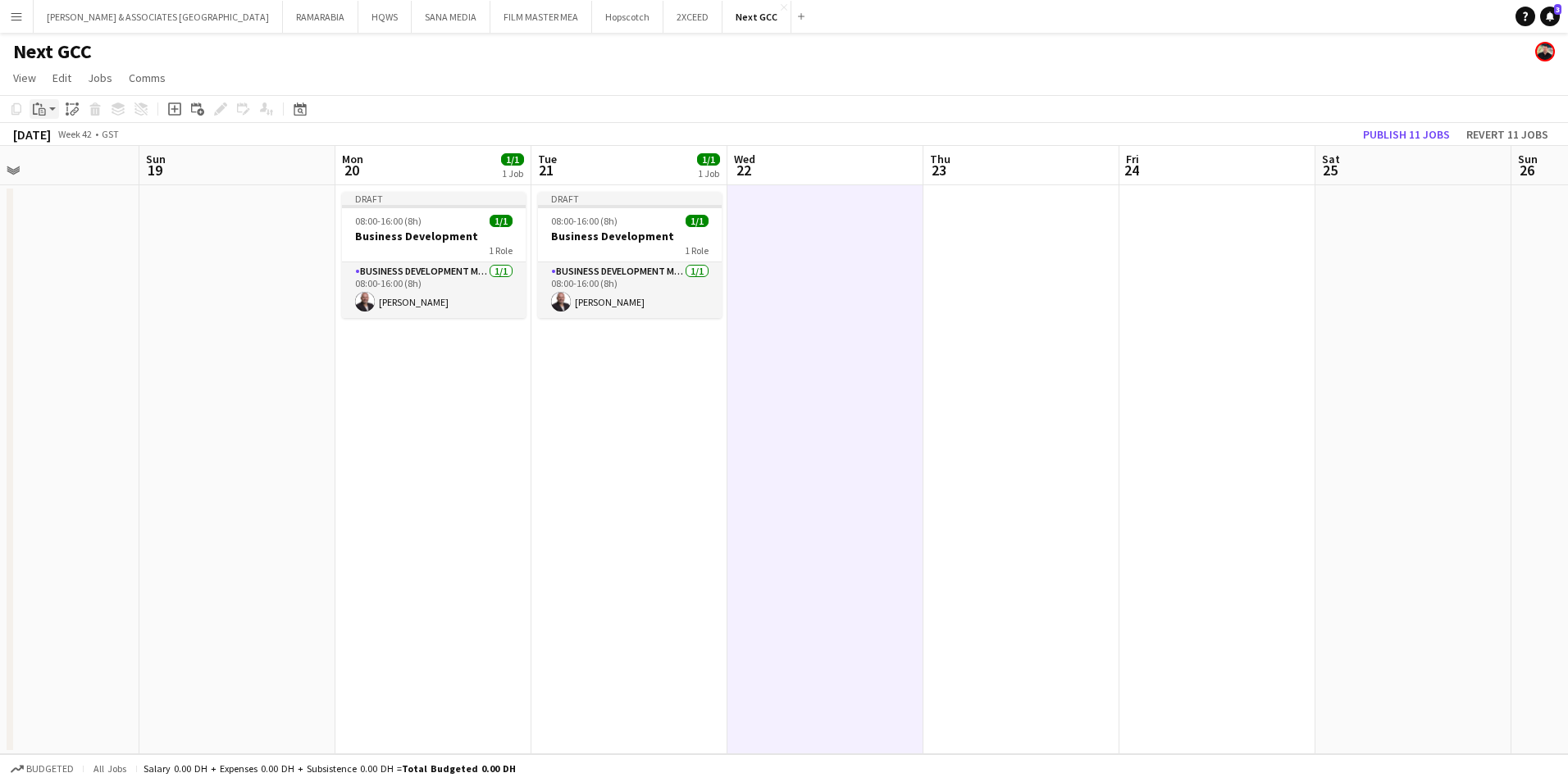
click at [42, 113] on icon "Paste" at bounding box center [39, 109] width 13 height 13
click at [97, 173] on link "Paste with crew Ctrl+Shift+V" at bounding box center [120, 167] width 154 height 14
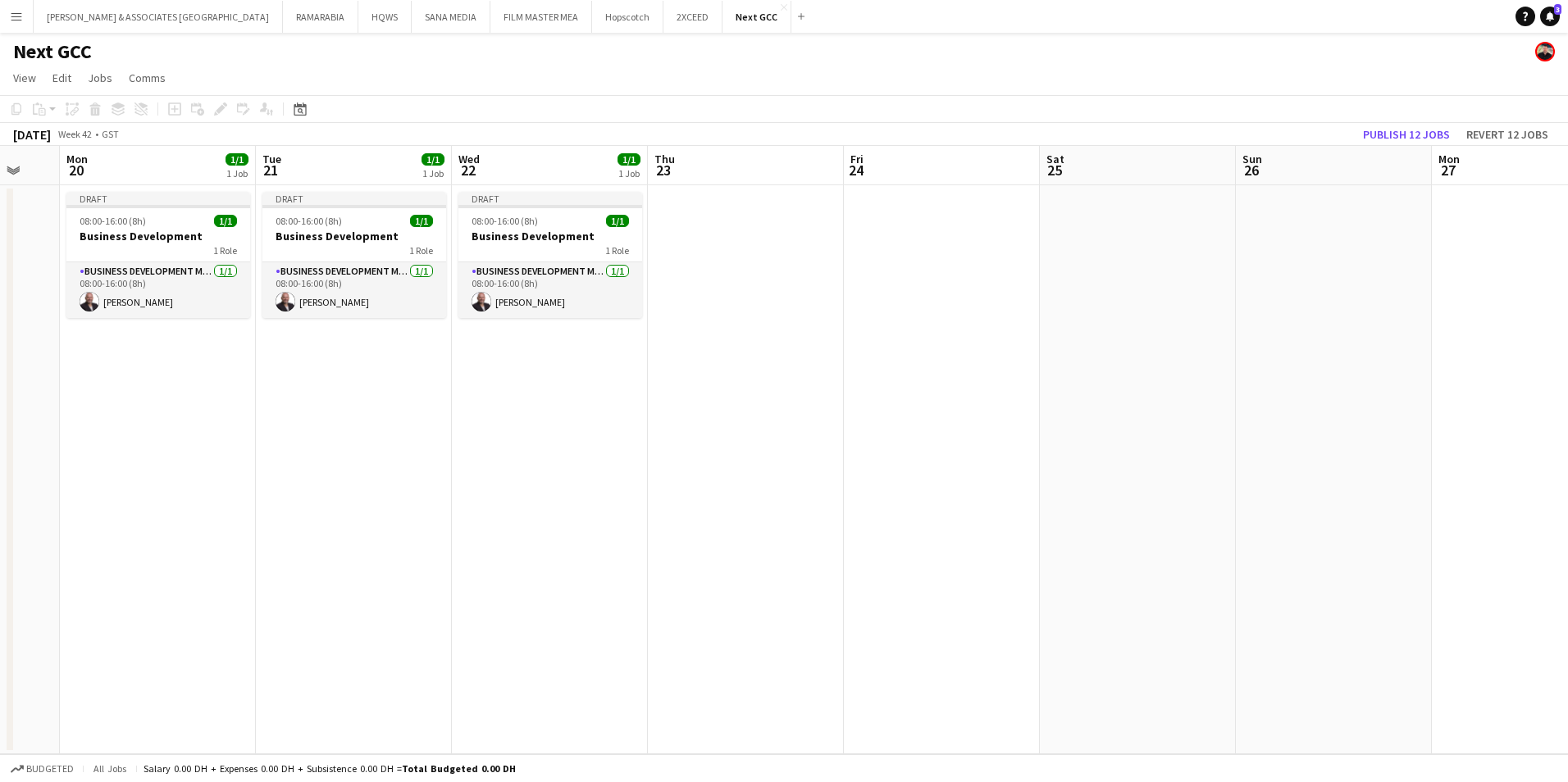
scroll to position [0, 531]
click at [746, 211] on app-date-cell at bounding box center [743, 469] width 196 height 569
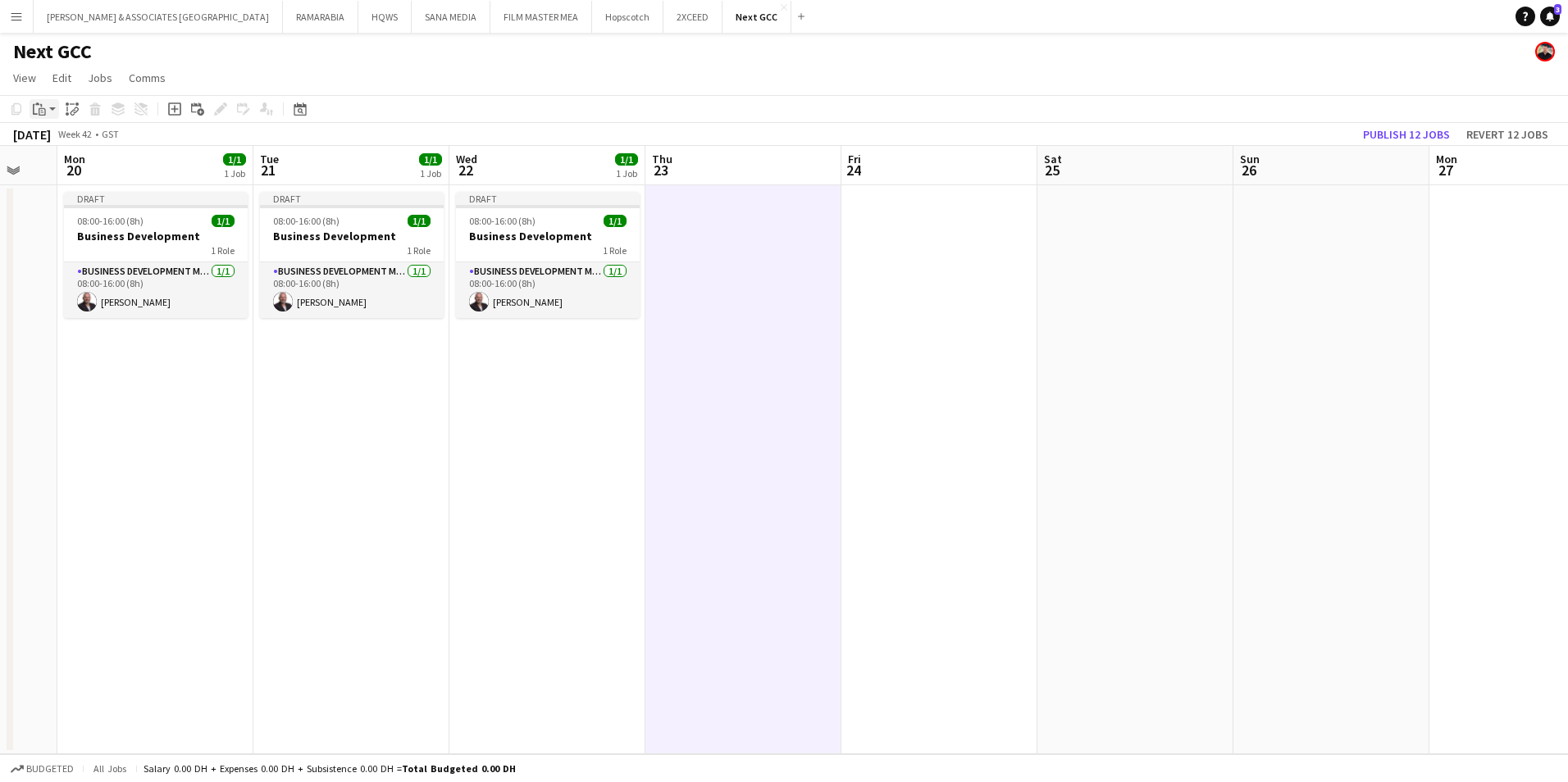
click at [46, 110] on div "Paste" at bounding box center [39, 109] width 20 height 20
click at [71, 158] on div "Paste Ctrl+V Paste with crew Ctrl+Shift+V" at bounding box center [121, 154] width 180 height 69
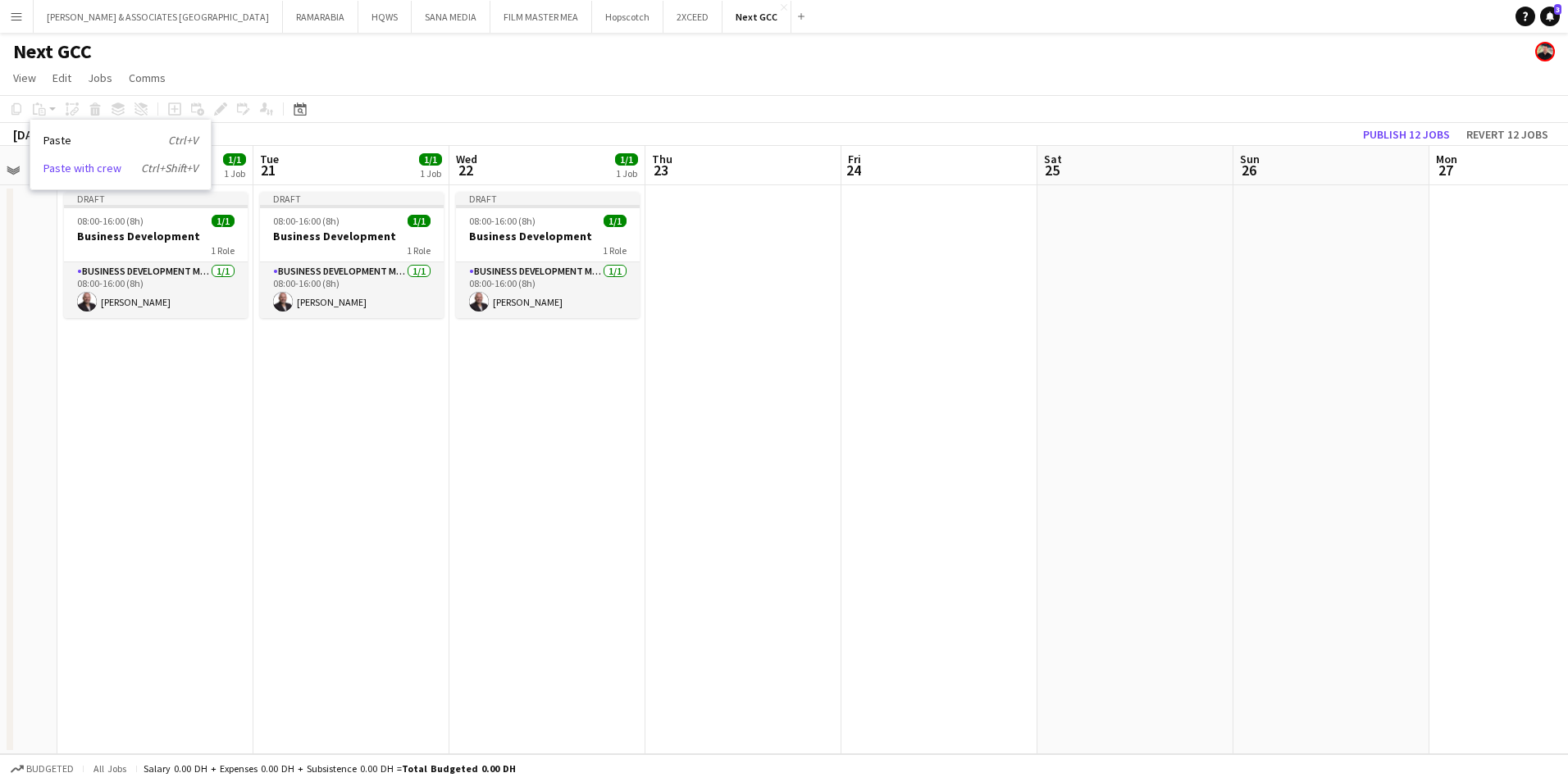
click at [81, 170] on link "Paste with crew Ctrl+Shift+V" at bounding box center [120, 167] width 154 height 14
click at [769, 233] on app-date-cell at bounding box center [743, 469] width 196 height 569
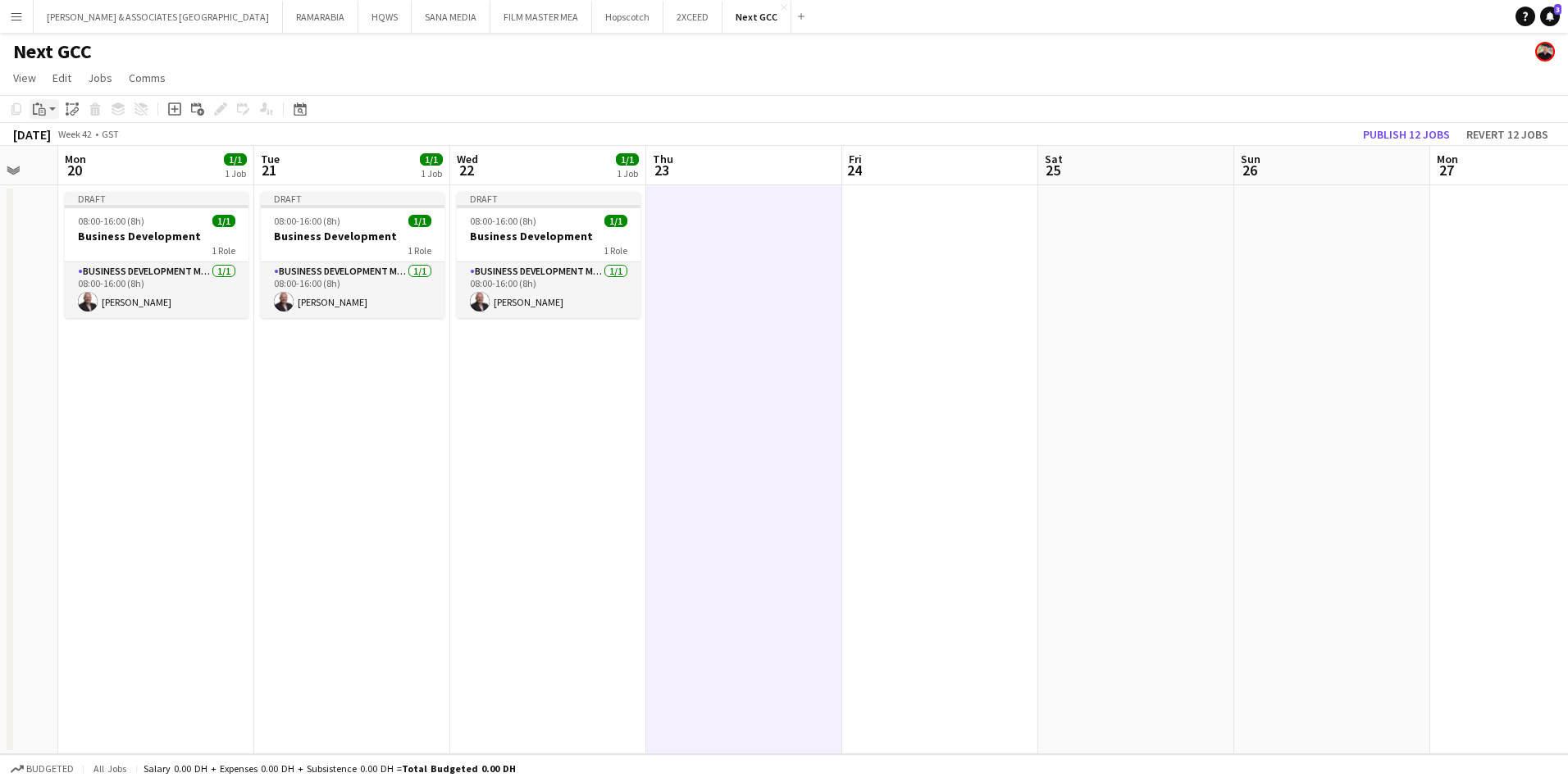
click at [54, 109] on app-action-btn "Paste" at bounding box center [44, 109] width 30 height 20
click at [70, 166] on link "Paste with crew Ctrl+Shift+V" at bounding box center [120, 167] width 154 height 14
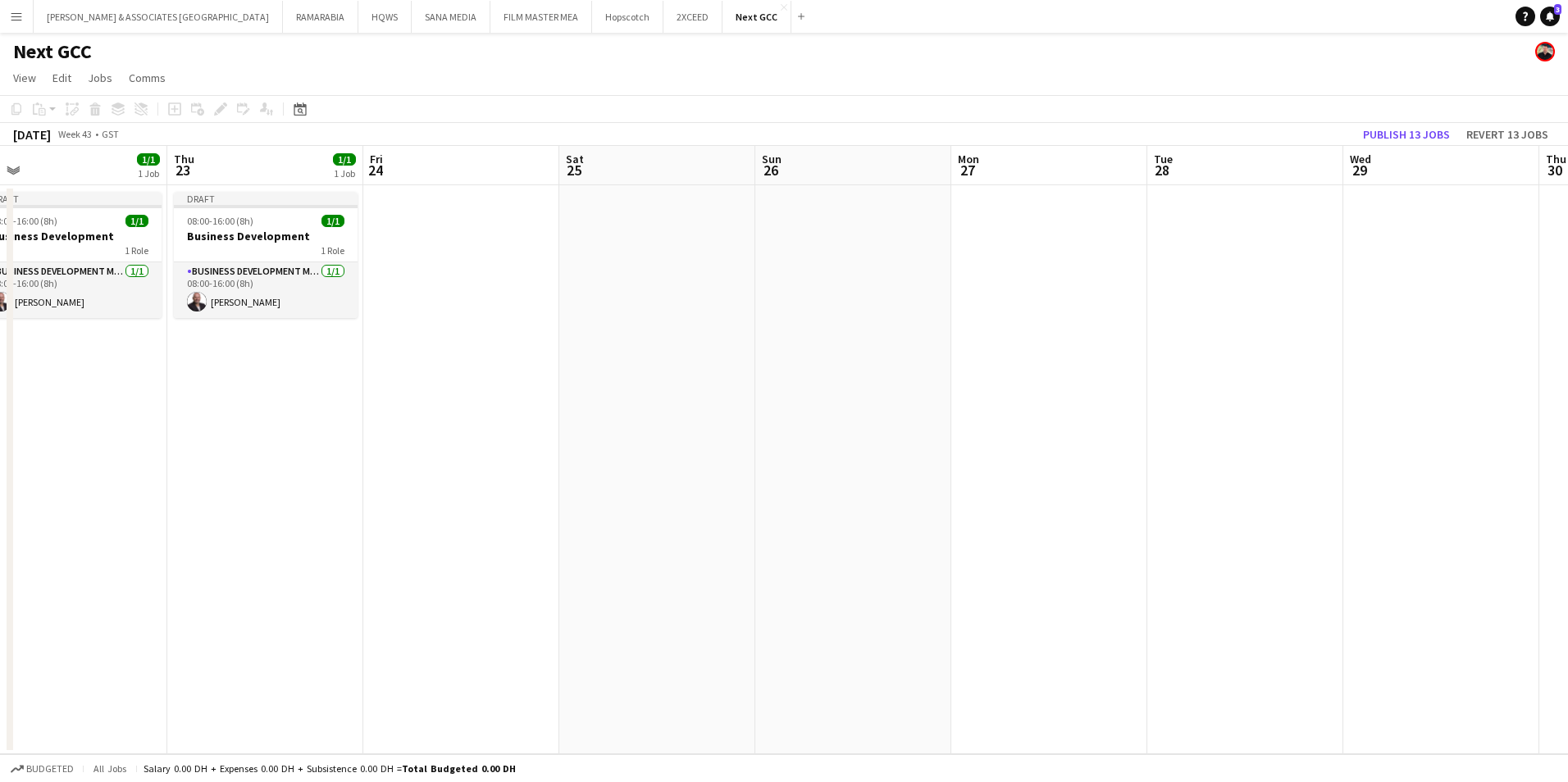
scroll to position [0, 616]
click at [1053, 208] on app-date-cell at bounding box center [1049, 469] width 196 height 569
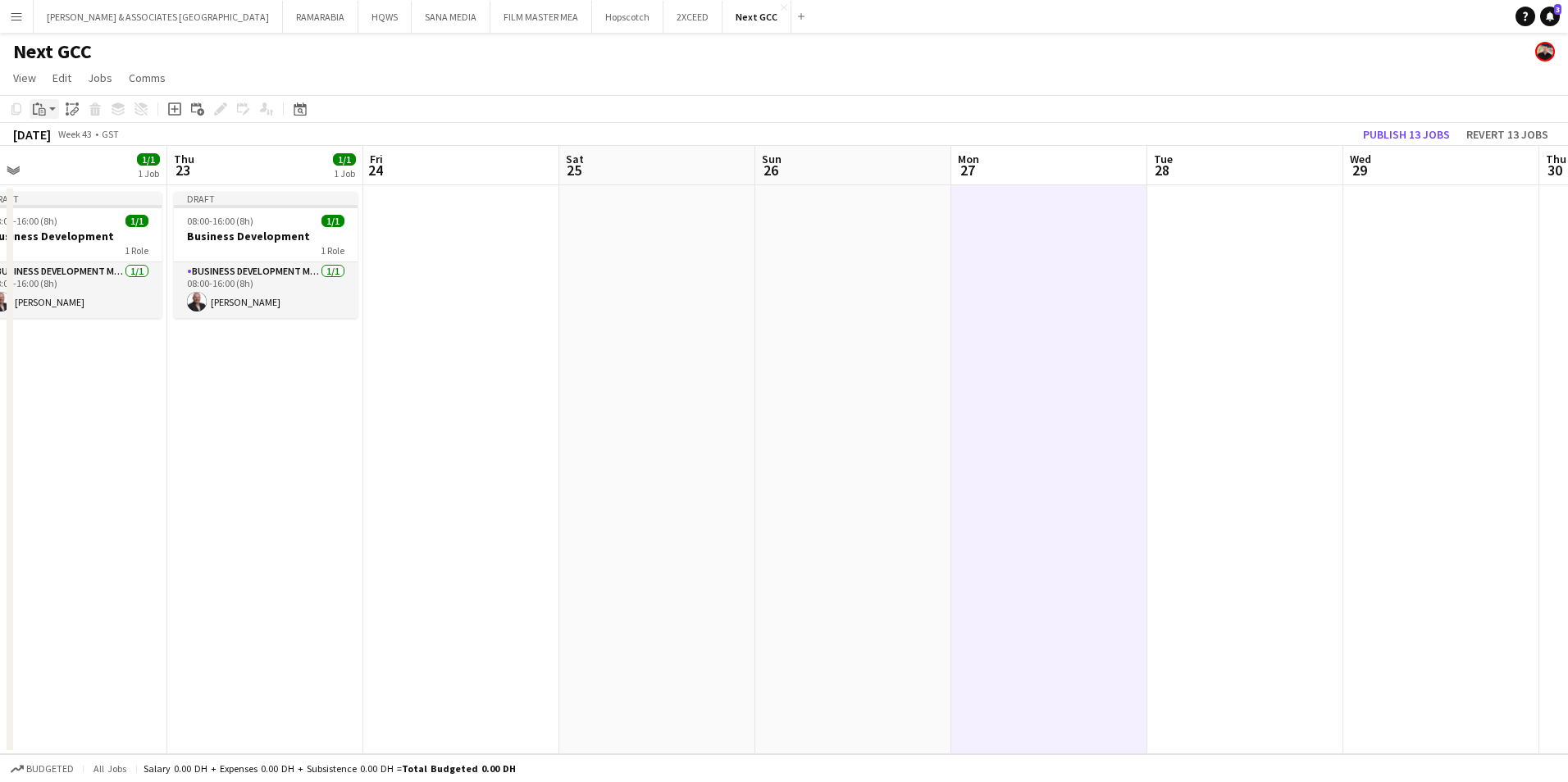
click at [46, 109] on div "Paste" at bounding box center [39, 109] width 20 height 20
click at [67, 167] on link "Paste with crew Ctrl+Shift+V" at bounding box center [120, 167] width 154 height 14
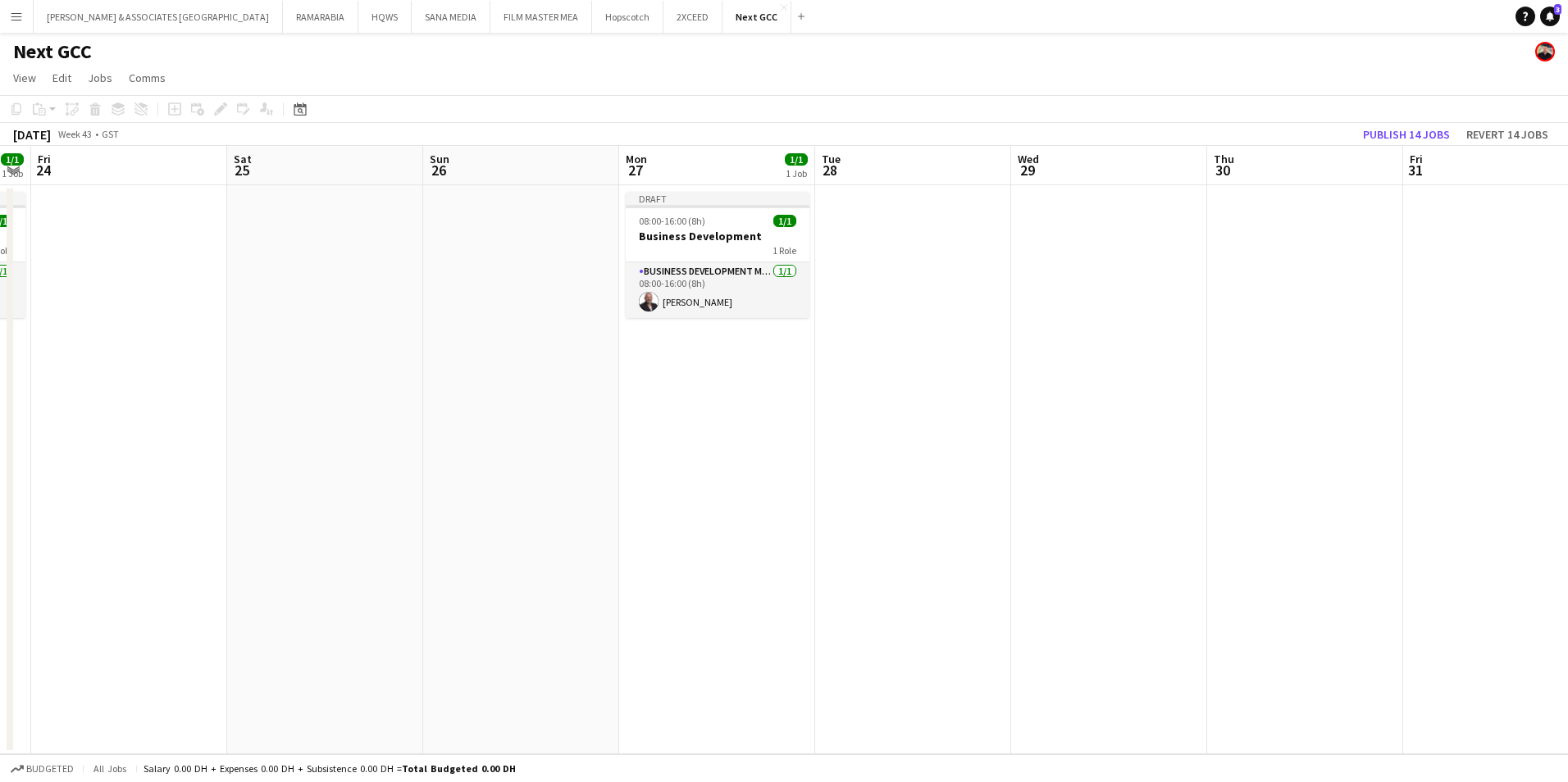
click at [907, 196] on app-date-cell at bounding box center [913, 469] width 196 height 569
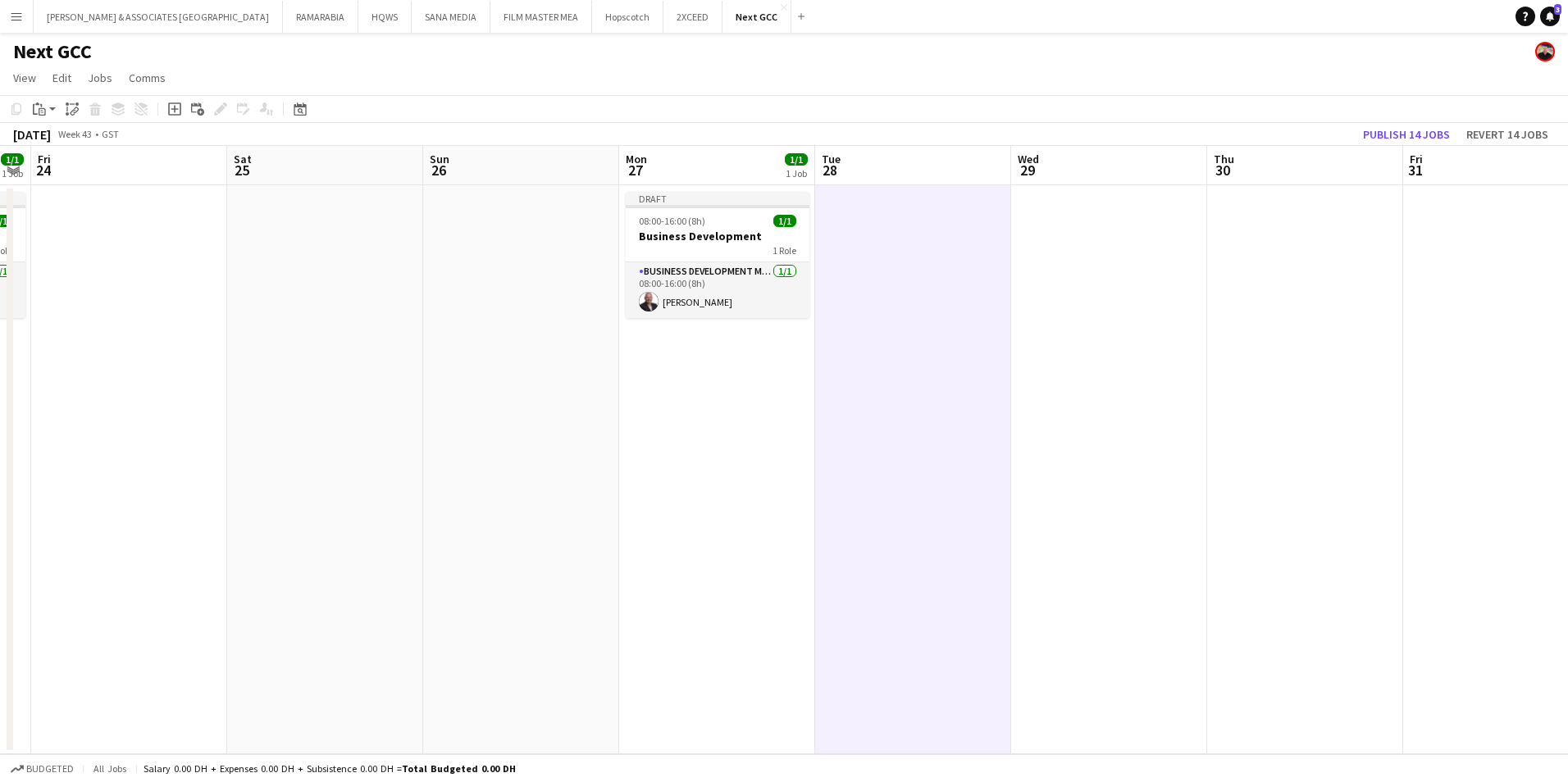
scroll to position [0, 558]
click at [54, 109] on app-action-btn "Paste" at bounding box center [44, 109] width 30 height 20
click at [81, 167] on link "Paste with crew Ctrl+Shift+V" at bounding box center [120, 167] width 154 height 14
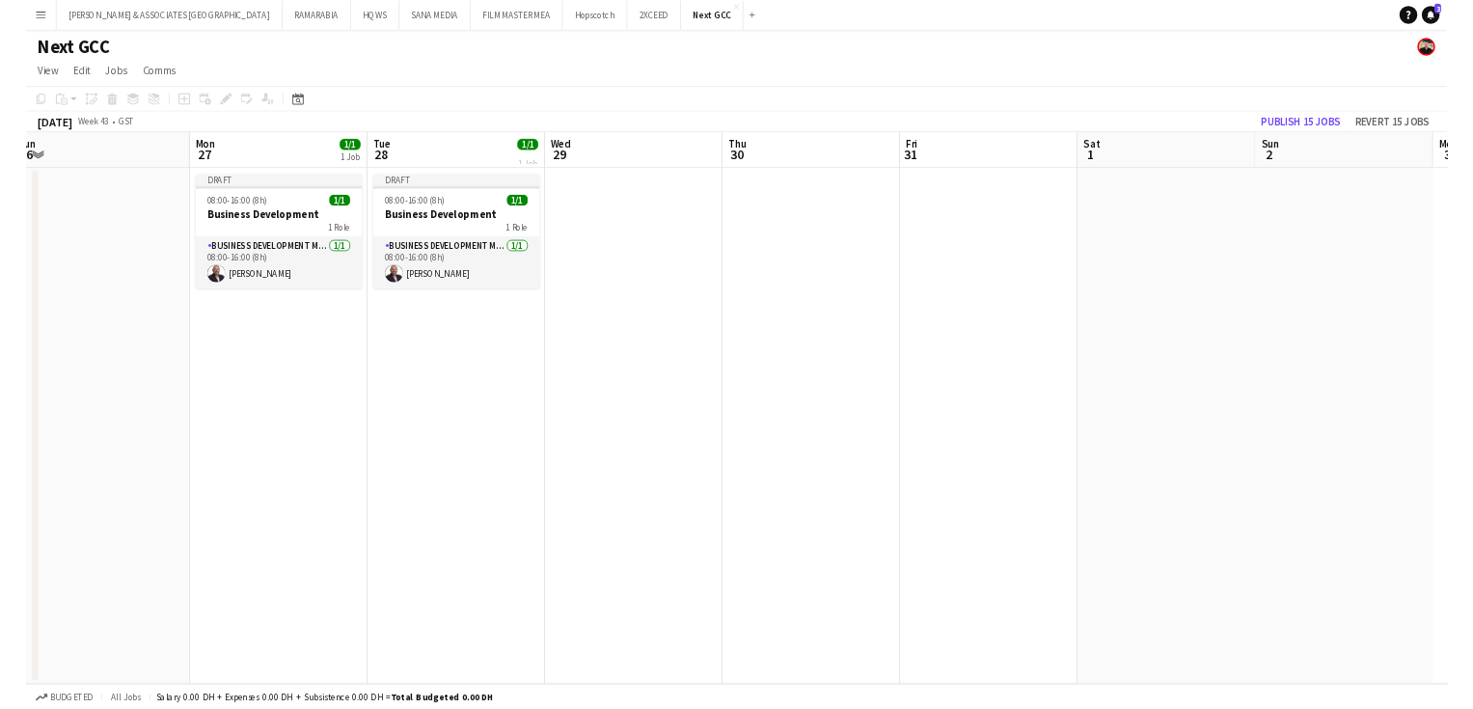
scroll to position [0, 711]
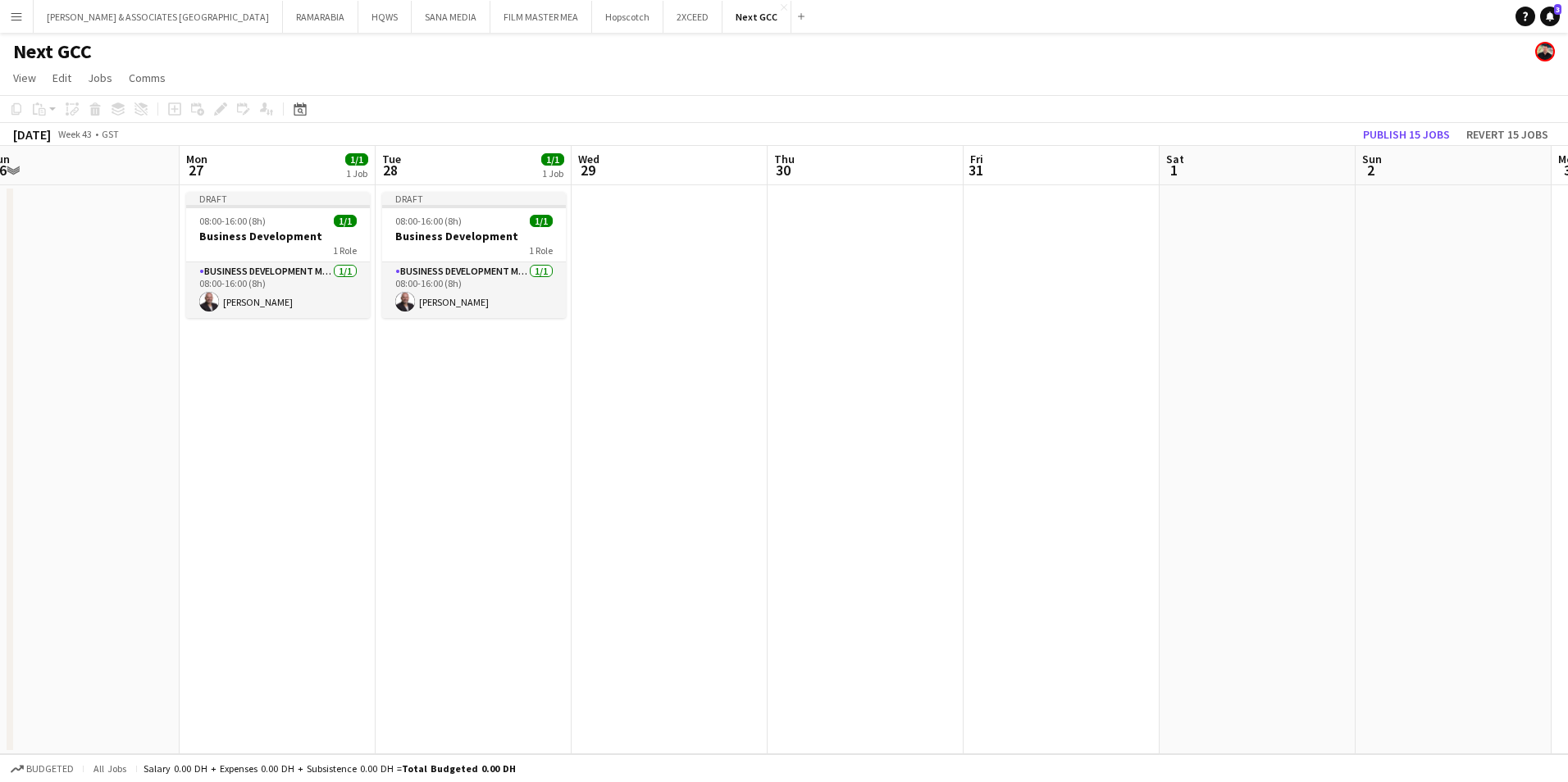
click at [659, 196] on app-date-cell at bounding box center [669, 469] width 196 height 569
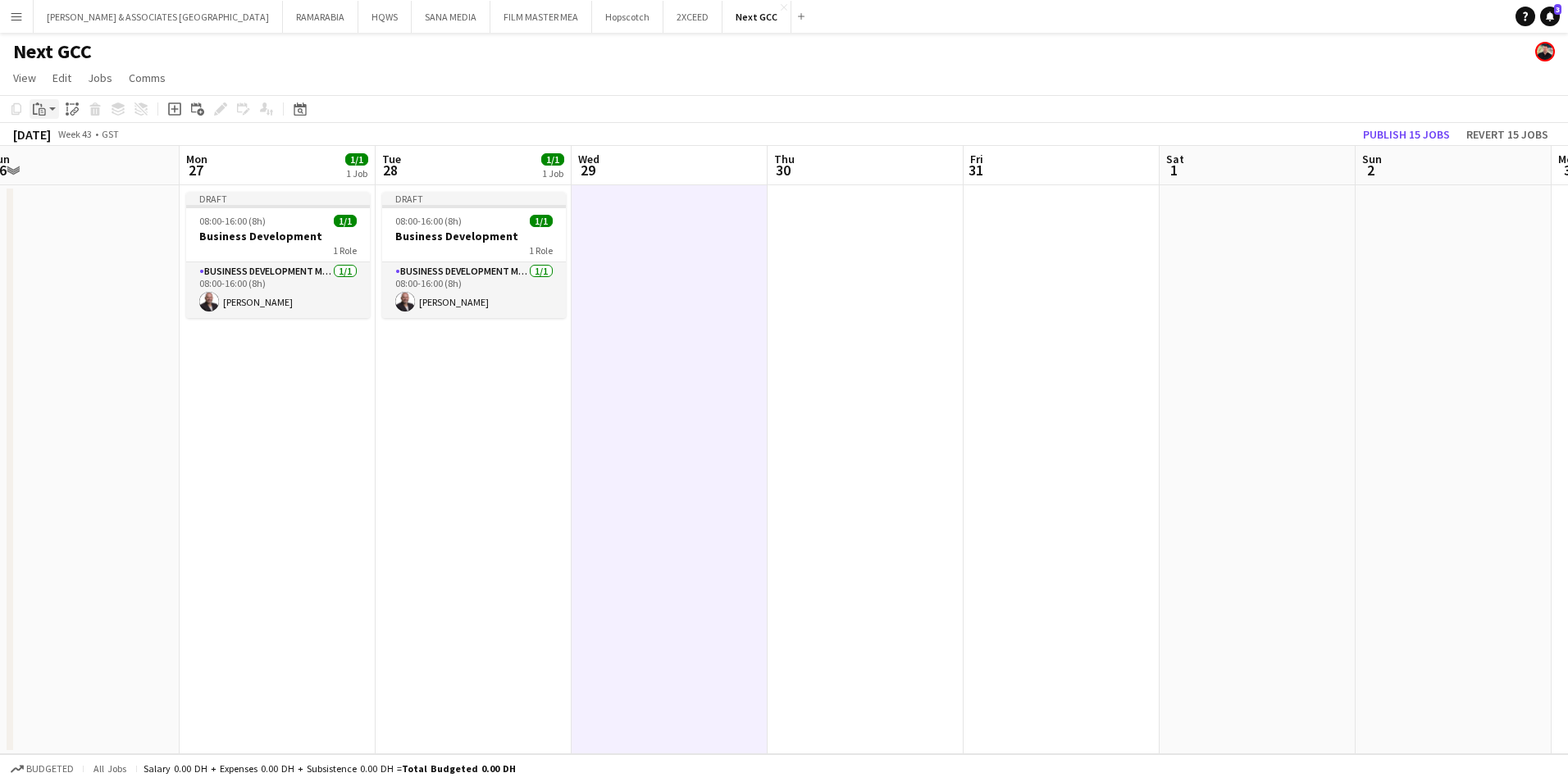
click at [37, 111] on icon "Paste" at bounding box center [39, 109] width 13 height 13
click at [82, 162] on link "Paste with crew Ctrl+Shift+V" at bounding box center [120, 167] width 154 height 14
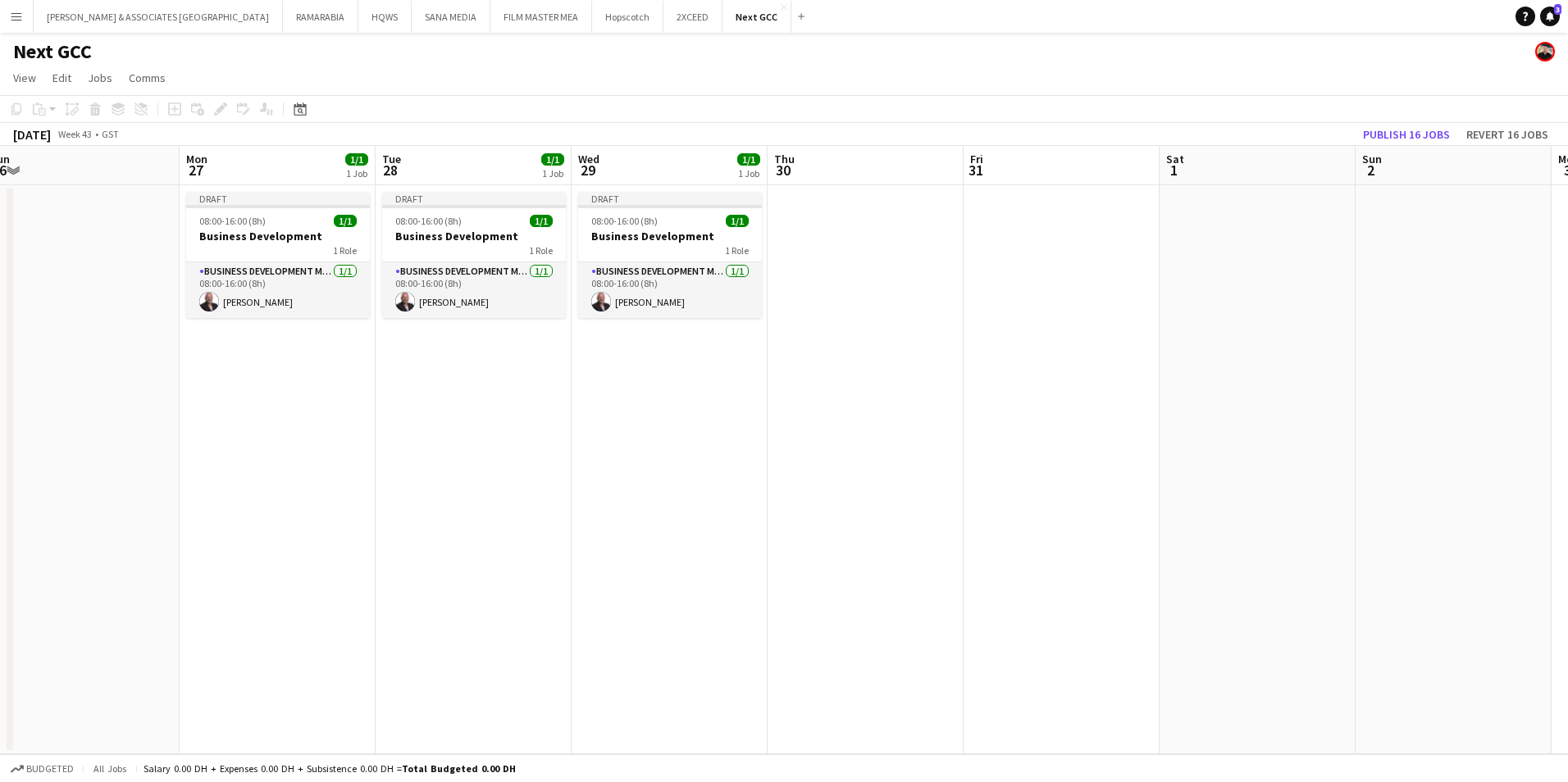
click at [858, 197] on app-date-cell at bounding box center [866, 469] width 196 height 569
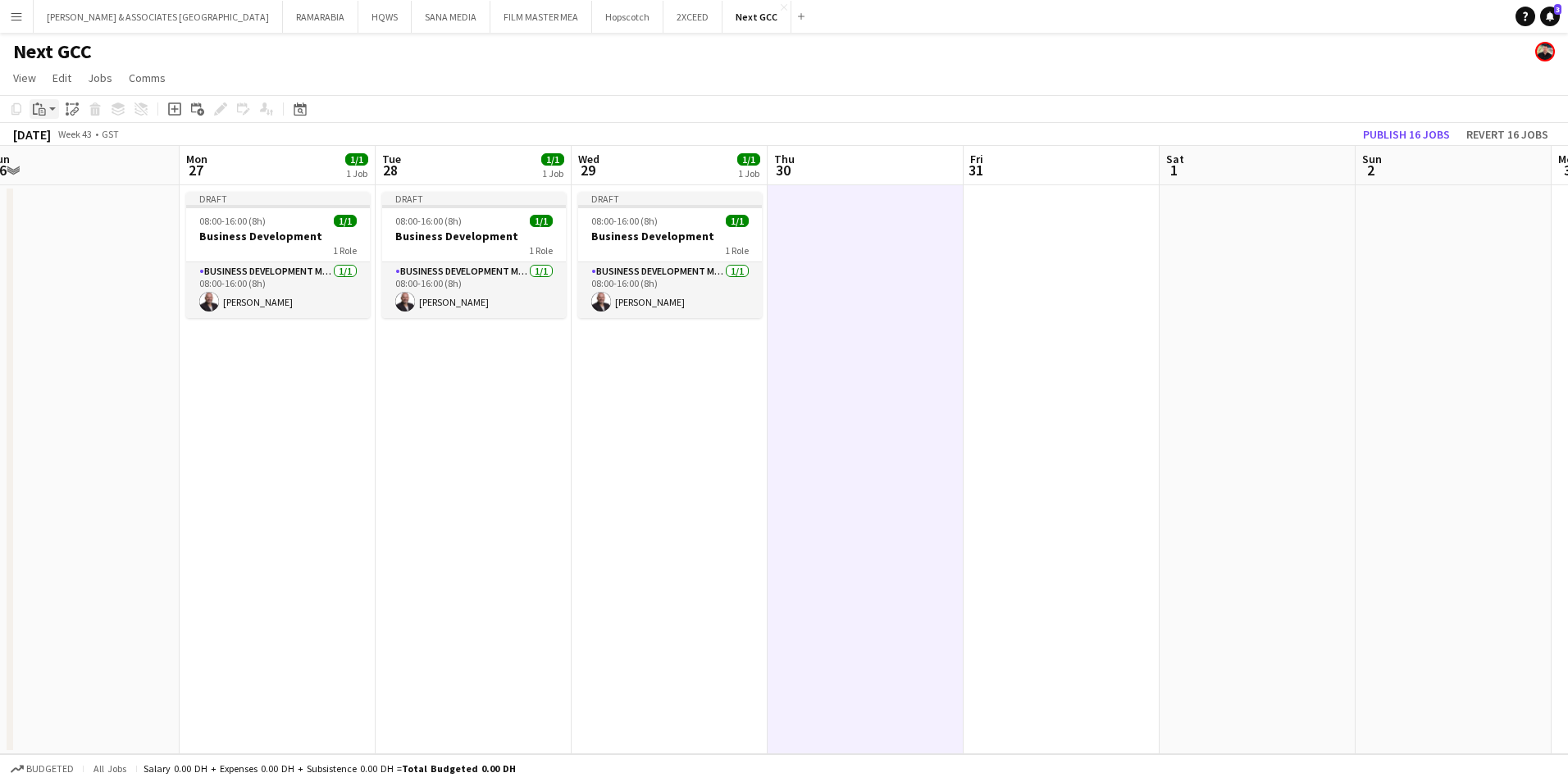
click at [48, 102] on div "Paste" at bounding box center [39, 109] width 20 height 20
click at [93, 162] on link "Paste with crew Ctrl+Shift+V" at bounding box center [120, 167] width 154 height 14
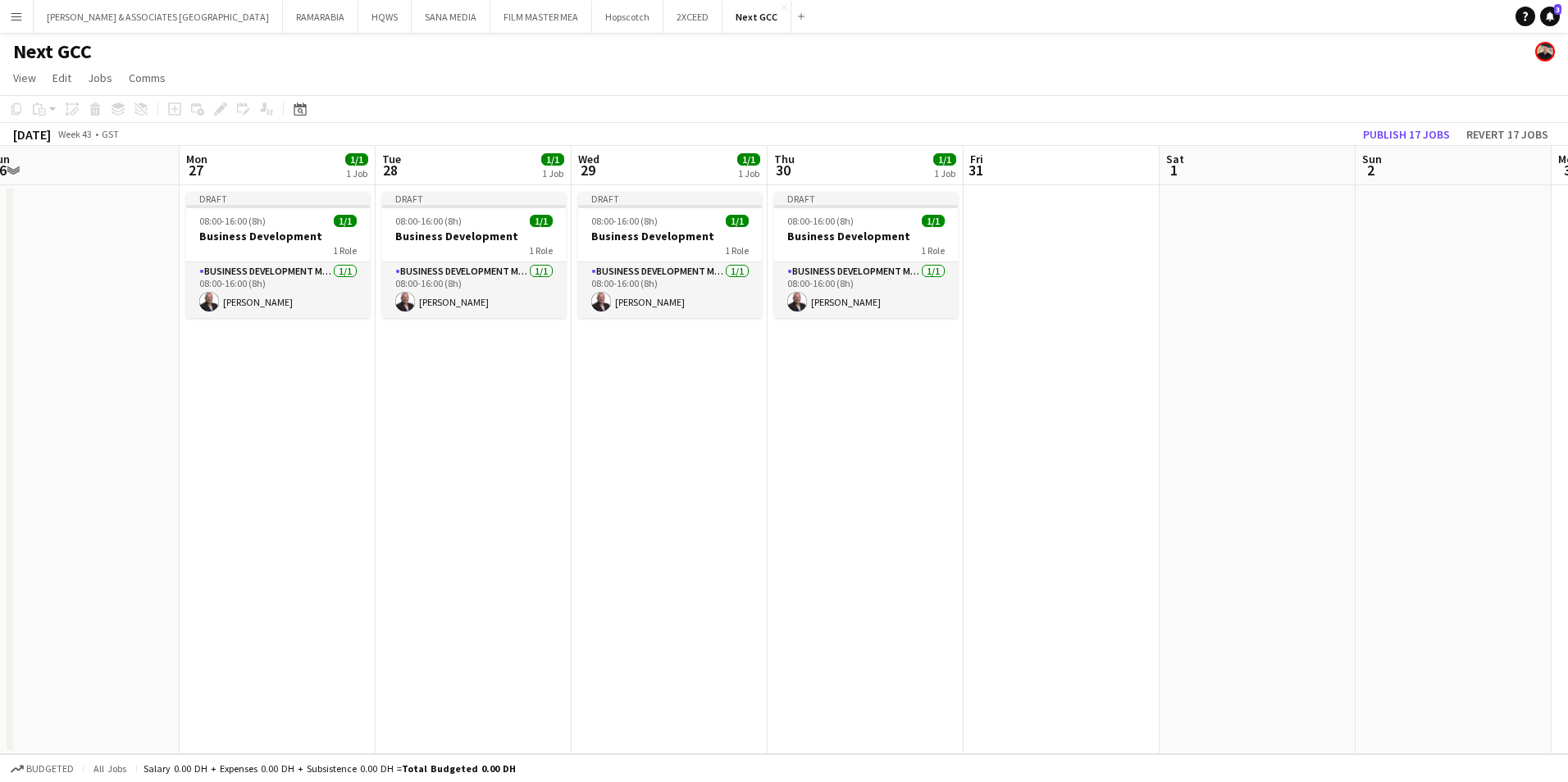
click at [216, 507] on app-date-cell "Draft 08:00-16:00 (8h) 1/1 Business Development 1 Role Business Development Man…" at bounding box center [277, 469] width 196 height 569
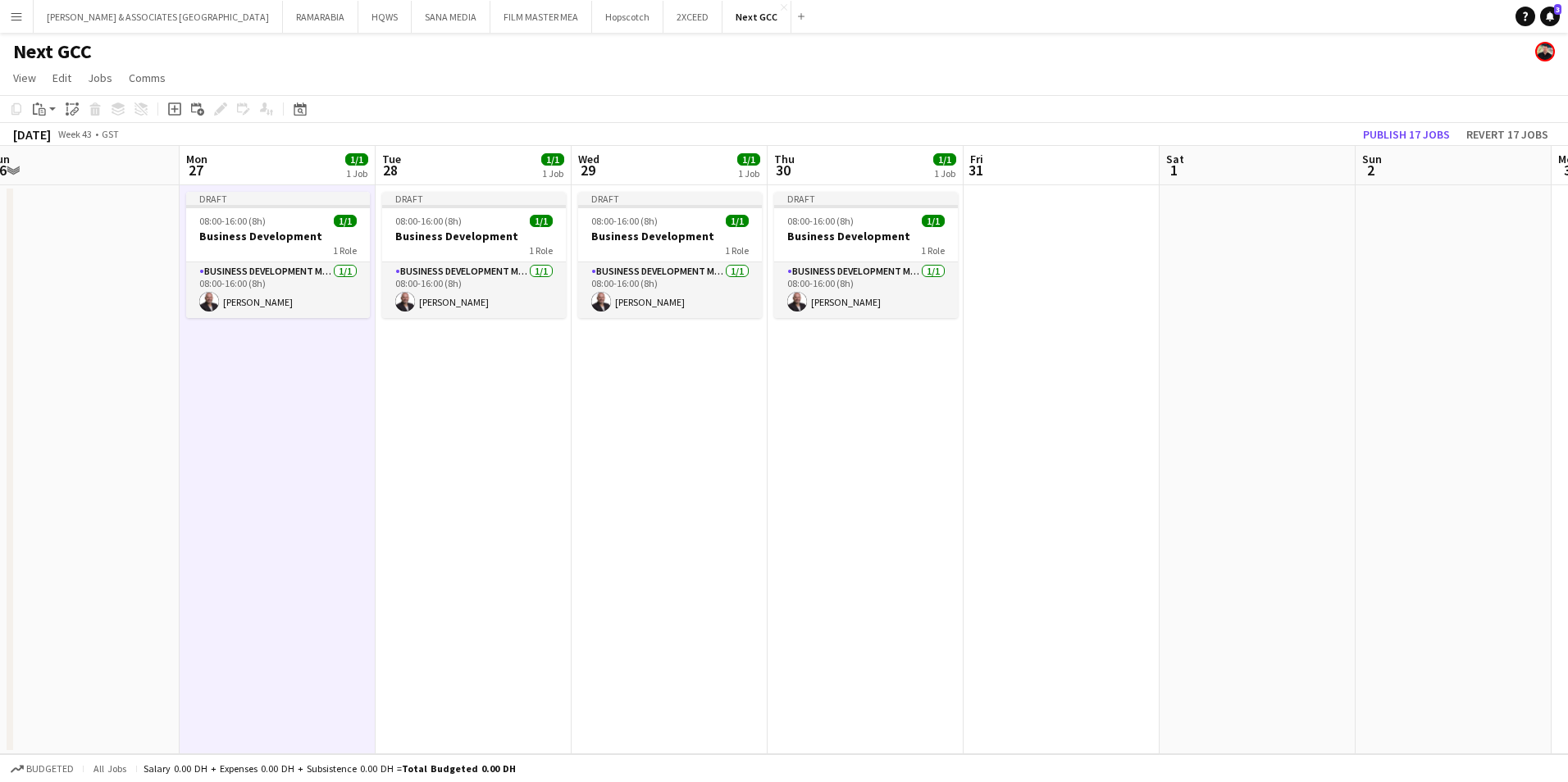
click at [870, 79] on app-page-menu "View Day view expanded Day view collapsed Month view Date picker Jump to [DATE]…" at bounding box center [784, 79] width 1568 height 31
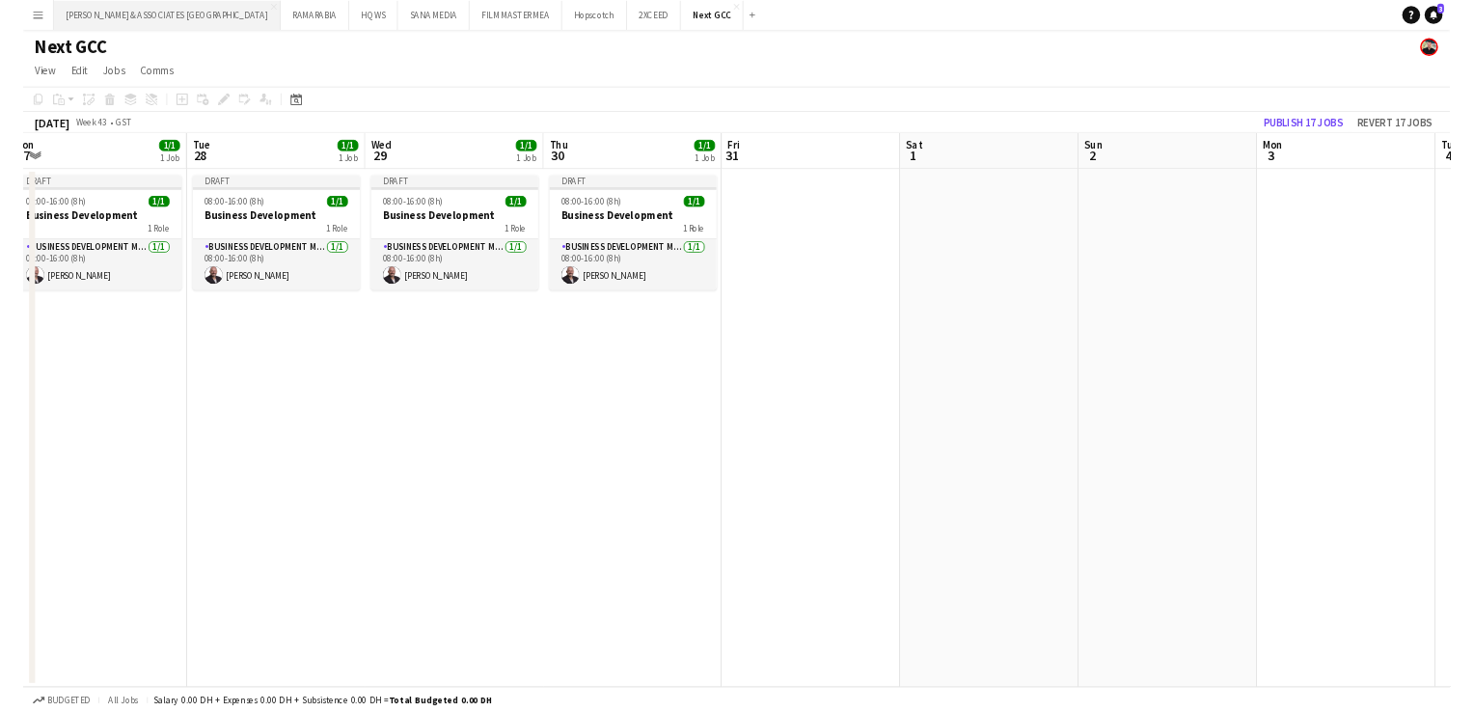
scroll to position [0, 710]
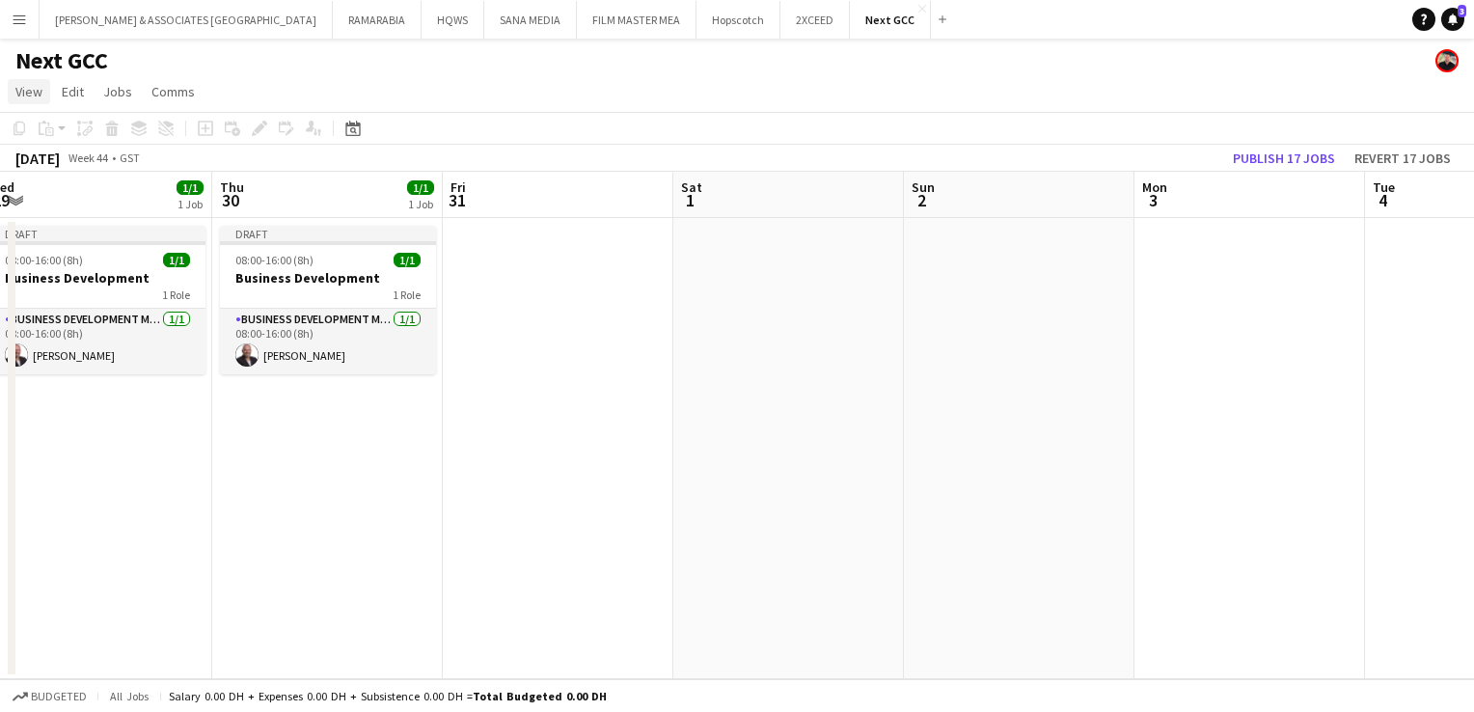
click at [41, 98] on span "View" at bounding box center [28, 91] width 27 height 17
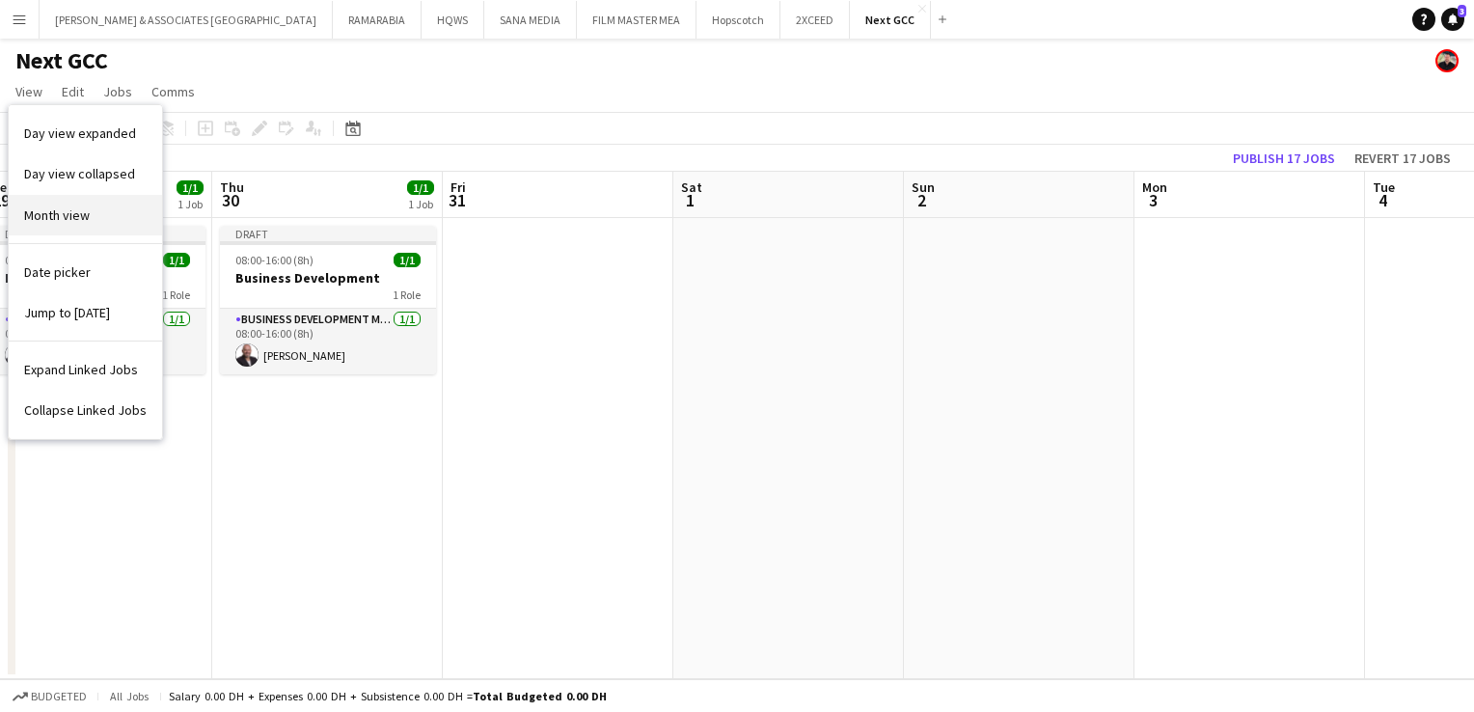
click at [76, 207] on span "Month view" at bounding box center [57, 214] width 66 height 17
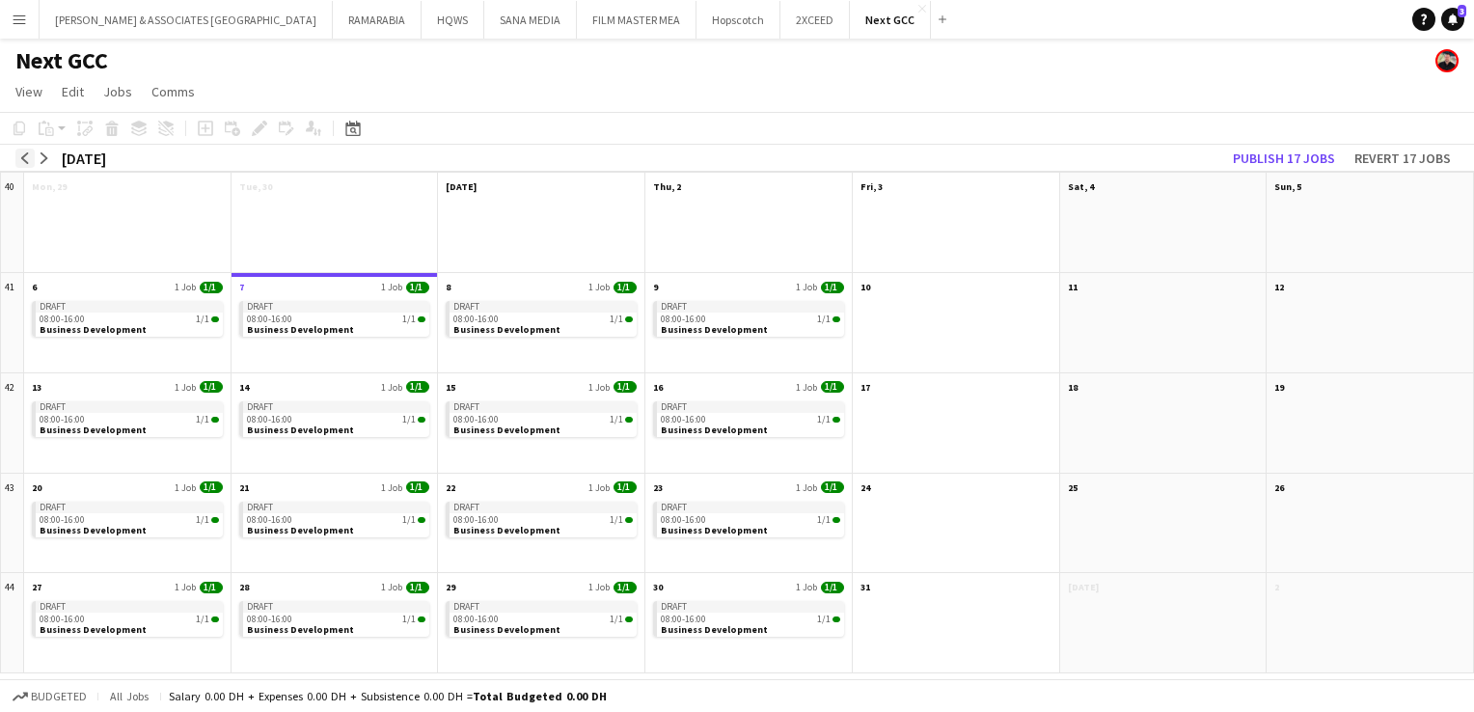
click at [23, 159] on app-icon "arrow-left" at bounding box center [25, 158] width 12 height 12
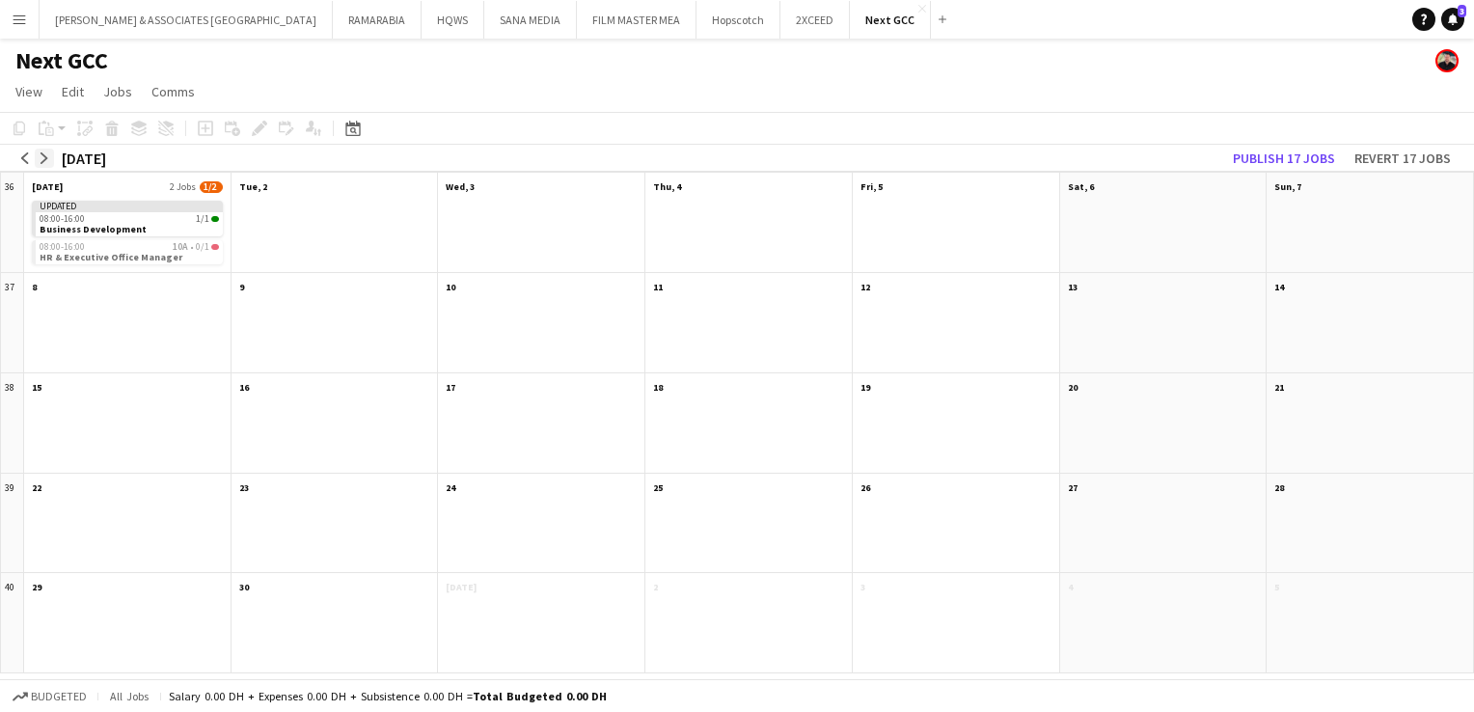
click at [44, 159] on app-icon "arrow-right" at bounding box center [45, 158] width 12 height 12
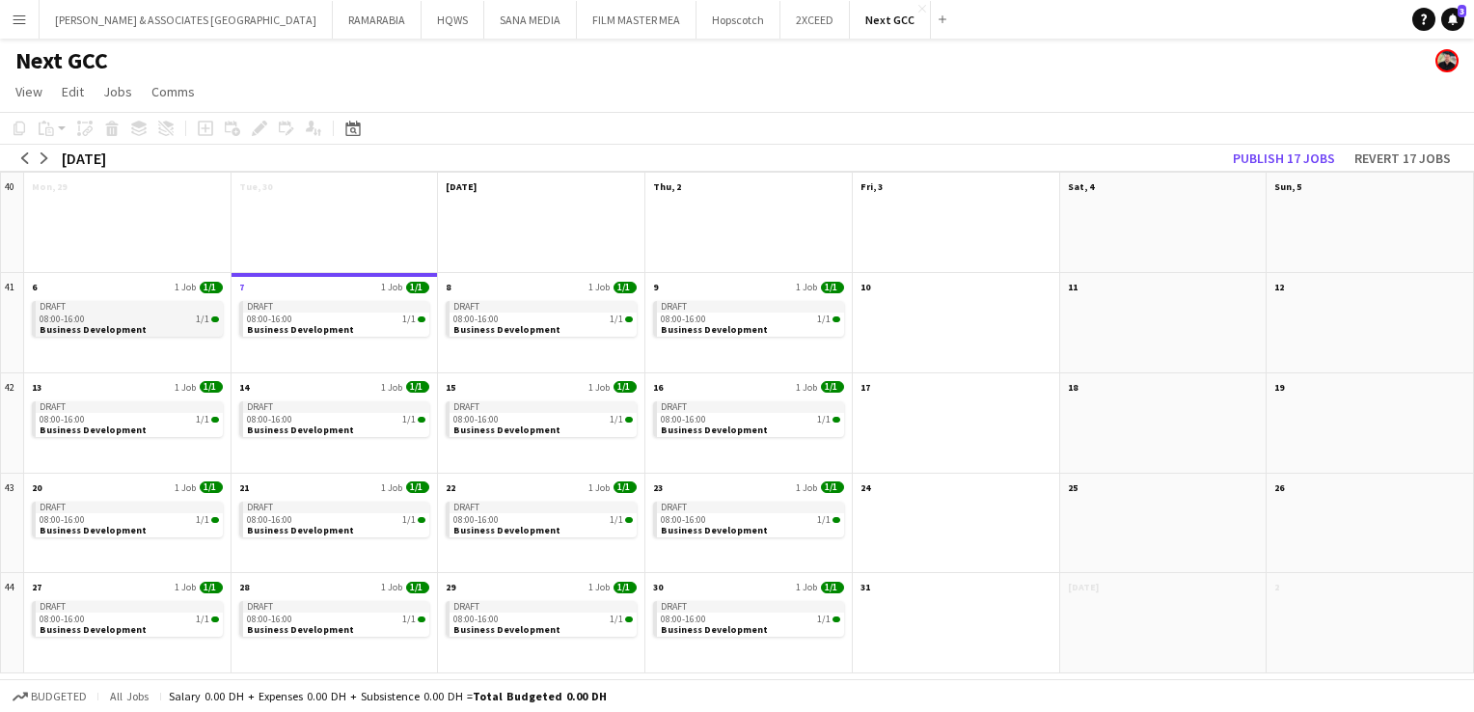
click at [160, 306] on div "Draft" at bounding box center [129, 307] width 187 height 12
click at [129, 287] on app-month-view-date-header "6 1 Job 1/1" at bounding box center [127, 285] width 206 height 24
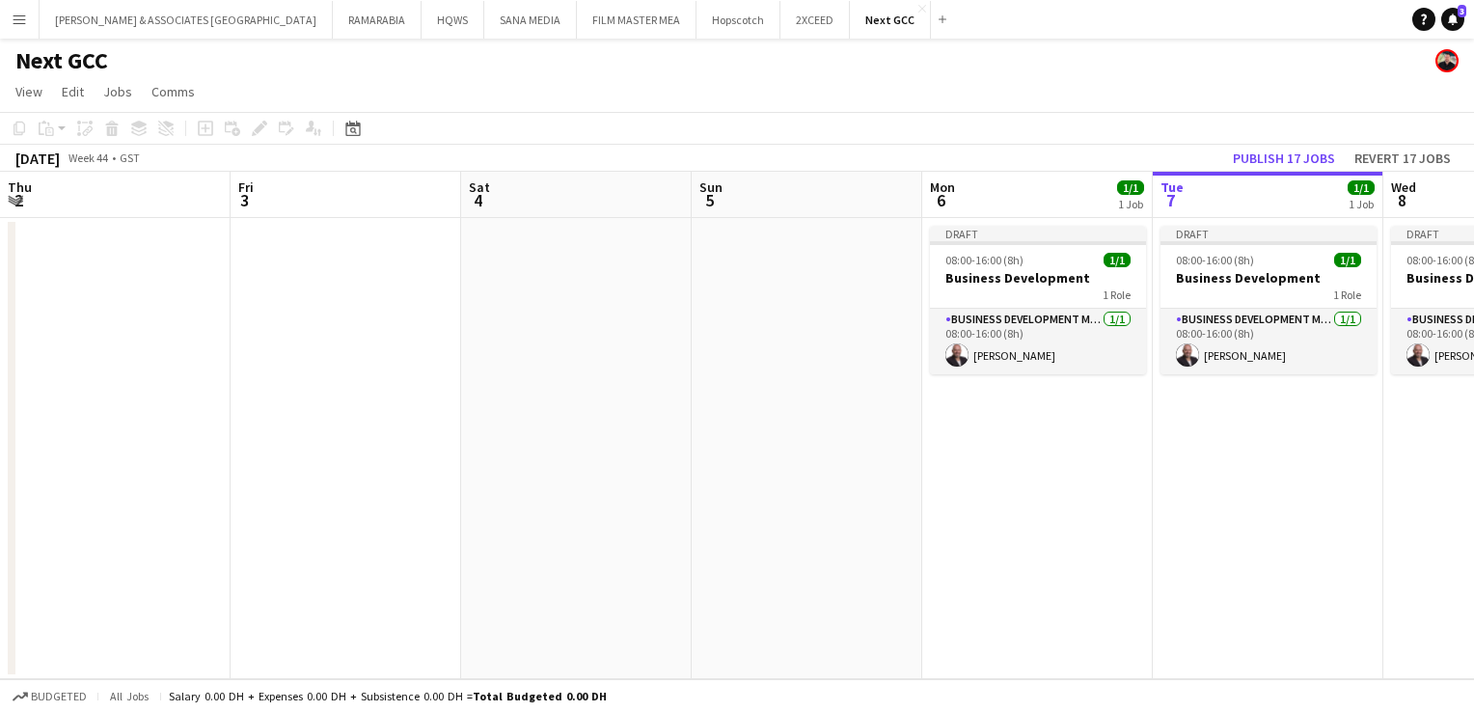
scroll to position [0, 664]
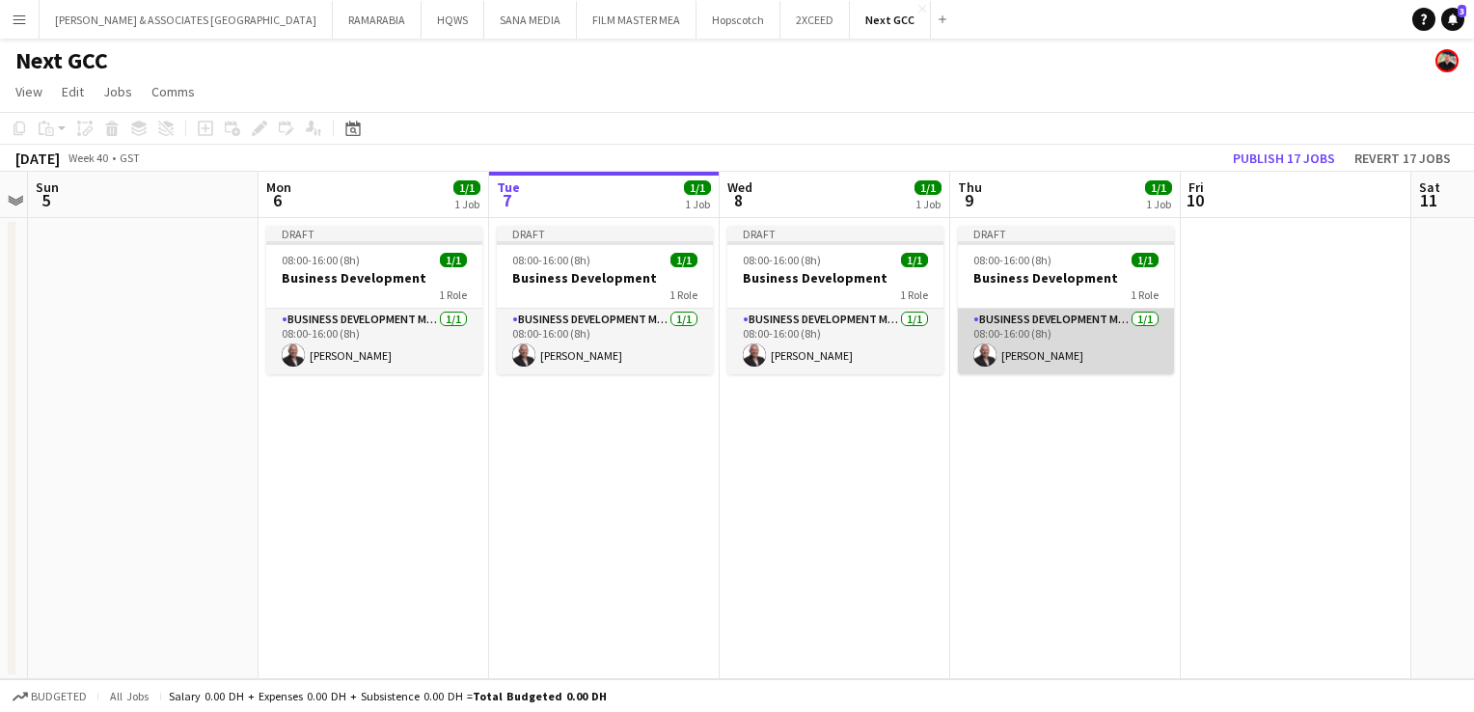
click at [1036, 319] on app-card-role "Business Development Manager 1/1 08:00-16:00 (8h) Karim Naoum" at bounding box center [1066, 342] width 216 height 66
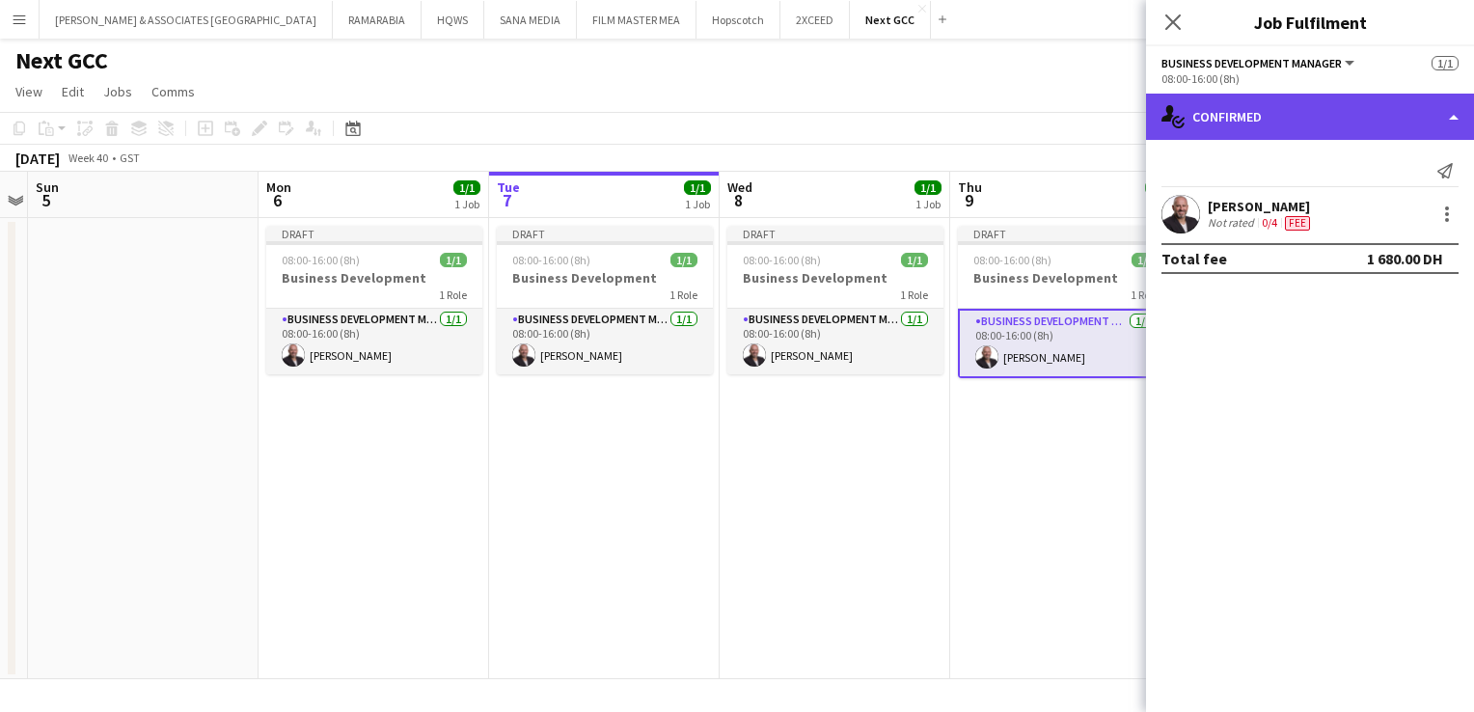
click at [1259, 126] on div "single-neutral-actions-check-2 Confirmed" at bounding box center [1310, 117] width 328 height 46
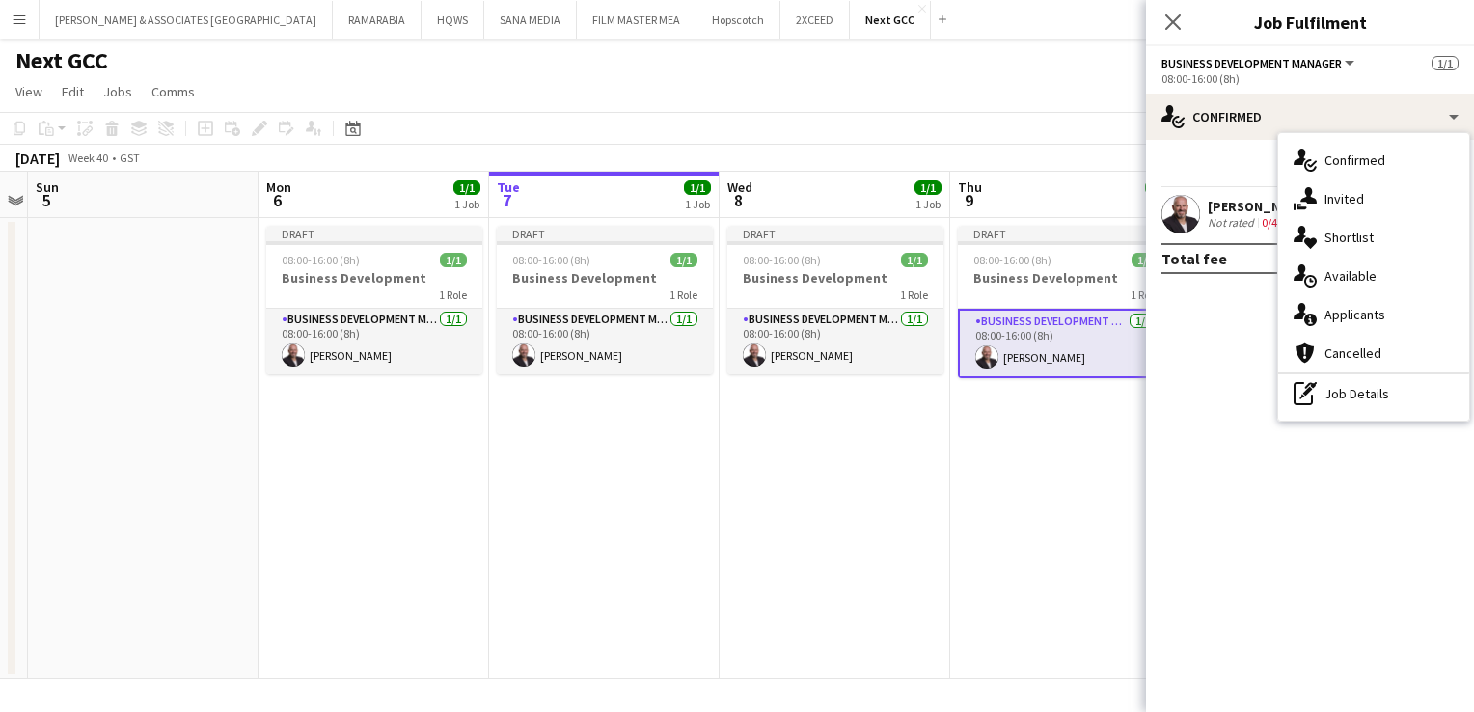
click at [1235, 346] on mat-expansion-panel "check Confirmed Send notification Karim Naoum Not rated 0/4 Fee Total fee 1 680…" at bounding box center [1310, 426] width 328 height 572
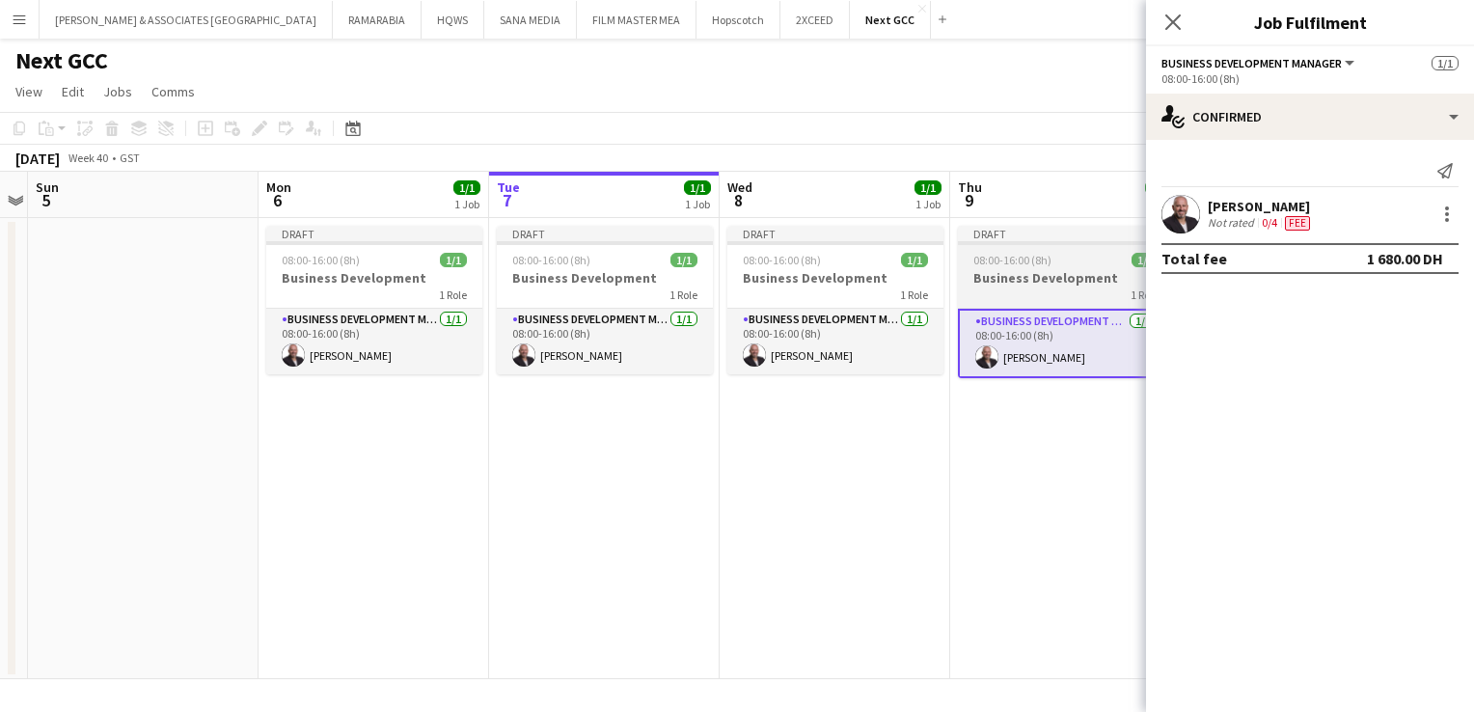
click at [1046, 259] on span "08:00-16:00 (8h)" at bounding box center [1012, 260] width 78 height 14
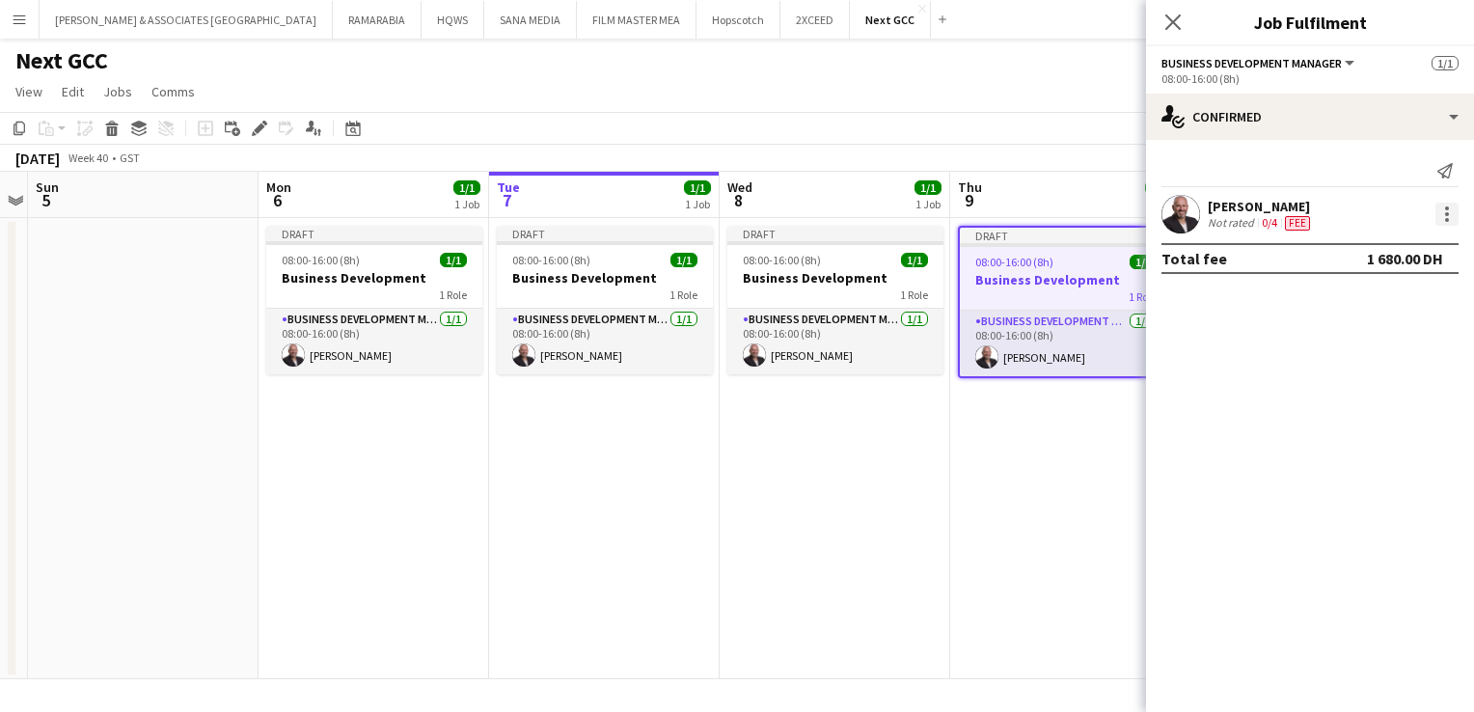
click at [1450, 210] on div at bounding box center [1446, 214] width 23 height 23
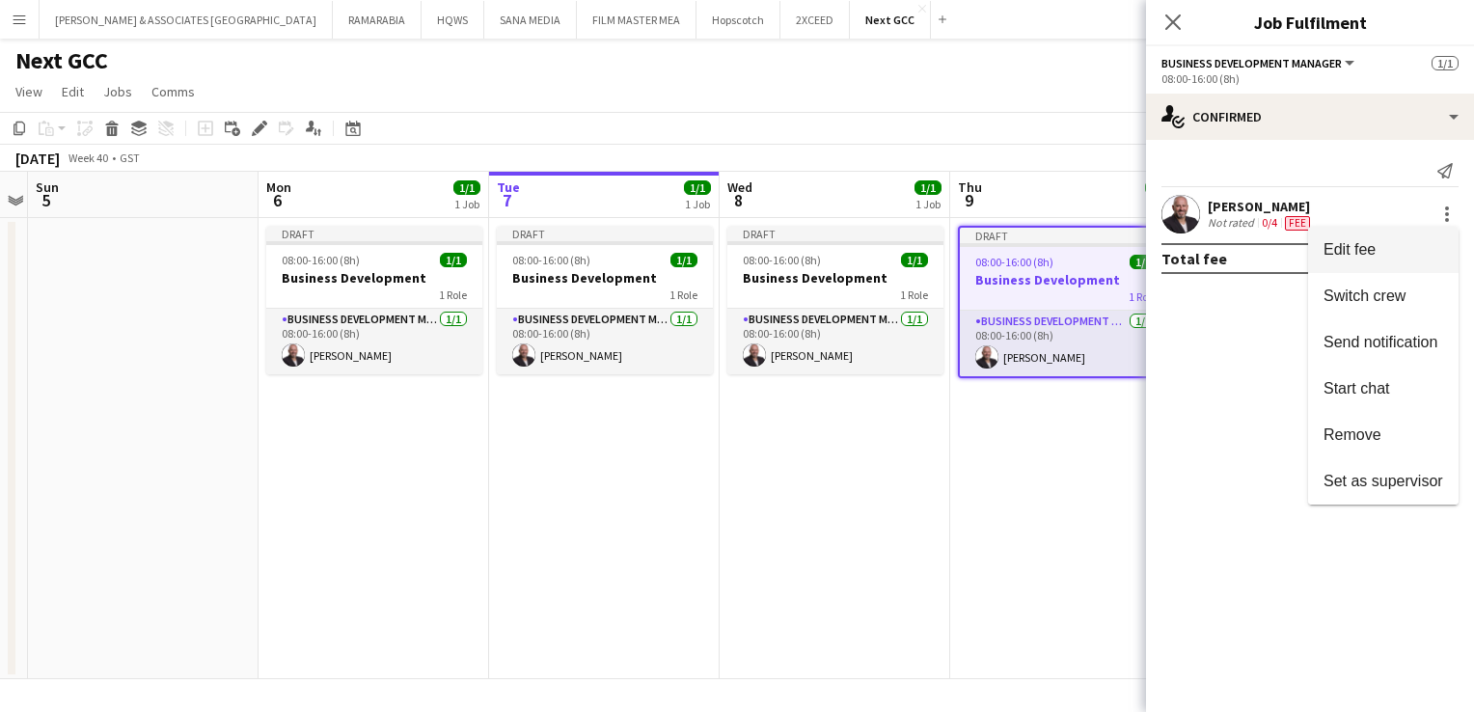
click at [1369, 269] on button "Edit fee" at bounding box center [1383, 250] width 150 height 46
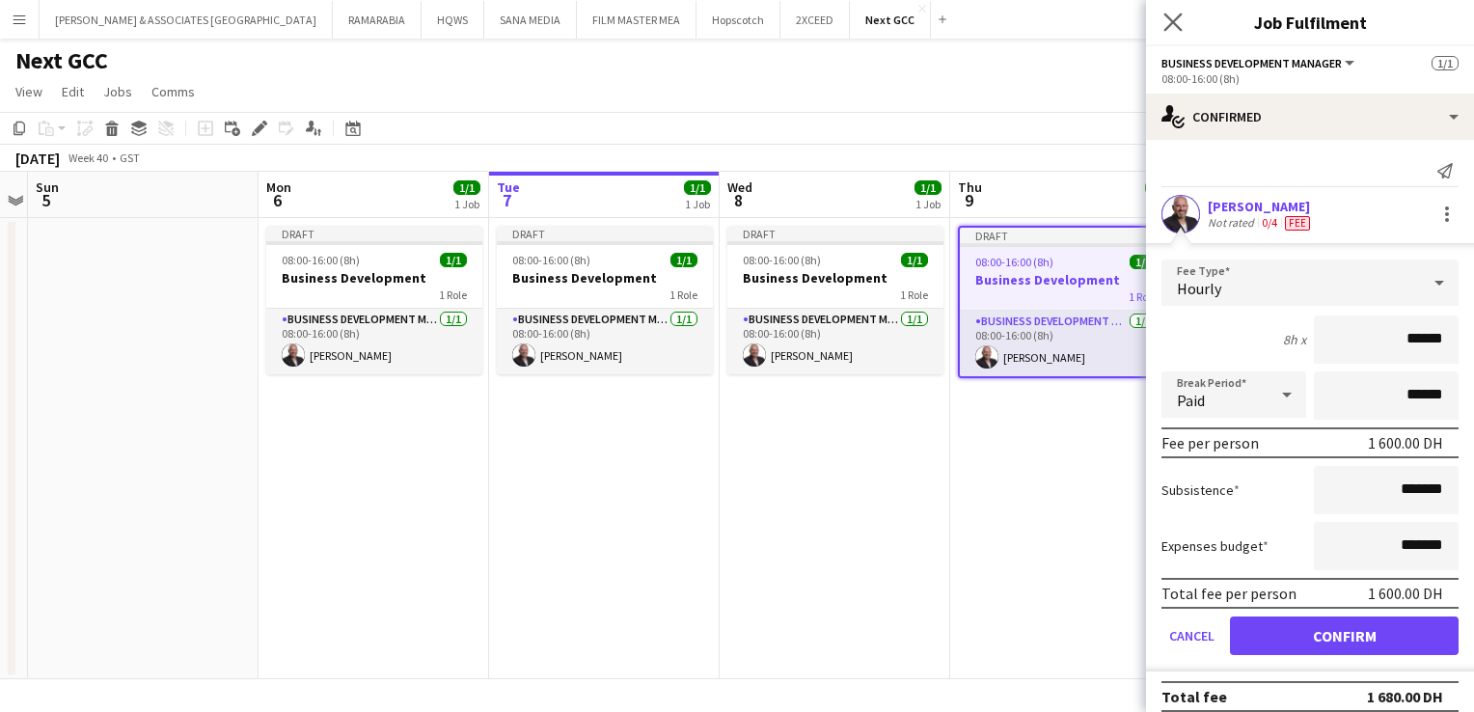
type input "******"
click at [1167, 12] on app-icon "Close pop-in" at bounding box center [1173, 23] width 28 height 28
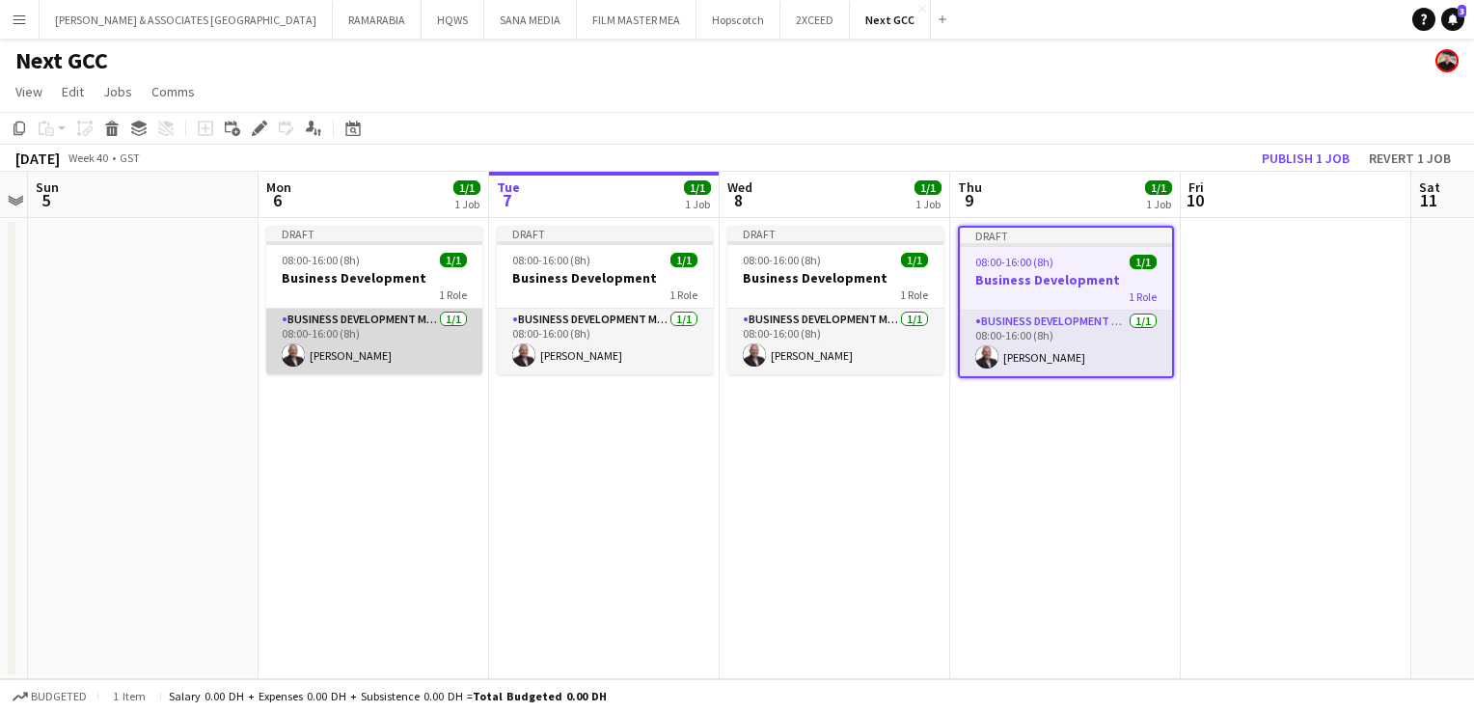
click at [354, 323] on app-card-role "Business Development Manager 1/1 08:00-16:00 (8h) Karim Naoum" at bounding box center [374, 342] width 216 height 66
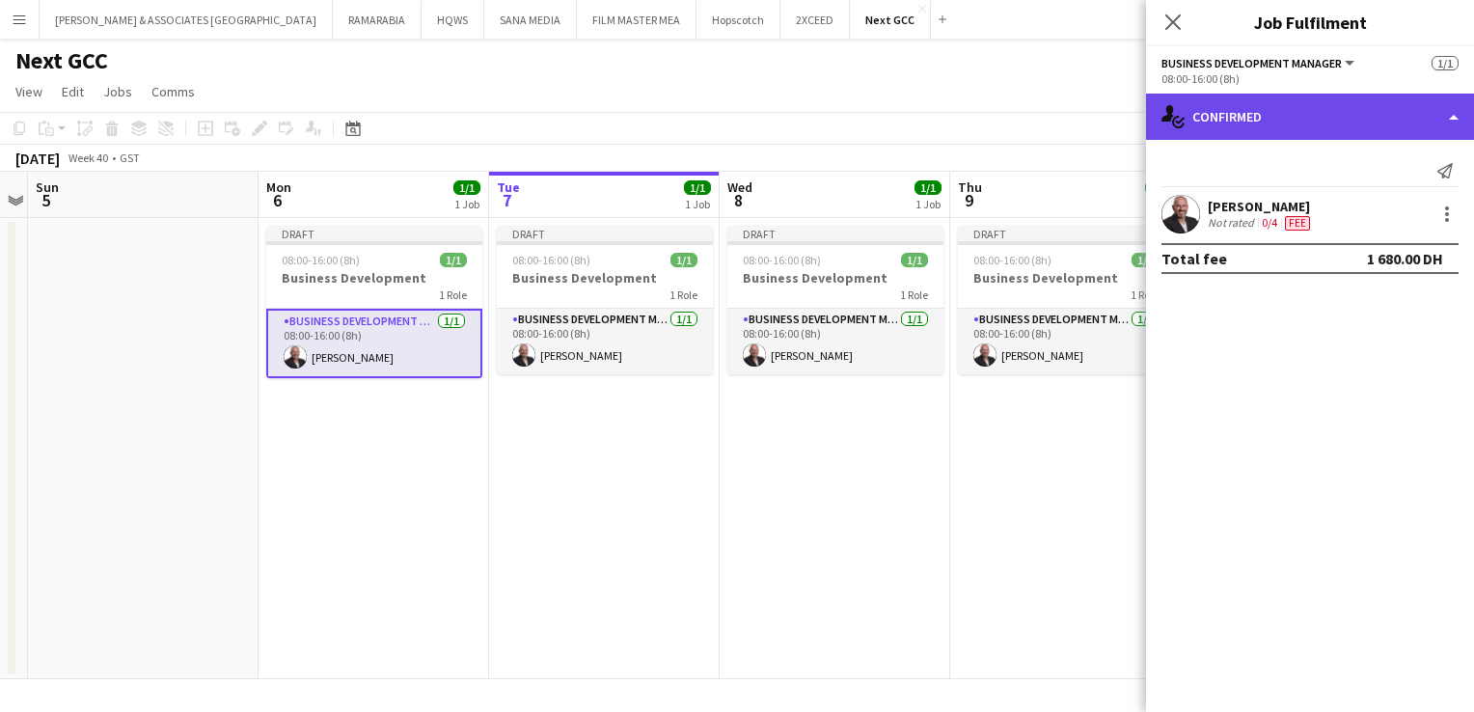
click at [1399, 118] on div "single-neutral-actions-check-2 Confirmed" at bounding box center [1310, 117] width 328 height 46
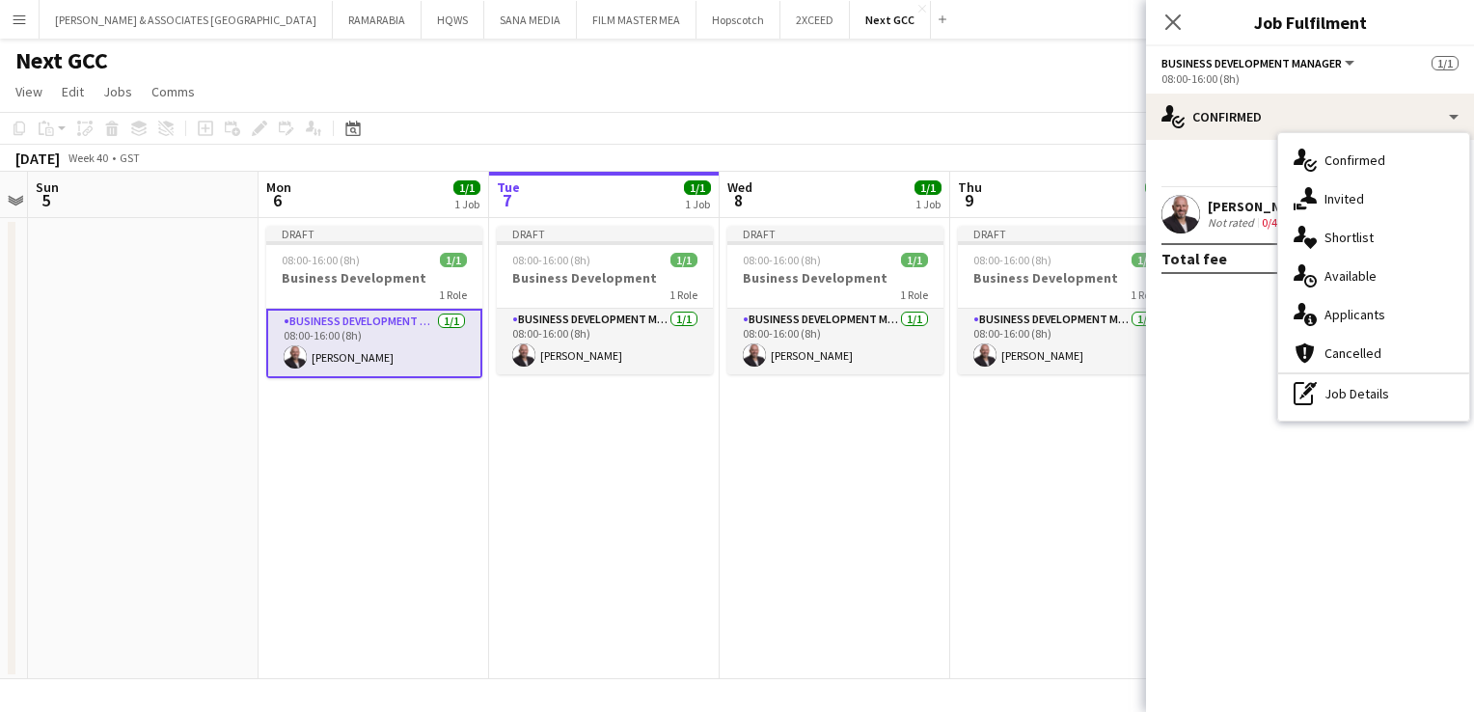
click at [1217, 419] on mat-expansion-panel "check Confirmed Send notification Karim Naoum Not rated 0/4 Fee Total fee 1 680…" at bounding box center [1310, 426] width 328 height 572
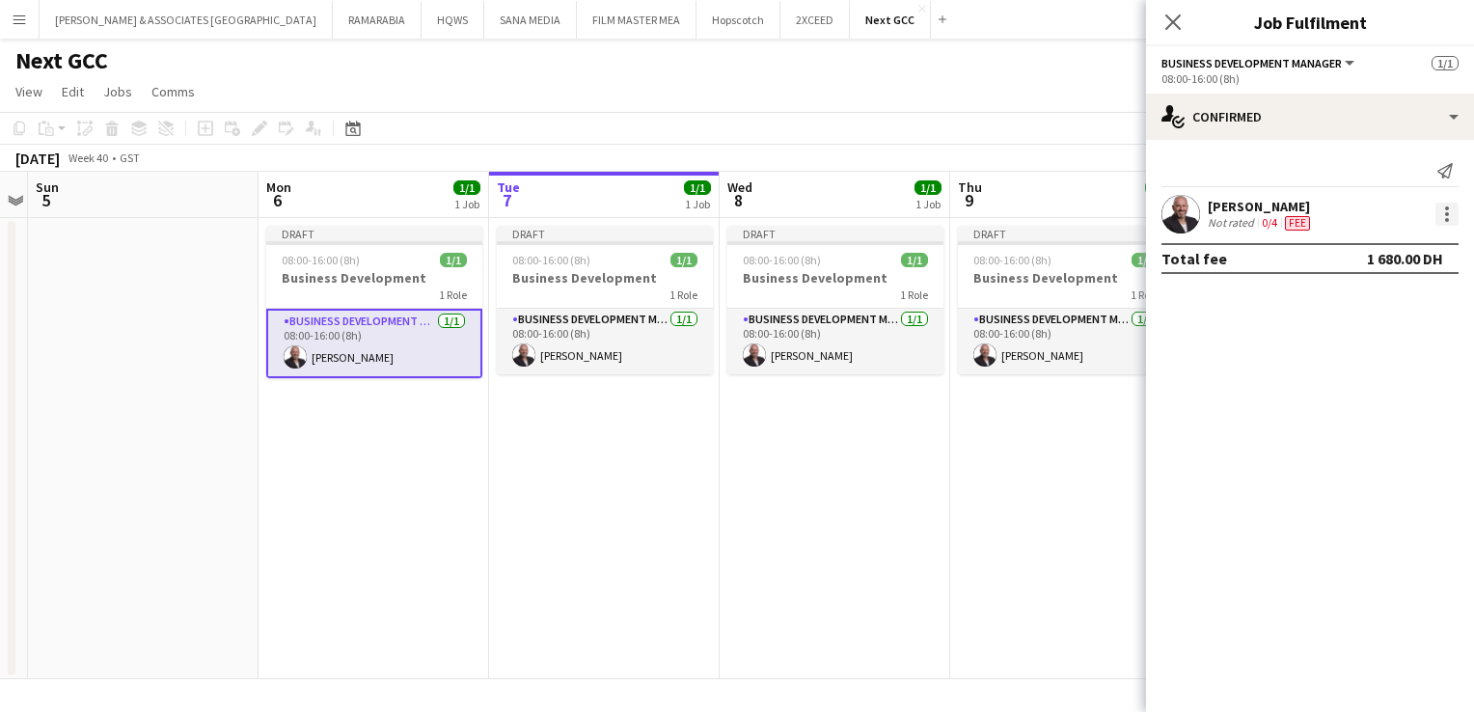
click at [1442, 219] on div at bounding box center [1446, 214] width 23 height 23
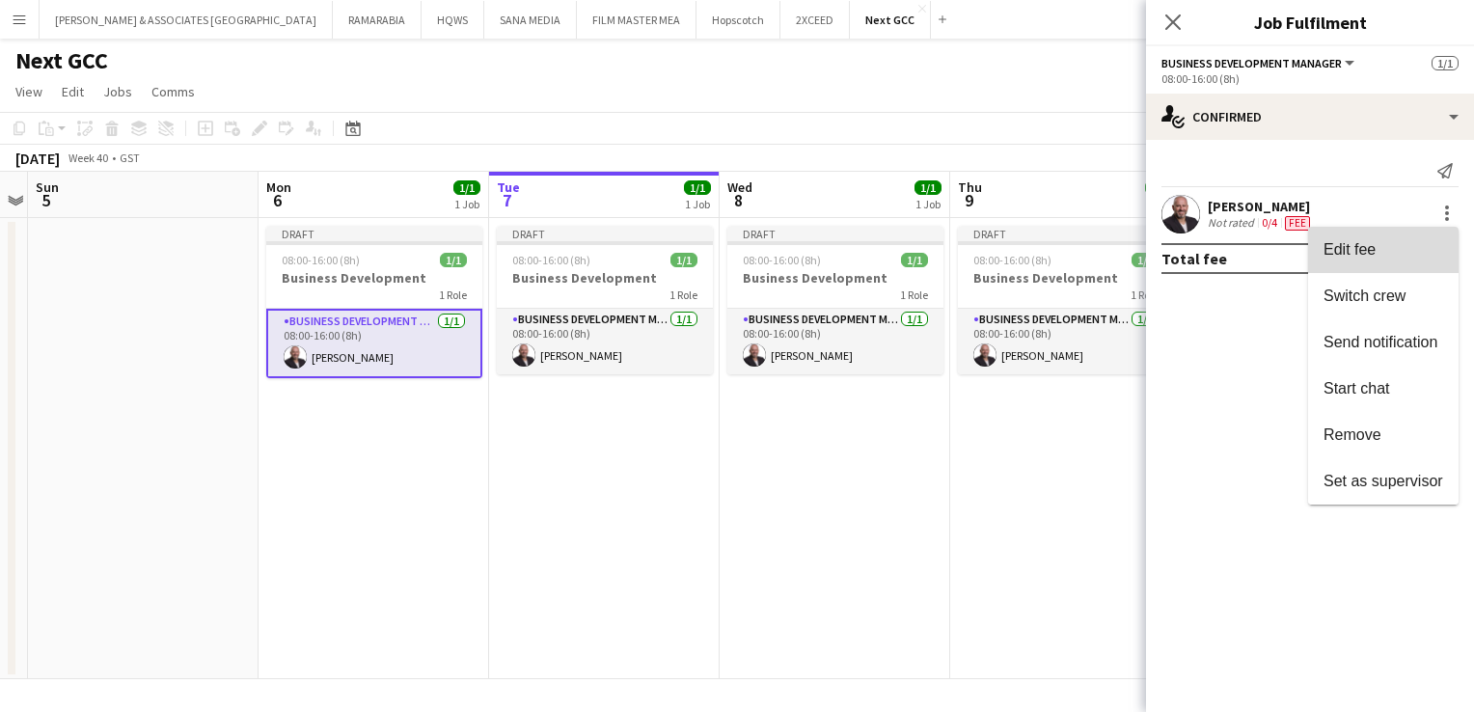
click at [1411, 242] on span "Edit fee" at bounding box center [1383, 249] width 120 height 17
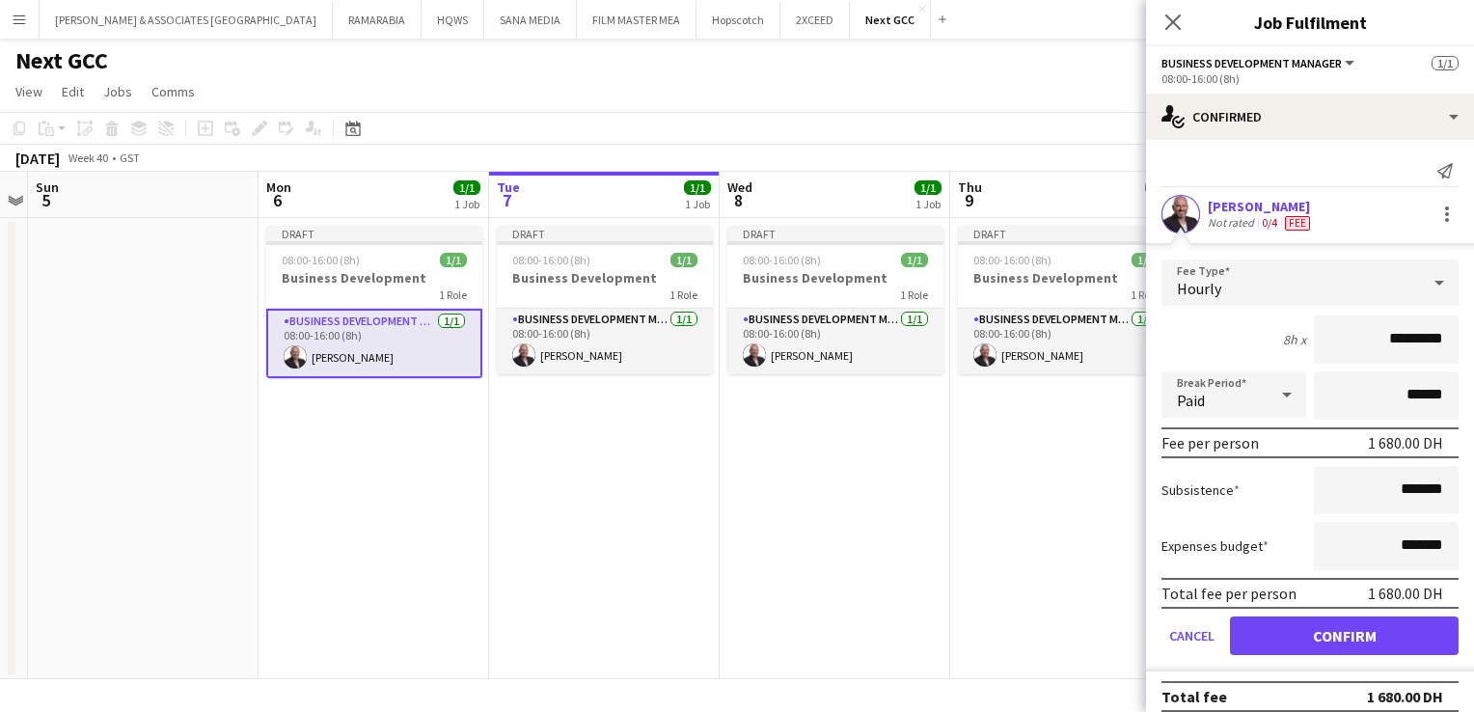
click at [1384, 332] on input "*********" at bounding box center [1386, 339] width 145 height 48
type input "****"
type input "******"
click at [1427, 273] on icon at bounding box center [1438, 282] width 23 height 39
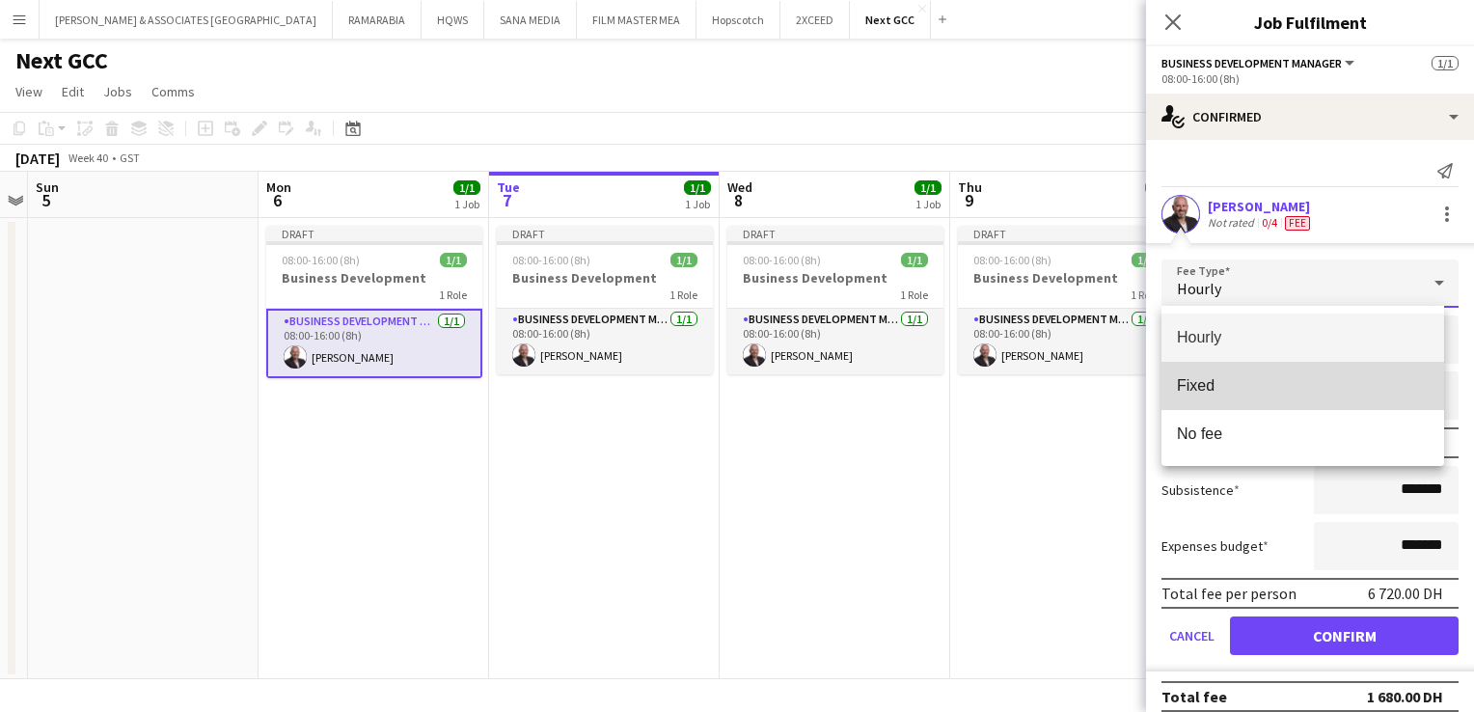
click at [1304, 379] on span "Fixed" at bounding box center [1303, 385] width 252 height 18
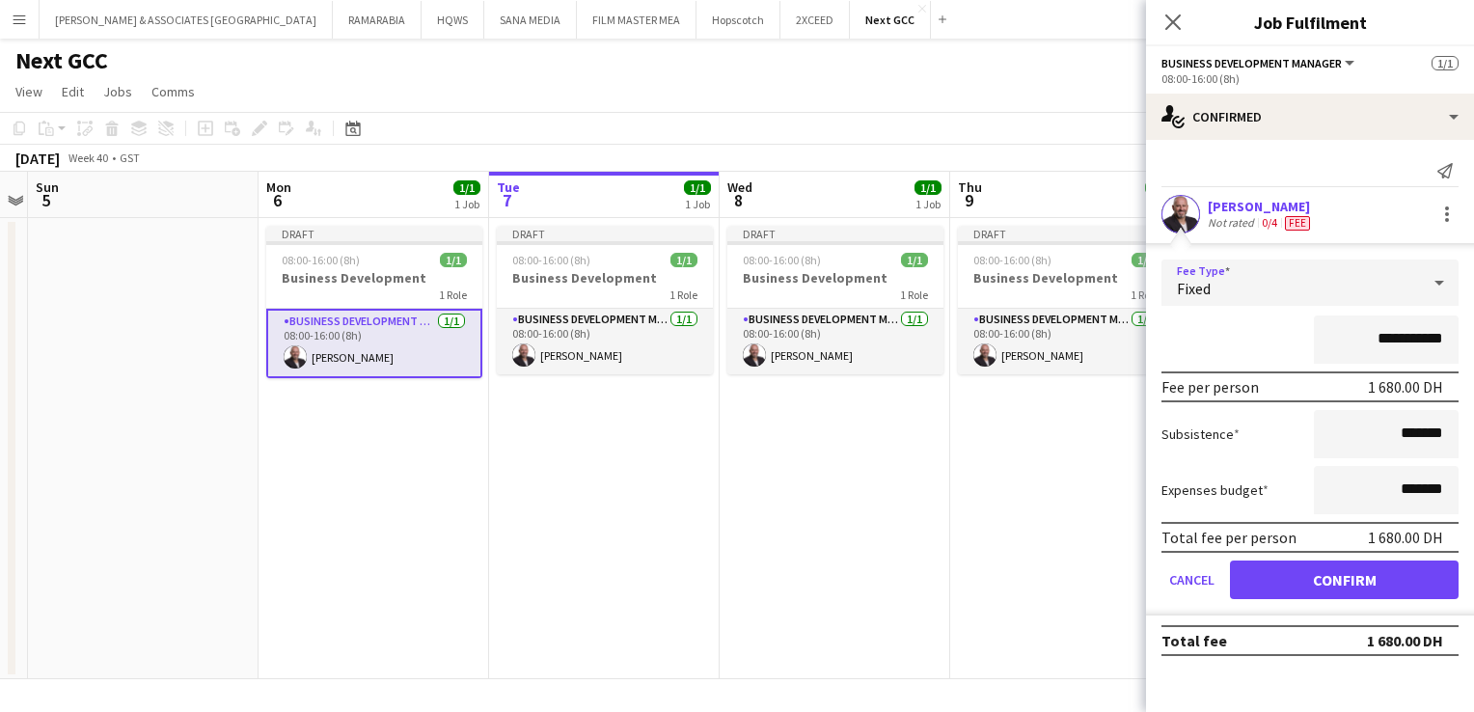
drag, startPoint x: 1324, startPoint y: 292, endPoint x: 1009, endPoint y: 450, distance: 352.8
click at [1009, 450] on app-date-cell "Draft 08:00-16:00 (8h) 1/1 Business Development 1 Role Business Development Man…" at bounding box center [1065, 448] width 230 height 461
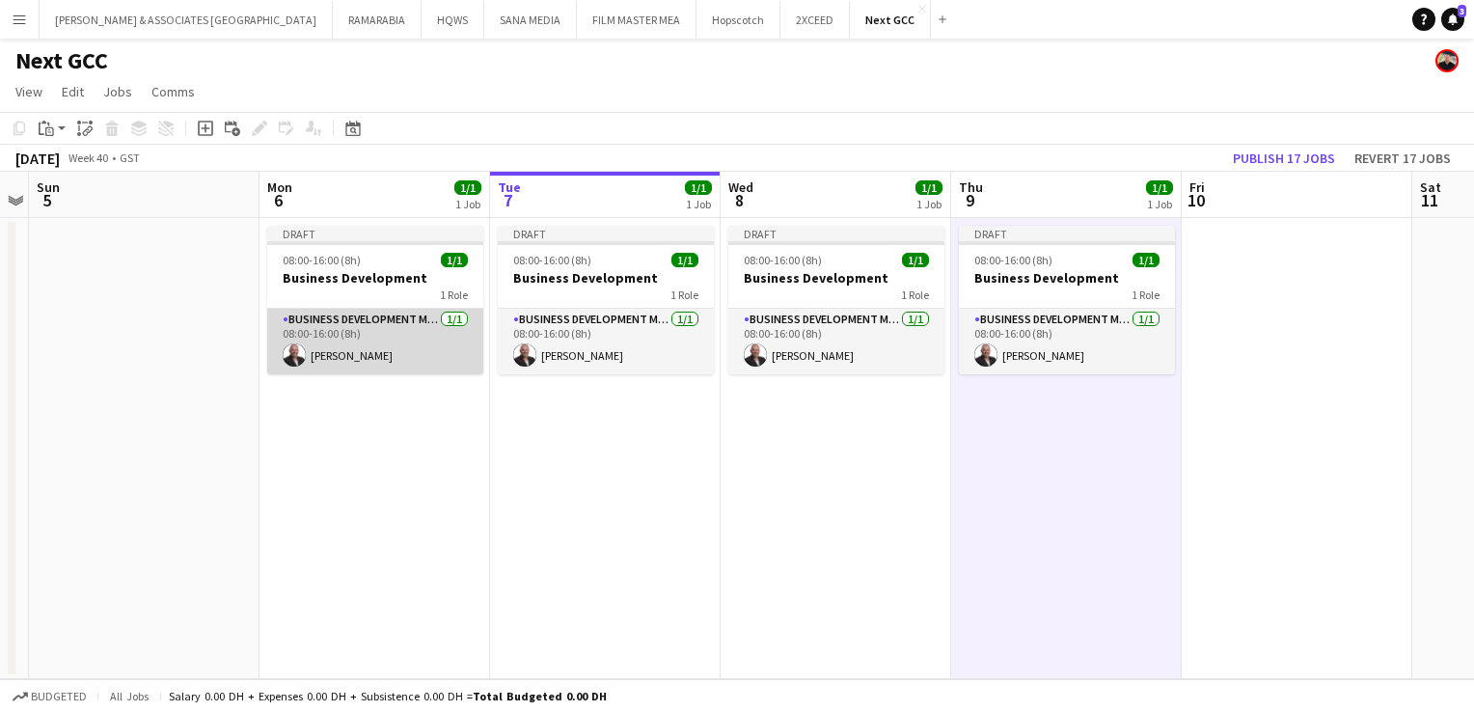
click at [385, 313] on app-card-role "Business Development Manager 1/1 08:00-16:00 (8h) Karim Naoum" at bounding box center [375, 342] width 216 height 66
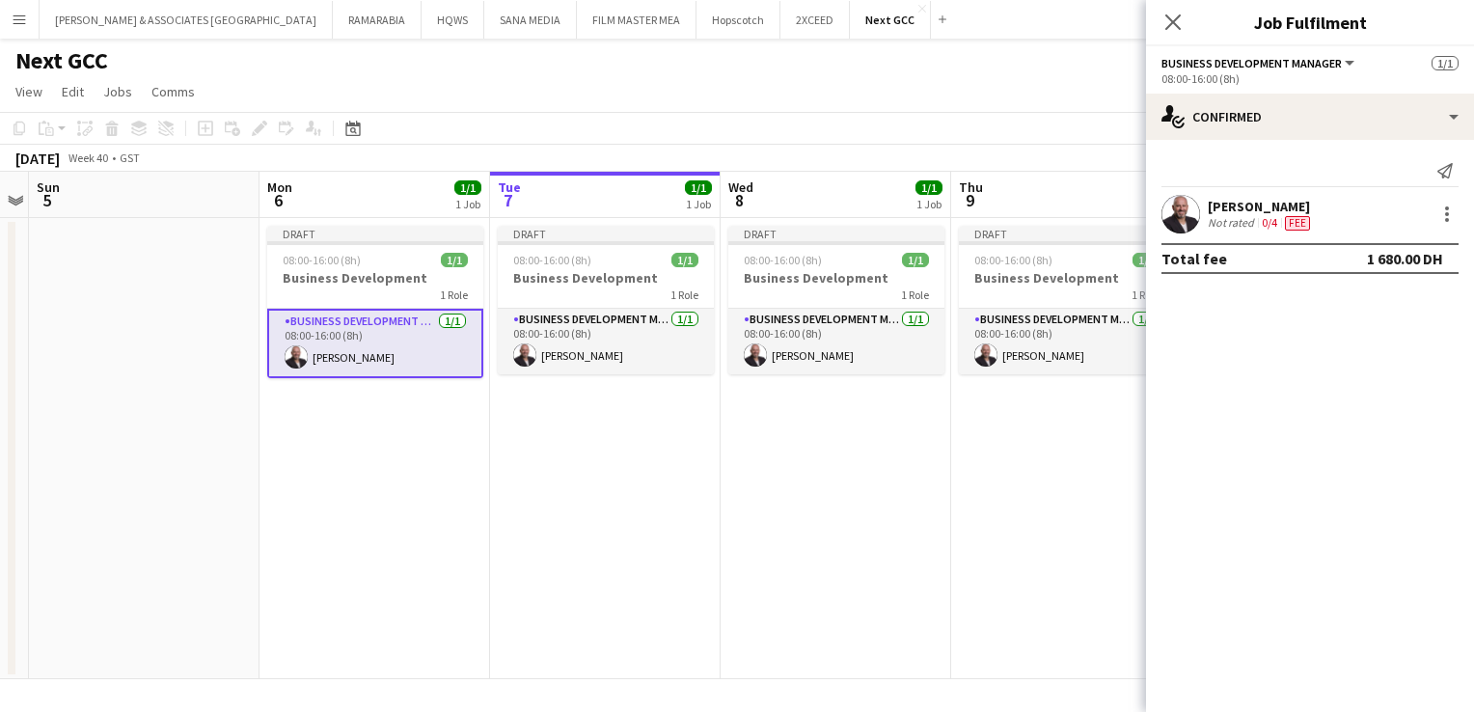
click at [1429, 210] on div "Karim Naoum Not rated 0/4 Fee" at bounding box center [1310, 214] width 328 height 39
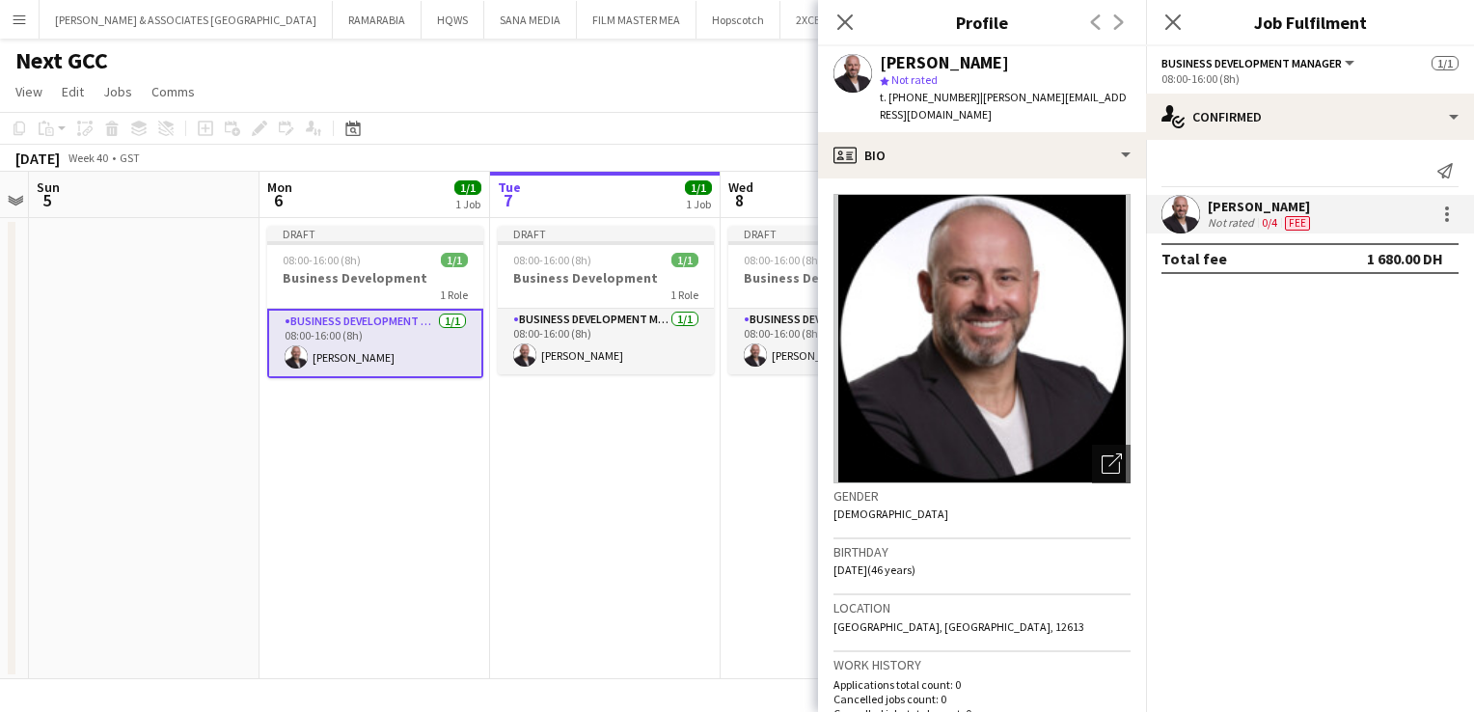
click at [1368, 349] on mat-expansion-panel "check Confirmed Send notification Karim Naoum Not rated 0/4 Fee Total fee 1 680…" at bounding box center [1310, 426] width 328 height 572
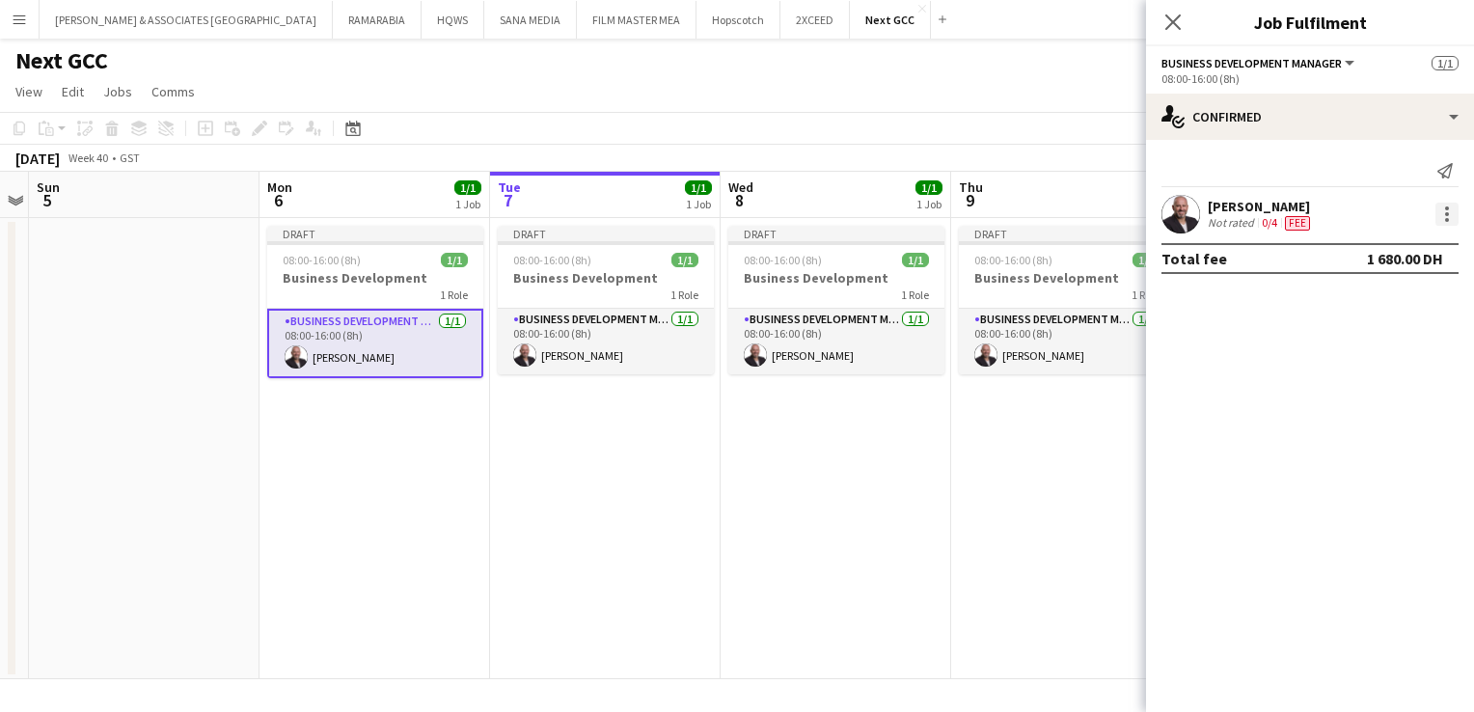
click at [1443, 213] on div at bounding box center [1446, 214] width 23 height 23
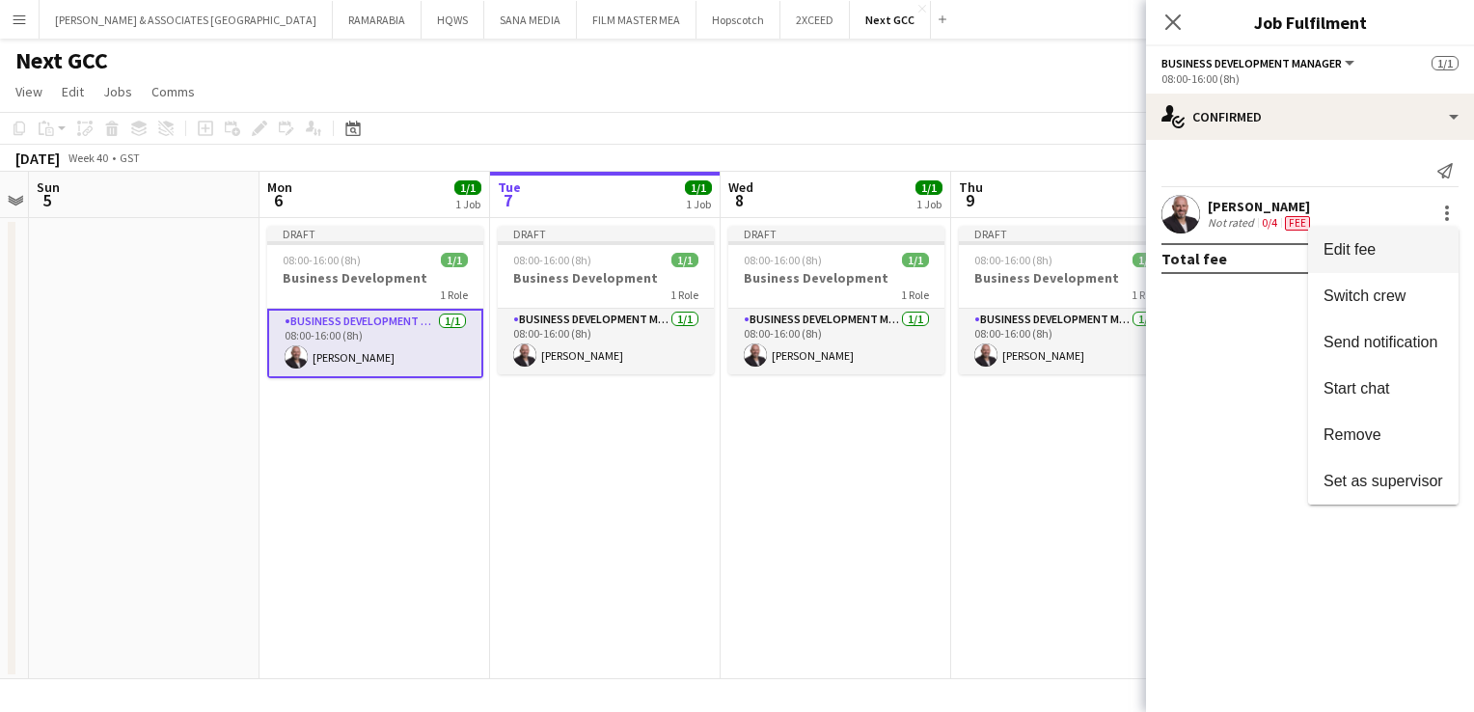
click at [1398, 261] on button "Edit fee" at bounding box center [1383, 250] width 150 height 46
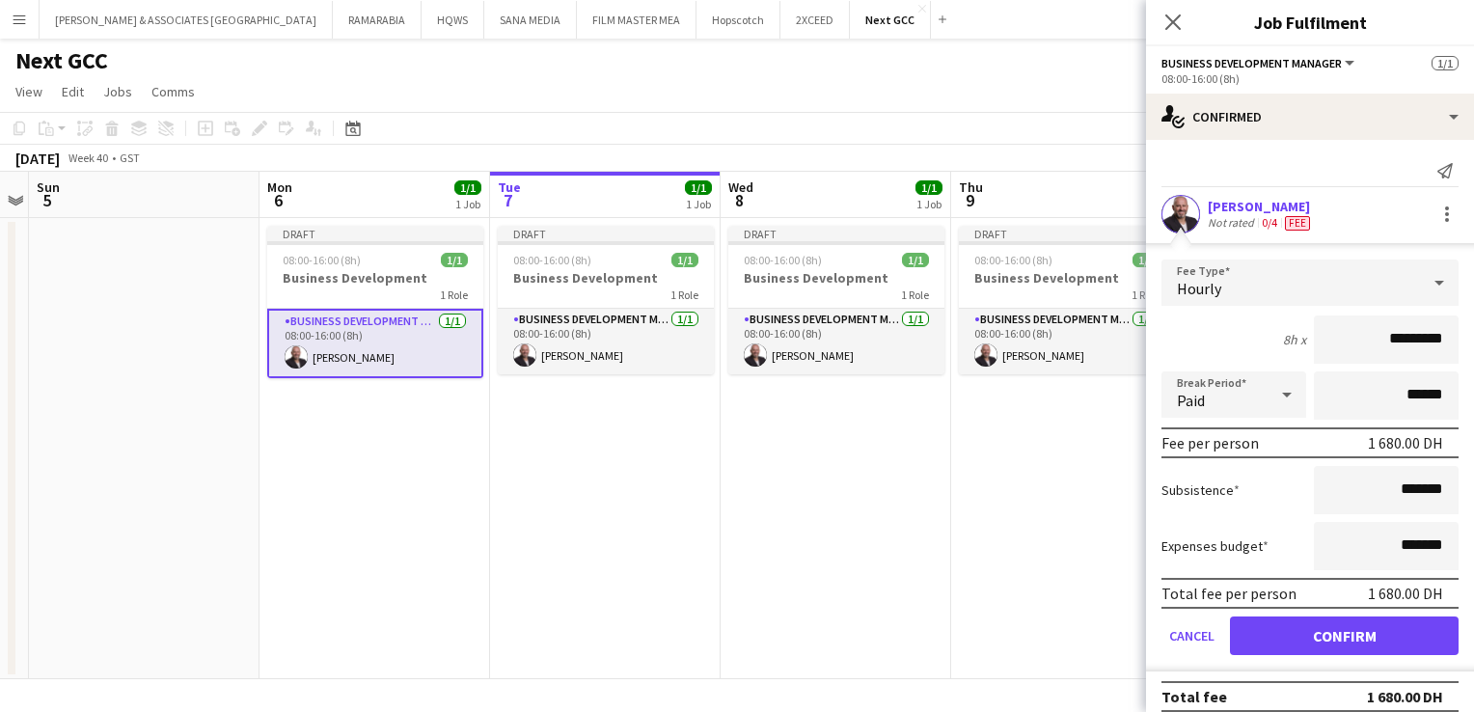
click at [1223, 338] on div "8h x *********" at bounding box center [1309, 339] width 297 height 48
click at [1283, 342] on div "8h x" at bounding box center [1294, 339] width 23 height 17
drag, startPoint x: 1273, startPoint y: 342, endPoint x: 1244, endPoint y: 363, distance: 35.3
click at [1244, 363] on form "Fee Type Hourly 8h x ********* Break Period Paid ****** Fee per person 1 680.00…" at bounding box center [1310, 465] width 328 height 412
drag, startPoint x: 1244, startPoint y: 363, endPoint x: 1214, endPoint y: 323, distance: 49.6
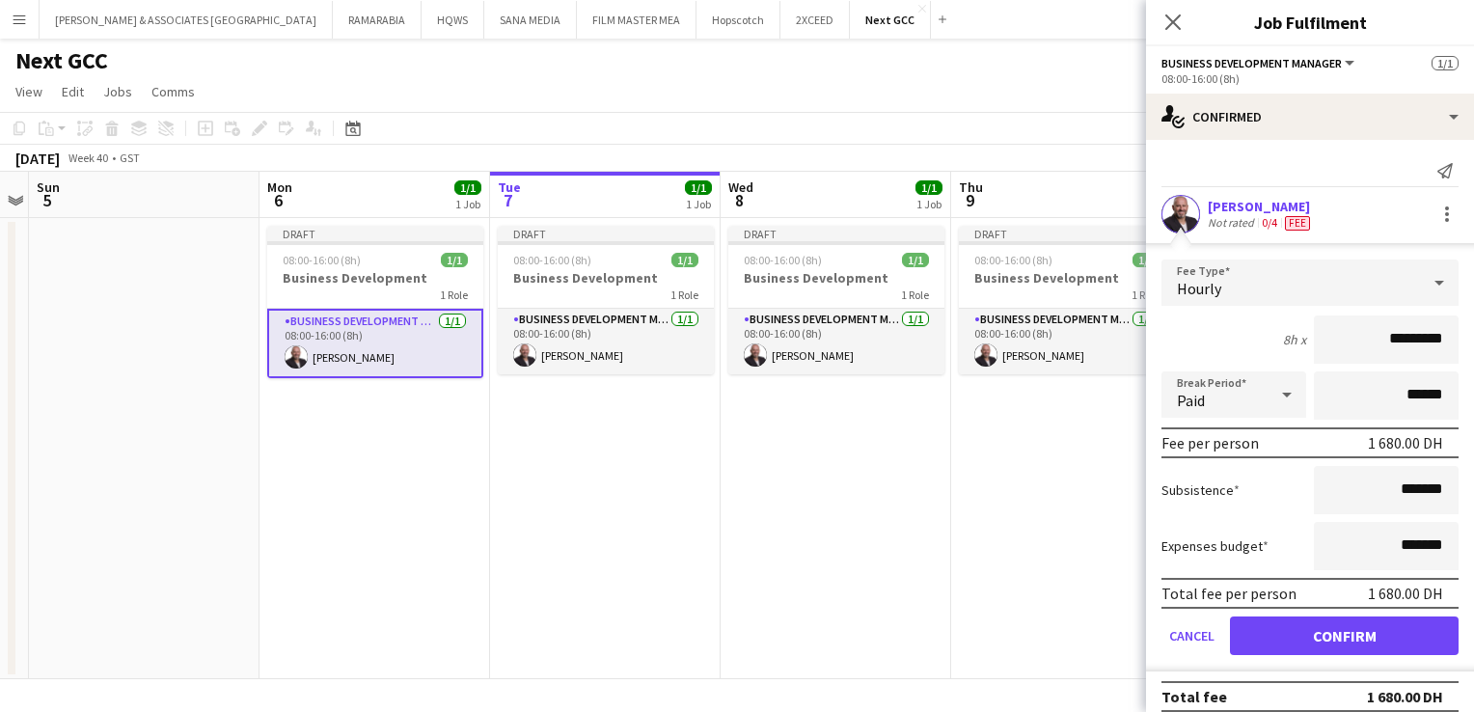
click at [1214, 323] on div "8h x *********" at bounding box center [1309, 339] width 297 height 48
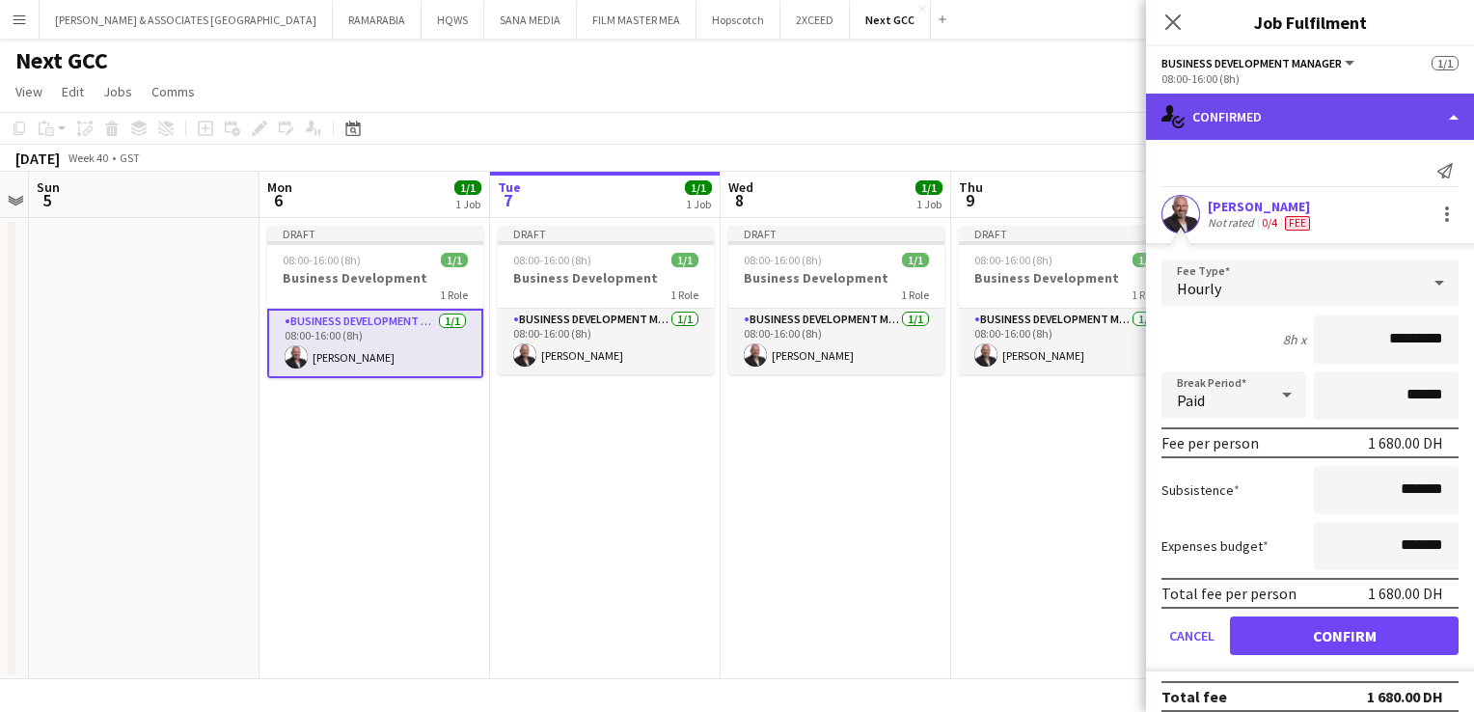
click at [1305, 111] on div "single-neutral-actions-check-2 Confirmed" at bounding box center [1310, 117] width 328 height 46
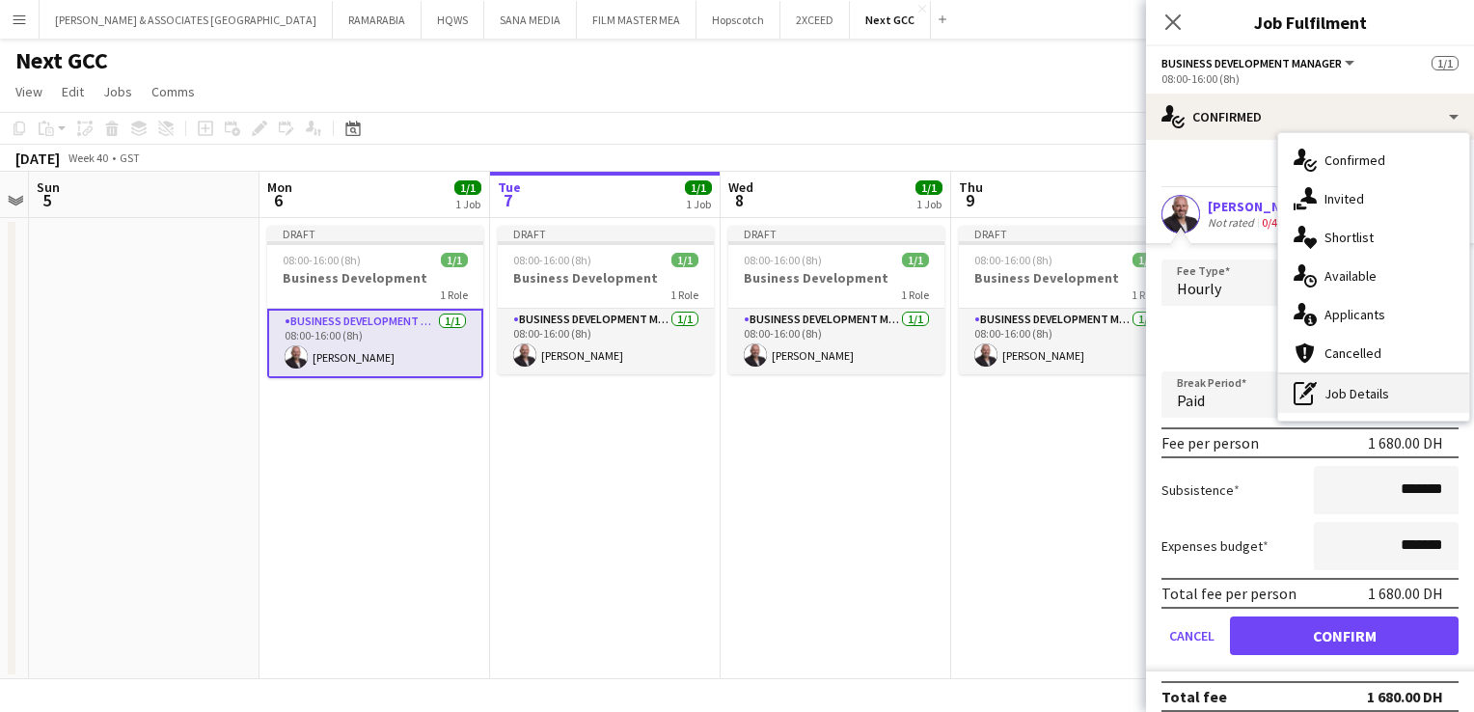
click at [1342, 394] on div "pen-write Job Details" at bounding box center [1373, 393] width 191 height 39
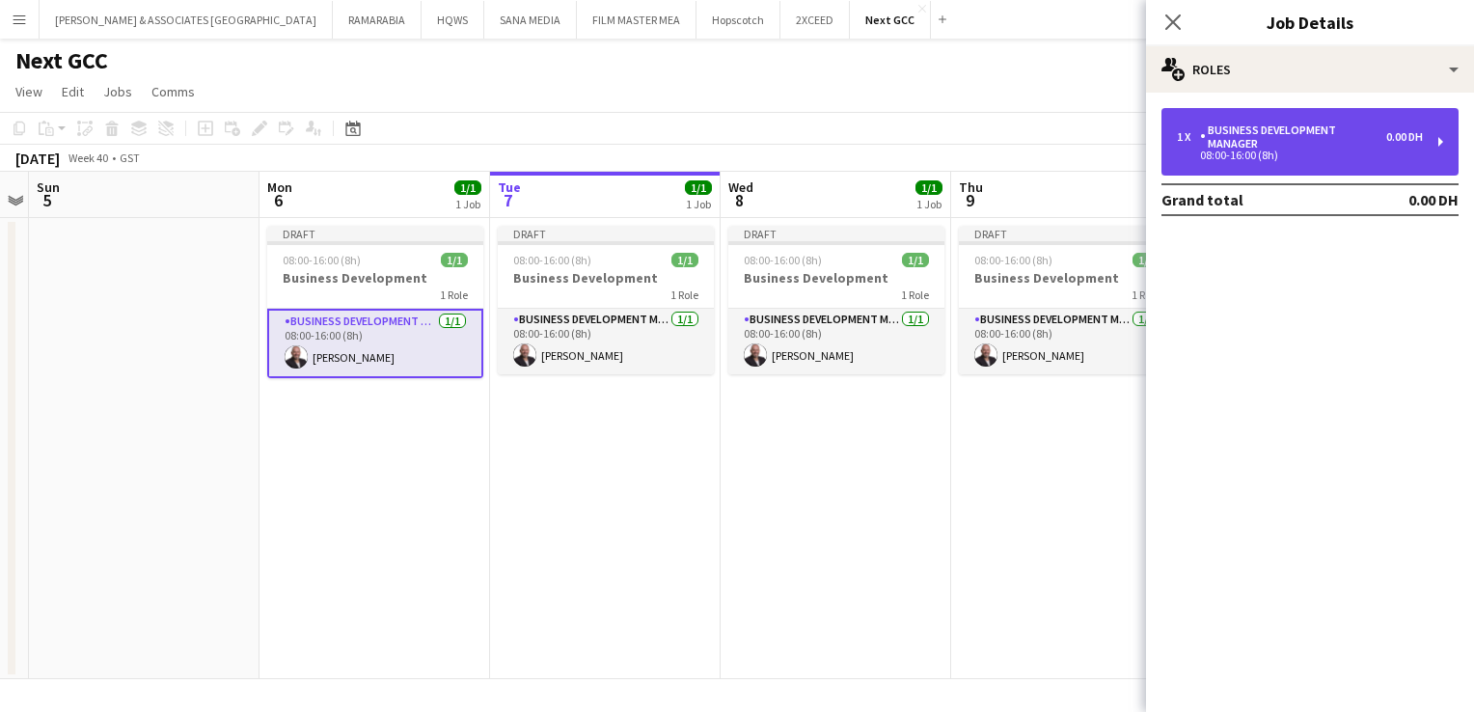
click at [1259, 122] on div "1 x Business Development Manager 0.00 DH 08:00-16:00 (8h)" at bounding box center [1309, 142] width 297 height 68
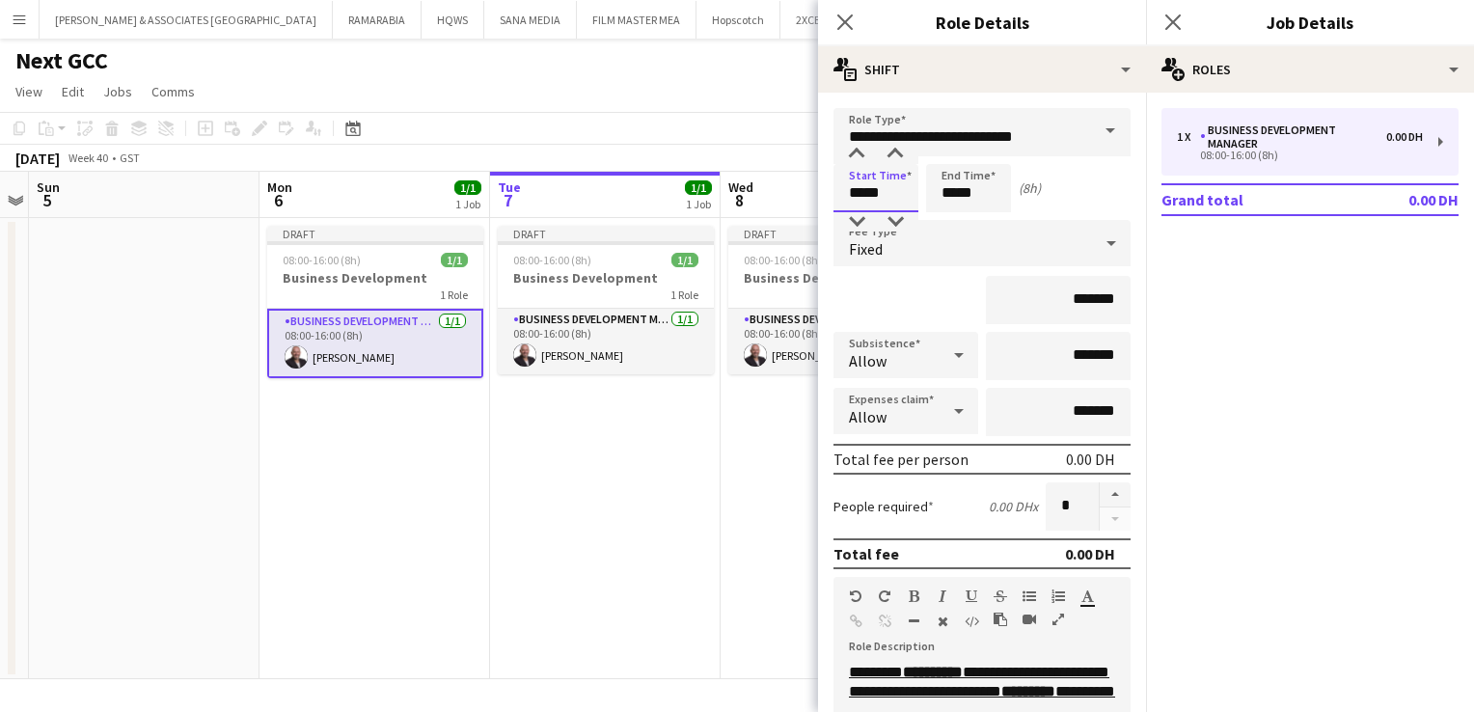
click at [861, 199] on input "*****" at bounding box center [875, 188] width 85 height 48
click at [951, 183] on input "*****" at bounding box center [968, 188] width 85 height 48
type input "*****"
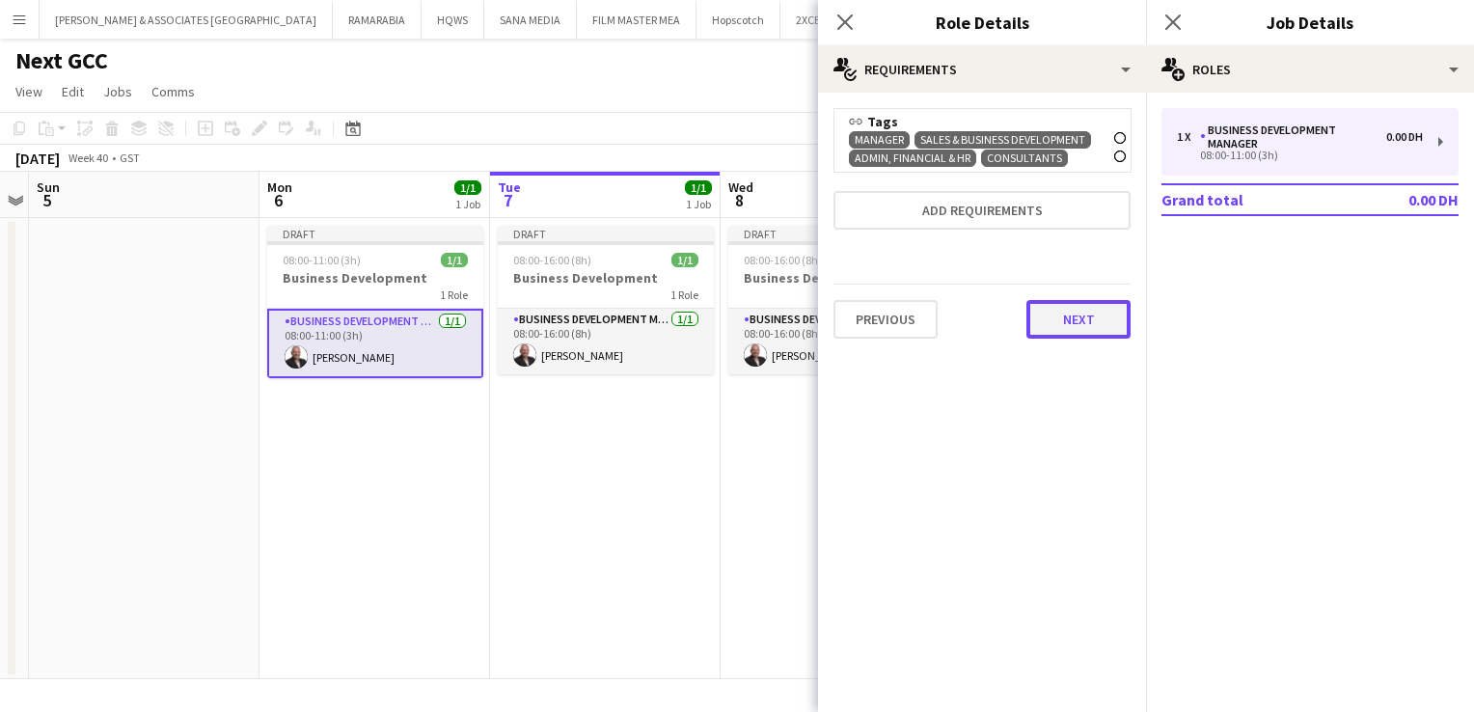
click at [1050, 315] on button "Next" at bounding box center [1078, 319] width 104 height 39
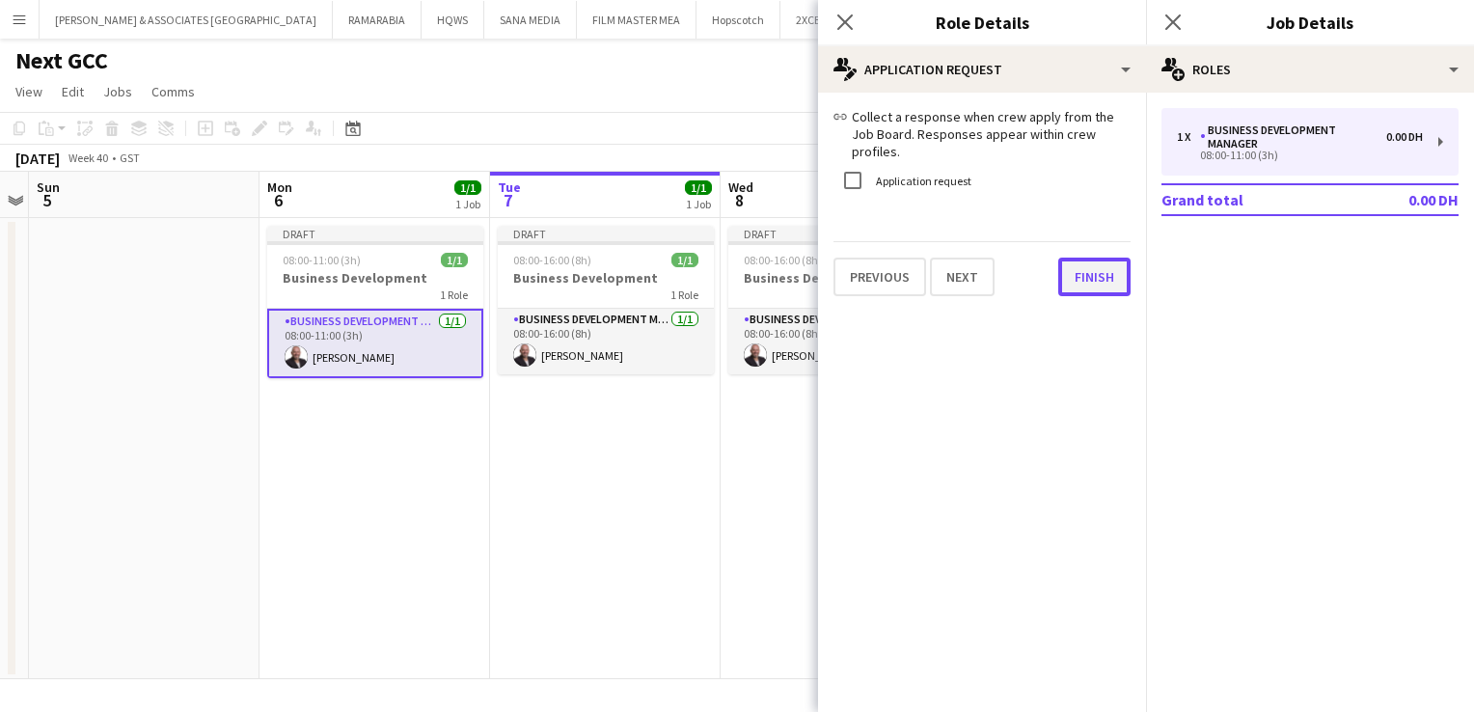
click at [1082, 276] on button "Finish" at bounding box center [1094, 276] width 72 height 39
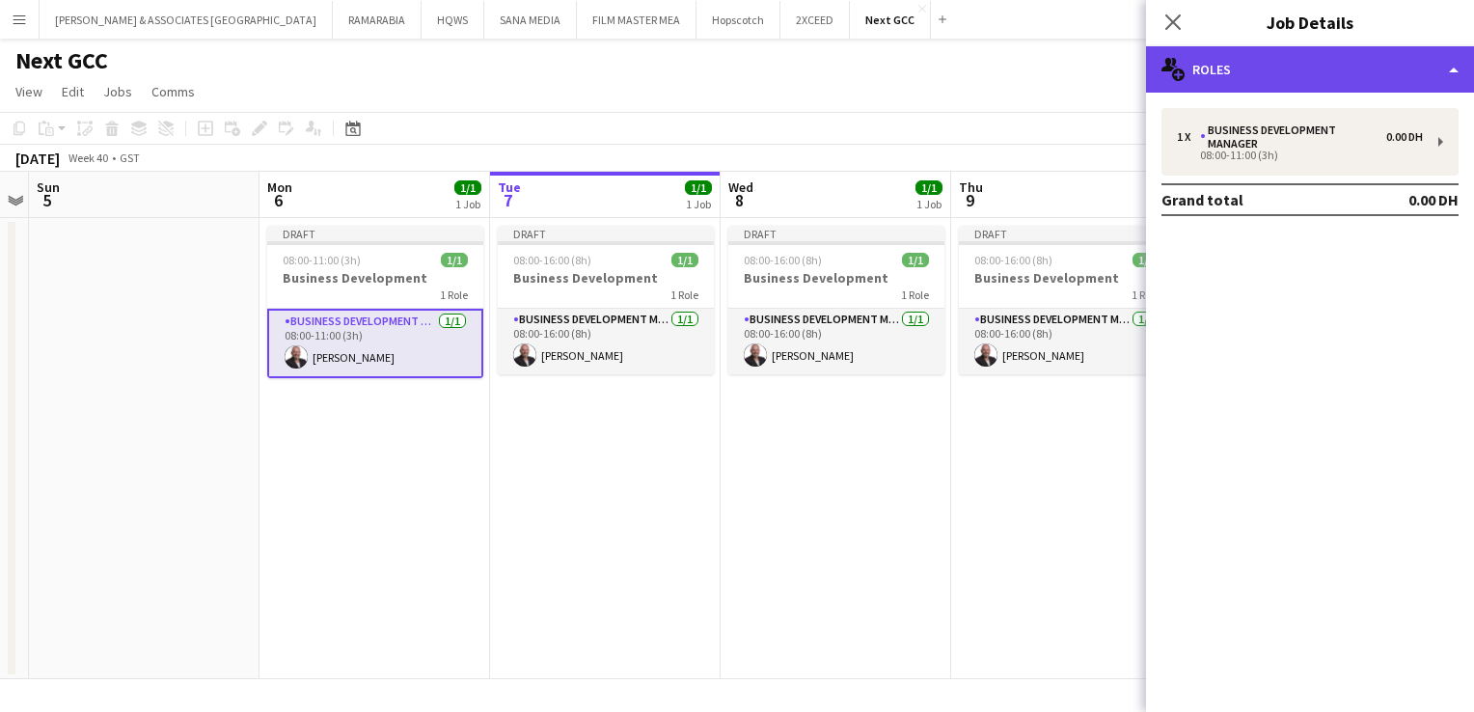
click at [1336, 85] on div "multiple-users-add Roles" at bounding box center [1310, 69] width 328 height 46
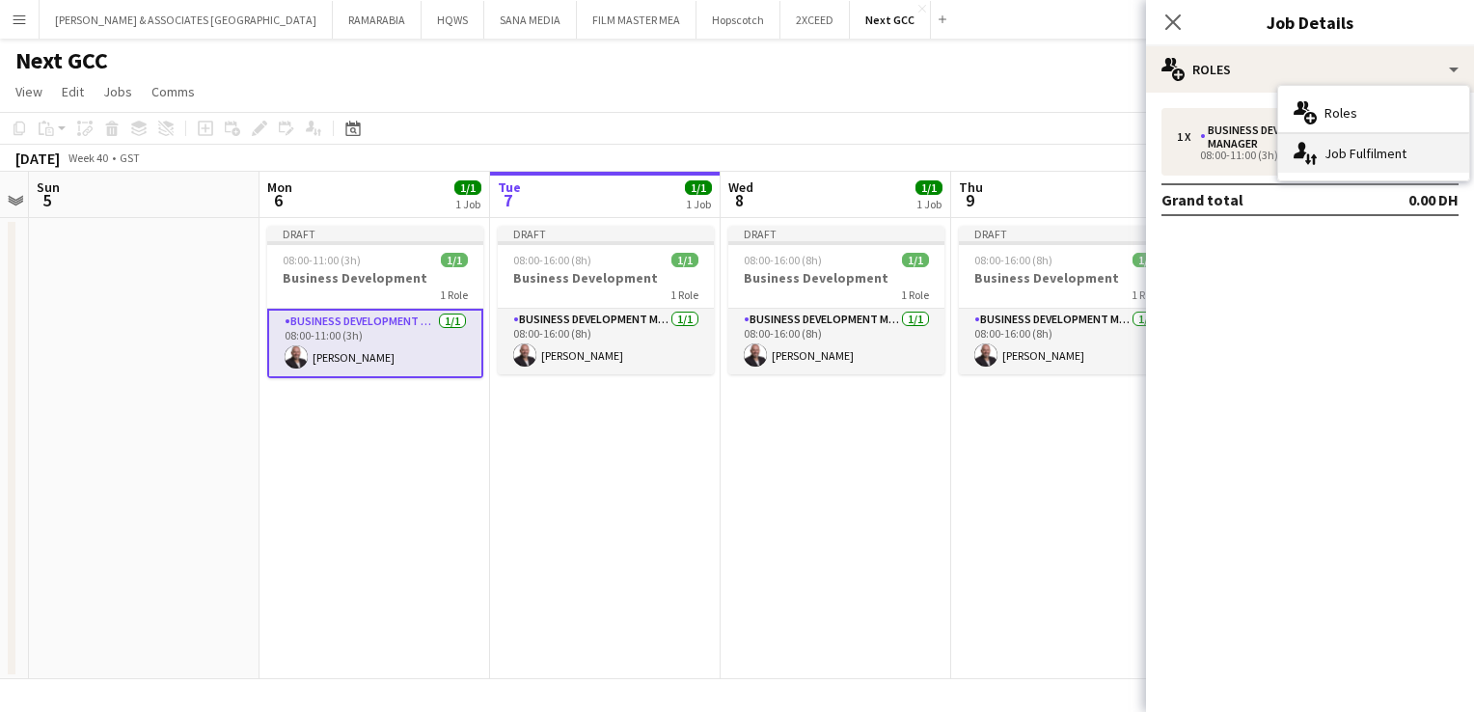
click at [1392, 163] on div "single-neutral-actions-up-down Job Fulfilment" at bounding box center [1373, 153] width 191 height 39
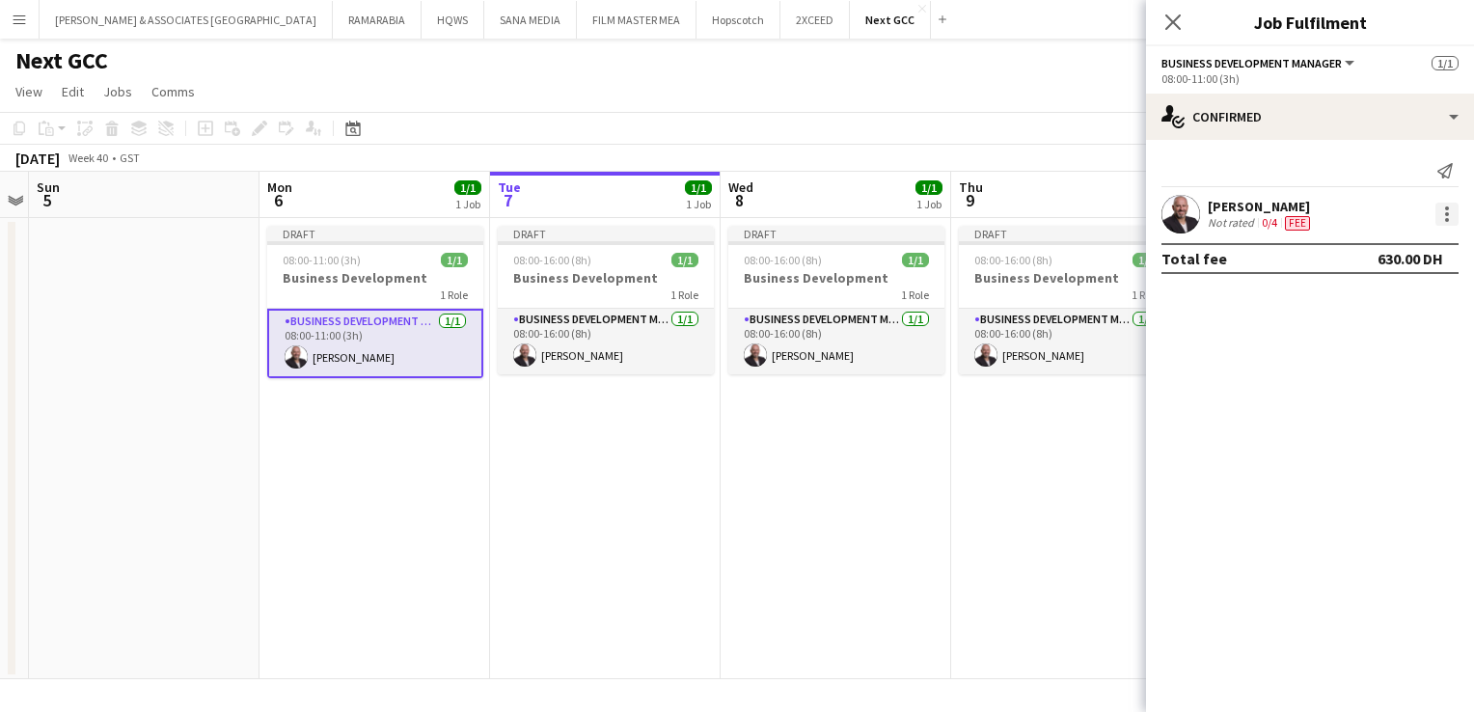
click at [1443, 209] on div at bounding box center [1446, 214] width 23 height 23
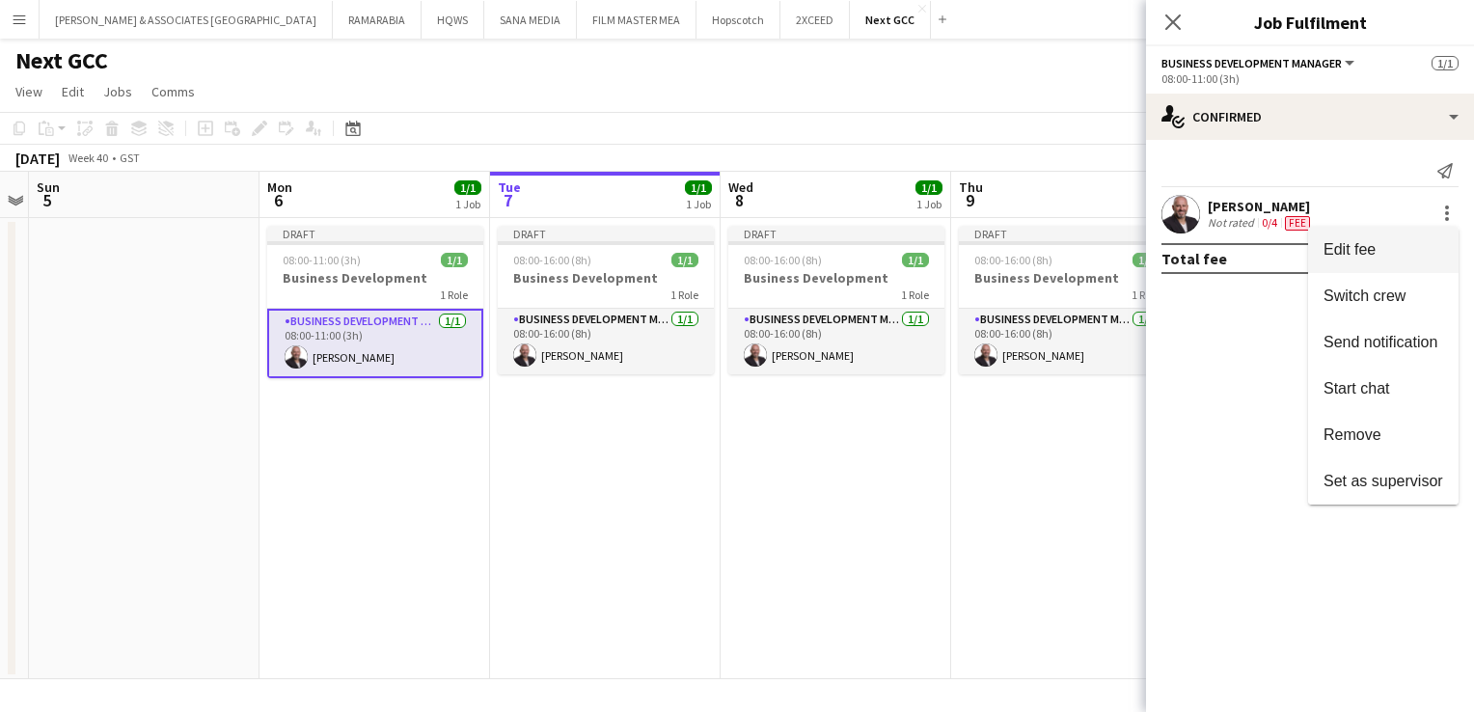
click at [1415, 247] on span "Edit fee" at bounding box center [1383, 249] width 120 height 17
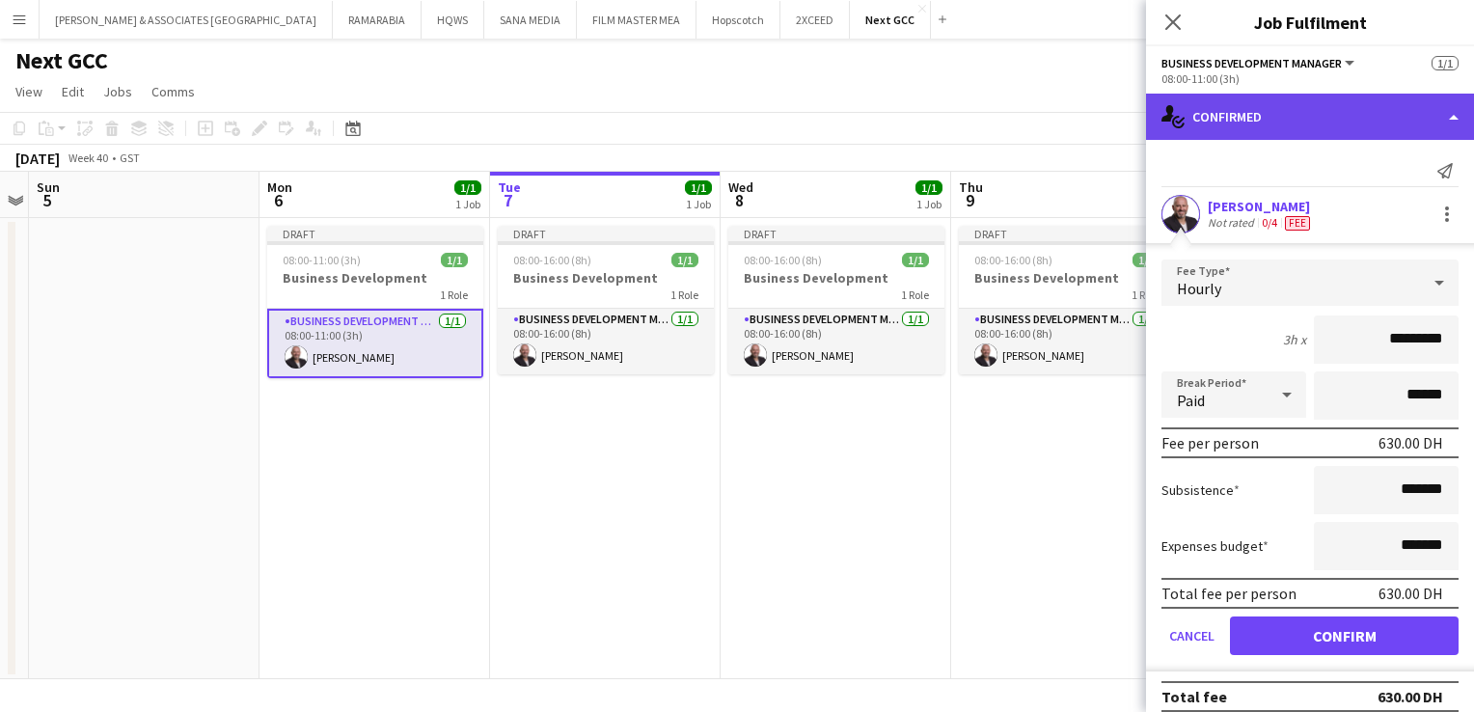
click at [1317, 125] on div "single-neutral-actions-check-2 Confirmed" at bounding box center [1310, 117] width 328 height 46
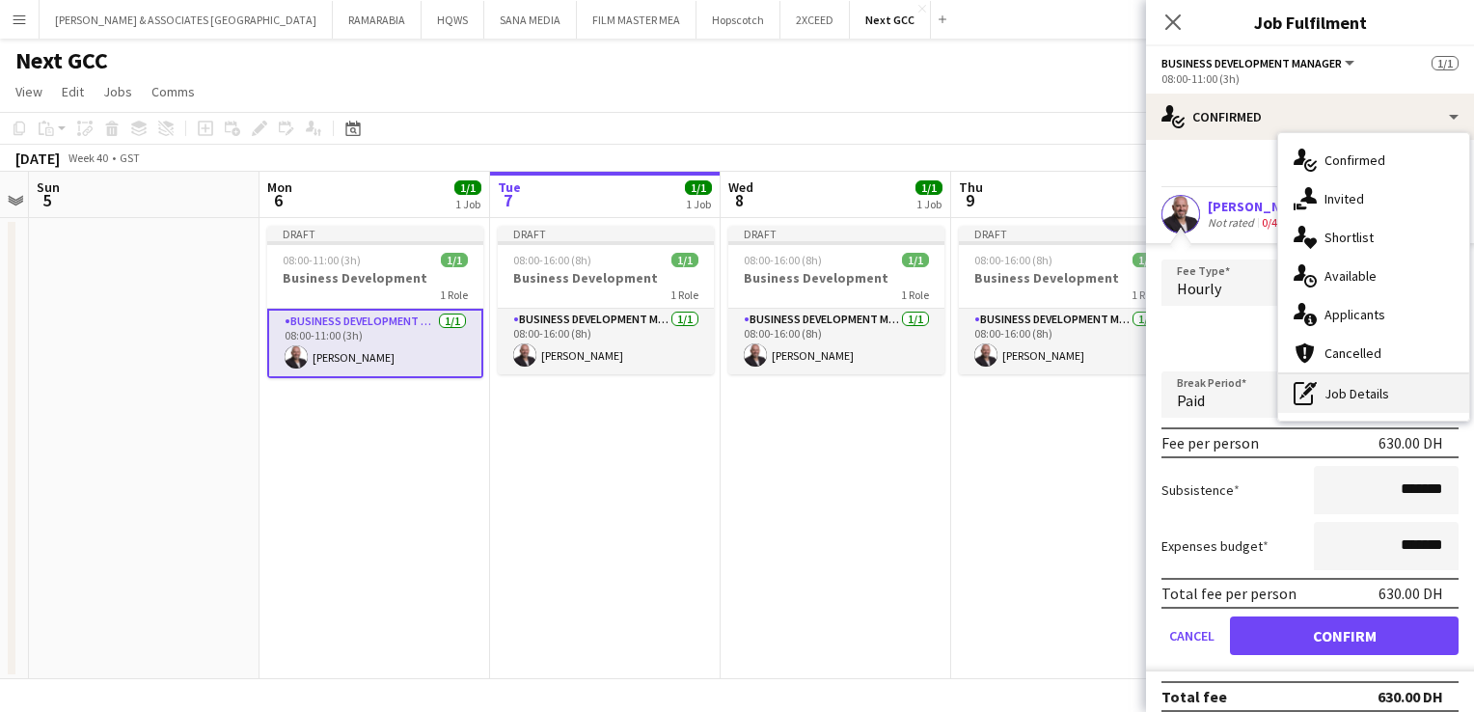
click at [1366, 385] on div "pen-write Job Details" at bounding box center [1373, 393] width 191 height 39
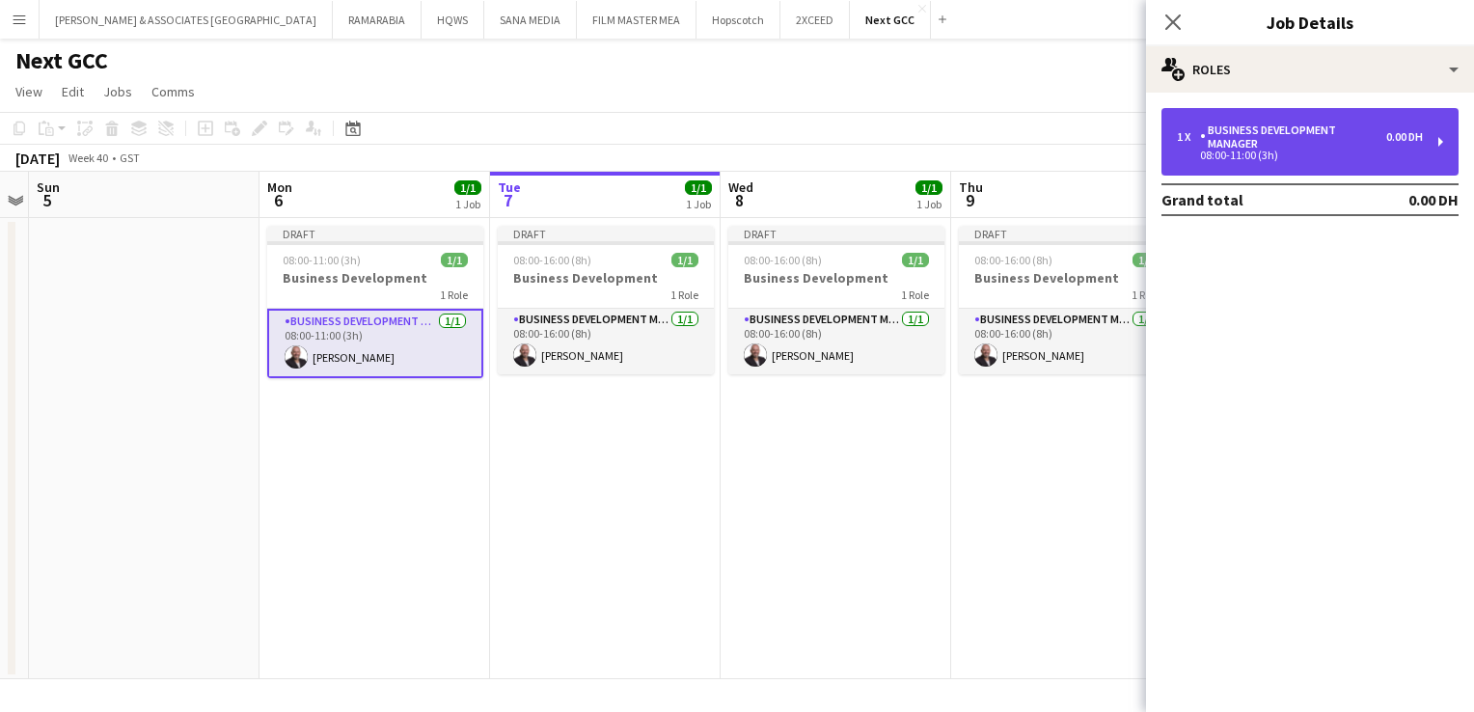
click at [1336, 133] on div "Business Development Manager" at bounding box center [1293, 136] width 186 height 27
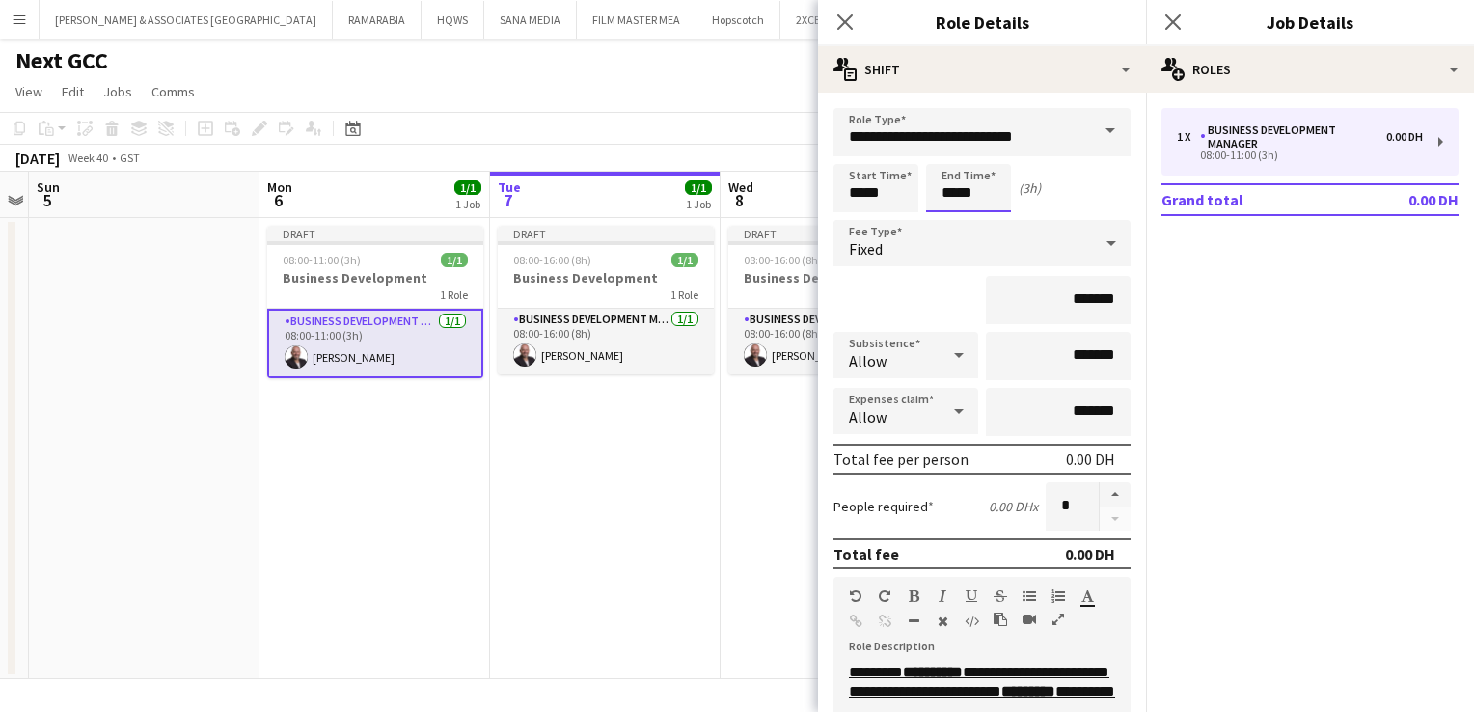
click at [954, 193] on input "*****" at bounding box center [968, 188] width 85 height 48
type input "*****"
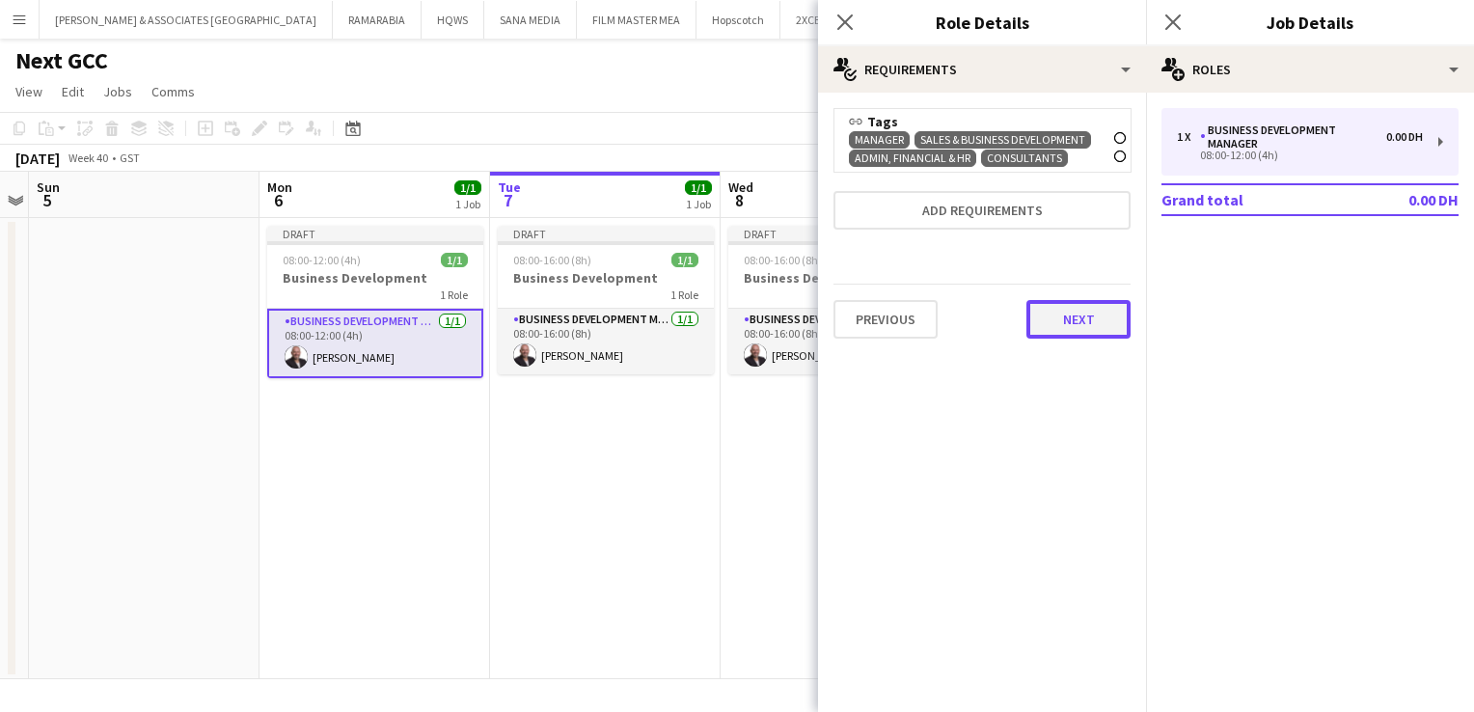
click at [1099, 324] on button "Next" at bounding box center [1078, 319] width 104 height 39
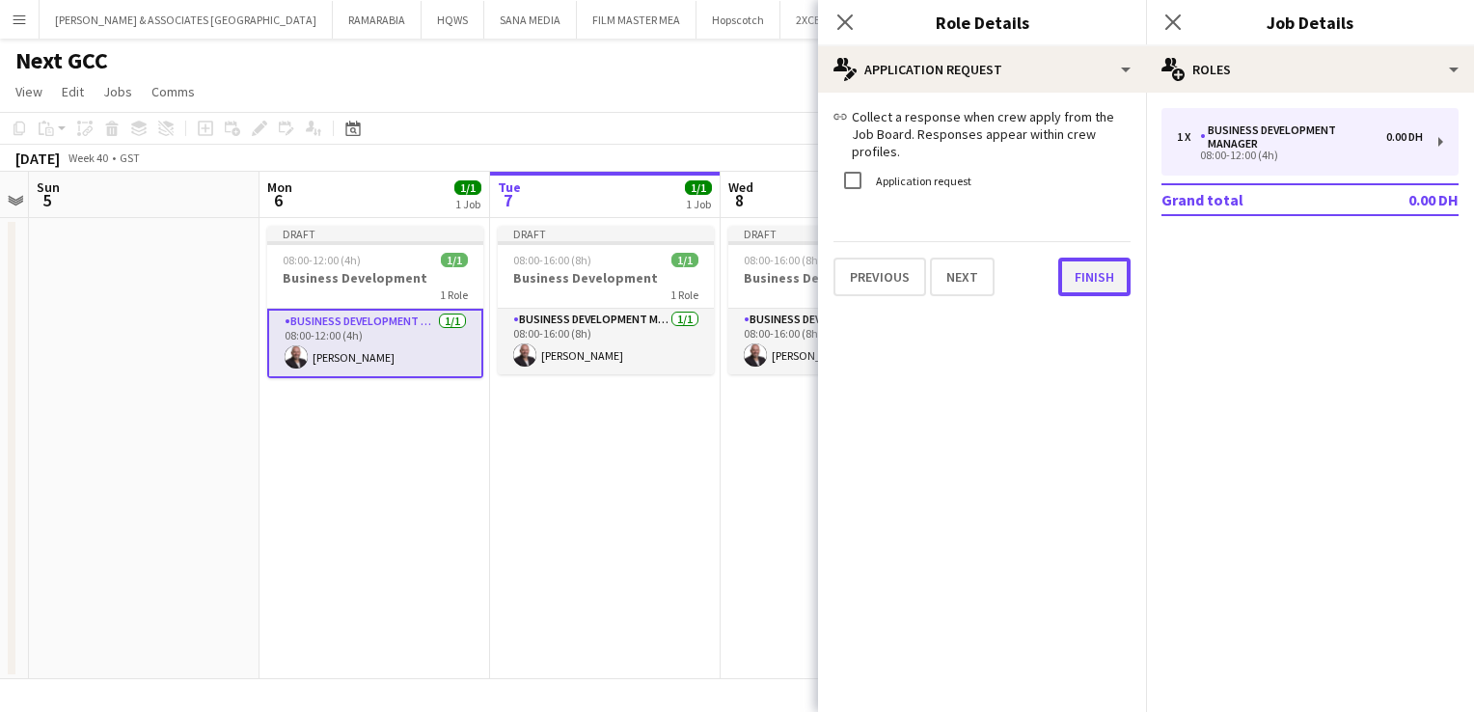
click at [1065, 267] on button "Finish" at bounding box center [1094, 276] width 72 height 39
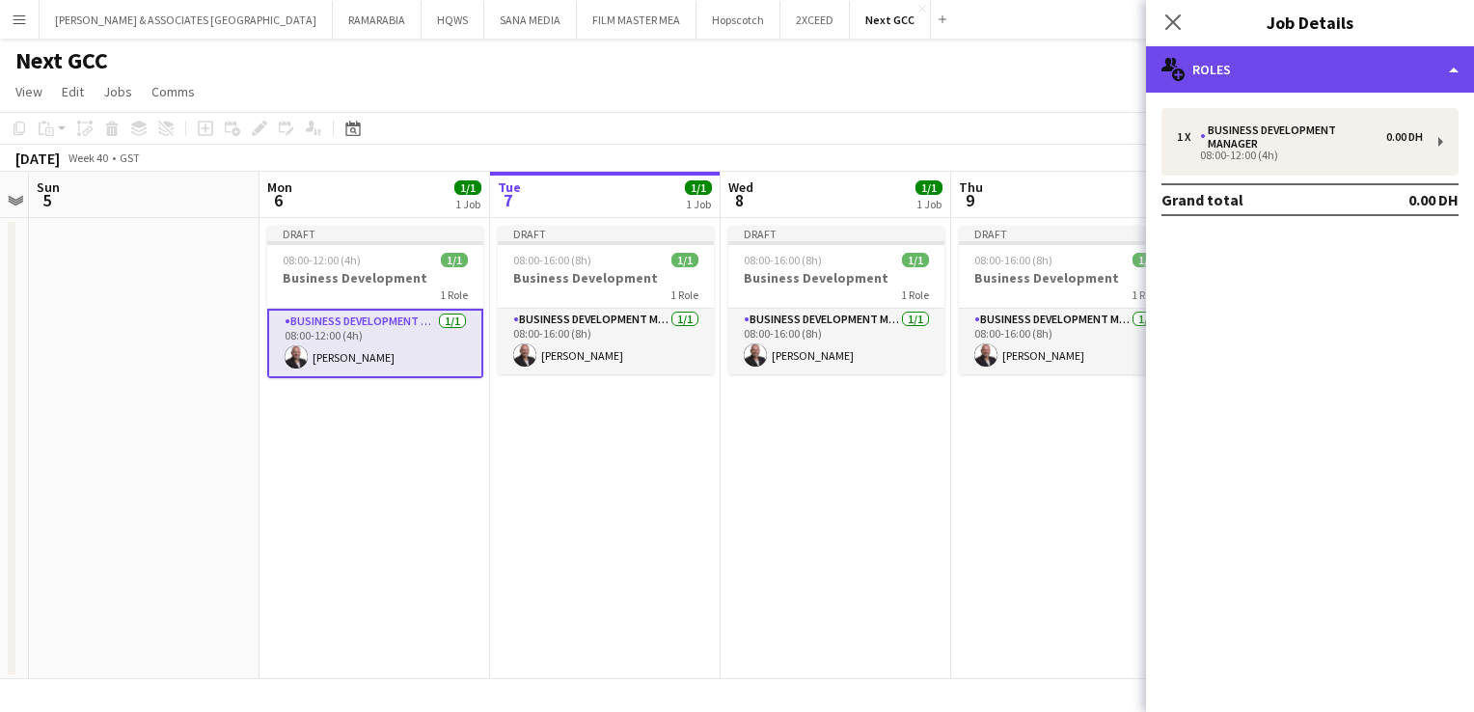
click at [1385, 71] on div "multiple-users-add Roles" at bounding box center [1310, 69] width 328 height 46
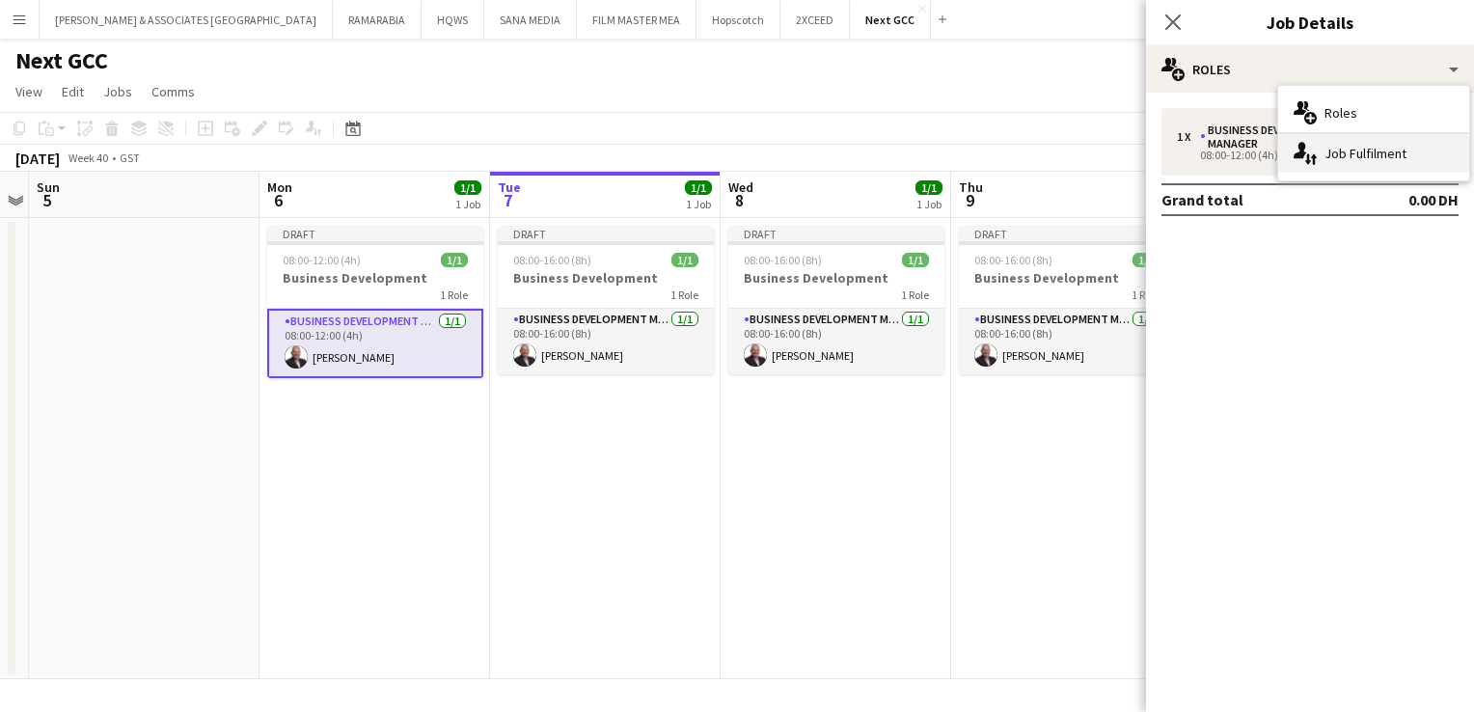
click at [1346, 164] on div "single-neutral-actions-up-down Job Fulfilment" at bounding box center [1373, 153] width 191 height 39
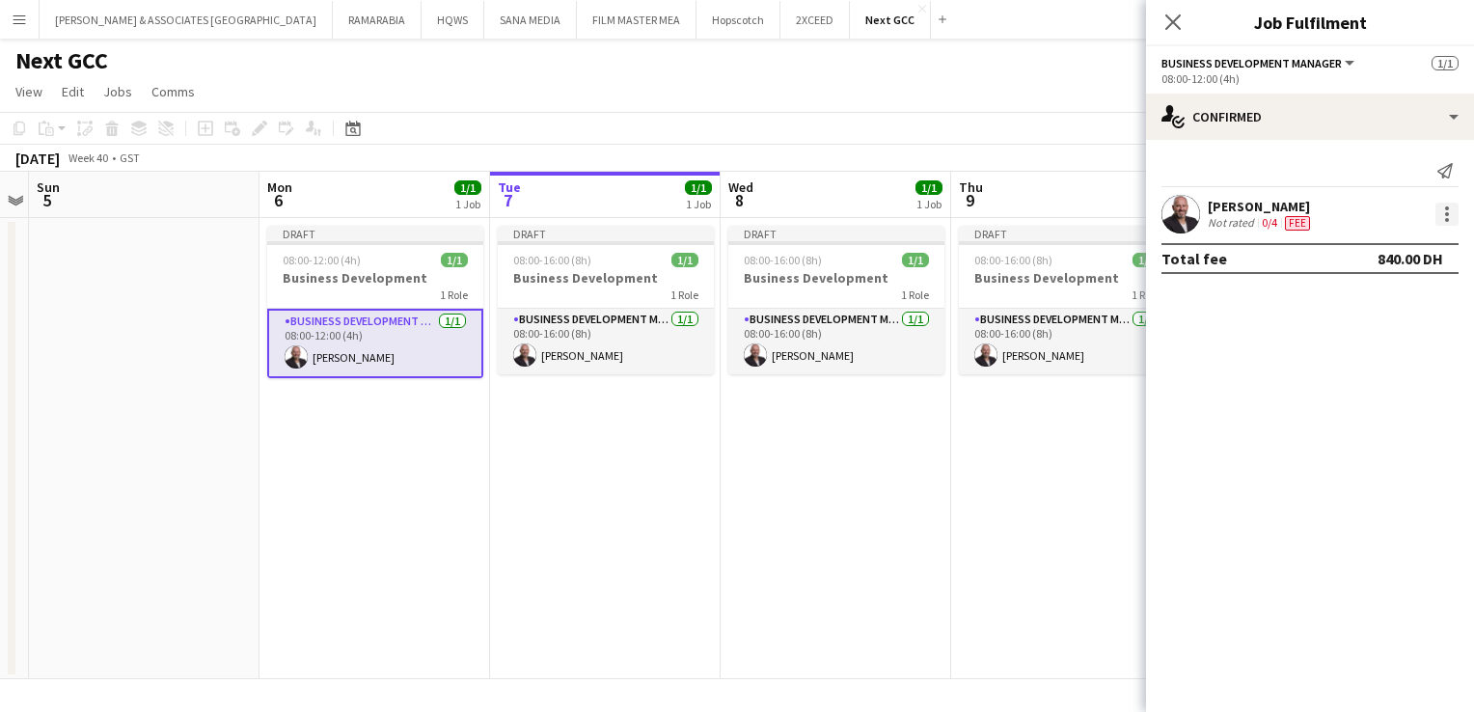
click at [1443, 204] on div at bounding box center [1446, 214] width 23 height 23
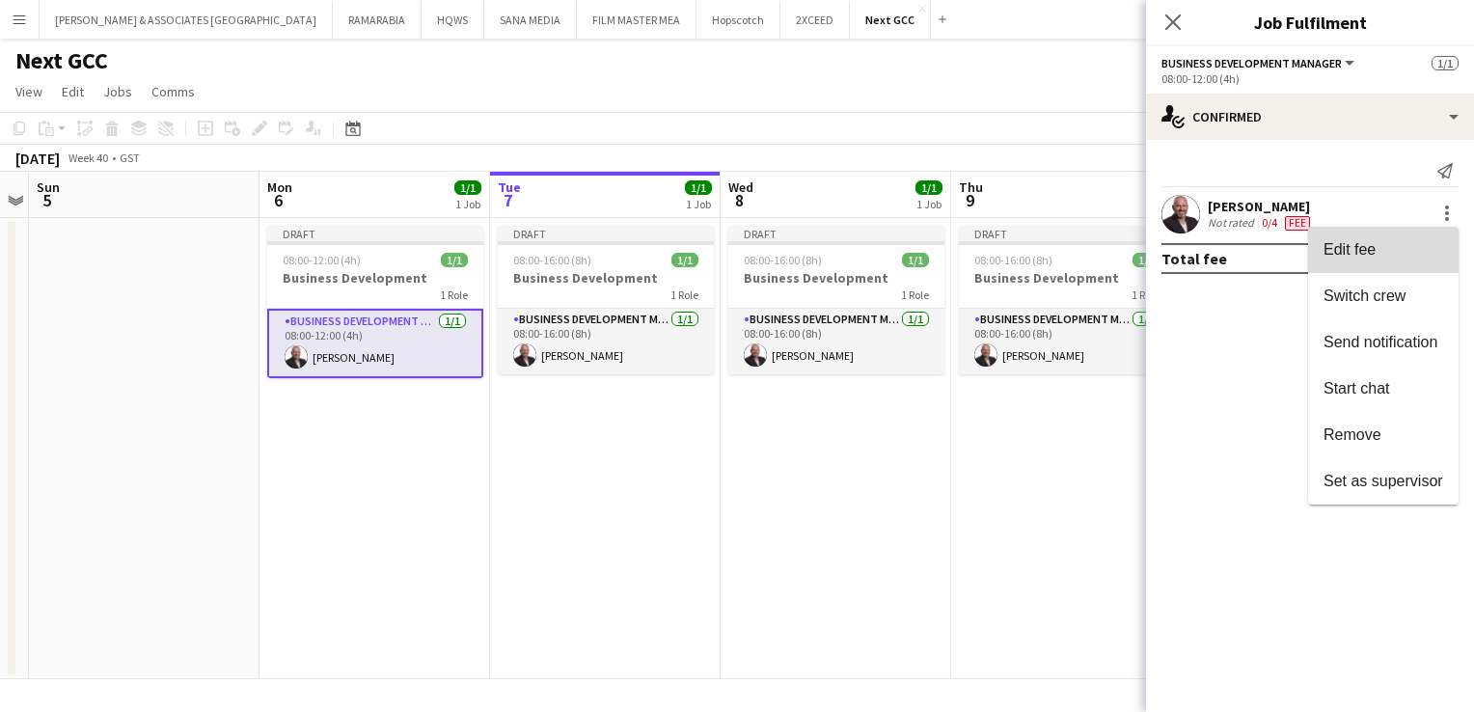
click at [1413, 250] on span "Edit fee" at bounding box center [1383, 249] width 120 height 17
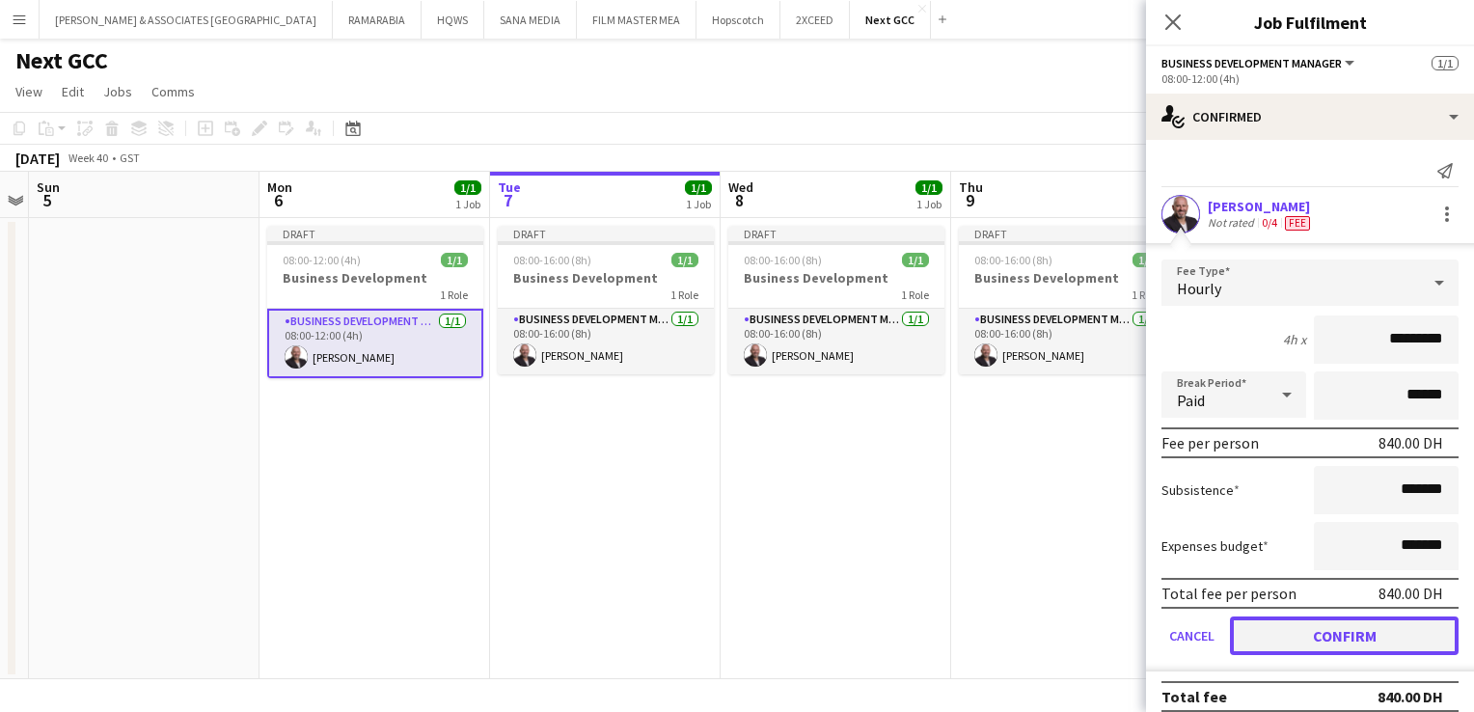
click at [1319, 638] on button "Confirm" at bounding box center [1344, 635] width 229 height 39
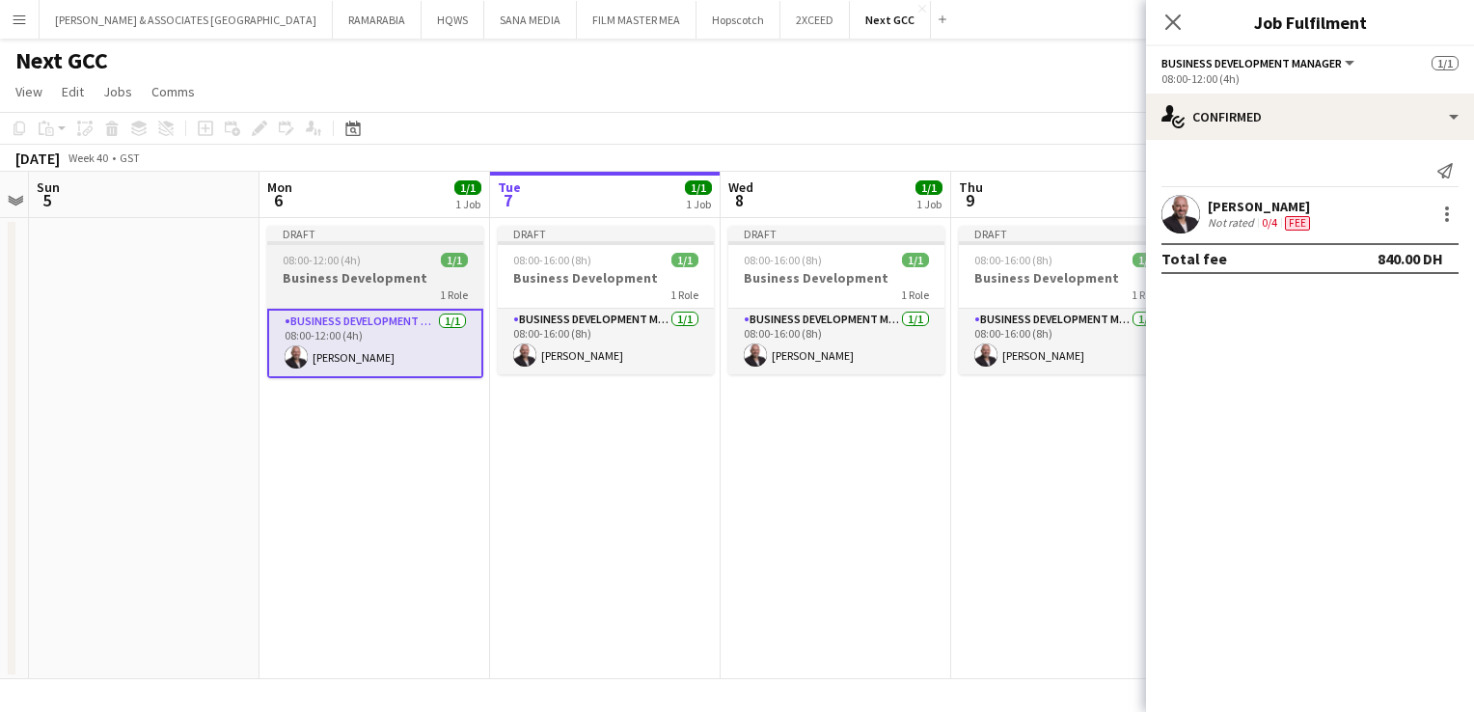
click at [390, 284] on h3 "Business Development" at bounding box center [375, 277] width 216 height 17
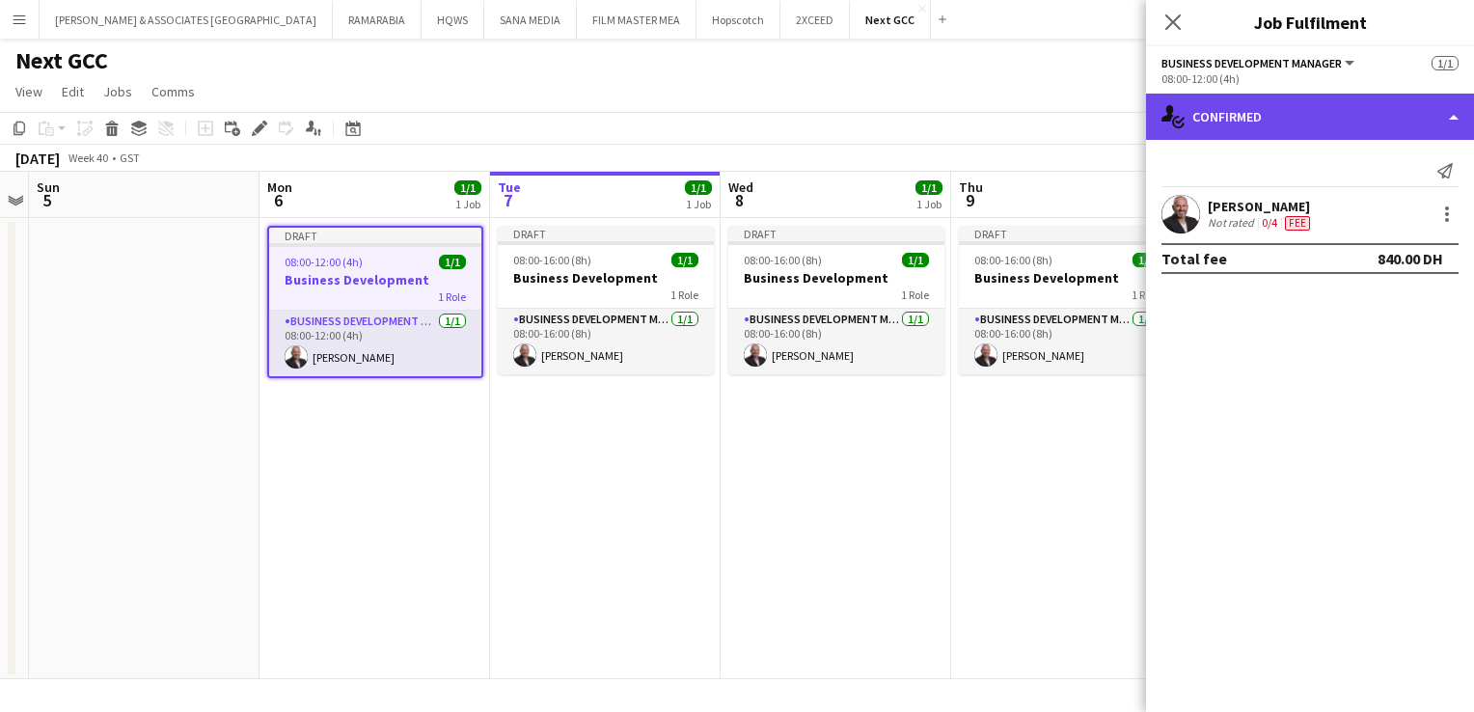
click at [1331, 132] on div "single-neutral-actions-check-2 Confirmed" at bounding box center [1310, 117] width 328 height 46
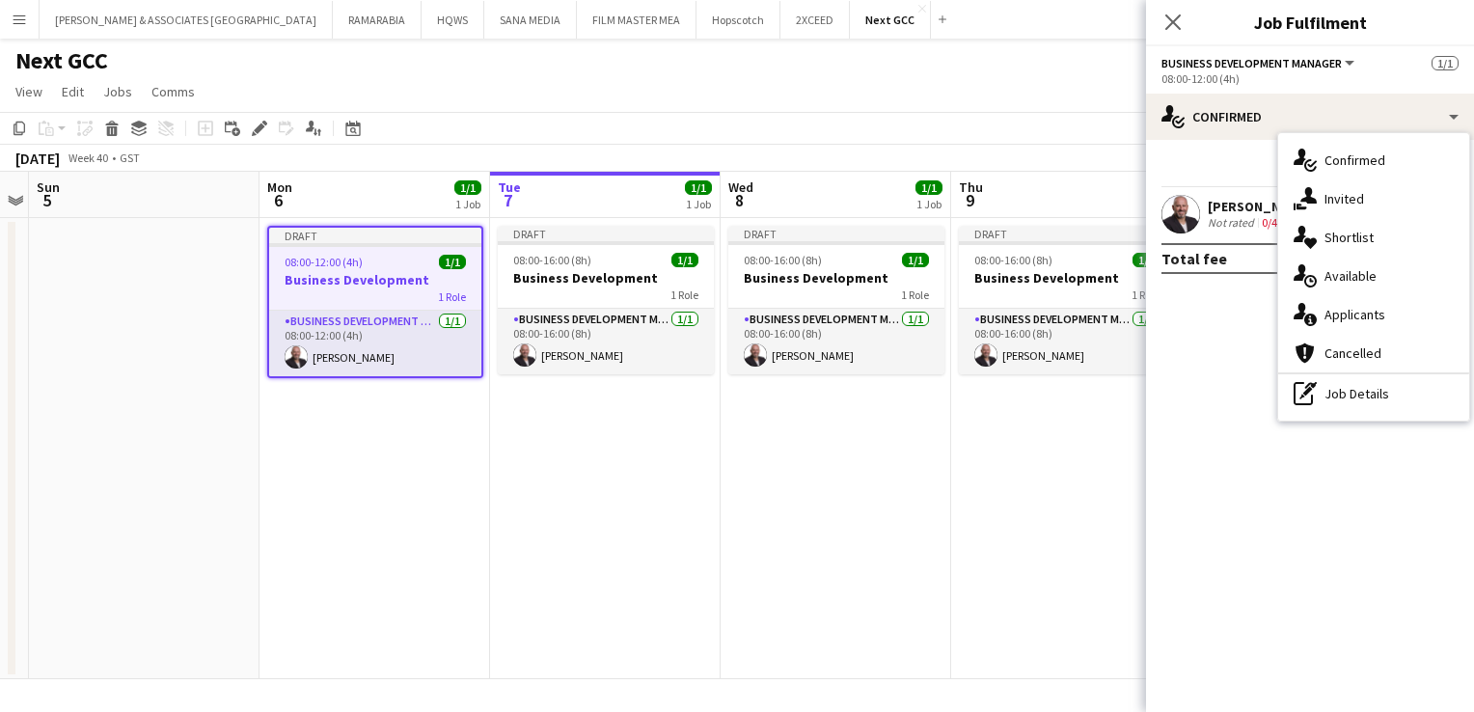
click at [355, 276] on h3 "Business Development" at bounding box center [375, 279] width 212 height 17
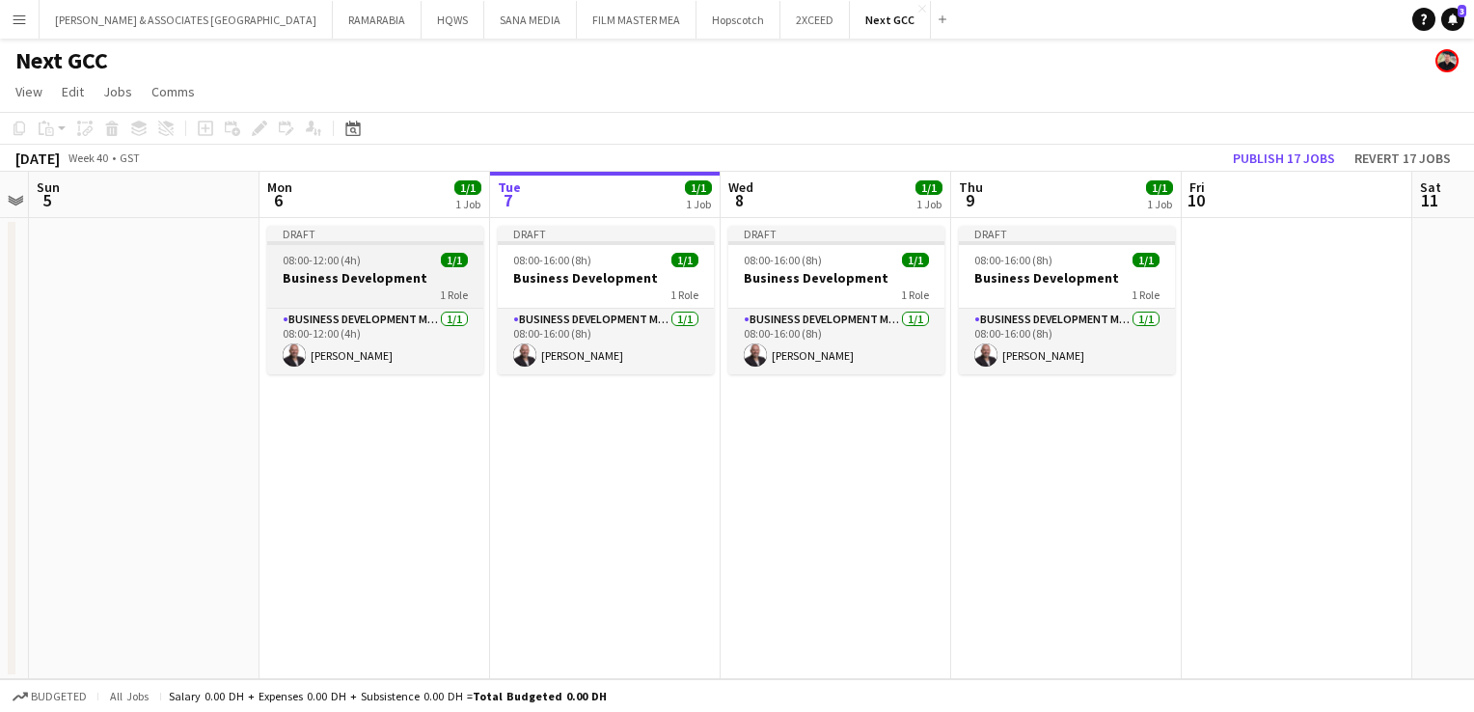
click at [400, 232] on div "Draft" at bounding box center [375, 233] width 216 height 15
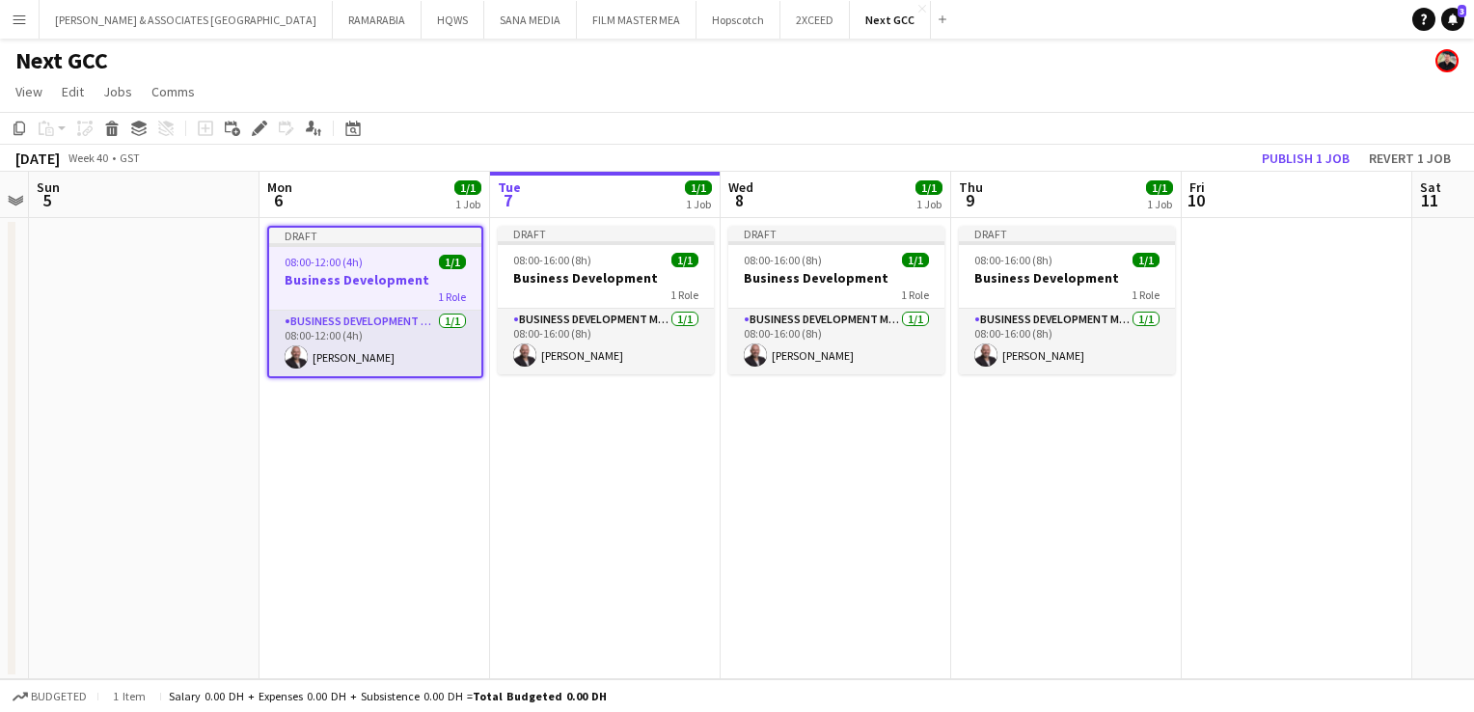
click at [355, 276] on h3 "Business Development" at bounding box center [375, 279] width 212 height 17
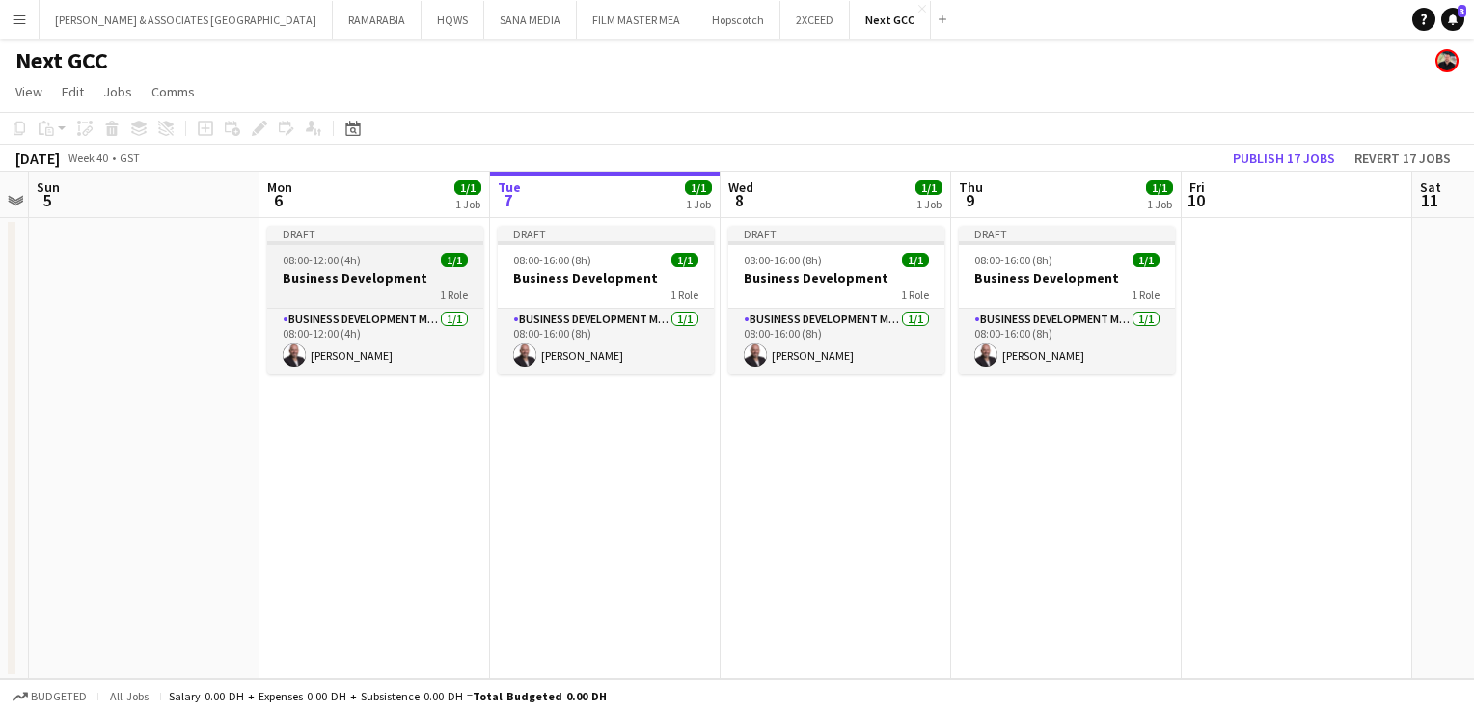
click at [400, 232] on div "Draft" at bounding box center [375, 233] width 216 height 15
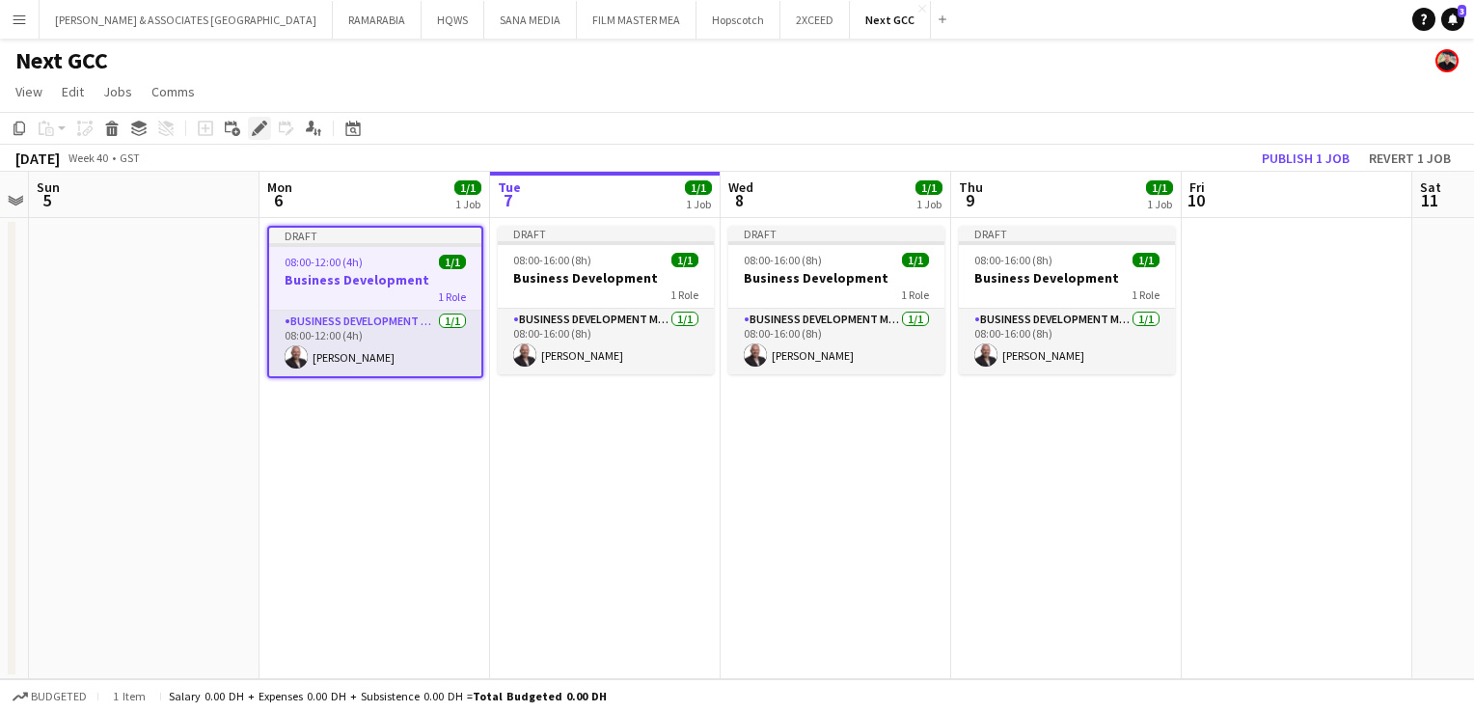
click at [258, 128] on icon at bounding box center [259, 128] width 11 height 11
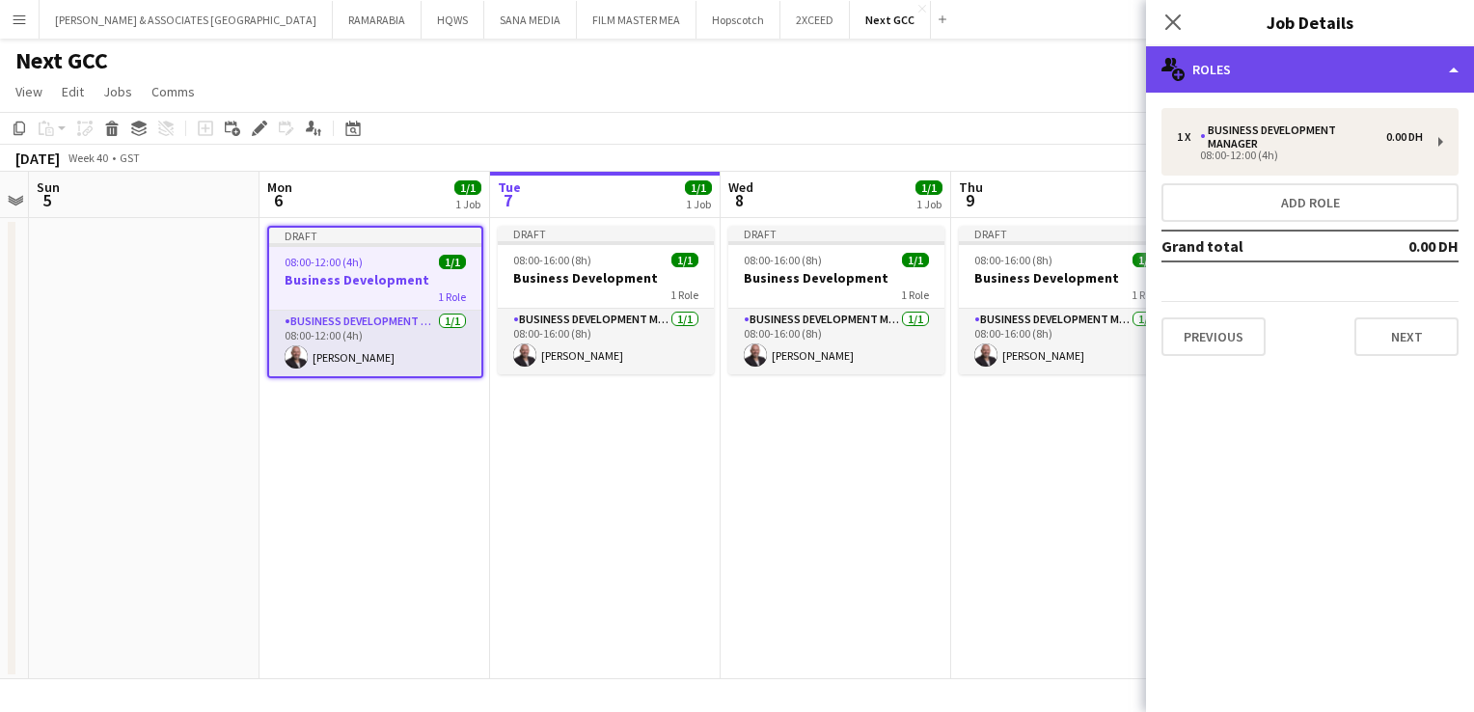
click at [1291, 61] on div "multiple-users-add Roles" at bounding box center [1310, 69] width 328 height 46
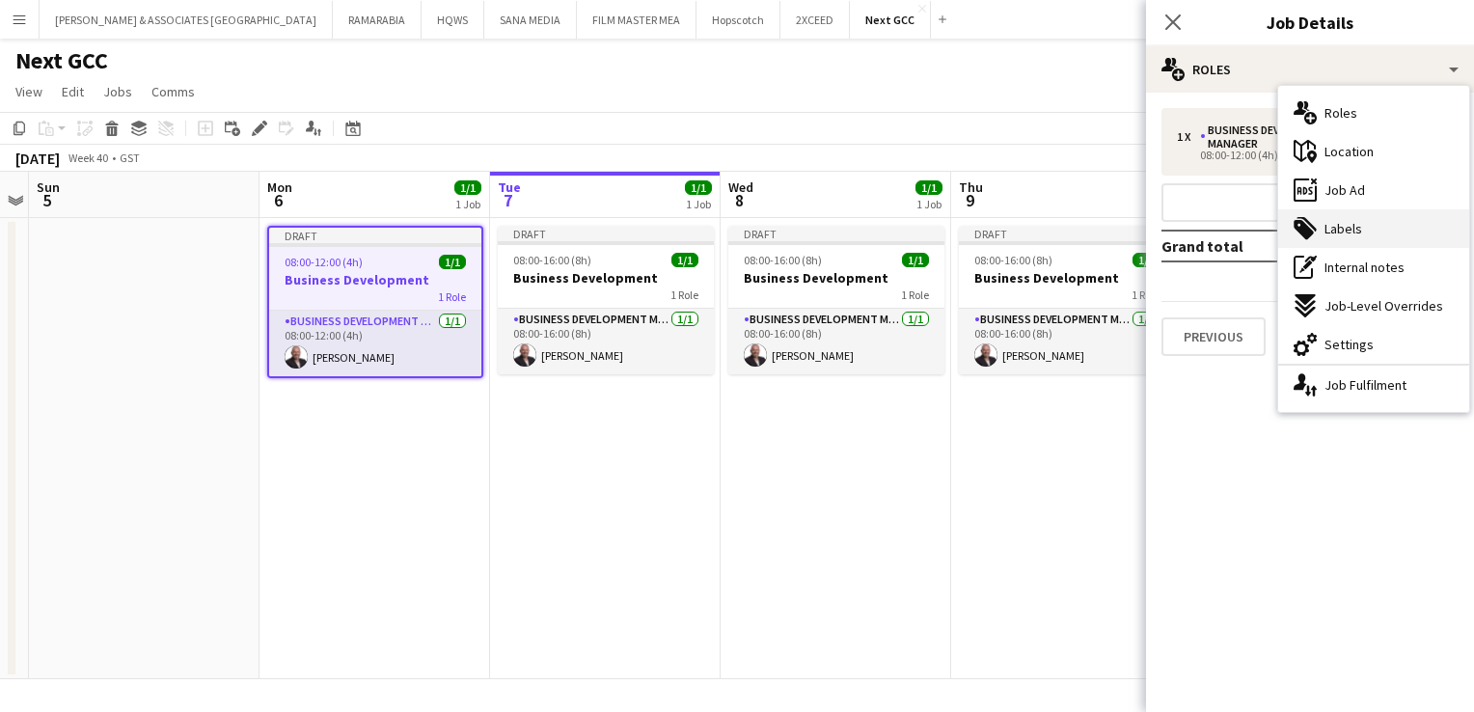
click at [1357, 230] on span "Labels" at bounding box center [1343, 228] width 38 height 17
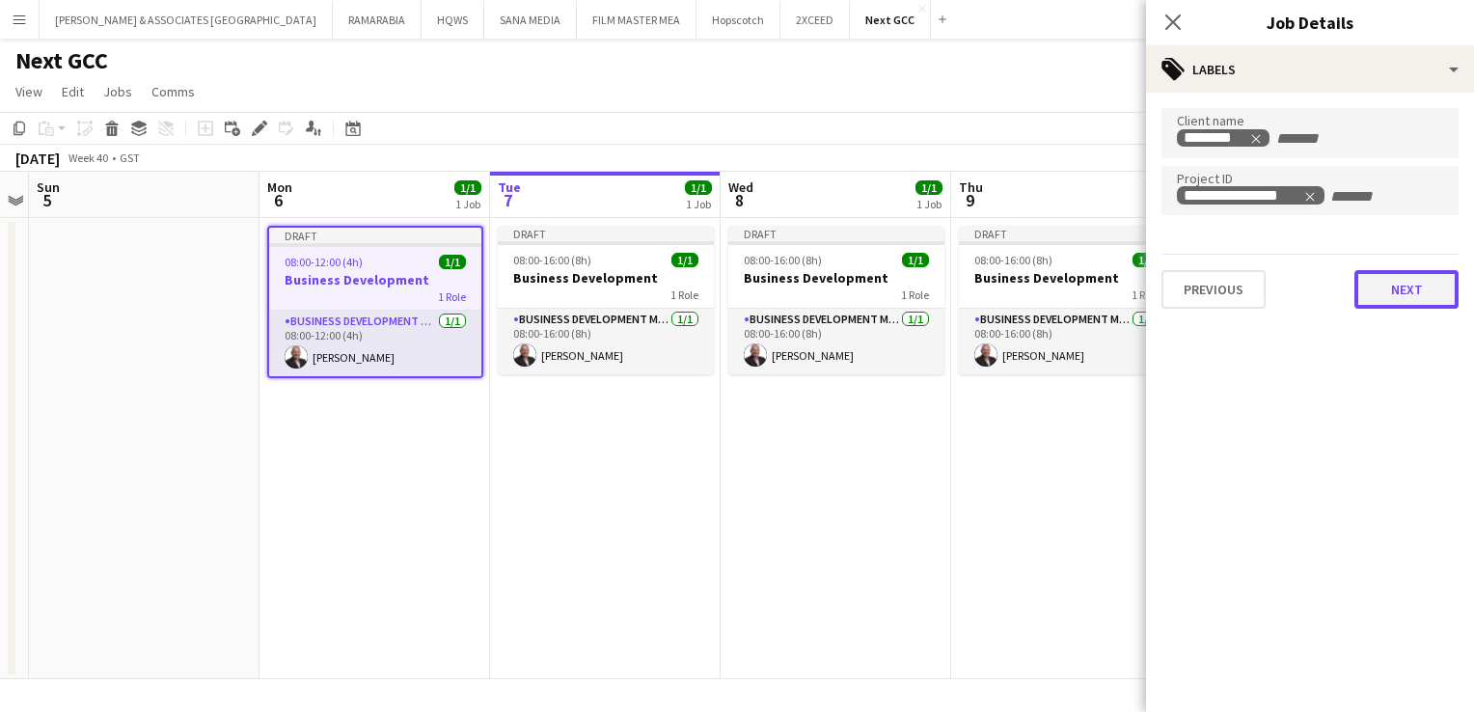
click at [1389, 282] on button "Next" at bounding box center [1406, 289] width 104 height 39
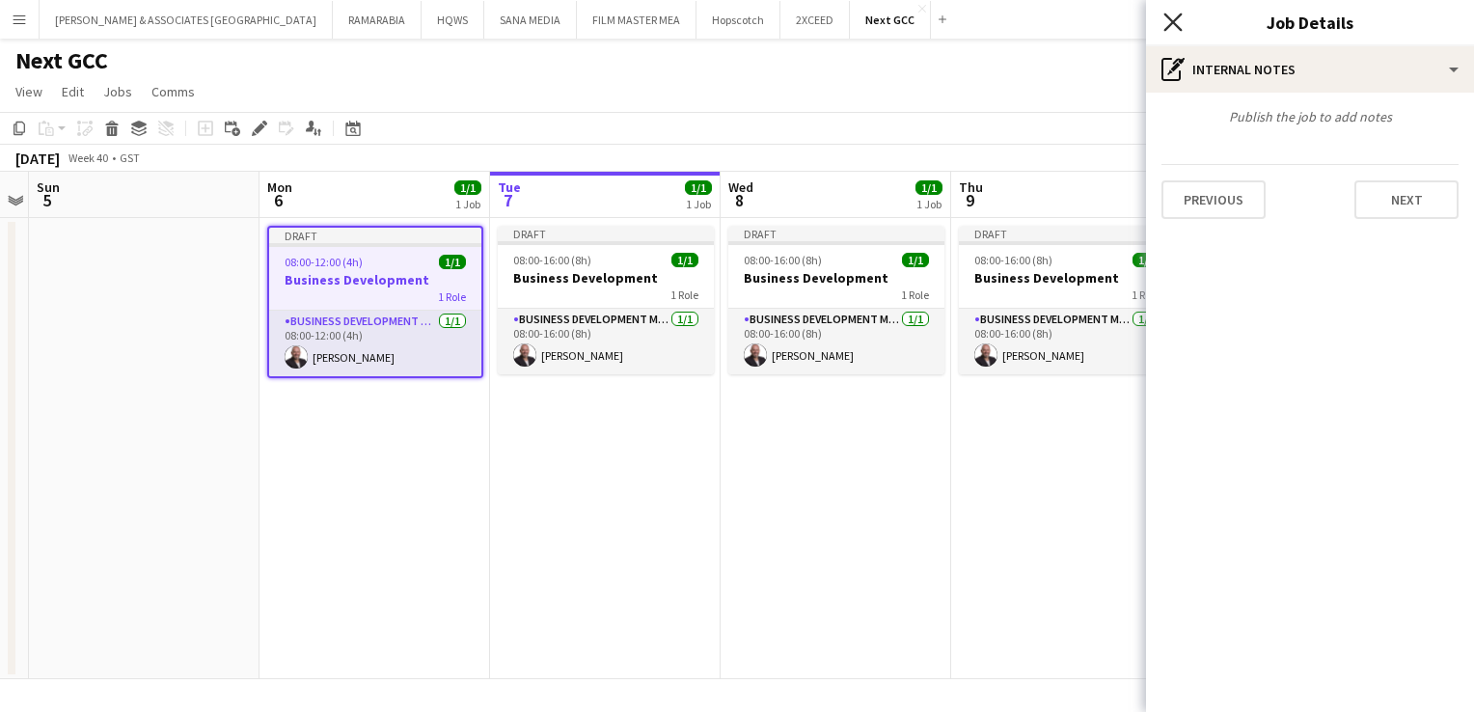
click at [1170, 27] on icon "Close pop-in" at bounding box center [1172, 22] width 18 height 18
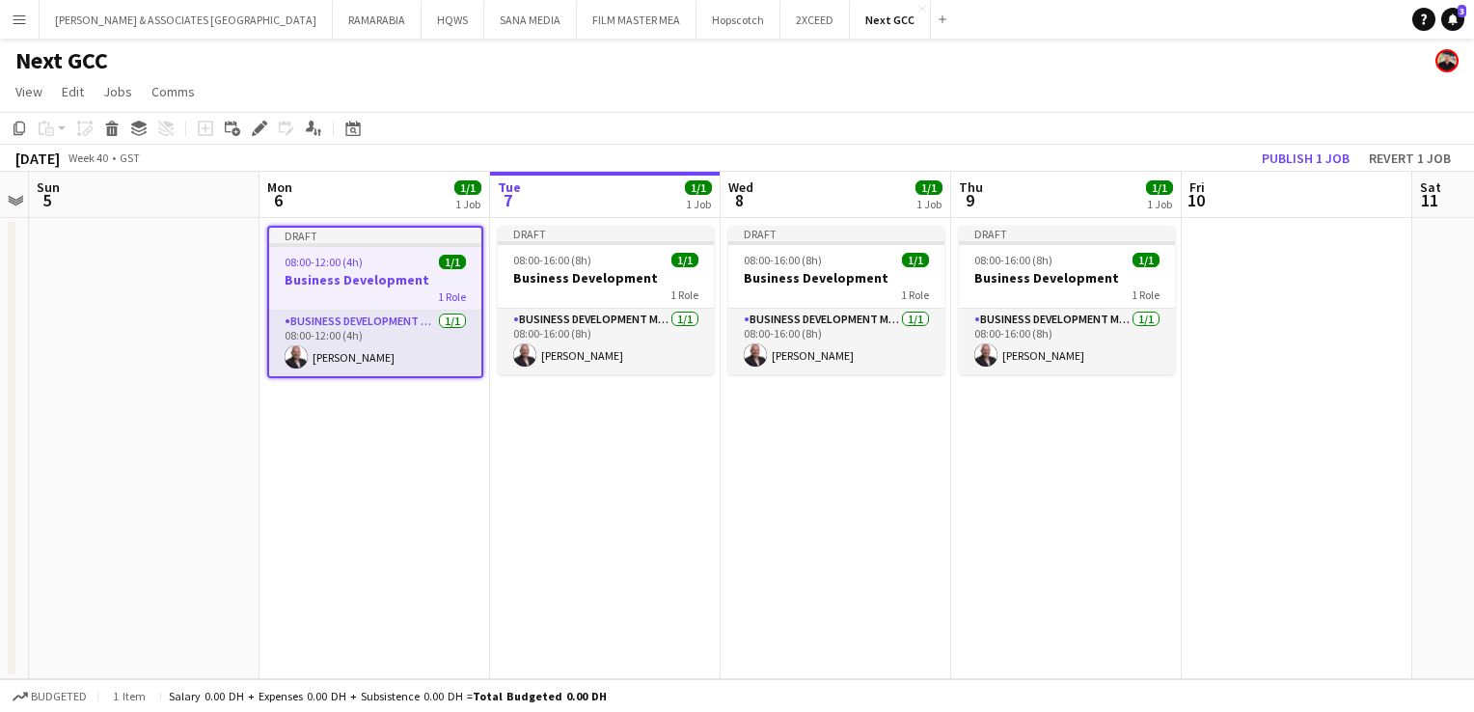
click at [432, 406] on app-date-cell "Draft 08:00-12:00 (4h) 1/1 Business Development 1 Role Business Development Man…" at bounding box center [374, 448] width 230 height 461
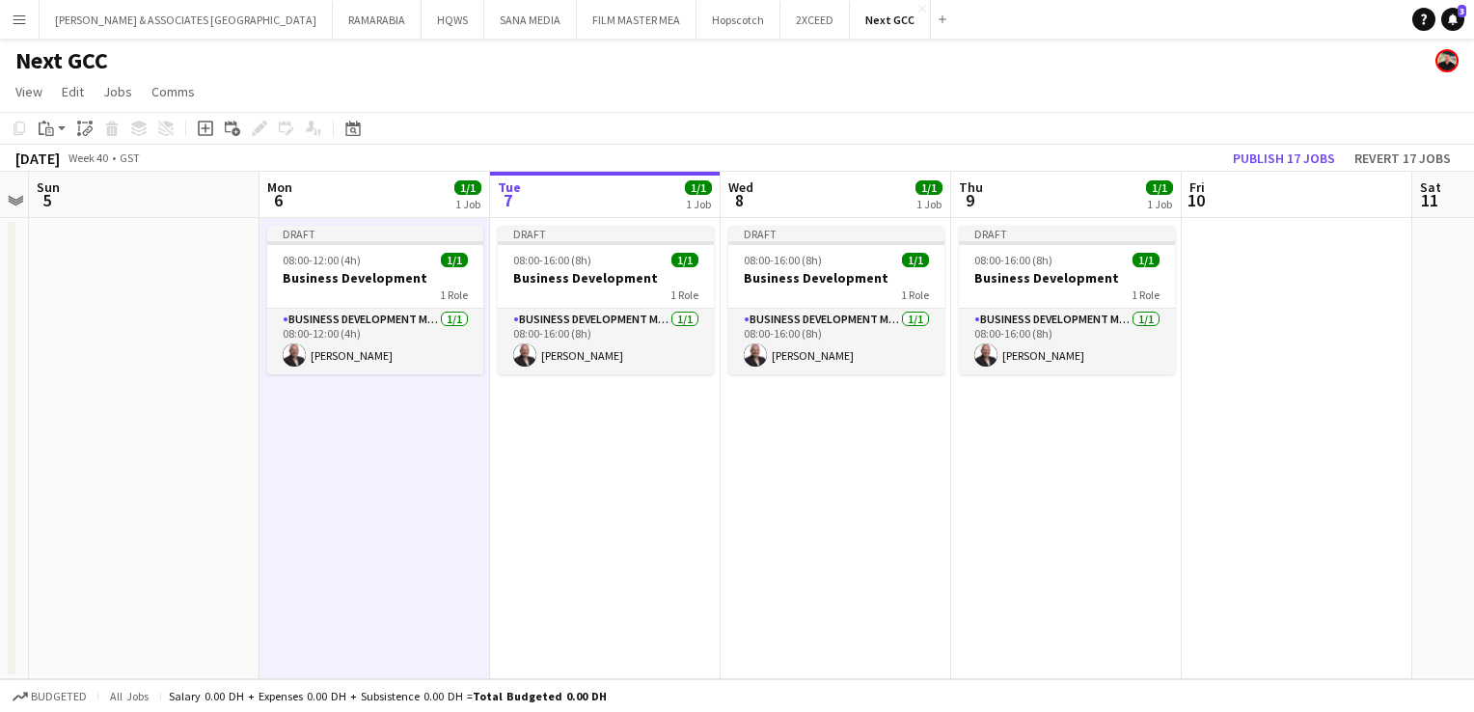
drag, startPoint x: 1313, startPoint y: 149, endPoint x: 1079, endPoint y: 439, distance: 371.7
click at [1079, 439] on app-date-cell "Draft 08:00-16:00 (8h) 1/1 Business Development 1 Role Business Development Man…" at bounding box center [1066, 448] width 230 height 461
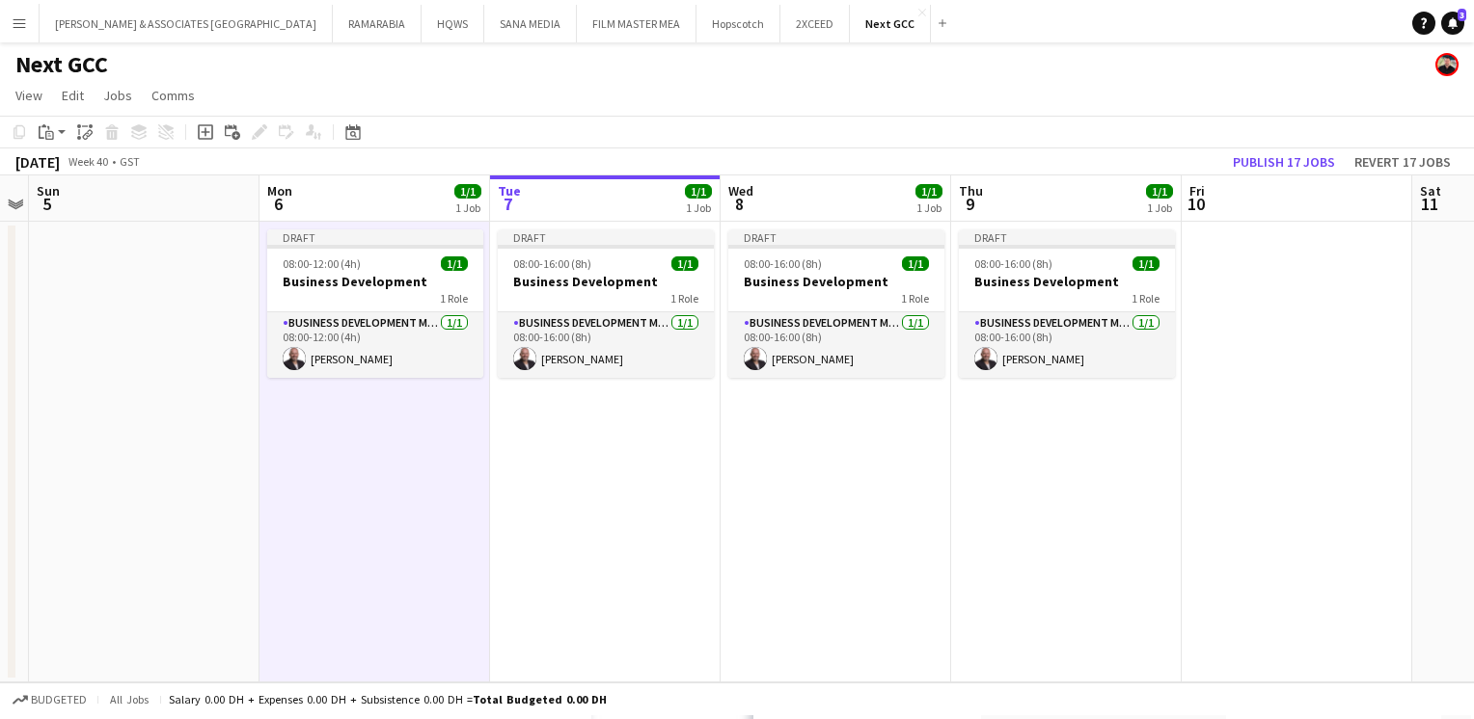
scroll to position [0, 661]
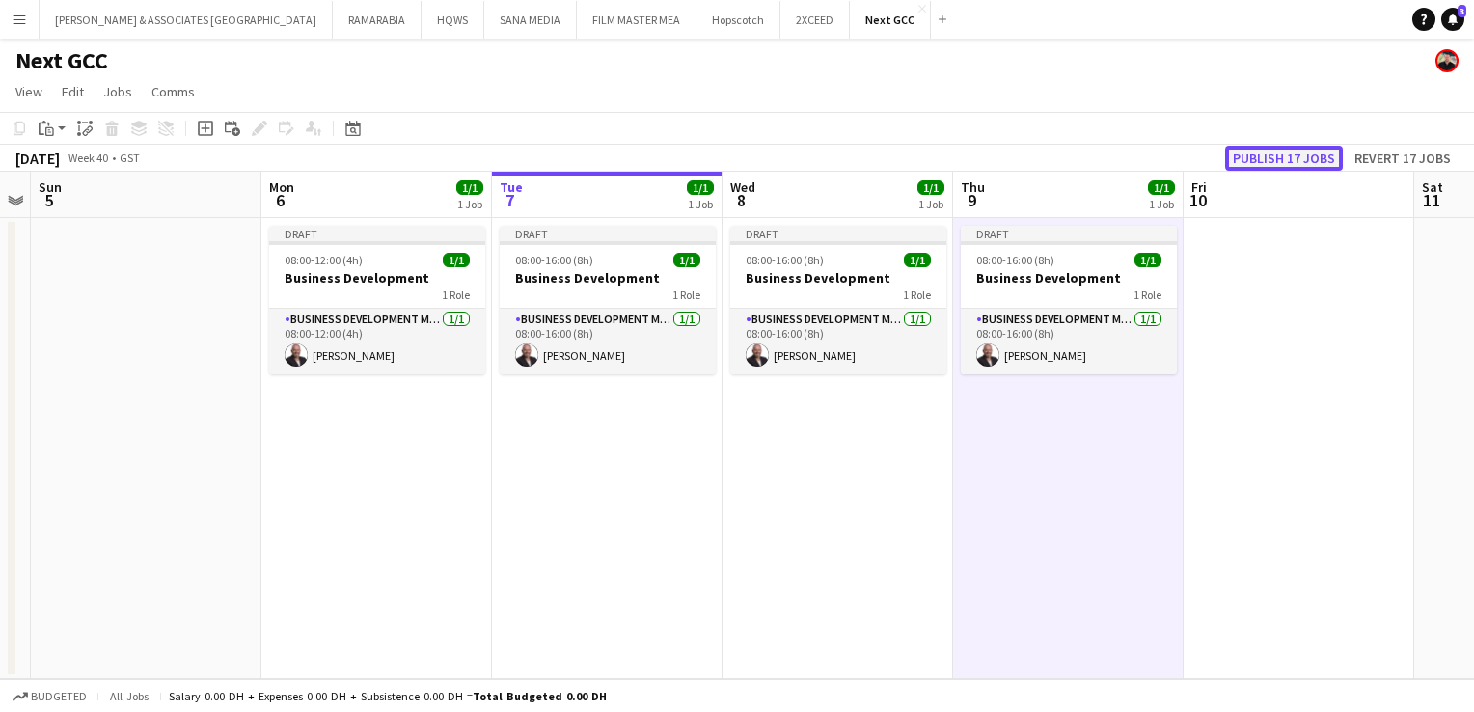
click at [1313, 158] on button "Publish 17 jobs" at bounding box center [1284, 158] width 118 height 25
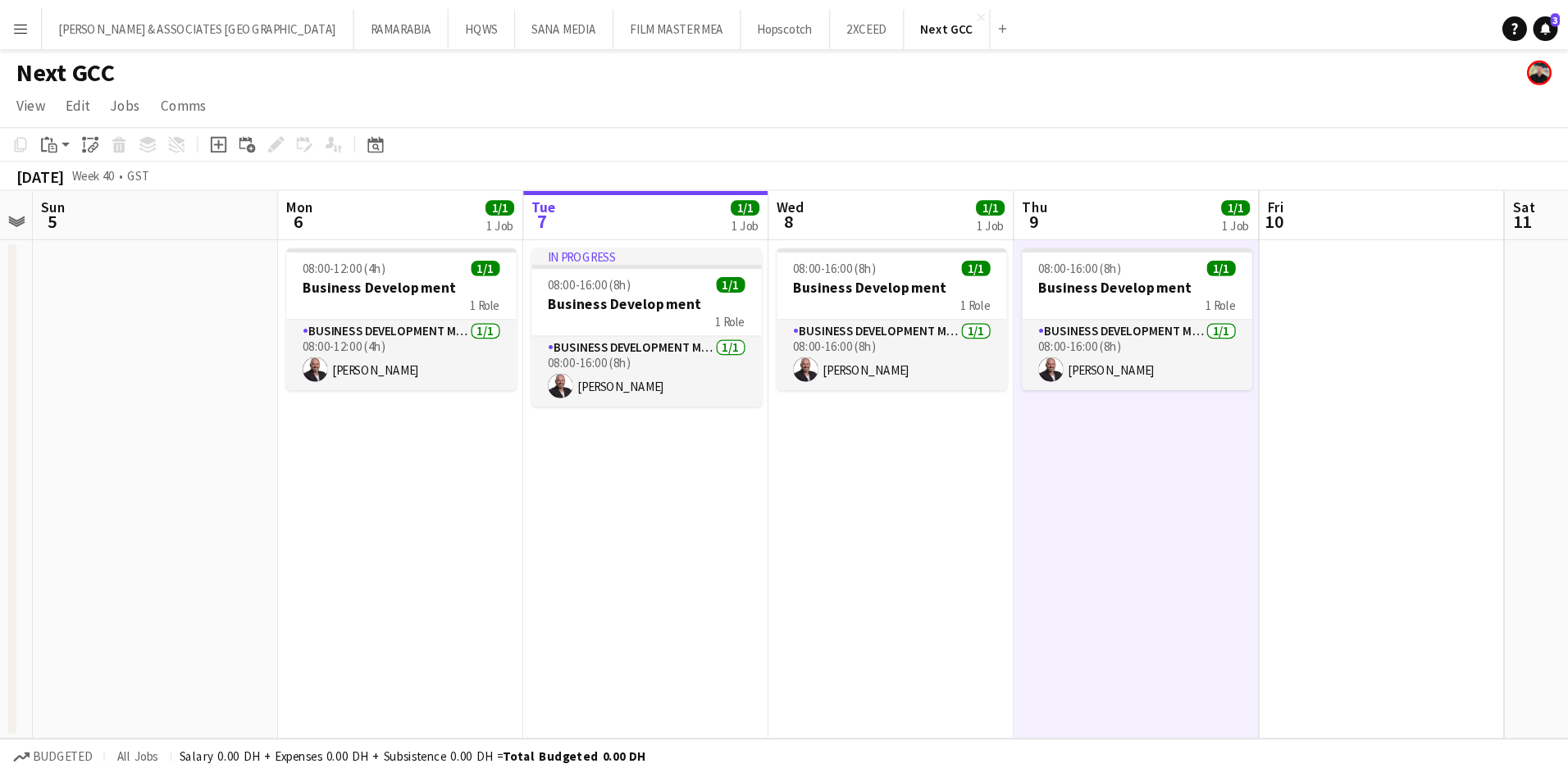
scroll to position [0, 563]
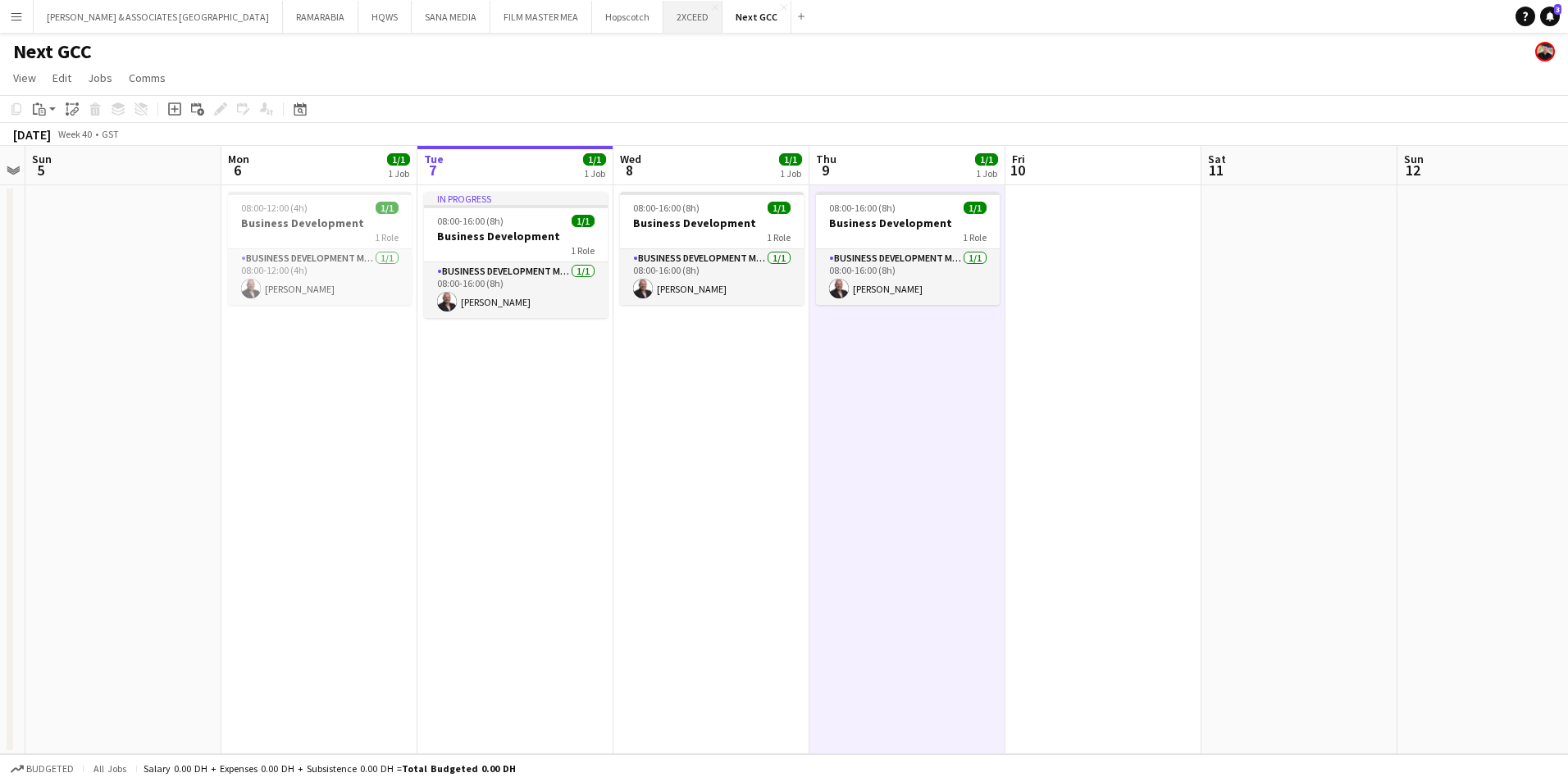
click at [663, 19] on button "2XCEED Close" at bounding box center [692, 17] width 59 height 32
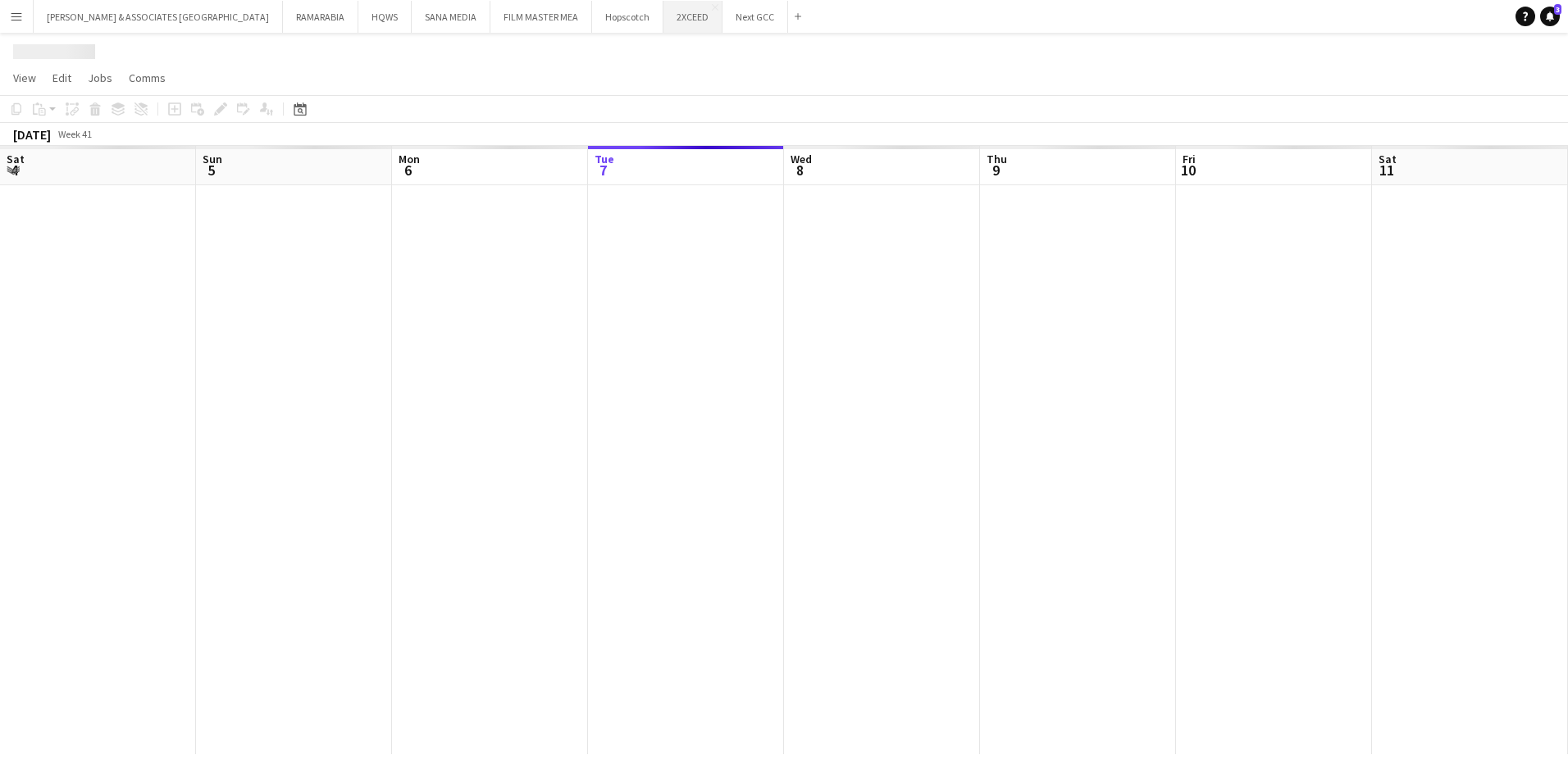
scroll to position [0, 392]
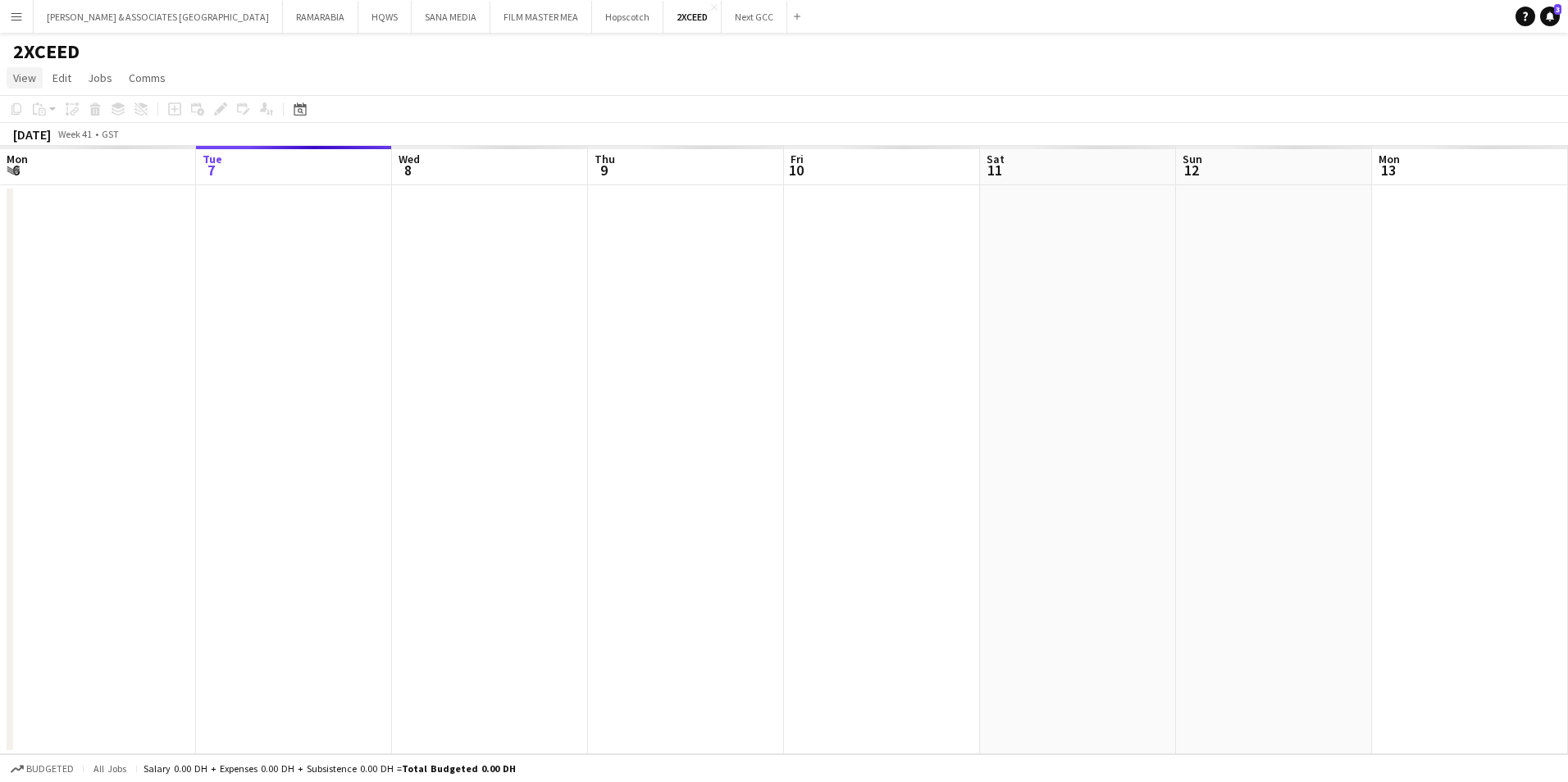
click at [26, 83] on span "View" at bounding box center [24, 77] width 23 height 14
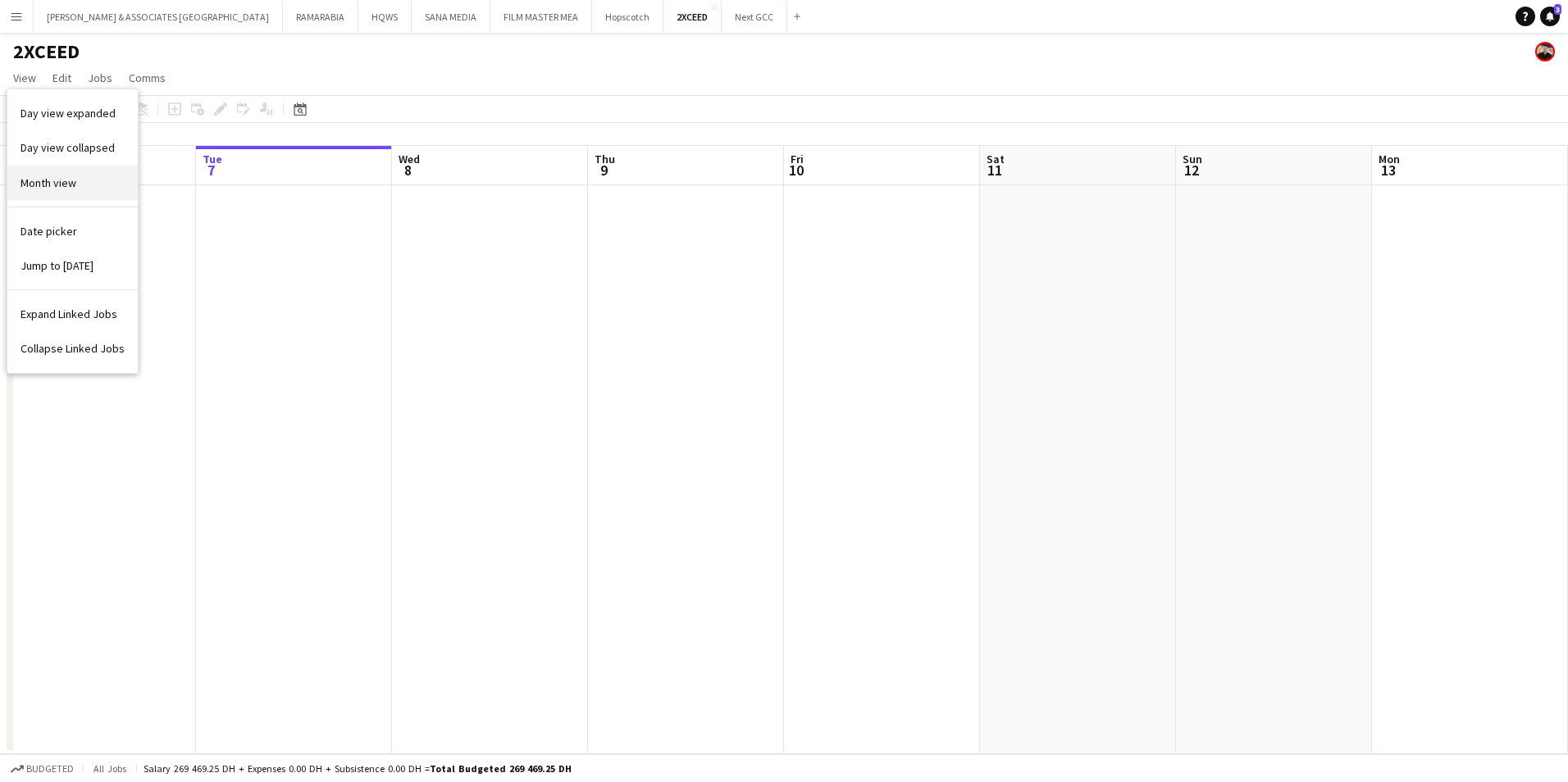
click at [37, 178] on span "Month view" at bounding box center [48, 182] width 56 height 14
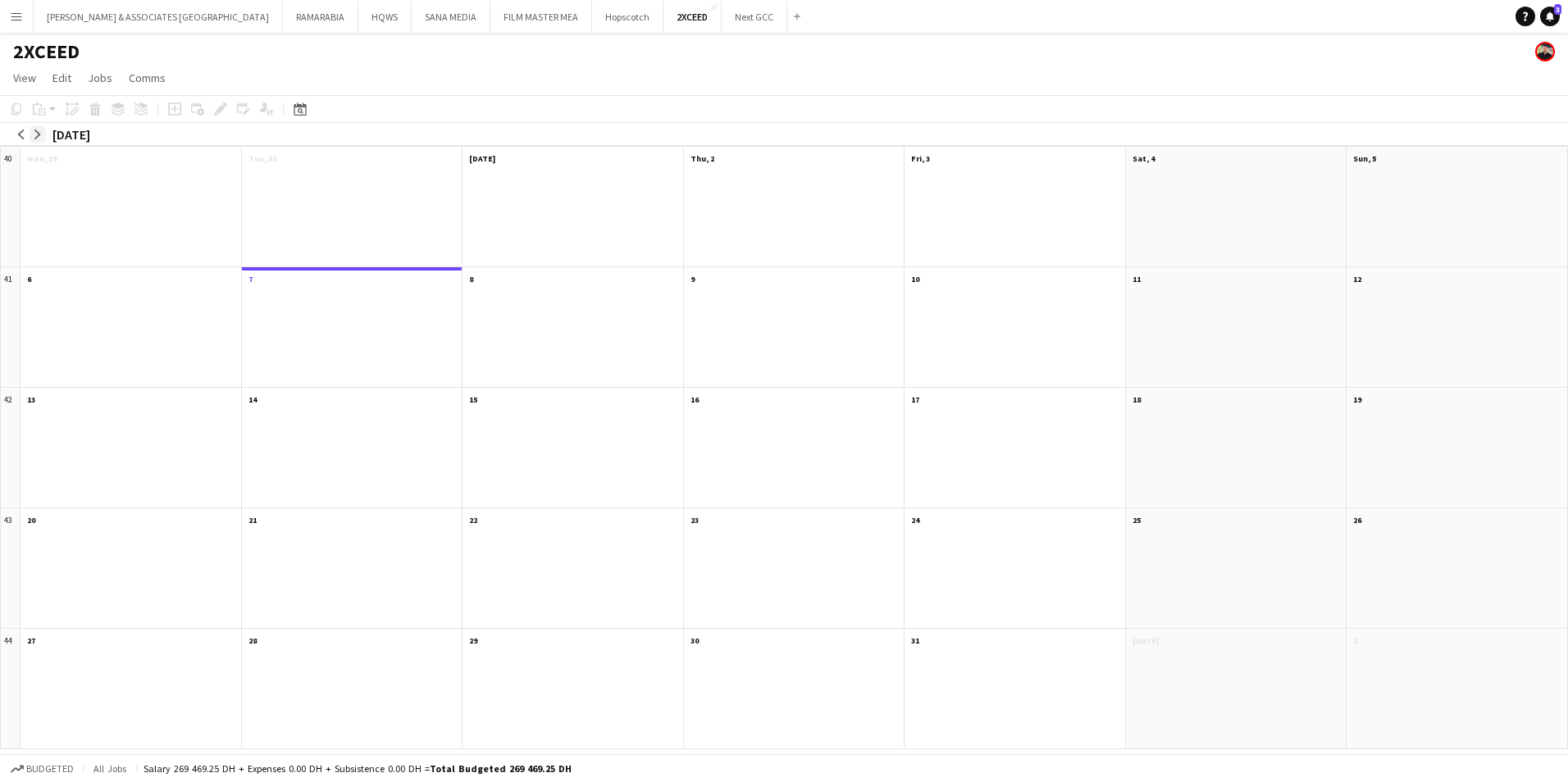
click at [36, 137] on app-icon "arrow-right" at bounding box center [38, 134] width 10 height 10
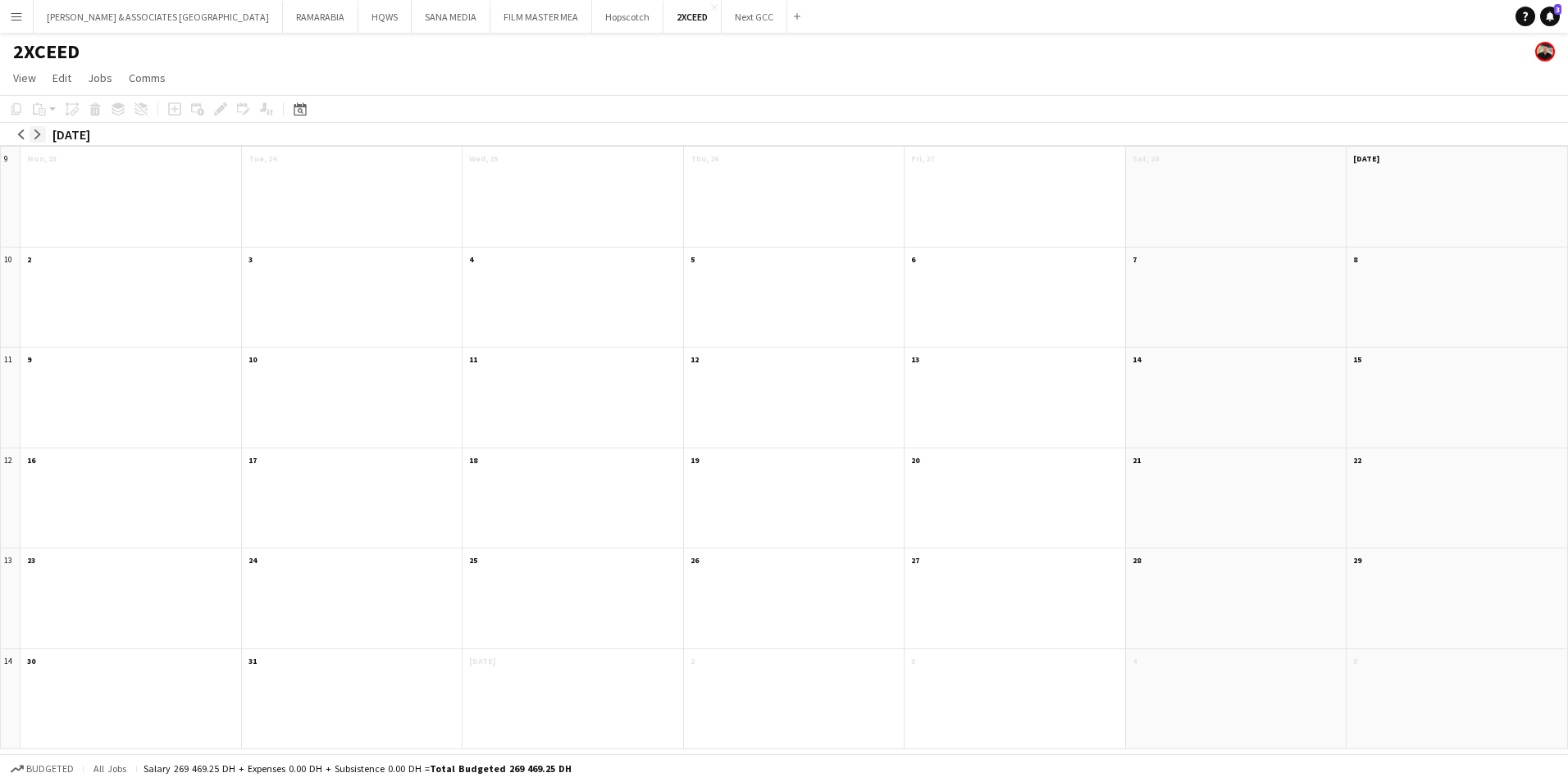
click at [36, 137] on app-icon "arrow-right" at bounding box center [38, 134] width 10 height 10
click at [1233, 172] on app-month-view-job-card "08:00-16:00 2A • 0/1 Spanish Show Caller" at bounding box center [1236, 181] width 207 height 20
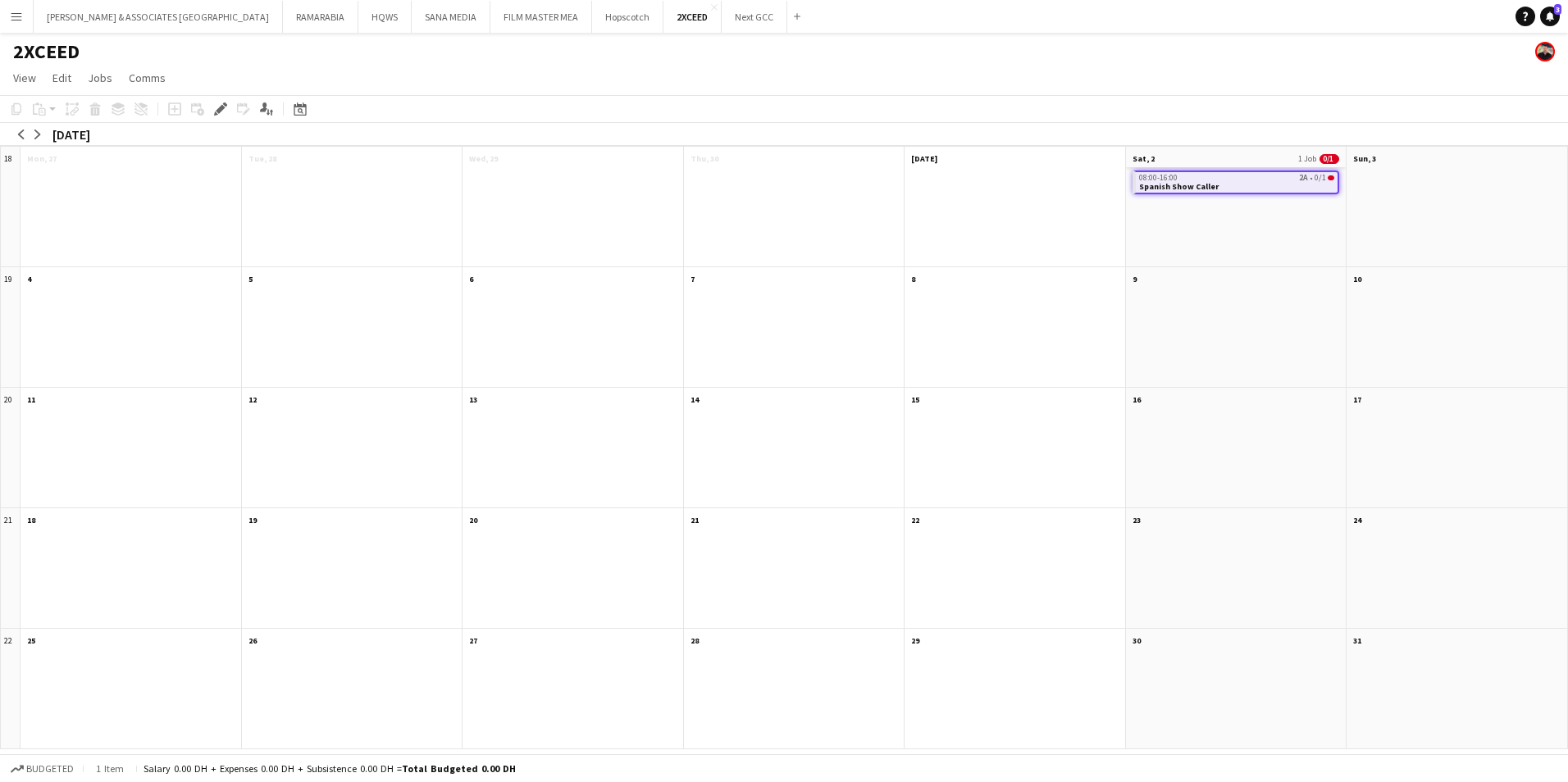
click at [1222, 156] on app-month-view-date-header "Sat, 2 1 Job 0/1" at bounding box center [1236, 157] width 220 height 20
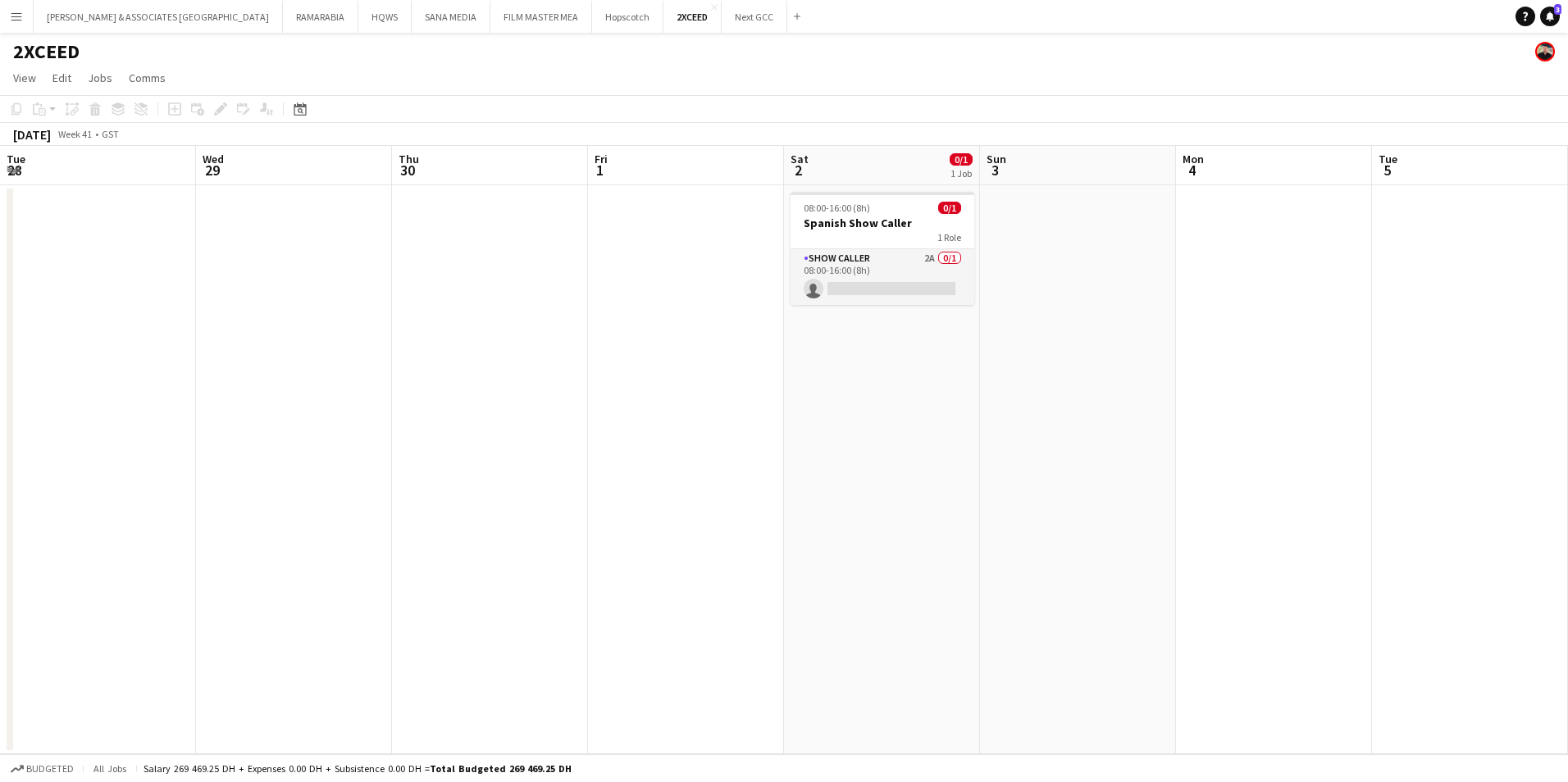
scroll to position [0, 565]
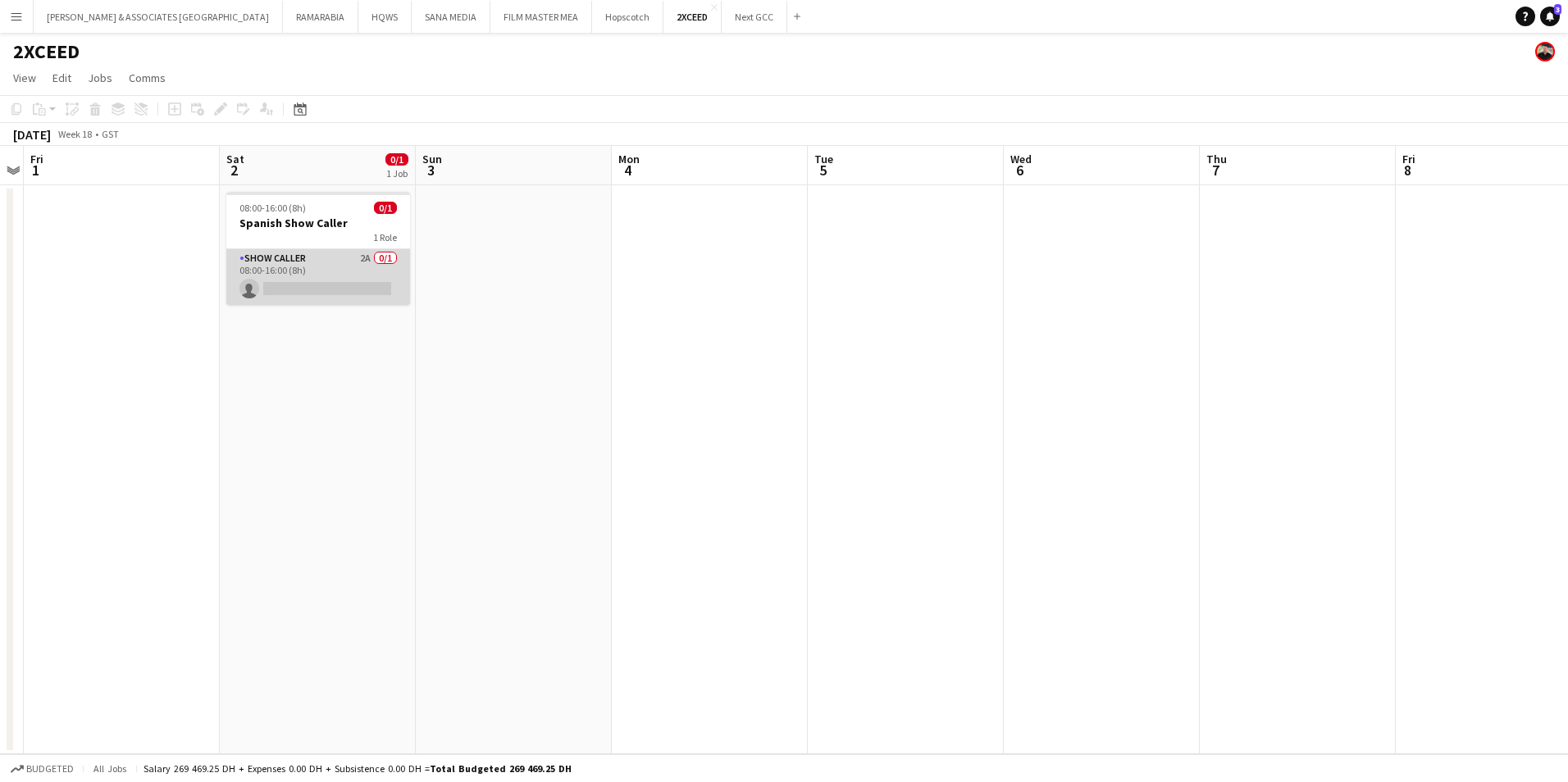
click at [293, 266] on app-card-role "Show Caller 2A 0/1 08:00-16:00 (8h) single-neutral-actions" at bounding box center [318, 277] width 184 height 56
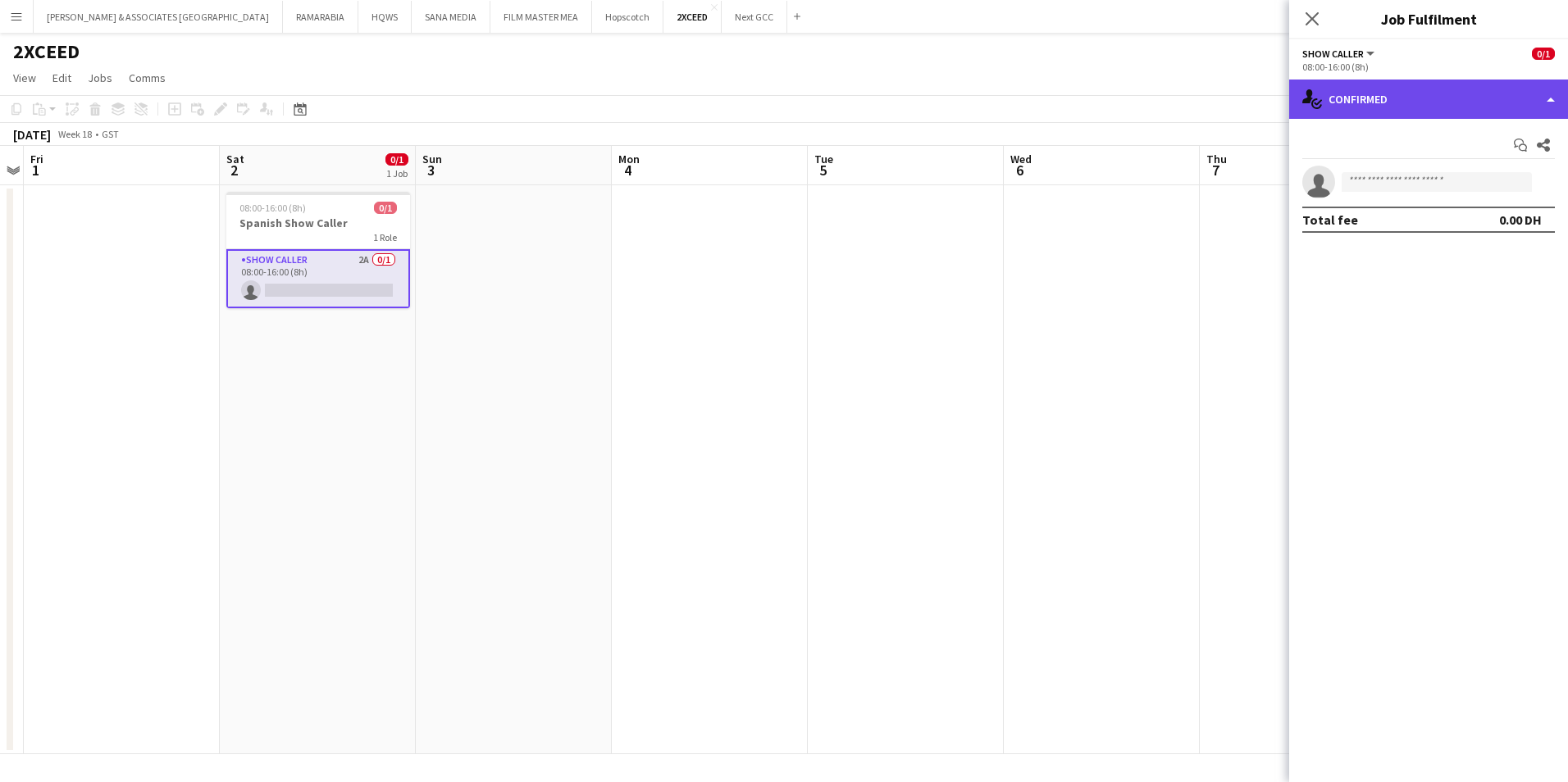
click at [1464, 105] on div "single-neutral-actions-check-2 Confirmed" at bounding box center [1429, 99] width 279 height 39
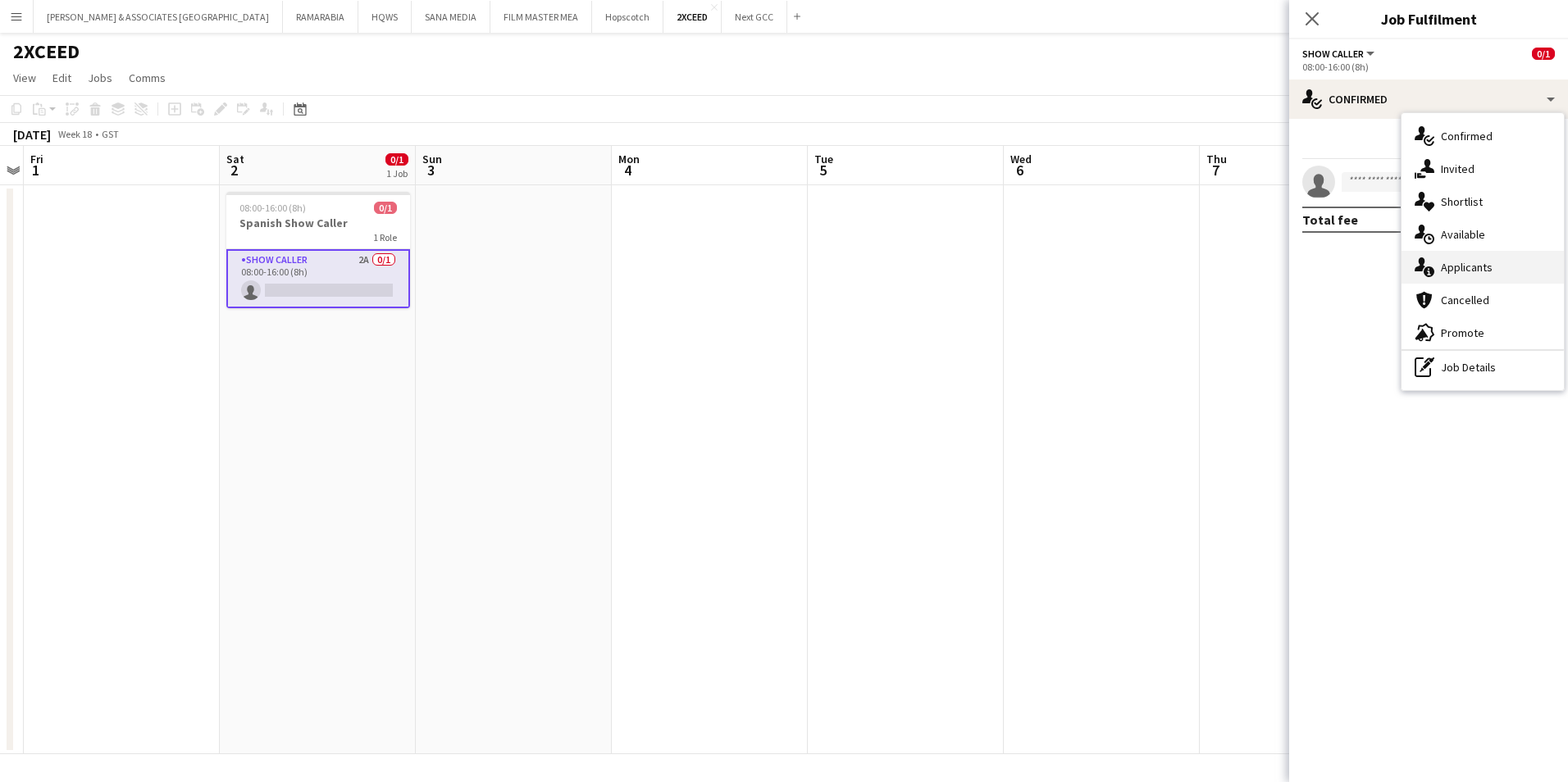
click at [1480, 275] on span "Applicants" at bounding box center [1466, 267] width 52 height 14
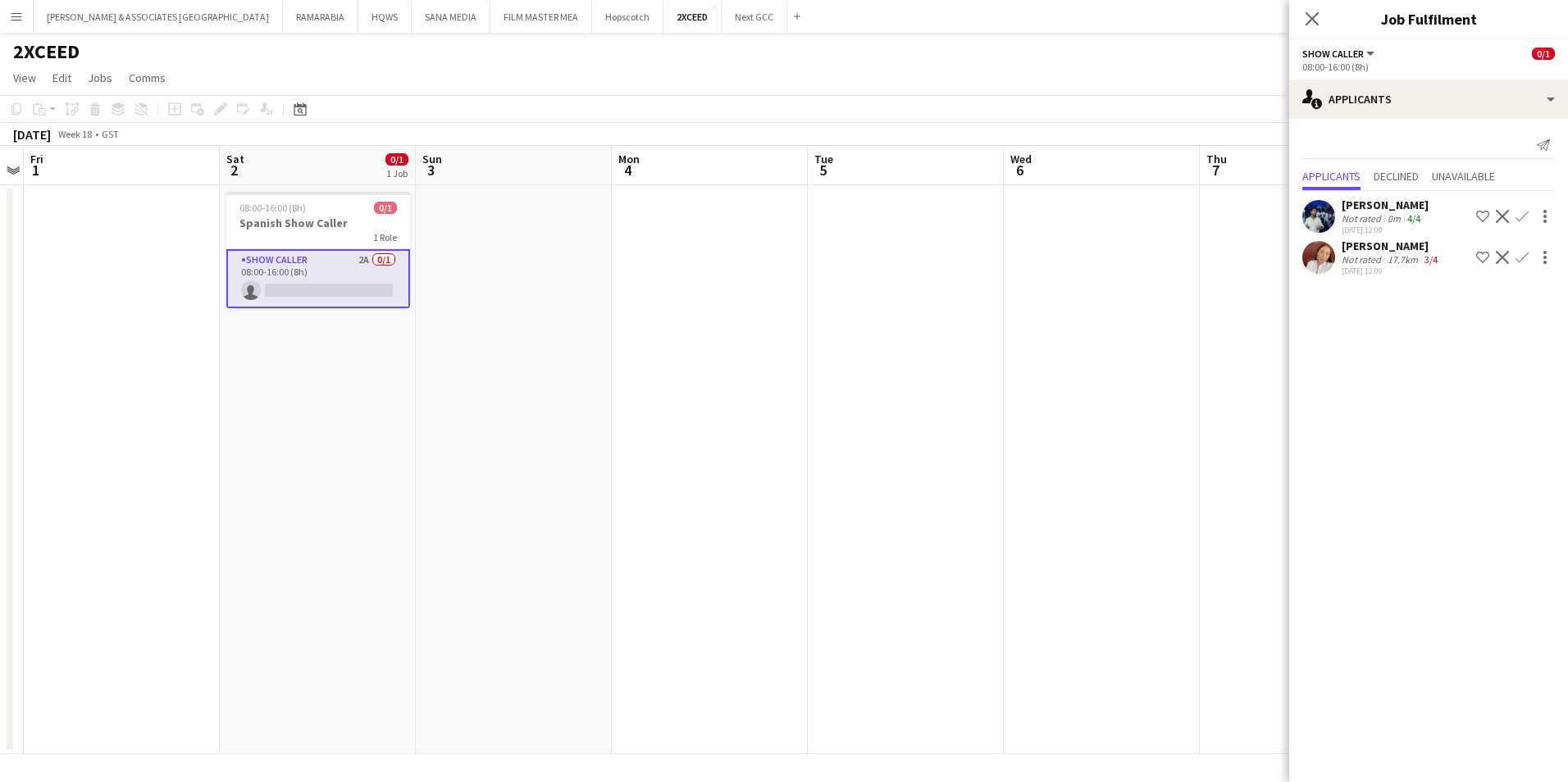
click at [1481, 214] on app-icon "Shortlist crew" at bounding box center [1482, 216] width 13 height 13
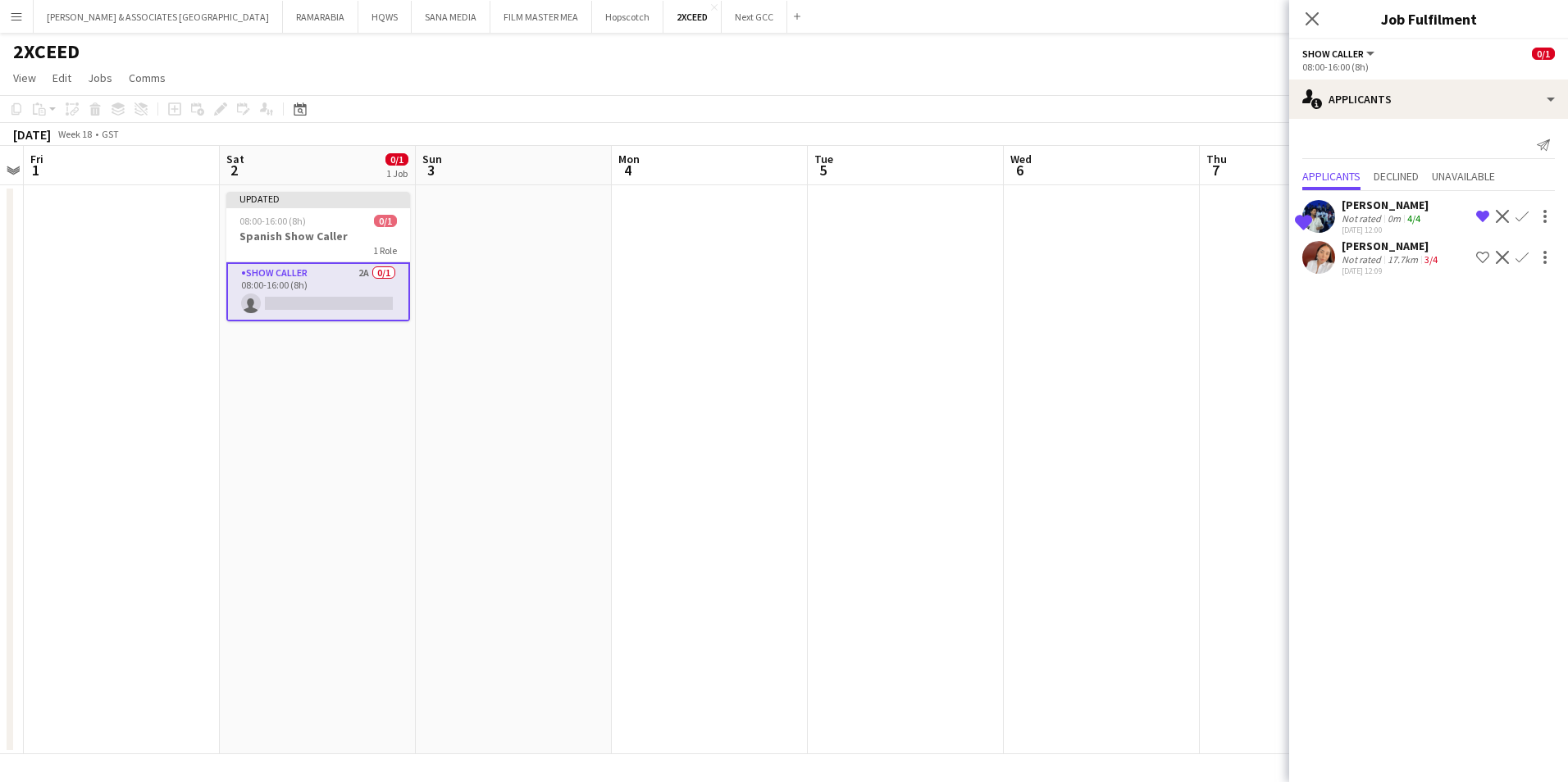
click at [1383, 248] on div "Sabrina Rabhi" at bounding box center [1391, 246] width 99 height 14
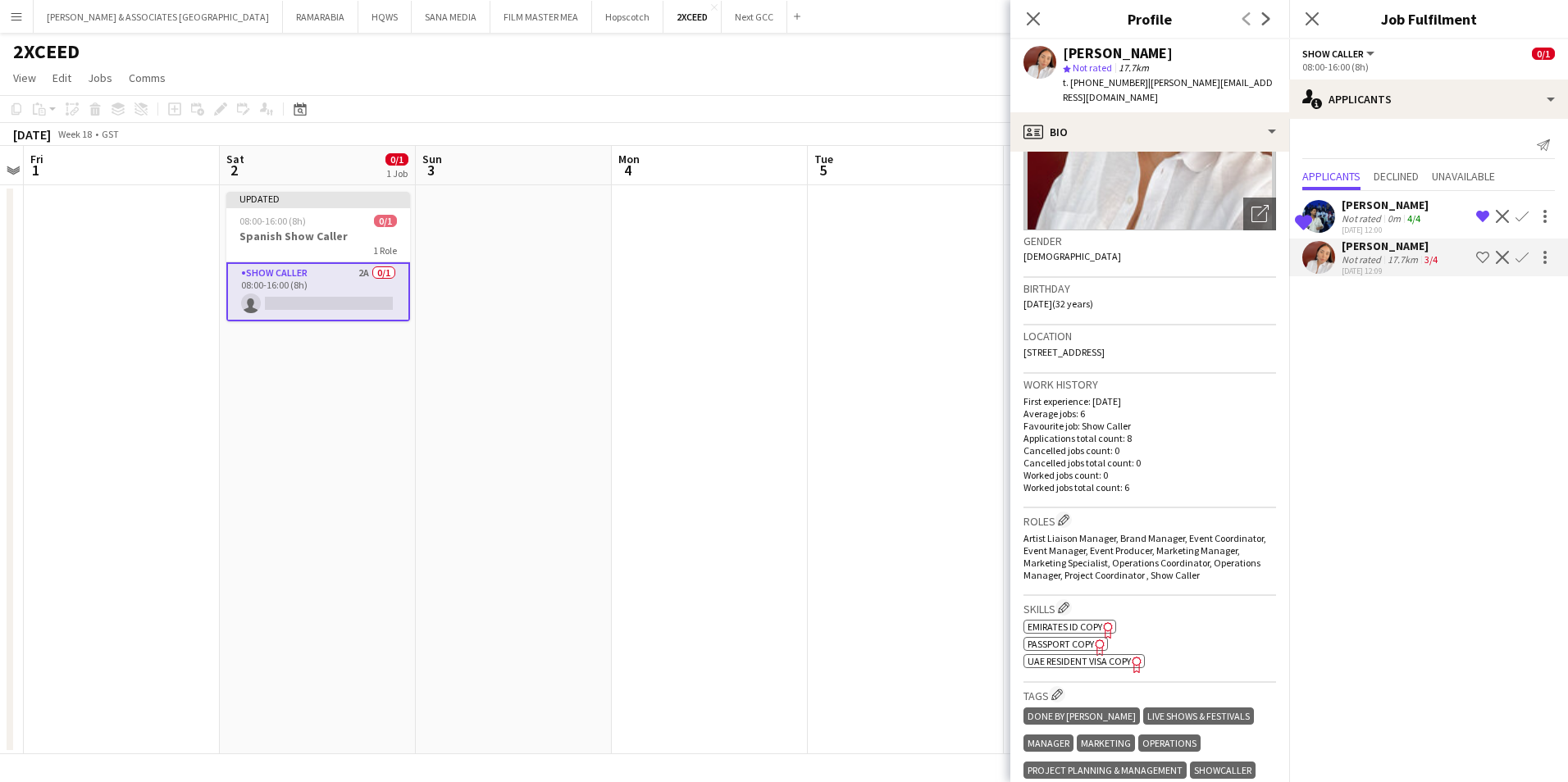
scroll to position [410, 0]
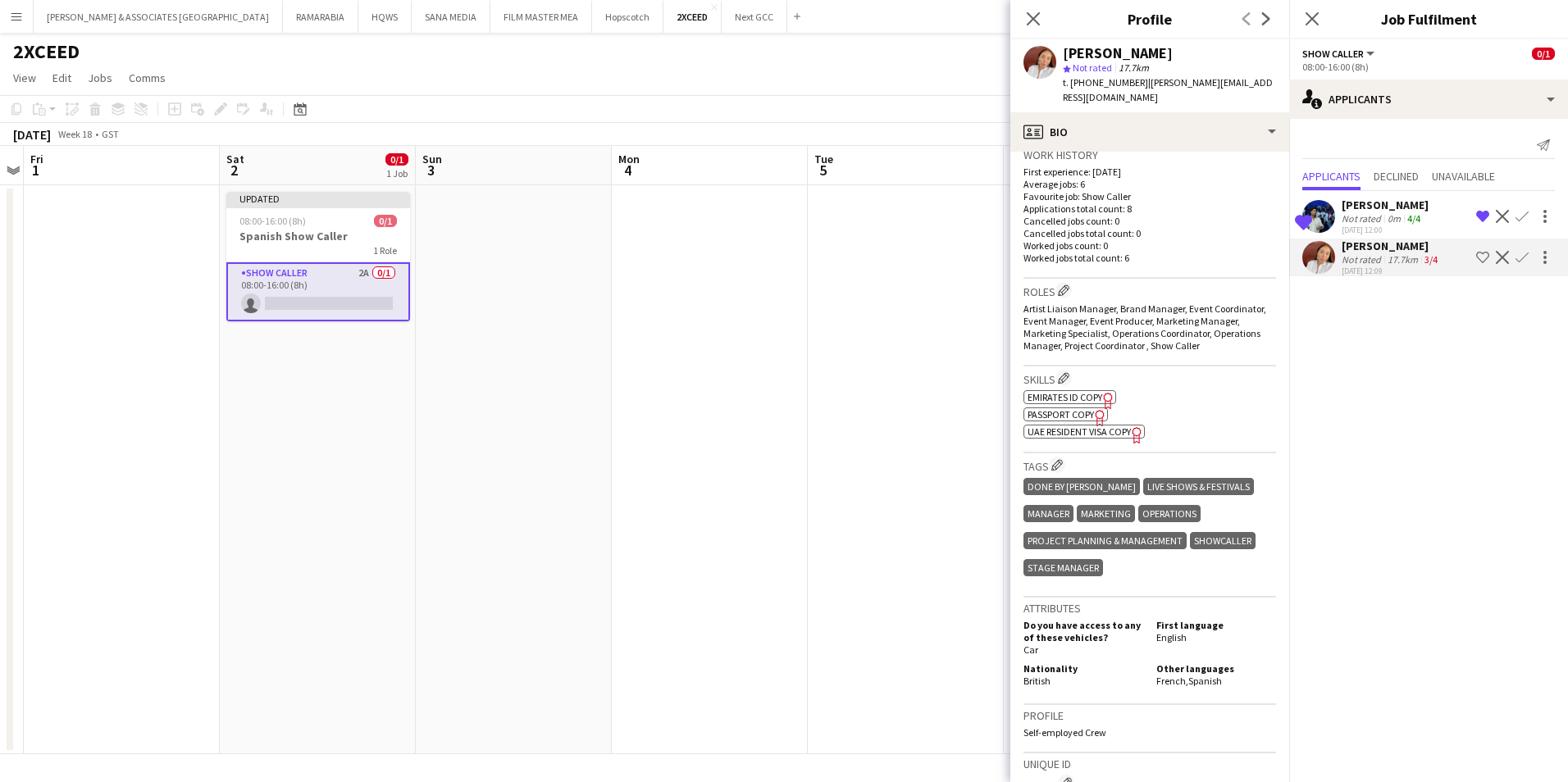
click at [1384, 250] on div "Sabrina Rabhi" at bounding box center [1391, 246] width 99 height 14
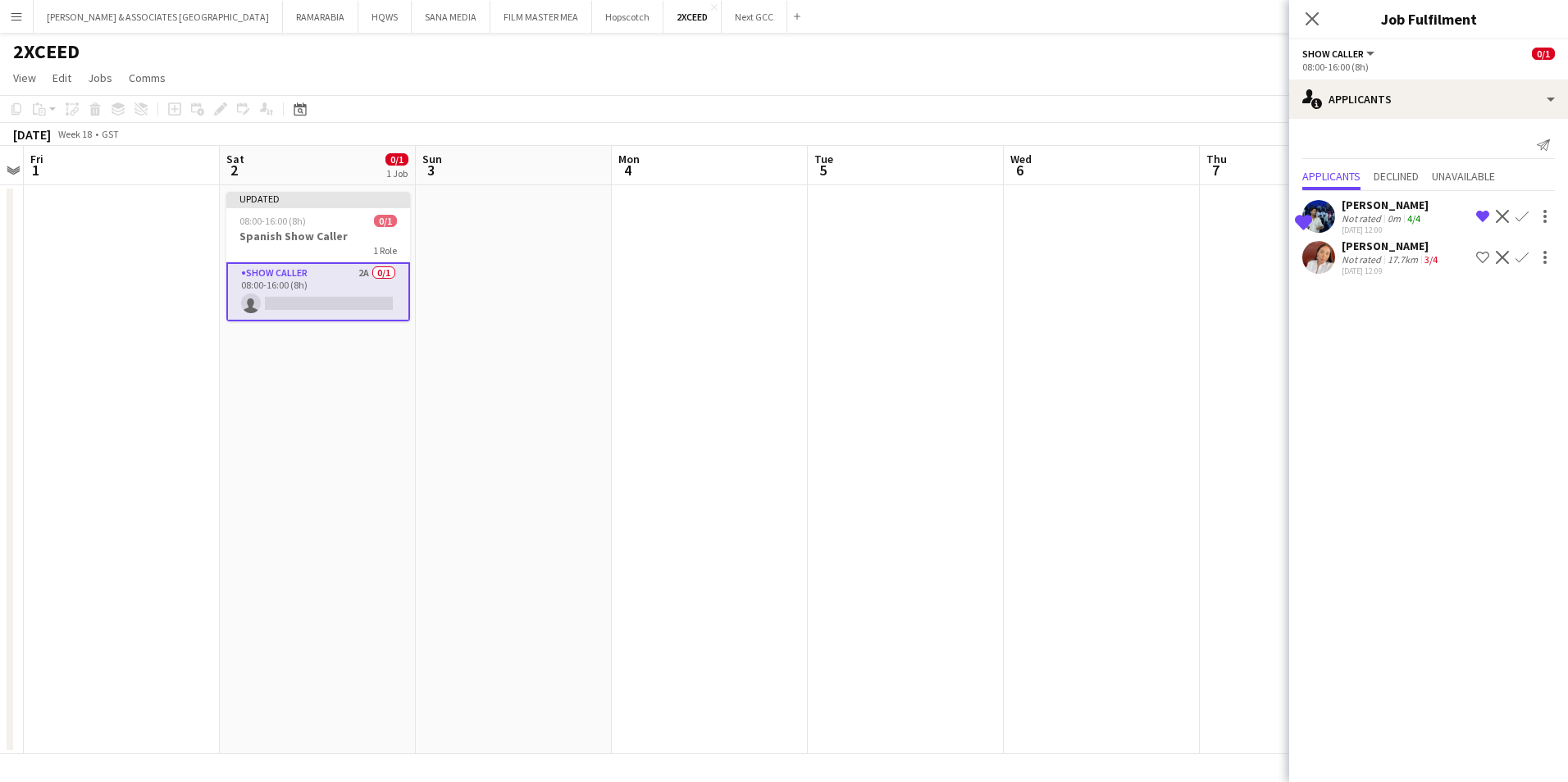
click at [1384, 250] on div "Sabrina Rabhi" at bounding box center [1391, 246] width 99 height 14
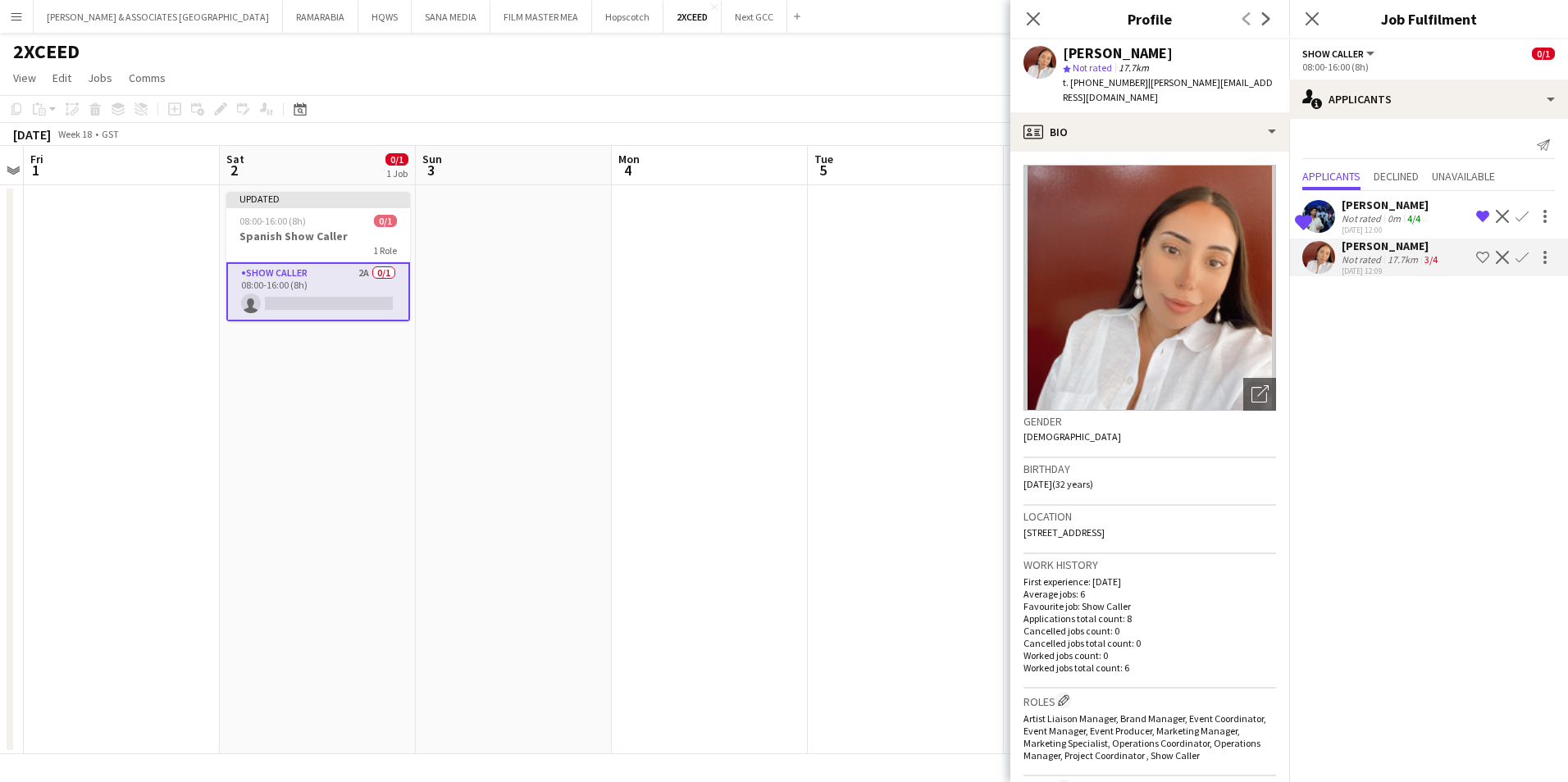
click at [1451, 214] on div "Shortlisted Gustavo Collesi Not rated 0m 4/4 07-10-2025 12:00 Remove crew from …" at bounding box center [1429, 216] width 279 height 37
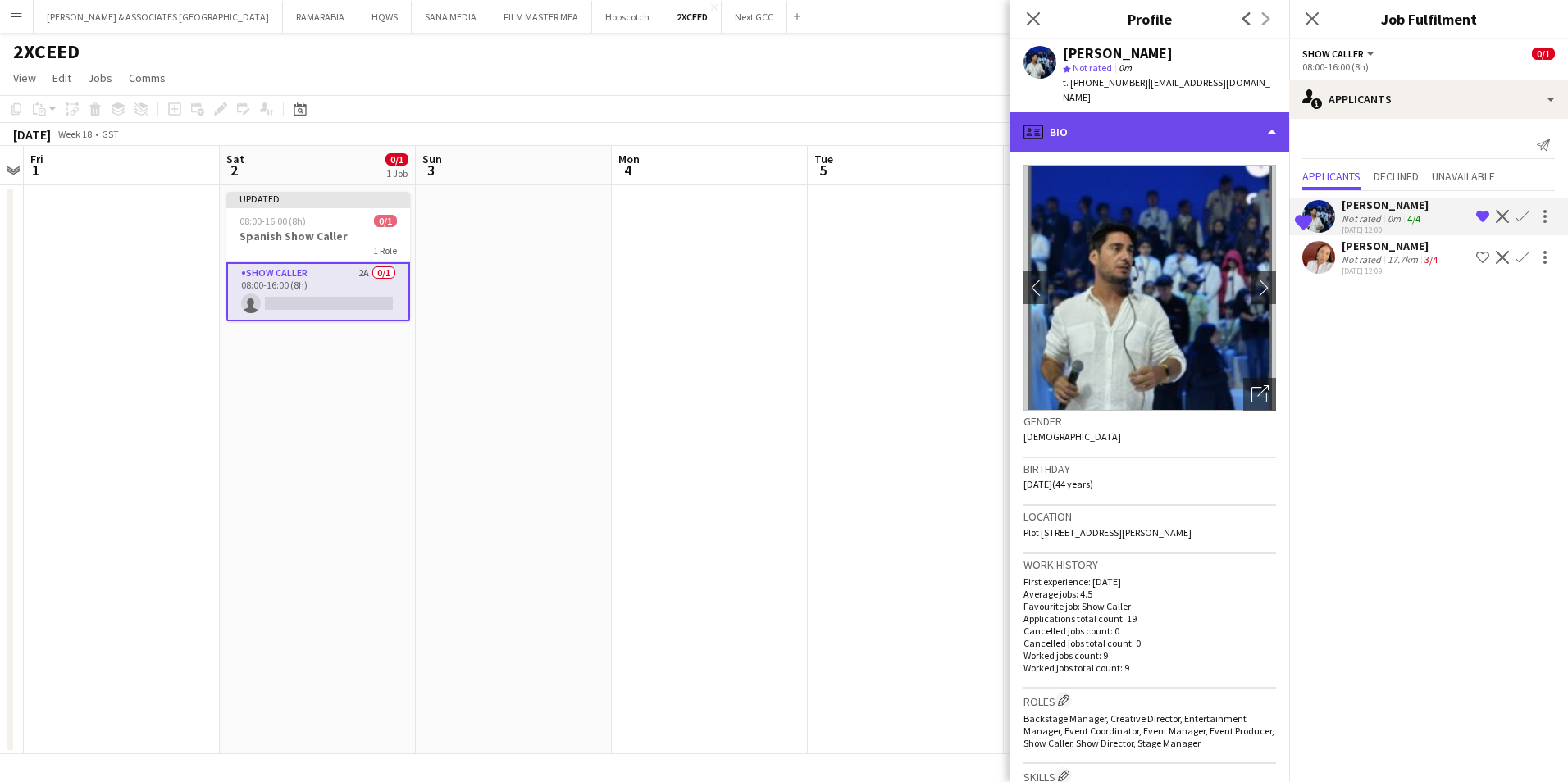
click at [1196, 115] on div "profile Bio" at bounding box center [1150, 132] width 279 height 39
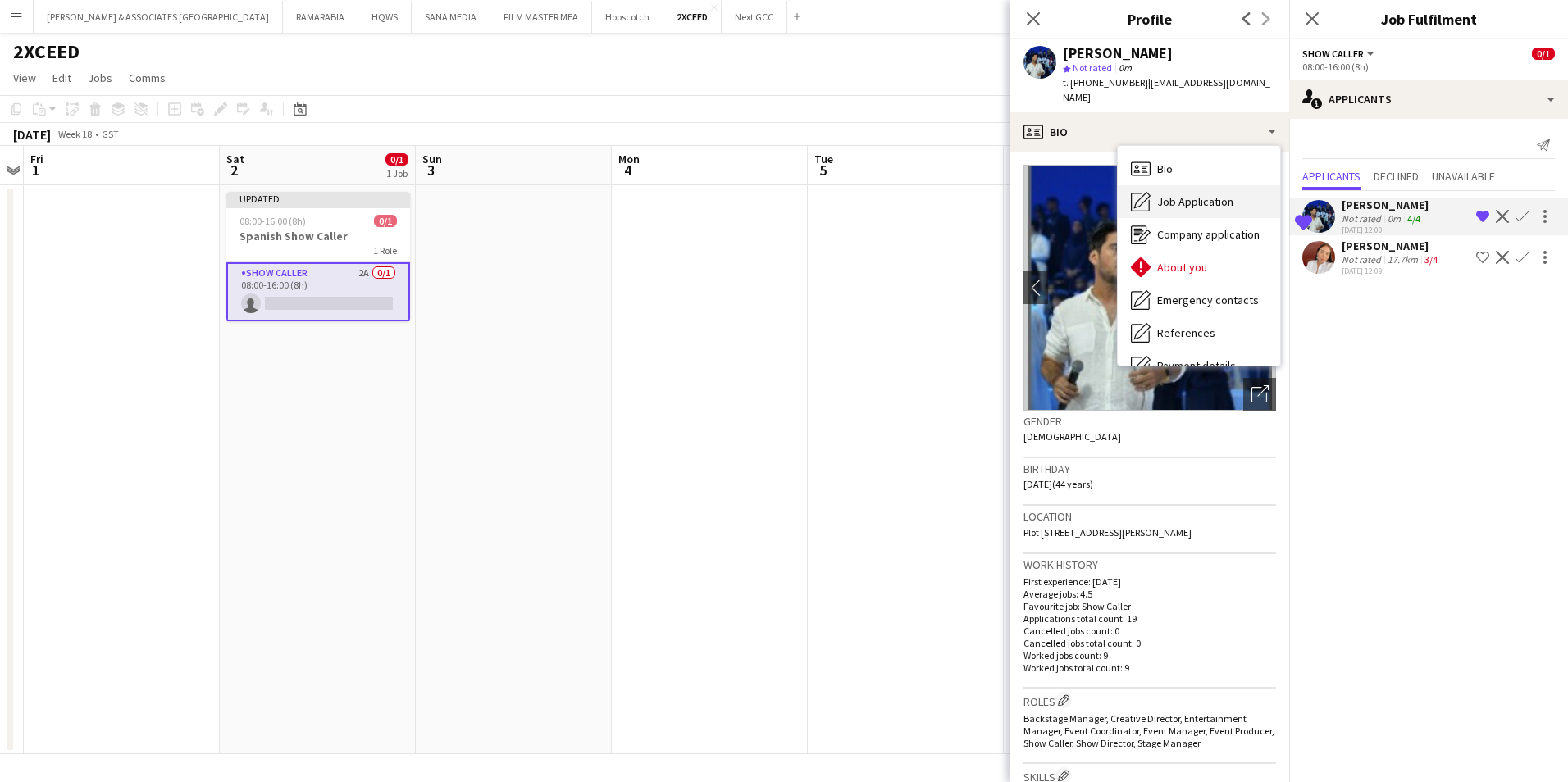
click at [1200, 197] on div "Job Application Job Application" at bounding box center [1198, 201] width 162 height 33
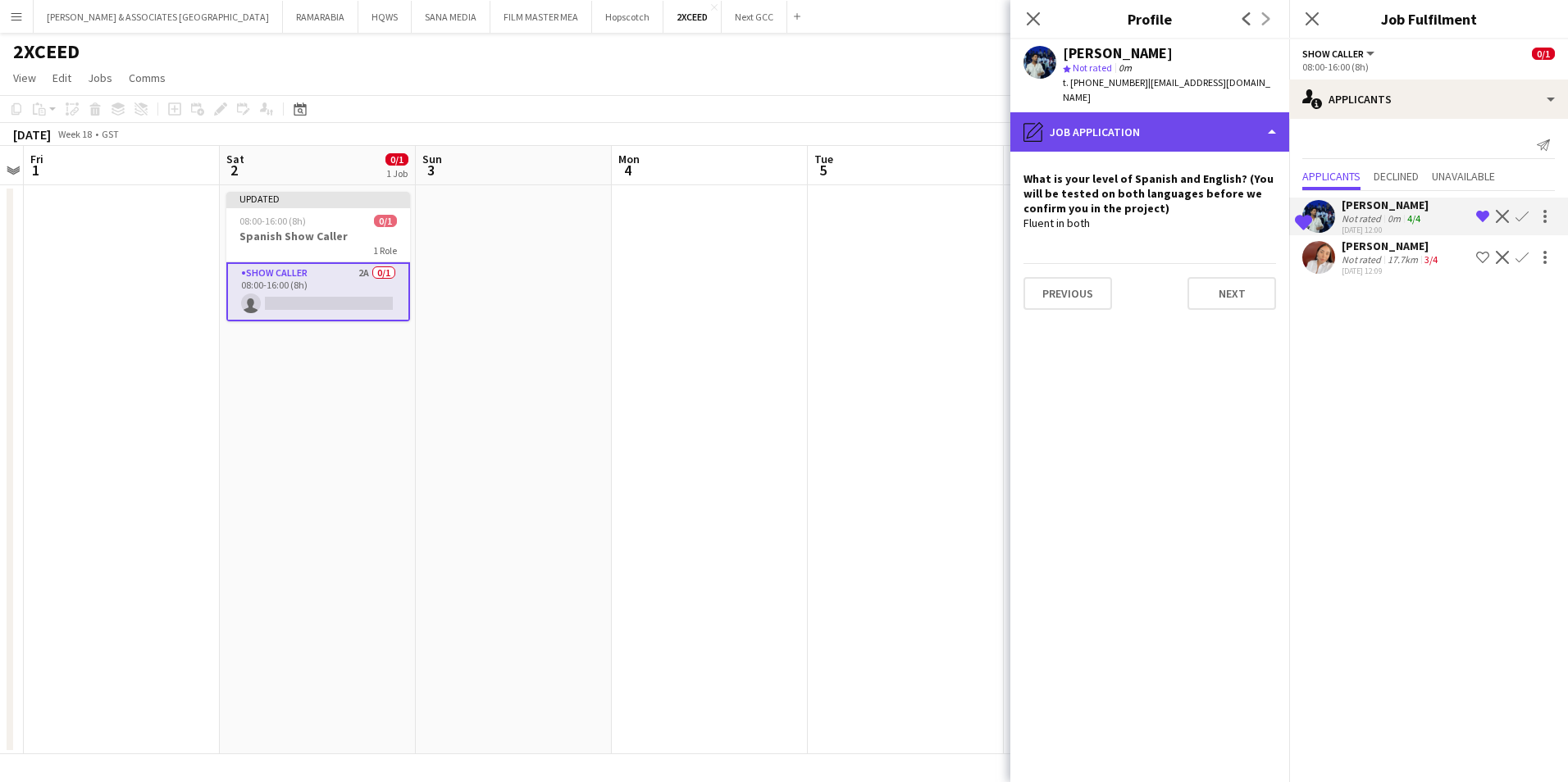
click at [1212, 112] on div "pencil4 Job Application" at bounding box center [1150, 132] width 279 height 39
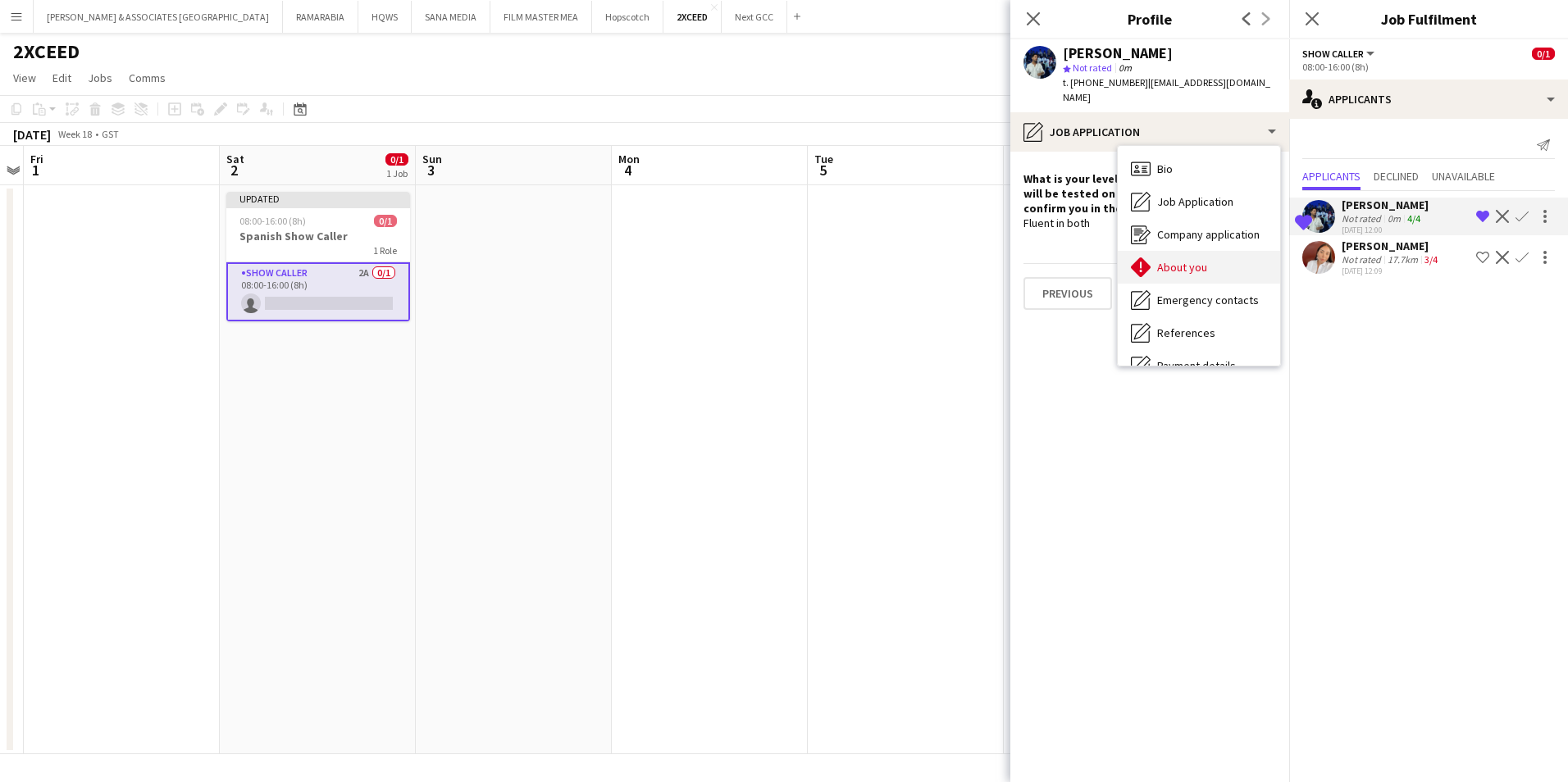
click at [1224, 251] on div "About you About you" at bounding box center [1198, 267] width 162 height 33
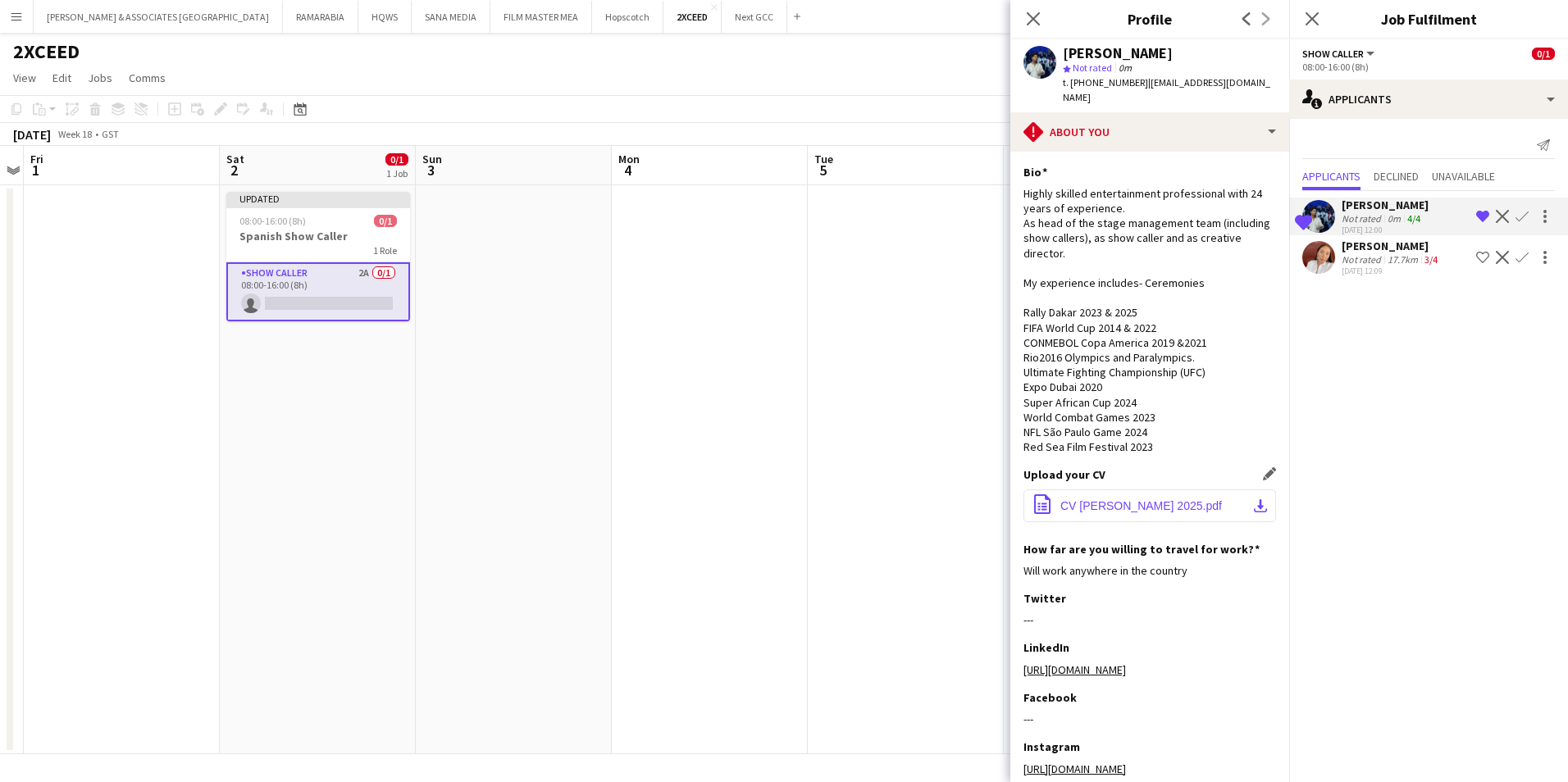
click at [1156, 496] on button "office-file-sheet CV Gustavo Collesi 2025.pdf download-bottom" at bounding box center [1150, 506] width 253 height 33
click at [1254, 510] on app-icon "download-bottom" at bounding box center [1260, 505] width 13 height 13
click at [1384, 257] on div "17.7km" at bounding box center [1402, 259] width 37 height 12
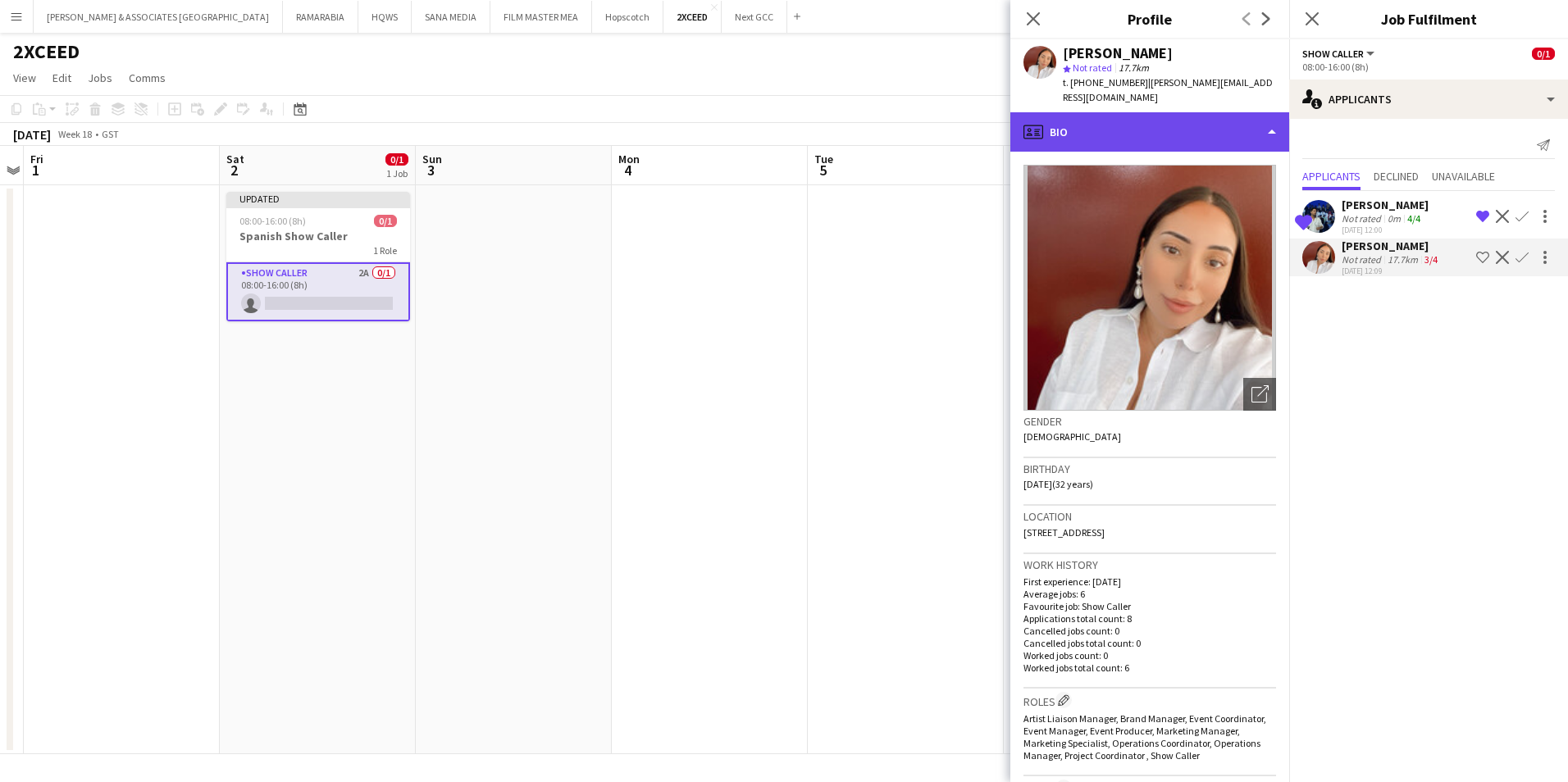
click at [1178, 121] on div "profile Bio" at bounding box center [1150, 132] width 279 height 39
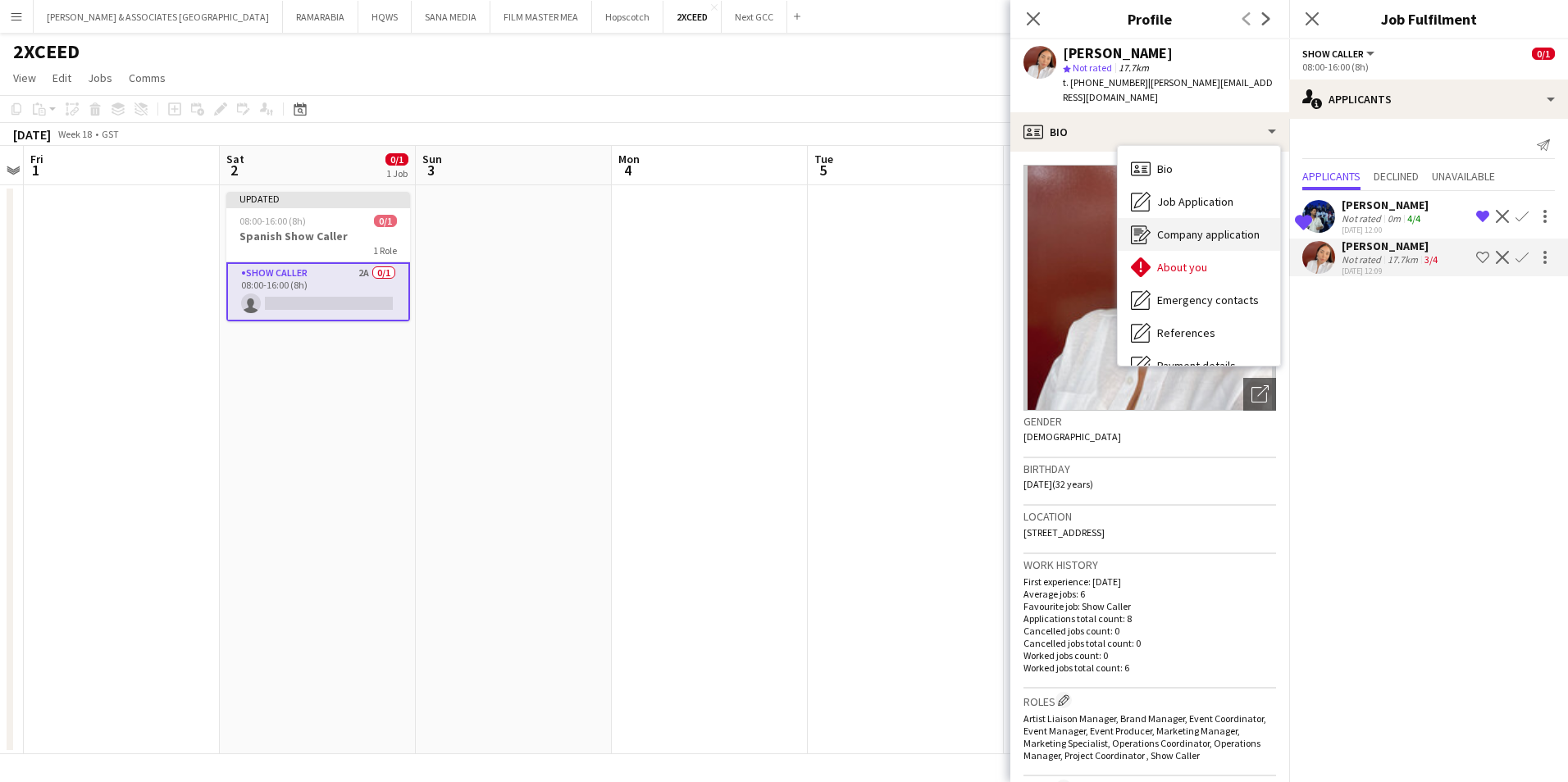
click at [1224, 227] on span "Company application" at bounding box center [1208, 234] width 103 height 14
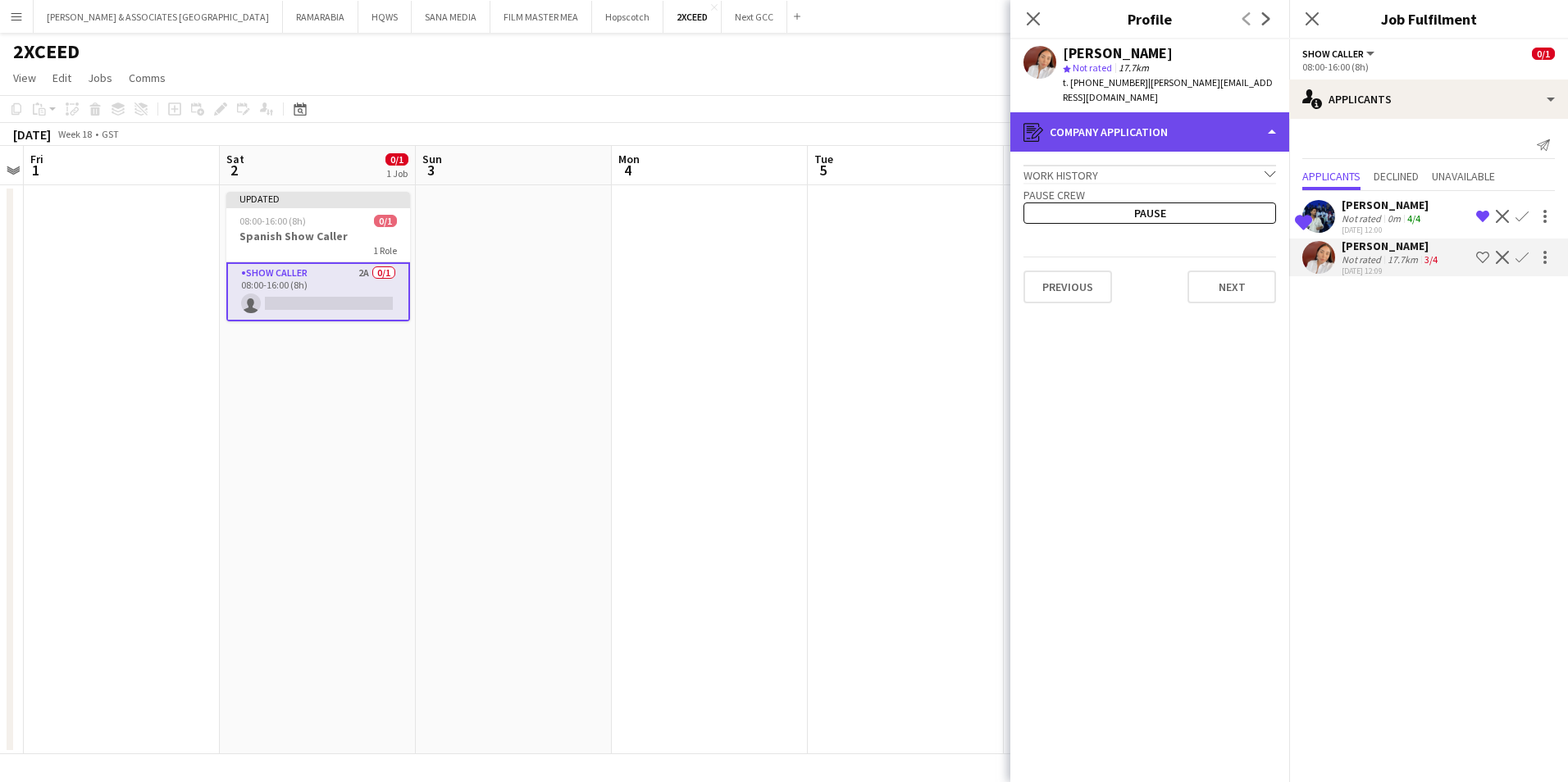
click at [1185, 121] on div "register Company application" at bounding box center [1150, 132] width 279 height 39
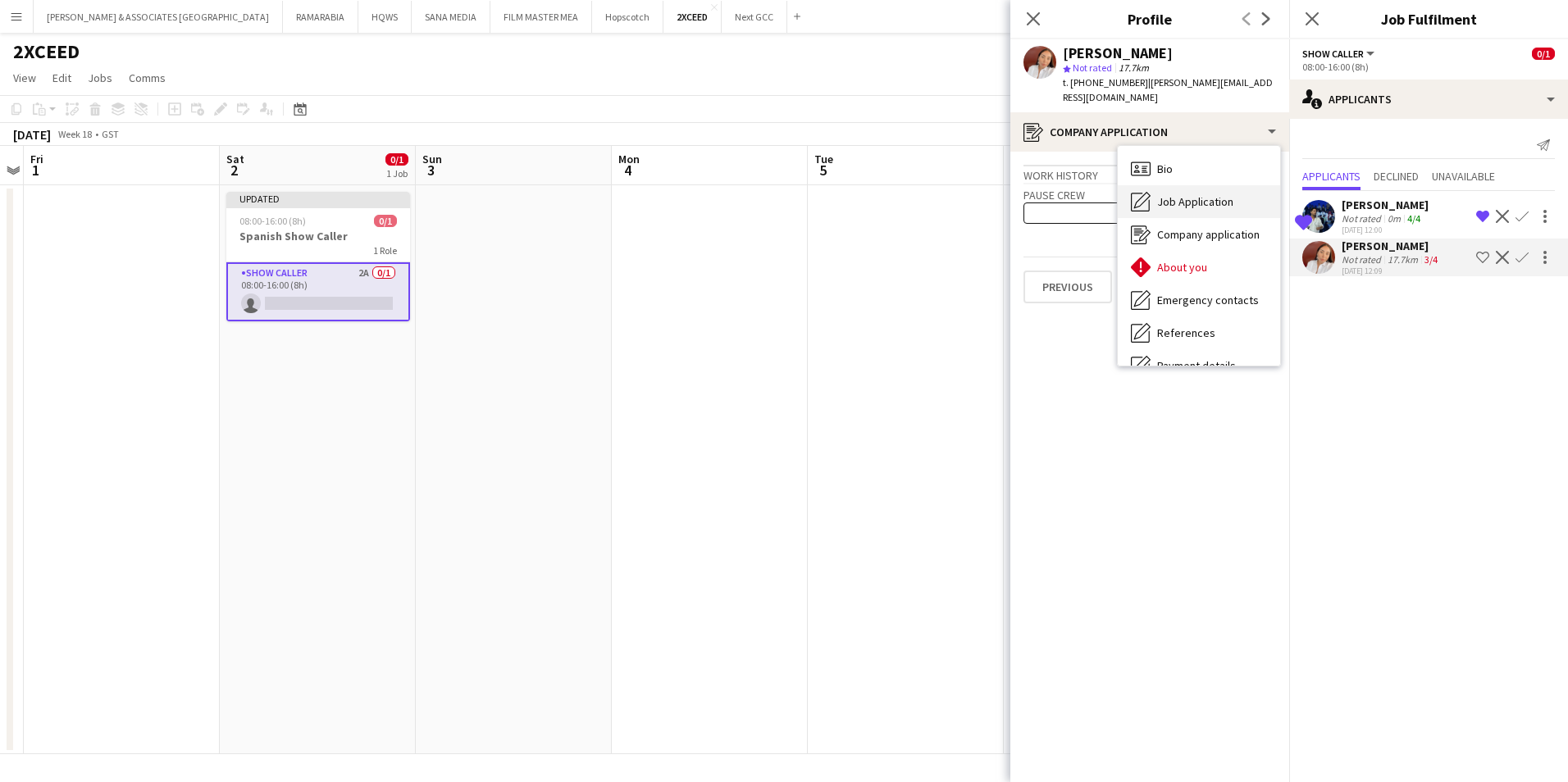
click at [1218, 195] on span "Job Application" at bounding box center [1196, 201] width 77 height 14
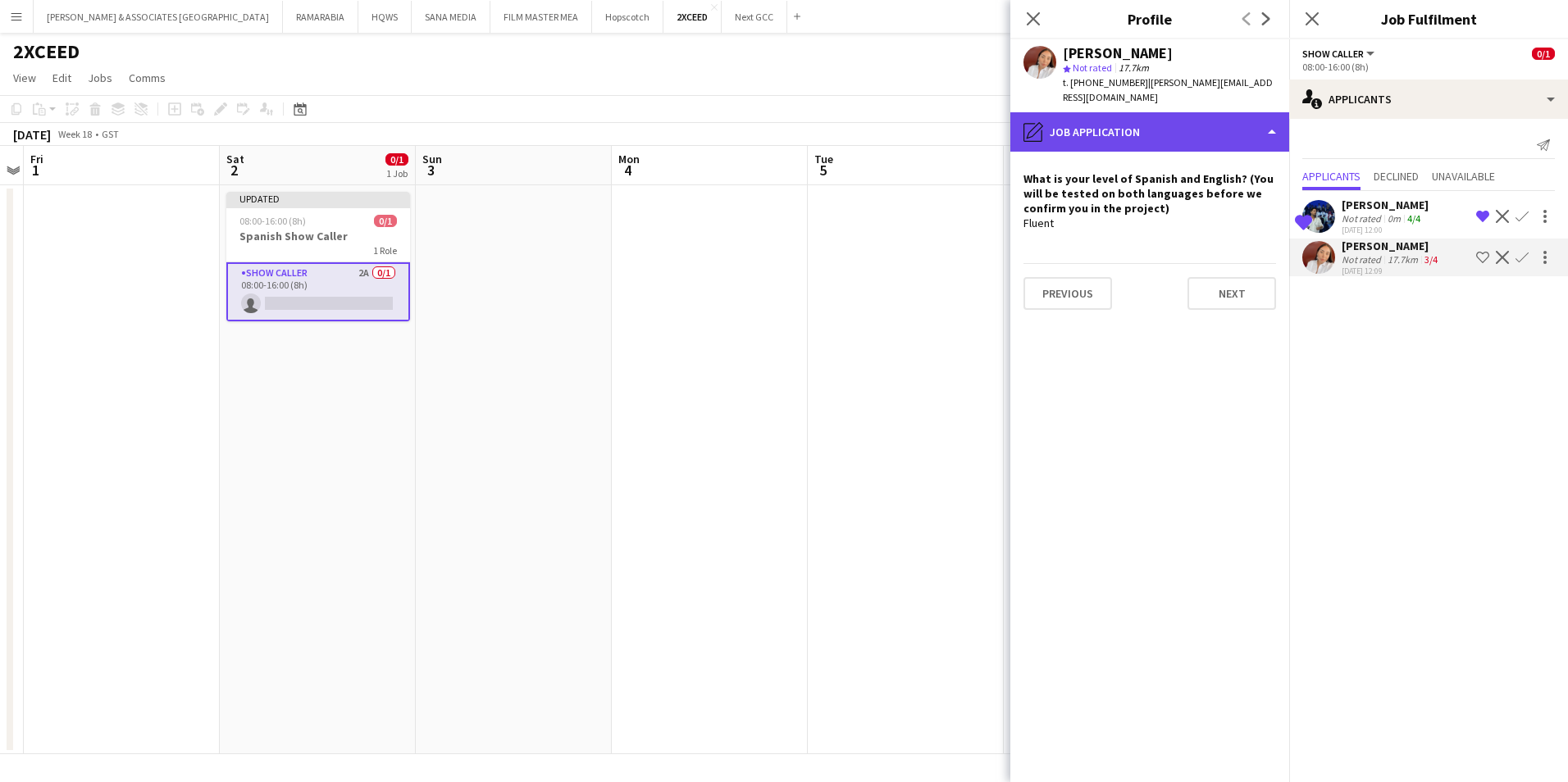
click at [1133, 112] on div "pencil4 Job Application" at bounding box center [1150, 132] width 279 height 39
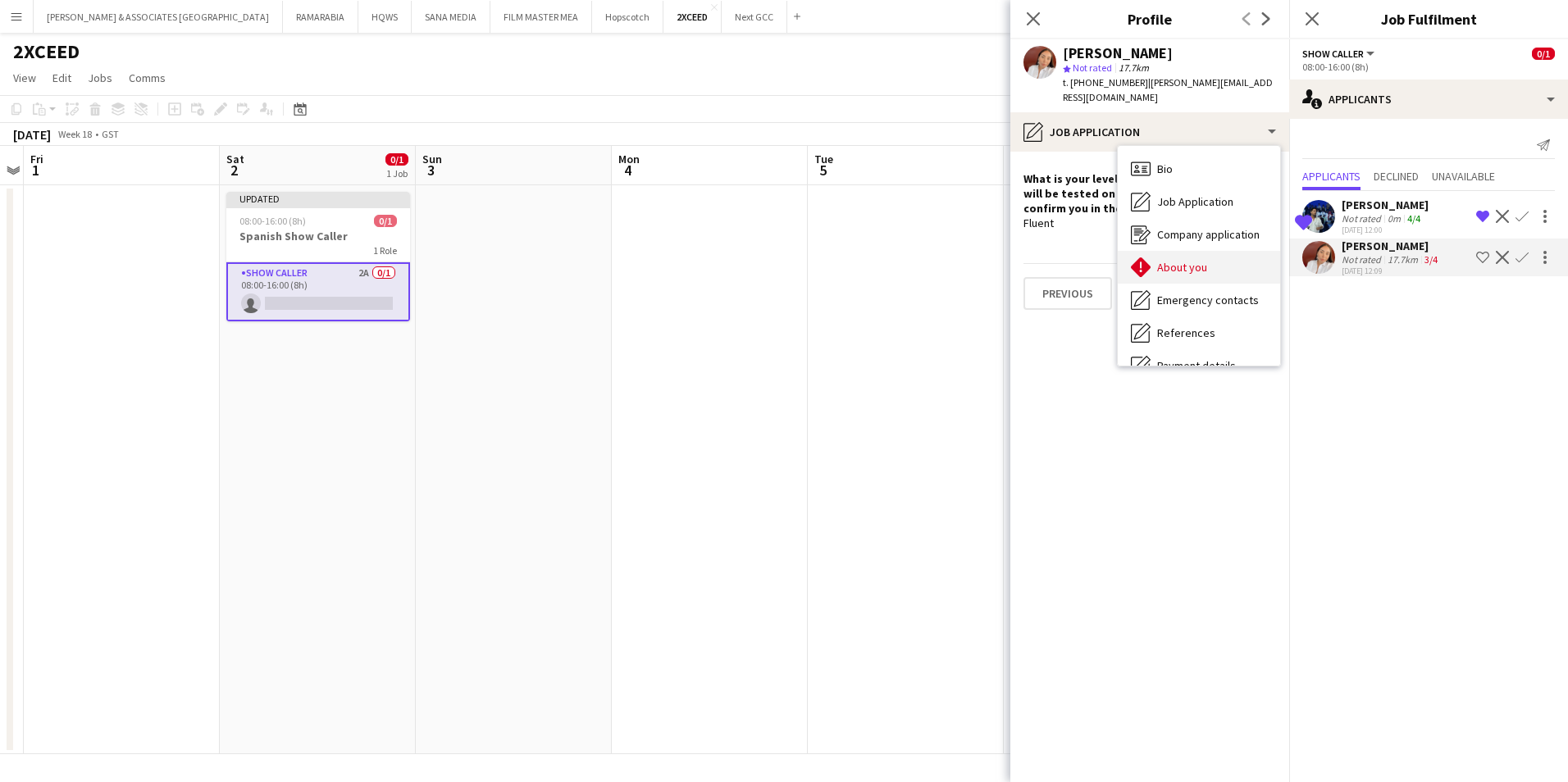
click at [1198, 260] on span "About you" at bounding box center [1182, 267] width 50 height 14
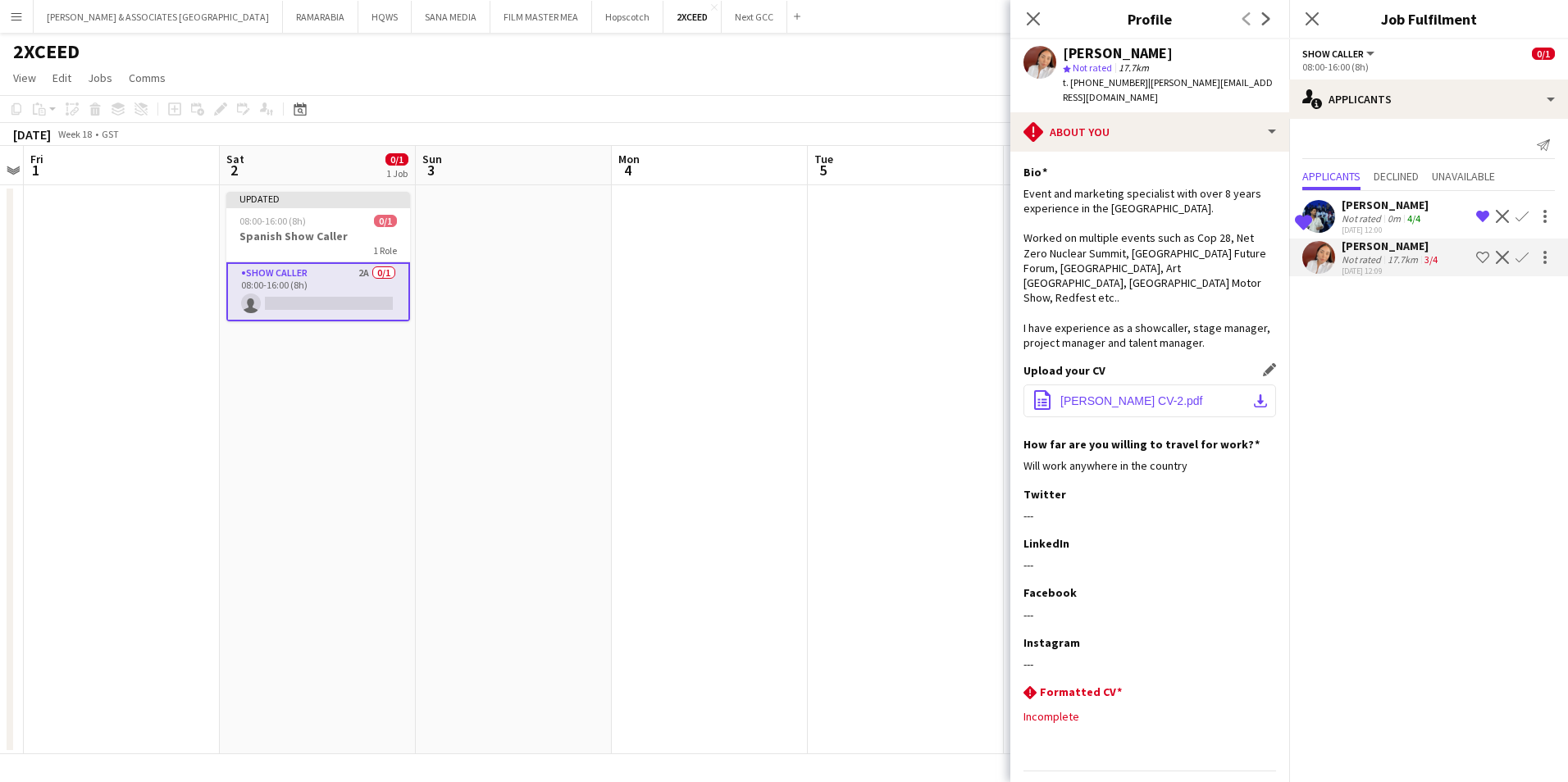
click at [1242, 384] on button "office-file-sheet Sabrina R CV-2.pdf download-bottom" at bounding box center [1150, 400] width 253 height 33
click at [1165, 384] on button "office-file-sheet Sabrina R CV-2.pdf download-bottom" at bounding box center [1150, 400] width 253 height 33
click at [1399, 422] on mat-expansion-panel "users2 Applicants Send notification Applicants Declined Unavailable Shortlisted…" at bounding box center [1429, 450] width 279 height 663
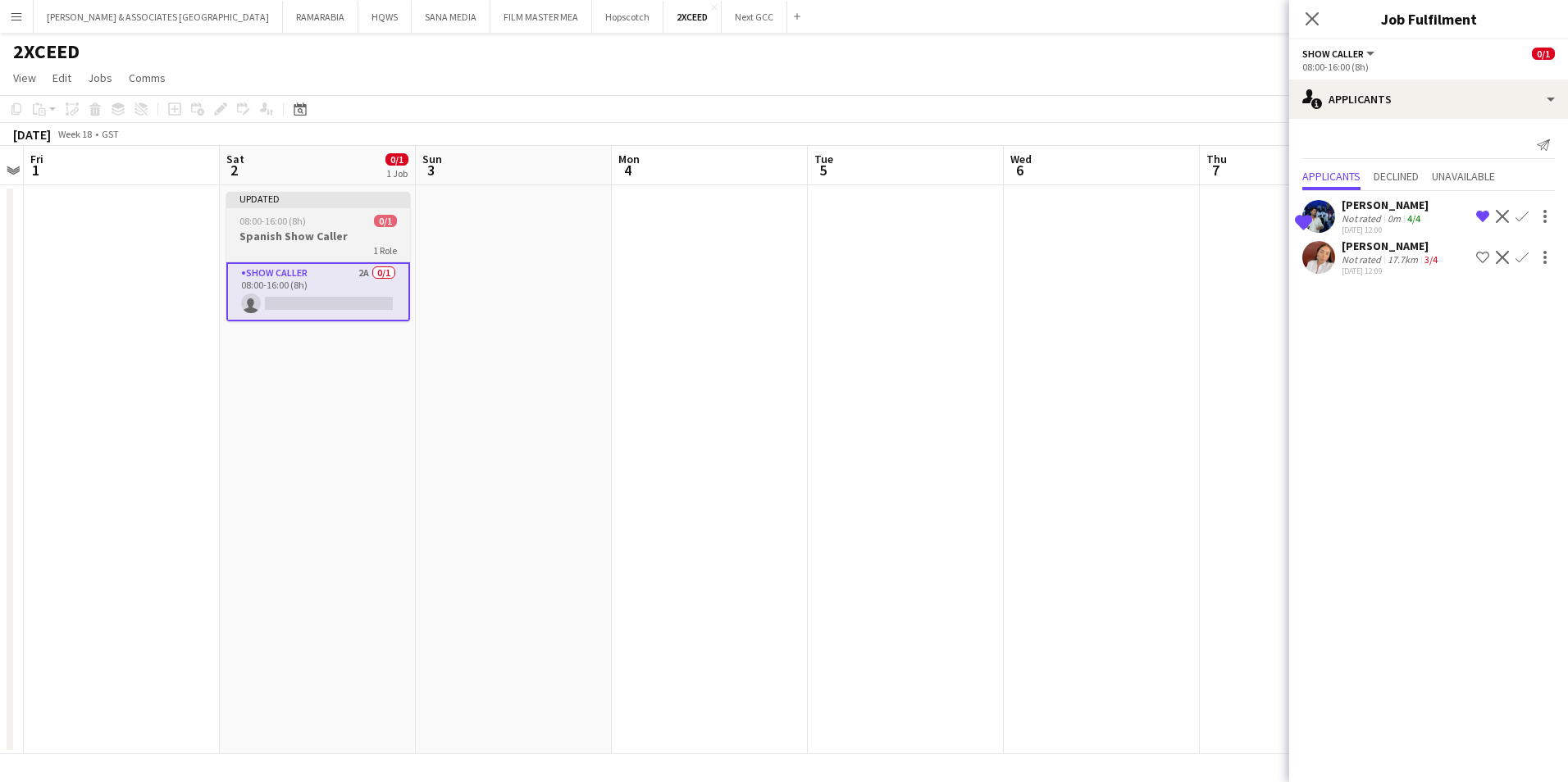
click at [322, 224] on div "08:00-16:00 (8h) 0/1" at bounding box center [318, 221] width 184 height 12
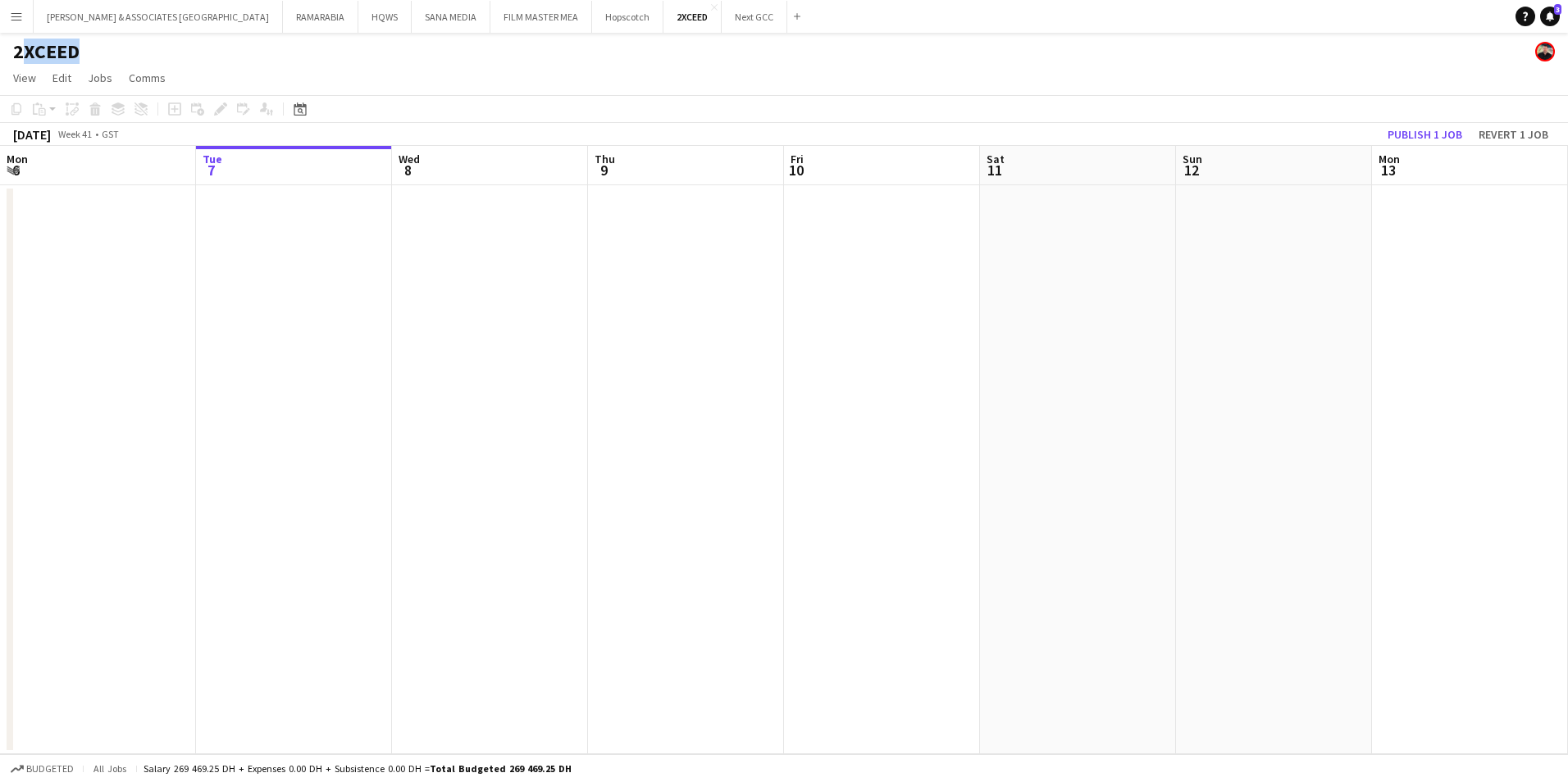
click at [14, 66] on app-board "2XCEED View Day view expanded Day view collapsed Month view Date picker Jump to…" at bounding box center [784, 407] width 1568 height 749
drag, startPoint x: 14, startPoint y: 66, endPoint x: 265, endPoint y: 46, distance: 251.8
click at [268, 46] on div "2XCEED" at bounding box center [784, 48] width 1568 height 31
click at [20, 81] on span "View" at bounding box center [24, 77] width 23 height 14
click at [60, 183] on span "Month view" at bounding box center [48, 182] width 56 height 14
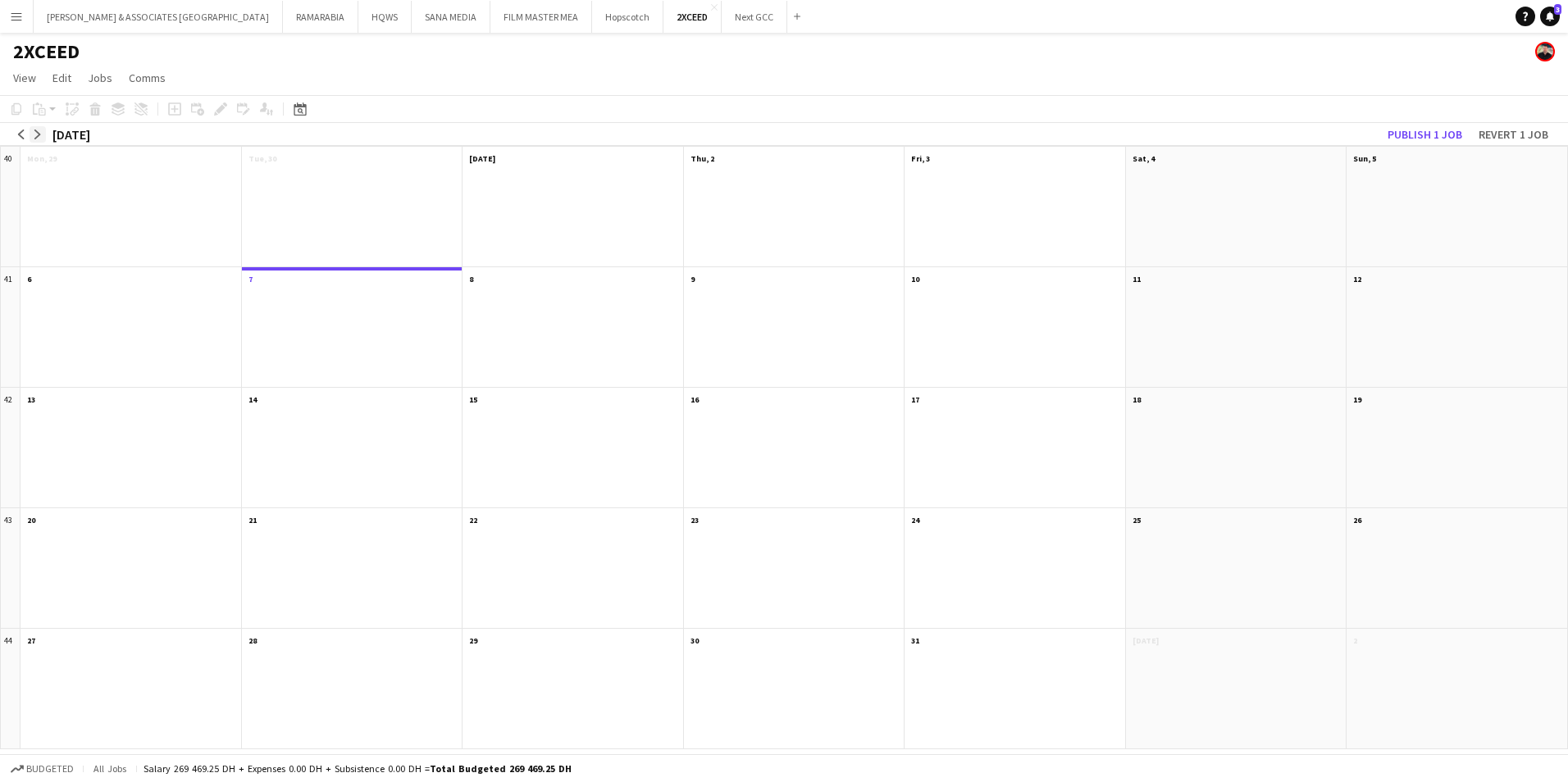
click at [32, 134] on button "arrow-right" at bounding box center [37, 134] width 16 height 16
click at [31, 134] on button "arrow-right" at bounding box center [37, 134] width 16 height 16
click at [31, 133] on button "arrow-right" at bounding box center [37, 134] width 16 height 16
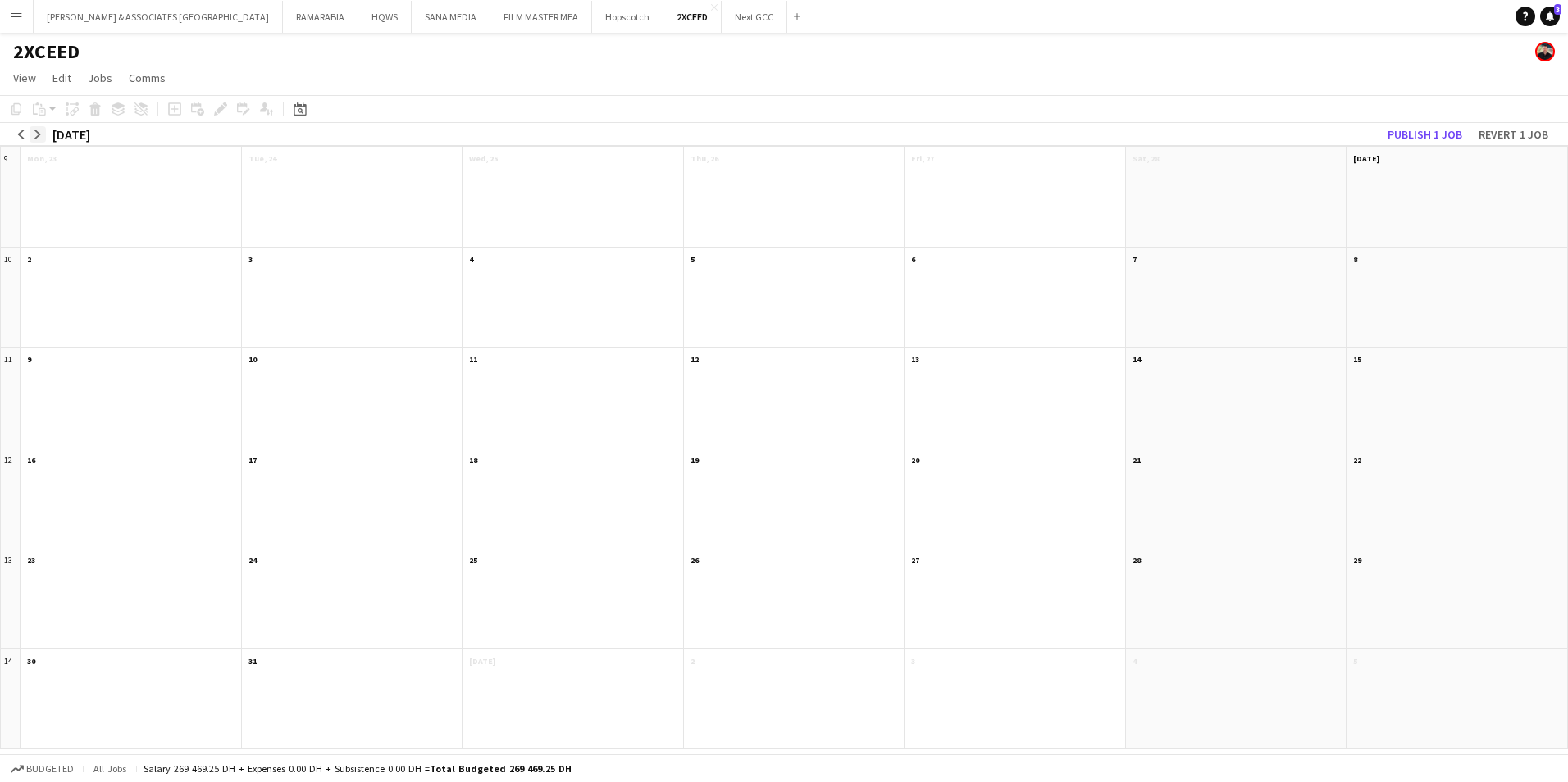
click at [31, 133] on button "arrow-right" at bounding box center [37, 134] width 16 height 16
click at [26, 136] on app-icon "arrow-left" at bounding box center [21, 134] width 10 height 10
click at [35, 136] on app-icon "arrow-right" at bounding box center [38, 134] width 10 height 10
click at [1291, 181] on app-month-view-job-card "Updated 08:00-16:00 2A • 0/1 Spanish Show Caller" at bounding box center [1236, 186] width 207 height 31
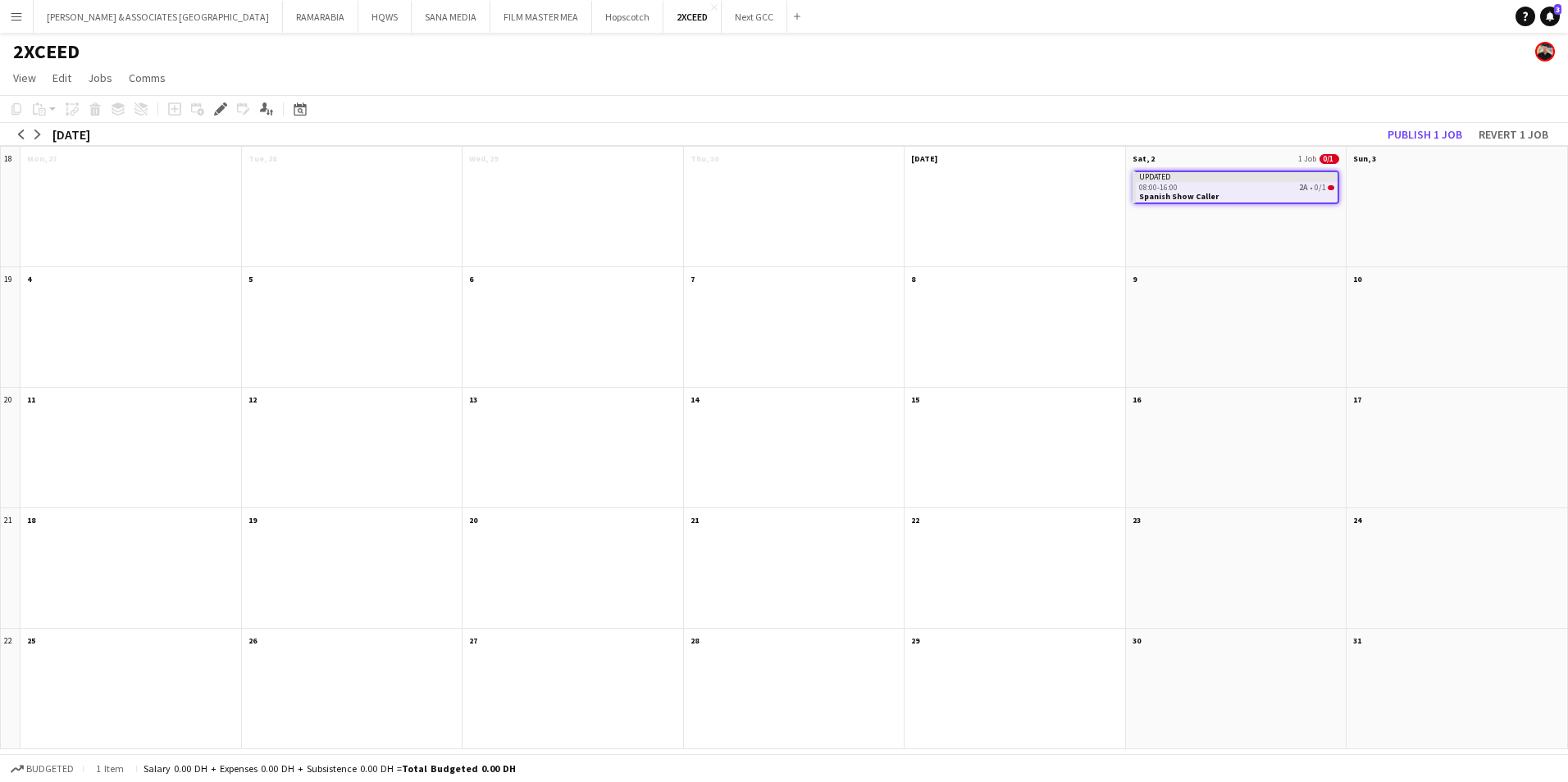
click at [1230, 143] on div "arrow-left arrow-right May 2026 Publish 1 job Revert 1 job" at bounding box center [784, 134] width 1568 height 23
click at [1230, 146] on div "arrow-left arrow-right May 2026 Publish 1 job Revert 1 job" at bounding box center [784, 134] width 1568 height 23
click at [1228, 150] on app-month-view-date-header "Sat, 2 1 Job 0/1" at bounding box center [1236, 157] width 220 height 20
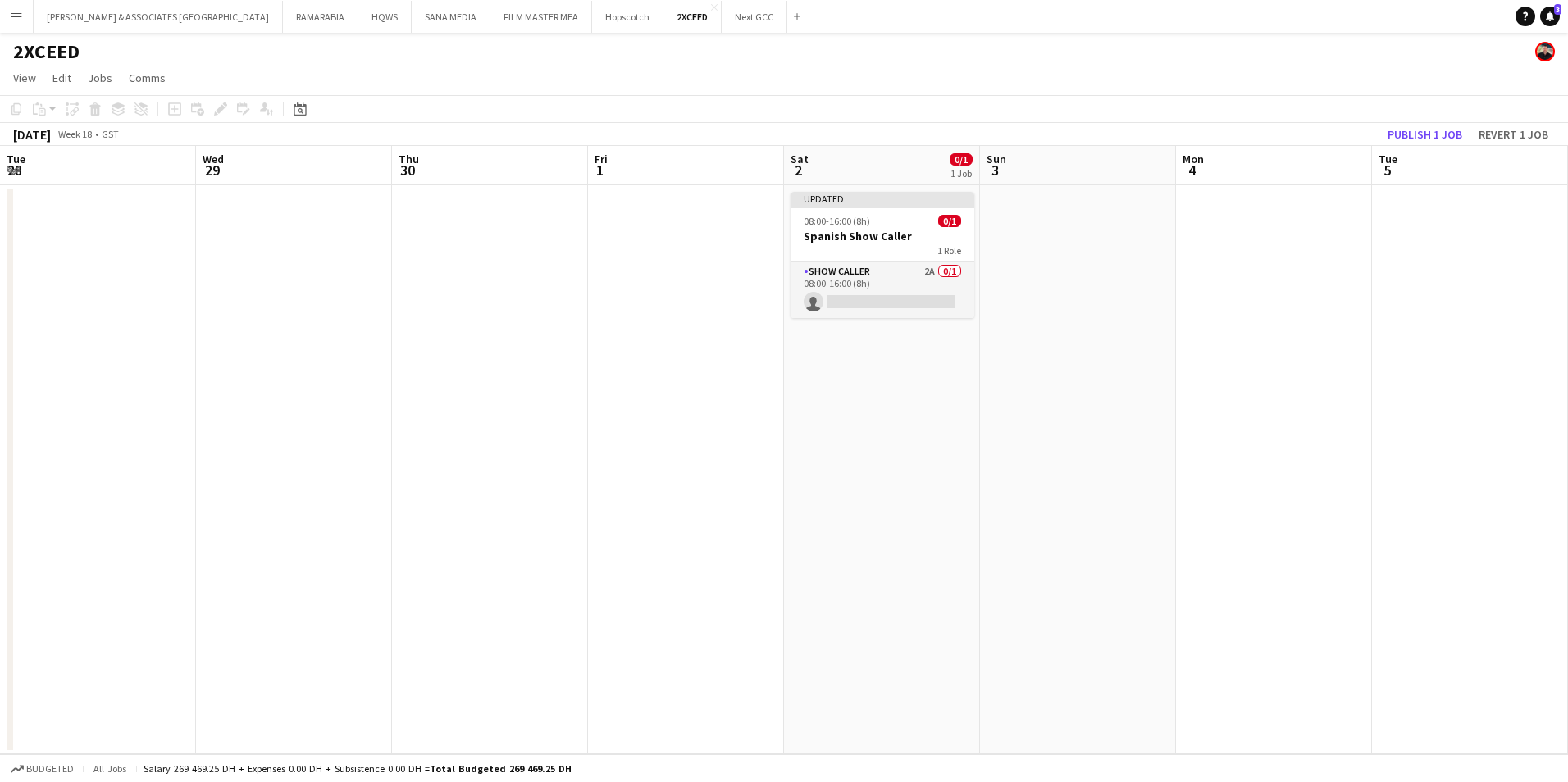
scroll to position [0, 565]
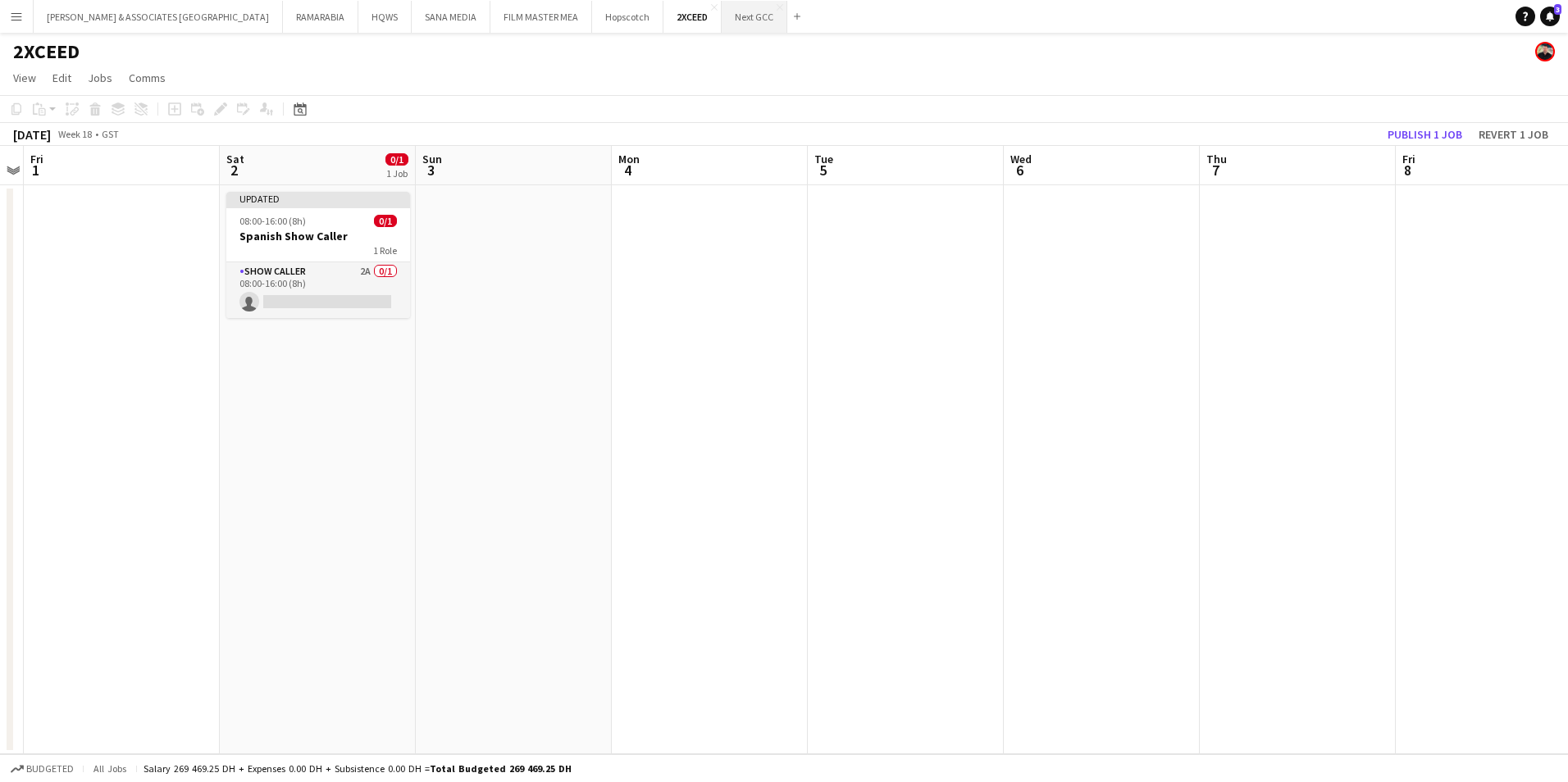
click at [722, 28] on button "Next GCC Close" at bounding box center [754, 17] width 65 height 32
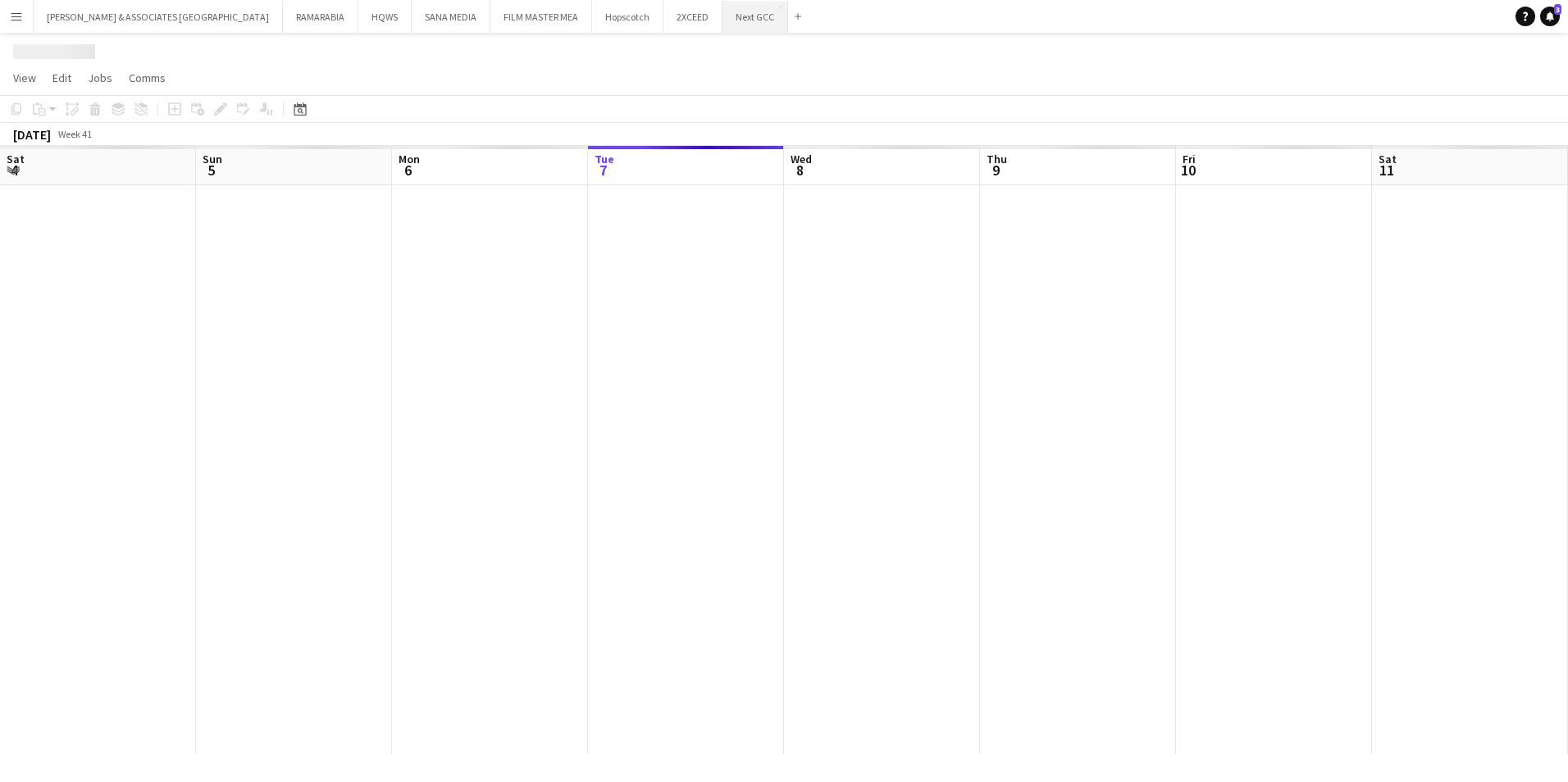
scroll to position [0, 392]
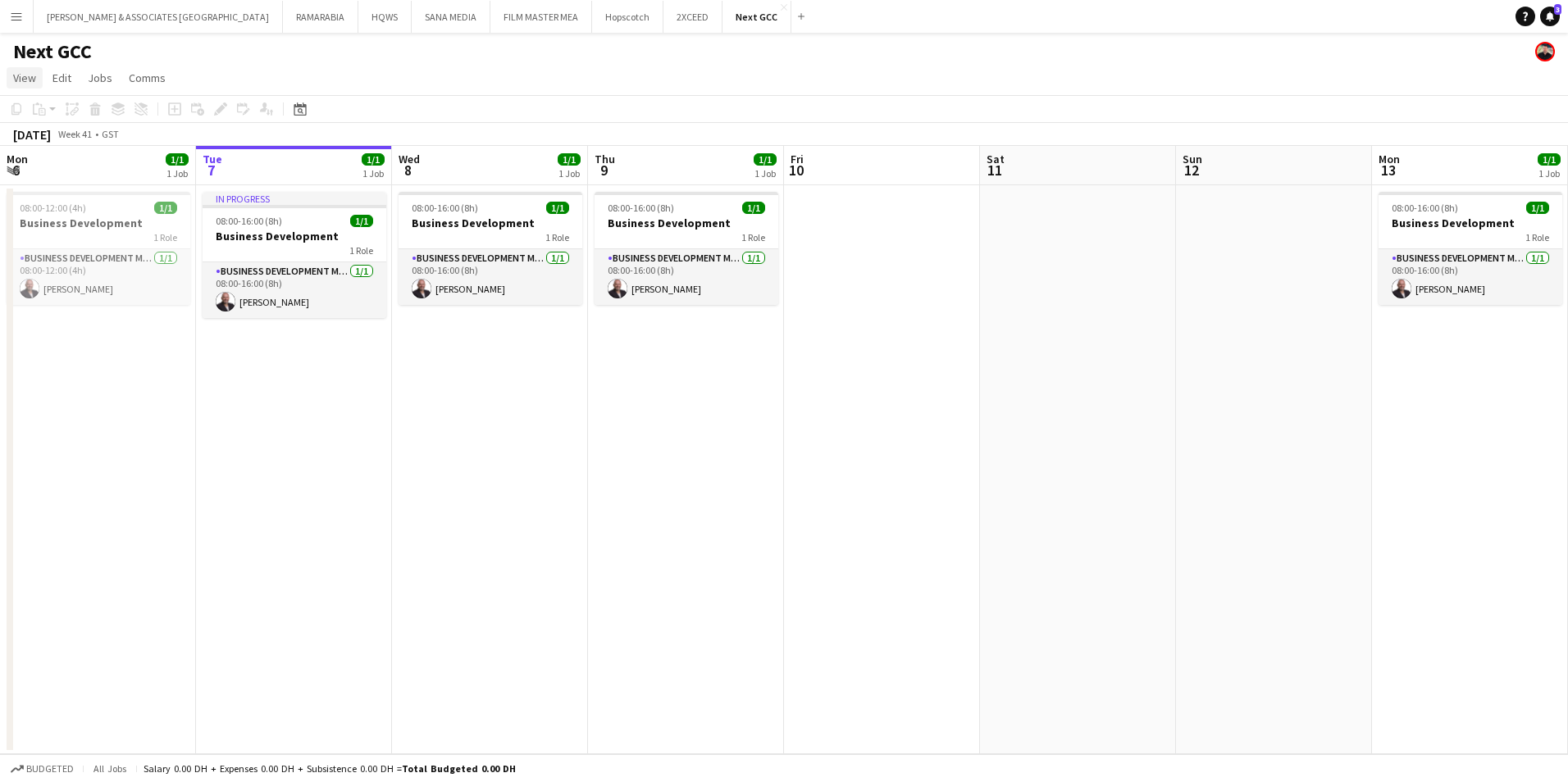
click at [21, 88] on link "View" at bounding box center [25, 77] width 36 height 21
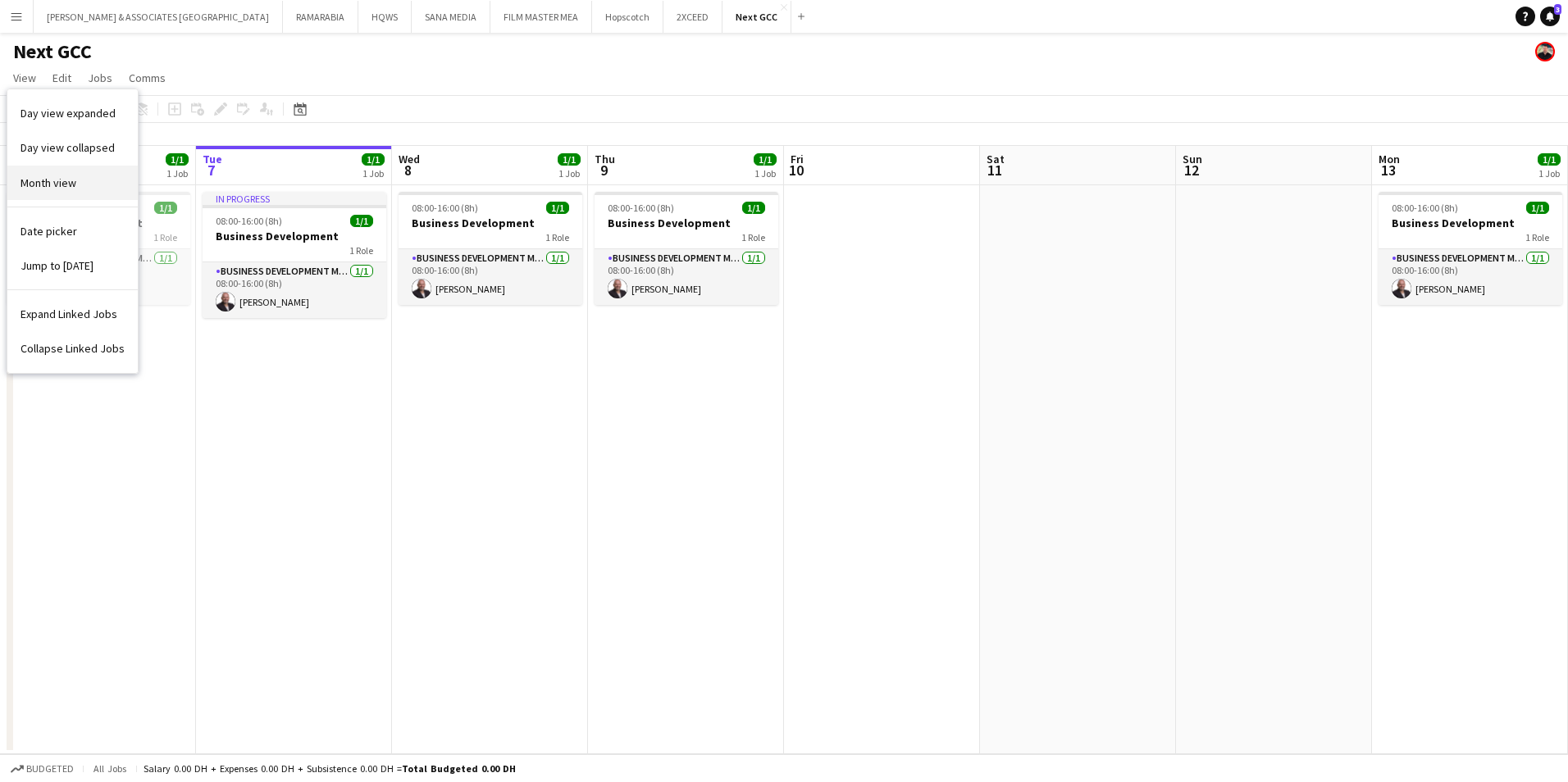
click at [45, 181] on span "Month view" at bounding box center [48, 182] width 56 height 14
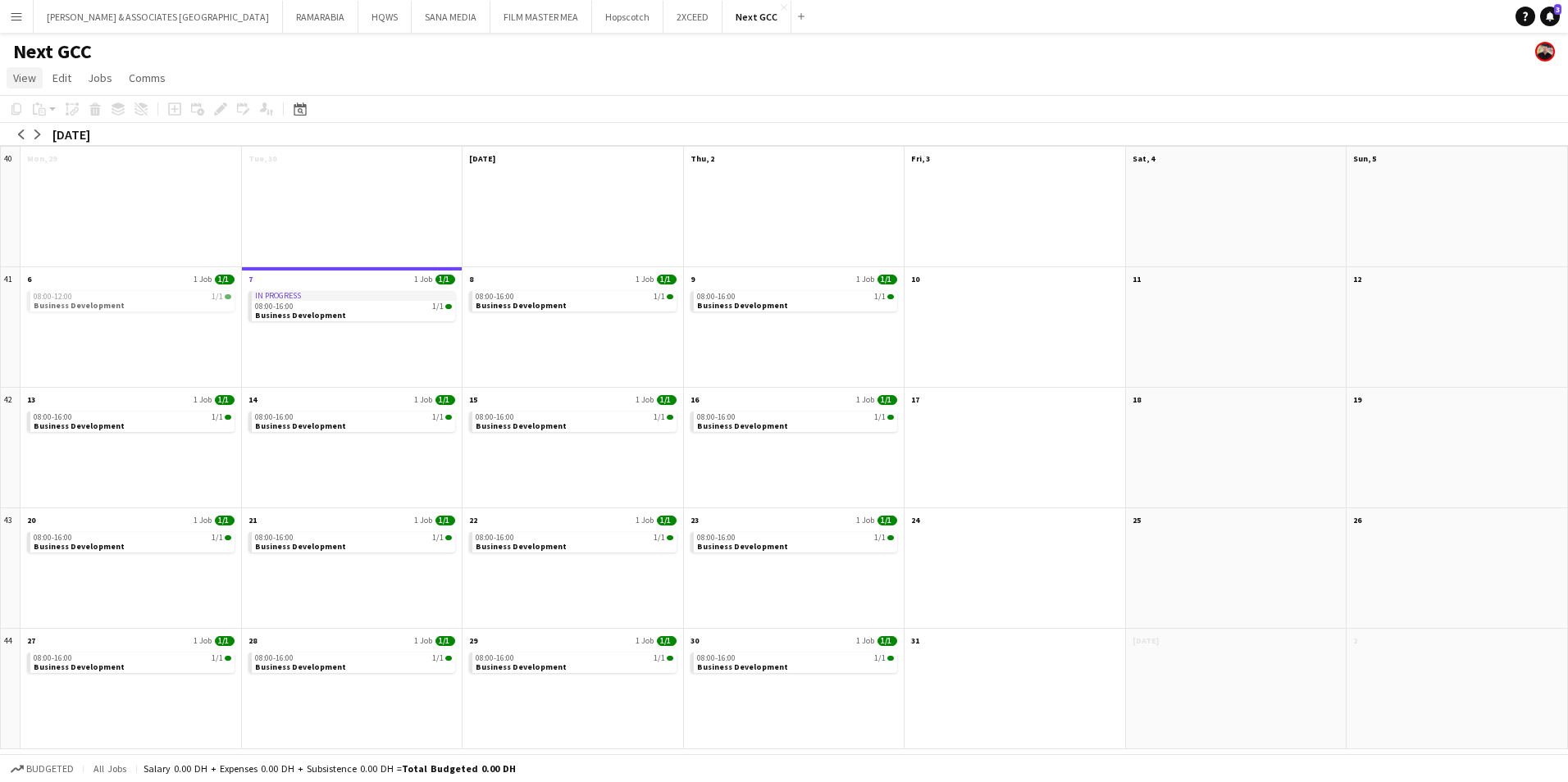
click at [23, 85] on link "View" at bounding box center [25, 77] width 36 height 21
click at [295, 67] on app-page-menu "View Day view expanded Day view collapsed Month view Date picker Jump to [DATE]…" at bounding box center [784, 79] width 1568 height 31
click at [24, 133] on app-icon "arrow-left" at bounding box center [21, 134] width 10 height 10
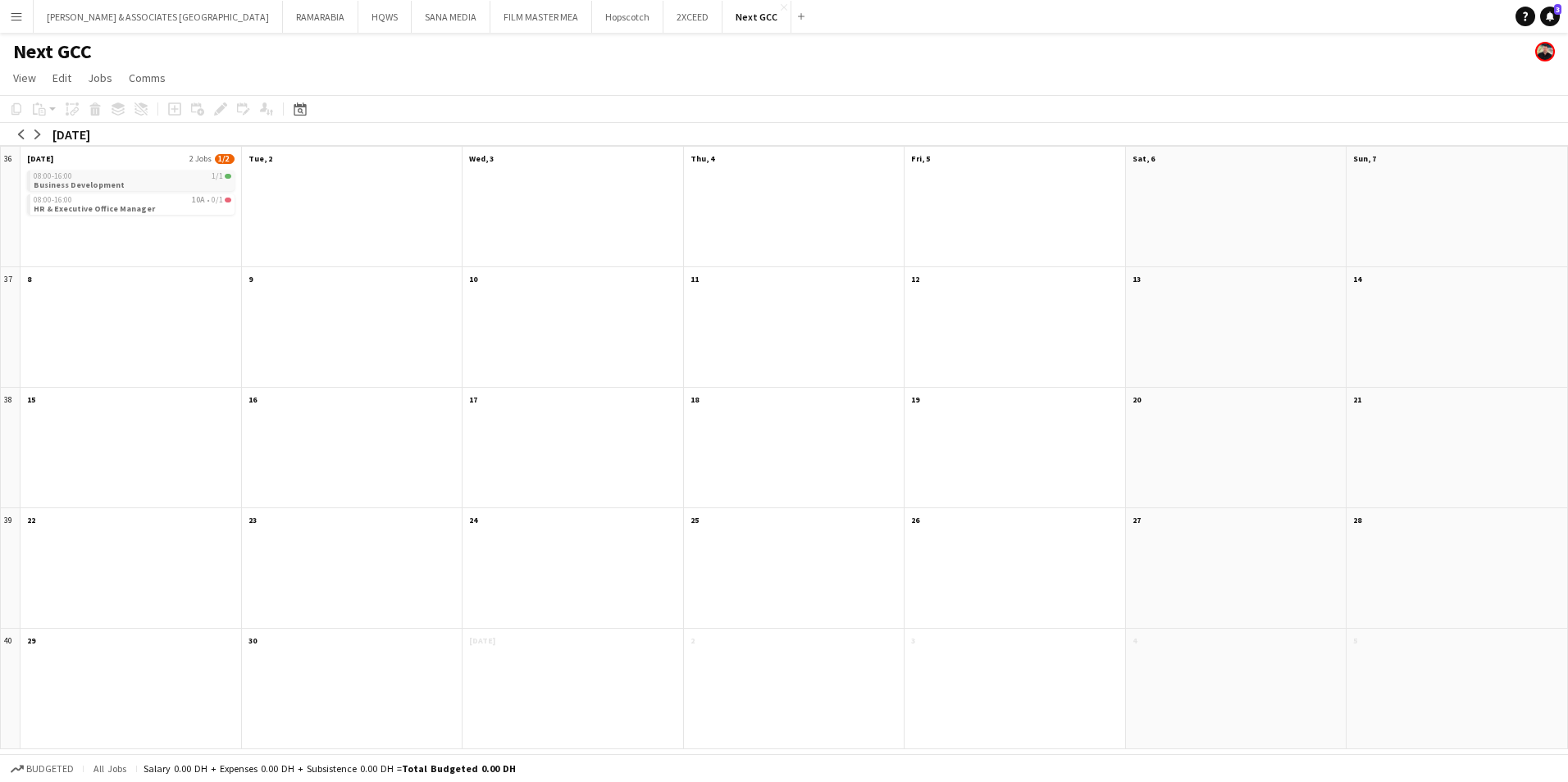
click at [110, 179] on span "Business Development" at bounding box center [79, 184] width 91 height 11
click at [126, 150] on app-month-view-date-header "Mon, 1 Sep 2 Jobs 1/2" at bounding box center [130, 157] width 220 height 20
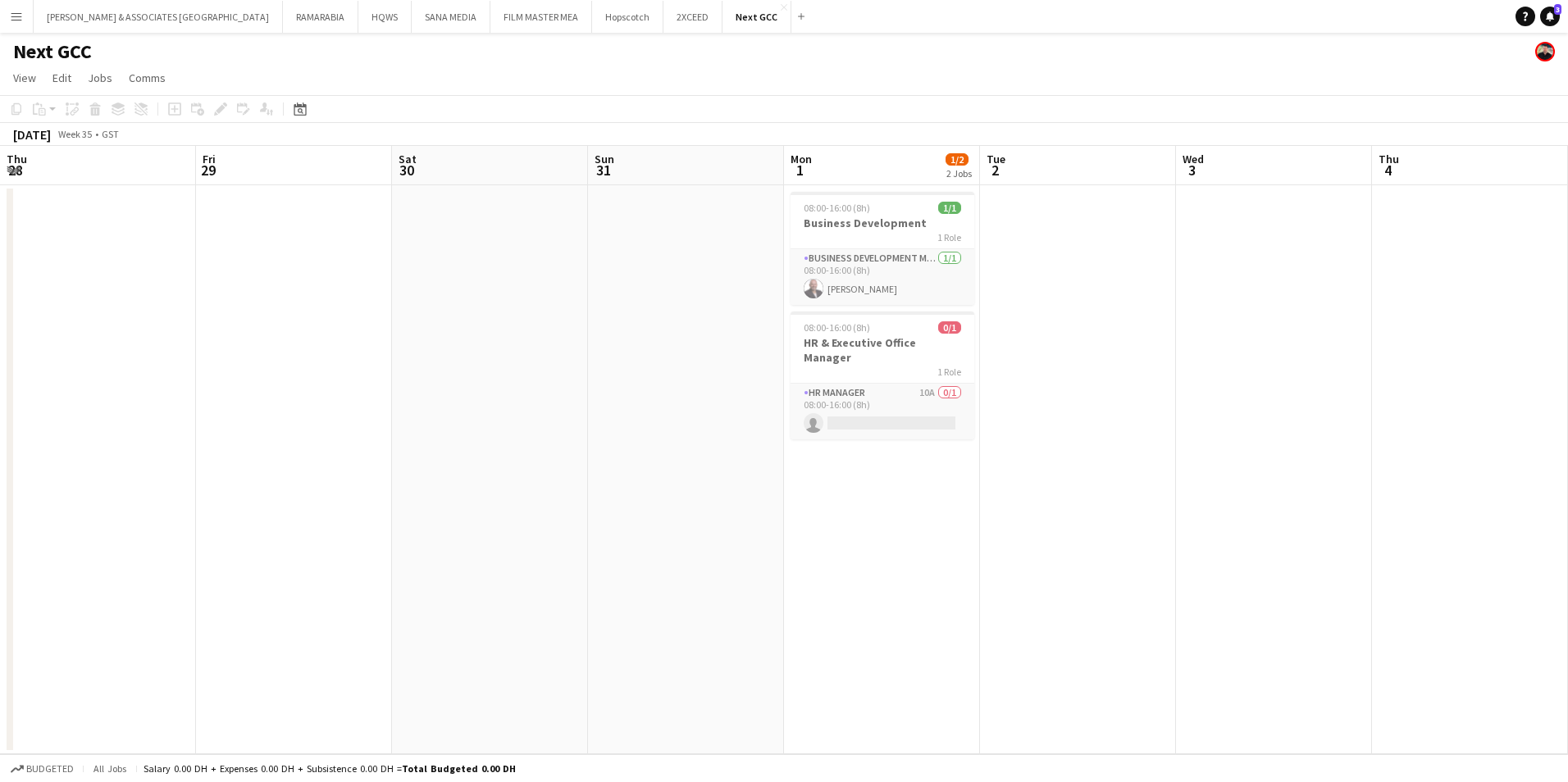
scroll to position [0, 565]
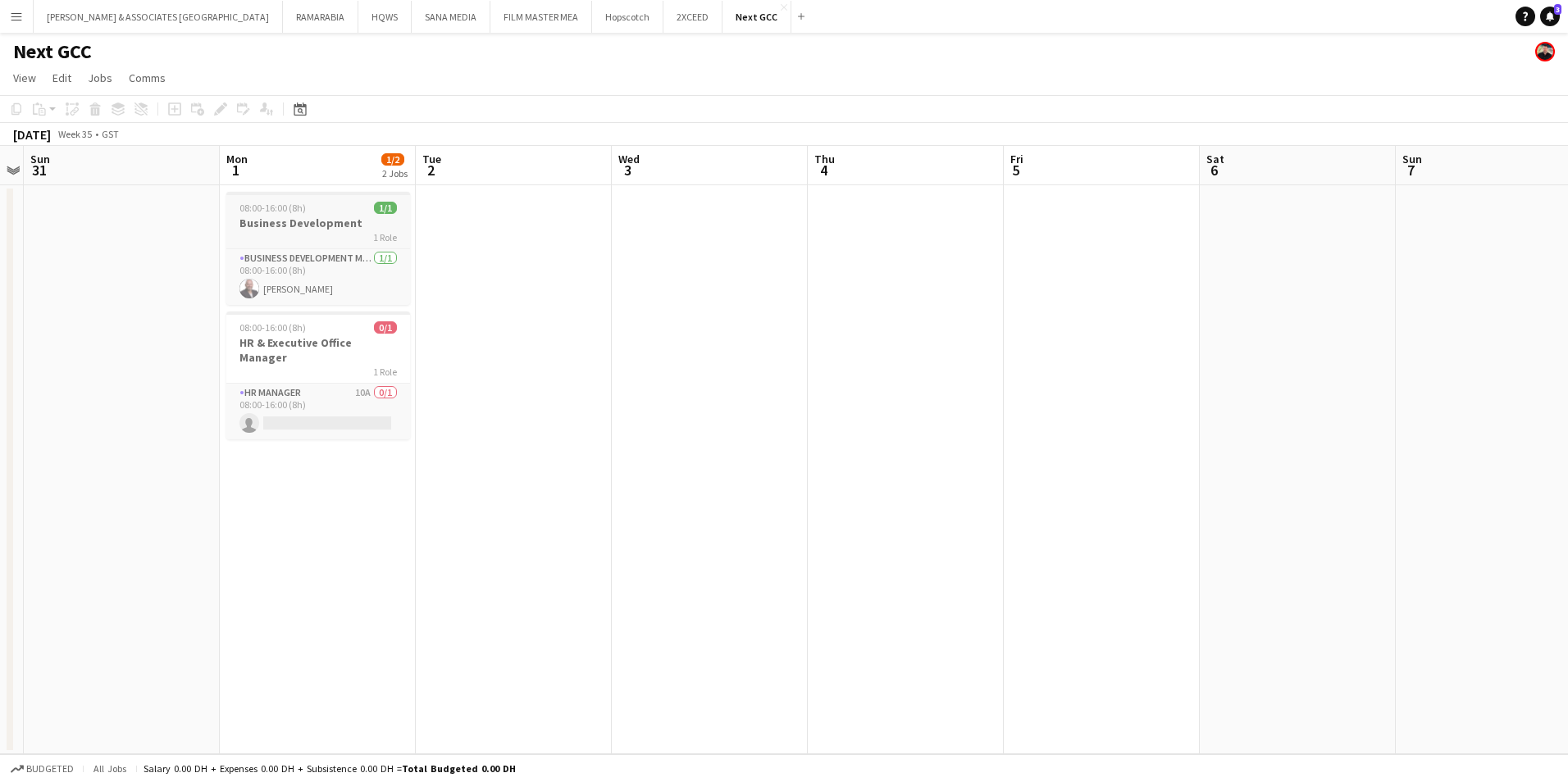
click at [331, 208] on div "08:00-16:00 (8h) 1/1" at bounding box center [318, 207] width 184 height 12
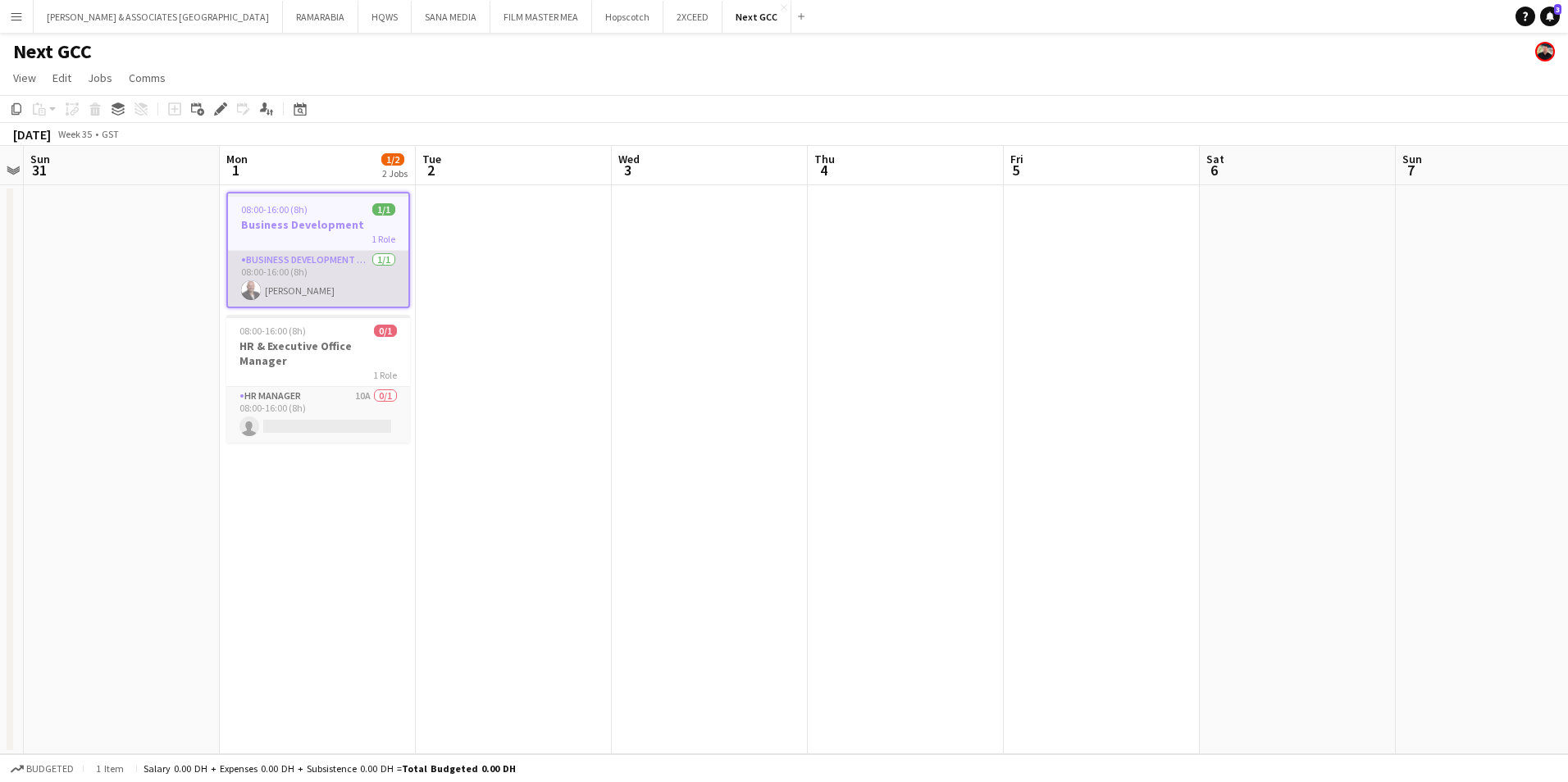
click at [330, 256] on app-card-role "Business Development Manager 1/1 08:00-16:00 (8h) Karim Naoum" at bounding box center [318, 279] width 180 height 56
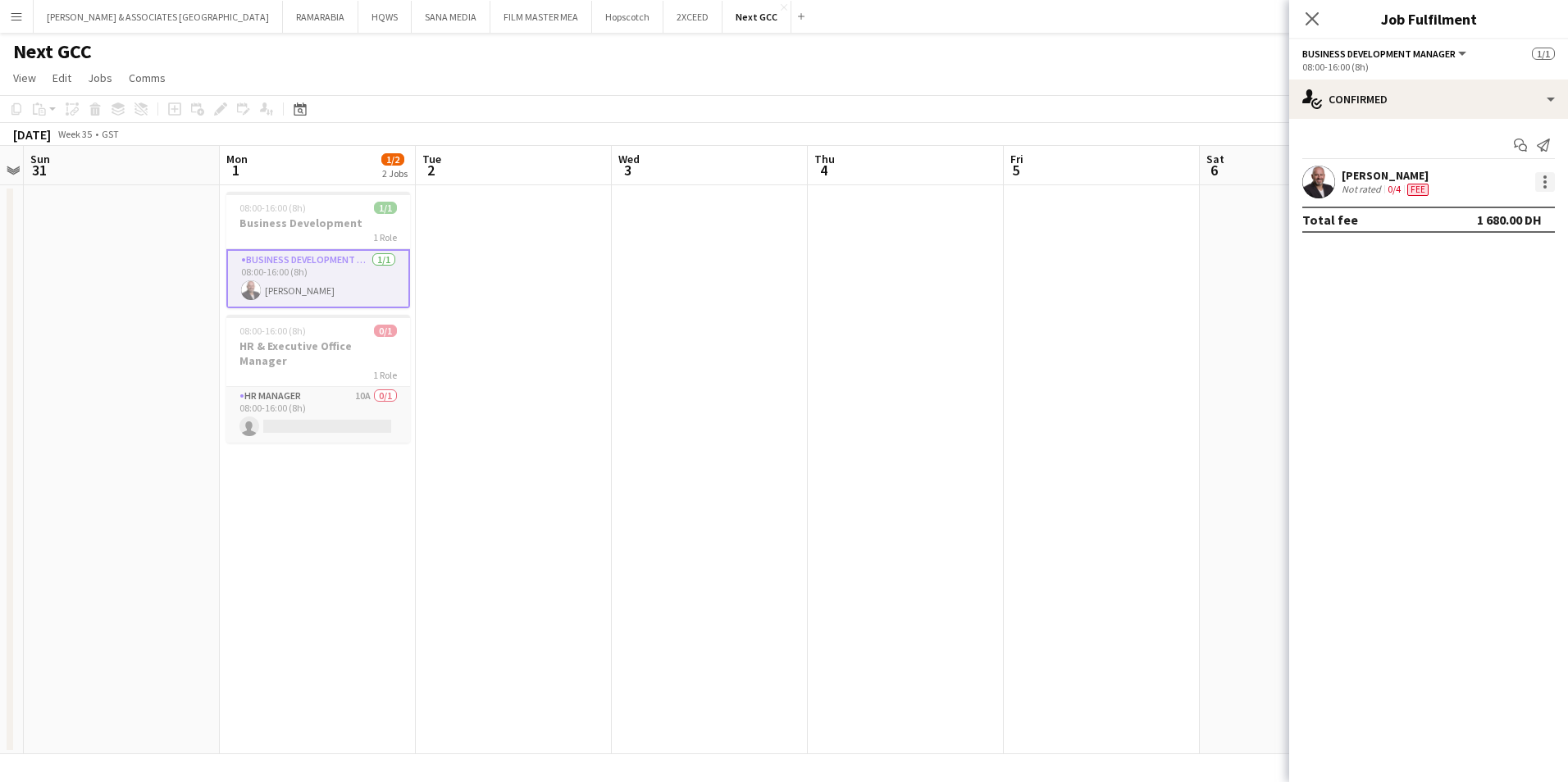
click at [1548, 178] on div at bounding box center [1544, 182] width 20 height 20
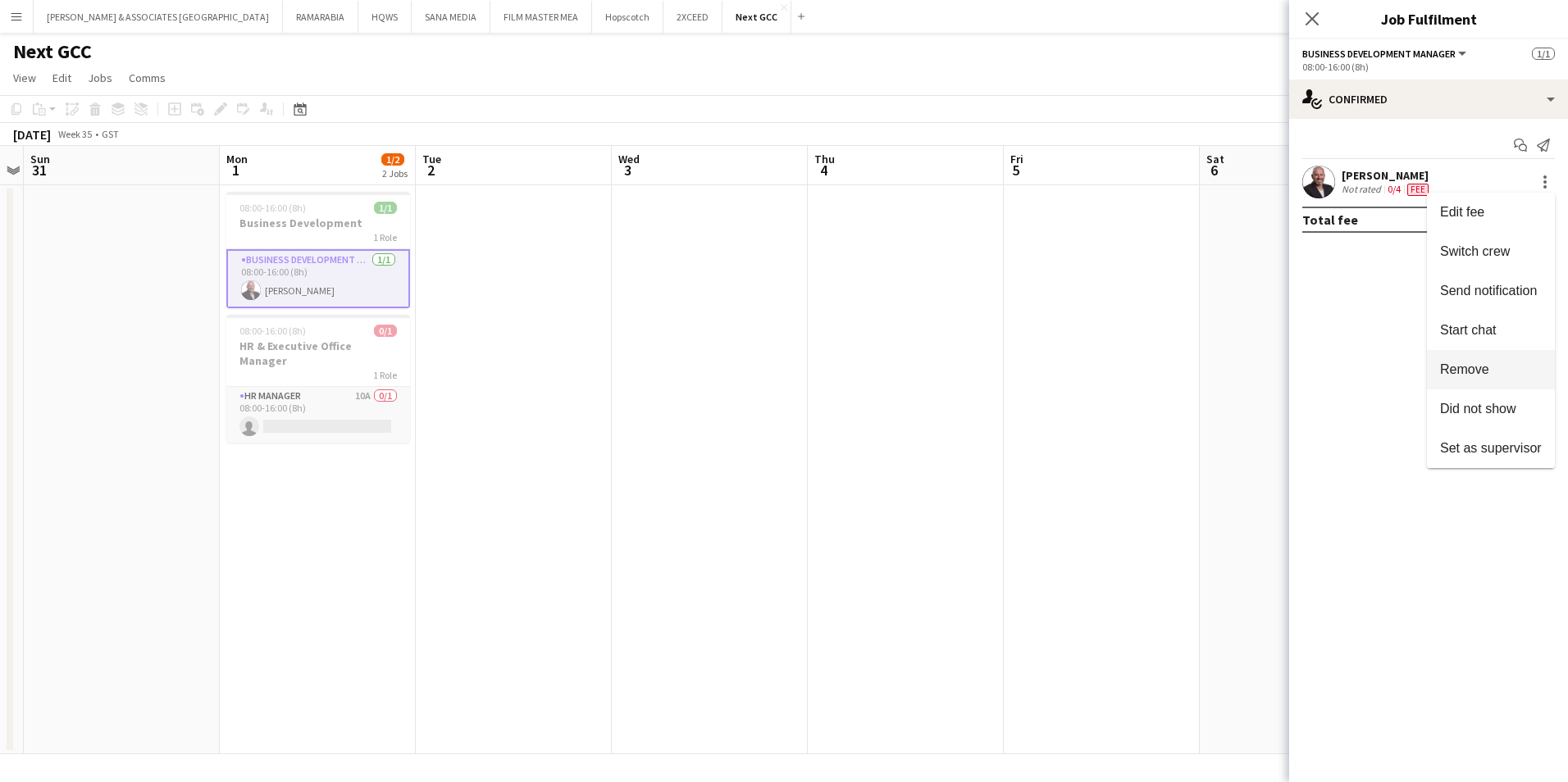
click at [1492, 367] on span "Remove" at bounding box center [1491, 369] width 102 height 14
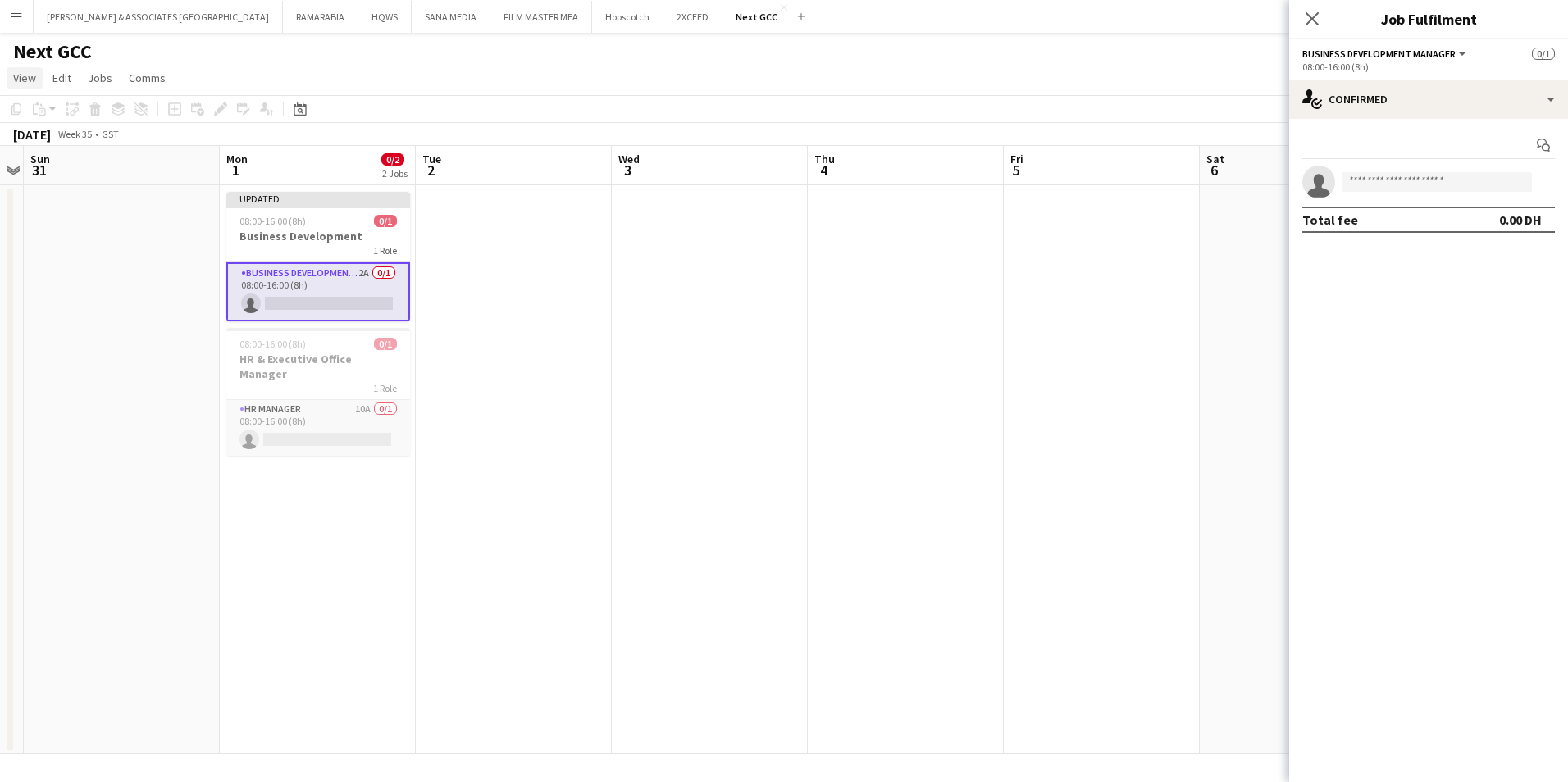
click at [26, 77] on span "View" at bounding box center [24, 77] width 23 height 14
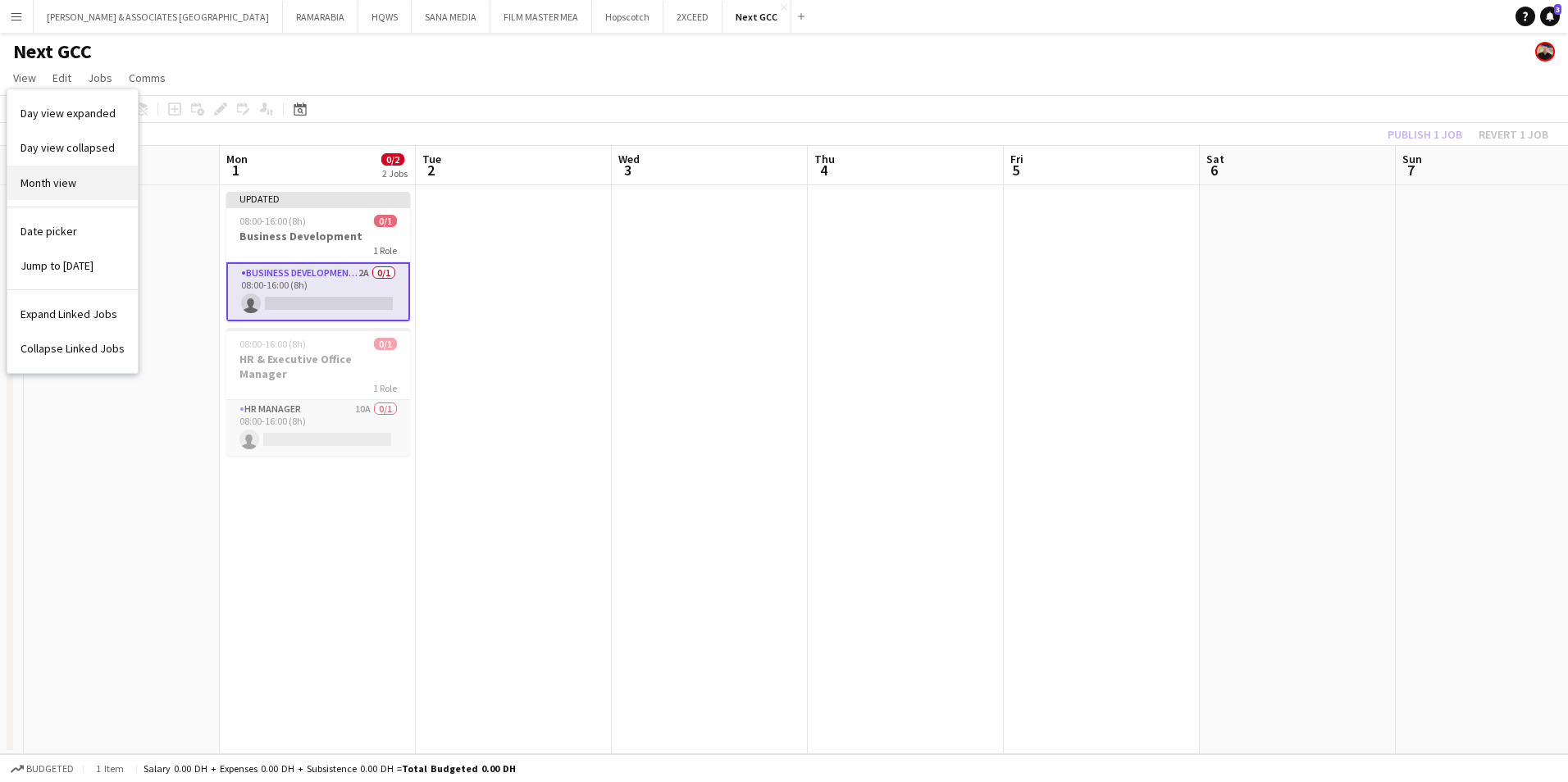
click at [70, 182] on span "Month view" at bounding box center [48, 182] width 56 height 14
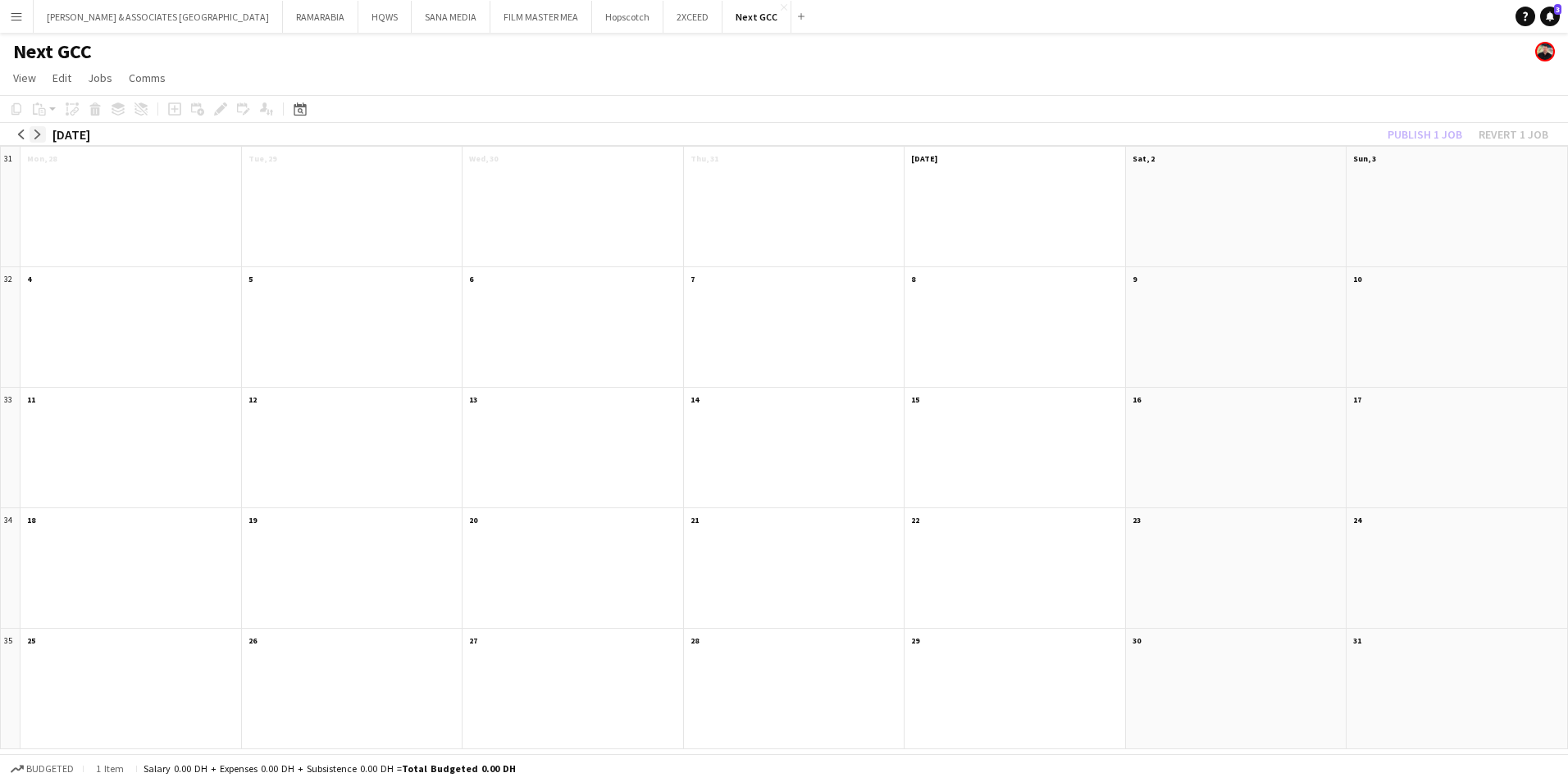
click at [37, 133] on app-icon "arrow-right" at bounding box center [38, 134] width 10 height 10
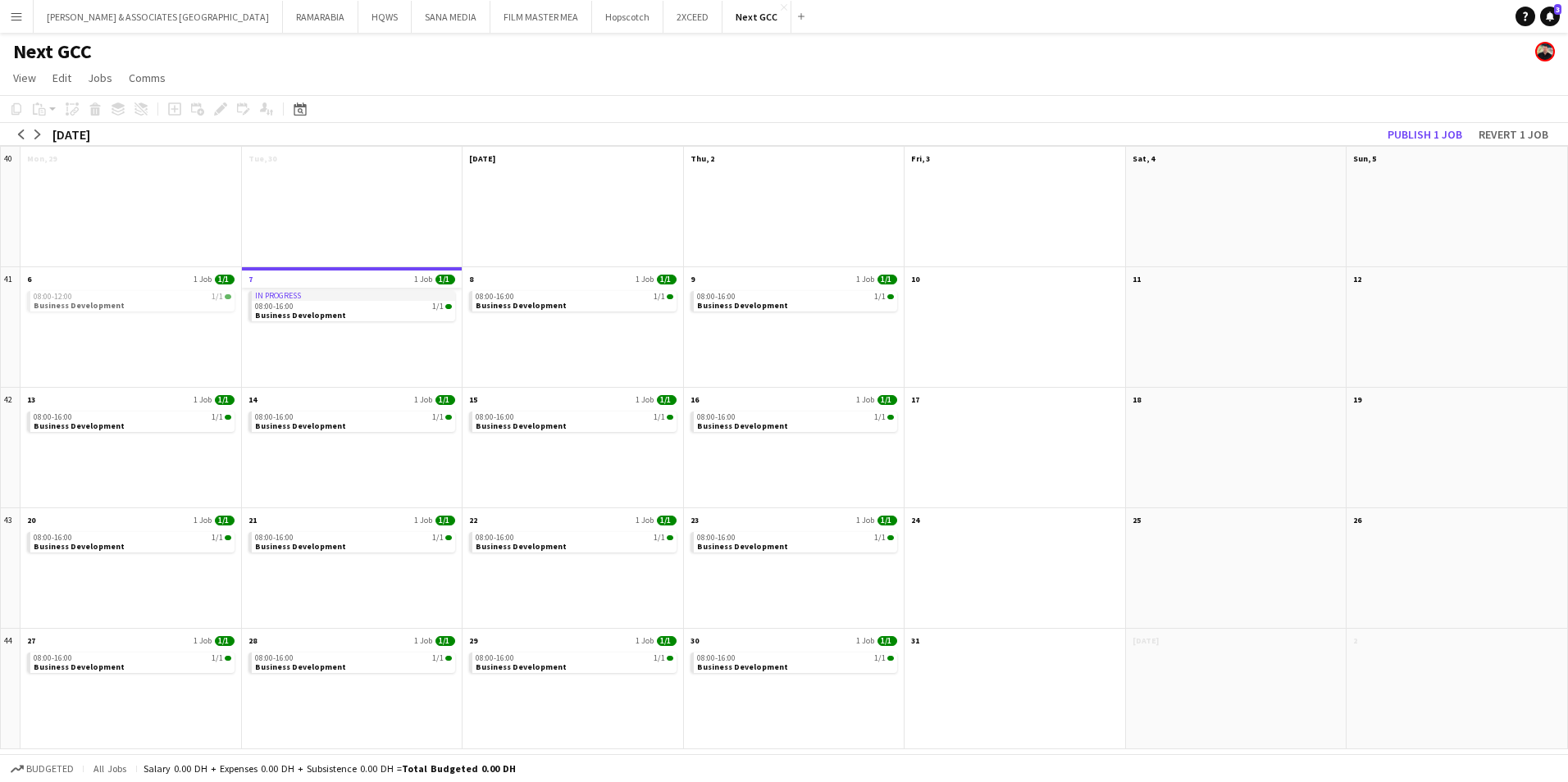
click at [308, 281] on app-month-view-date-header "7 1 Job 1/1" at bounding box center [352, 277] width 220 height 20
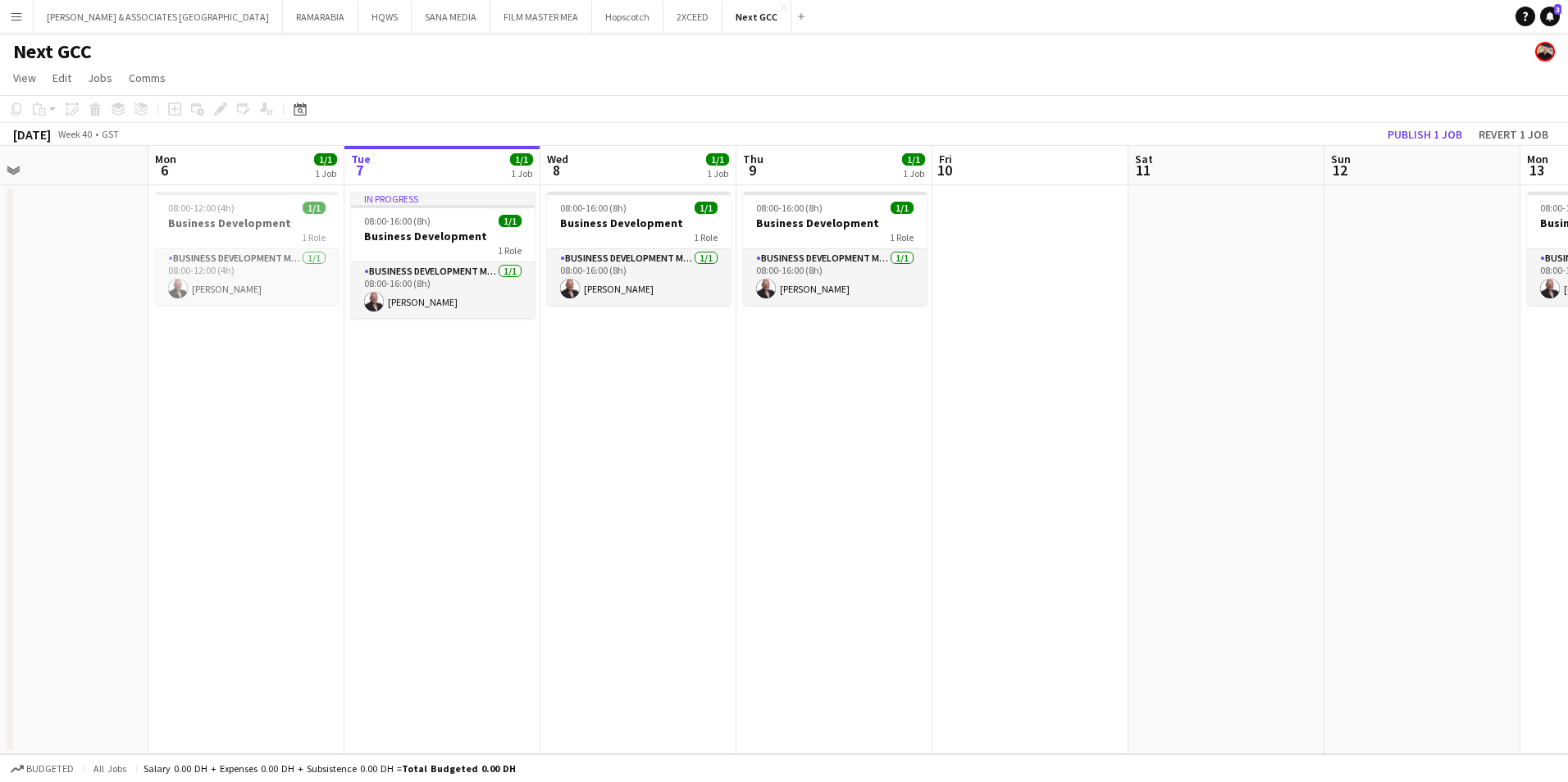
scroll to position [0, 372]
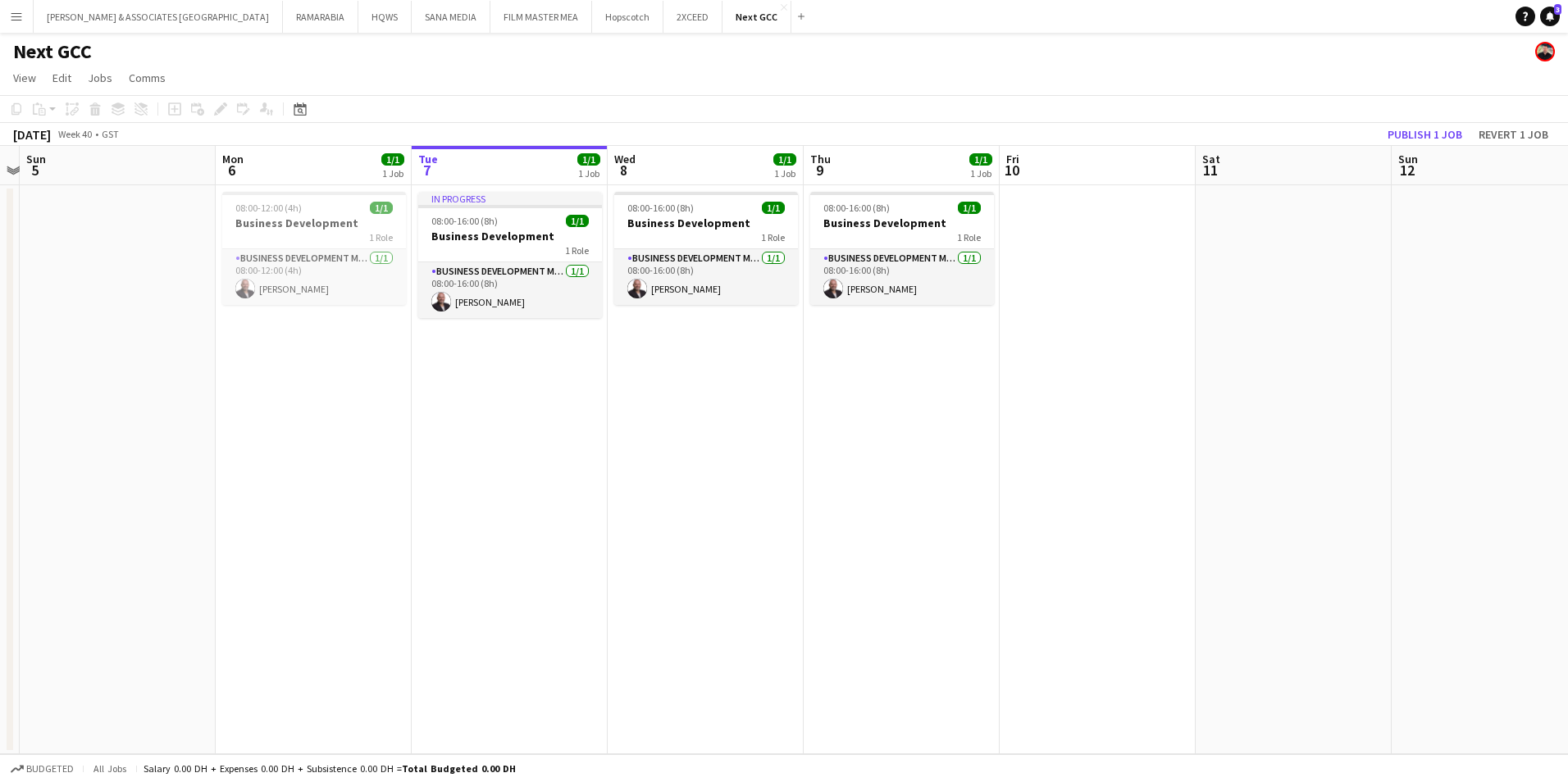
drag, startPoint x: 119, startPoint y: 365, endPoint x: 311, endPoint y: 368, distance: 192.0
click at [311, 368] on app-calendar-viewport "Fri 3 Sat 4 Sun 5 Mon 6 1/1 1 Job Tue 7 1/1 1 Job Wed 8 1/1 1 Job Thu 9 1/1 1 J…" at bounding box center [784, 450] width 1568 height 609
click at [16, 77] on span "View" at bounding box center [24, 77] width 23 height 14
click at [77, 189] on link "Month view" at bounding box center [72, 183] width 130 height 35
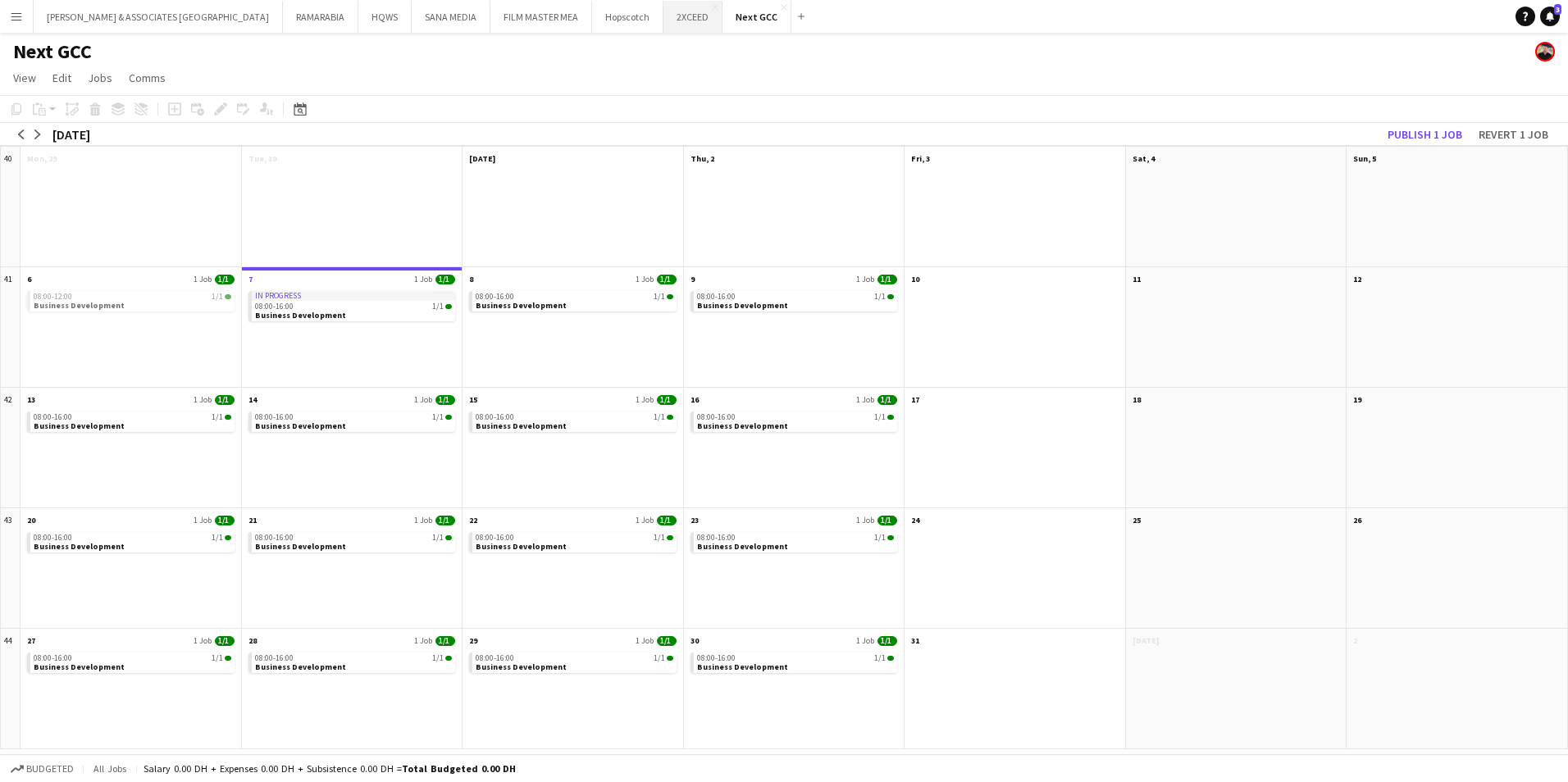
click at [663, 12] on button "2XCEED Close" at bounding box center [692, 17] width 59 height 32
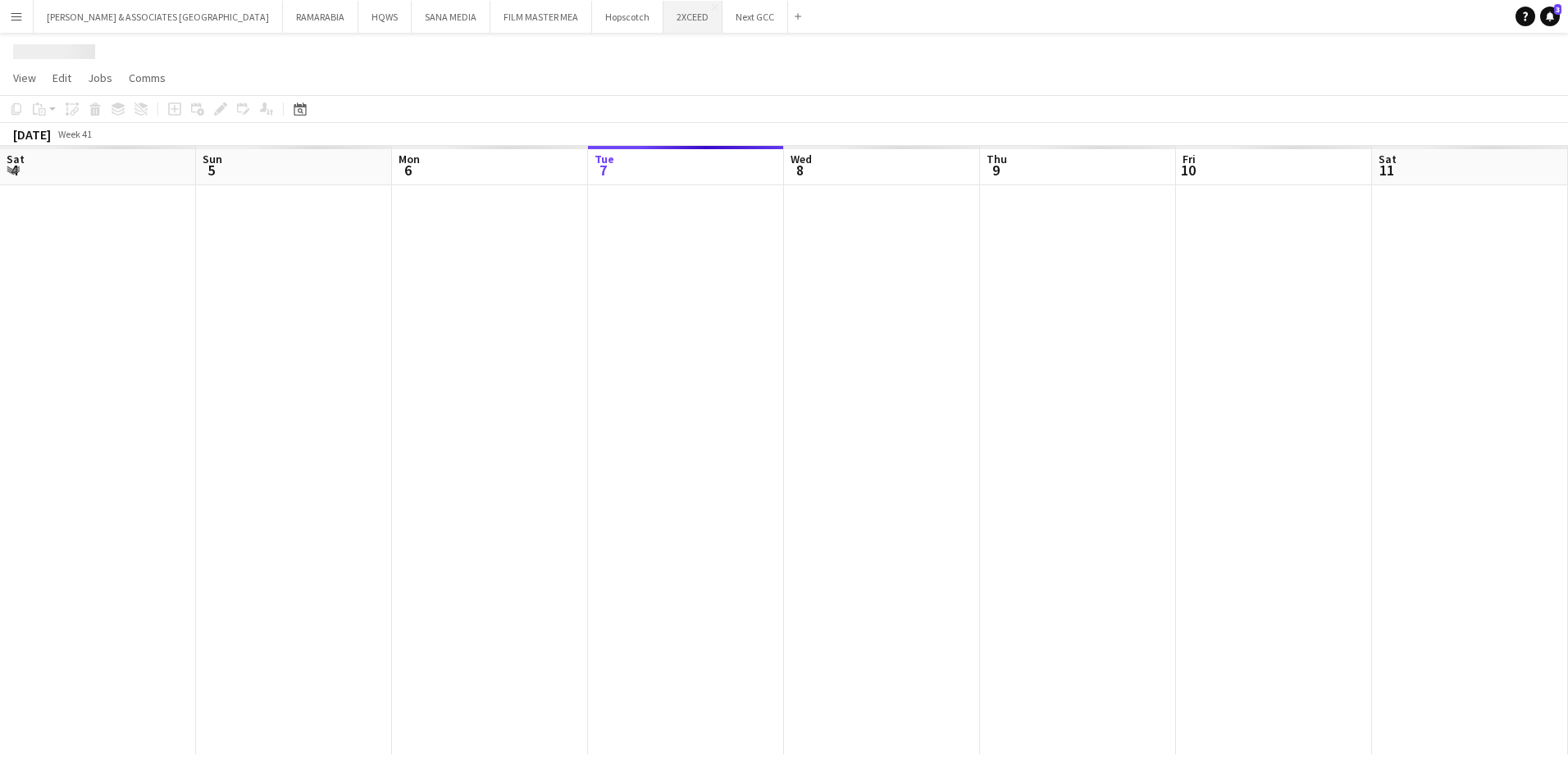
scroll to position [0, 392]
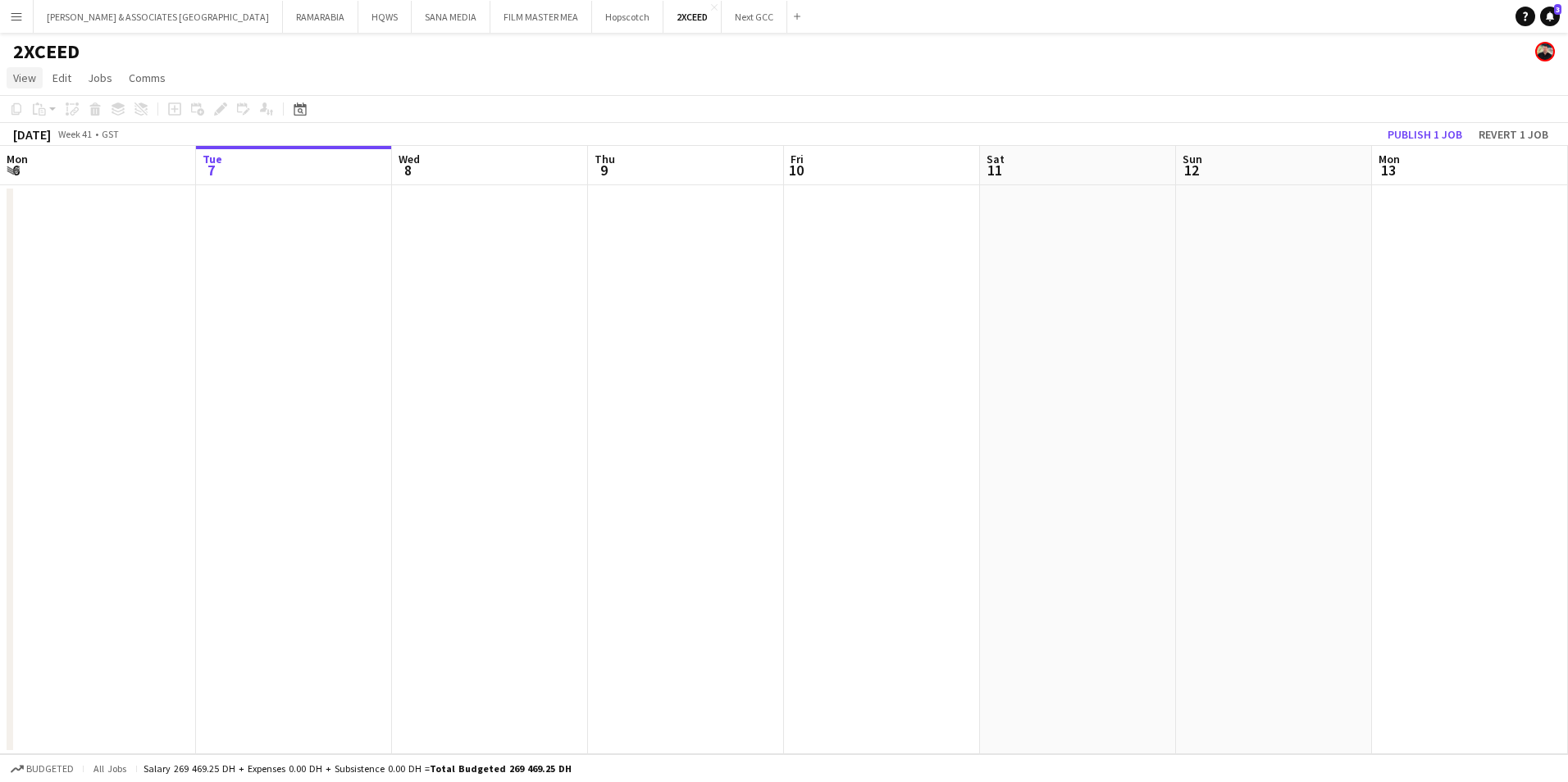
click at [20, 76] on span "View" at bounding box center [24, 77] width 23 height 14
click at [66, 181] on span "Month view" at bounding box center [48, 182] width 56 height 14
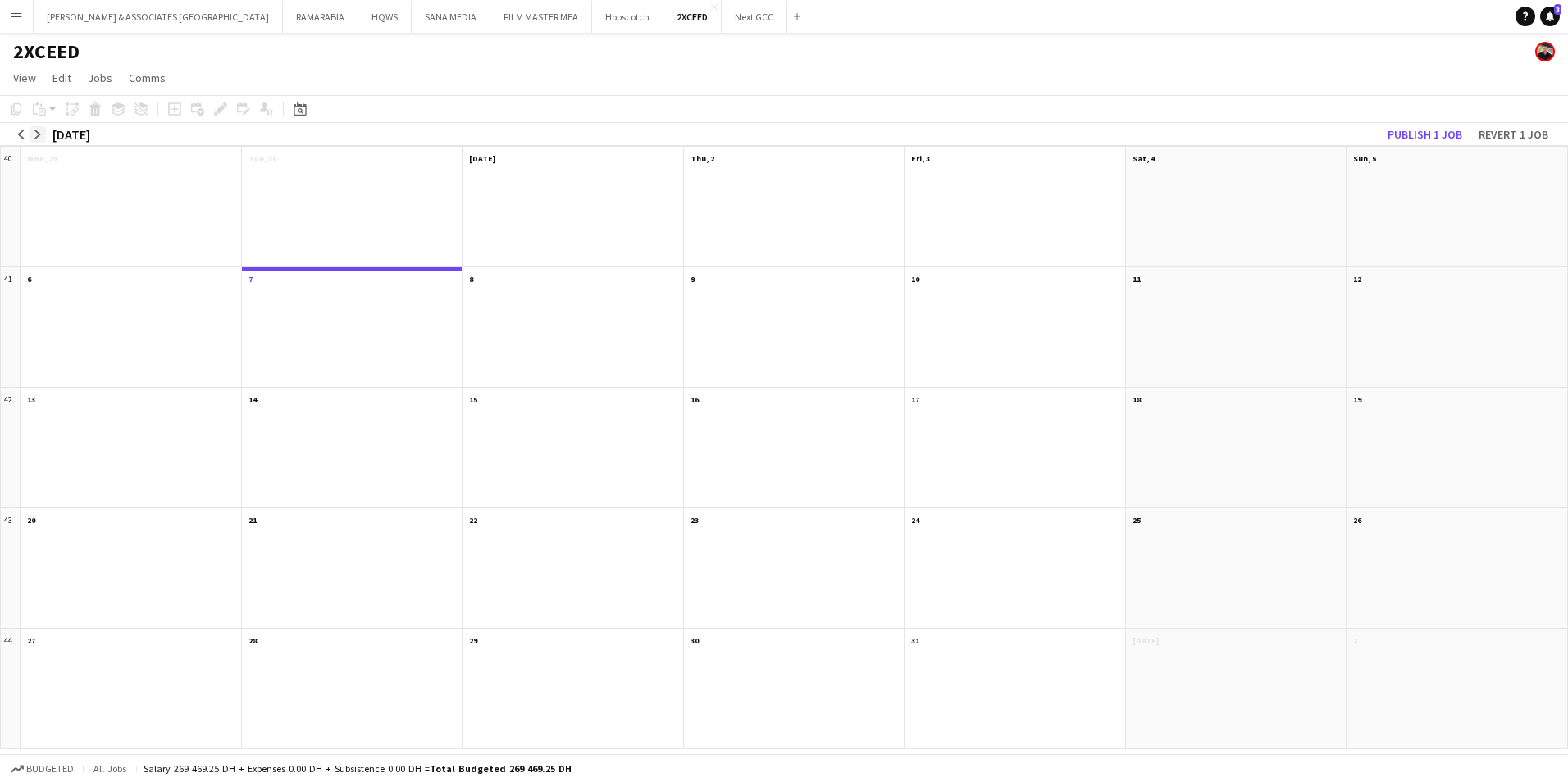
click at [45, 135] on button "arrow-right" at bounding box center [37, 134] width 16 height 16
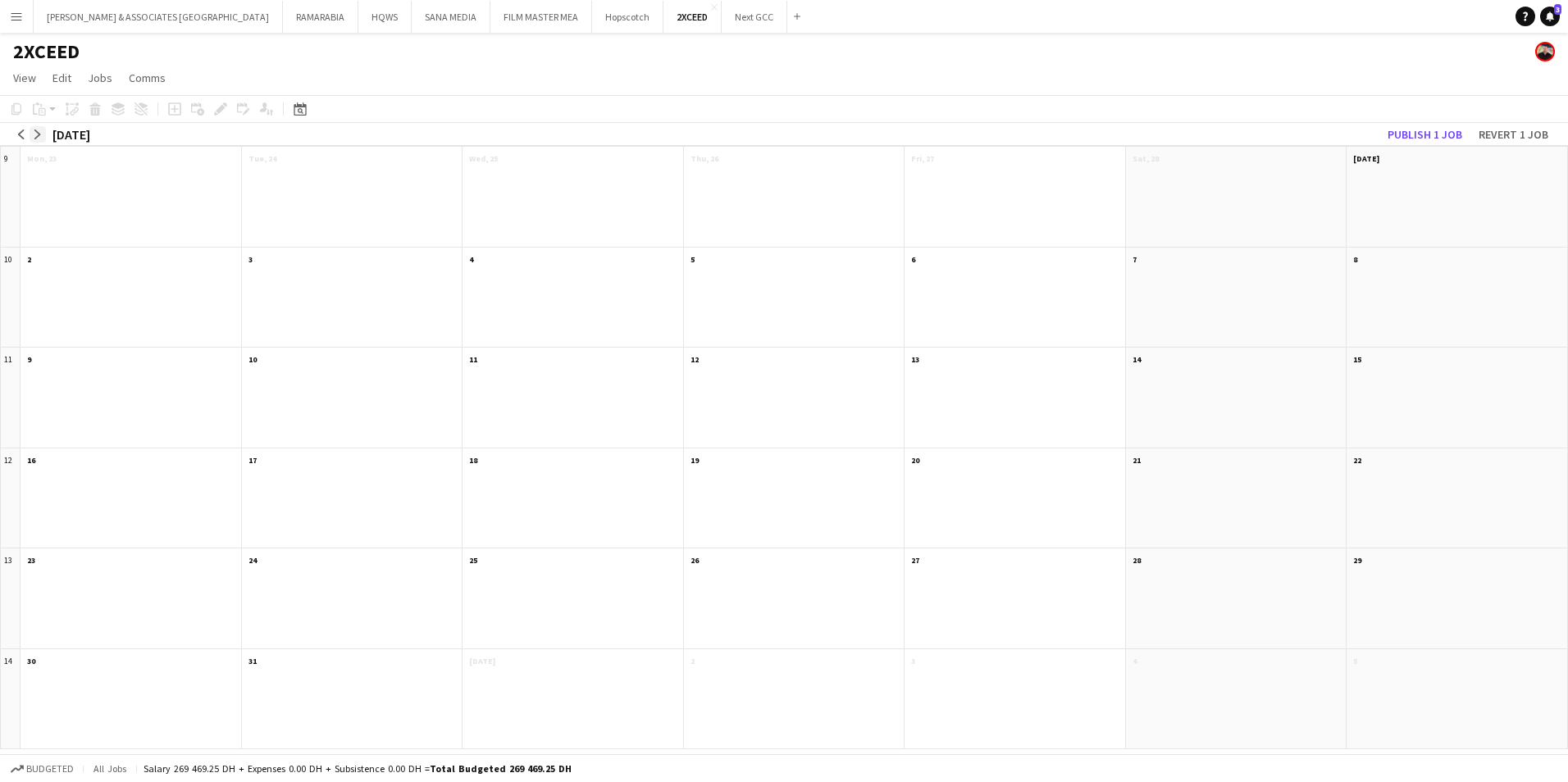
click at [45, 135] on button "arrow-right" at bounding box center [37, 134] width 16 height 16
click at [25, 133] on app-icon "arrow-left" at bounding box center [21, 134] width 10 height 10
click at [37, 136] on app-icon "arrow-right" at bounding box center [38, 134] width 10 height 10
click at [1282, 190] on app-month-view-job-card "Updated 08:00-16:00 2A • 0/1 Spanish Show Caller" at bounding box center [1236, 186] width 207 height 31
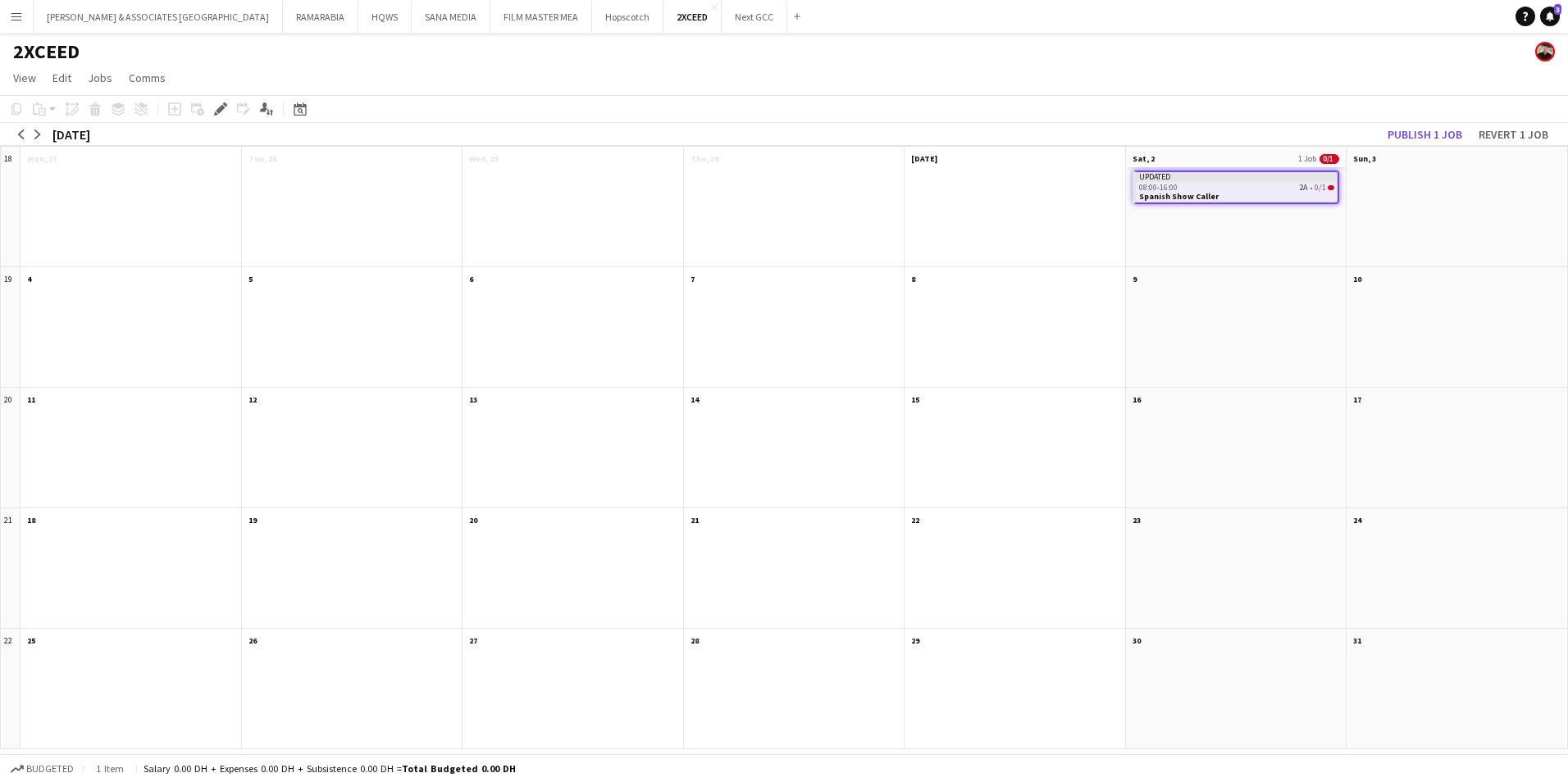
click at [1242, 163] on app-month-view-date-header "Sat, 2 1 Job 0/1" at bounding box center [1236, 157] width 220 height 20
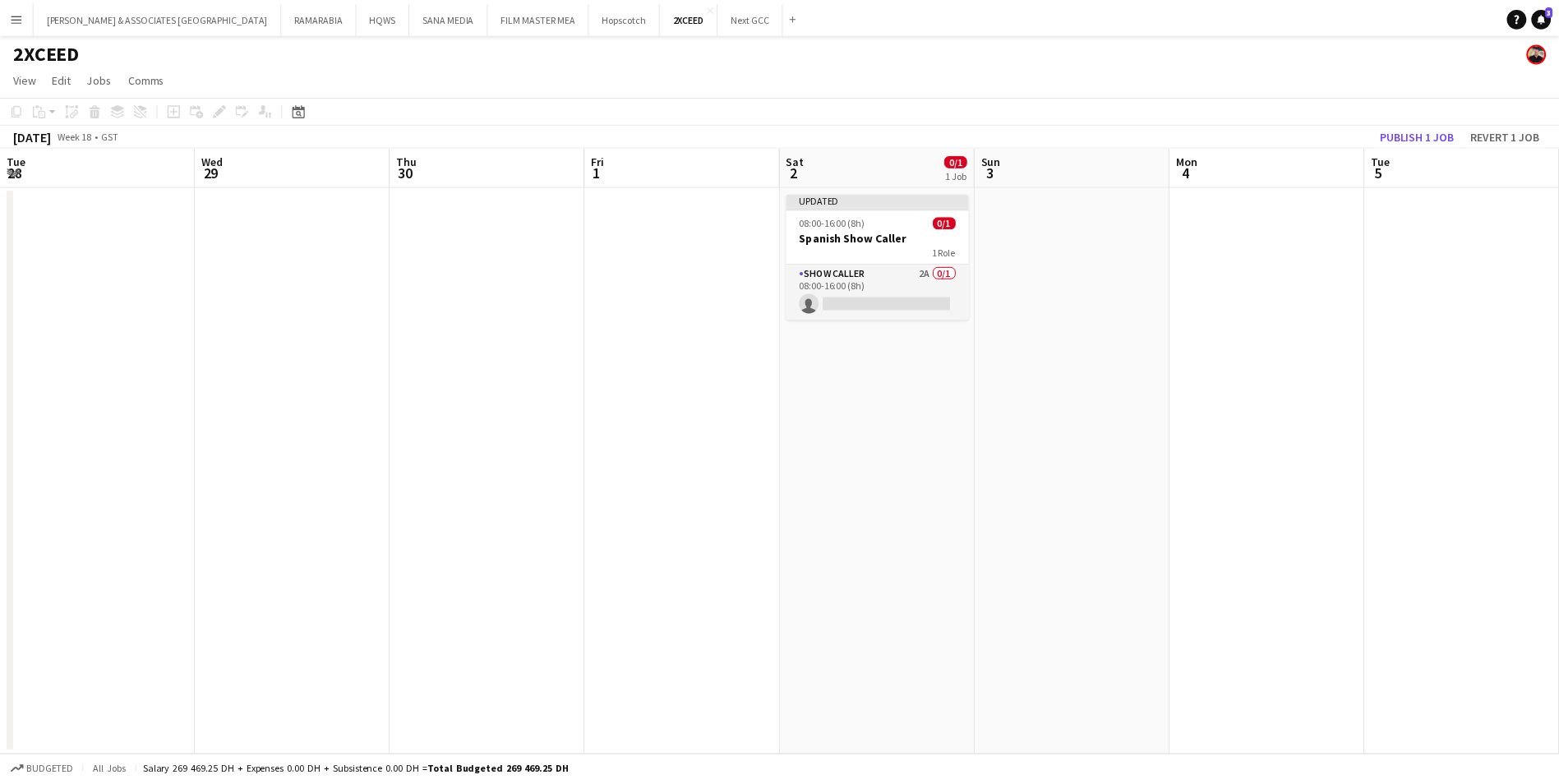
scroll to position [0, 566]
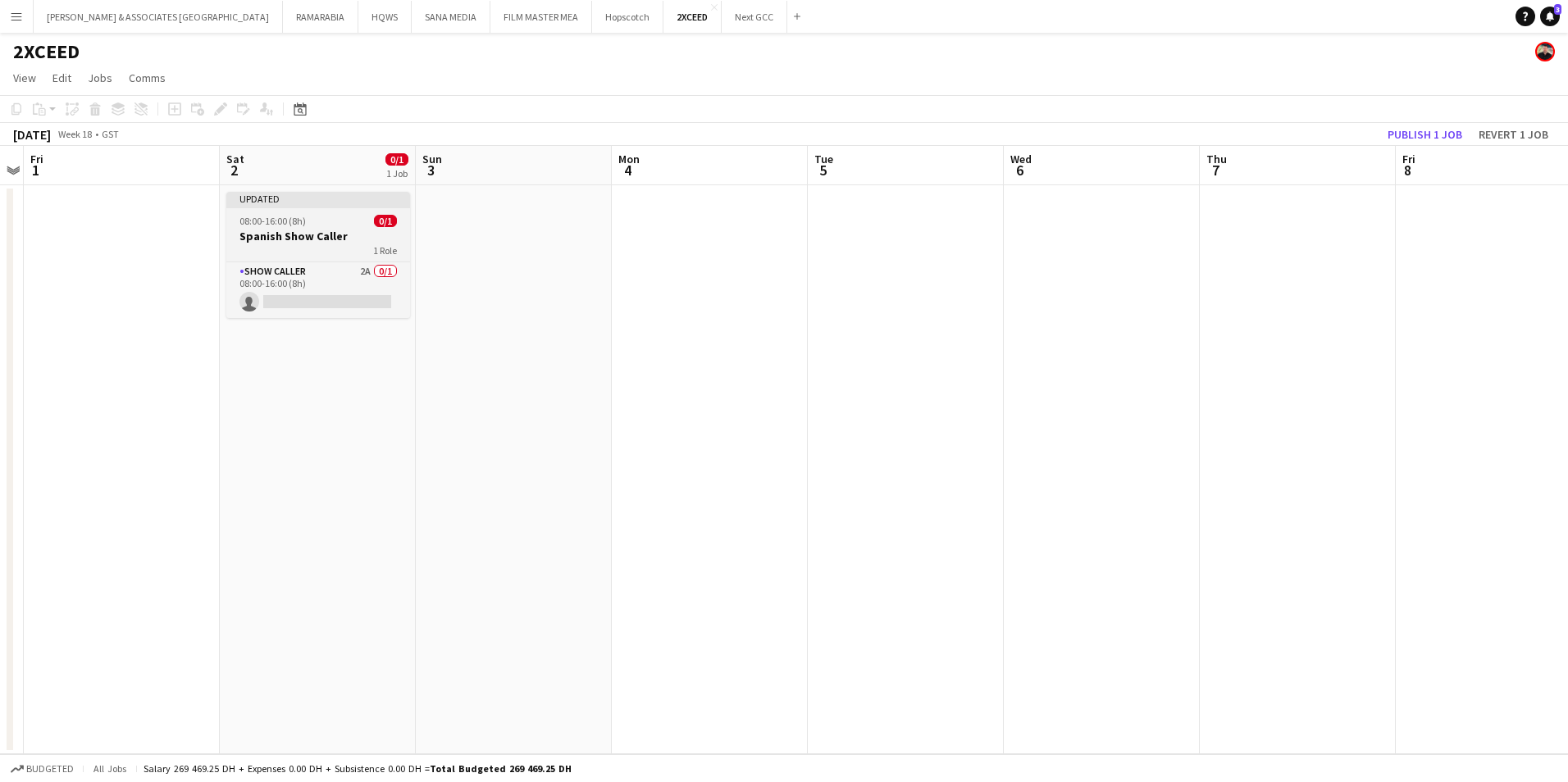
click at [318, 262] on div "Show Caller 2A 0/1 08:00-16:00 (8h) single-neutral-actions" at bounding box center [318, 290] width 184 height 57
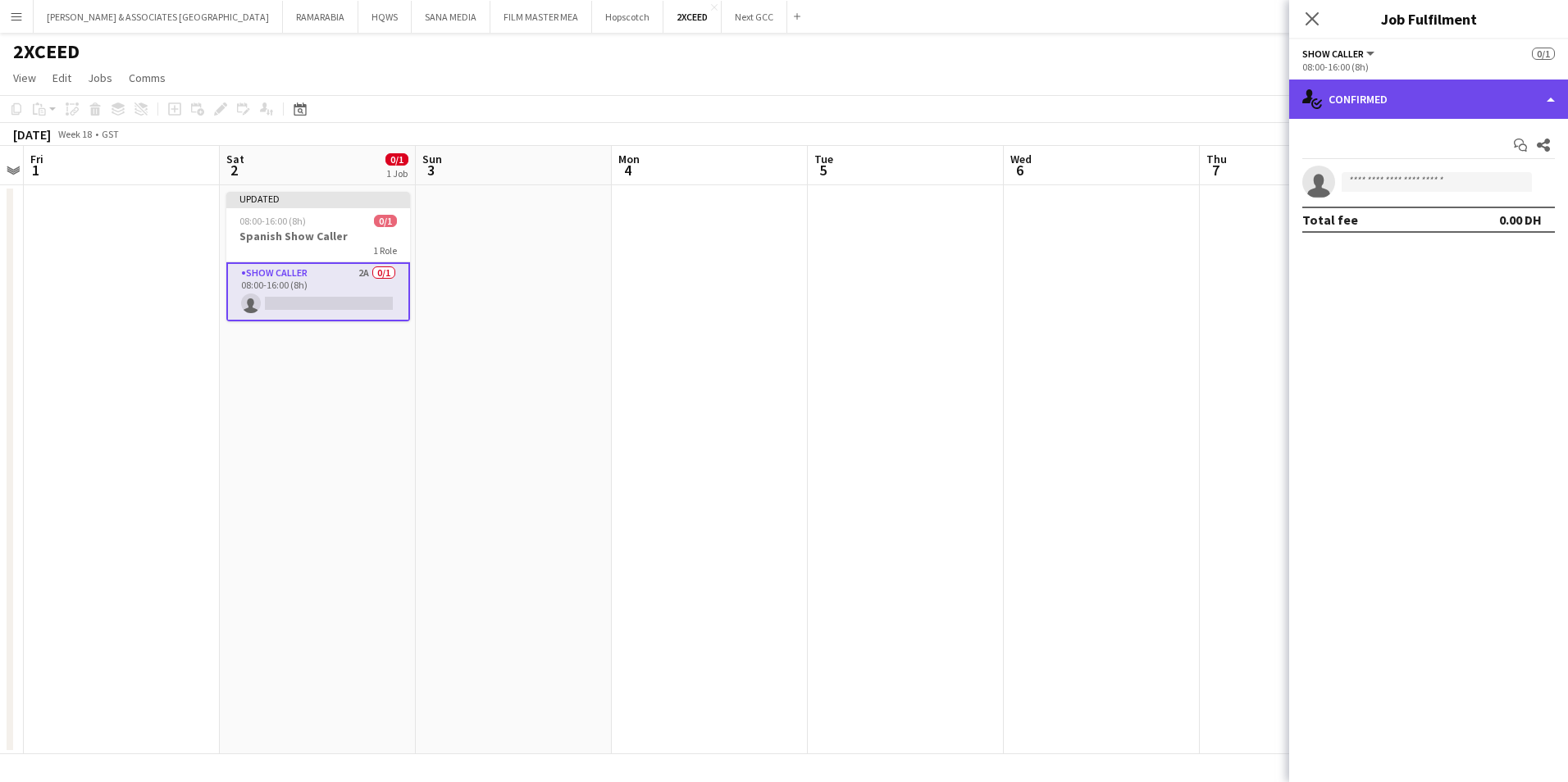
click at [1412, 92] on div "single-neutral-actions-check-2 Confirmed" at bounding box center [1429, 99] width 279 height 39
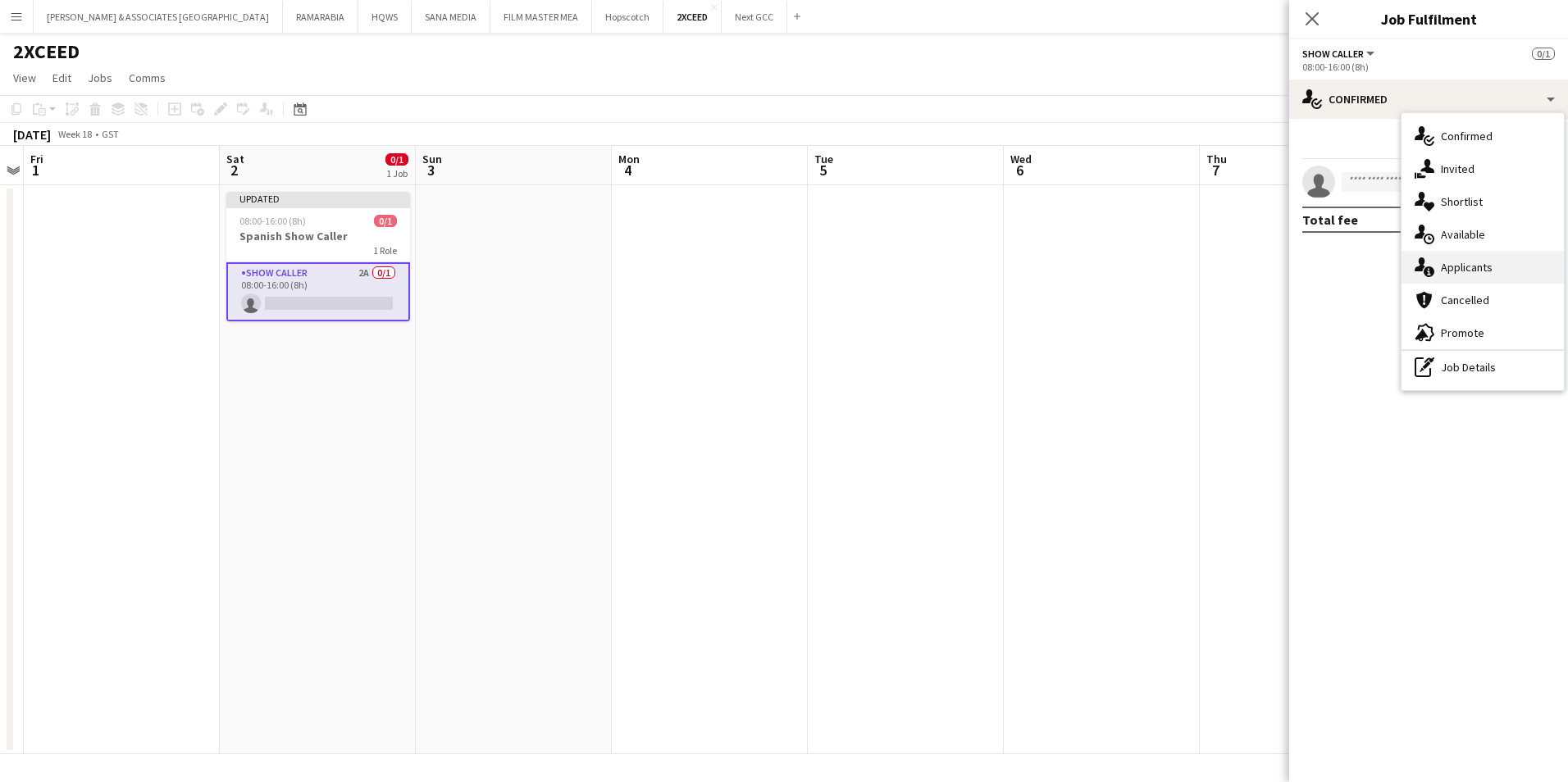
click at [1480, 263] on span "Applicants" at bounding box center [1466, 267] width 52 height 14
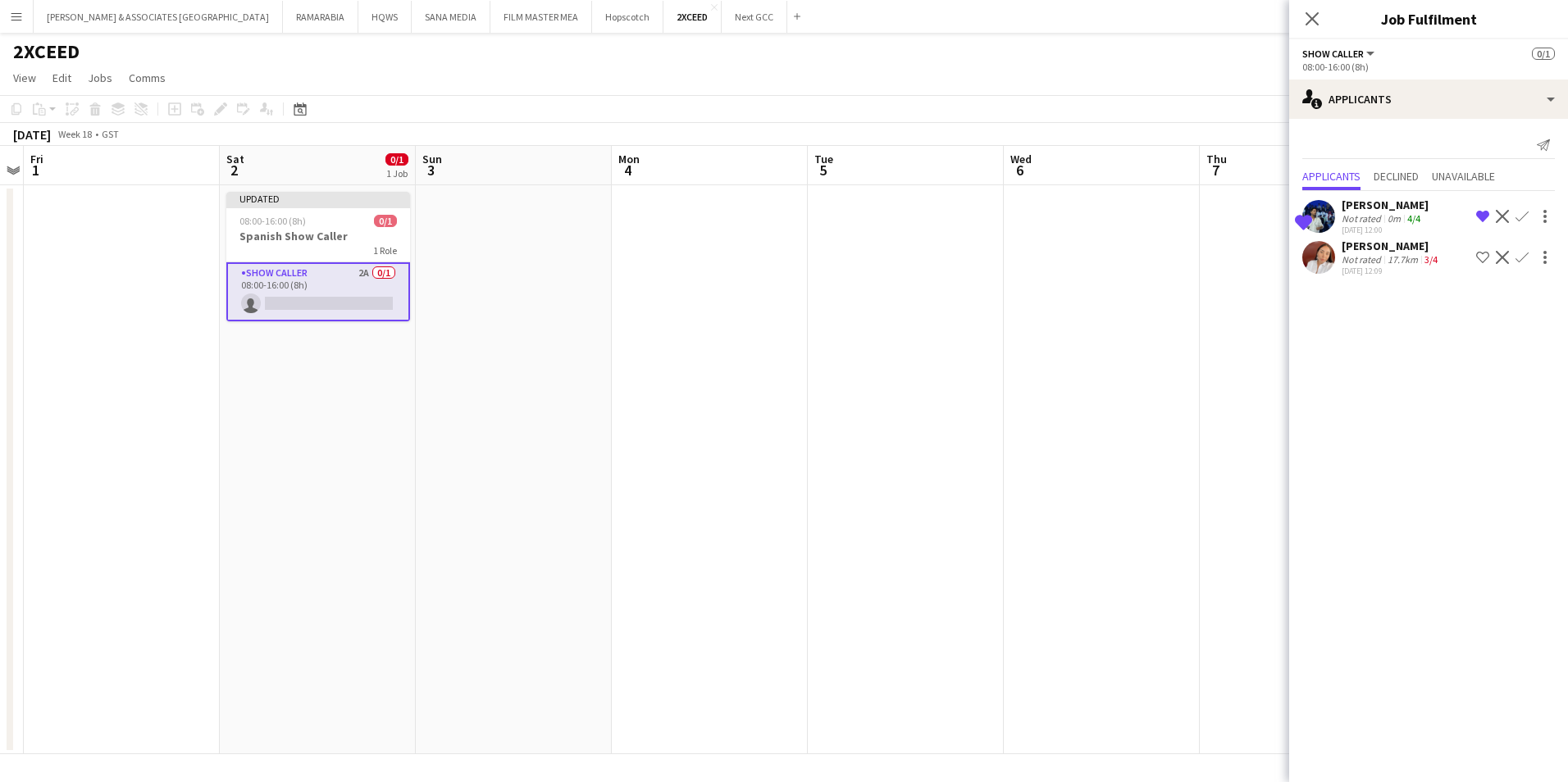
click at [1483, 255] on app-icon "Shortlist crew" at bounding box center [1482, 257] width 13 height 13
click at [1092, 353] on app-date-cell at bounding box center [1101, 469] width 196 height 569
